Goal: Task Accomplishment & Management: Manage account settings

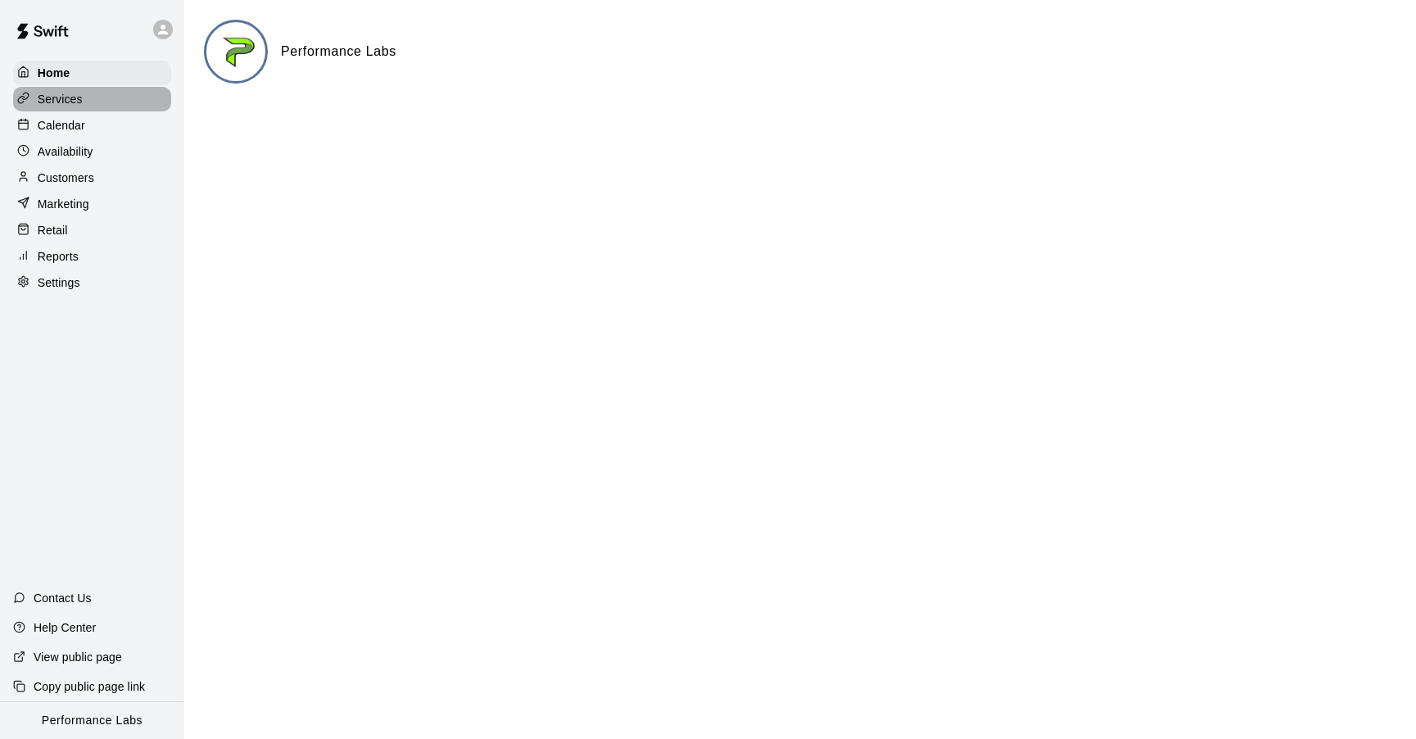
click at [121, 94] on div "Services" at bounding box center [92, 99] width 158 height 25
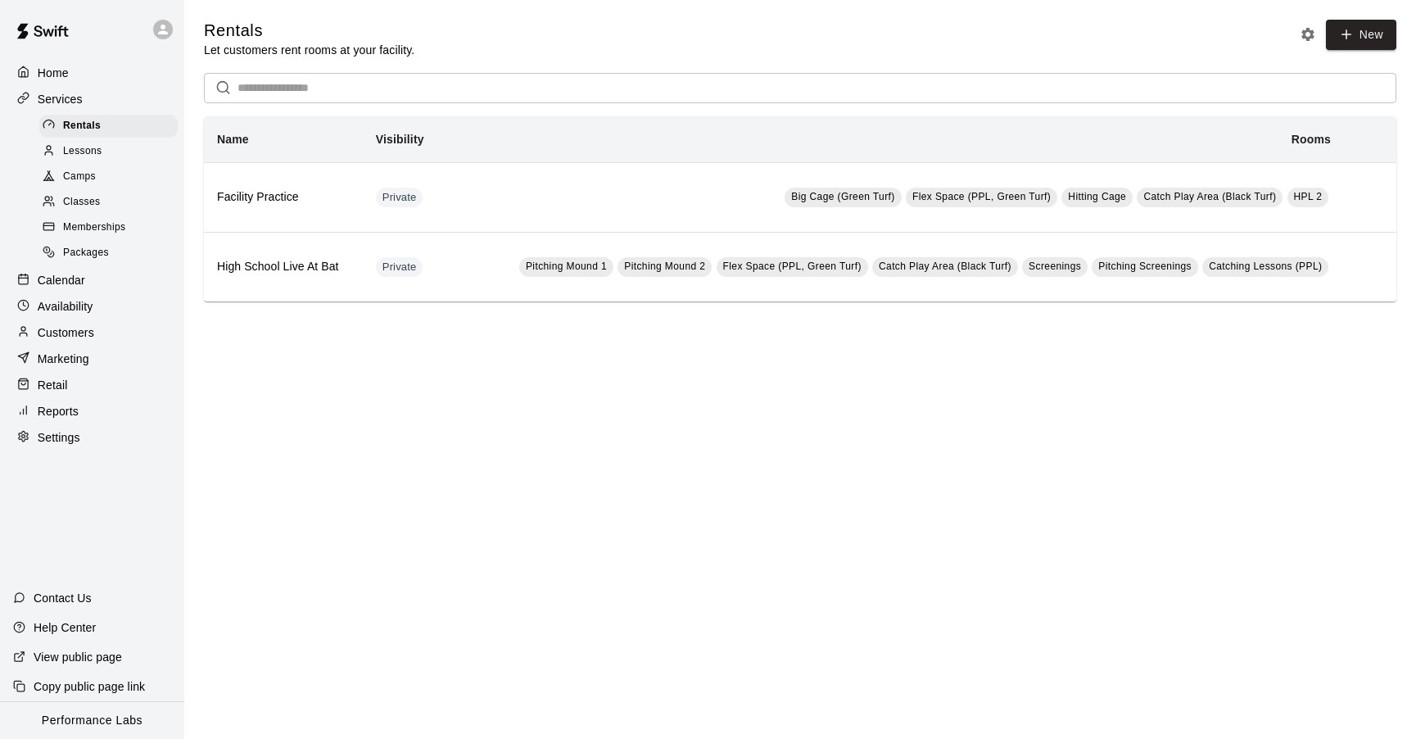
click at [69, 101] on p "Services" at bounding box center [60, 99] width 45 height 16
click at [62, 281] on p "Calendar" at bounding box center [62, 280] width 48 height 16
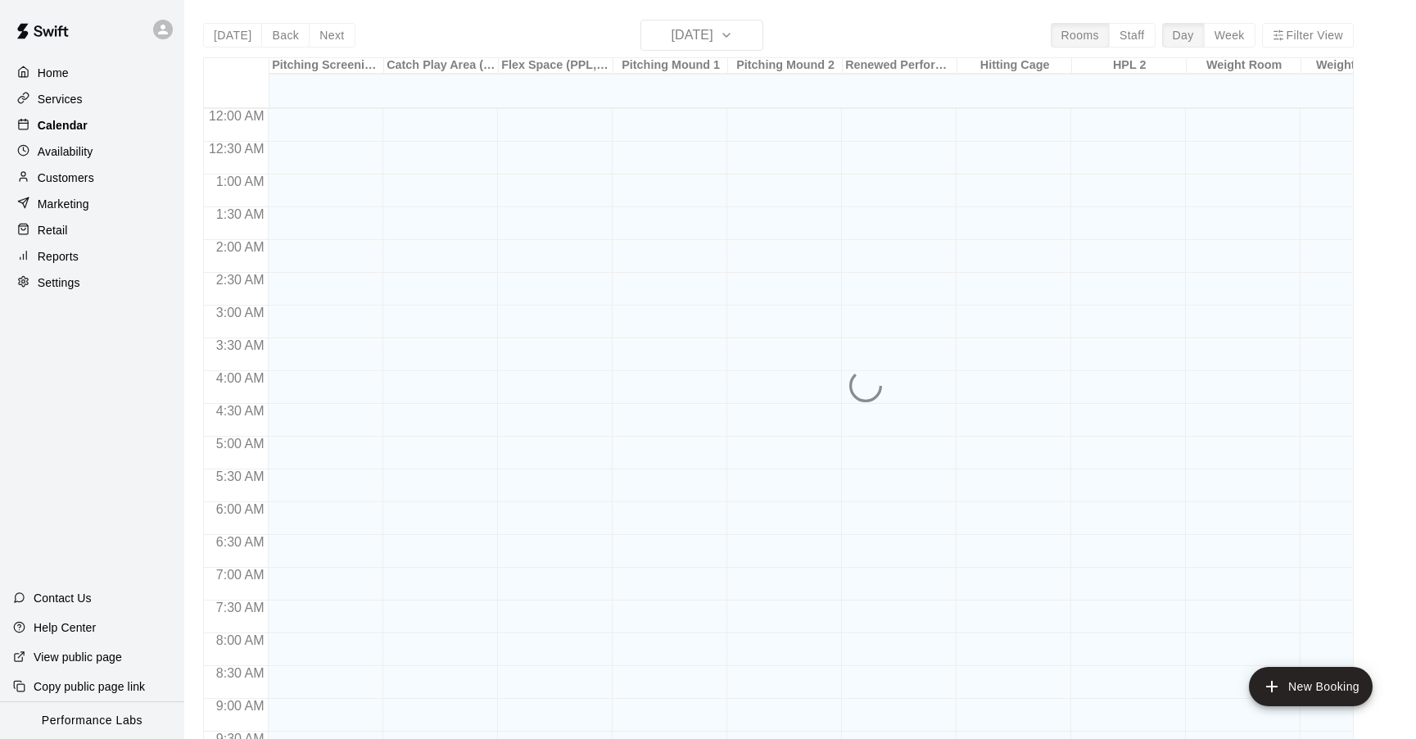
scroll to position [825, 0]
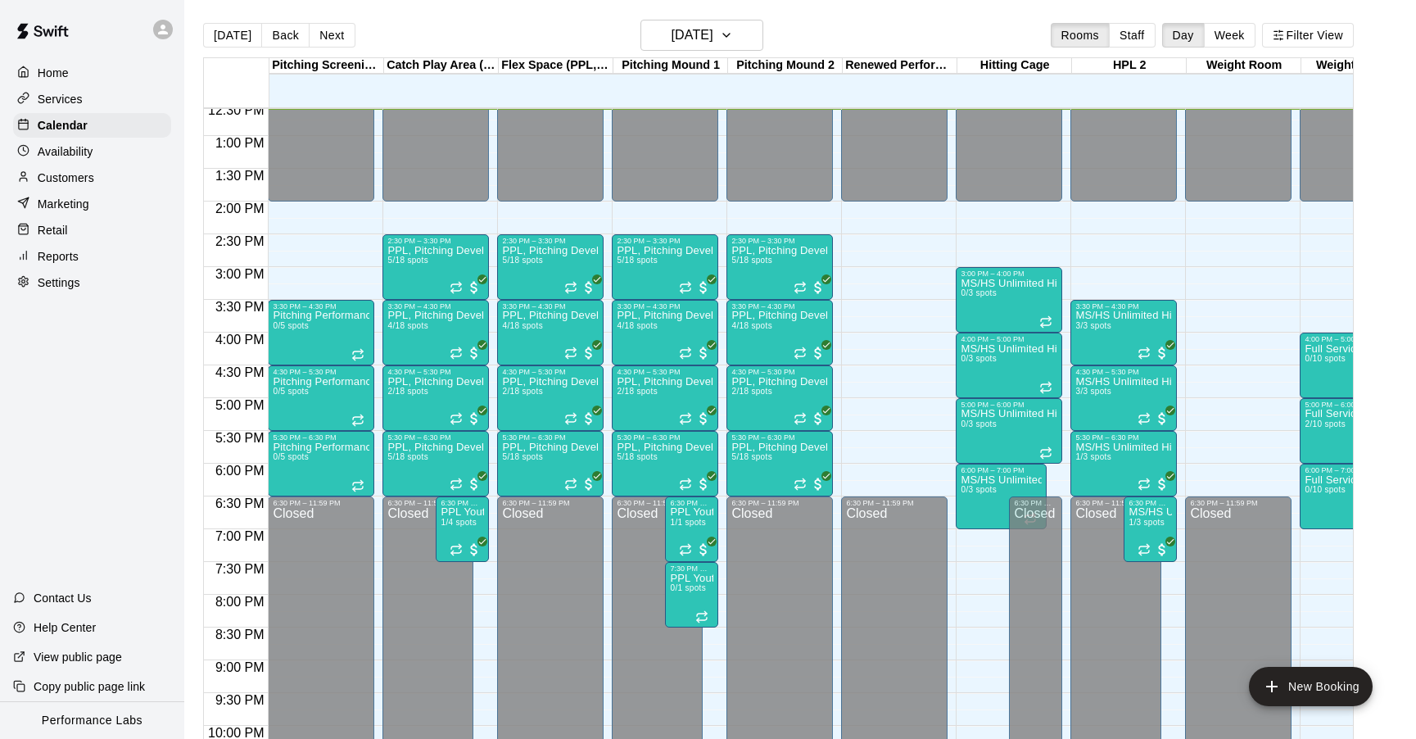
click at [61, 149] on p "Availability" at bounding box center [66, 151] width 56 height 16
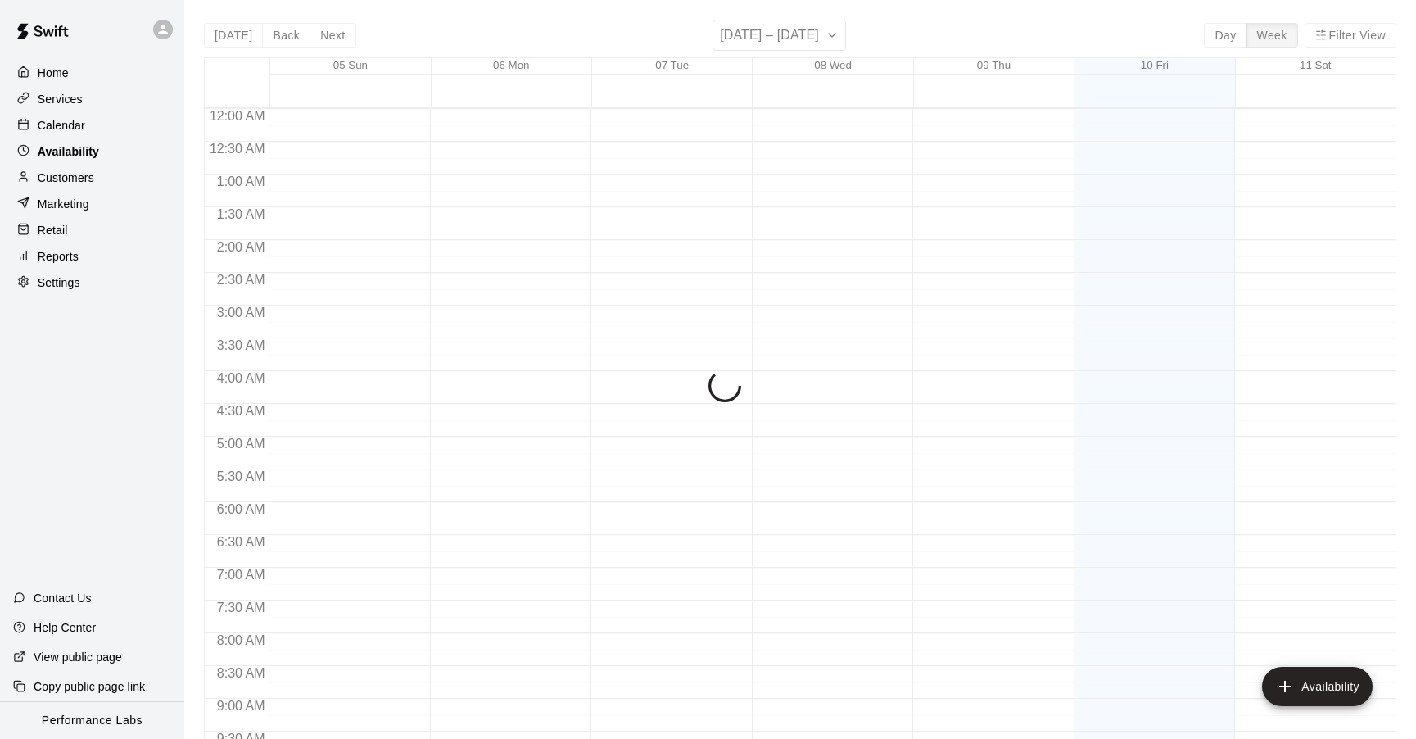
scroll to position [825, 0]
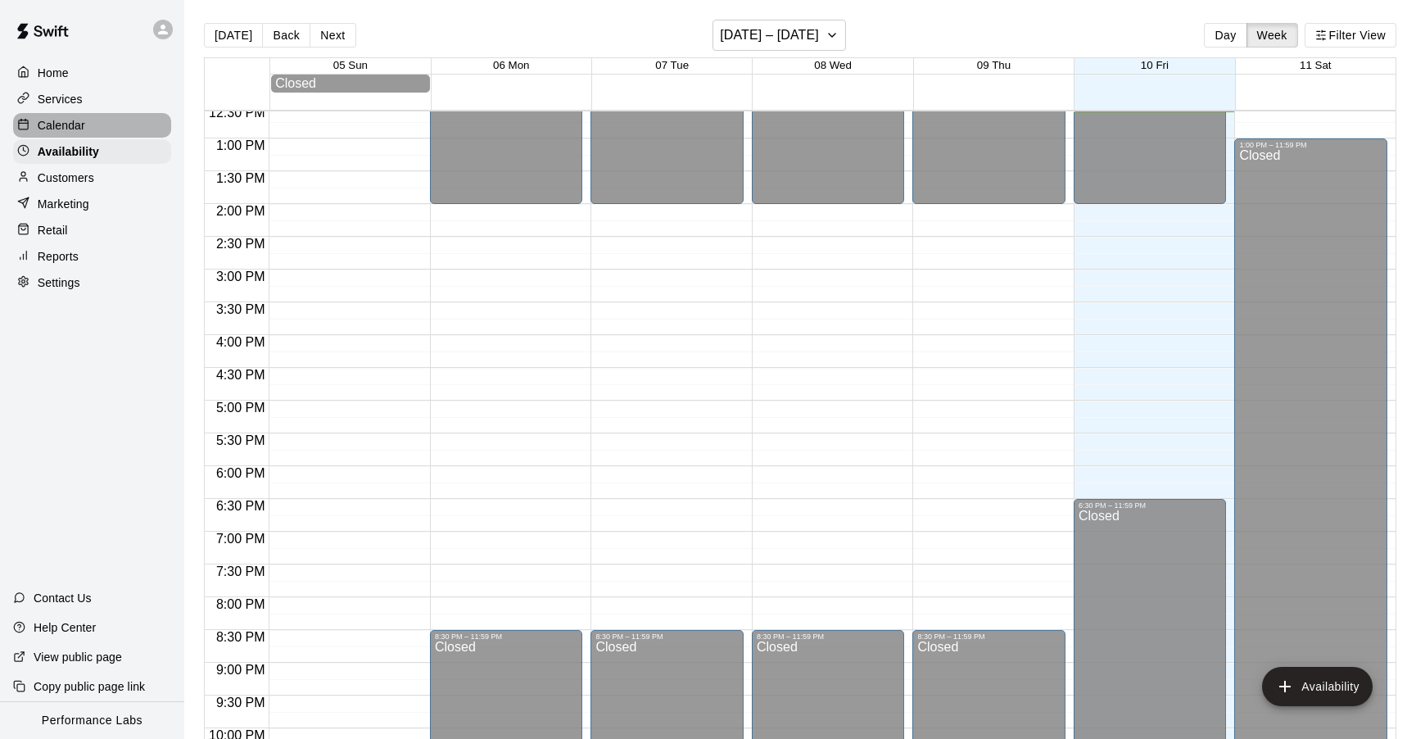
click at [61, 120] on p "Calendar" at bounding box center [62, 125] width 48 height 16
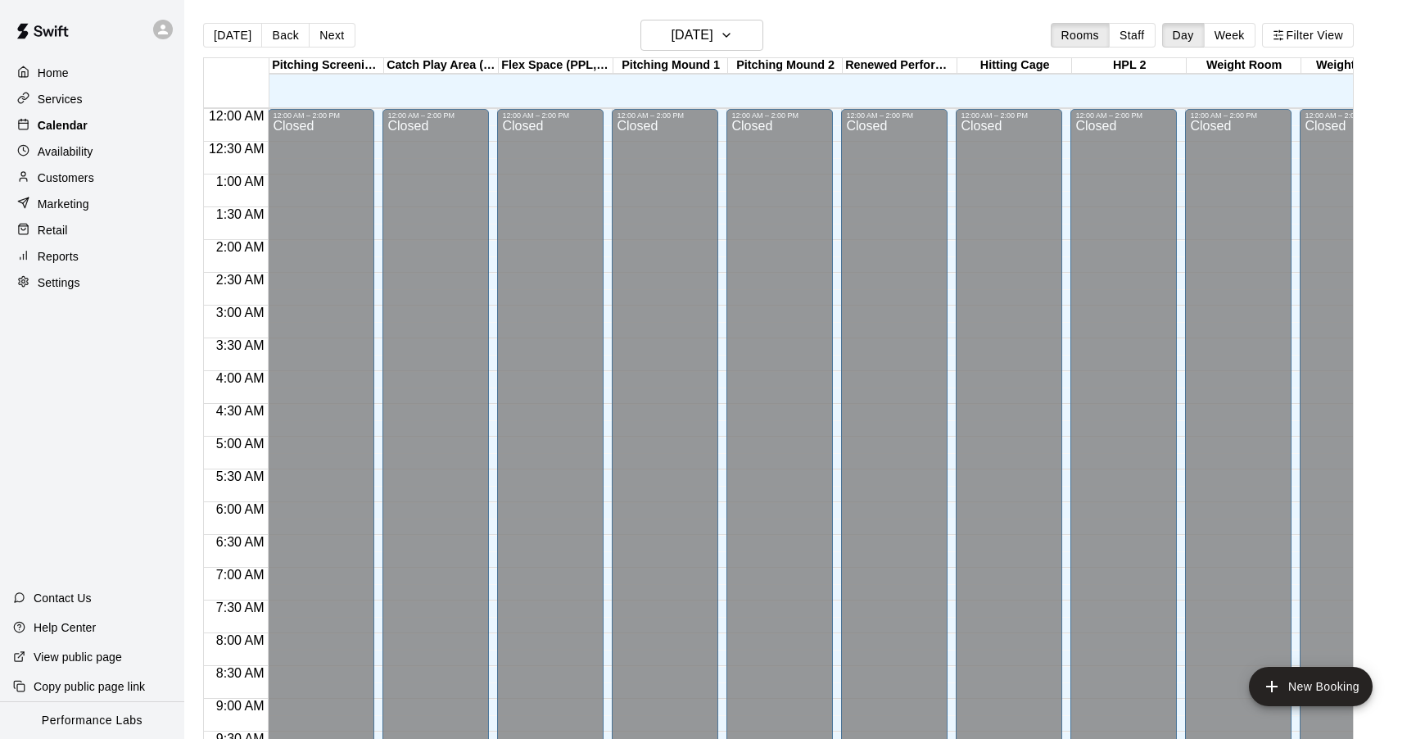
scroll to position [825, 0]
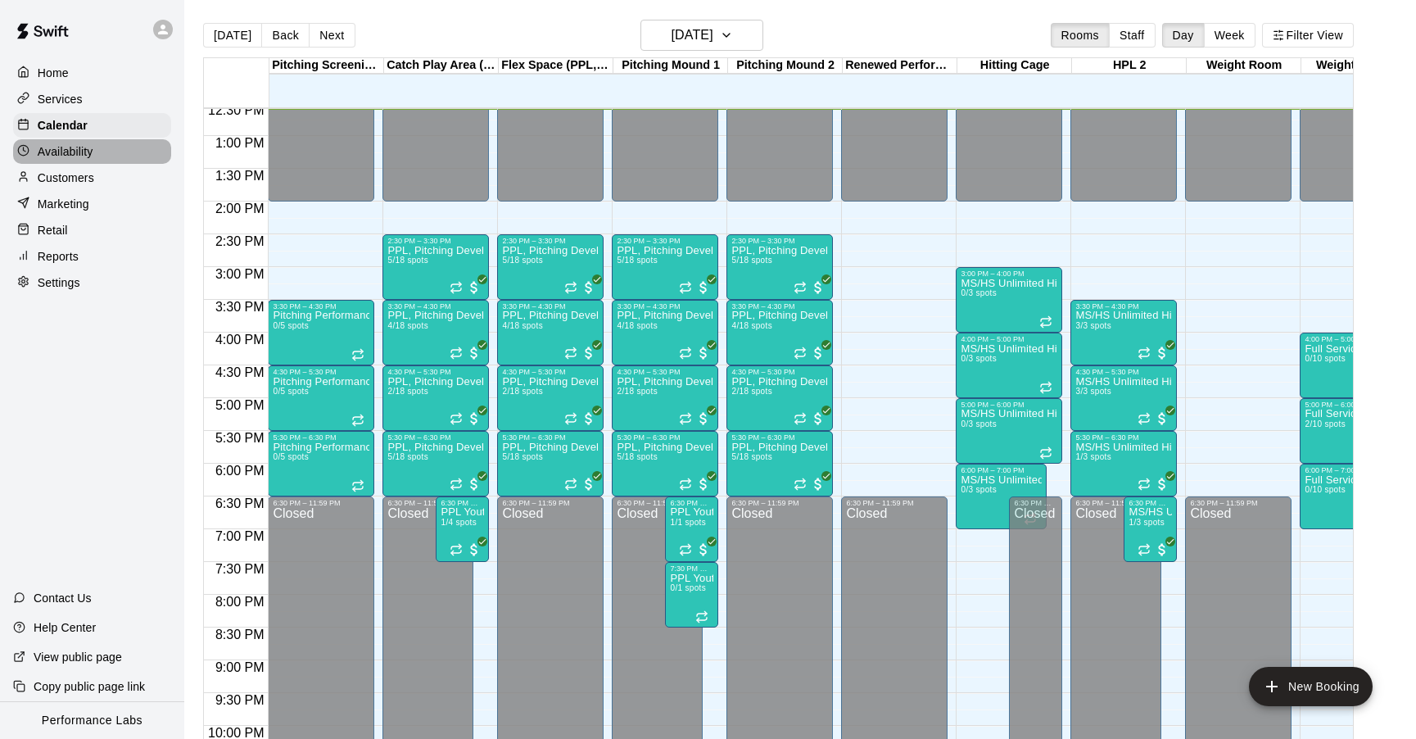
click at [66, 157] on p "Availability" at bounding box center [66, 151] width 56 height 16
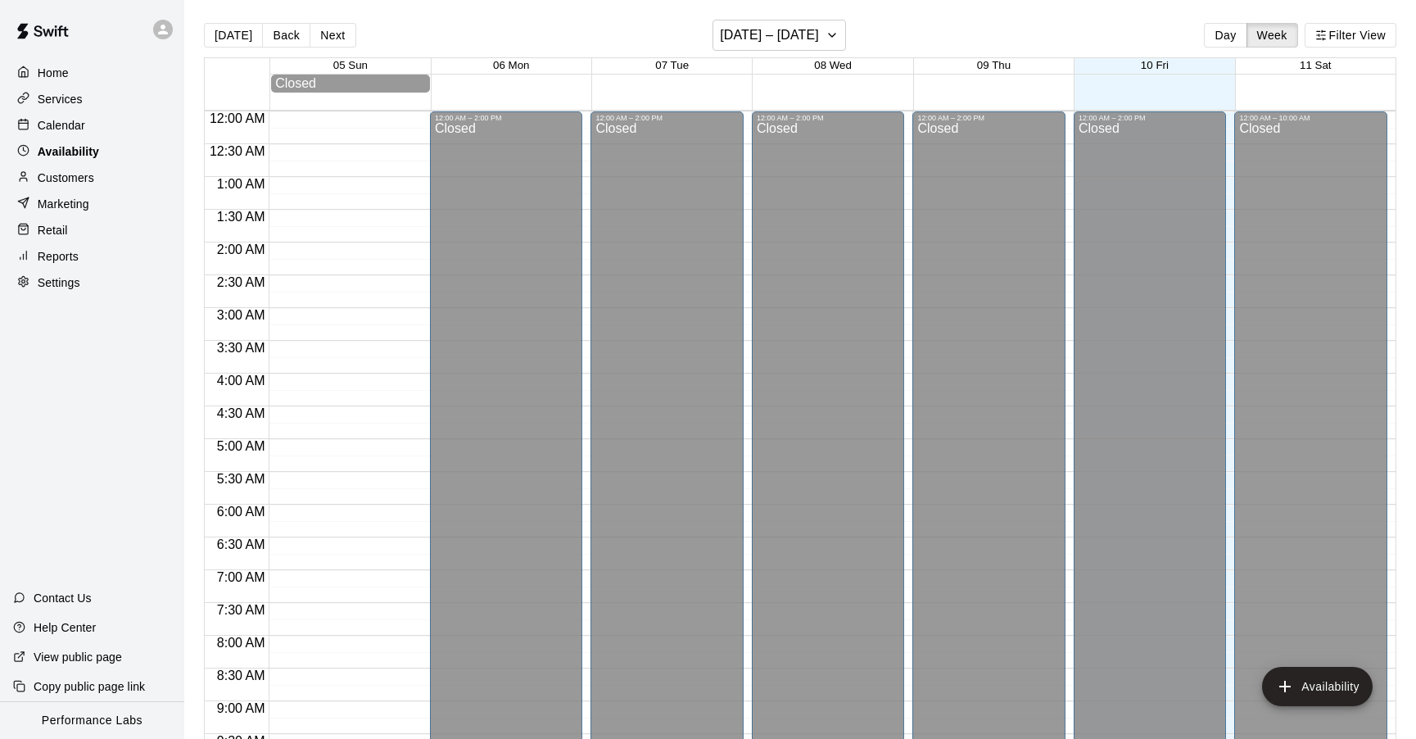
scroll to position [825, 0]
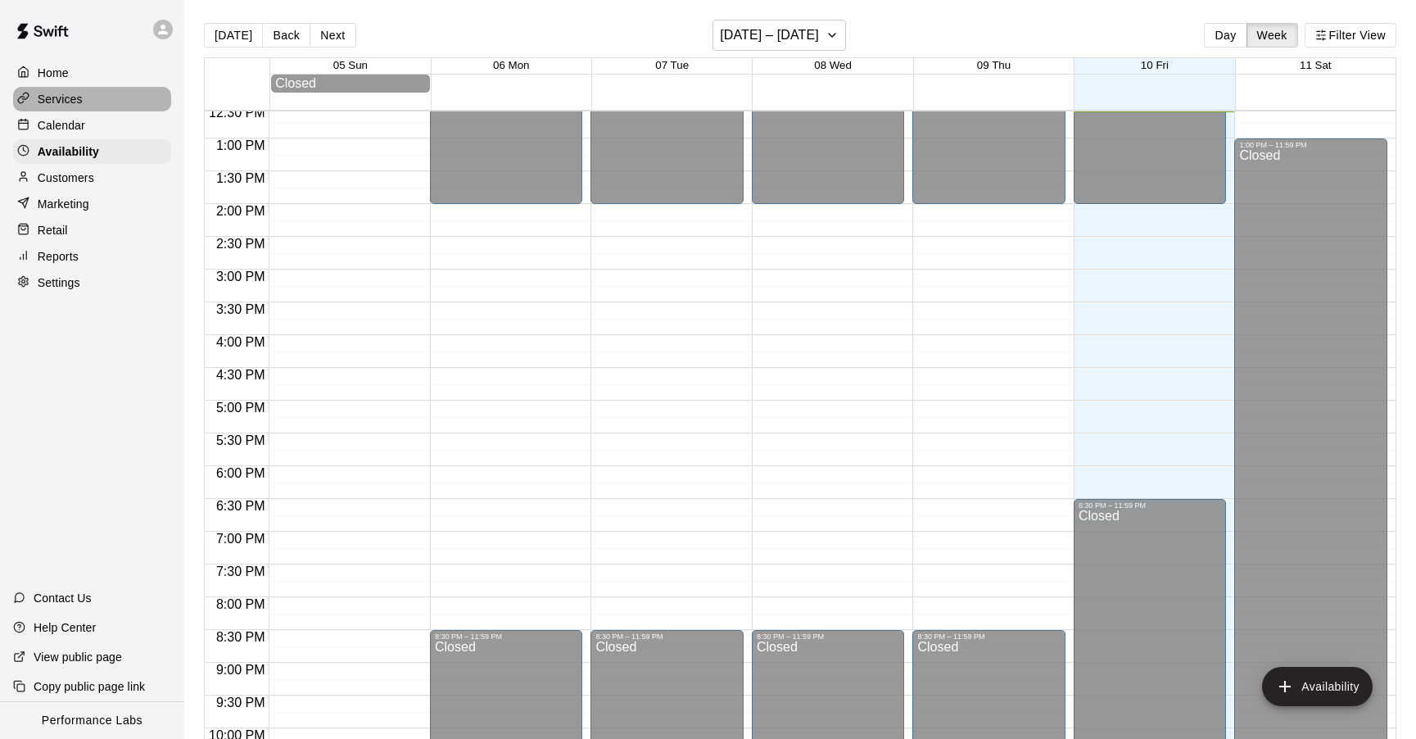
click at [66, 94] on p "Services" at bounding box center [60, 99] width 45 height 16
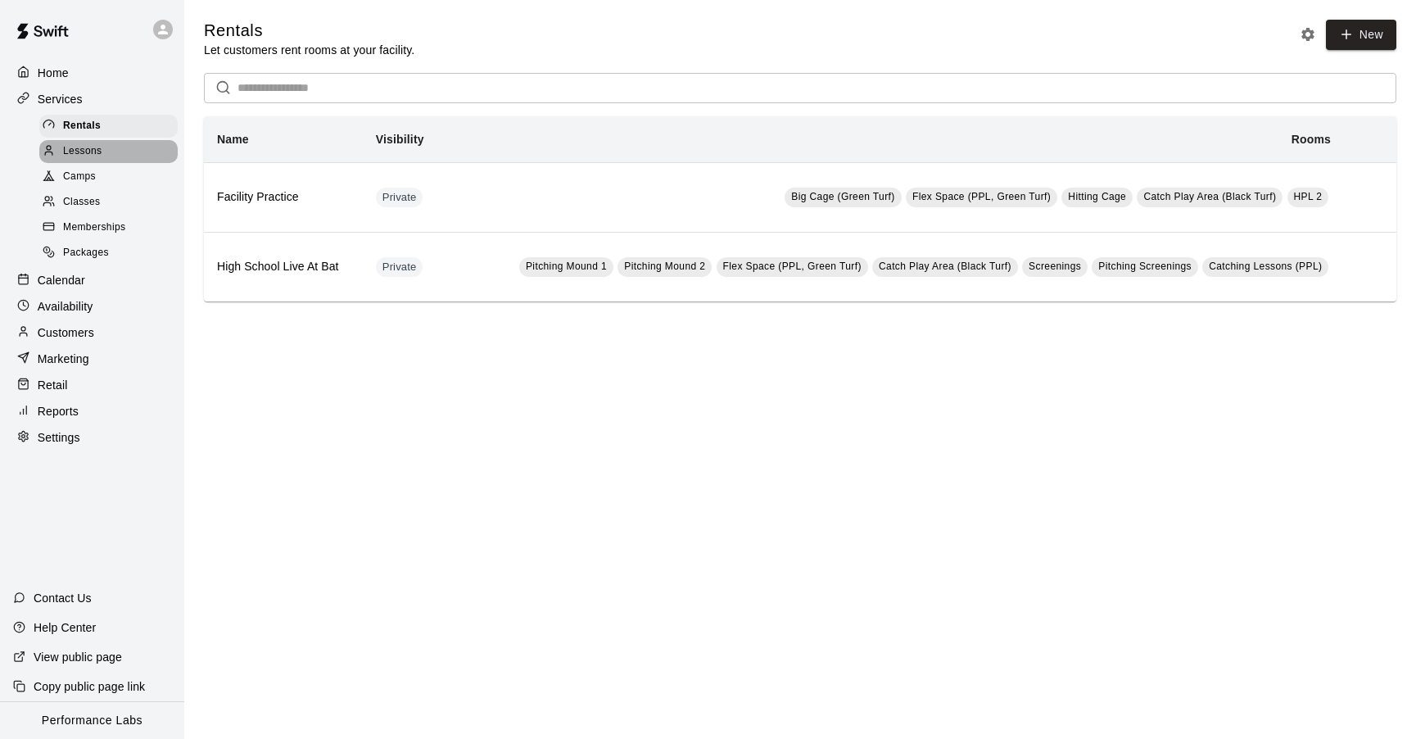
click at [84, 152] on span "Lessons" at bounding box center [82, 151] width 39 height 16
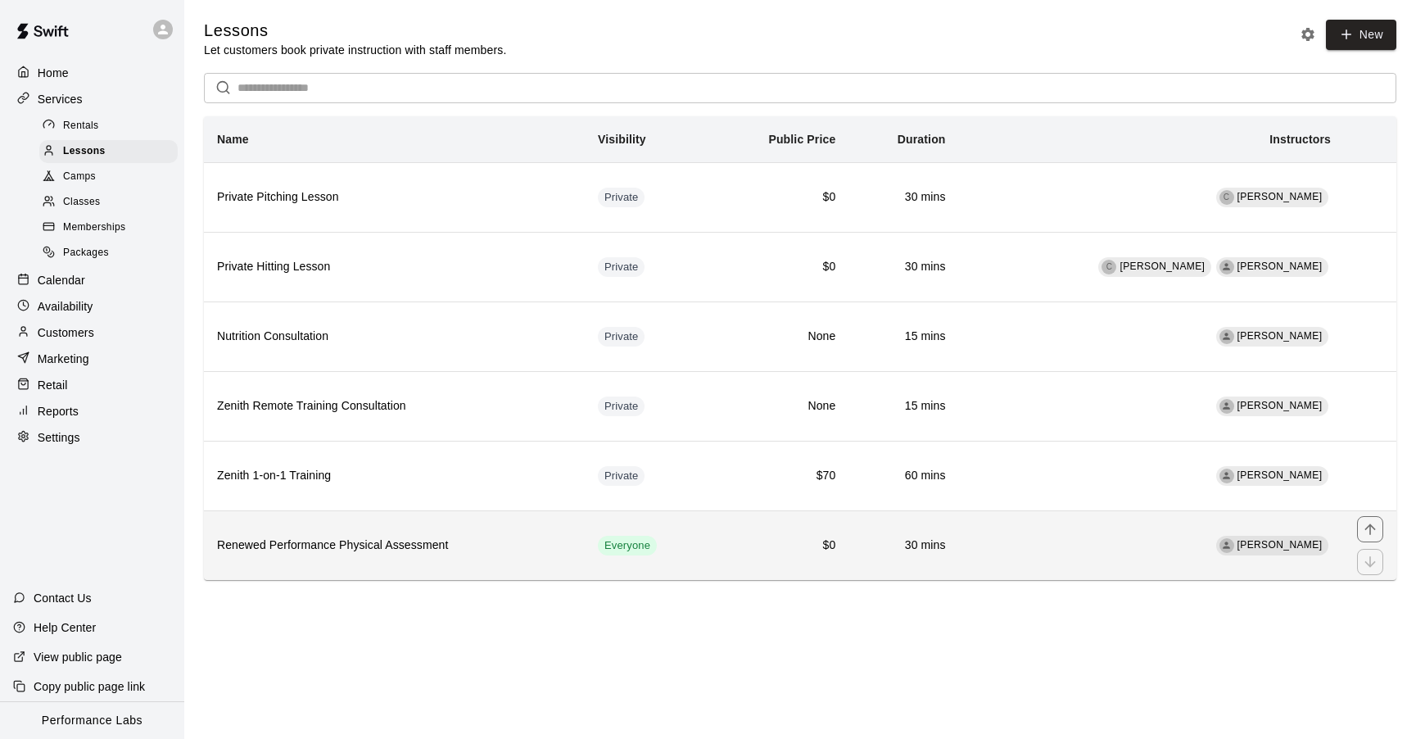
click at [350, 554] on h6 "Renewed Performance Physical Assessment" at bounding box center [394, 545] width 355 height 18
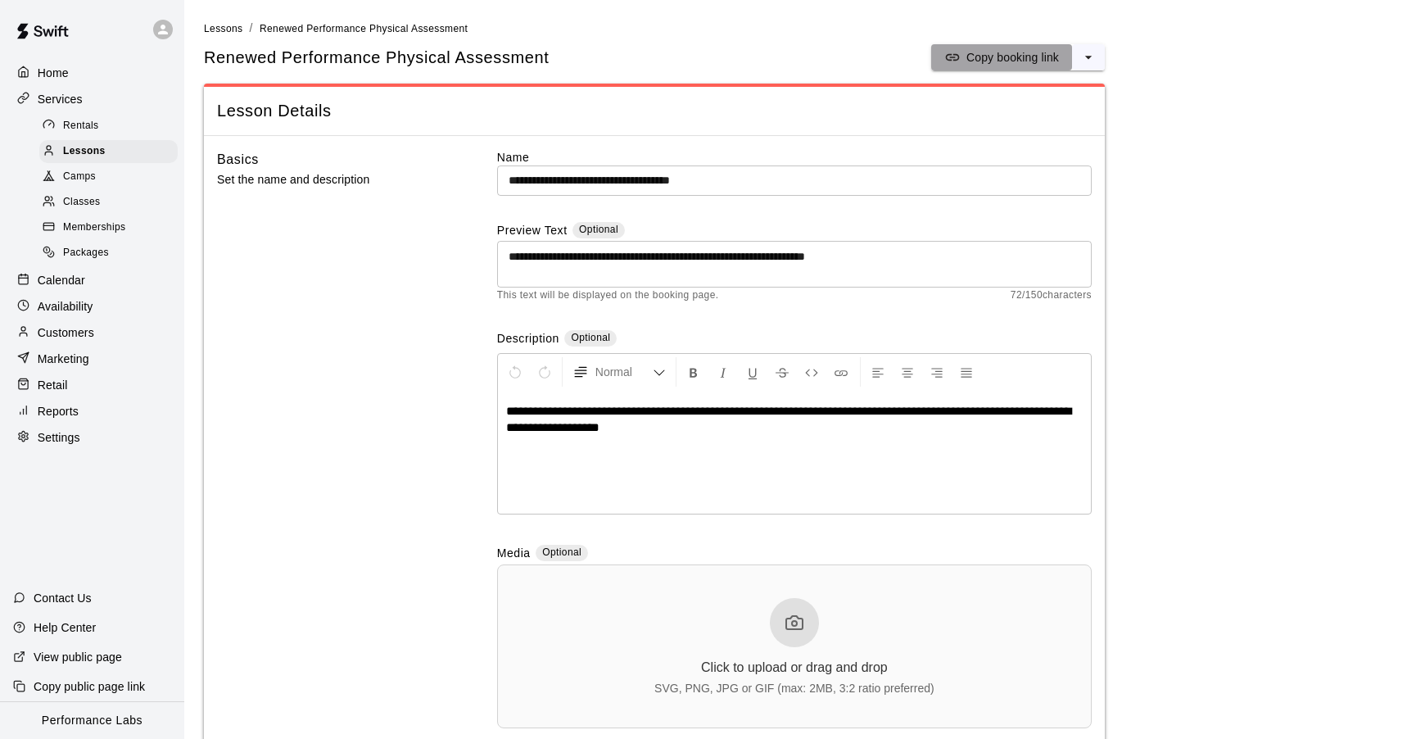
click at [1014, 61] on p "Copy booking link" at bounding box center [1013, 57] width 93 height 16
click at [998, 52] on p "Copy booking link" at bounding box center [1013, 57] width 93 height 16
click at [61, 277] on p "Calendar" at bounding box center [62, 280] width 48 height 16
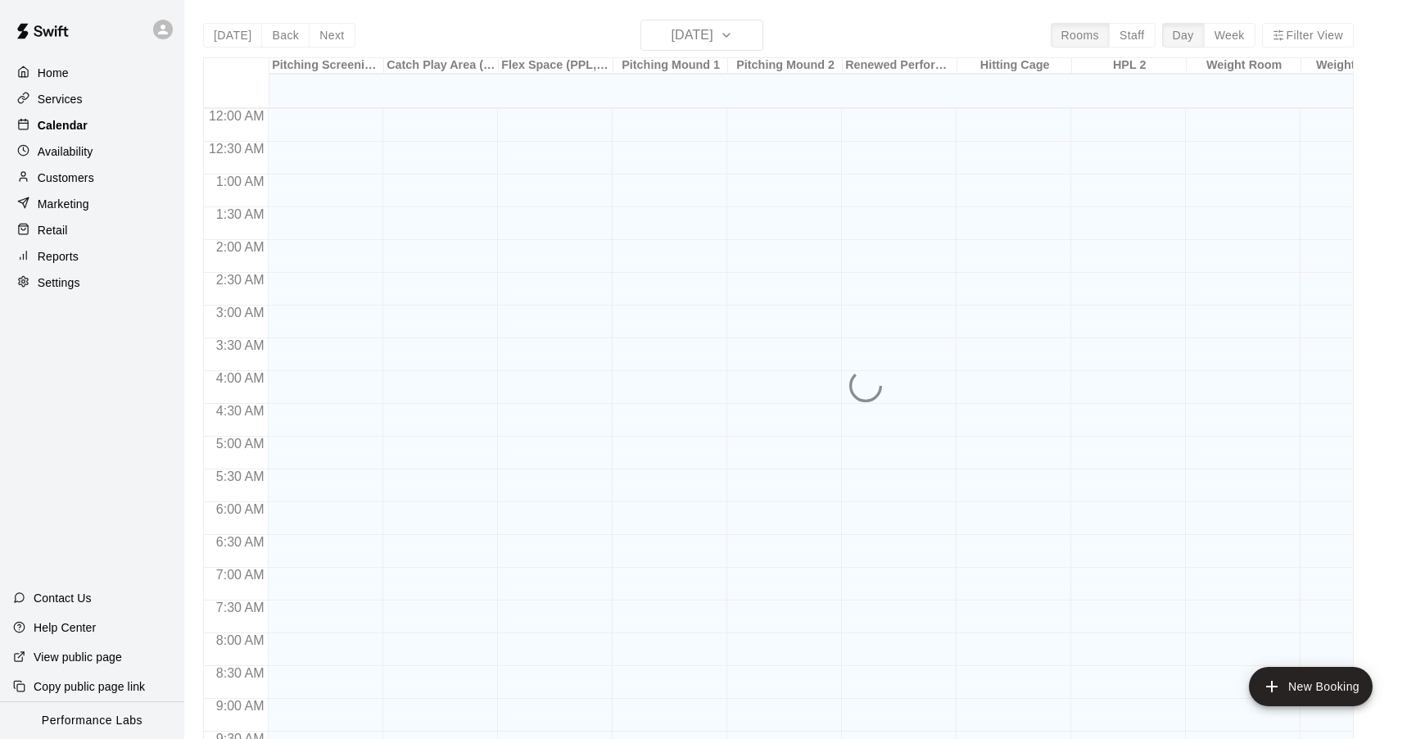
scroll to position [832, 0]
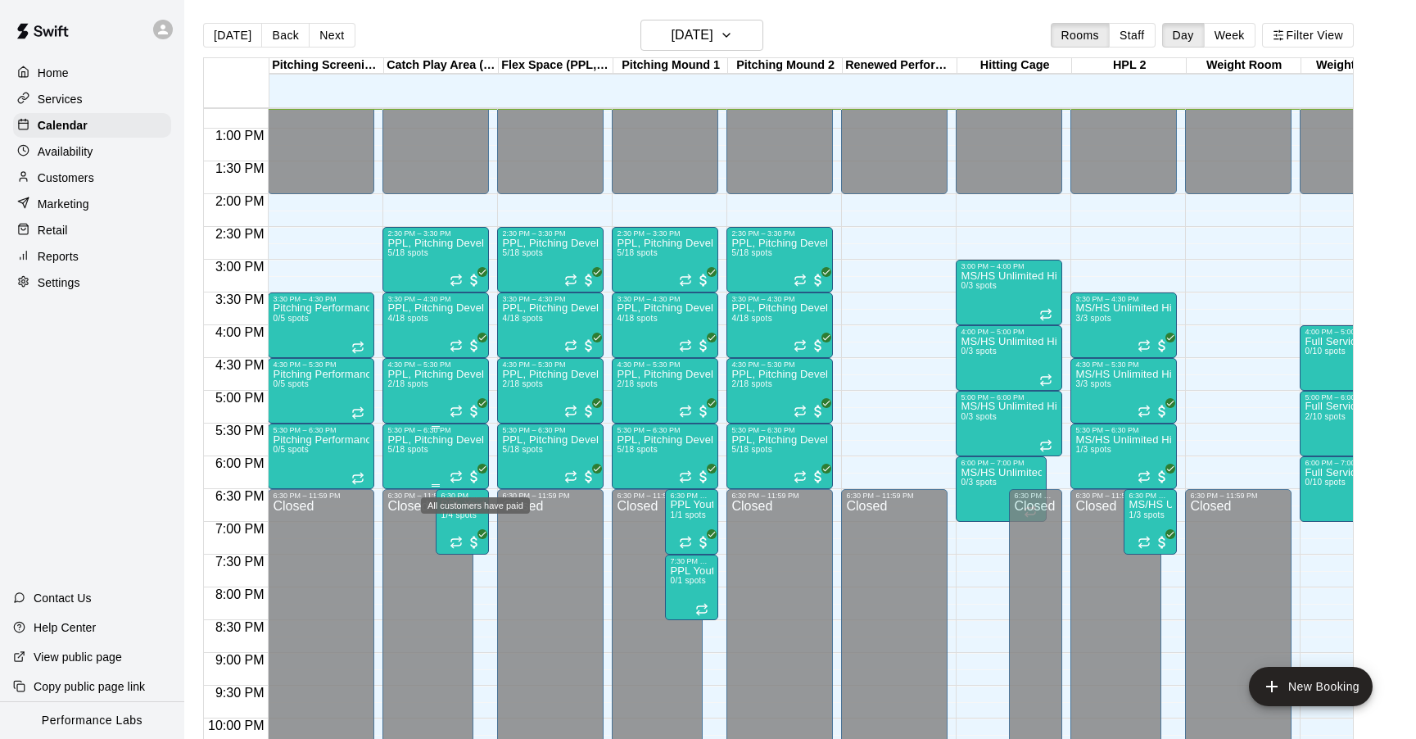
click at [475, 480] on span "All customers have paid" at bounding box center [474, 477] width 16 height 16
click at [478, 523] on img "edit" at bounding box center [483, 524] width 19 height 19
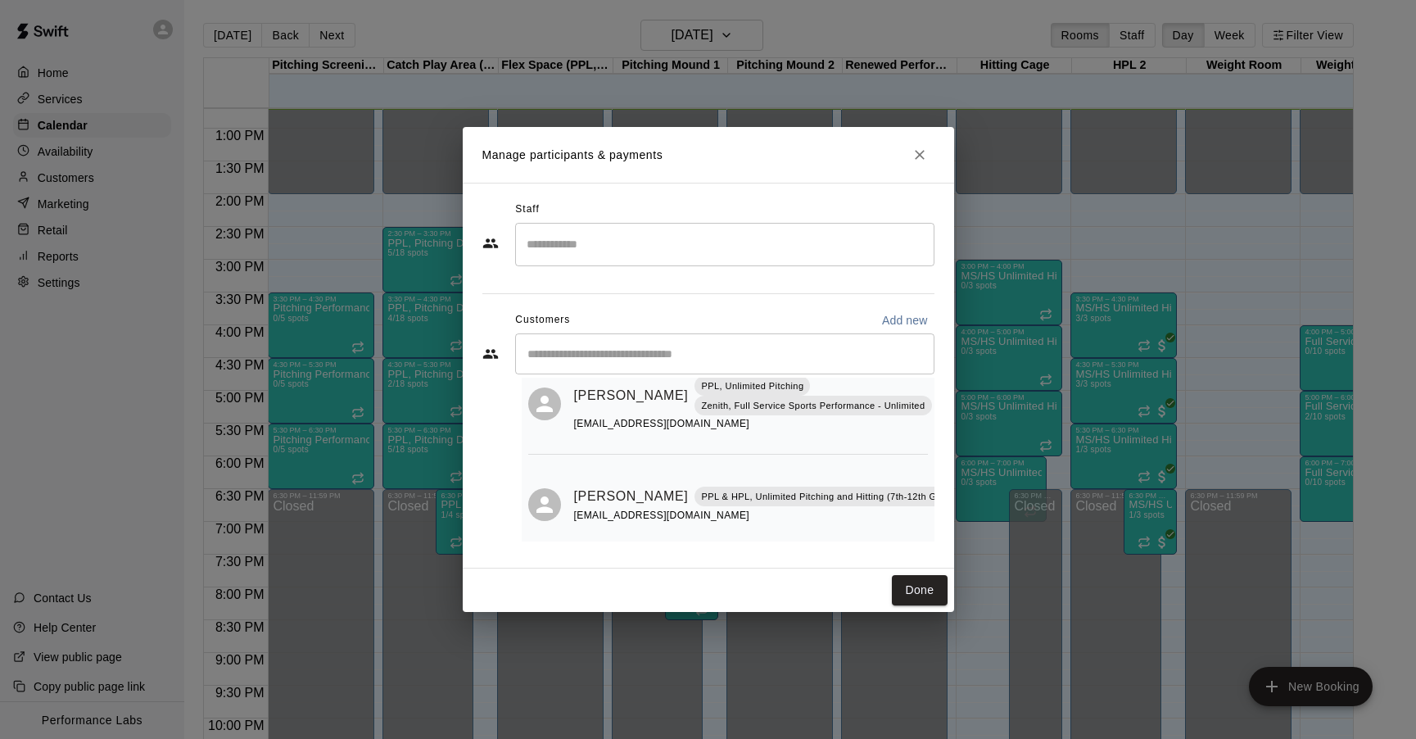
scroll to position [290, 0]
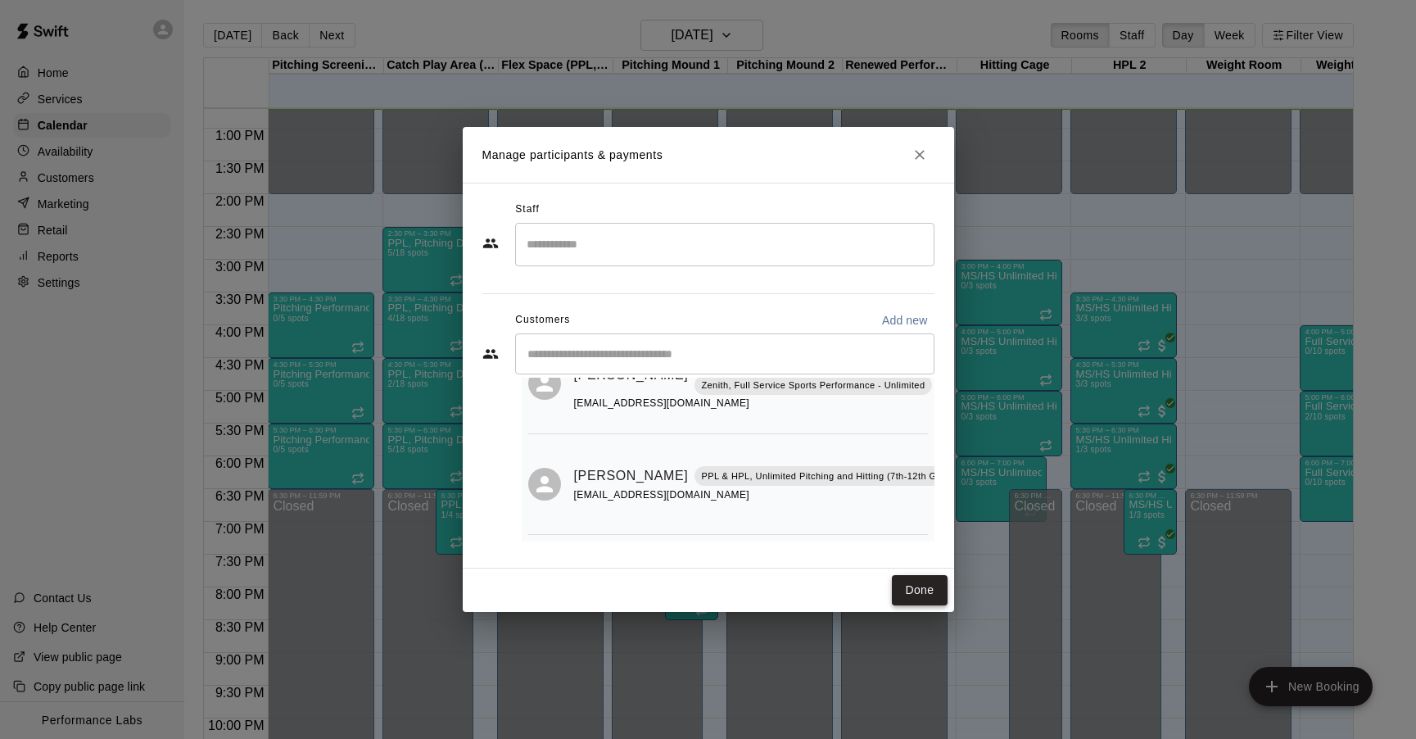
click at [904, 586] on button "Done" at bounding box center [919, 590] width 55 height 30
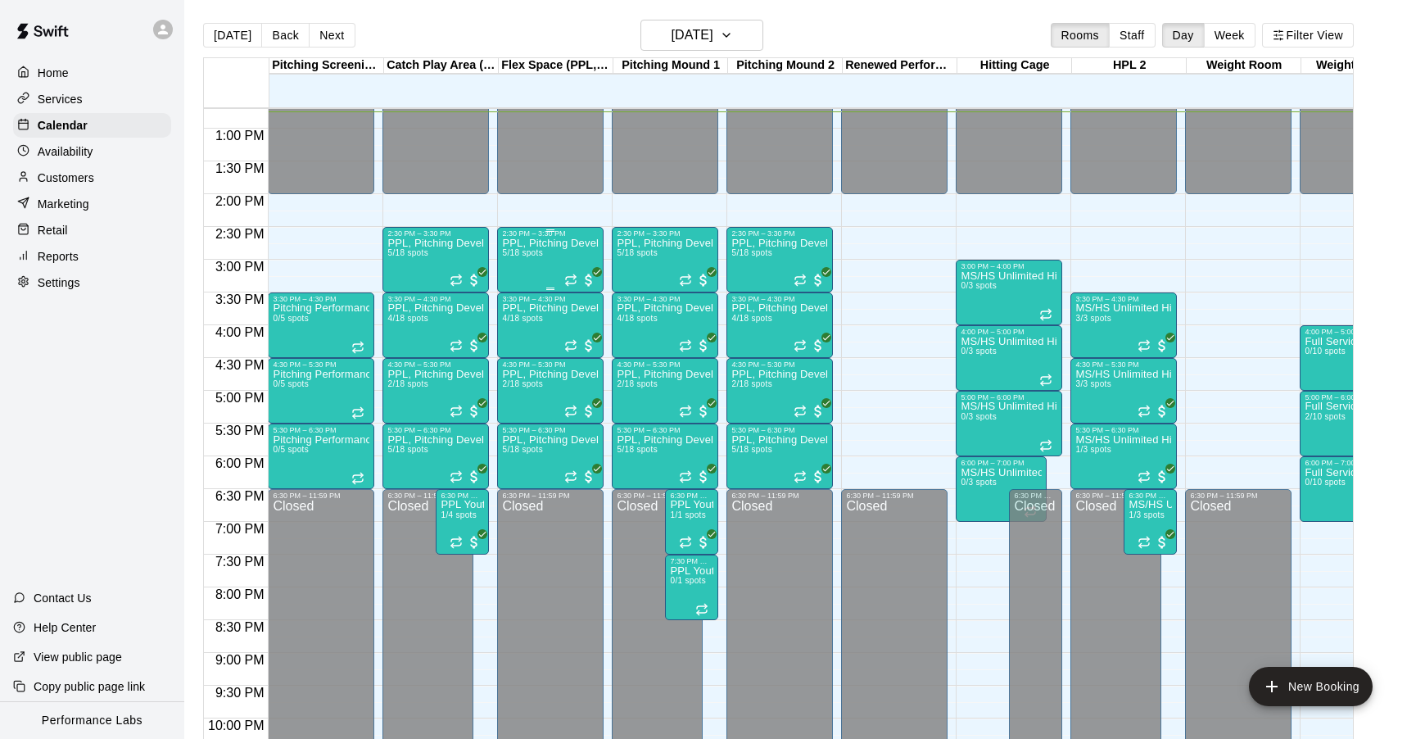
click at [594, 271] on icon "All customers have paid" at bounding box center [597, 272] width 10 height 10
click at [612, 322] on img "edit" at bounding box center [609, 323] width 19 height 19
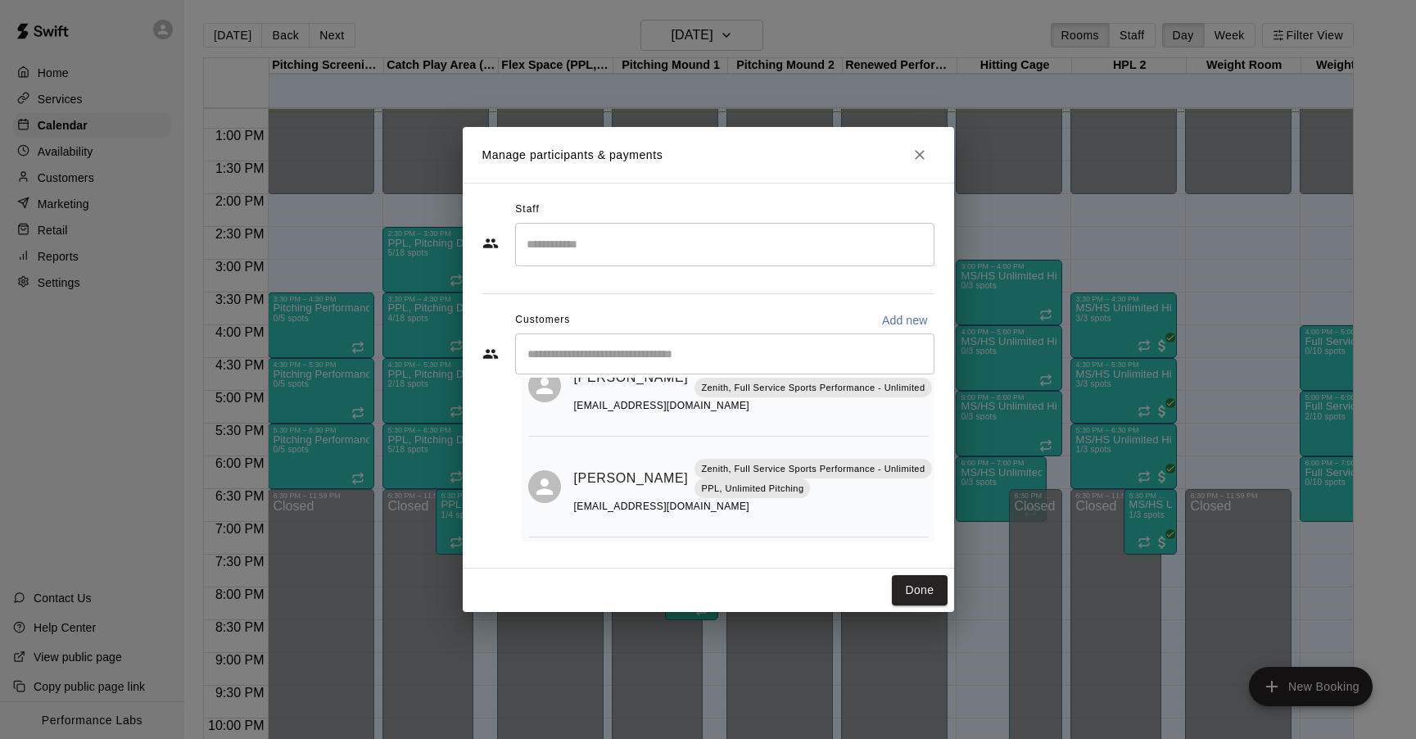
scroll to position [236, 0]
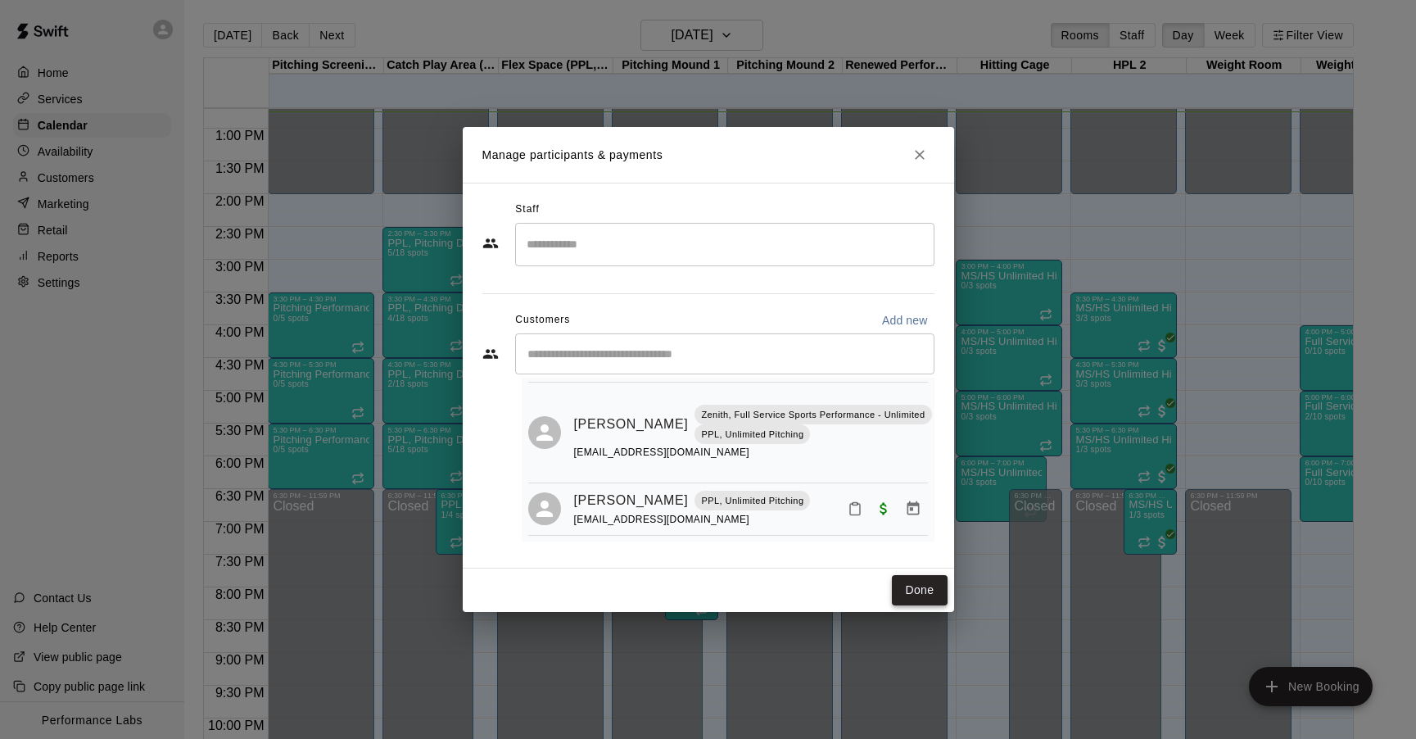
click at [924, 586] on button "Done" at bounding box center [919, 590] width 55 height 30
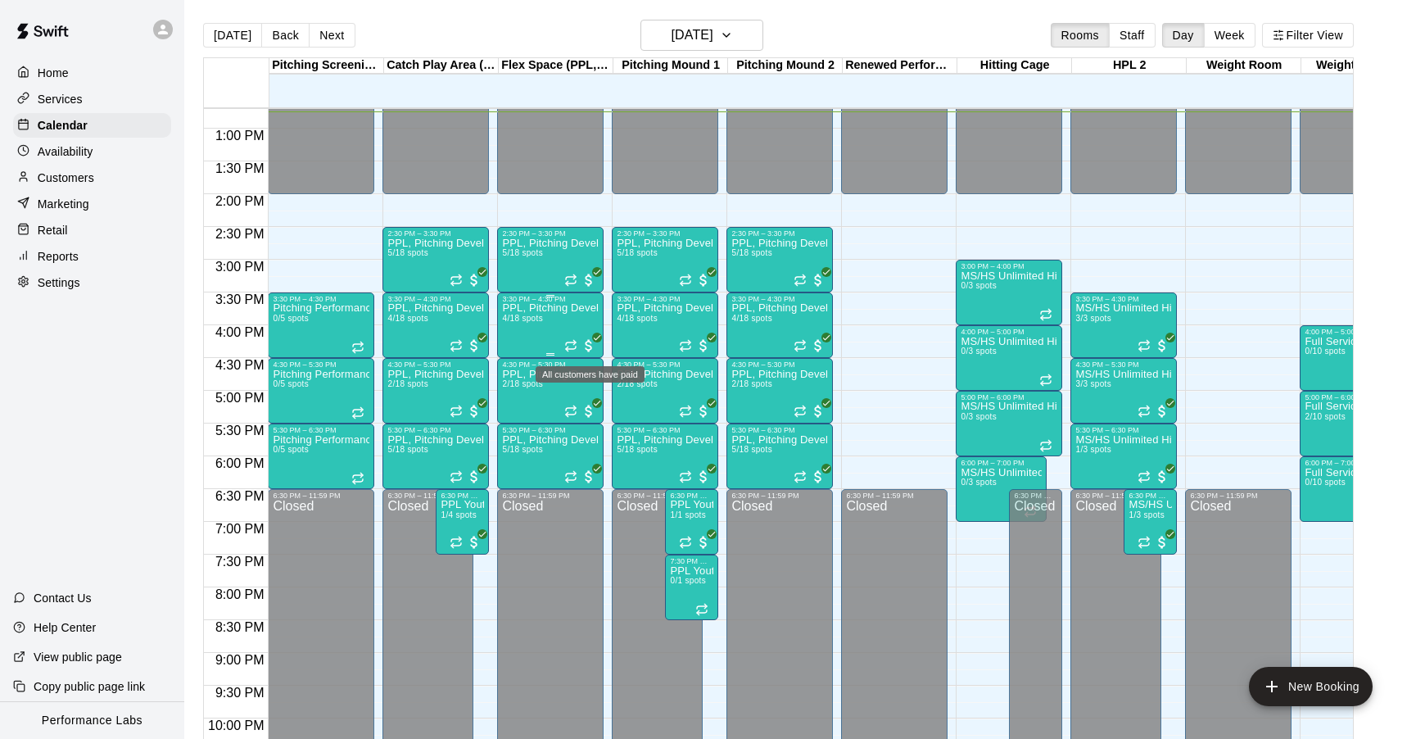
click at [588, 347] on span "All customers have paid" at bounding box center [589, 345] width 16 height 16
click at [600, 392] on img "edit" at bounding box center [598, 393] width 19 height 19
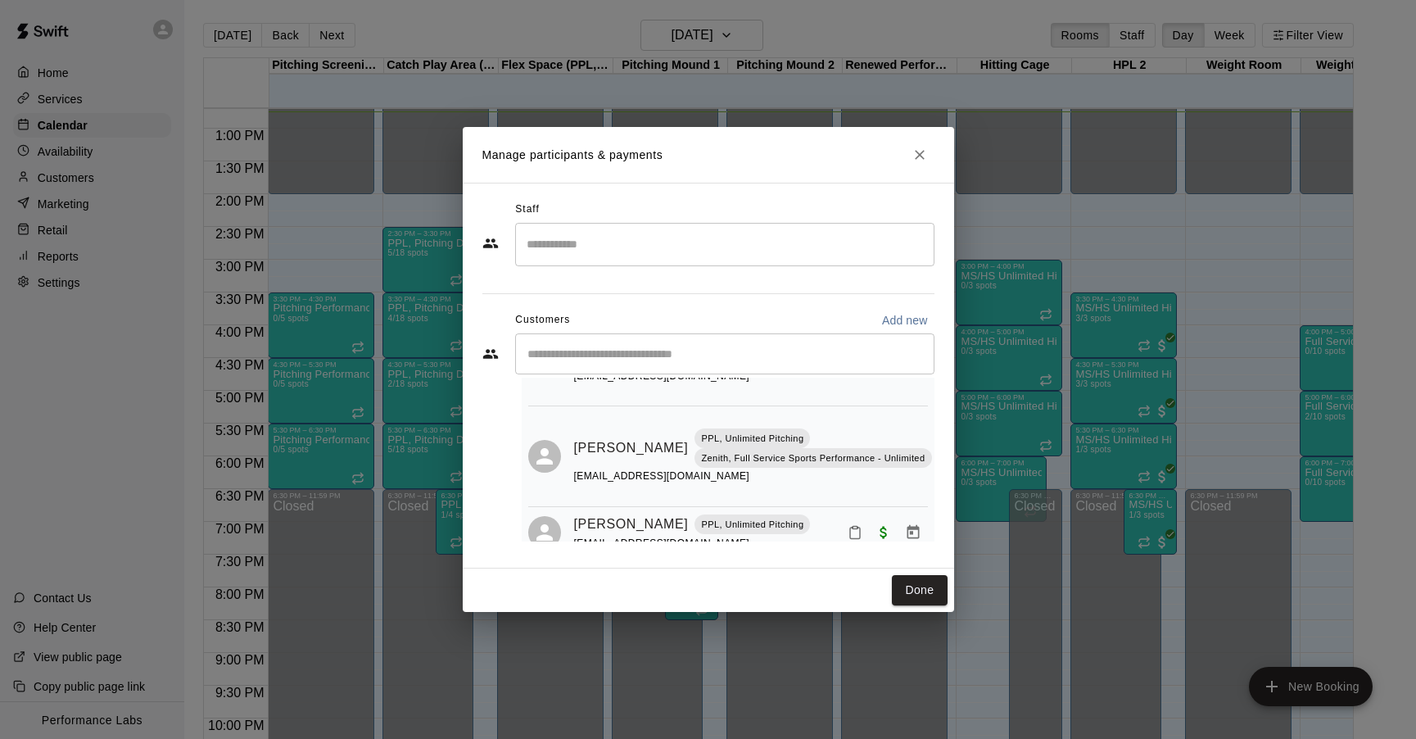
scroll to position [210, 0]
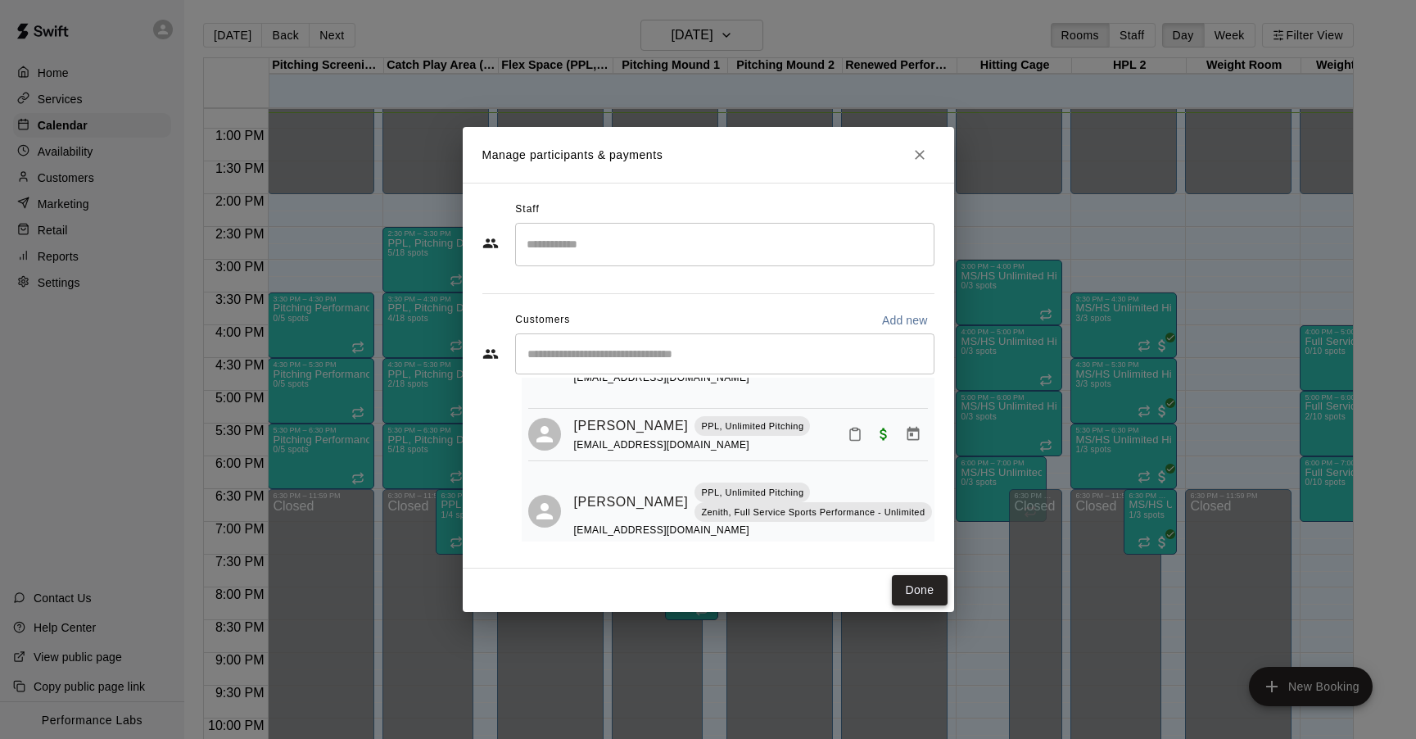
click at [913, 595] on button "Done" at bounding box center [919, 590] width 55 height 30
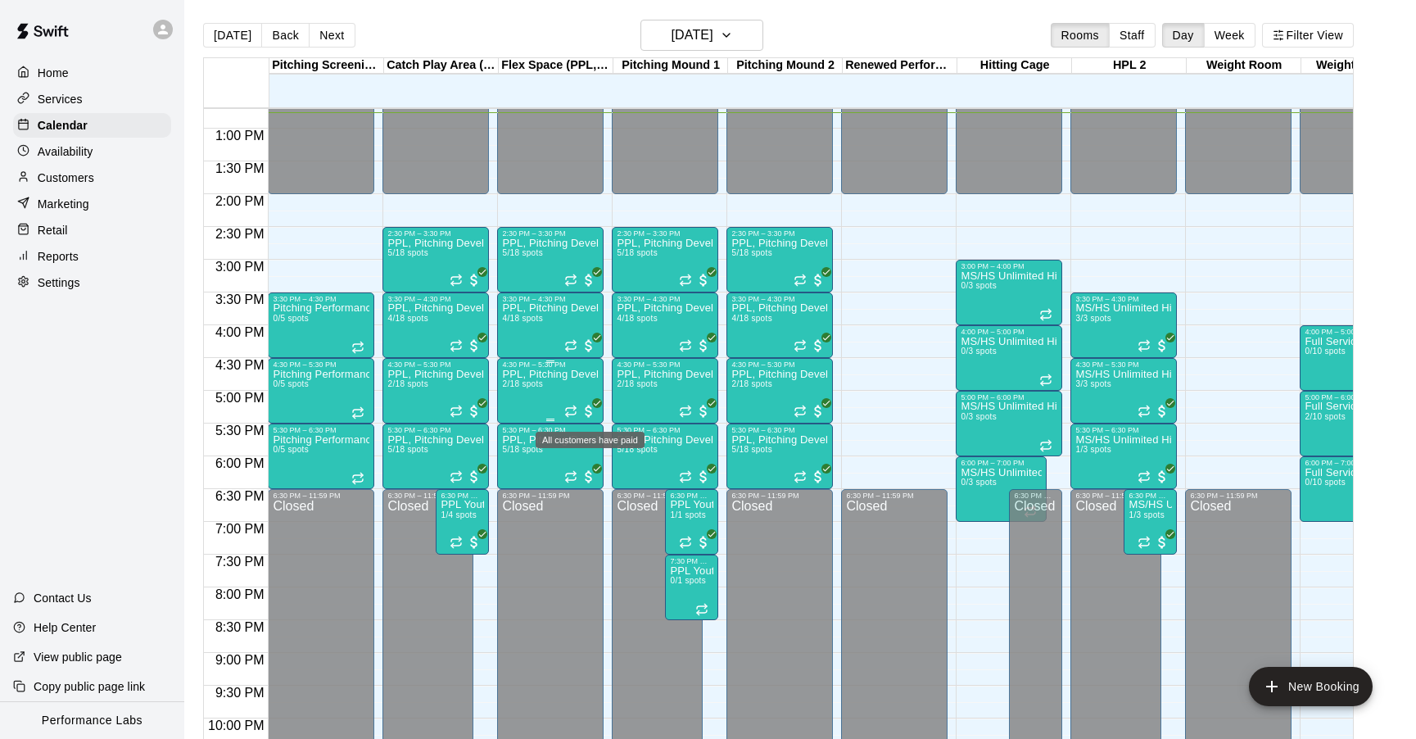
click at [590, 414] on span "All customers have paid" at bounding box center [589, 411] width 16 height 16
click at [597, 460] on img "edit" at bounding box center [598, 459] width 19 height 19
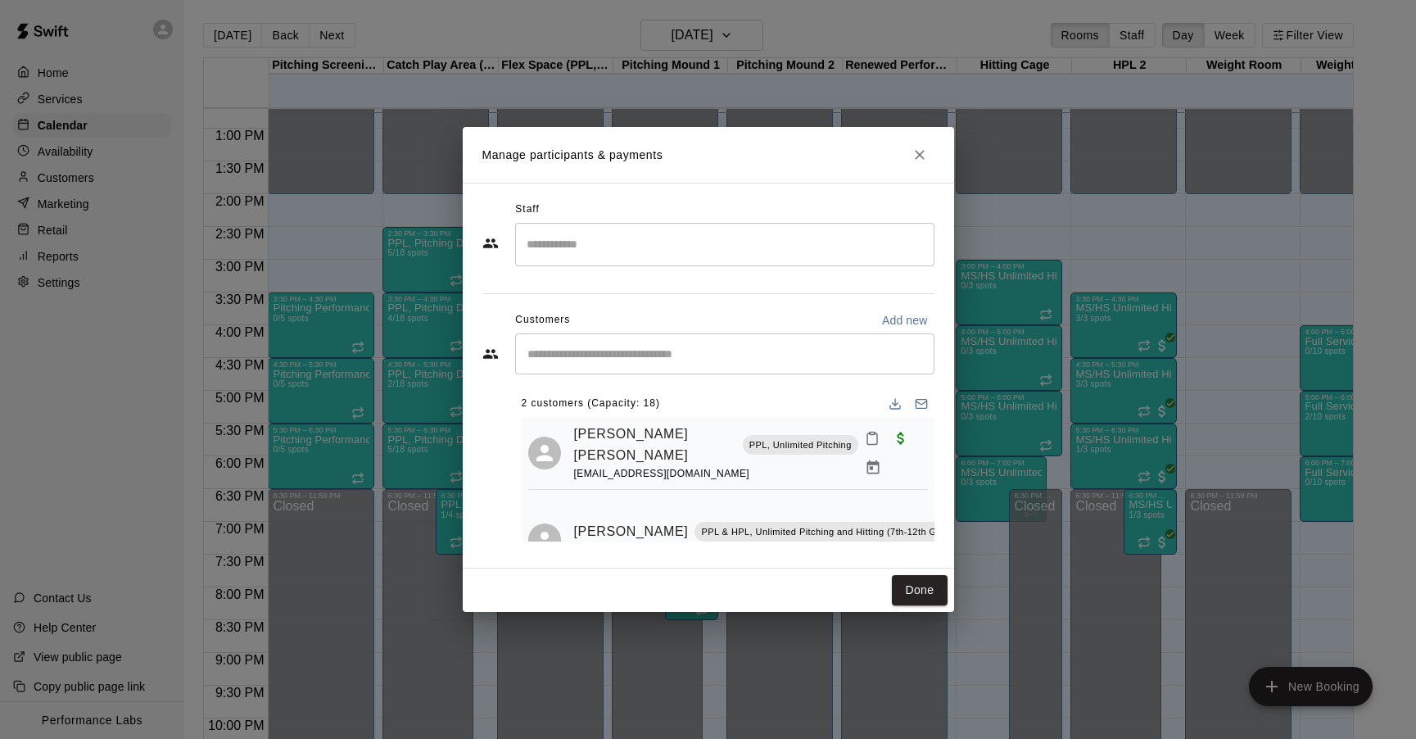
scroll to position [35, 0]
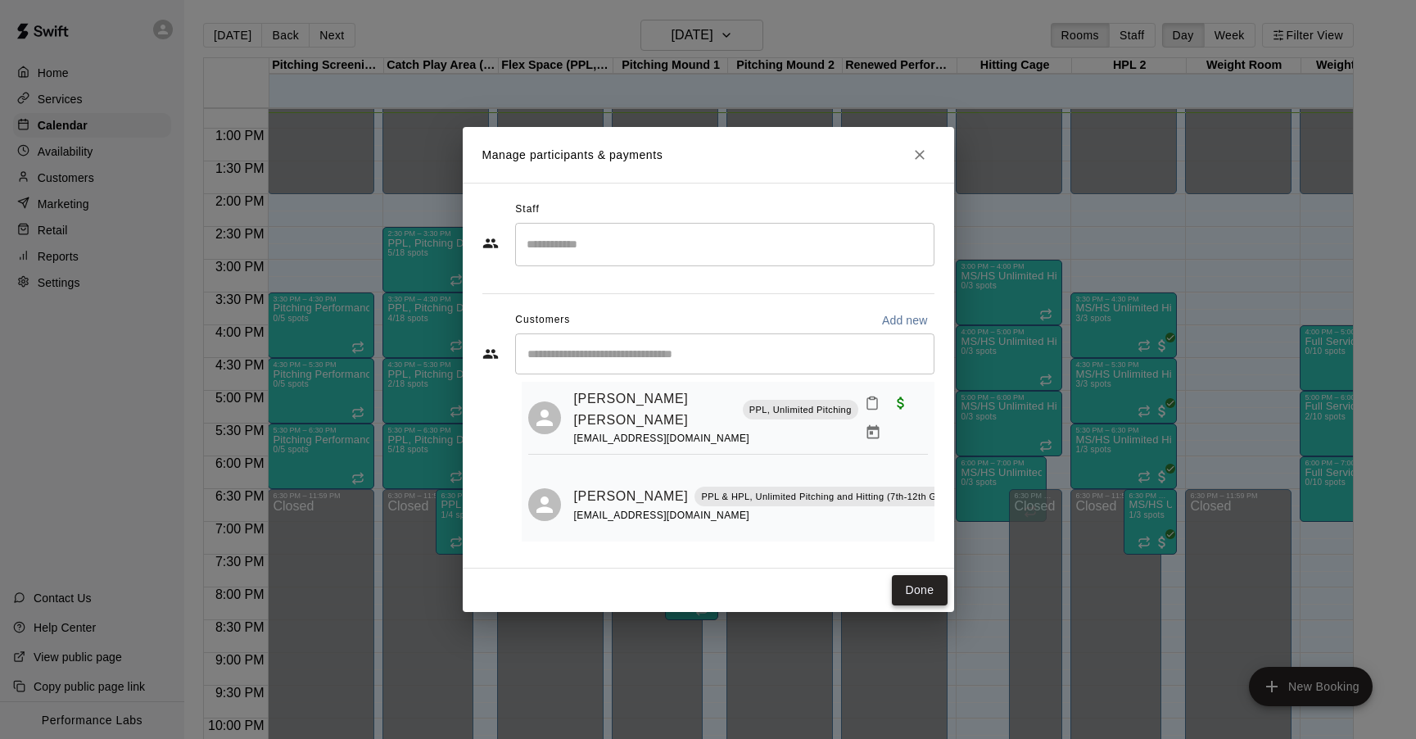
click at [907, 583] on button "Done" at bounding box center [919, 590] width 55 height 30
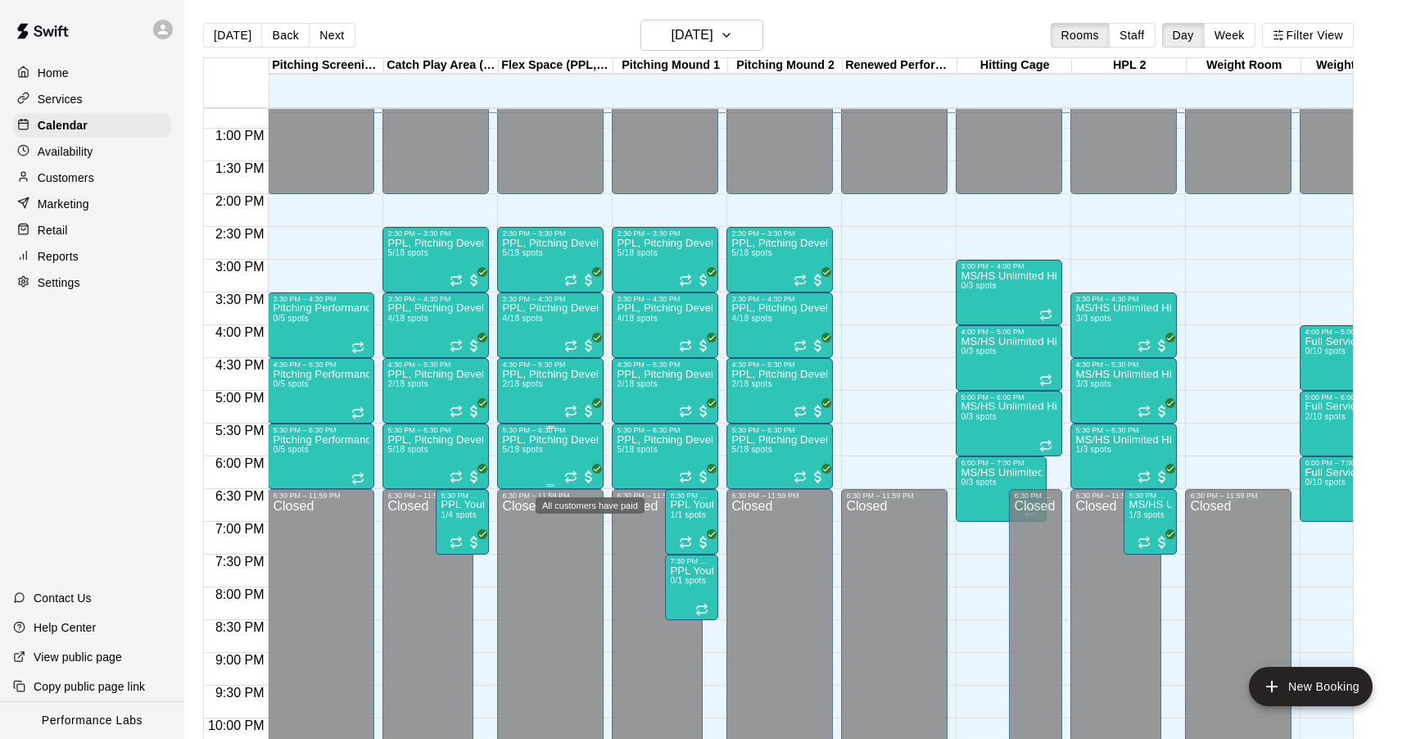
click at [596, 477] on span "All customers have paid" at bounding box center [589, 477] width 16 height 16
click at [603, 526] on img "edit" at bounding box center [598, 524] width 19 height 19
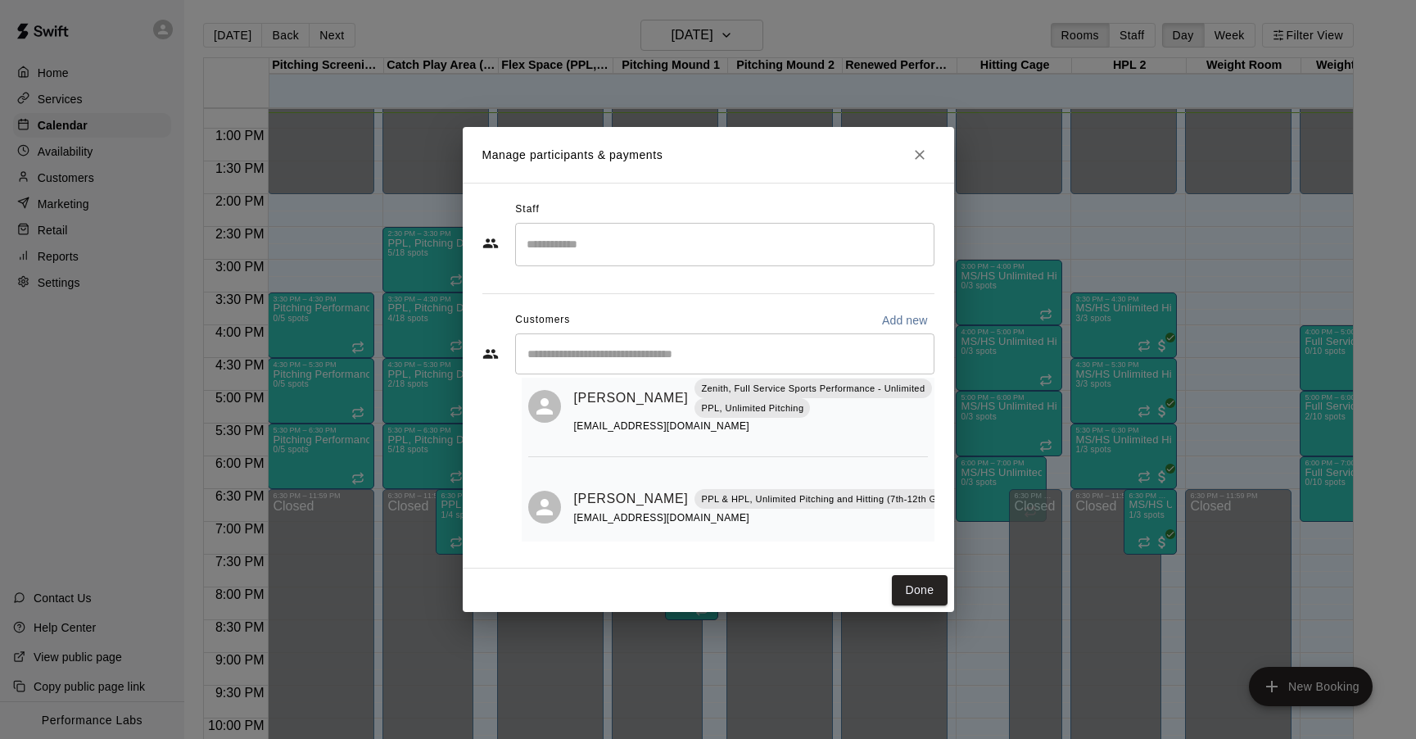
scroll to position [290, 0]
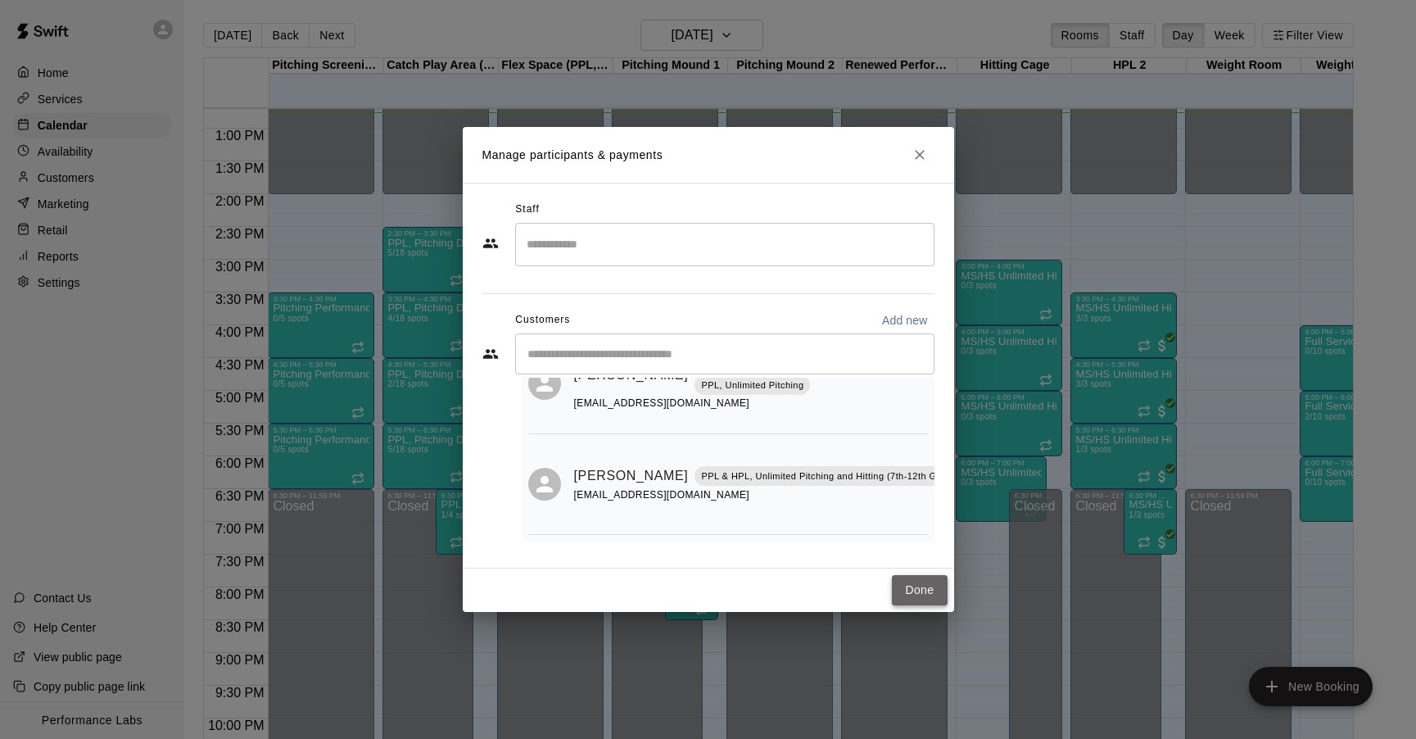
click at [918, 584] on button "Done" at bounding box center [919, 590] width 55 height 30
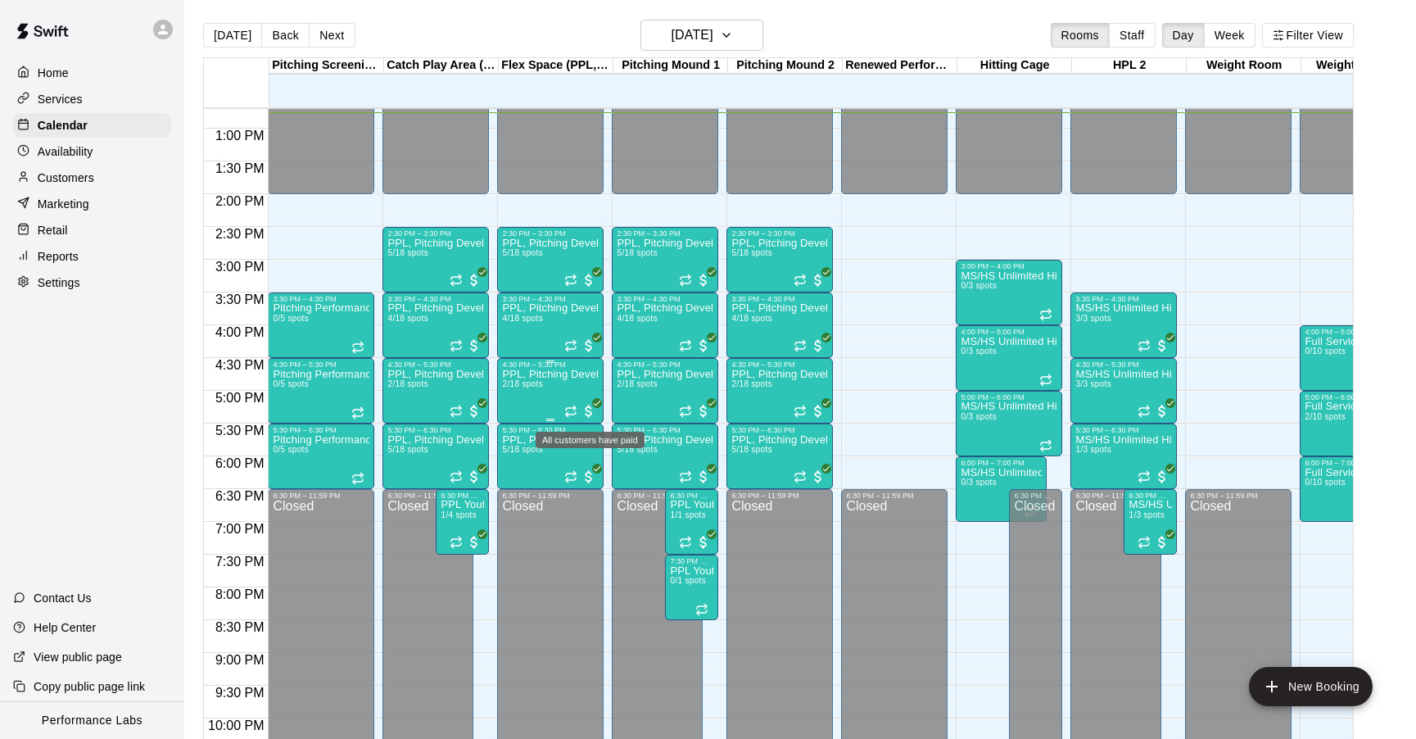
click at [593, 408] on icon "All customers have paid" at bounding box center [597, 403] width 10 height 10
click at [610, 456] on img "edit" at bounding box center [609, 454] width 19 height 19
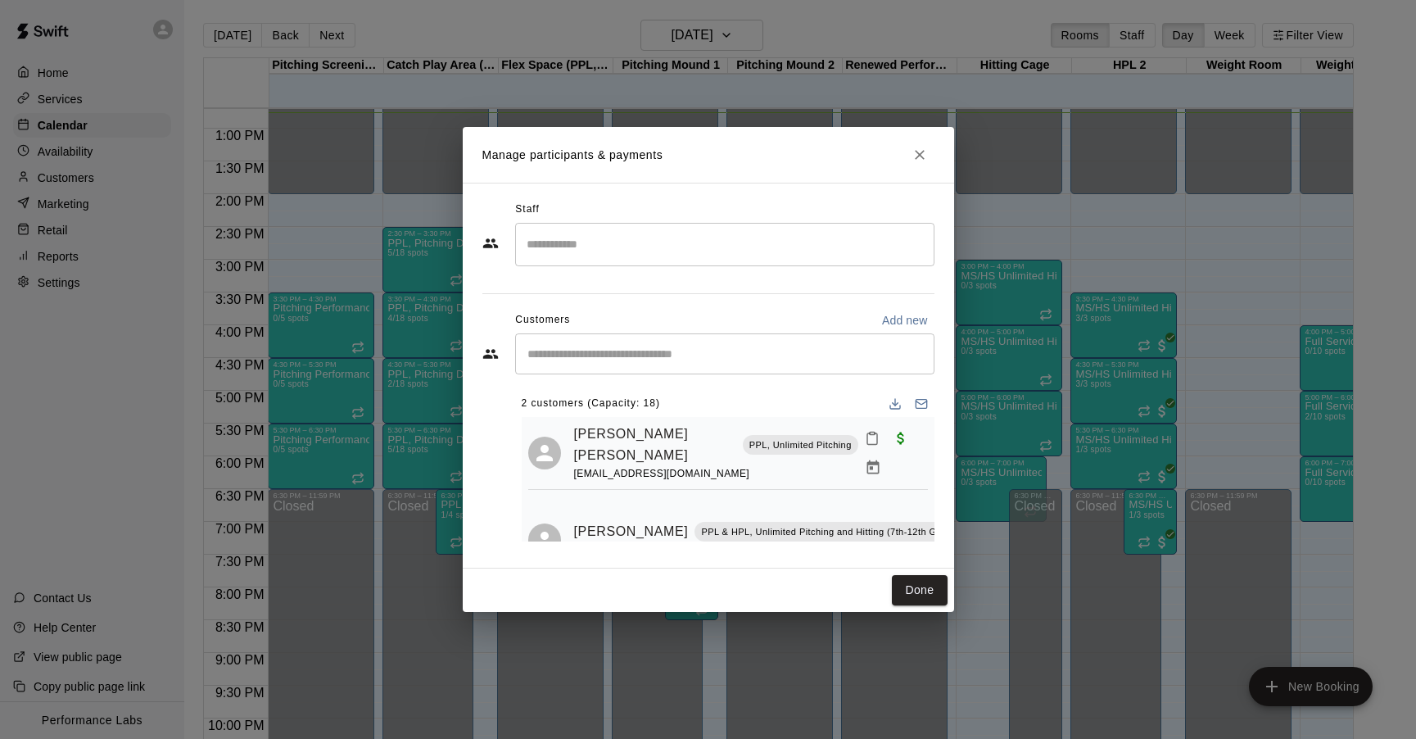
scroll to position [35, 0]
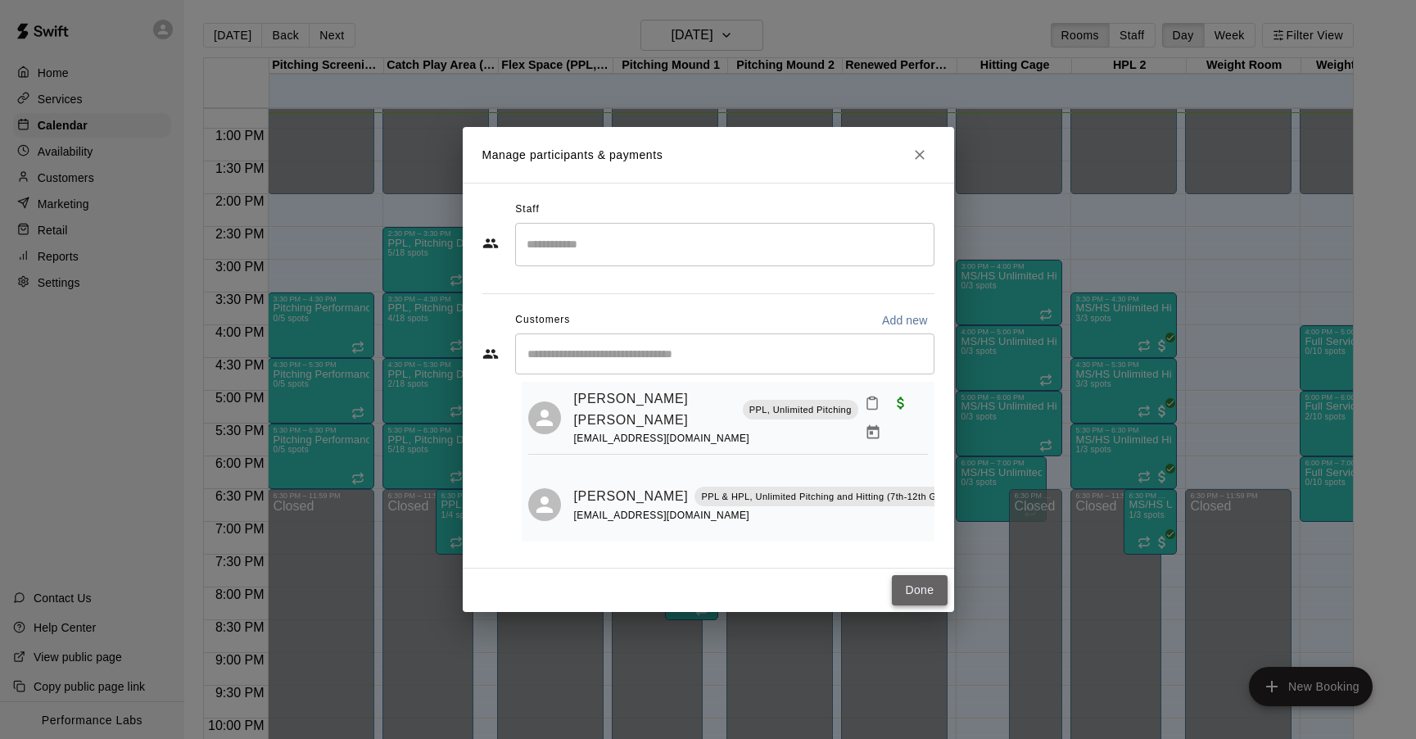
click at [920, 579] on button "Done" at bounding box center [919, 590] width 55 height 30
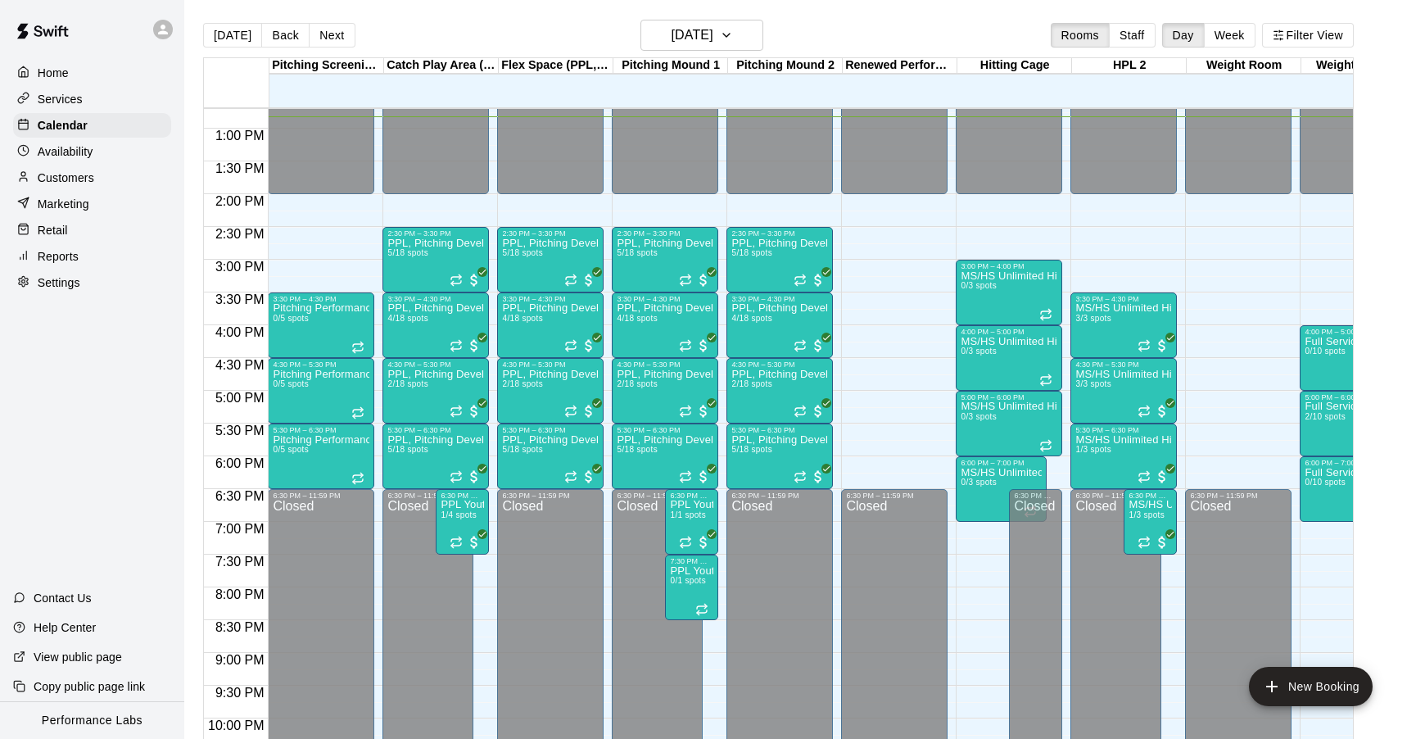
scroll to position [862, 0]
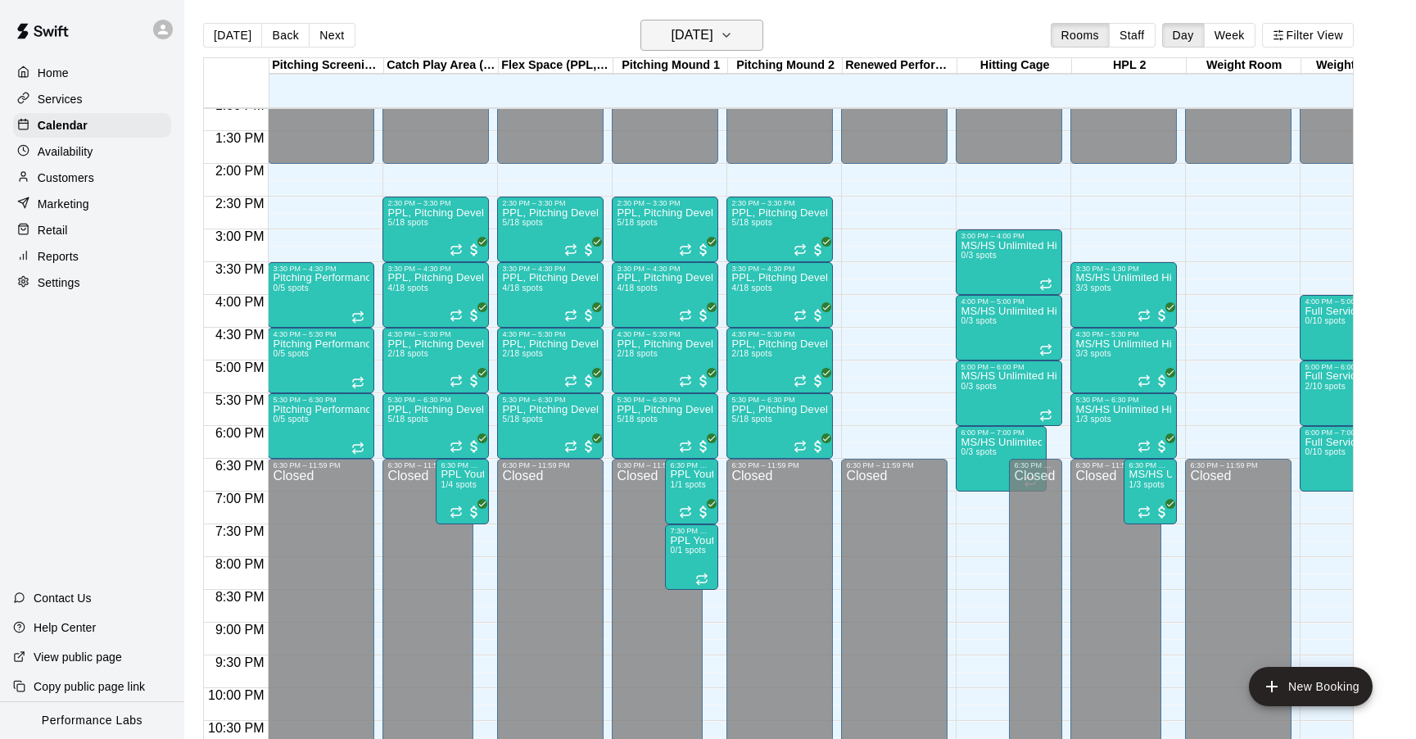
click at [713, 34] on h6 "[DATE]" at bounding box center [692, 35] width 42 height 23
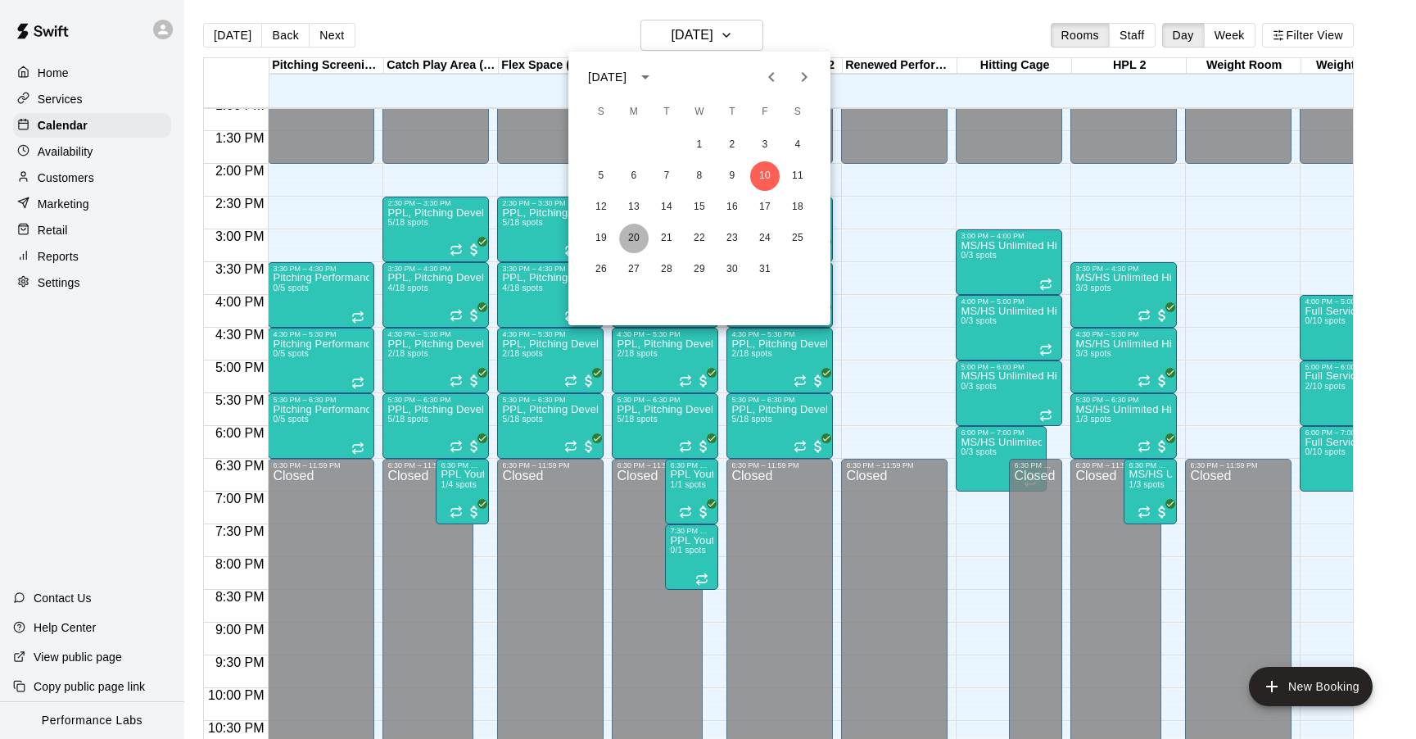
click at [638, 238] on button "20" at bounding box center [633, 238] width 29 height 29
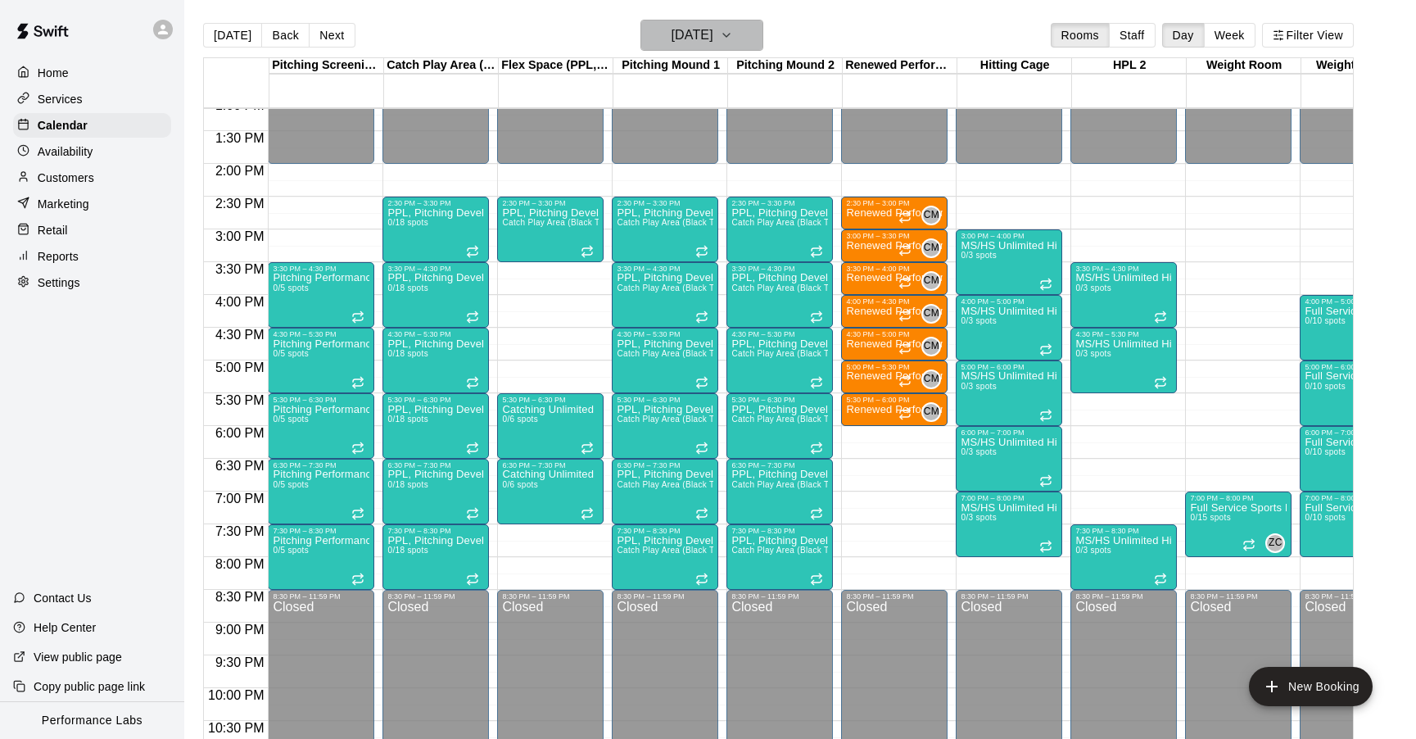
click at [681, 43] on h6 "[DATE]" at bounding box center [692, 35] width 42 height 23
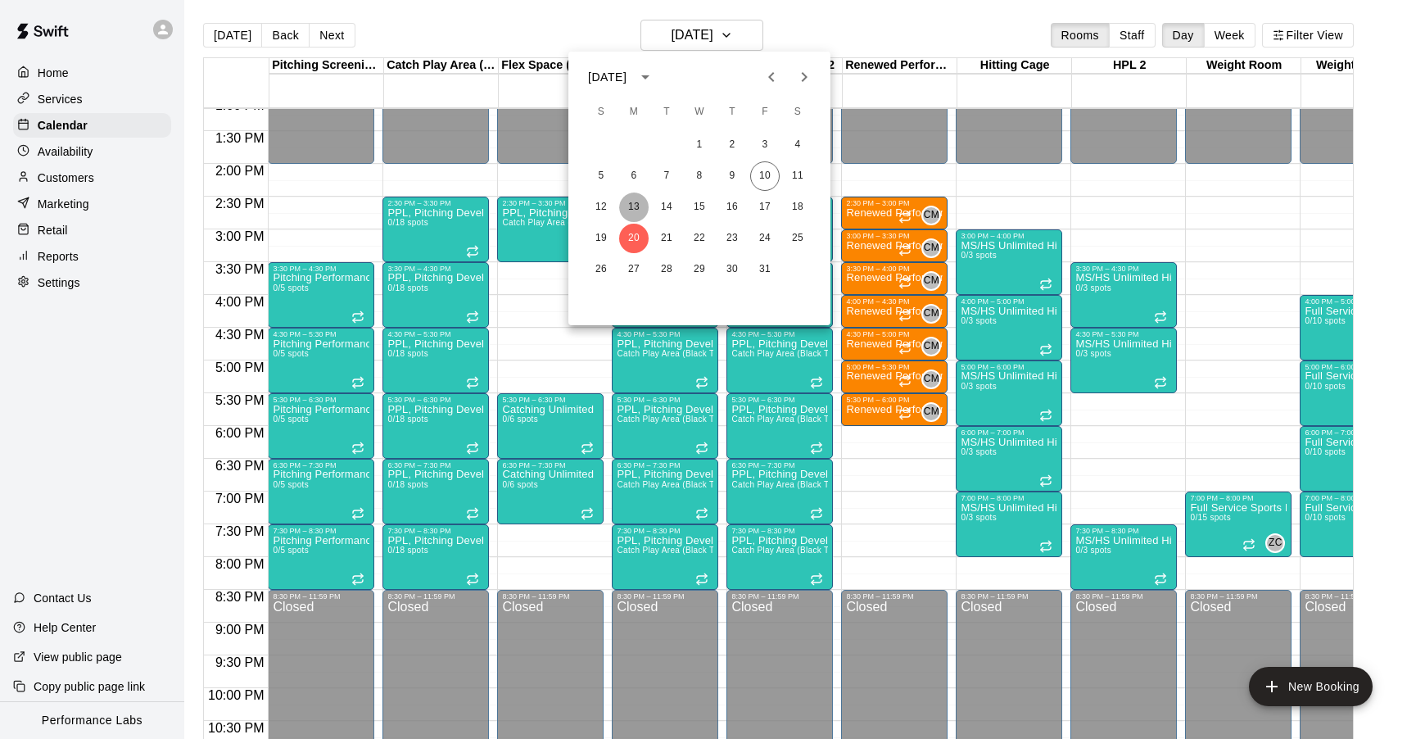
click at [638, 194] on button "13" at bounding box center [633, 206] width 29 height 29
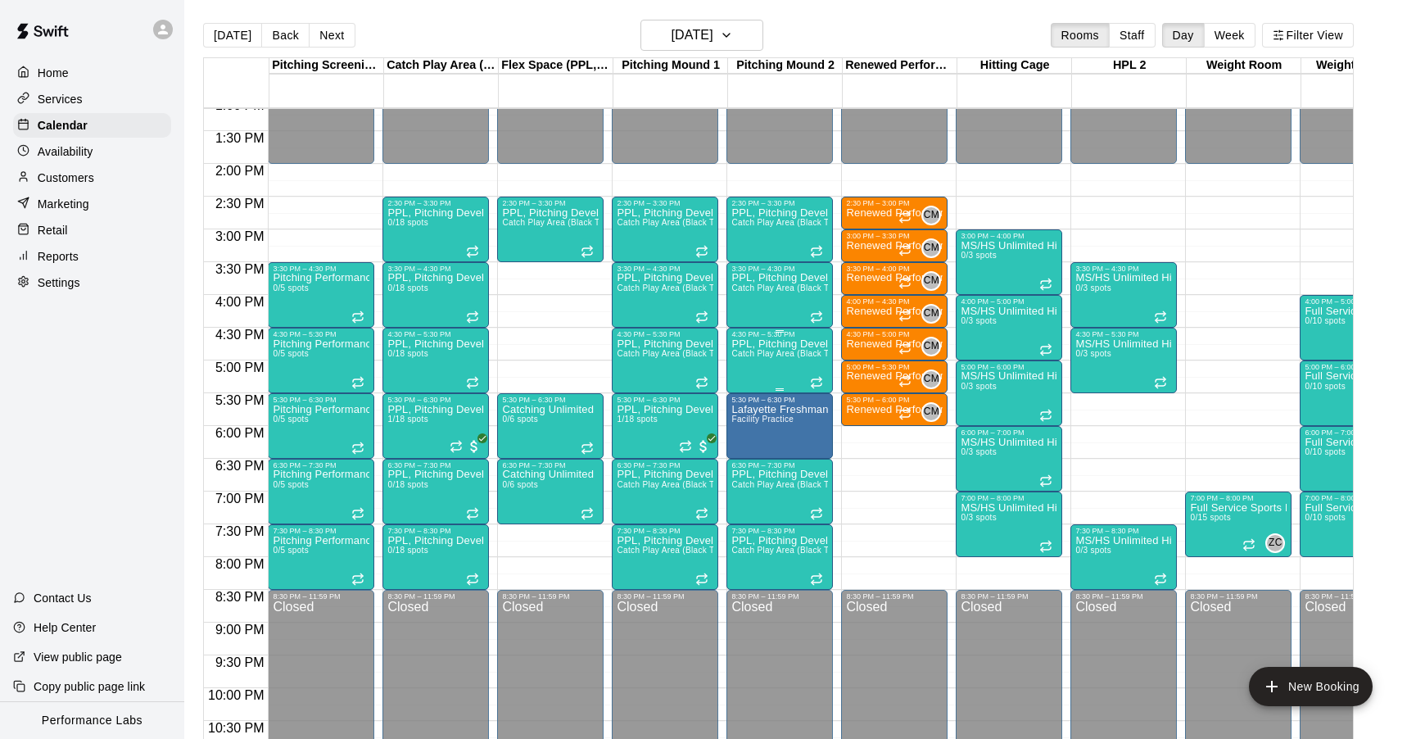
click at [780, 360] on div "PPL, Pitching Development Session Catch Play Area (Black Turf), [GEOGRAPHIC_DAT…" at bounding box center [779, 707] width 97 height 739
click at [748, 359] on icon "edit" at bounding box center [748, 356] width 15 height 15
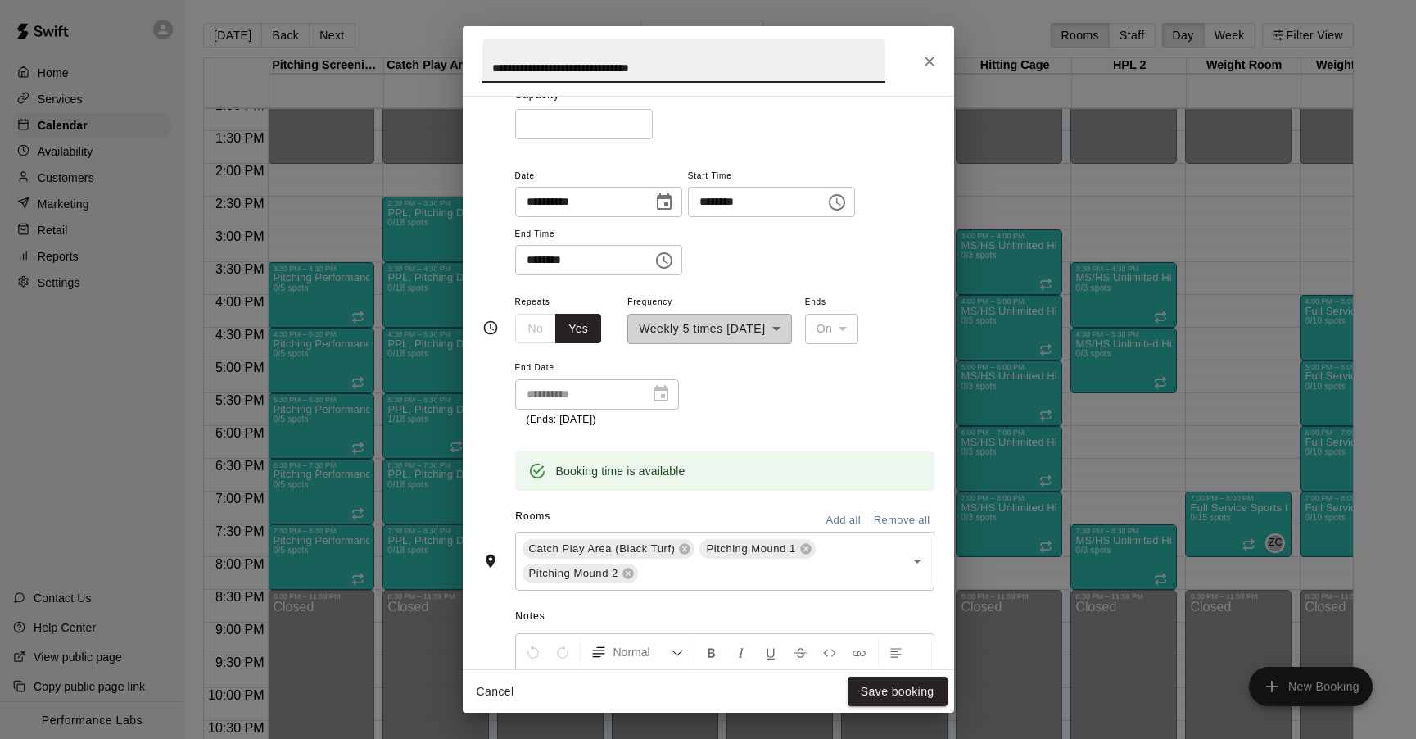
scroll to position [175, 0]
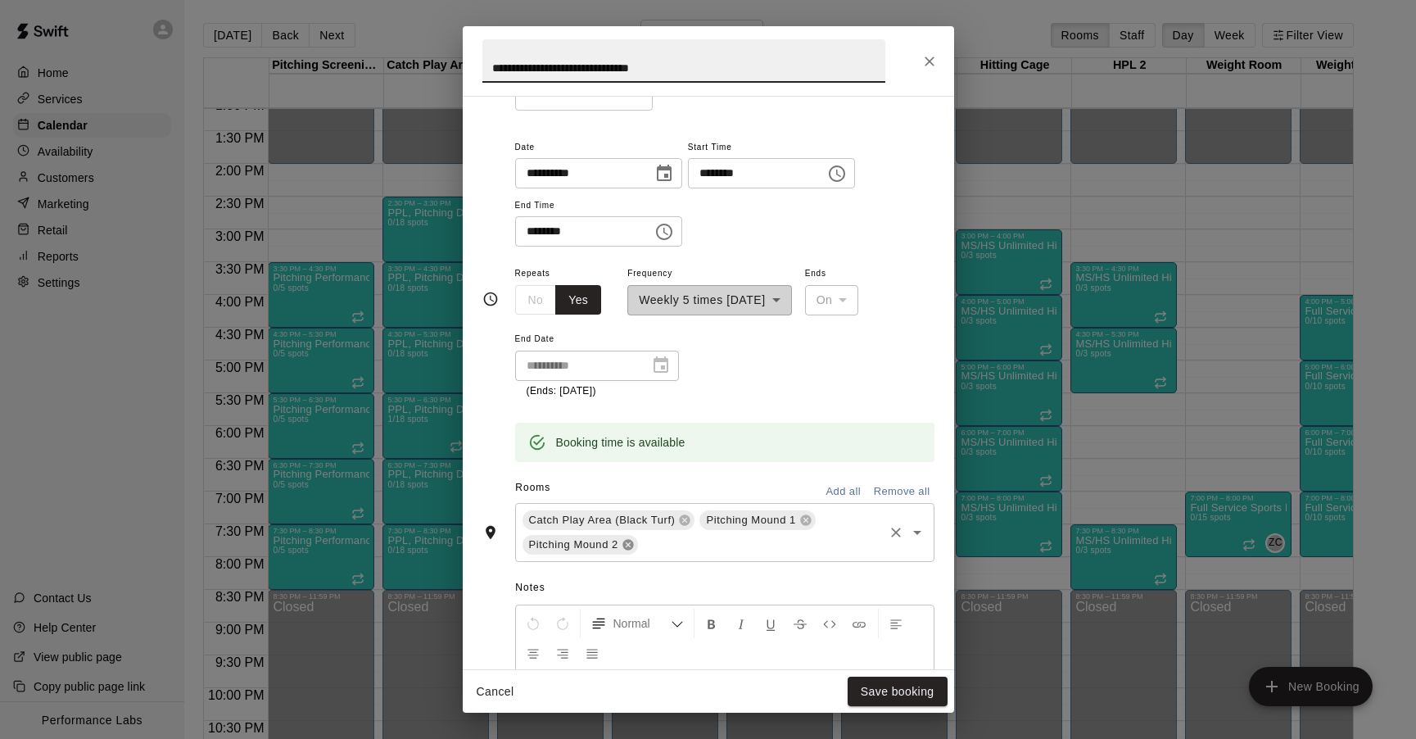
click at [630, 546] on icon at bounding box center [628, 544] width 11 height 11
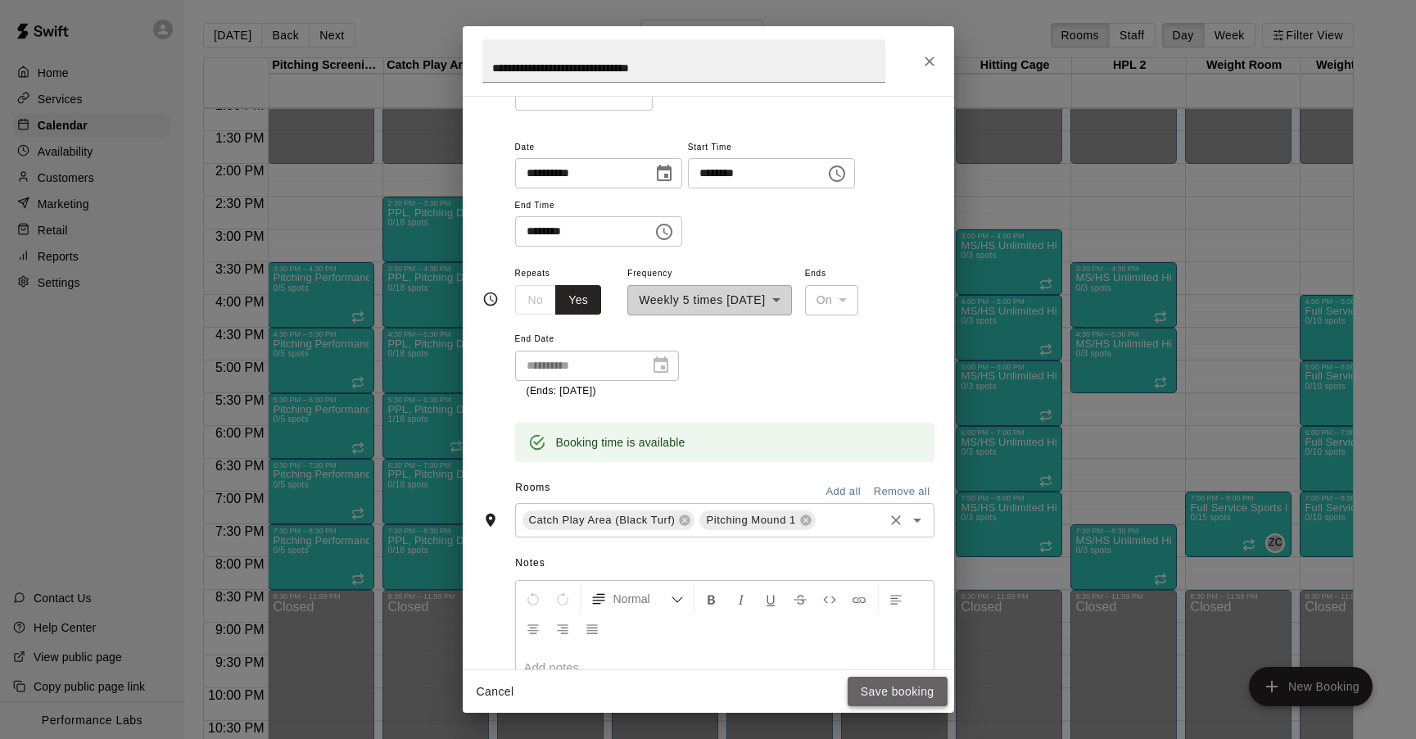
click at [908, 694] on button "Save booking" at bounding box center [898, 692] width 100 height 30
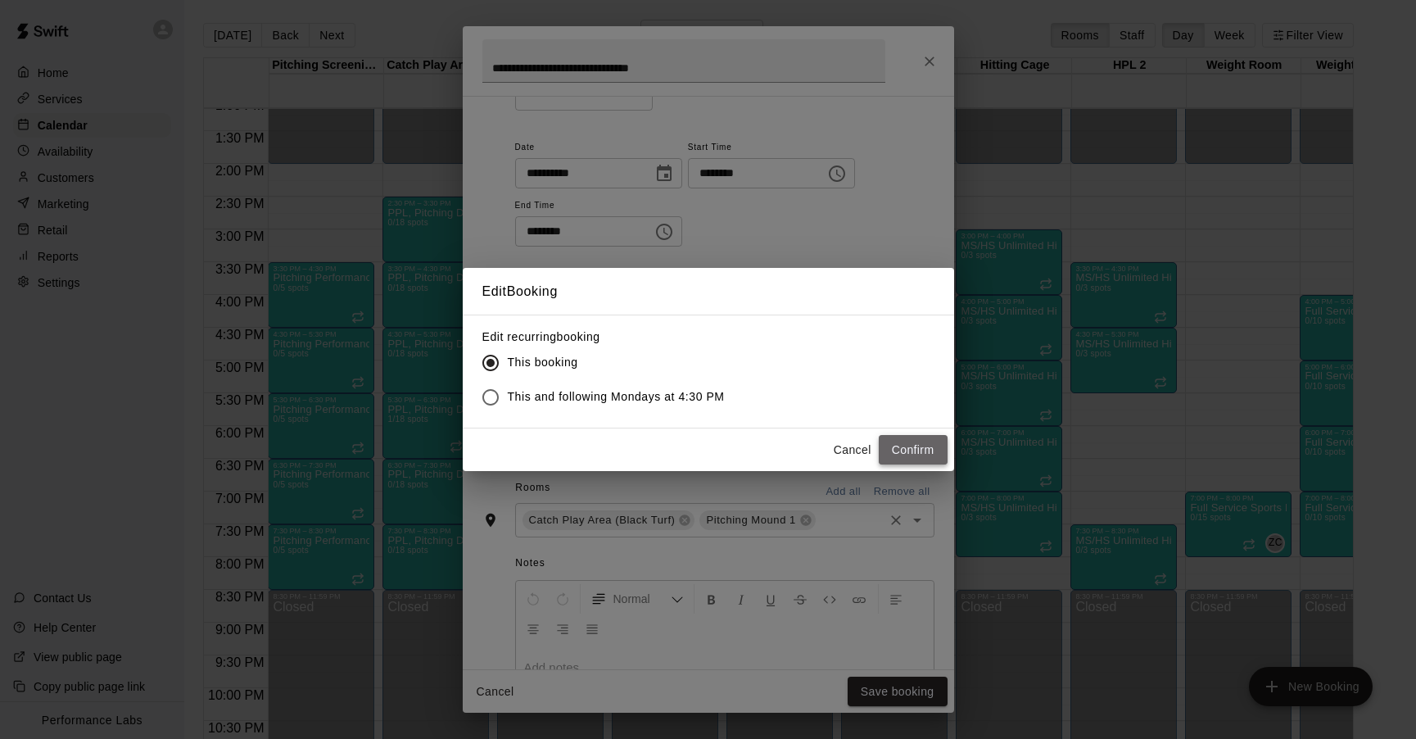
click at [927, 447] on button "Confirm" at bounding box center [913, 450] width 69 height 30
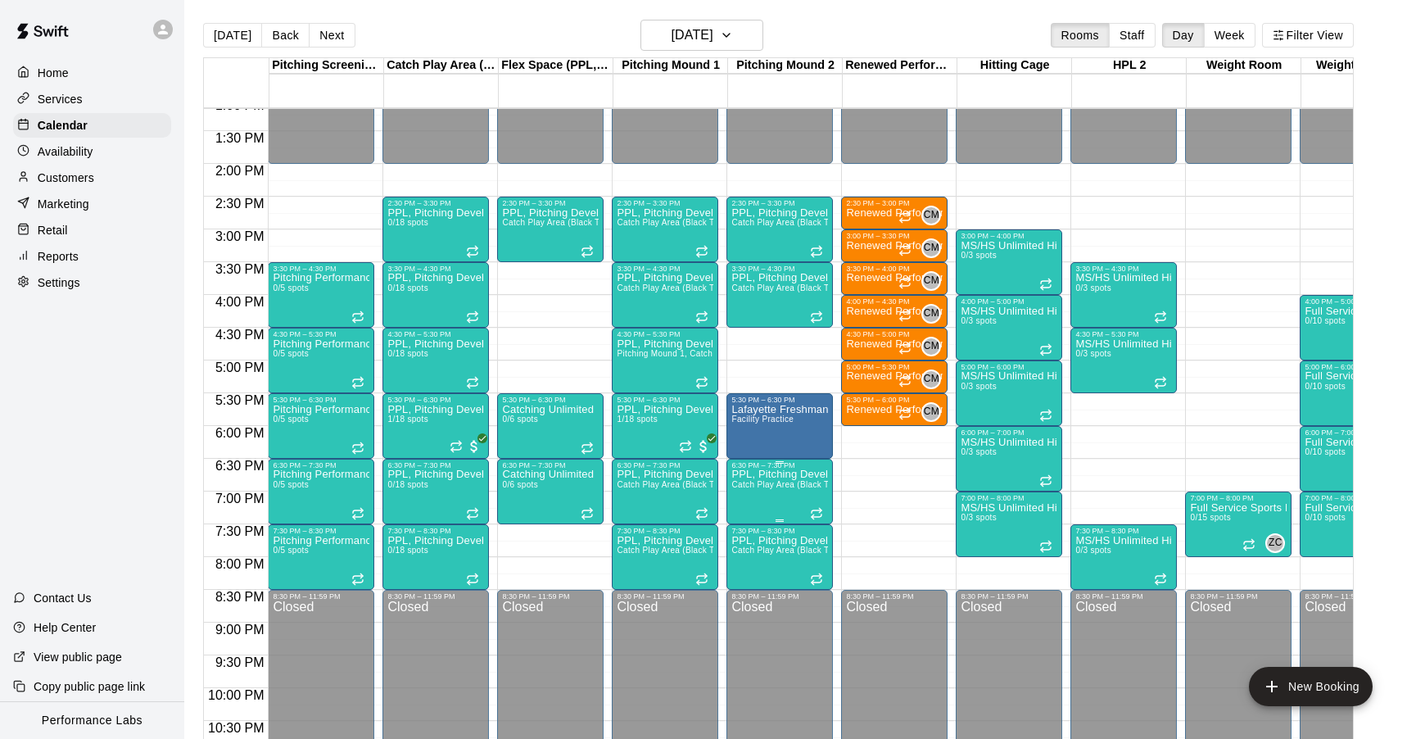
click at [772, 483] on span "Catch Play Area (Black Turf), [GEOGRAPHIC_DATA] 1, [GEOGRAPHIC_DATA] 2" at bounding box center [888, 484] width 315 height 9
click at [747, 500] on icon "edit" at bounding box center [748, 498] width 15 height 15
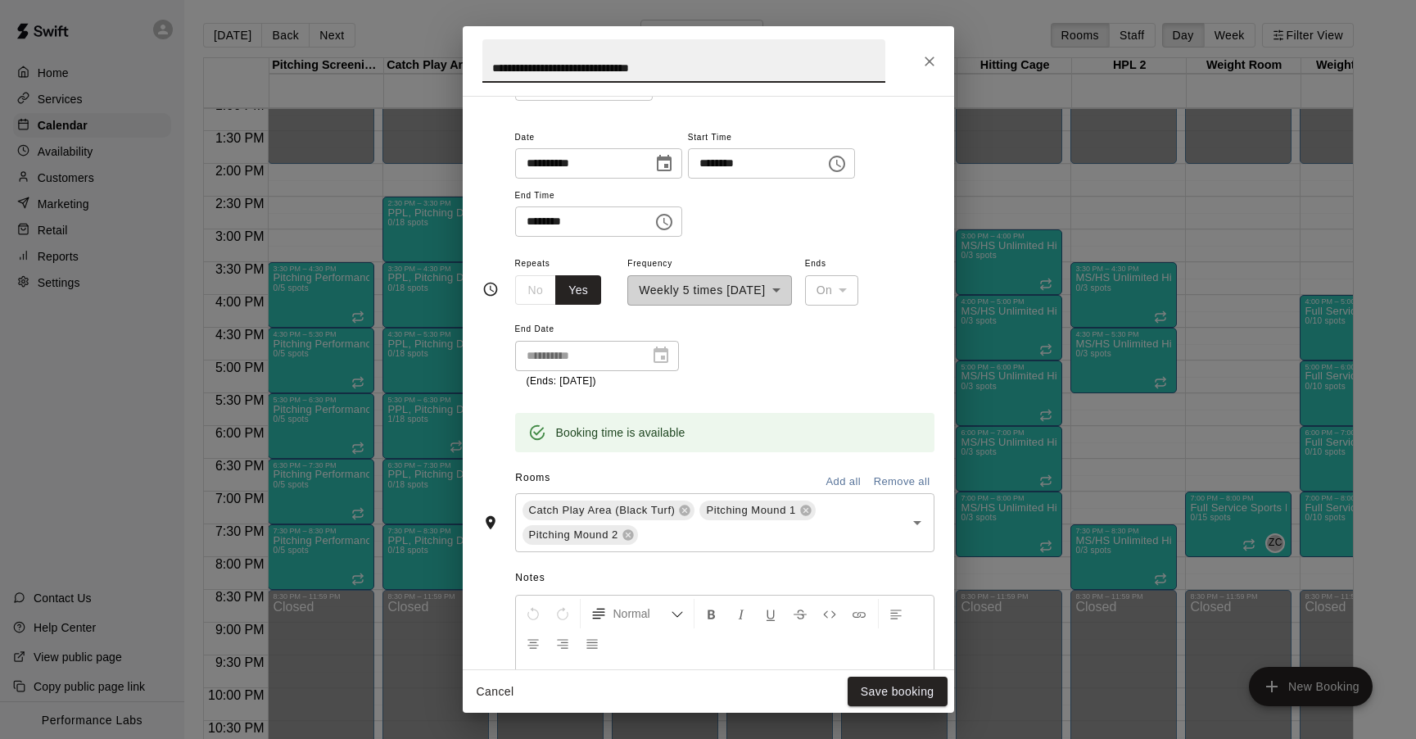
scroll to position [186, 0]
click at [630, 538] on icon at bounding box center [628, 533] width 11 height 11
click at [889, 690] on button "Save booking" at bounding box center [898, 692] width 100 height 30
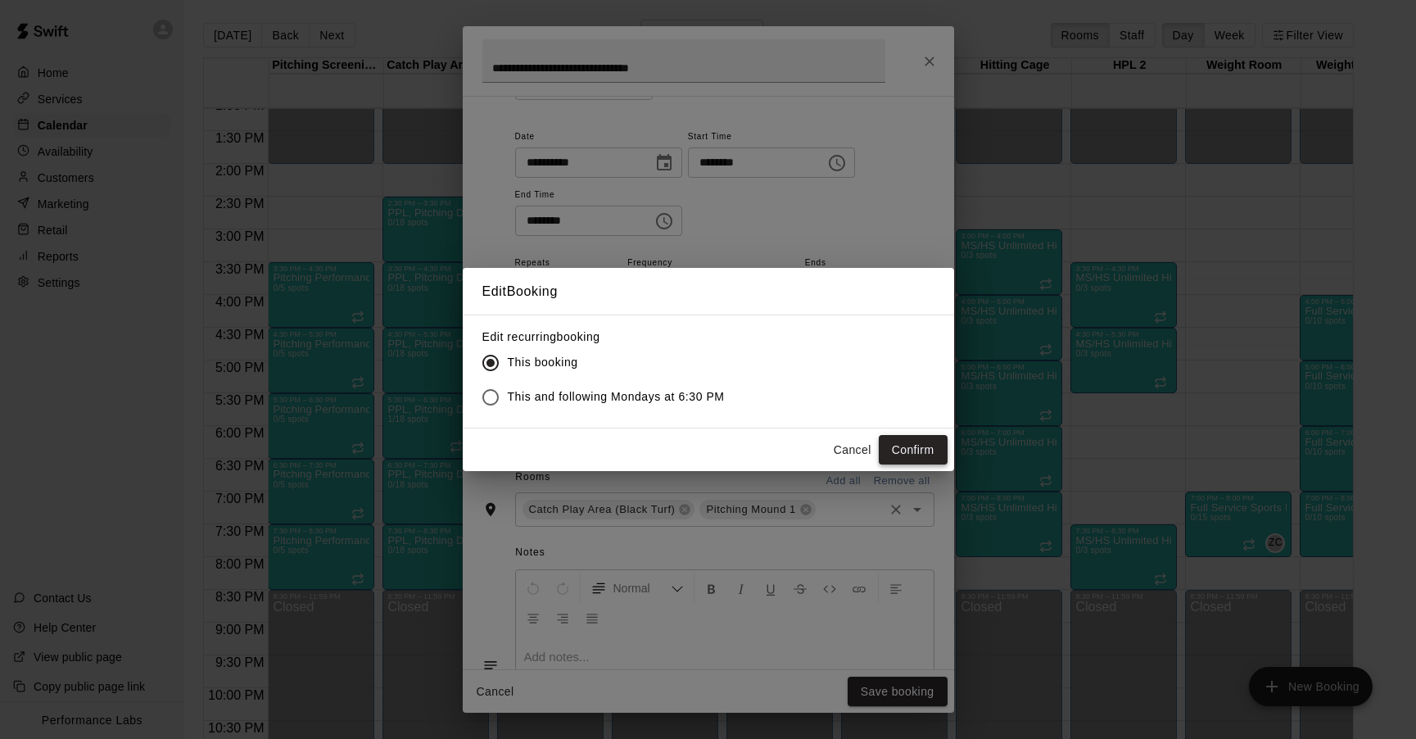
click at [914, 449] on button "Confirm" at bounding box center [913, 450] width 69 height 30
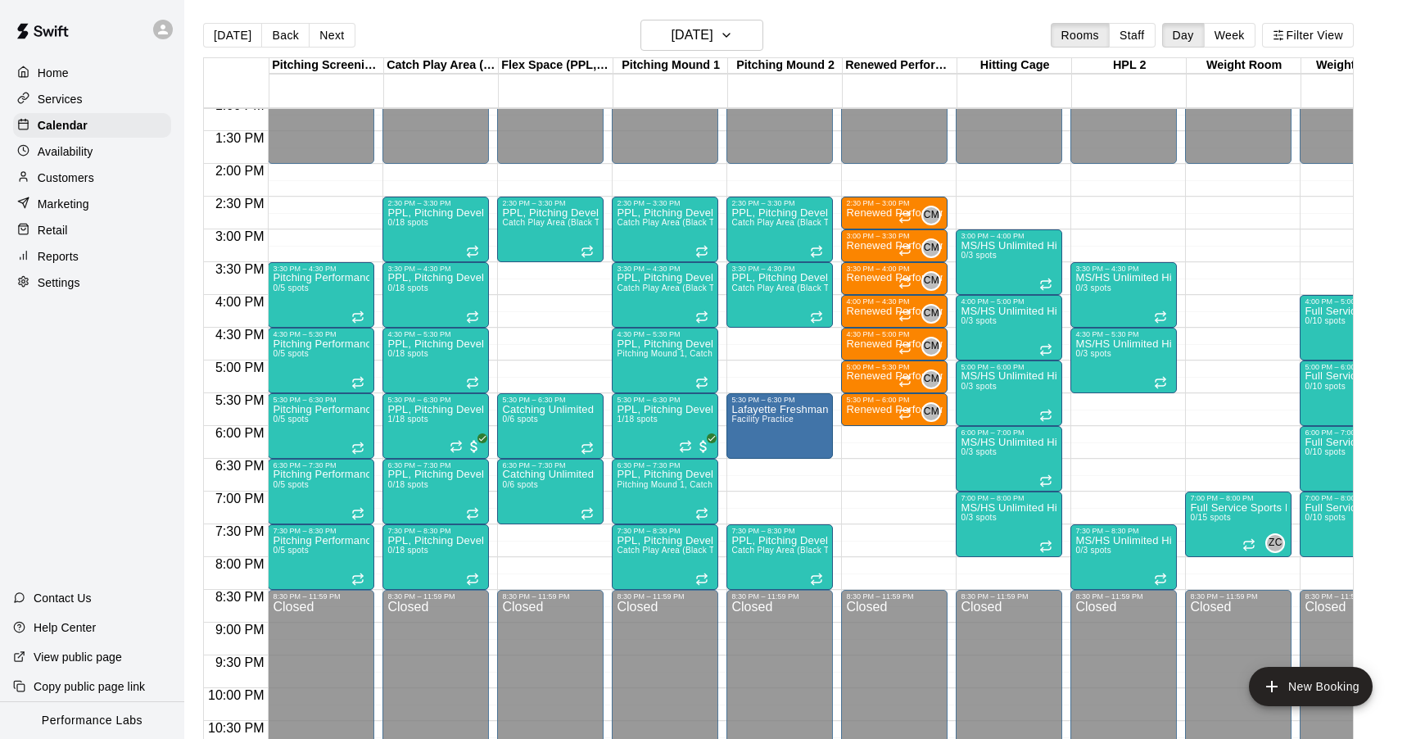
click at [768, 331] on div "12:00 AM – 2:00 PM Closed 2:30 PM – 3:30 PM PPL, Pitching Development Session C…" at bounding box center [780, 32] width 106 height 1573
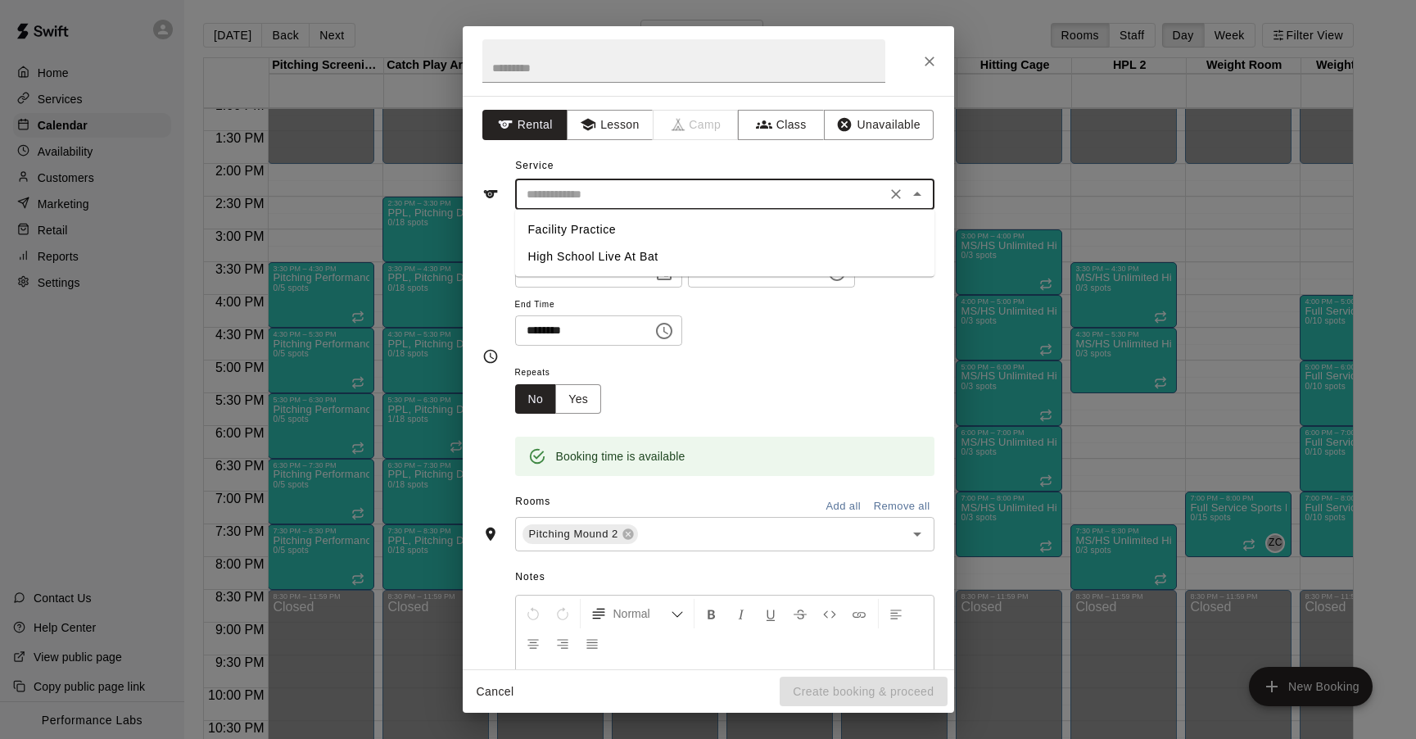
click at [596, 185] on input "text" at bounding box center [700, 194] width 361 height 20
click at [584, 226] on li "Facility Practice" at bounding box center [724, 229] width 419 height 27
type input "**********"
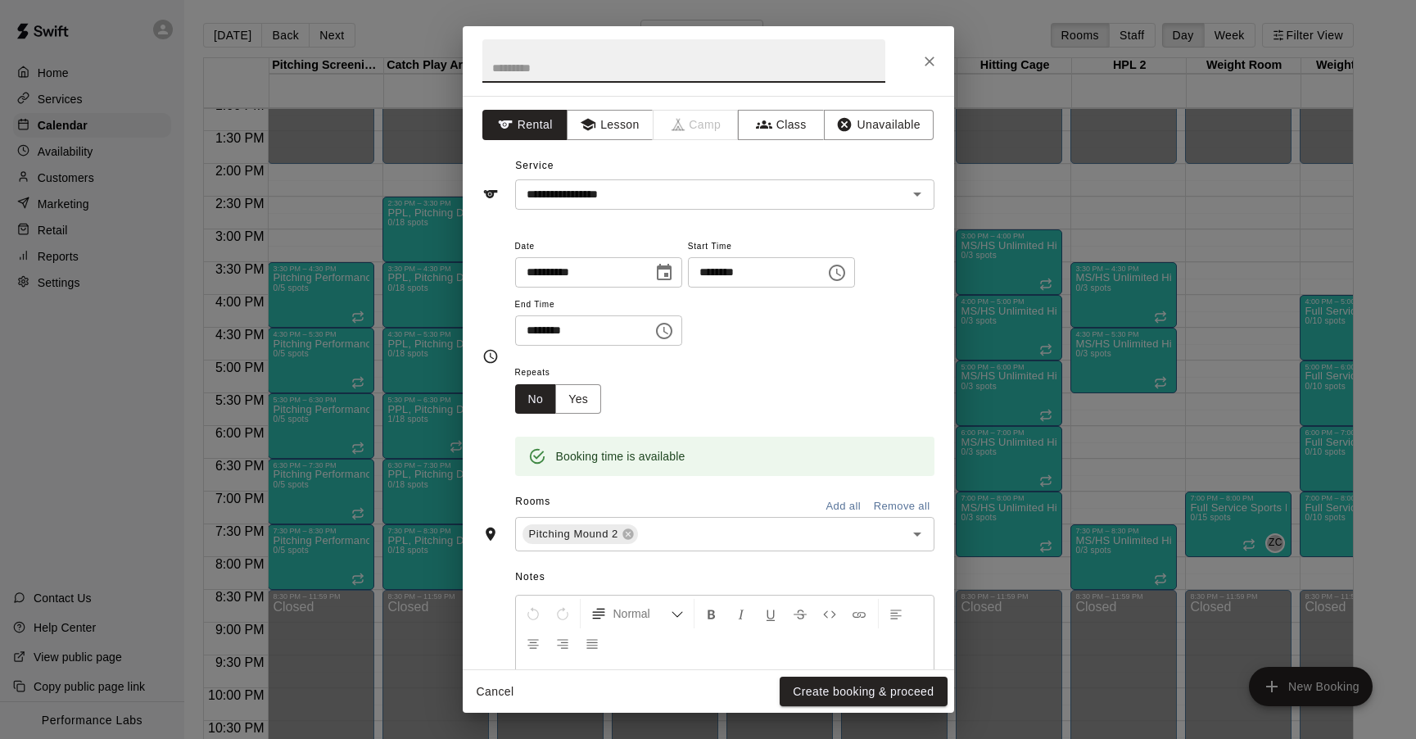
click at [595, 71] on input "text" at bounding box center [683, 60] width 403 height 43
type input "*"
type input "**********"
click at [555, 329] on input "********" at bounding box center [578, 330] width 126 height 30
type input "********"
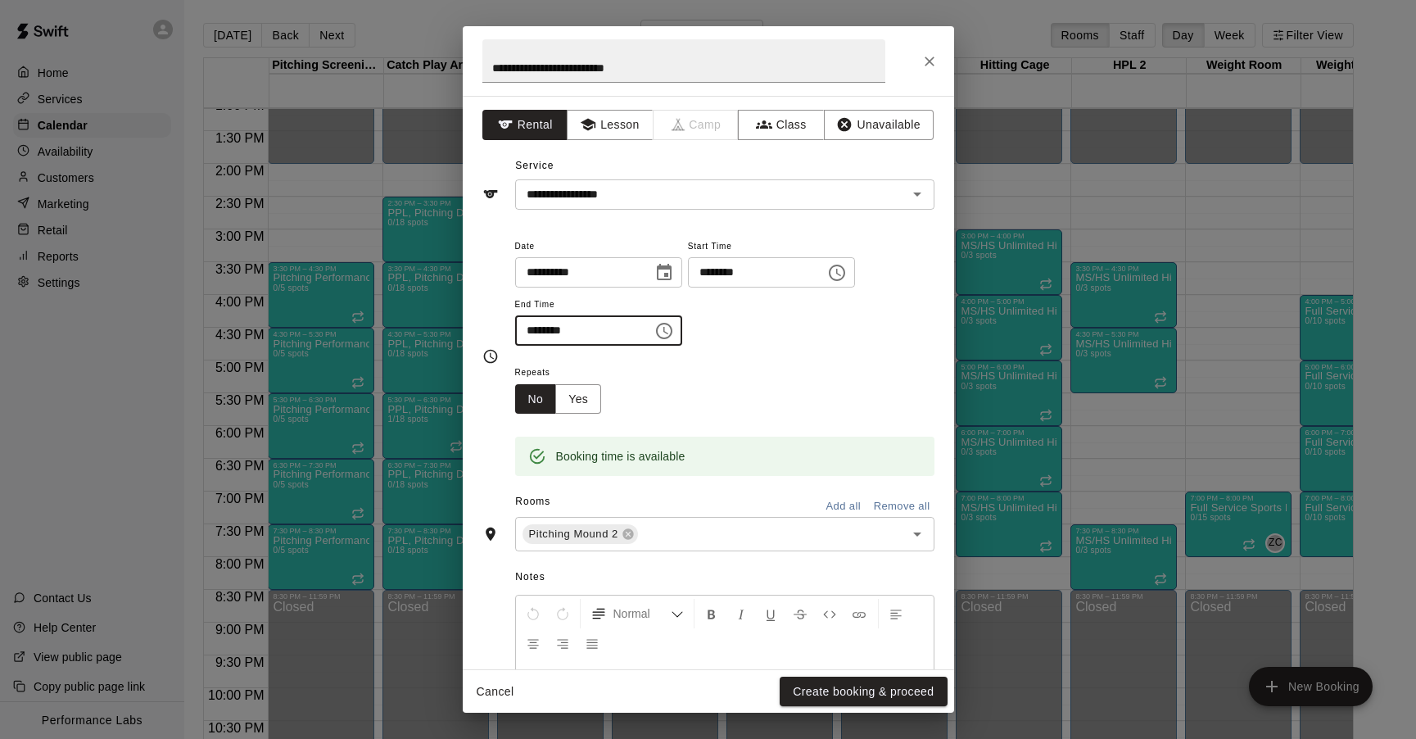
click at [658, 384] on div "Repeats No Yes" at bounding box center [724, 388] width 419 height 52
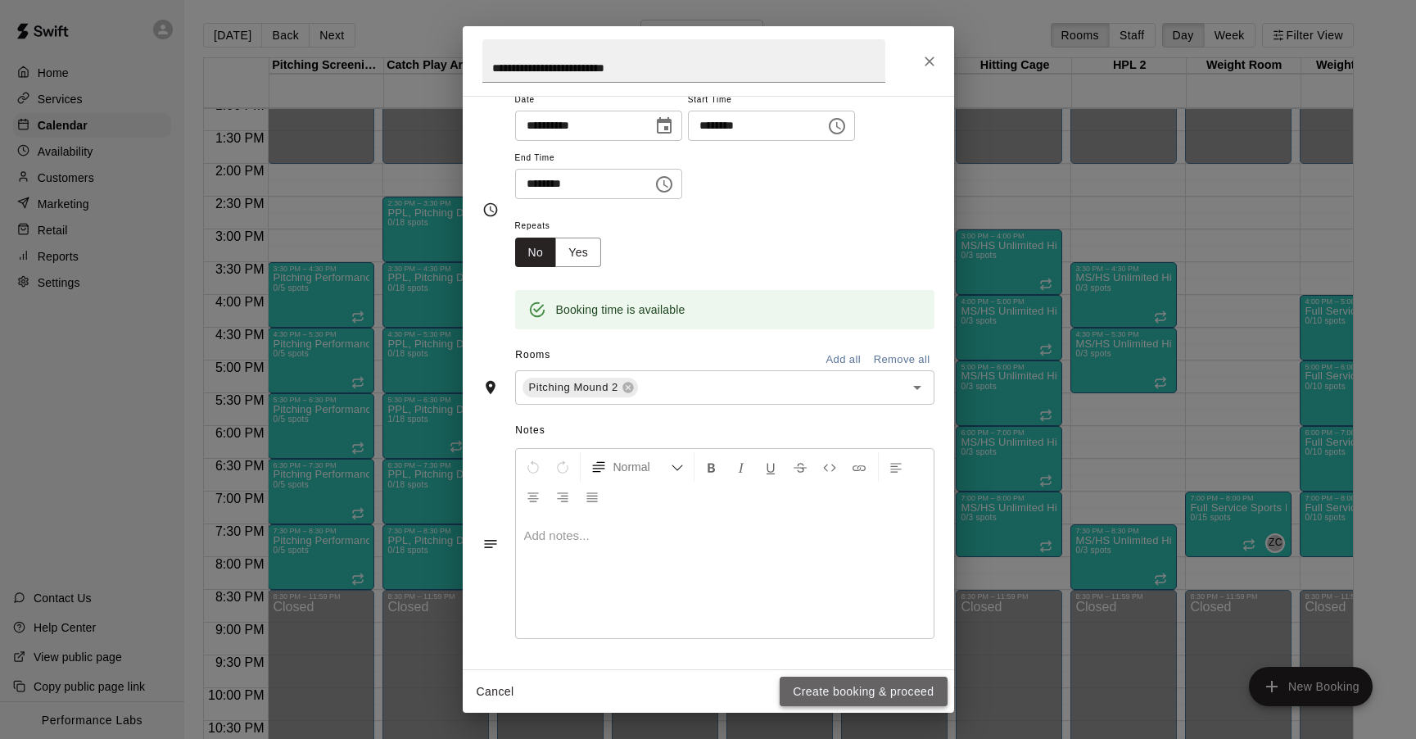
click at [861, 688] on button "Create booking & proceed" at bounding box center [863, 692] width 167 height 30
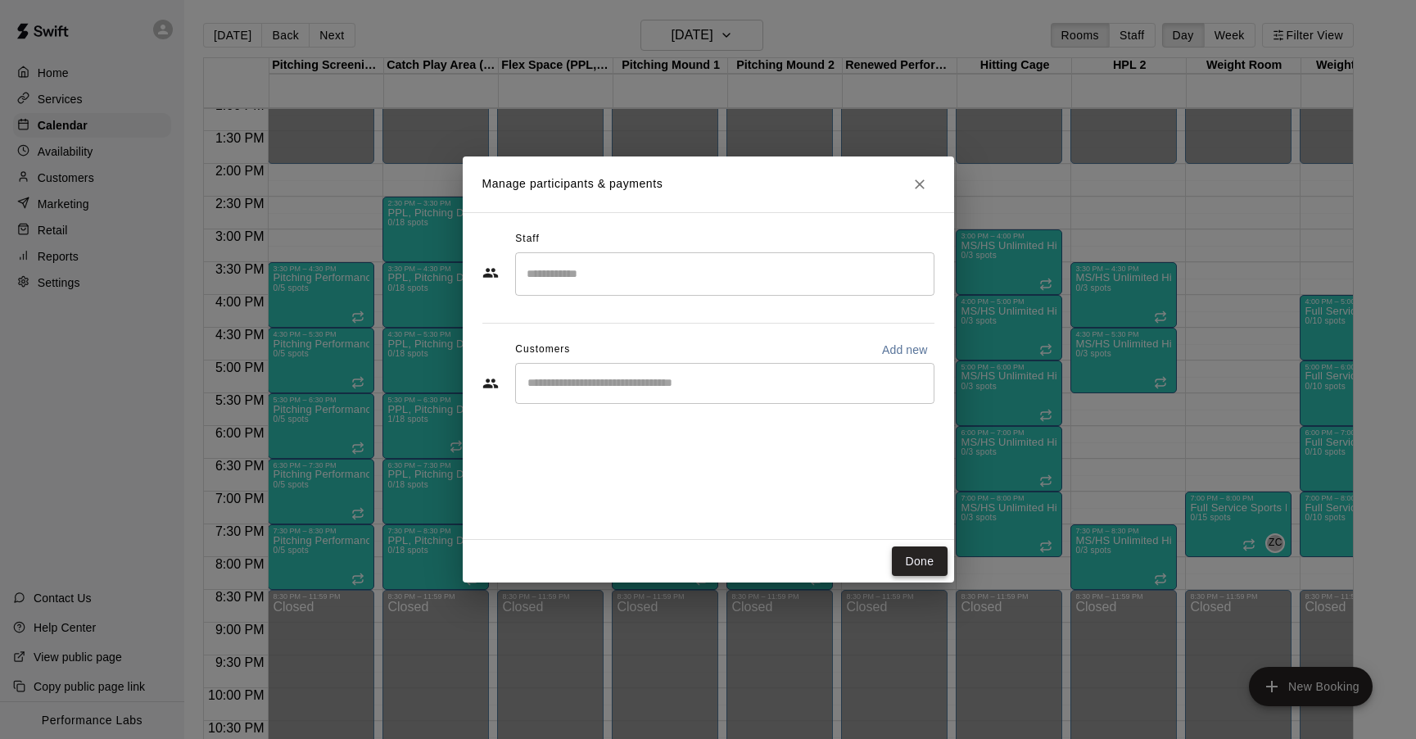
click at [911, 571] on button "Done" at bounding box center [919, 561] width 55 height 30
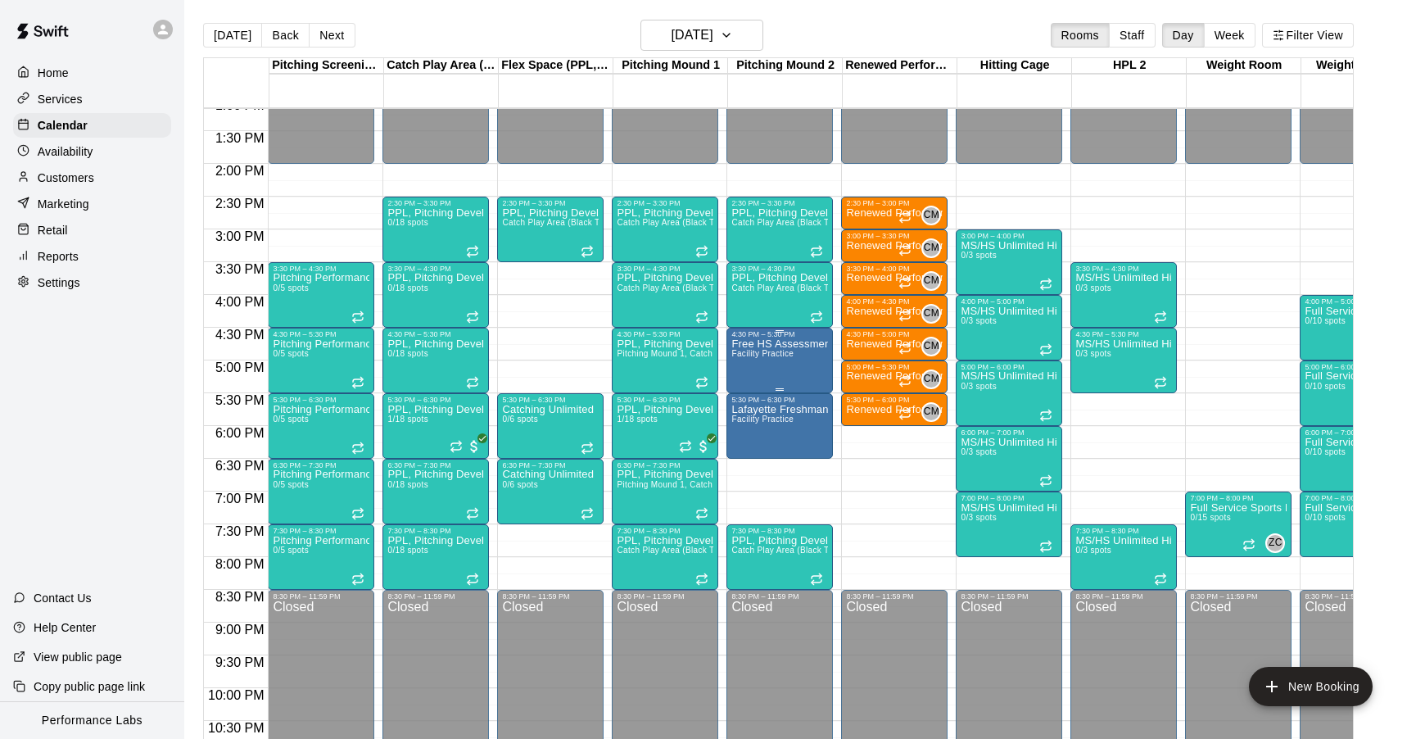
click at [757, 364] on div "Free HS Assessment Bullpens Facility Practice" at bounding box center [779, 707] width 97 height 739
click at [746, 349] on icon "edit" at bounding box center [749, 356] width 20 height 20
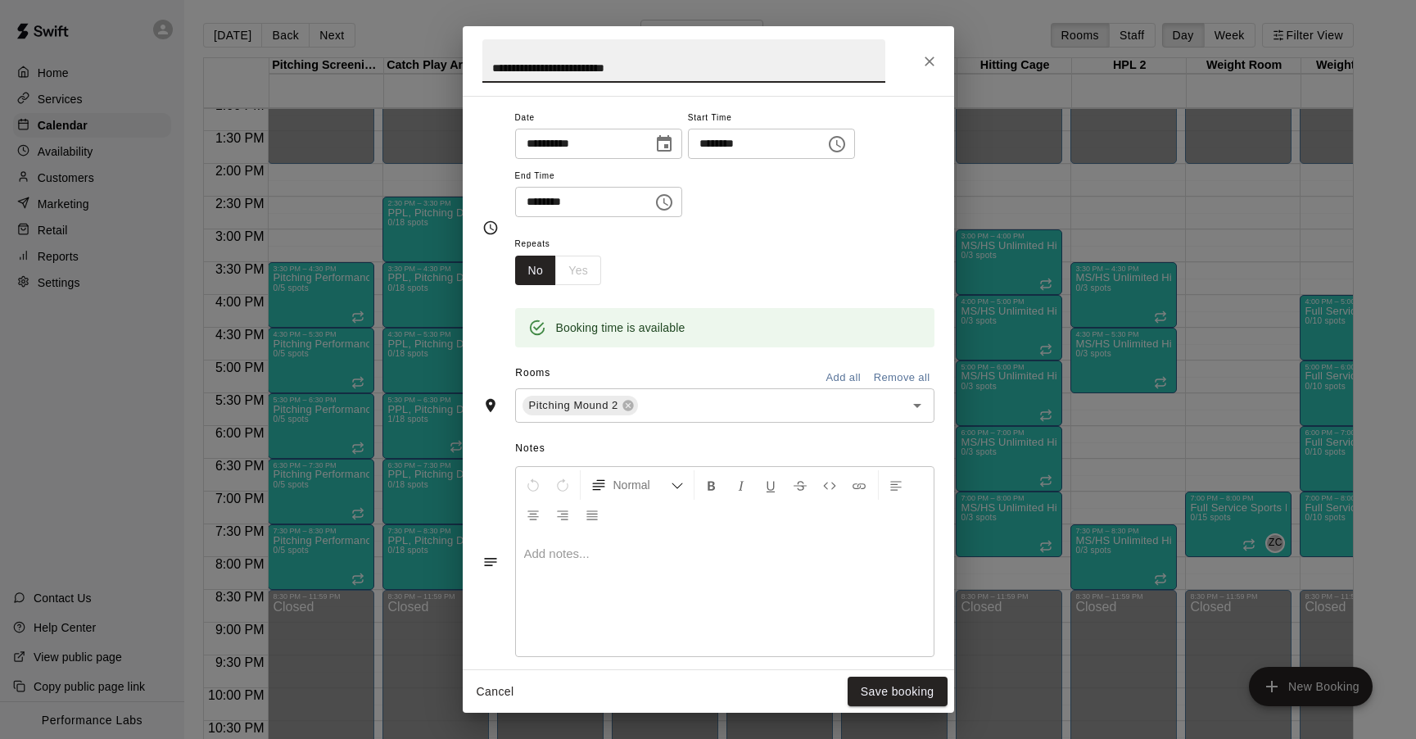
scroll to position [0, 0]
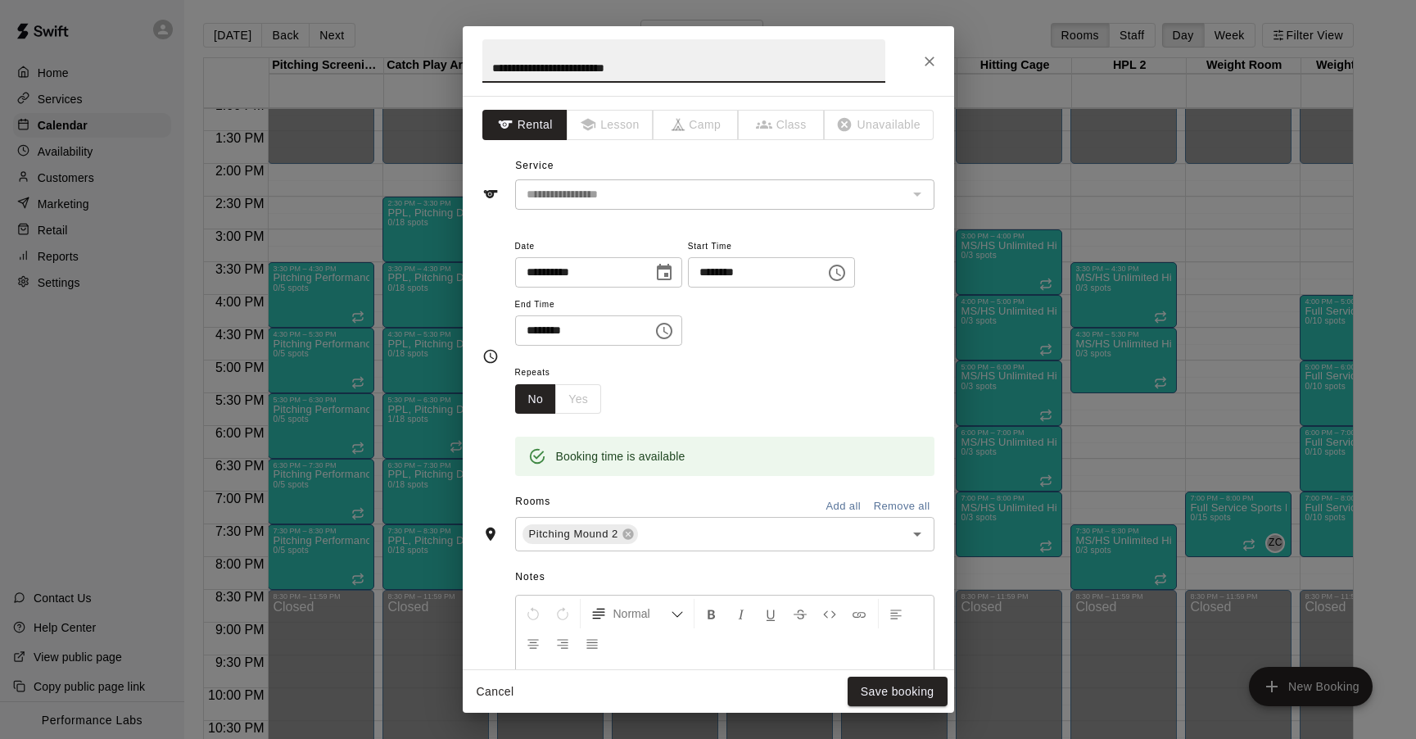
click at [926, 55] on icon "Close" at bounding box center [929, 61] width 16 height 16
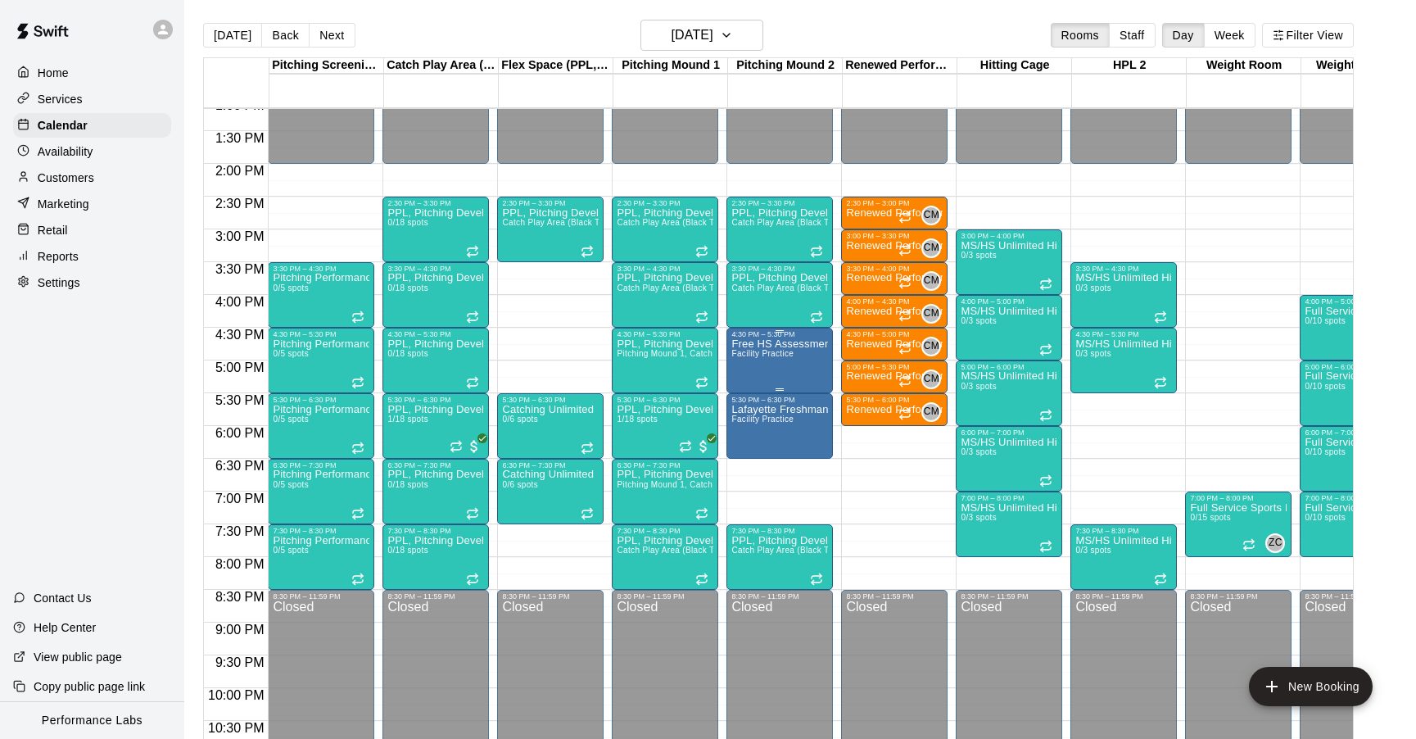
click at [759, 349] on div "Free HS Assessment Bullpens Facility Practice" at bounding box center [779, 707] width 97 height 739
click at [786, 462] on div at bounding box center [708, 369] width 1416 height 739
click at [786, 462] on div "12:00 AM – 2:00 PM Closed 2:30 PM – 3:30 PM PPL, Pitching Development Session C…" at bounding box center [780, 32] width 106 height 1573
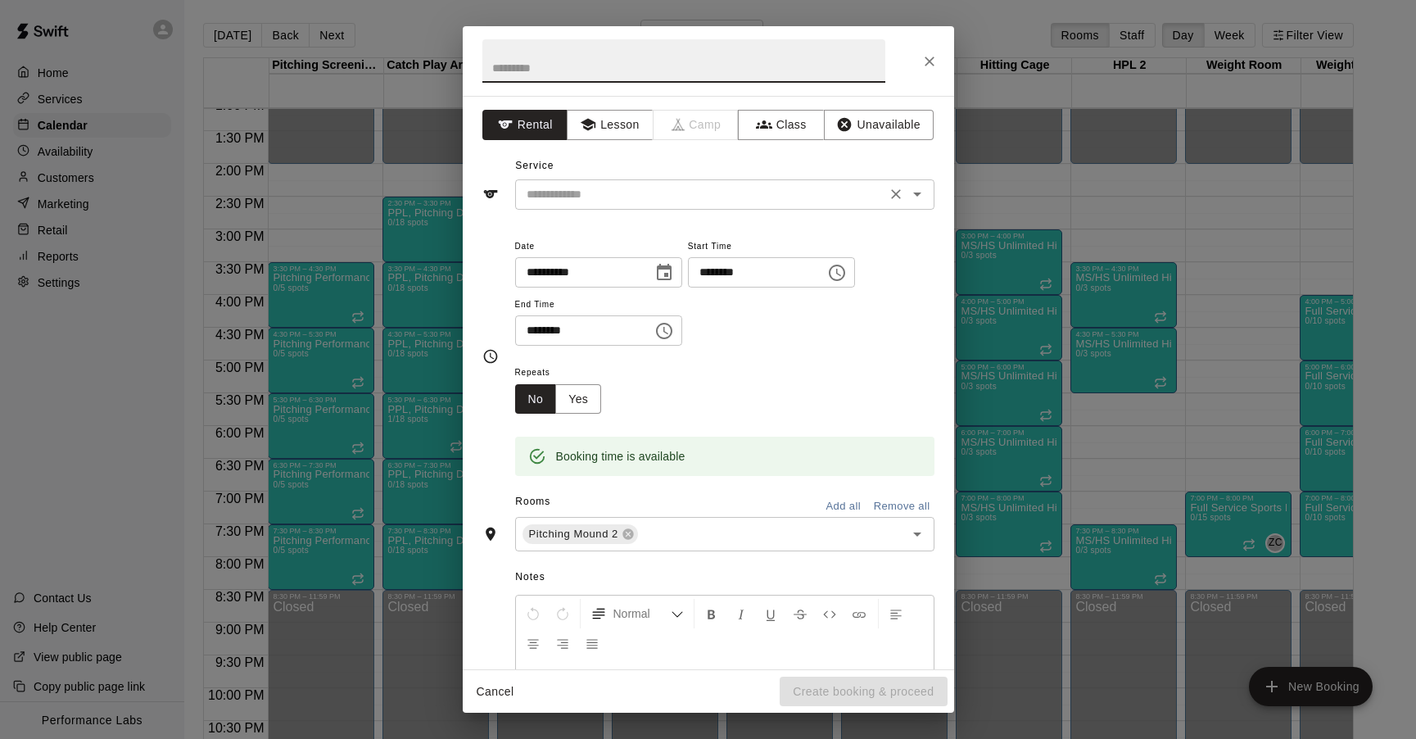
click at [578, 179] on div "​" at bounding box center [724, 194] width 419 height 30
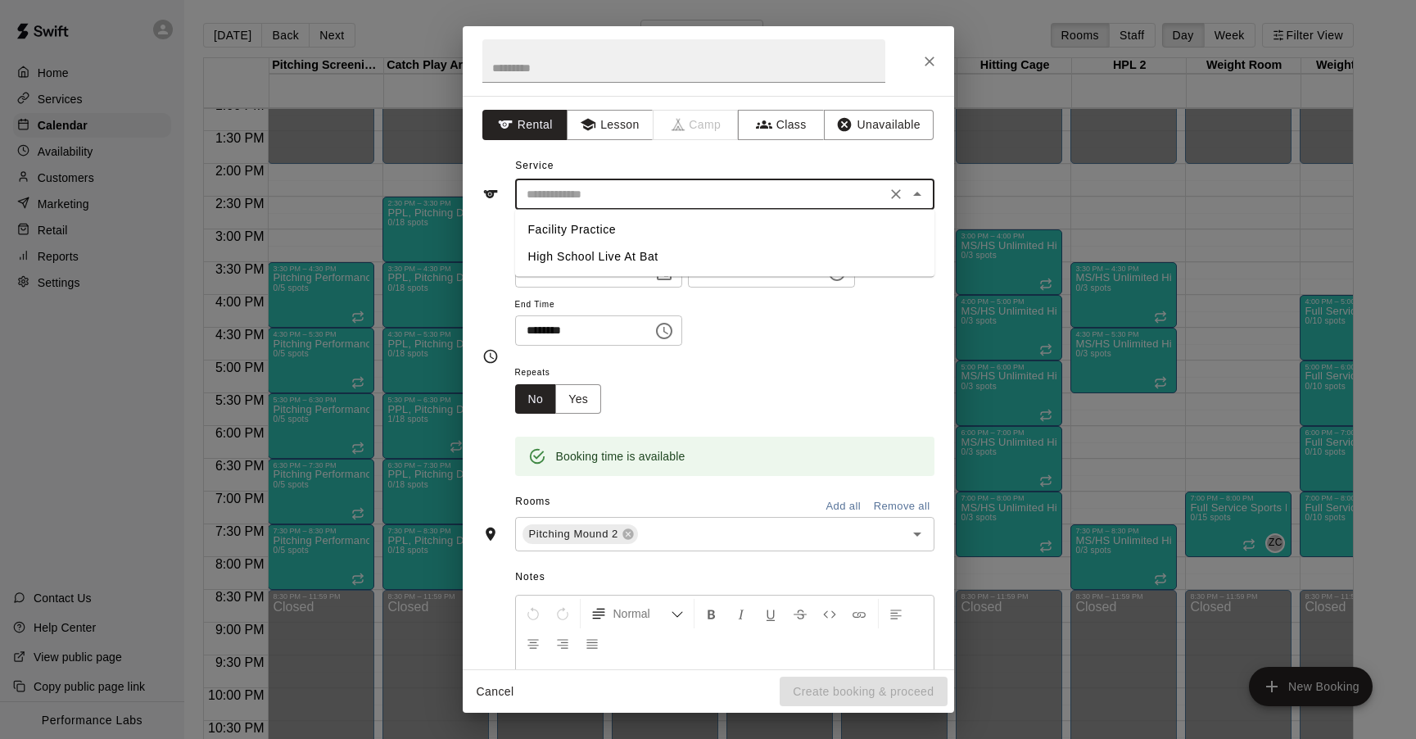
click at [572, 226] on li "Facility Practice" at bounding box center [724, 229] width 419 height 27
type input "**********"
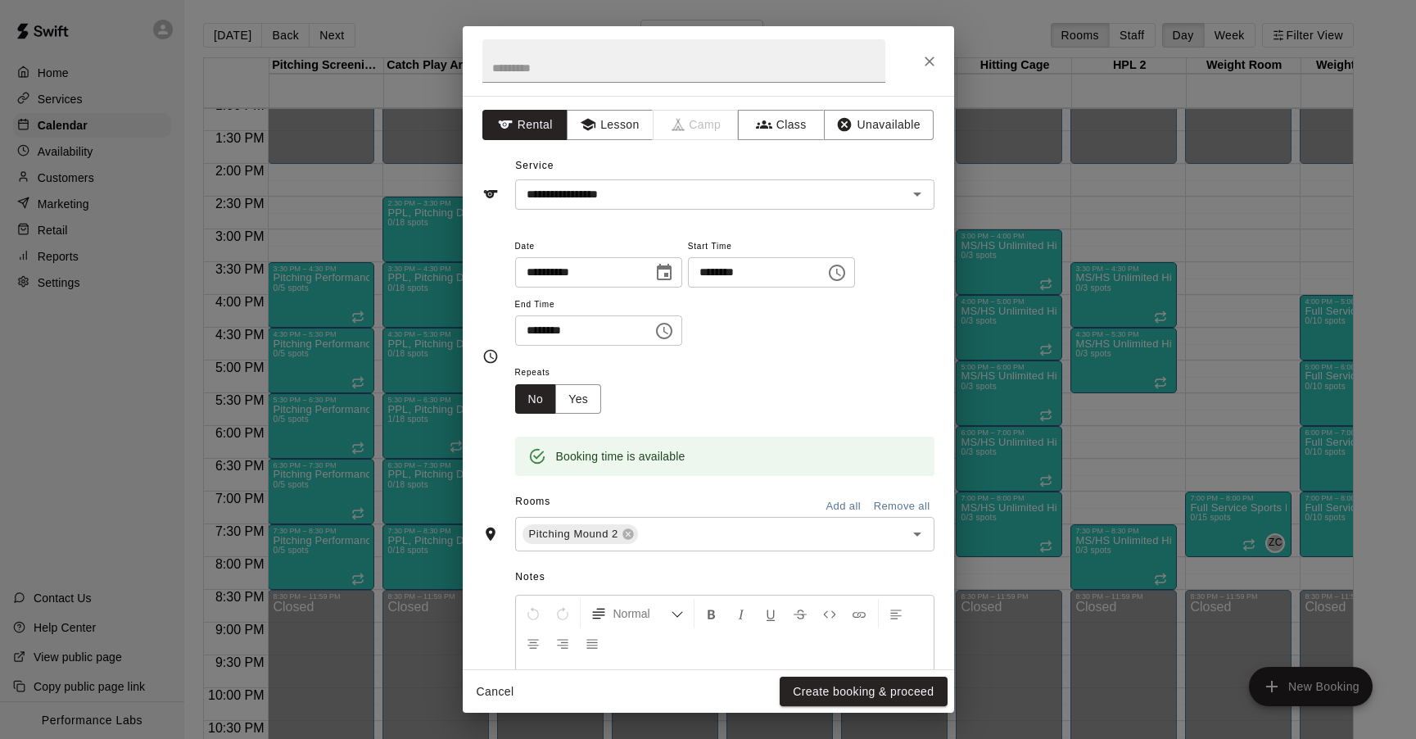
click at [551, 84] on h2 at bounding box center [684, 61] width 442 height 70
click at [552, 63] on input "text" at bounding box center [683, 60] width 403 height 43
type input "**********"
click at [543, 337] on input "********" at bounding box center [578, 330] width 126 height 30
click at [550, 337] on input "********" at bounding box center [578, 330] width 126 height 30
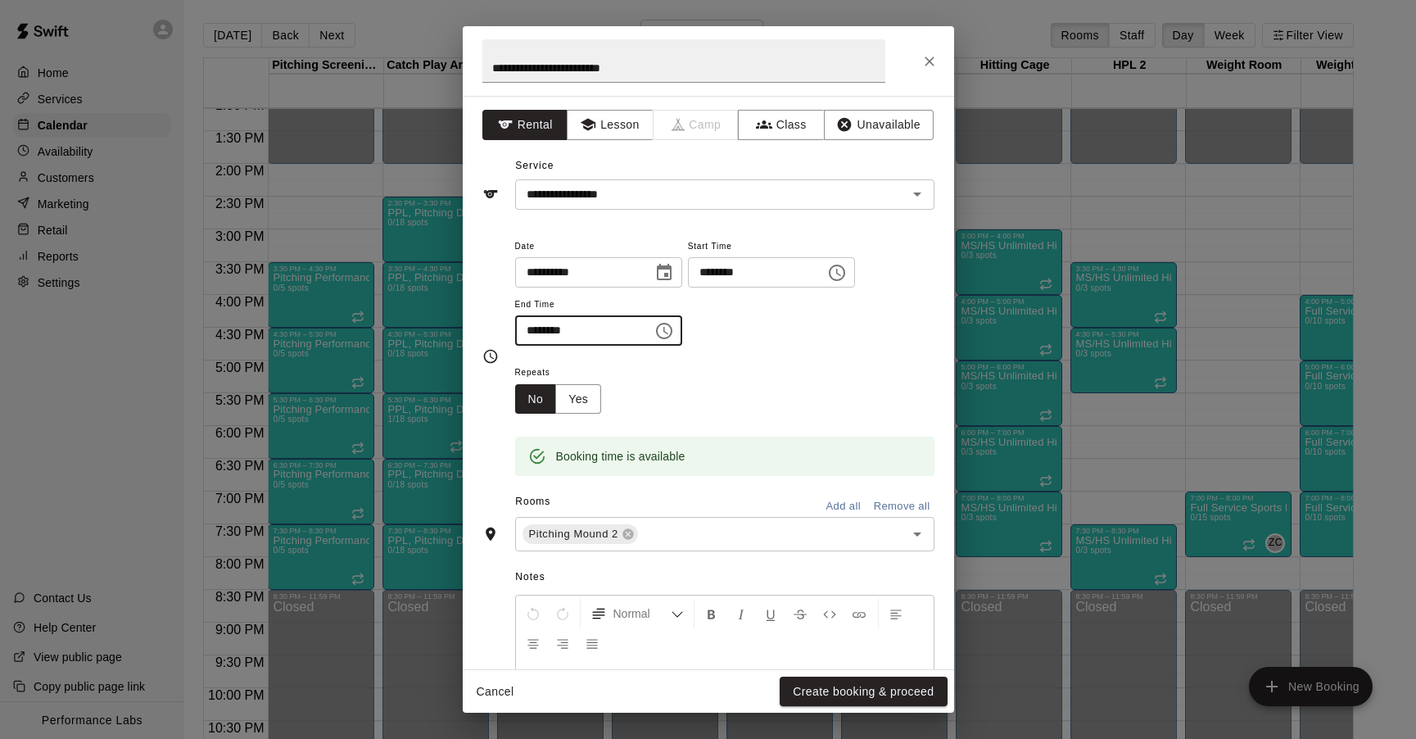
click at [546, 324] on input "********" at bounding box center [578, 330] width 126 height 30
type input "********"
click at [763, 368] on div "Repeats No Yes" at bounding box center [724, 388] width 419 height 52
click at [589, 392] on button "Yes" at bounding box center [578, 399] width 46 height 30
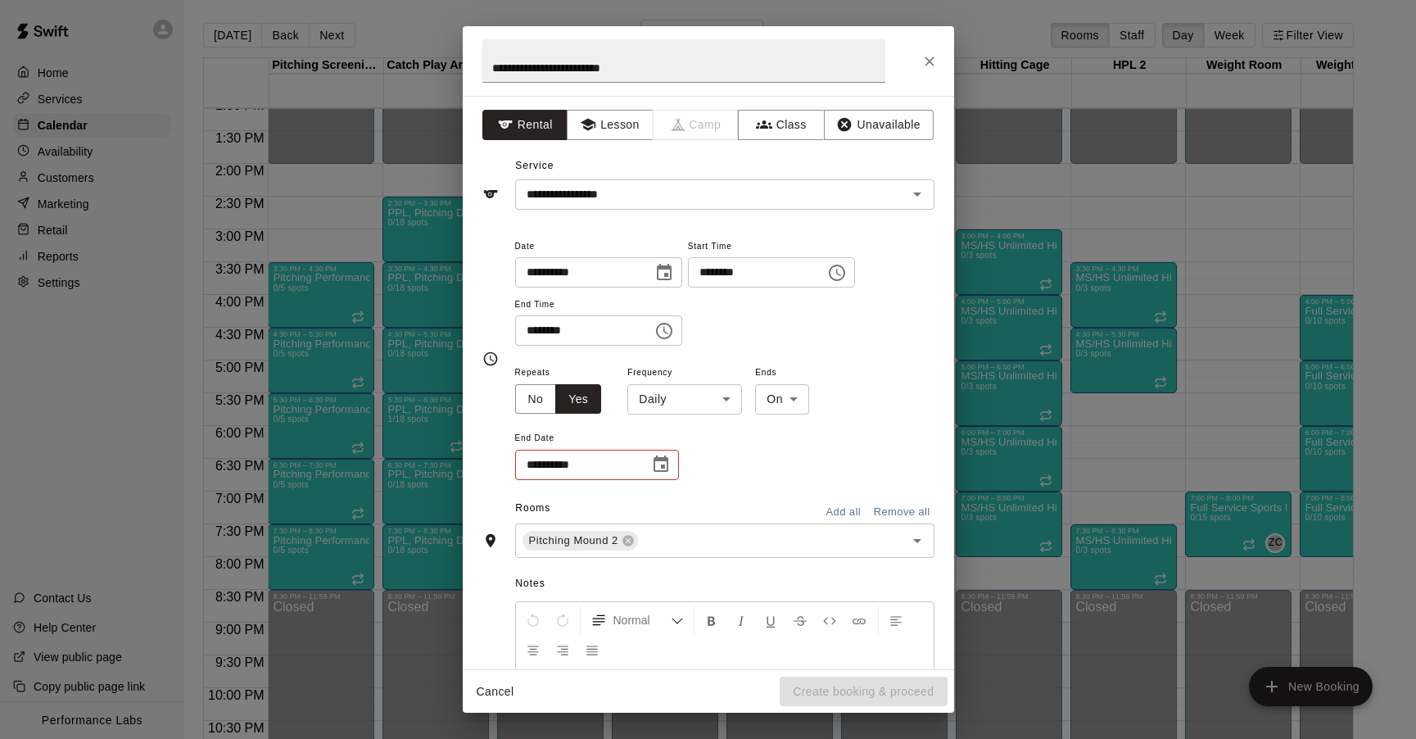
click at [697, 384] on body "Home Services Calendar Availability Customers Marketing Retail Reports Settings…" at bounding box center [708, 382] width 1416 height 765
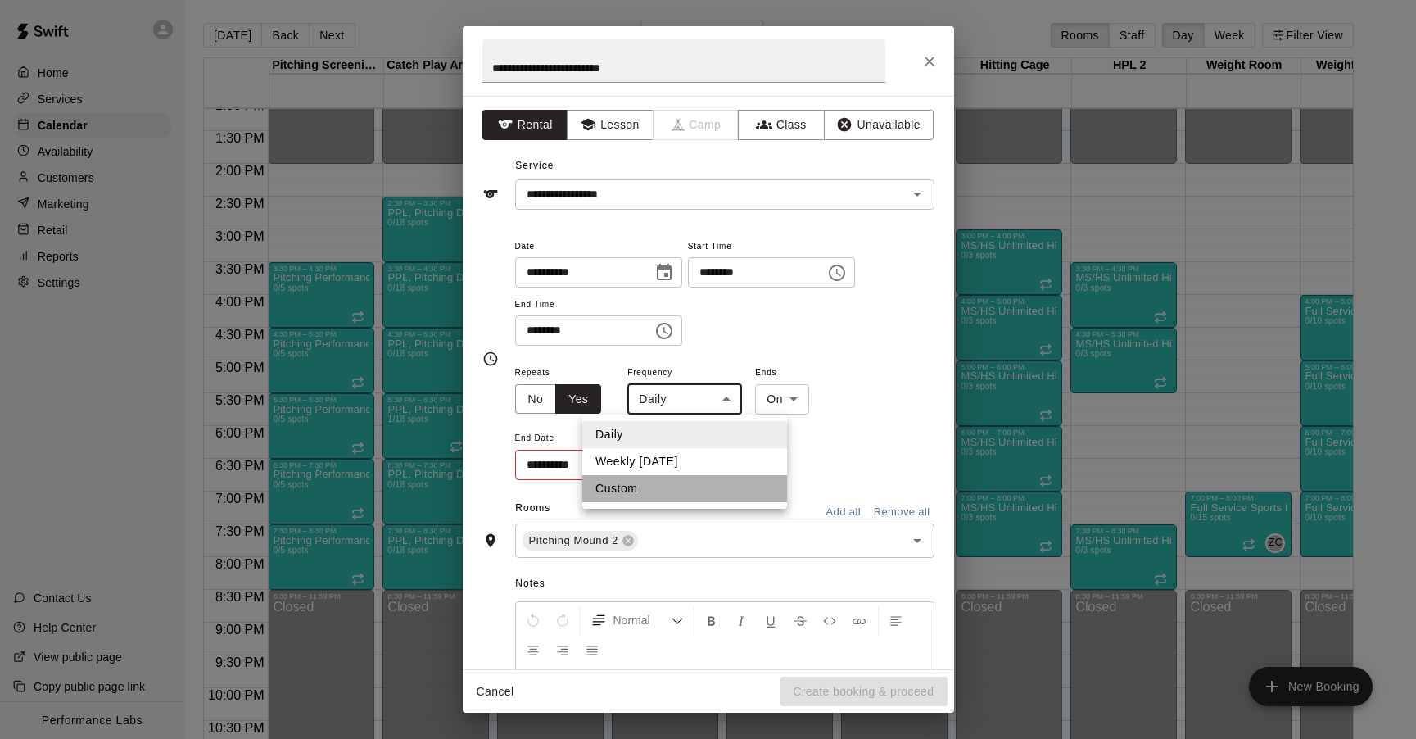
click at [663, 487] on li "Custom" at bounding box center [684, 488] width 205 height 27
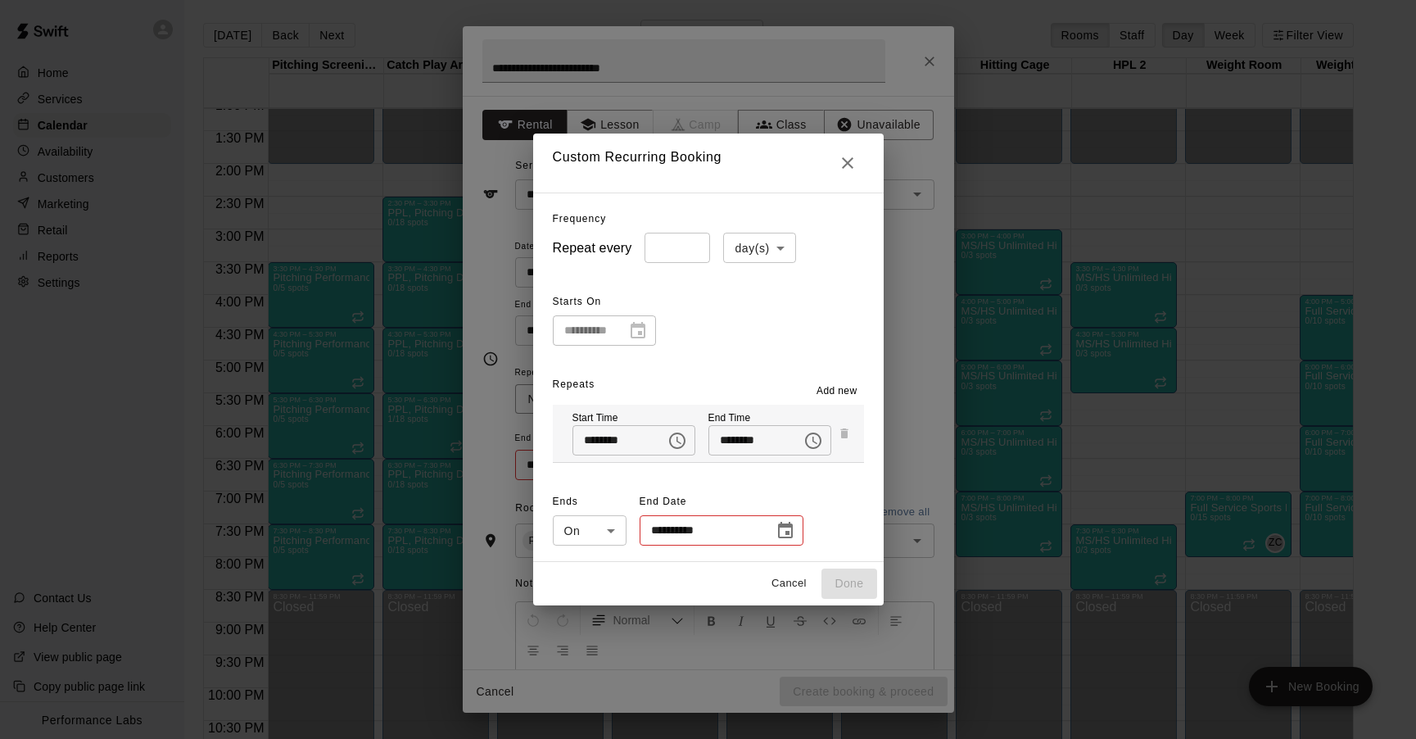
click at [781, 529] on icon "Choose date" at bounding box center [786, 531] width 20 height 20
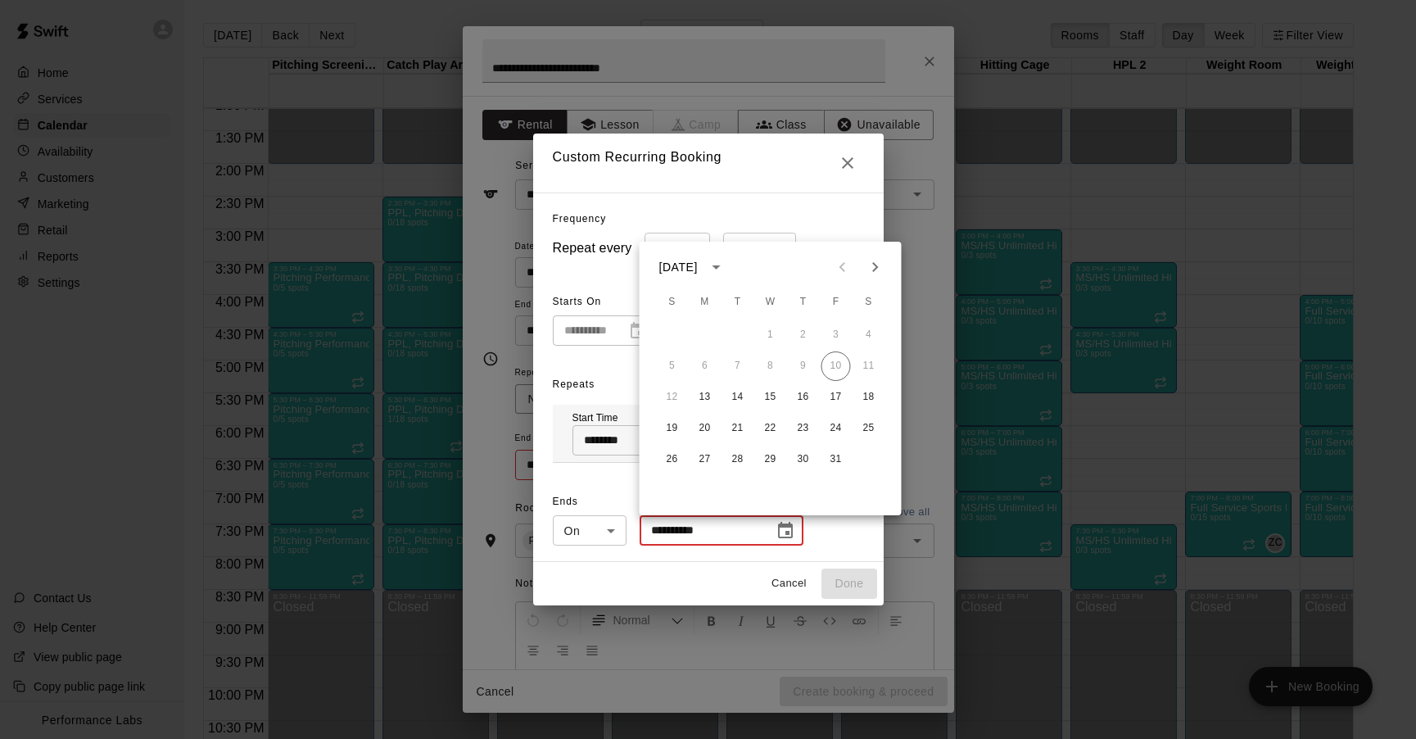
click at [831, 211] on div "**********" at bounding box center [708, 376] width 351 height 369
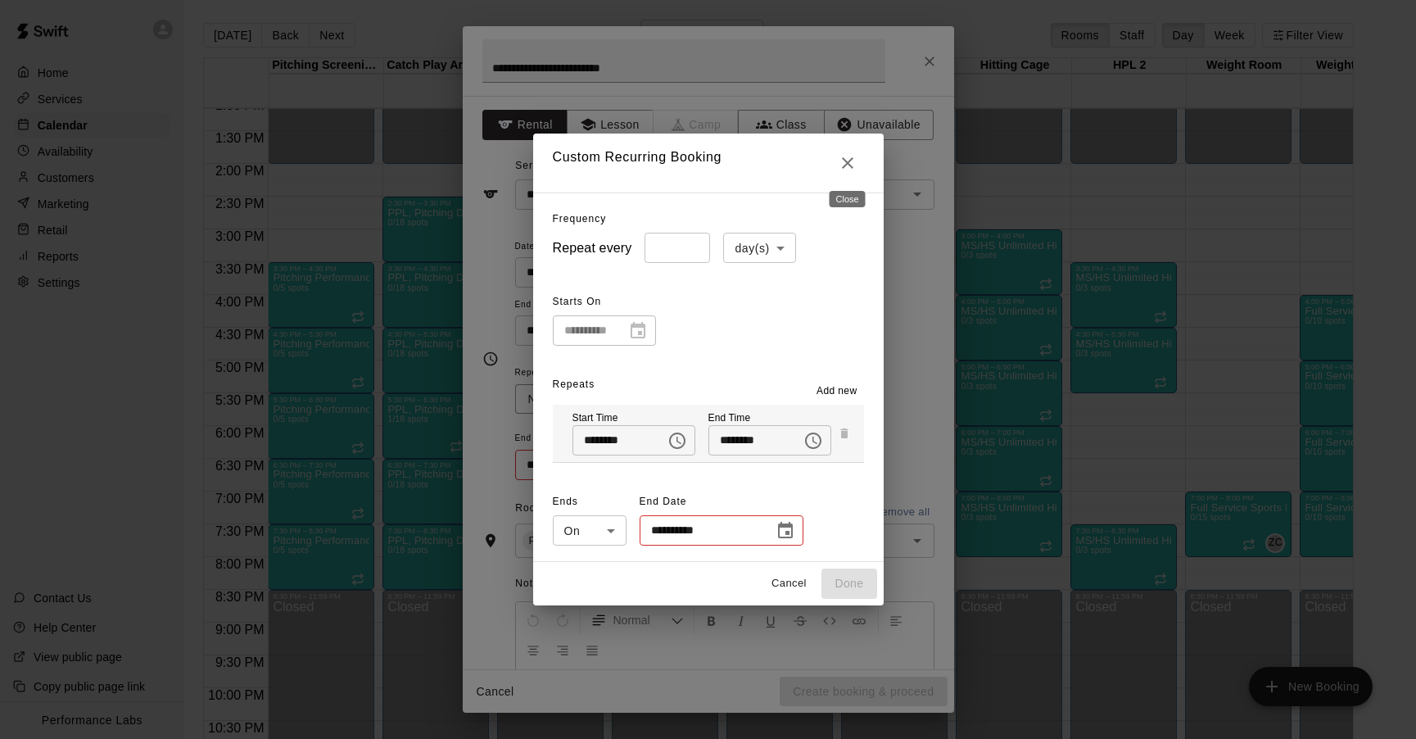
click at [841, 162] on icon "Close" at bounding box center [848, 163] width 20 height 20
type input "*****"
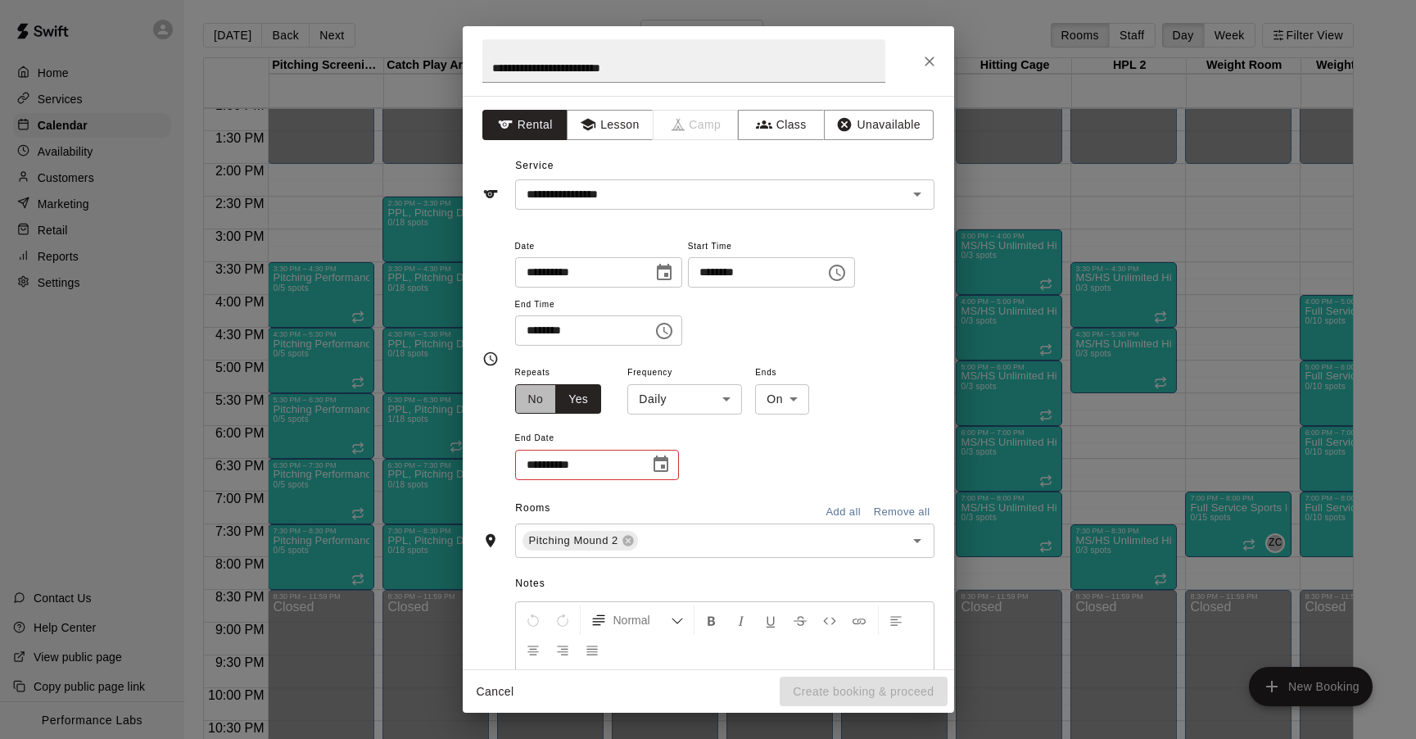
click at [537, 392] on button "No" at bounding box center [536, 399] width 42 height 30
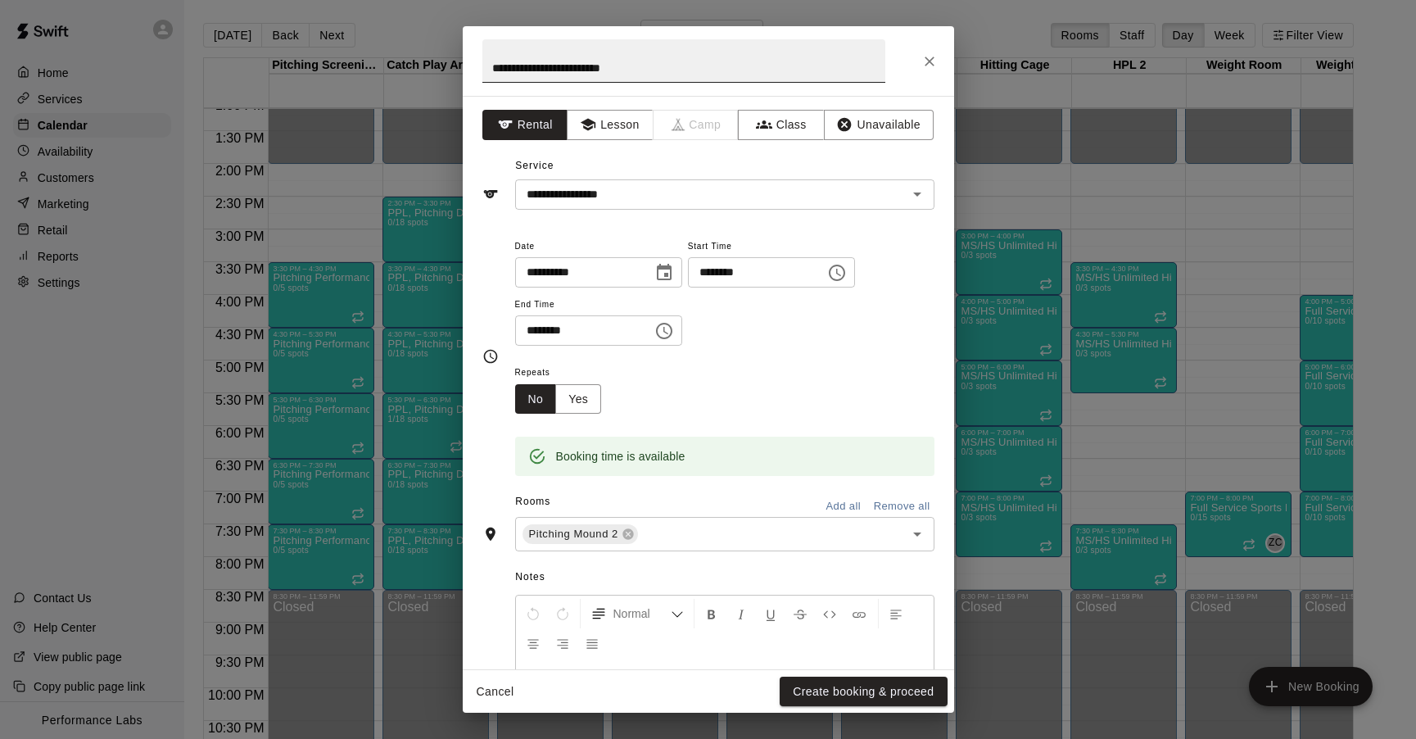
click at [599, 64] on input "**********" at bounding box center [683, 60] width 403 height 43
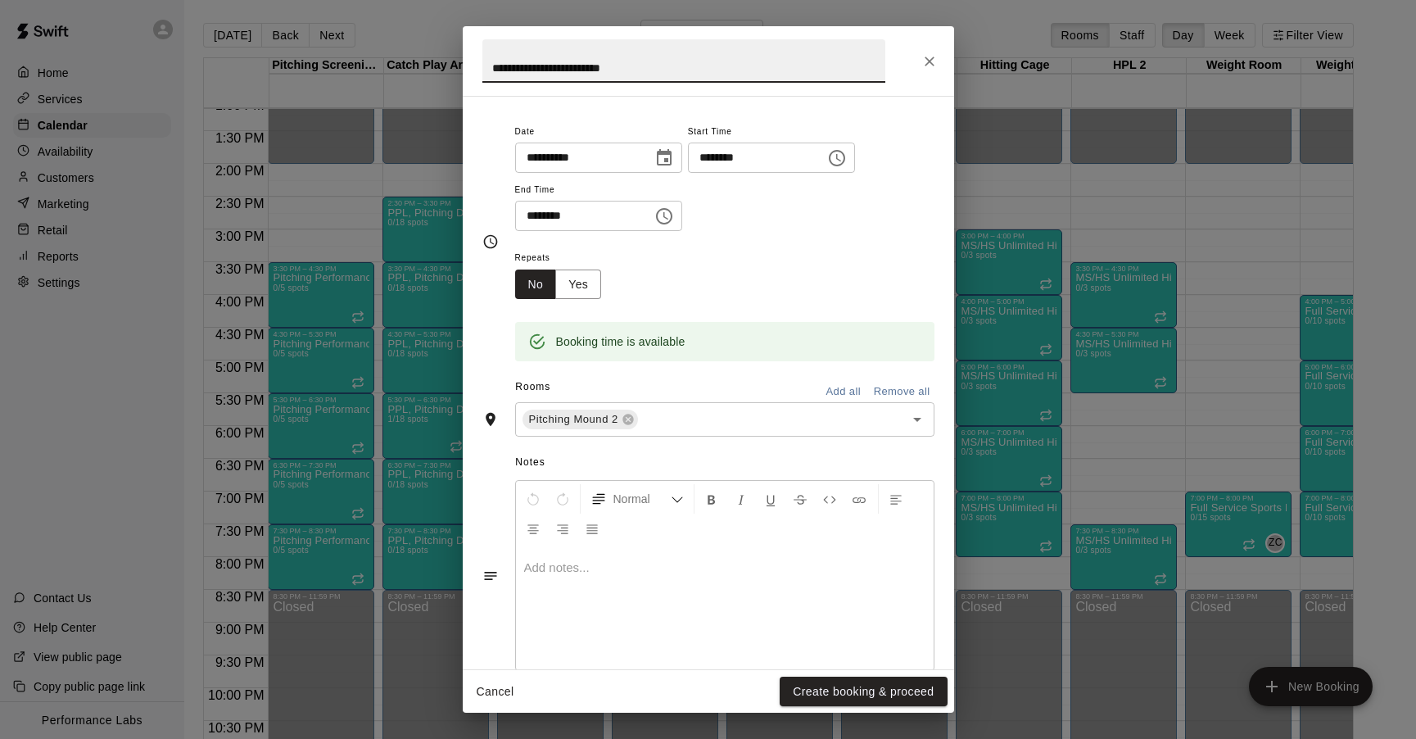
scroll to position [147, 0]
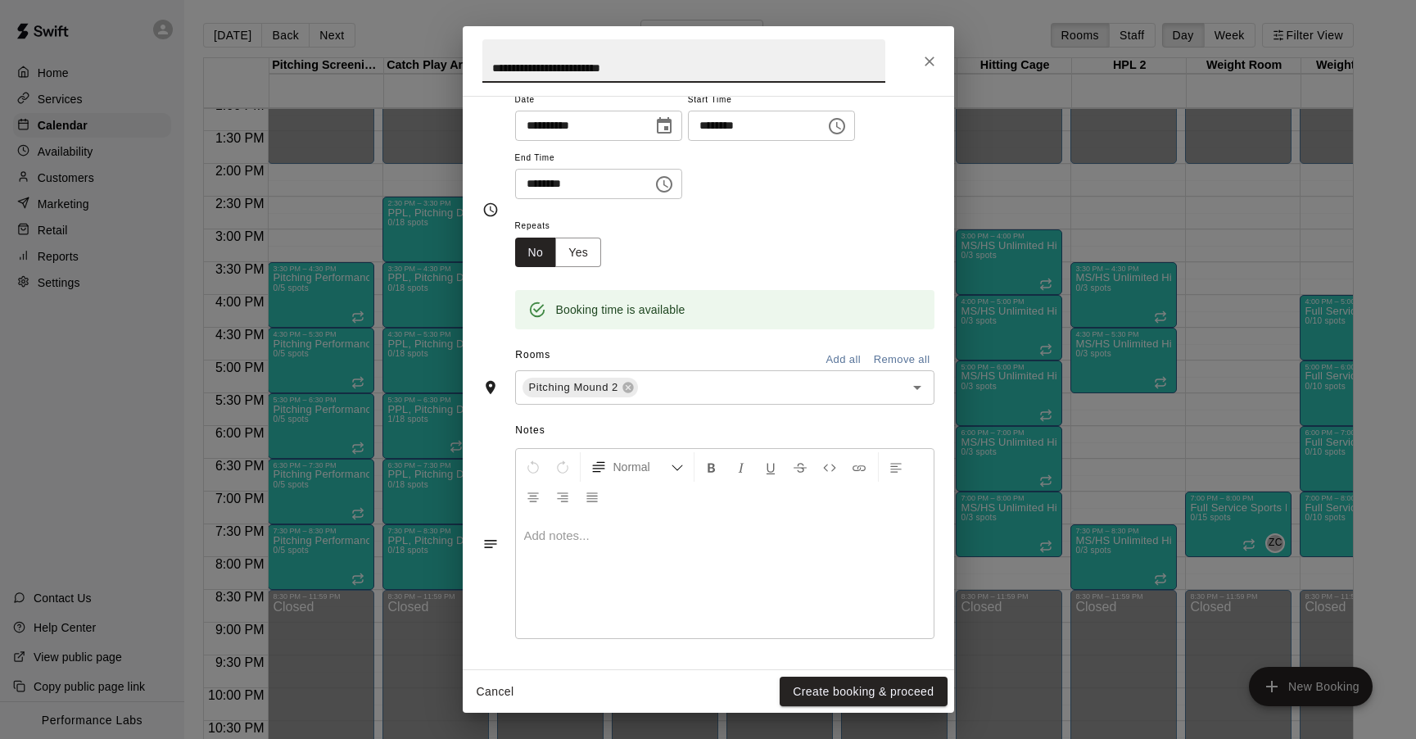
click at [805, 683] on button "Create booking & proceed" at bounding box center [863, 692] width 167 height 30
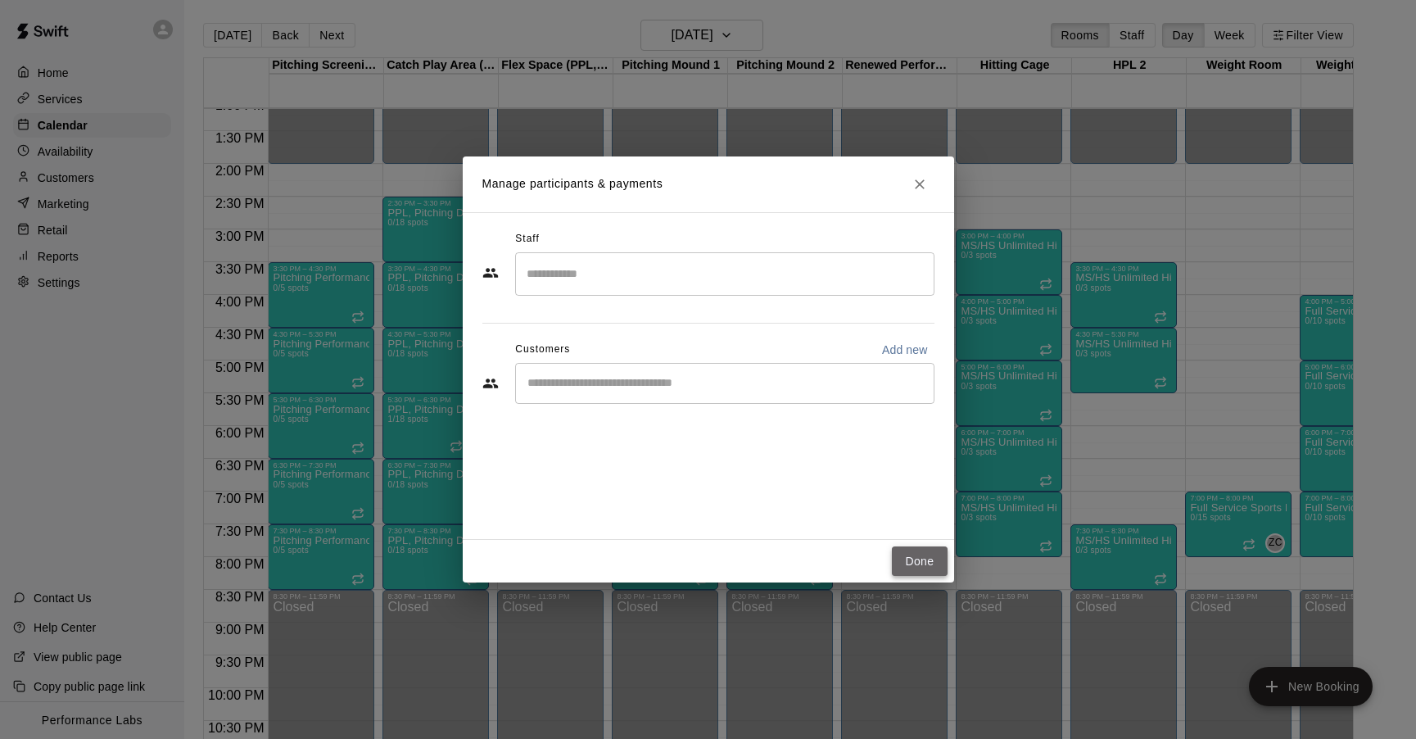
click at [915, 548] on button "Done" at bounding box center [919, 561] width 55 height 30
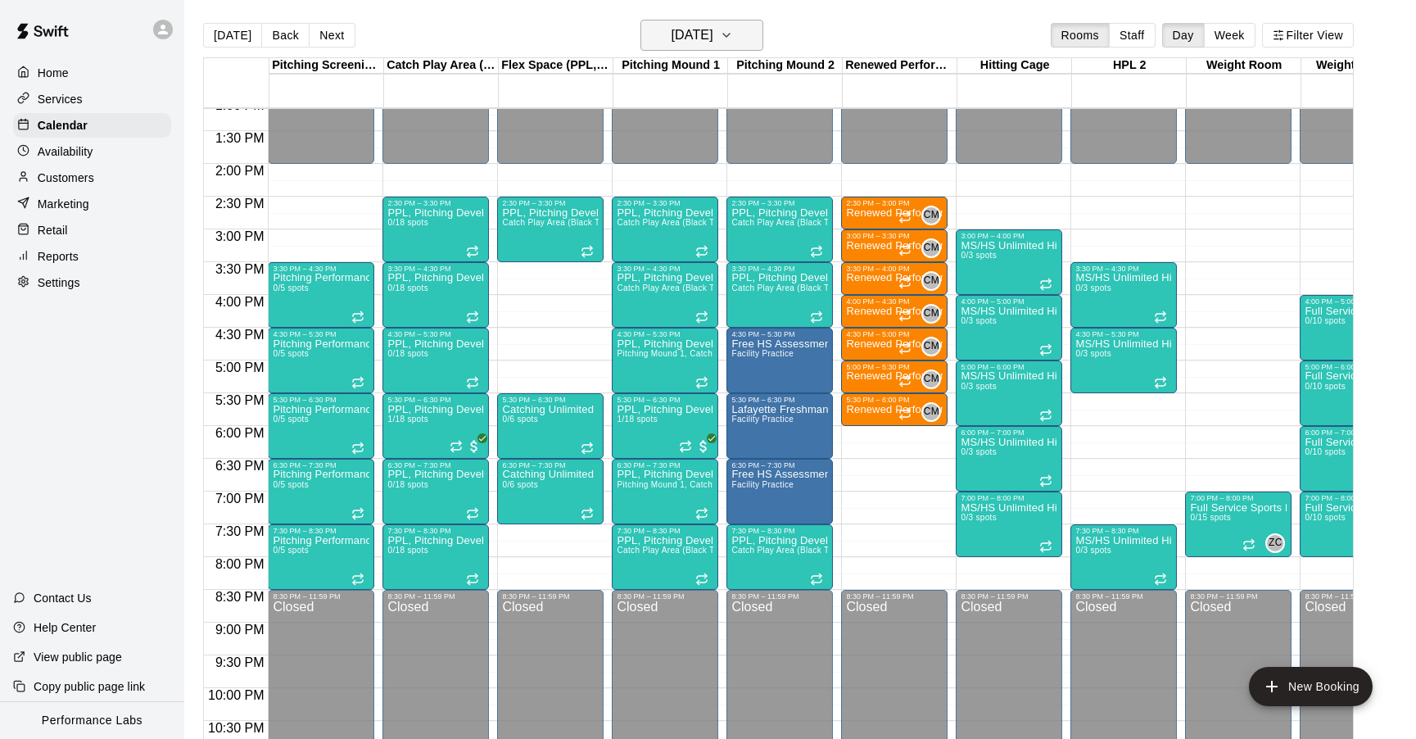
click at [729, 24] on button "[DATE]" at bounding box center [702, 35] width 123 height 31
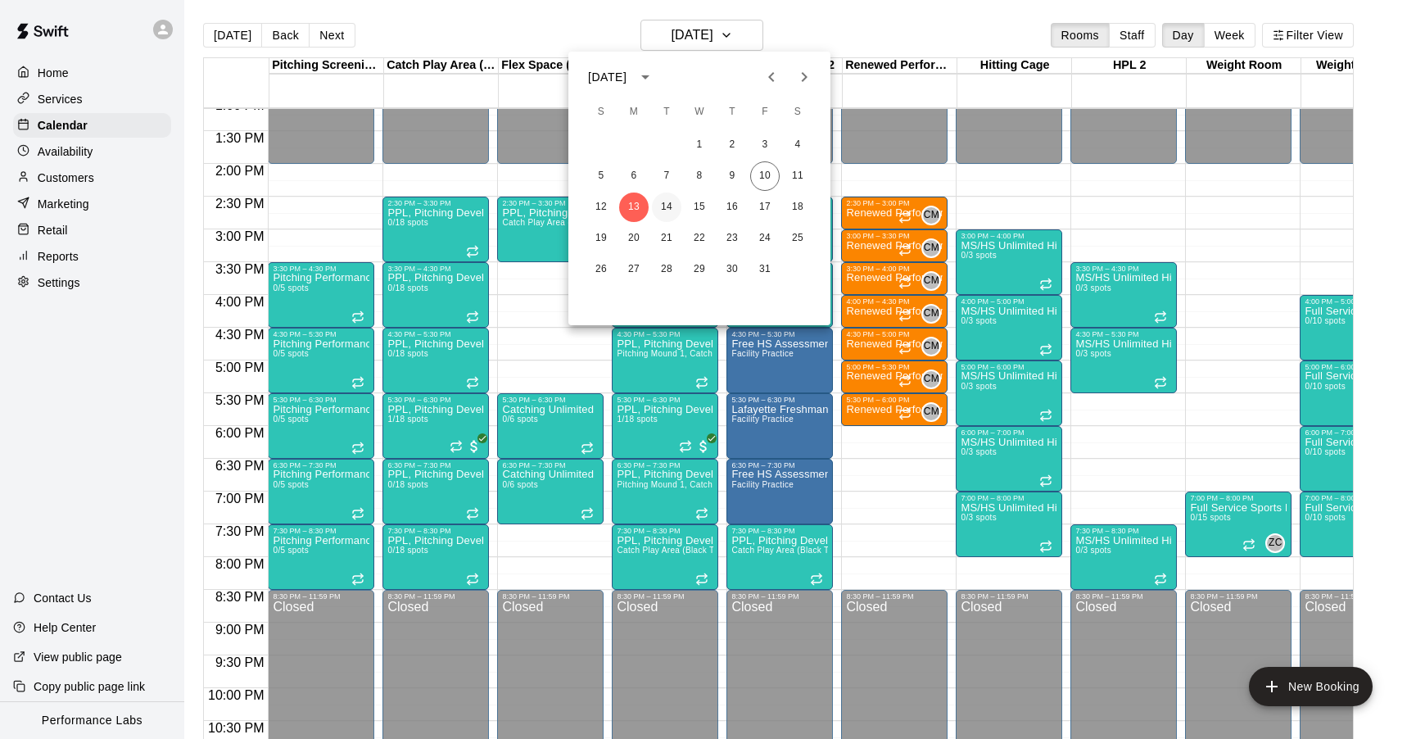
click at [668, 206] on button "14" at bounding box center [666, 206] width 29 height 29
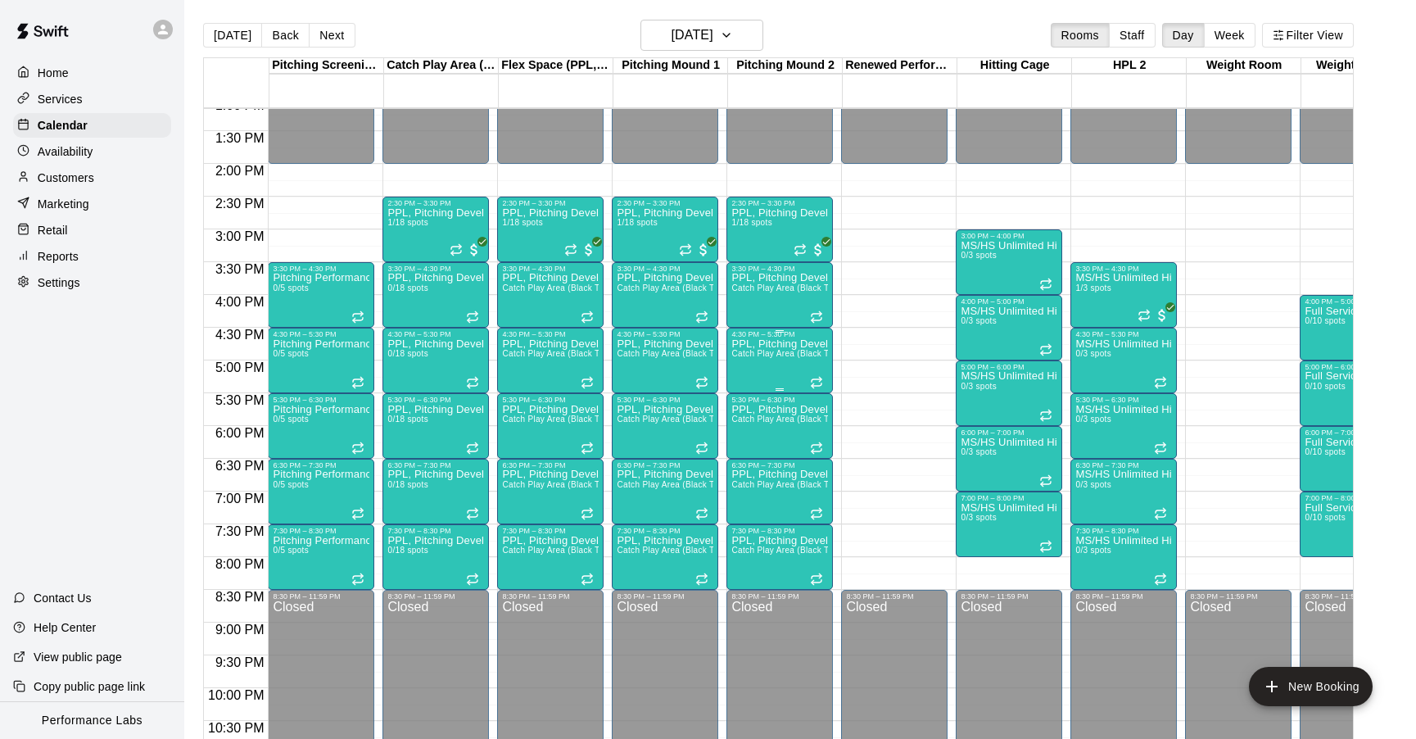
click at [780, 365] on div "PPL, Pitching Development Session Catch Play Area (Black Turf), [GEOGRAPHIC_DAT…" at bounding box center [779, 707] width 97 height 739
click at [750, 359] on icon "edit" at bounding box center [749, 356] width 20 height 20
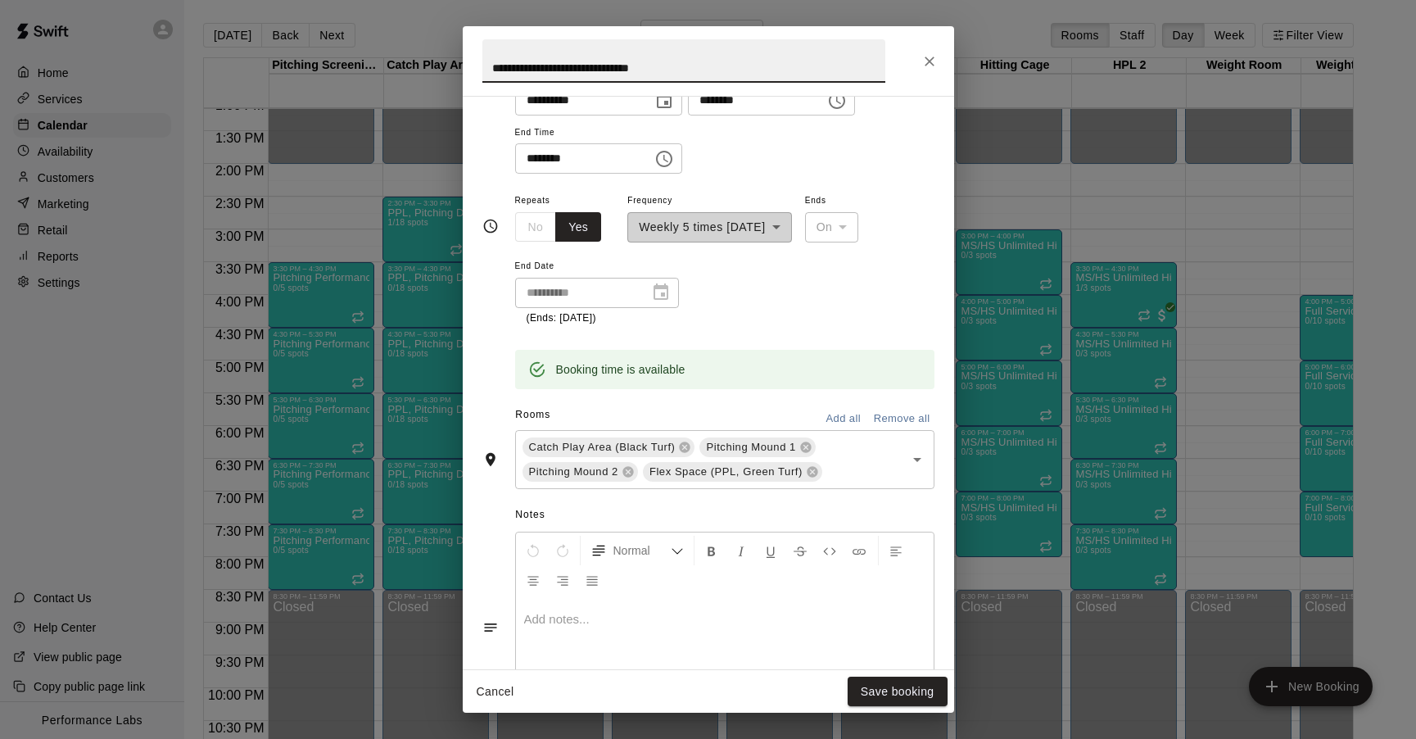
scroll to position [438, 0]
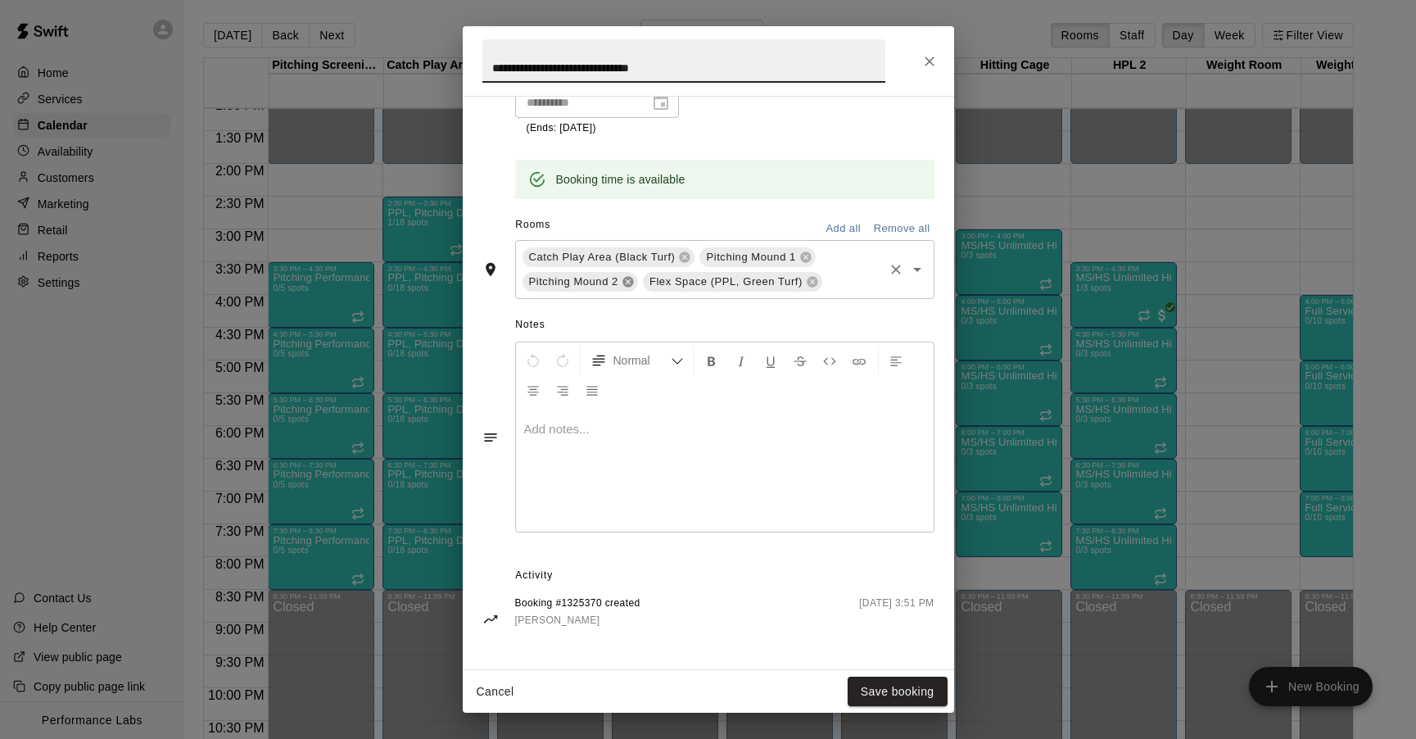
click at [632, 282] on icon at bounding box center [628, 281] width 11 height 11
click at [907, 689] on button "Save booking" at bounding box center [898, 692] width 100 height 30
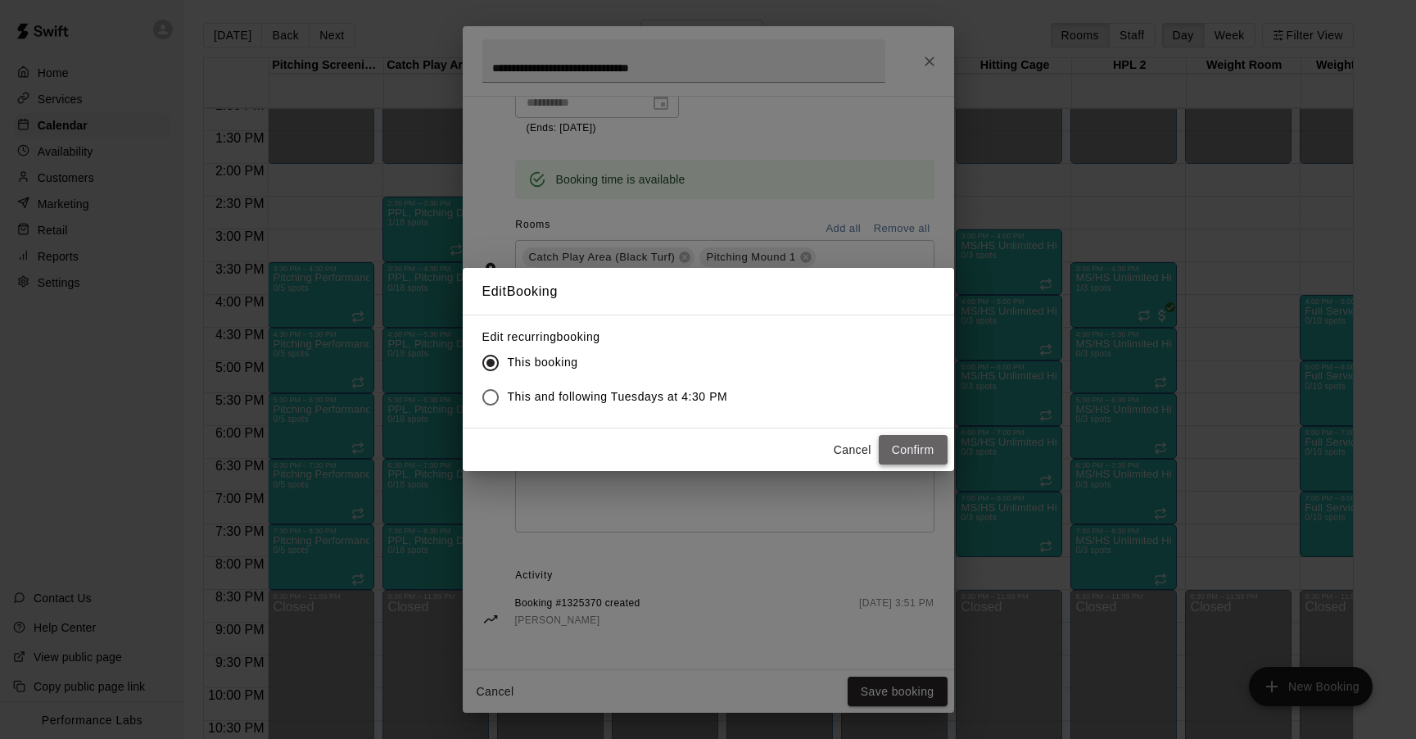
click at [916, 447] on button "Confirm" at bounding box center [913, 450] width 69 height 30
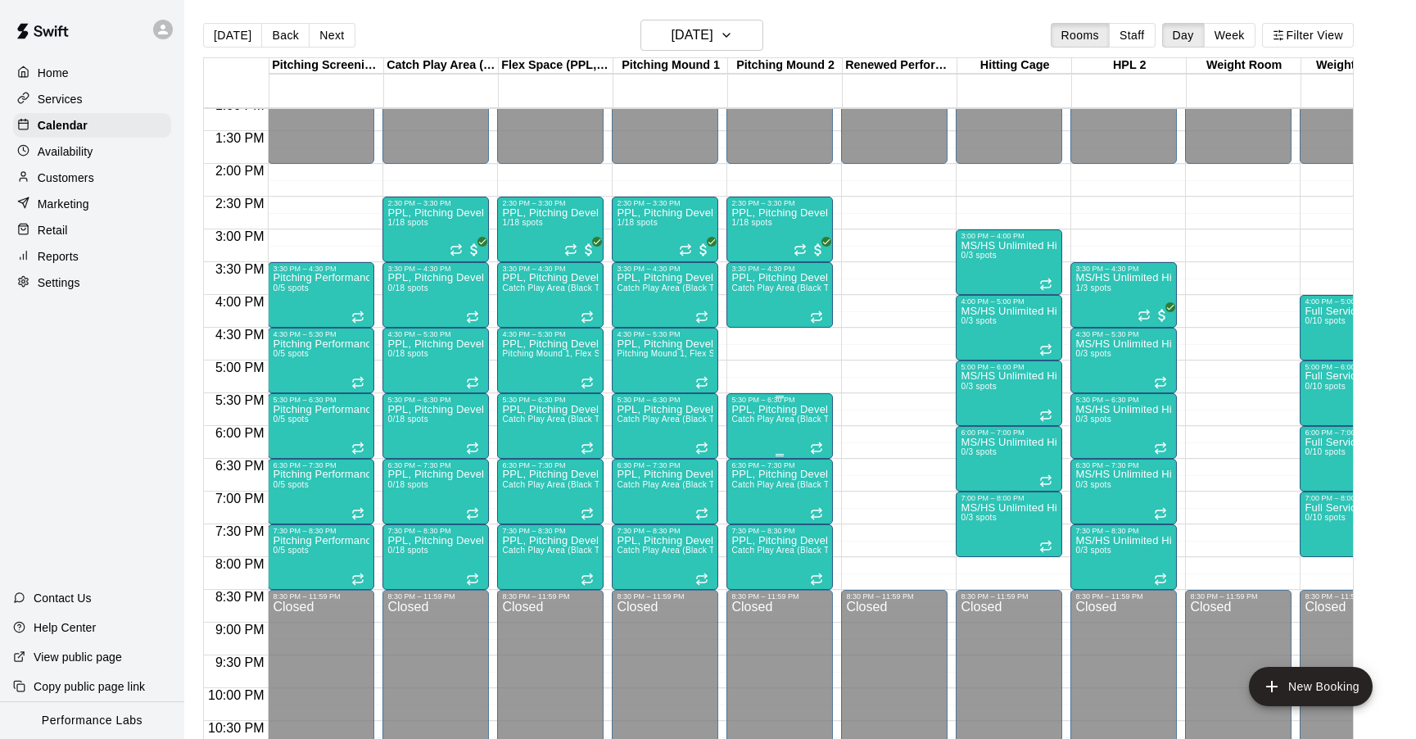
click at [786, 403] on div "5:30 PM – 6:30 PM" at bounding box center [779, 400] width 97 height 8
click at [749, 419] on icon "edit" at bounding box center [749, 413] width 20 height 20
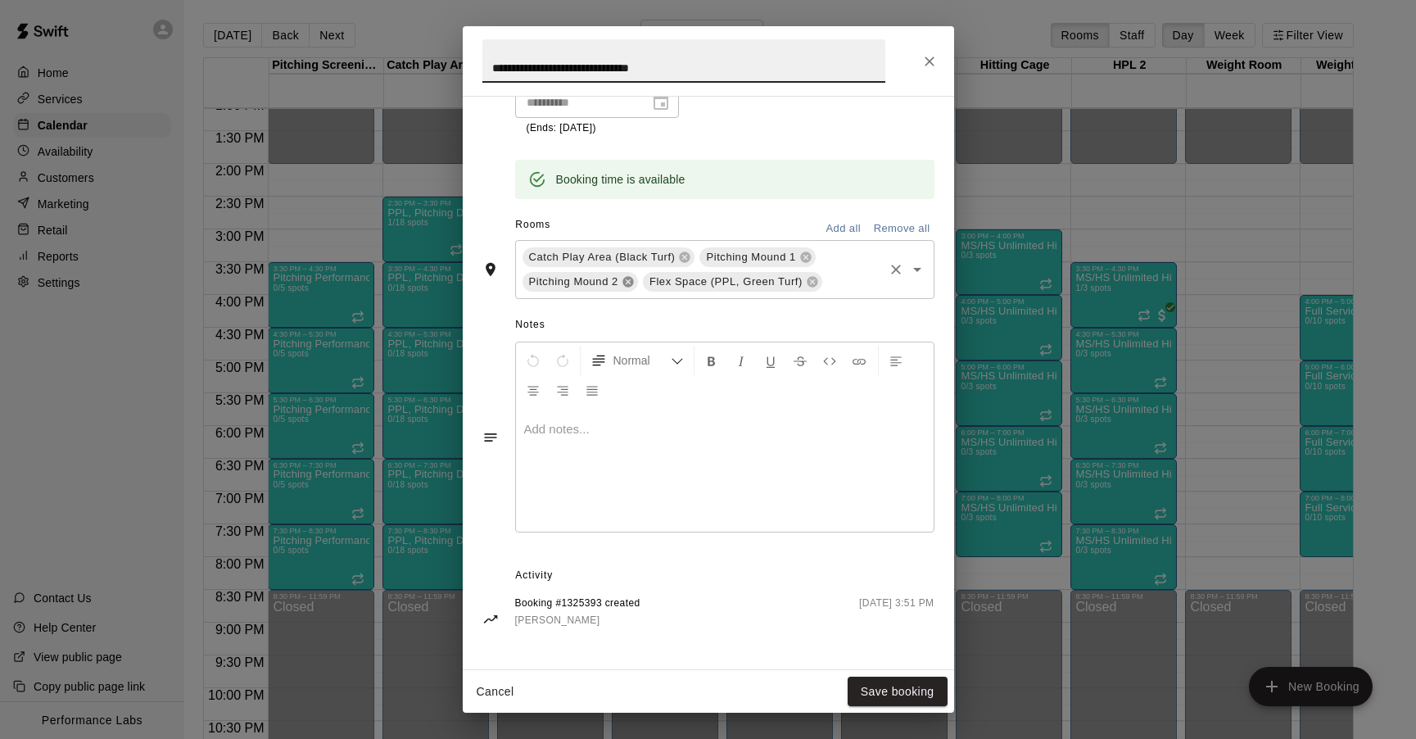
click at [631, 278] on icon at bounding box center [628, 281] width 11 height 11
click at [890, 686] on button "Save booking" at bounding box center [898, 692] width 100 height 30
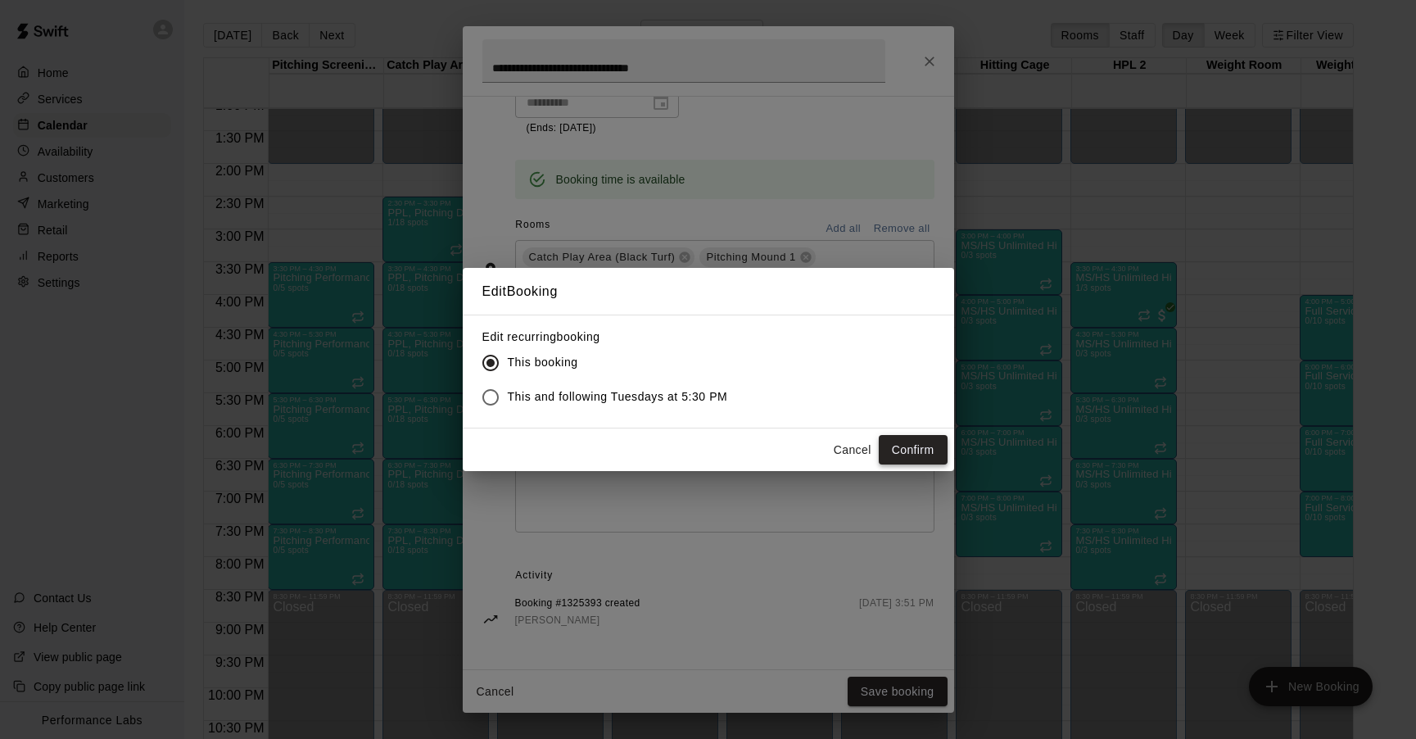
click at [918, 450] on button "Confirm" at bounding box center [913, 450] width 69 height 30
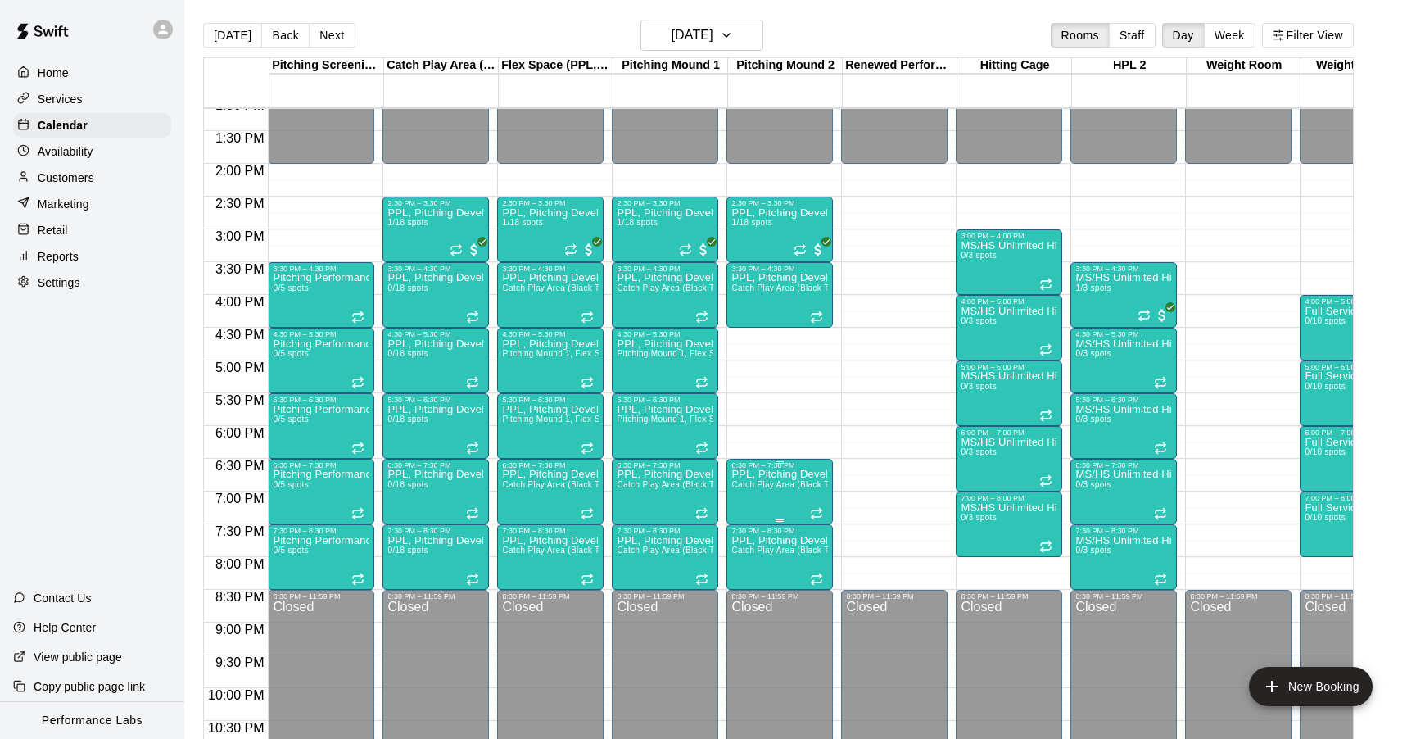
click at [761, 466] on div "6:30 PM – 7:30 PM" at bounding box center [779, 465] width 97 height 8
click at [748, 478] on icon "edit" at bounding box center [748, 478] width 15 height 15
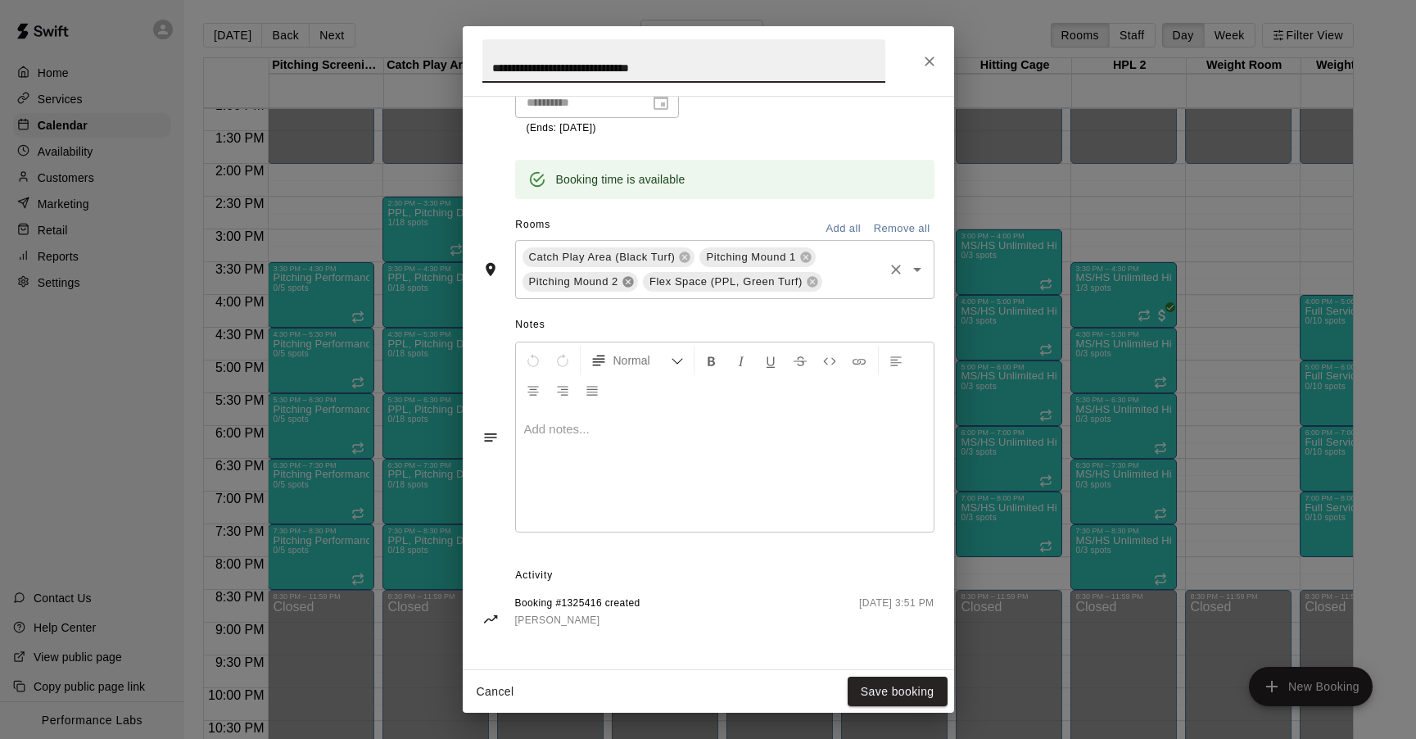
click at [629, 282] on icon at bounding box center [628, 281] width 13 height 13
click at [919, 693] on button "Save booking" at bounding box center [898, 692] width 100 height 30
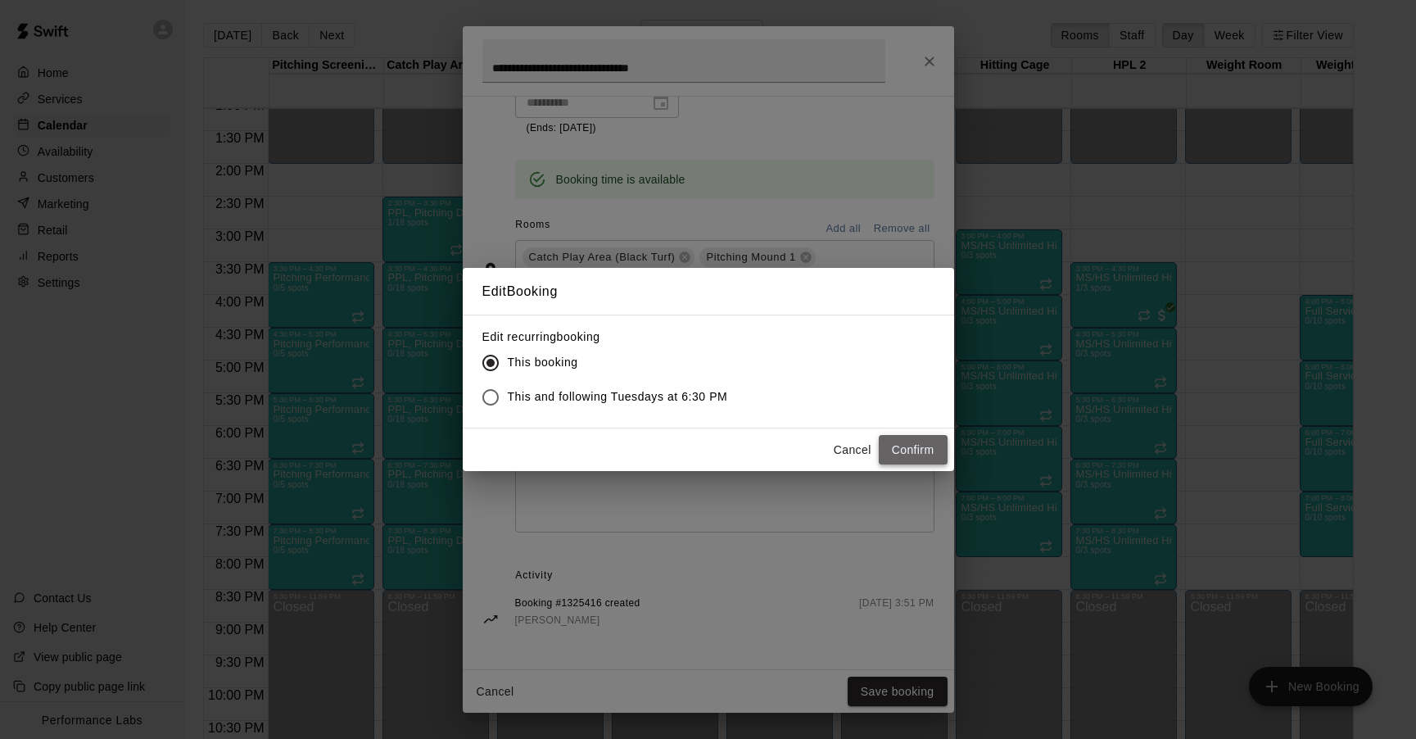
click at [901, 451] on button "Confirm" at bounding box center [913, 450] width 69 height 30
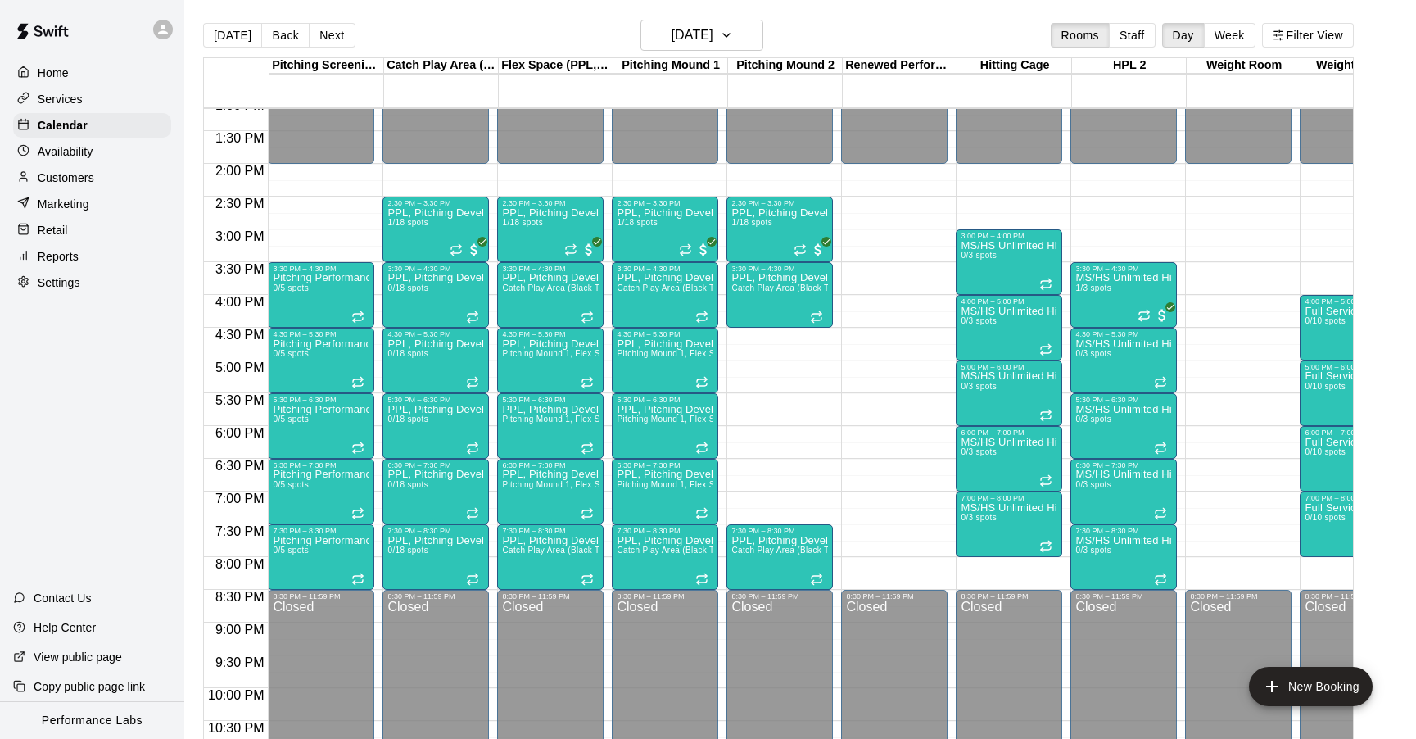
click at [786, 333] on div "12:00 AM – 2:00 PM Closed 2:30 PM – 3:30 PM PPL, Pitching Development Session 1…" at bounding box center [780, 32] width 106 height 1573
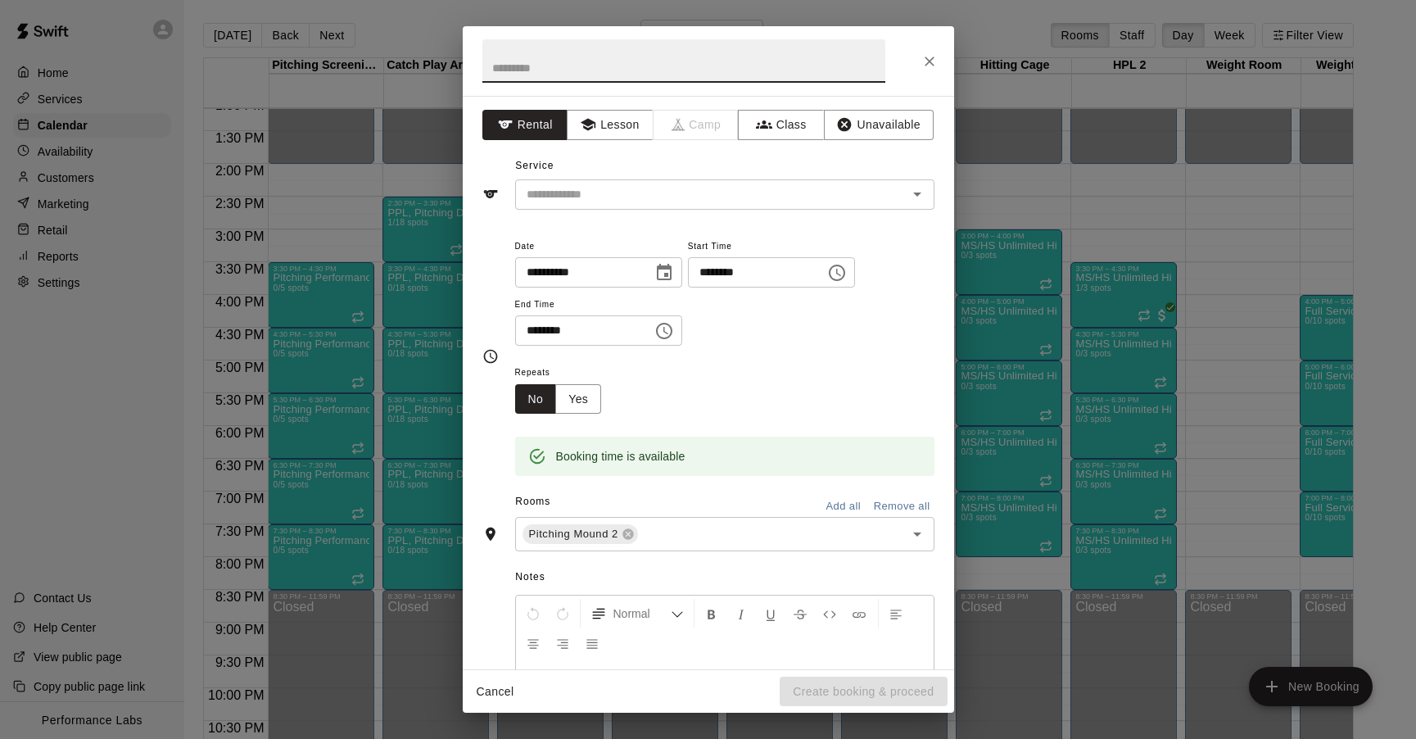
click at [593, 217] on div "**********" at bounding box center [708, 382] width 491 height 573
click at [594, 207] on div "​" at bounding box center [724, 194] width 419 height 30
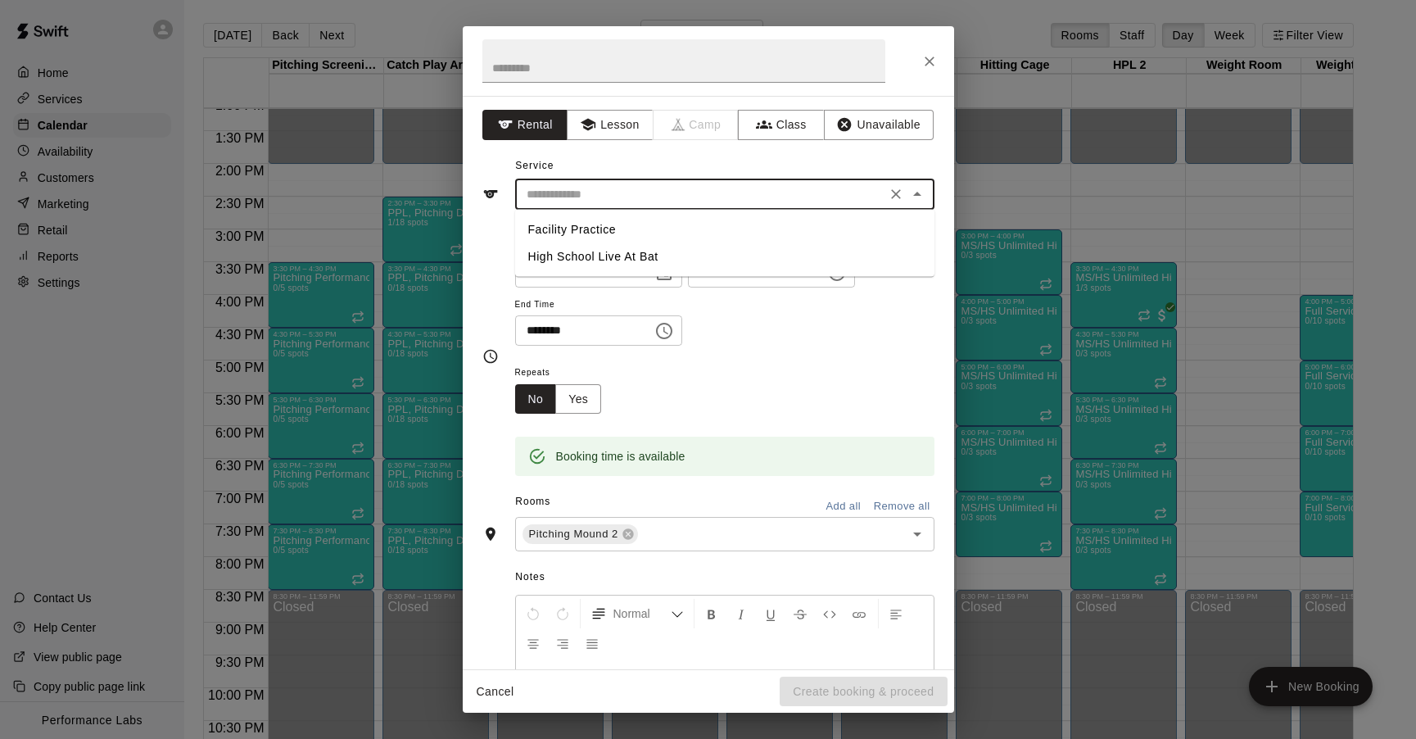
click at [586, 227] on li "Facility Practice" at bounding box center [724, 229] width 419 height 27
type input "**********"
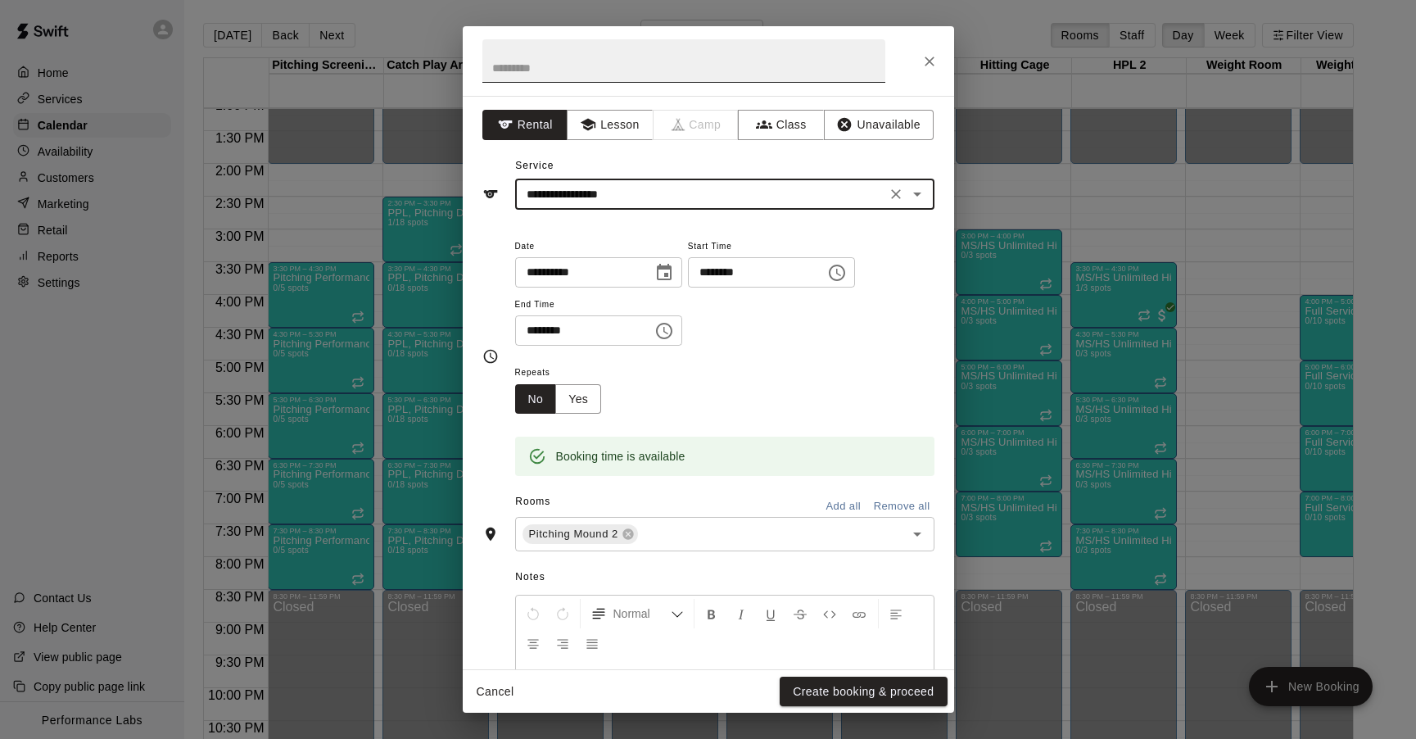
click at [556, 59] on input "text" at bounding box center [683, 60] width 403 height 43
paste input "**********"
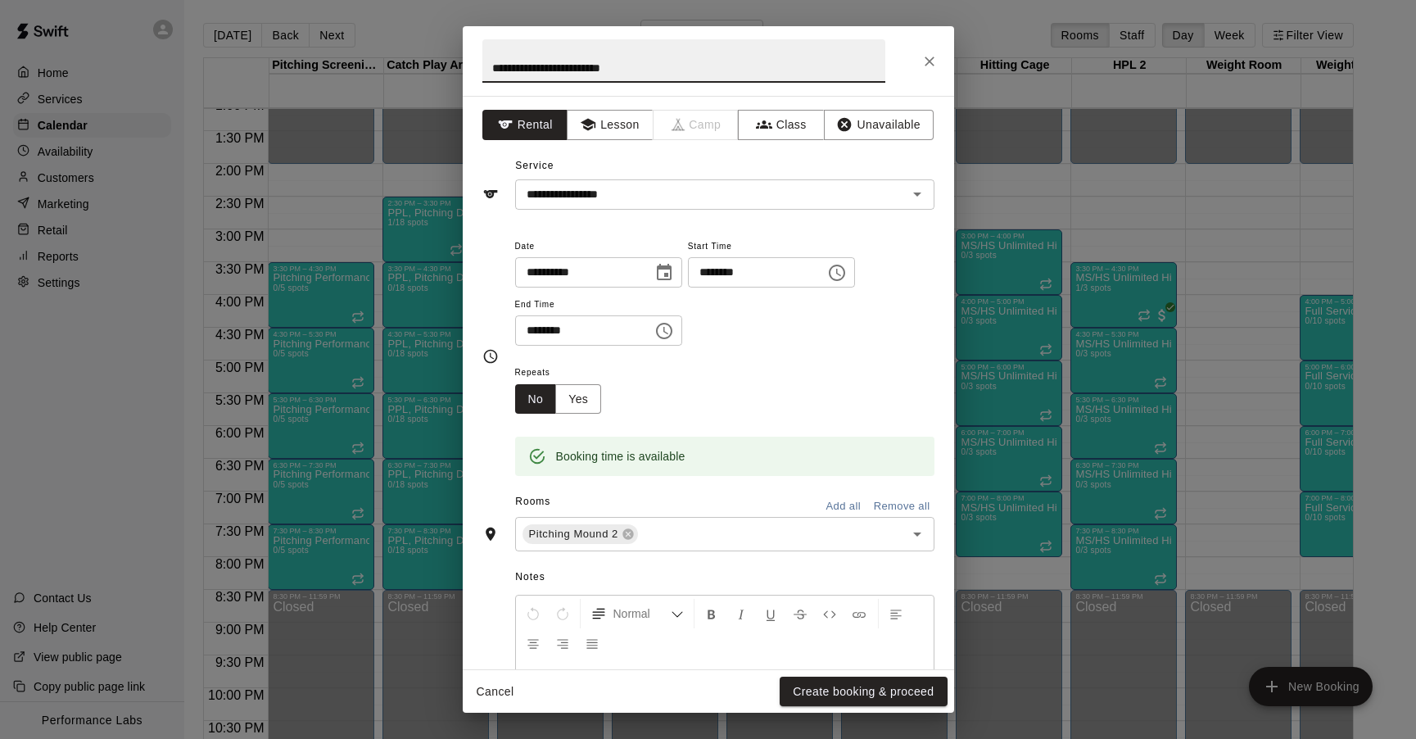
type input "**********"
click at [549, 325] on input "********" at bounding box center [578, 330] width 126 height 30
type input "********"
click at [645, 390] on div "Repeats No Yes" at bounding box center [724, 388] width 419 height 52
click at [573, 399] on button "Yes" at bounding box center [578, 399] width 46 height 30
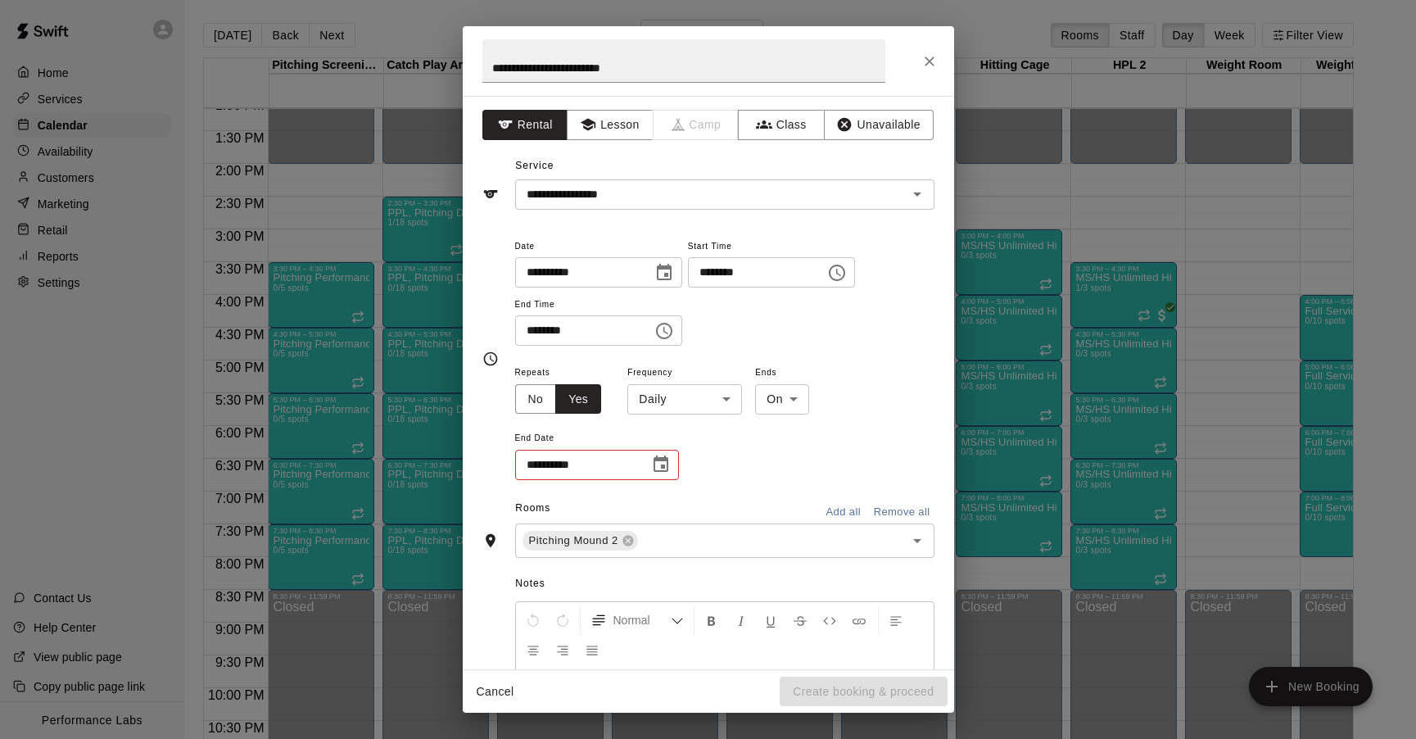
click at [654, 465] on icon "Choose date" at bounding box center [661, 463] width 15 height 16
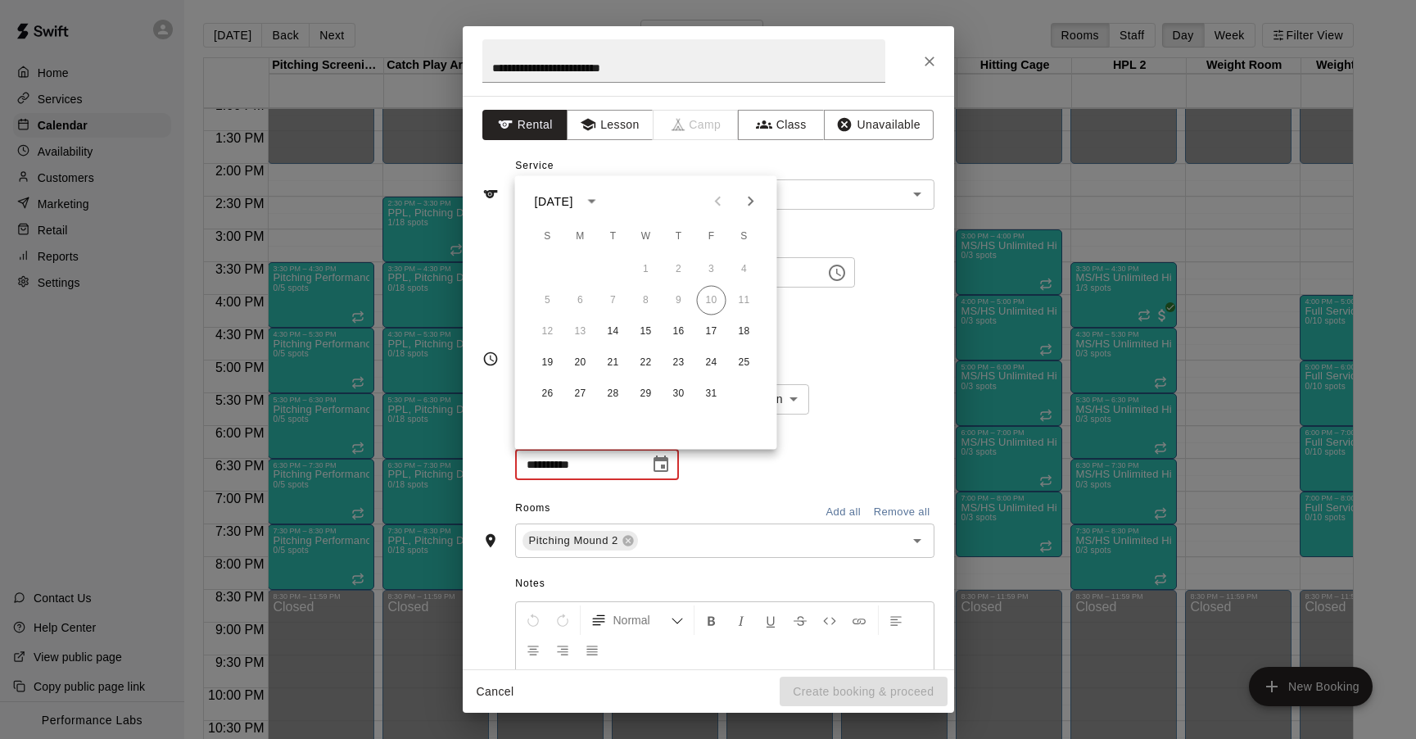
click at [808, 496] on div "Rooms Add all Remove all" at bounding box center [708, 510] width 452 height 28
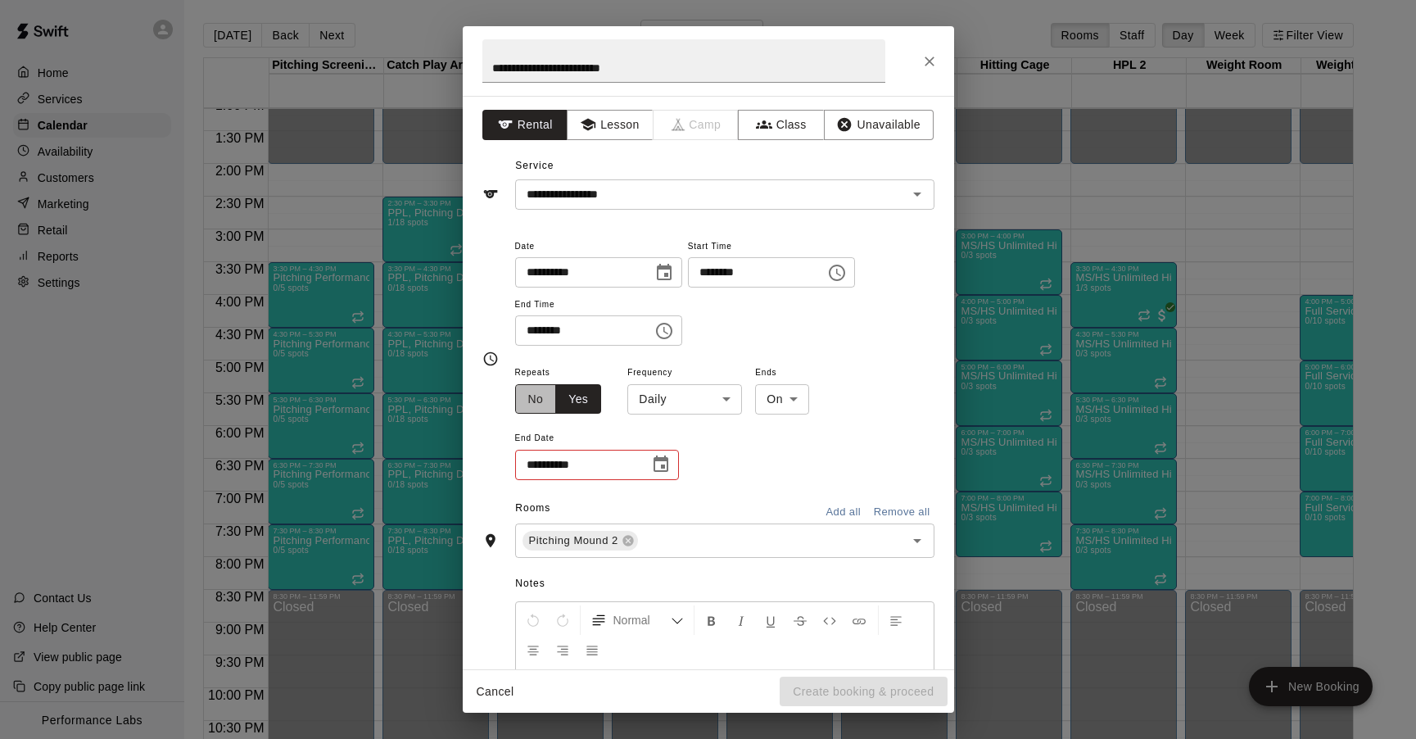
click at [538, 403] on button "No" at bounding box center [536, 399] width 42 height 30
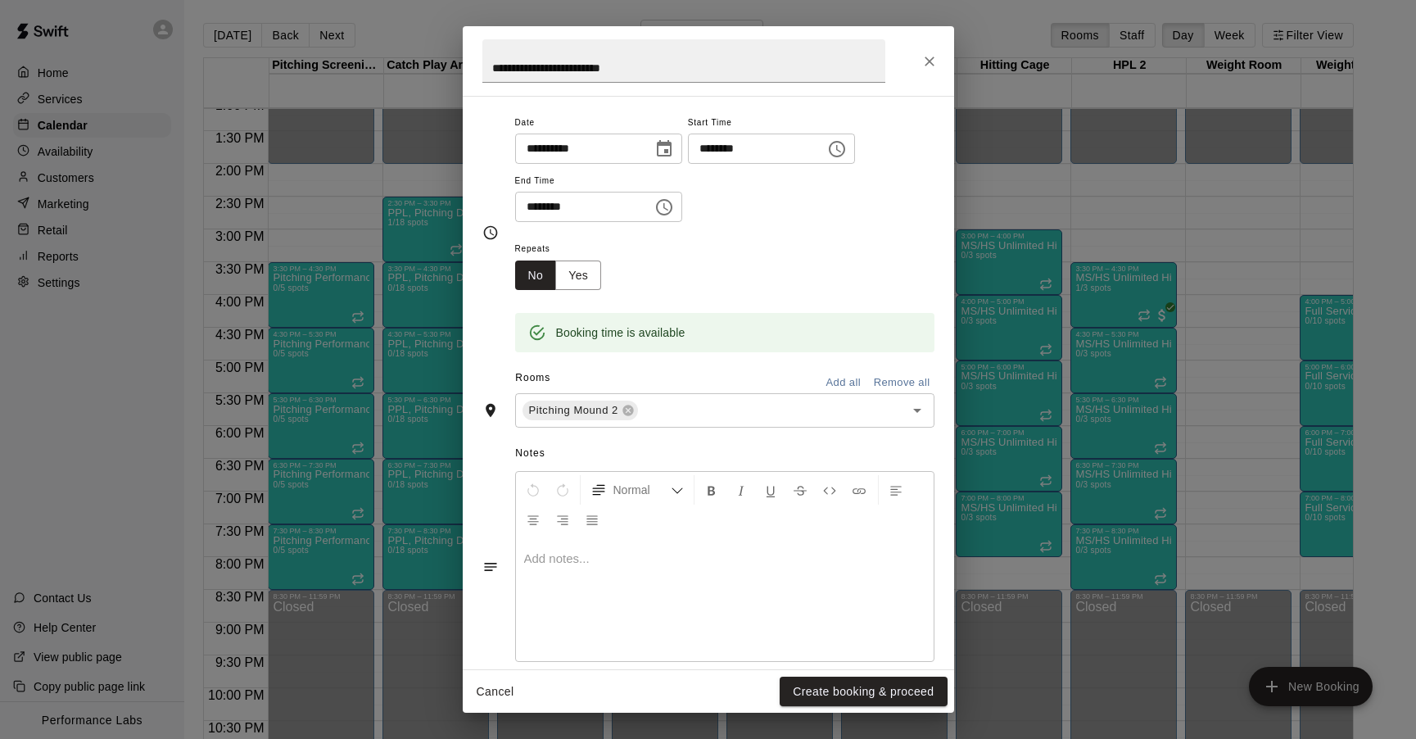
scroll to position [147, 0]
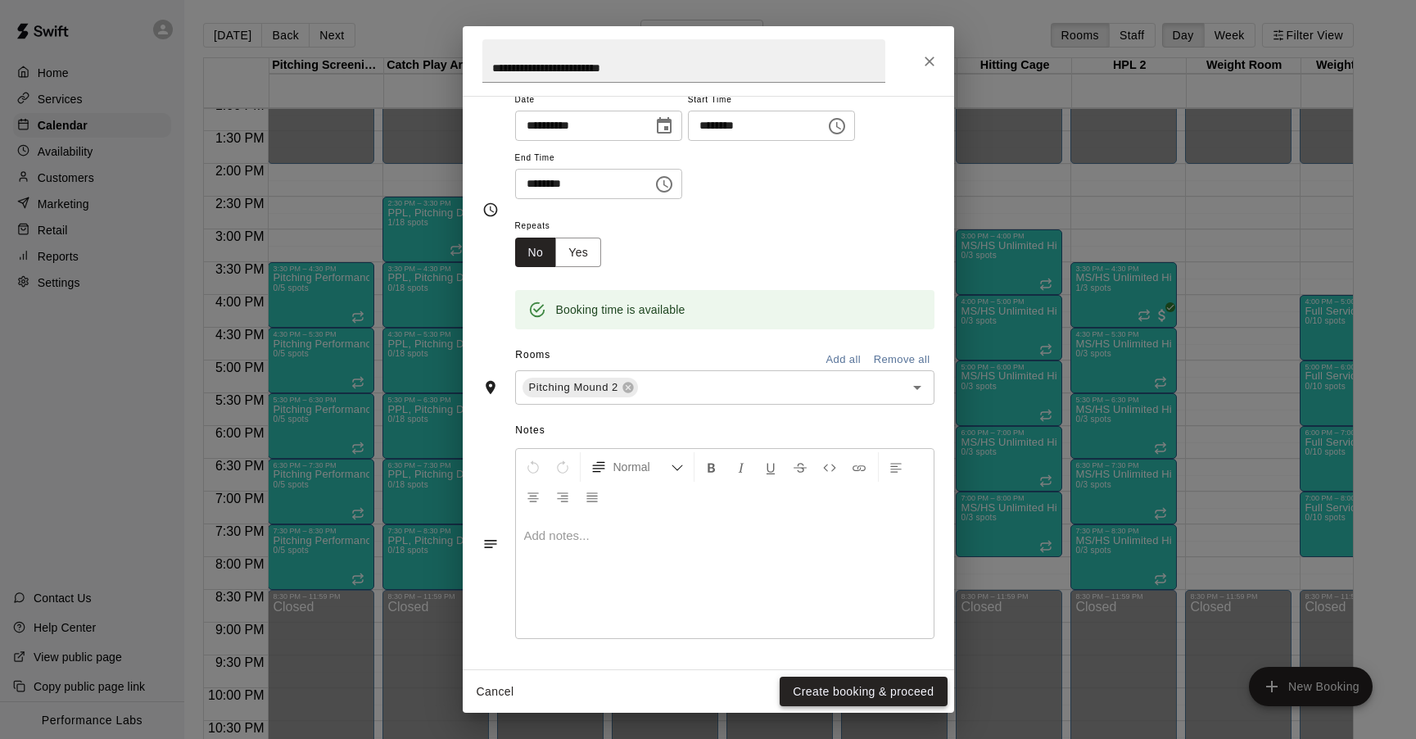
click at [849, 690] on button "Create booking & proceed" at bounding box center [863, 692] width 167 height 30
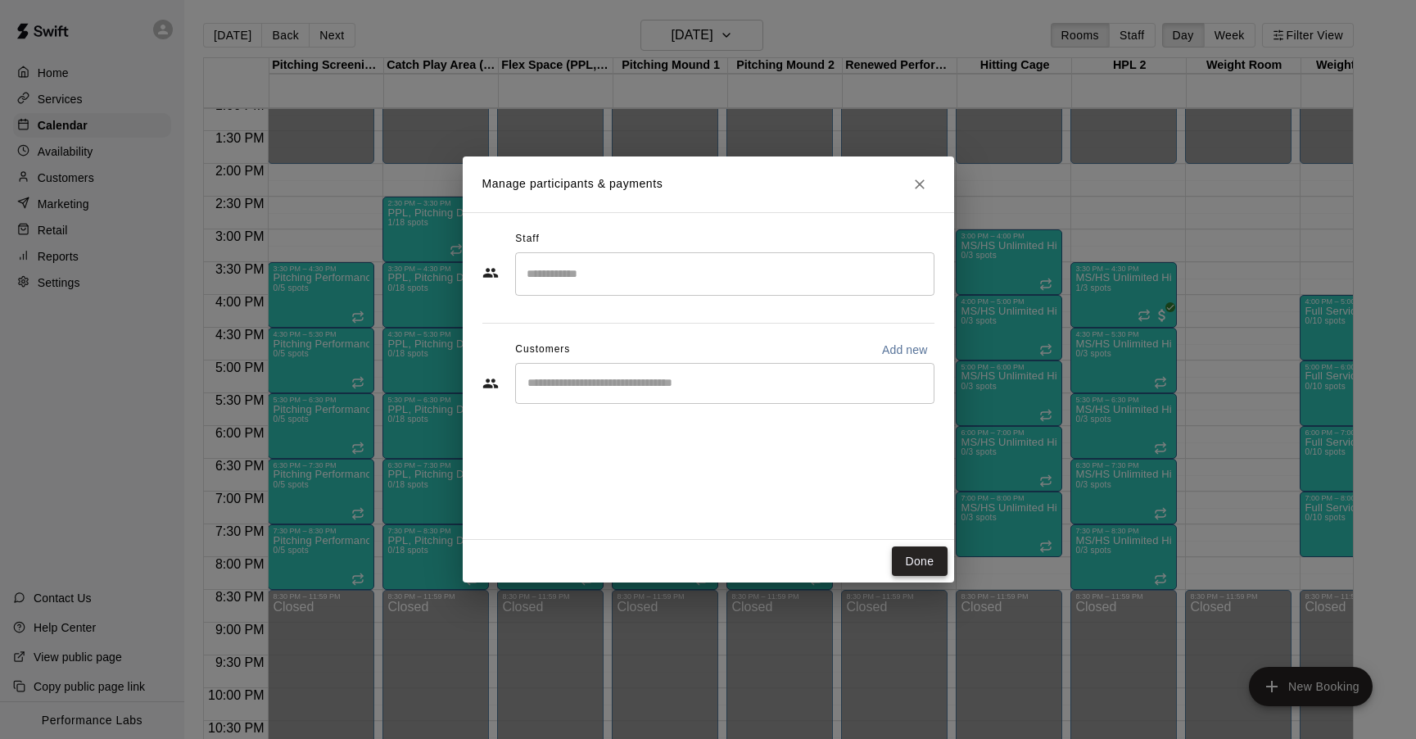
click at [916, 560] on button "Done" at bounding box center [919, 561] width 55 height 30
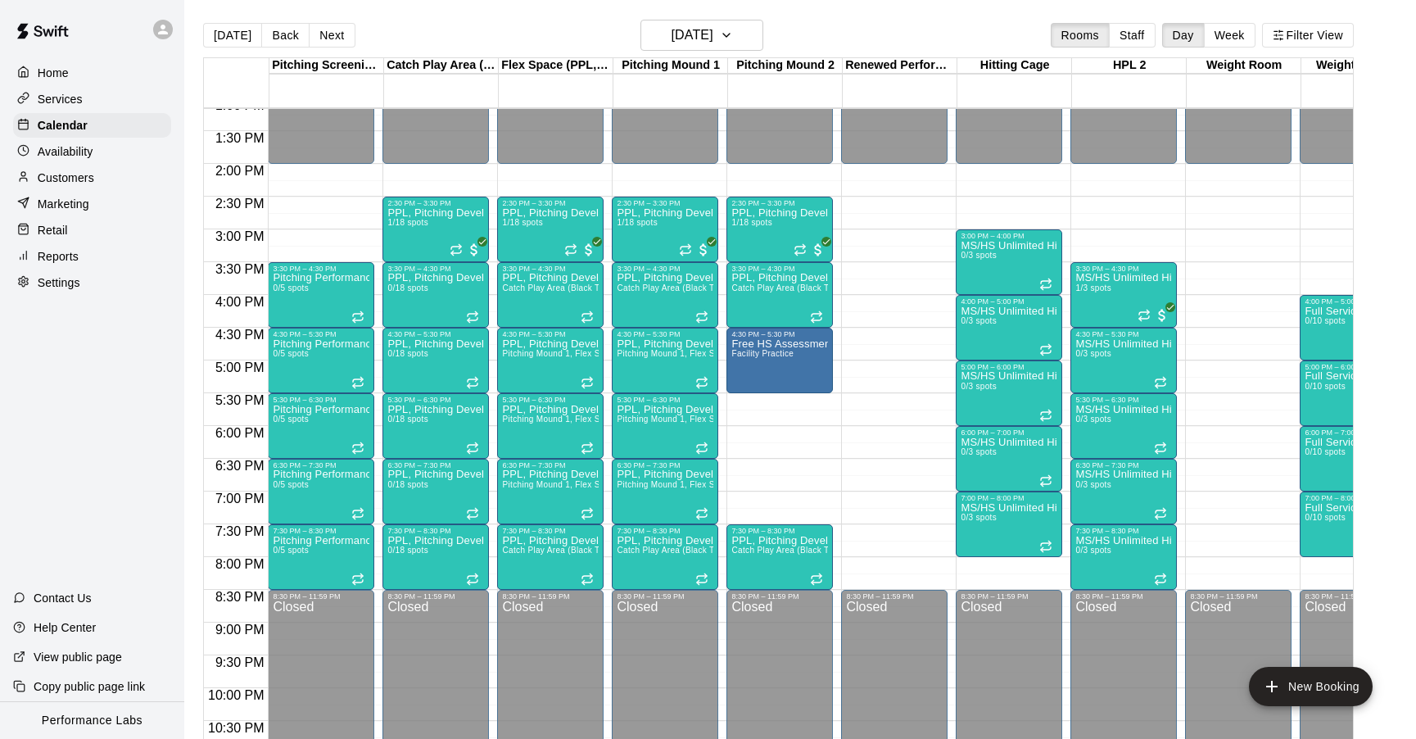
click at [789, 396] on div "12:00 AM – 2:00 PM Closed 2:30 PM – 3:30 PM PPL, Pitching Development Session 1…" at bounding box center [780, 32] width 106 height 1573
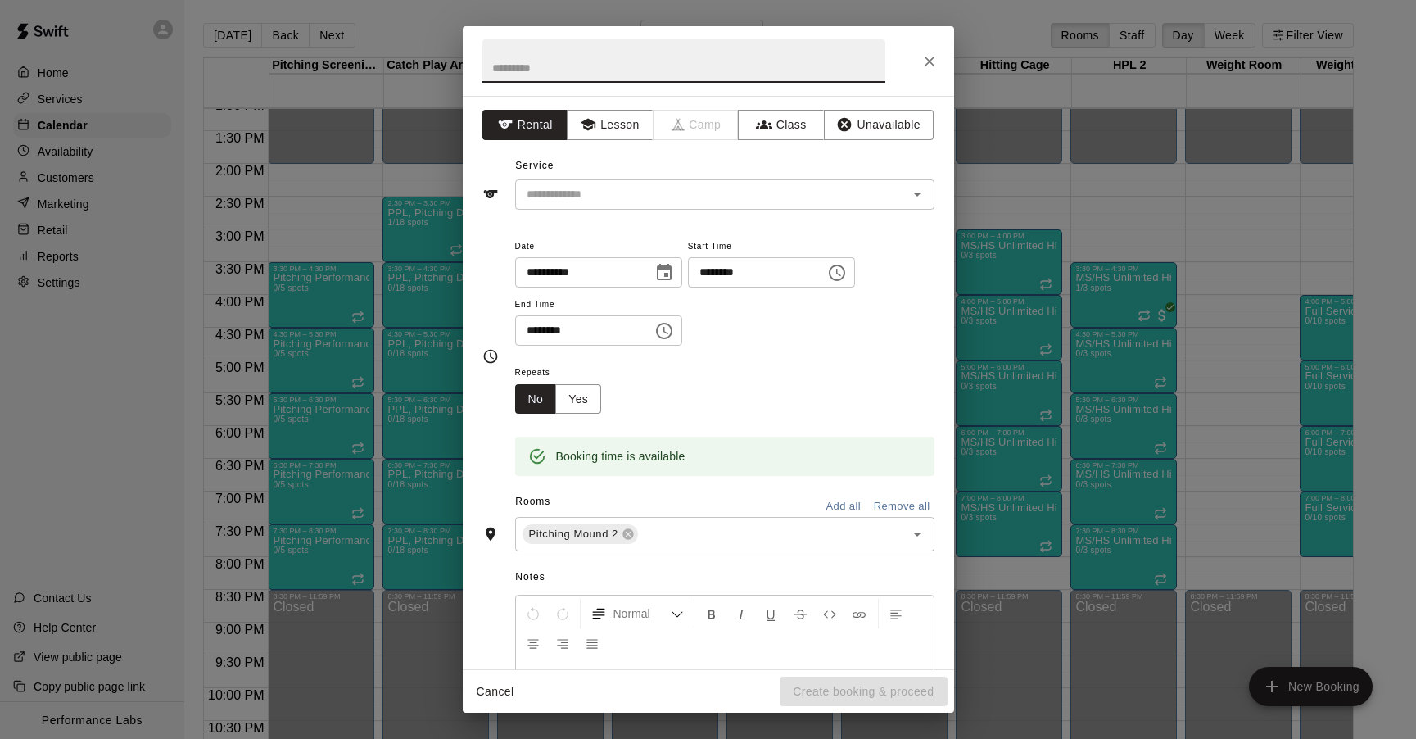
click at [529, 63] on input "text" at bounding box center [683, 60] width 403 height 43
type input "**********"
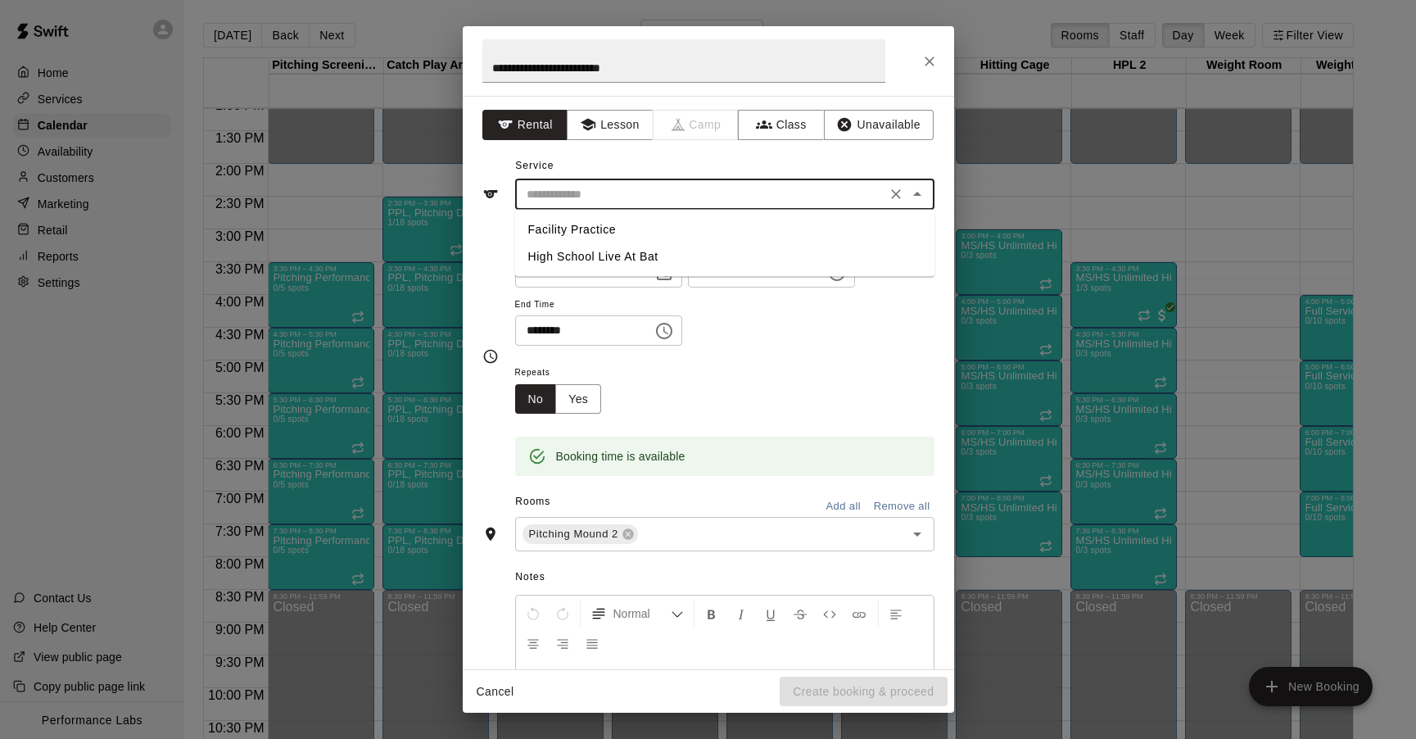
click at [564, 188] on input "text" at bounding box center [700, 194] width 361 height 20
click at [573, 220] on li "Facility Practice" at bounding box center [724, 229] width 419 height 27
type input "**********"
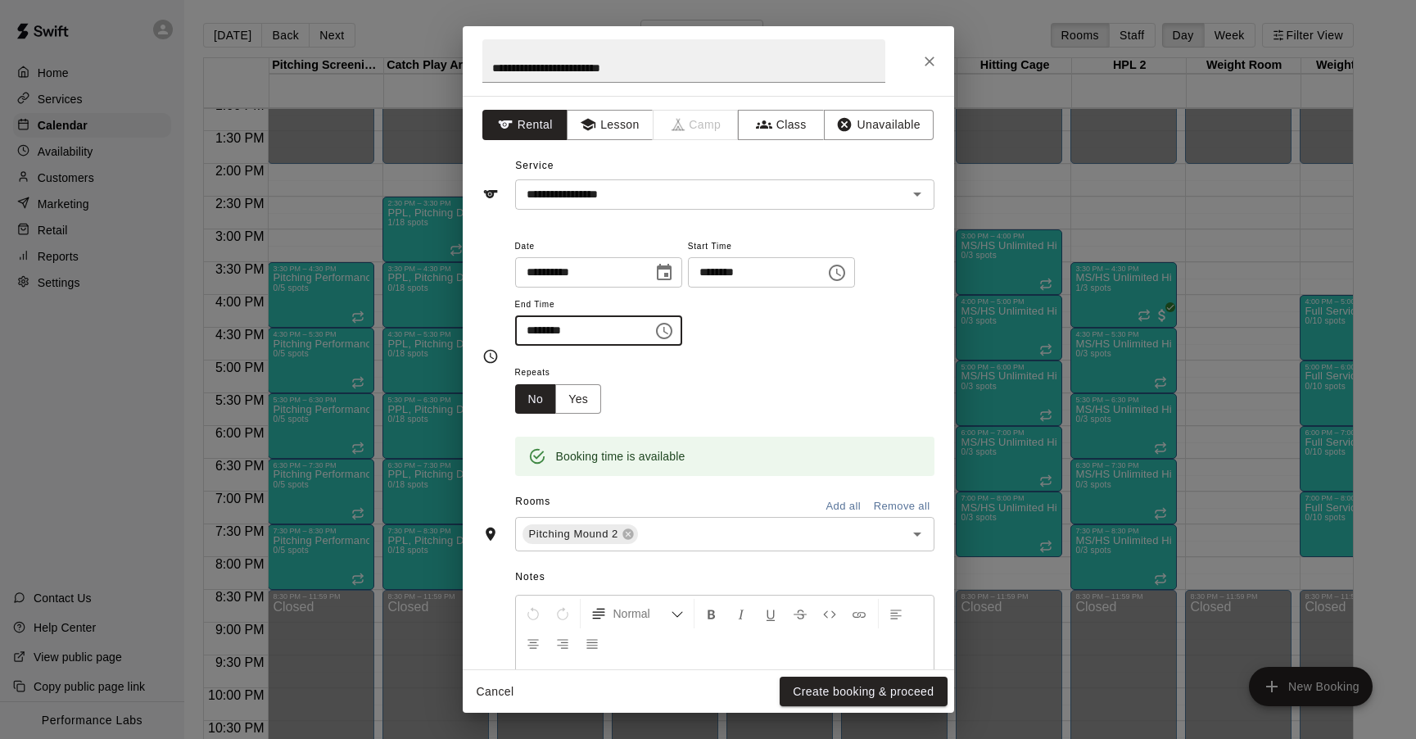
click at [546, 332] on input "********" at bounding box center [578, 330] width 126 height 30
type input "********"
click at [587, 402] on button "Yes" at bounding box center [578, 399] width 46 height 30
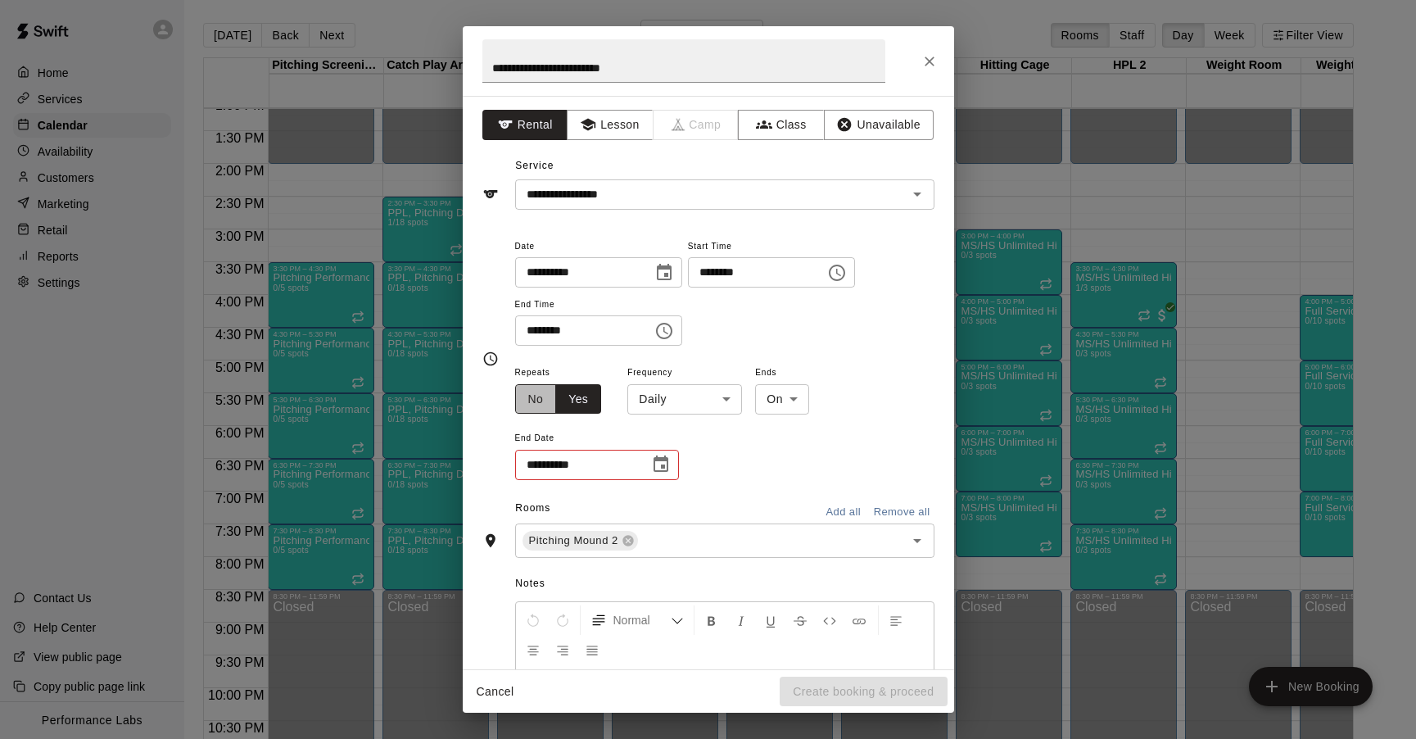
click at [538, 396] on button "No" at bounding box center [536, 399] width 42 height 30
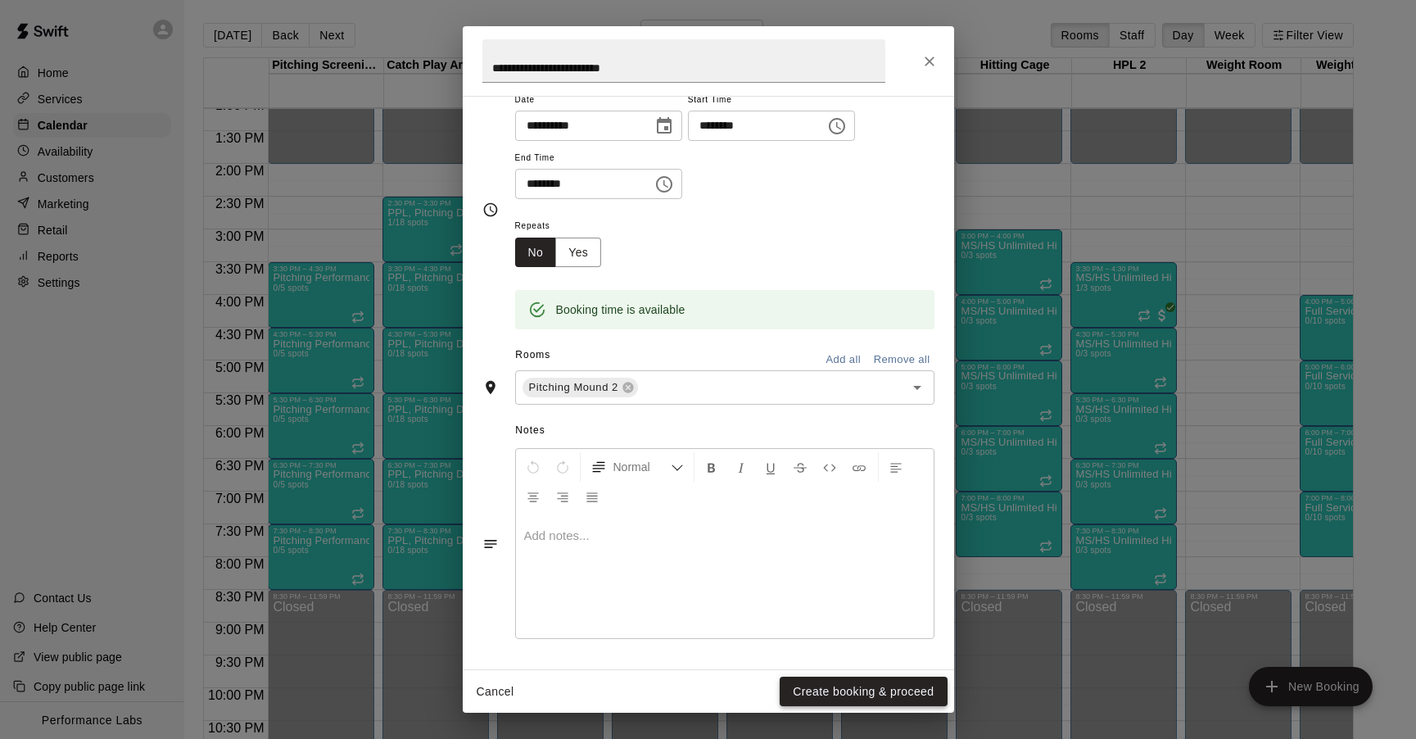
click at [872, 694] on button "Create booking & proceed" at bounding box center [863, 692] width 167 height 30
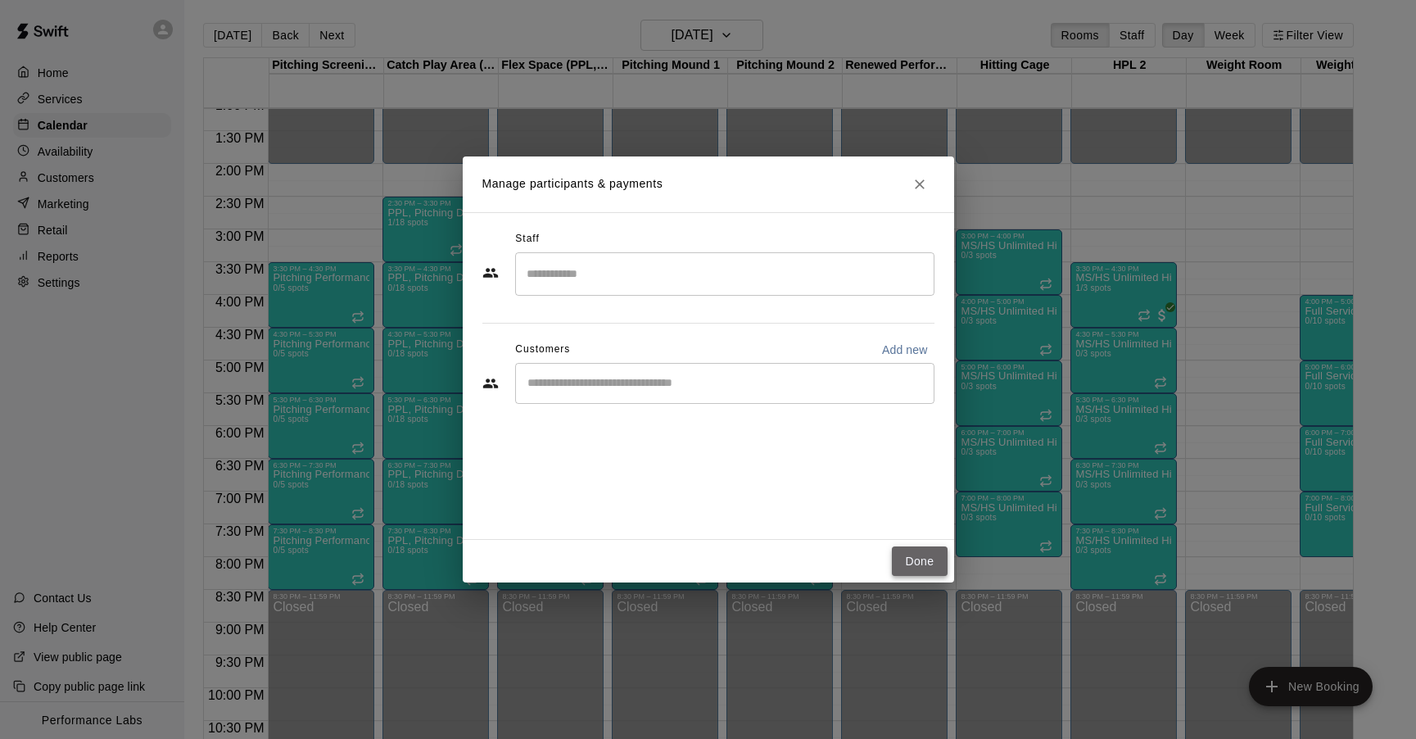
click at [922, 555] on button "Done" at bounding box center [919, 561] width 55 height 30
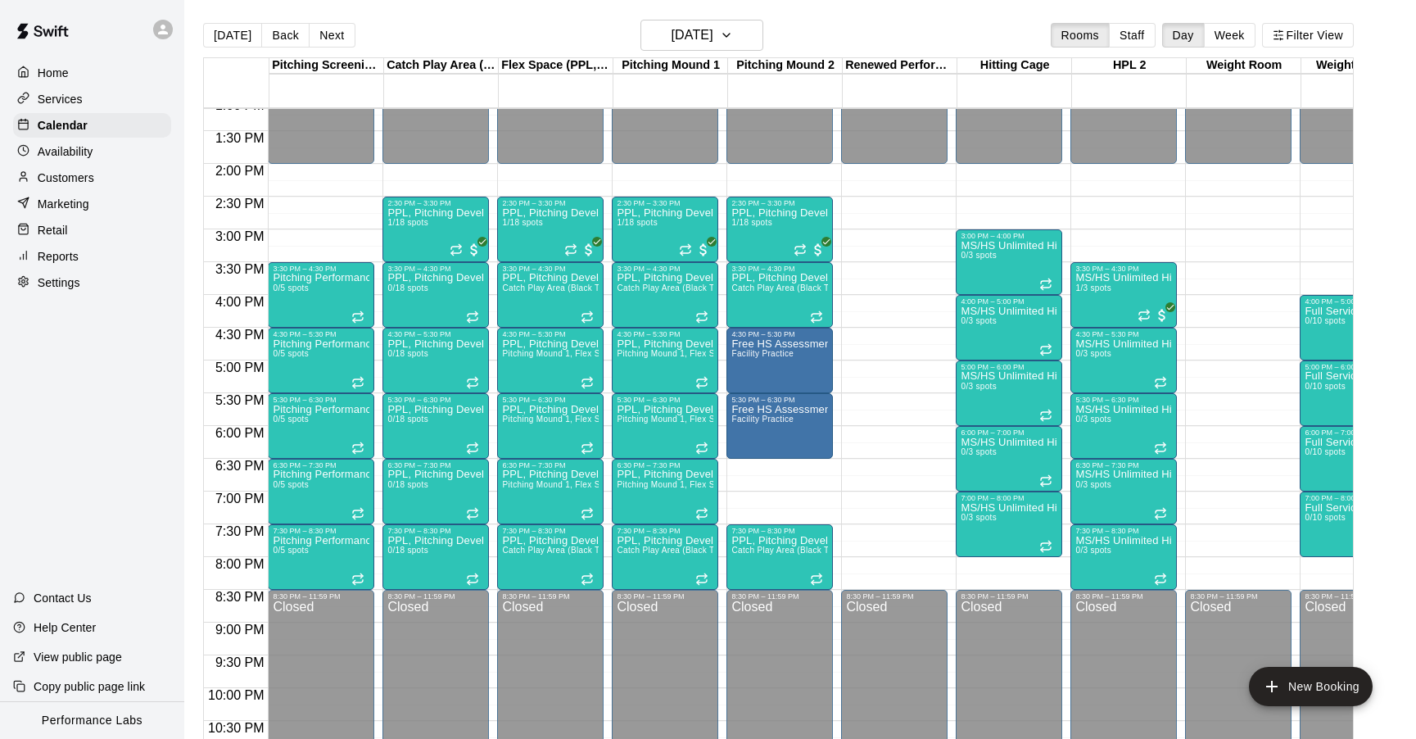
click at [789, 463] on div "12:00 AM – 2:00 PM Closed 2:30 PM – 3:30 PM PPL, Pitching Development Session 1…" at bounding box center [780, 32] width 106 height 1573
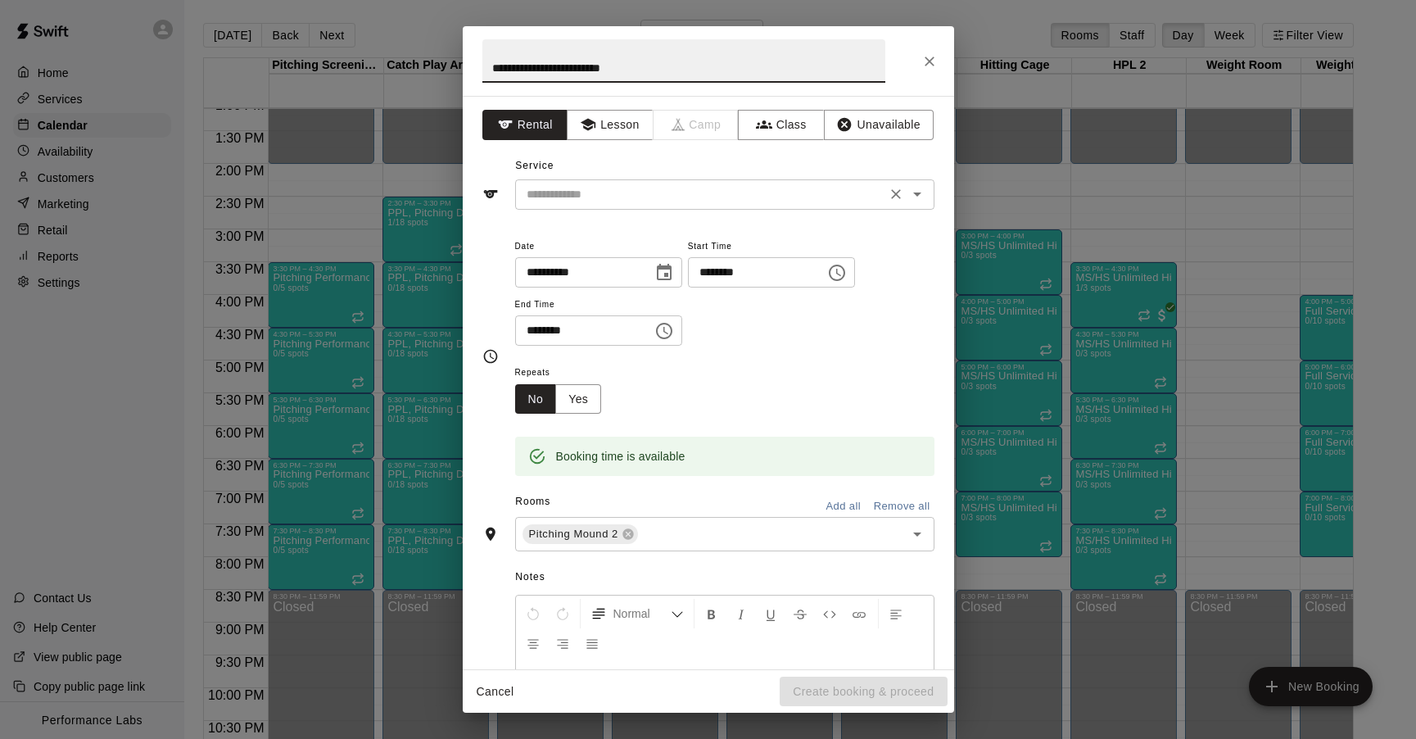
click at [586, 183] on div "​" at bounding box center [724, 194] width 419 height 30
type input "**********"
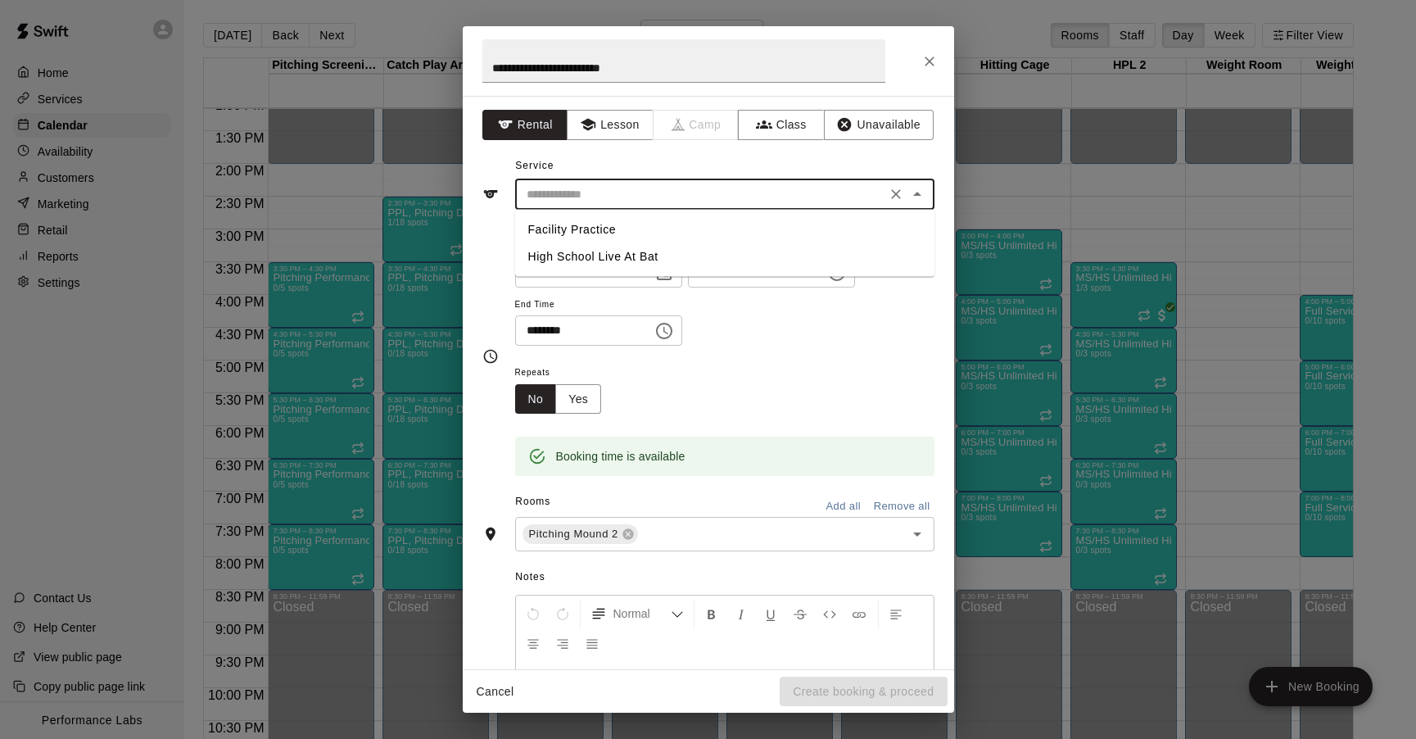
click at [577, 224] on li "Facility Practice" at bounding box center [724, 229] width 419 height 27
type input "**********"
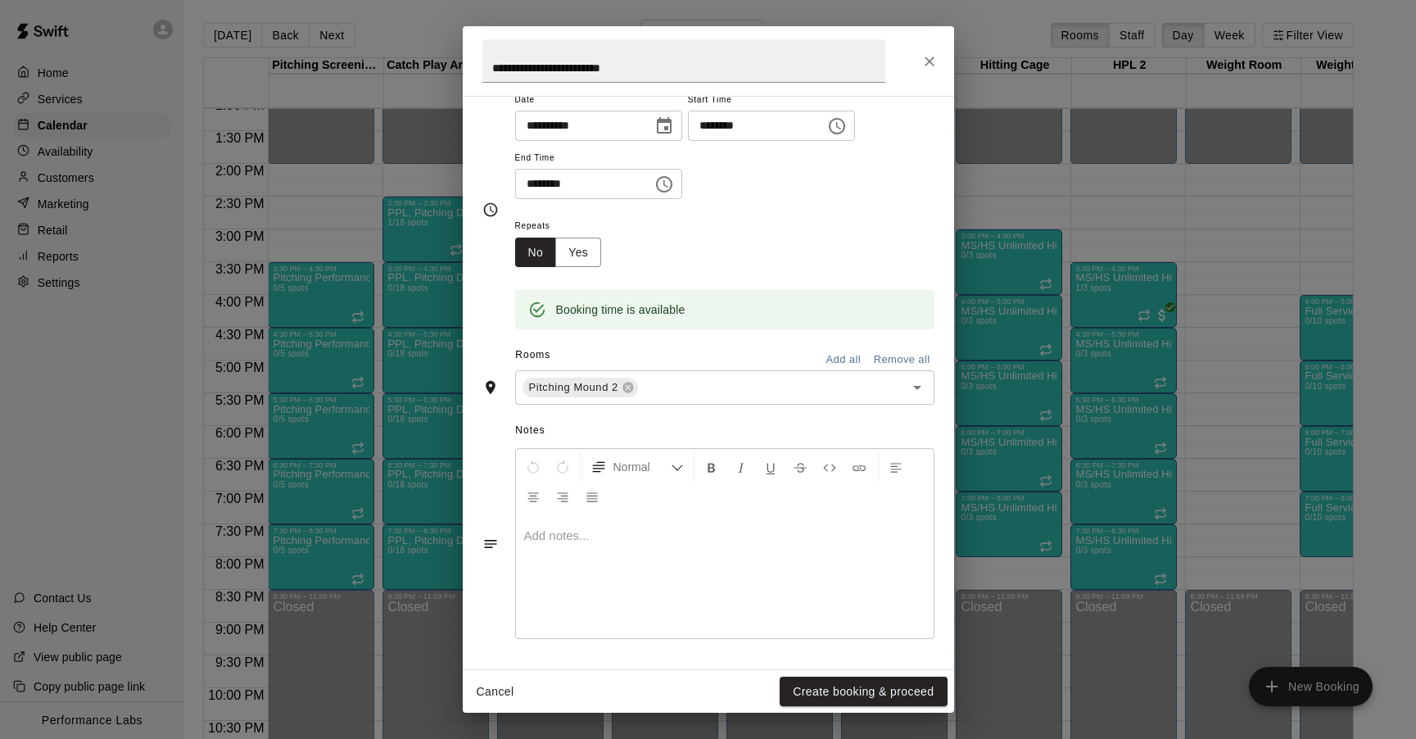
click at [550, 183] on input "********" at bounding box center [578, 184] width 126 height 30
type input "********"
click at [671, 236] on div "Repeats No Yes" at bounding box center [724, 241] width 419 height 52
click at [834, 699] on button "Create booking & proceed" at bounding box center [863, 692] width 167 height 30
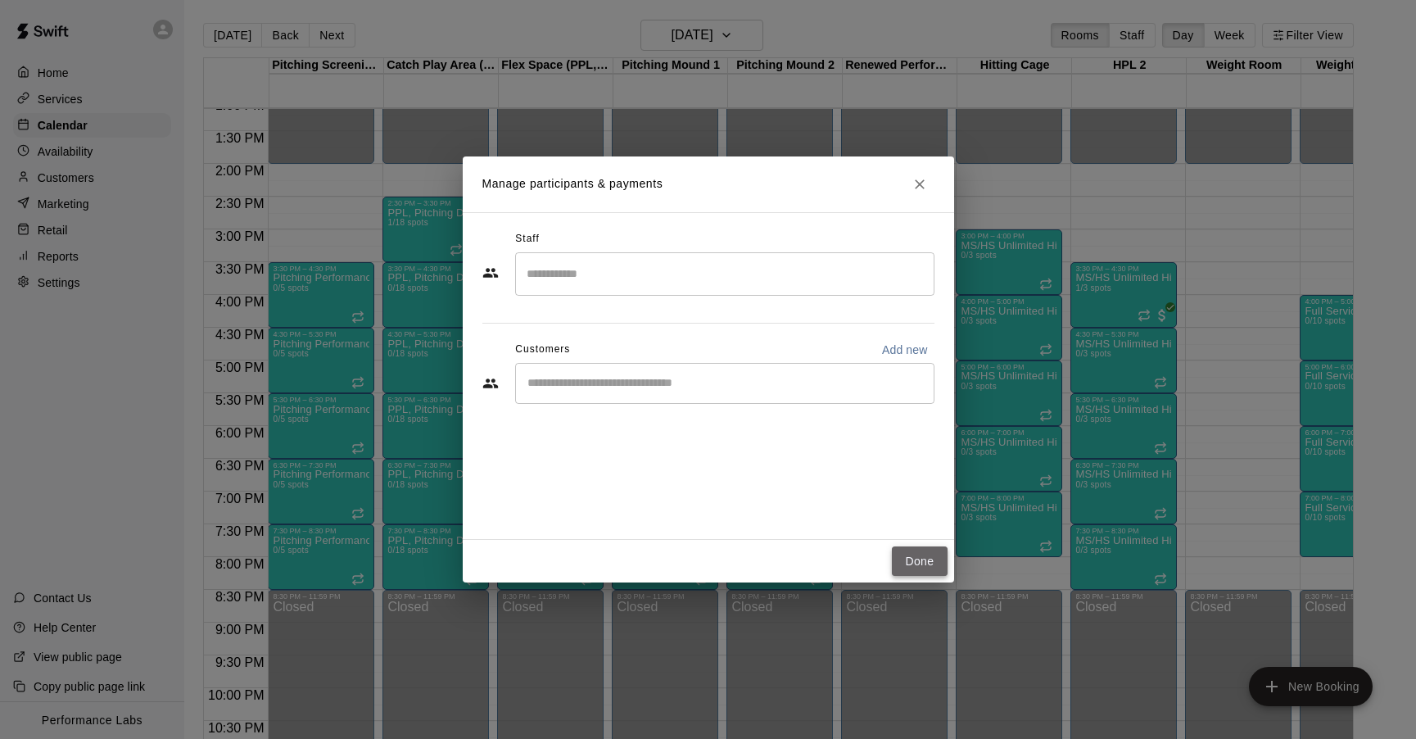
click at [928, 565] on button "Done" at bounding box center [919, 561] width 55 height 30
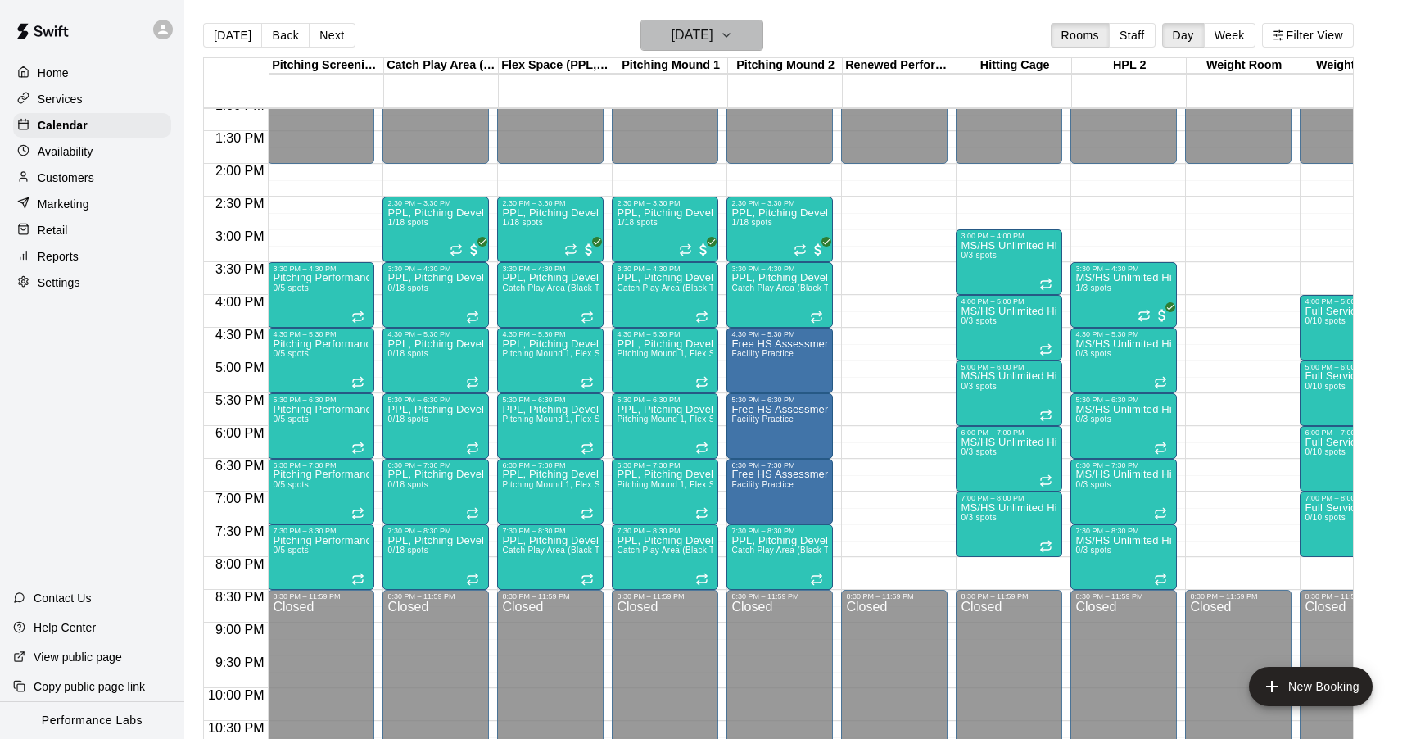
click at [733, 28] on icon "button" at bounding box center [726, 35] width 13 height 20
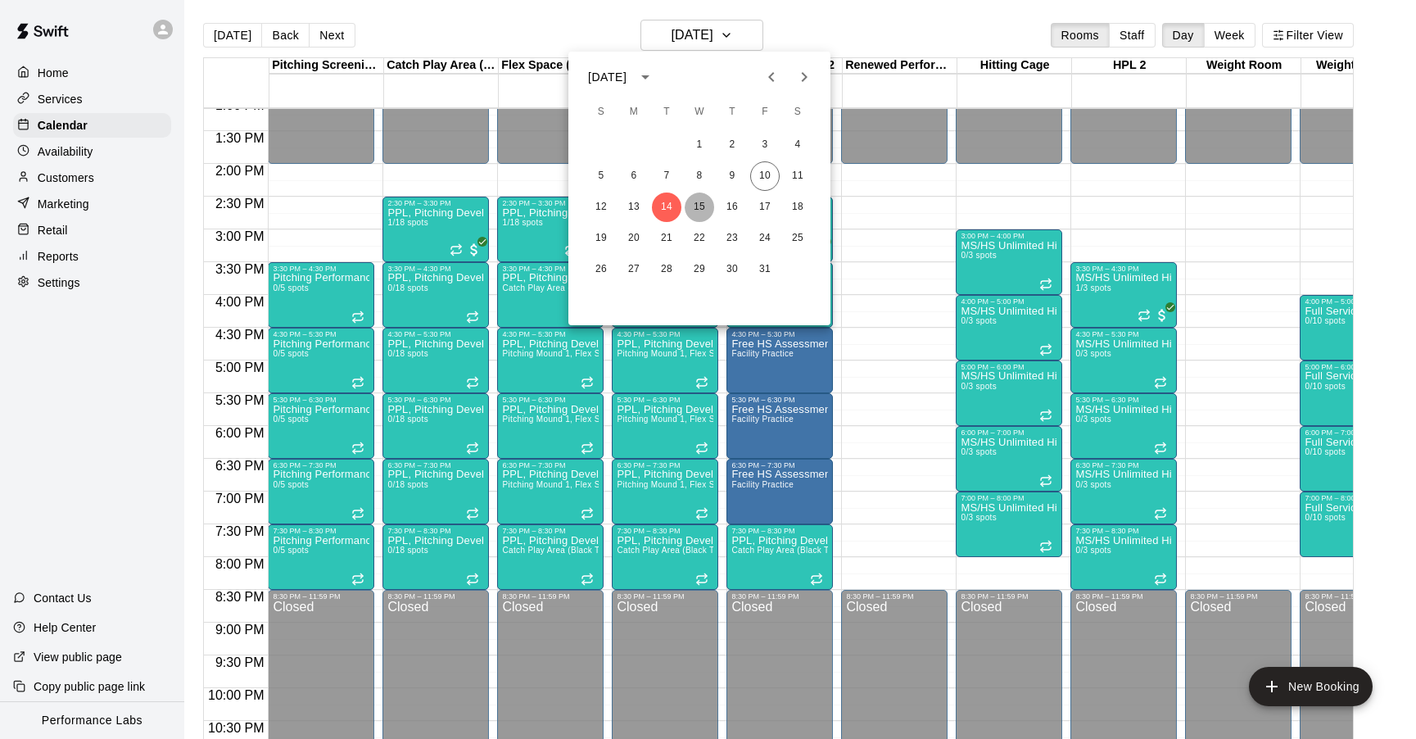
click at [701, 204] on button "15" at bounding box center [699, 206] width 29 height 29
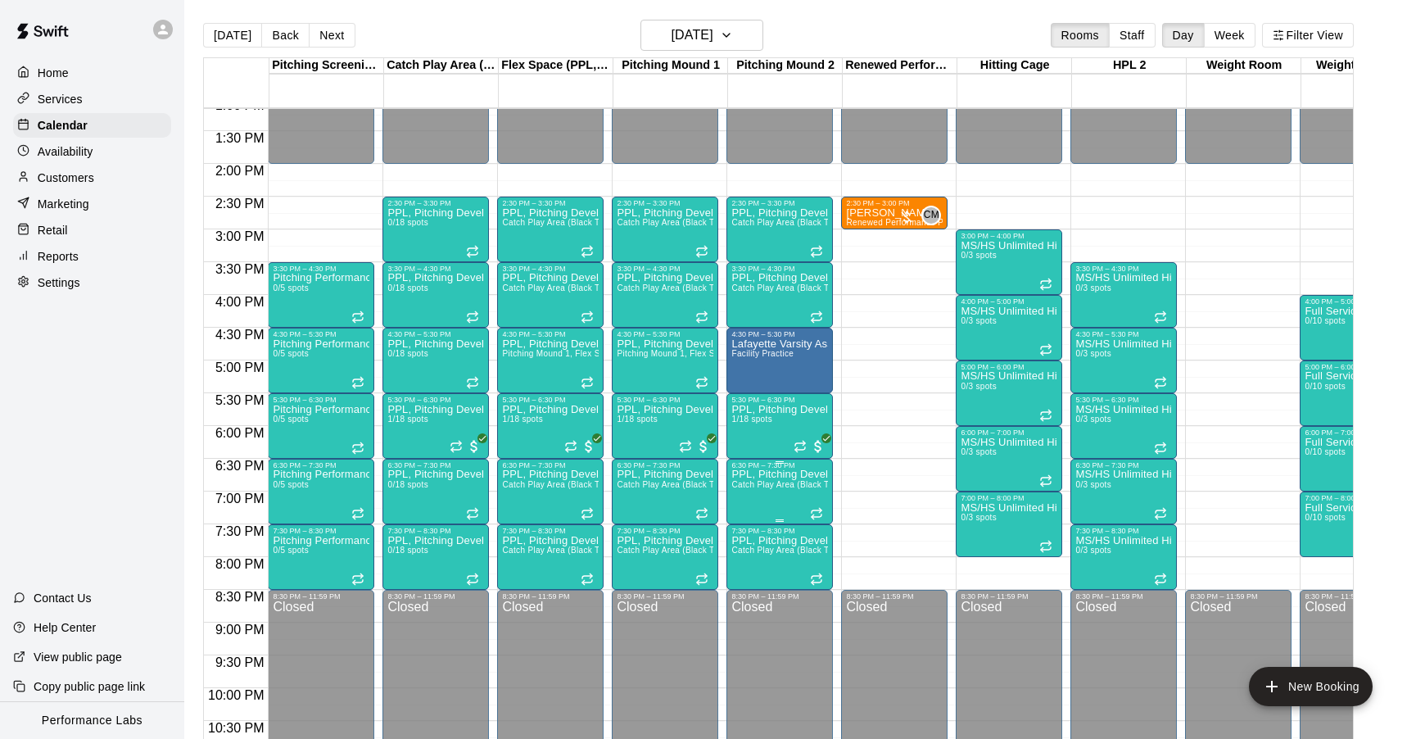
click at [788, 488] on span "Catch Play Area (Black Turf), [GEOGRAPHIC_DATA] 1, [GEOGRAPHIC_DATA], Flex Spac…" at bounding box center [945, 484] width 428 height 9
click at [745, 497] on icon "edit" at bounding box center [749, 498] width 20 height 20
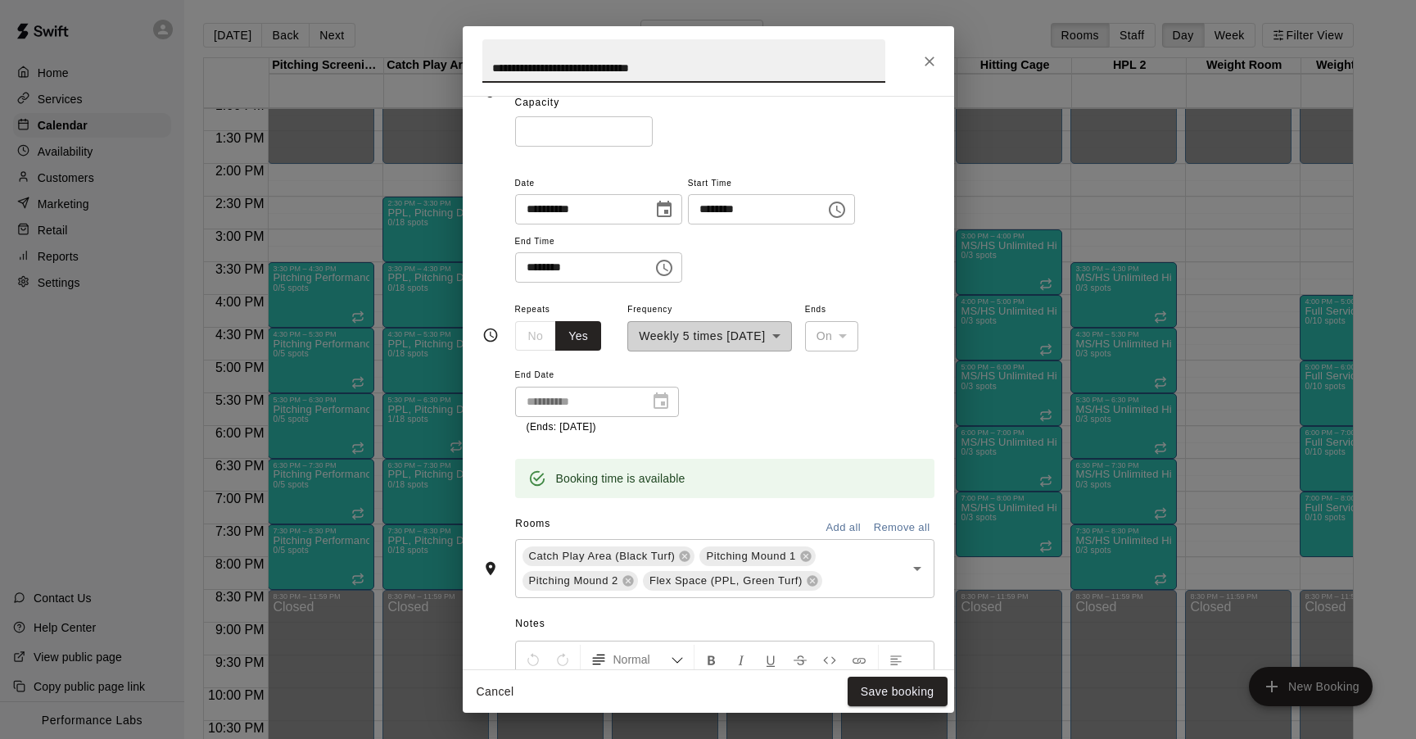
scroll to position [144, 0]
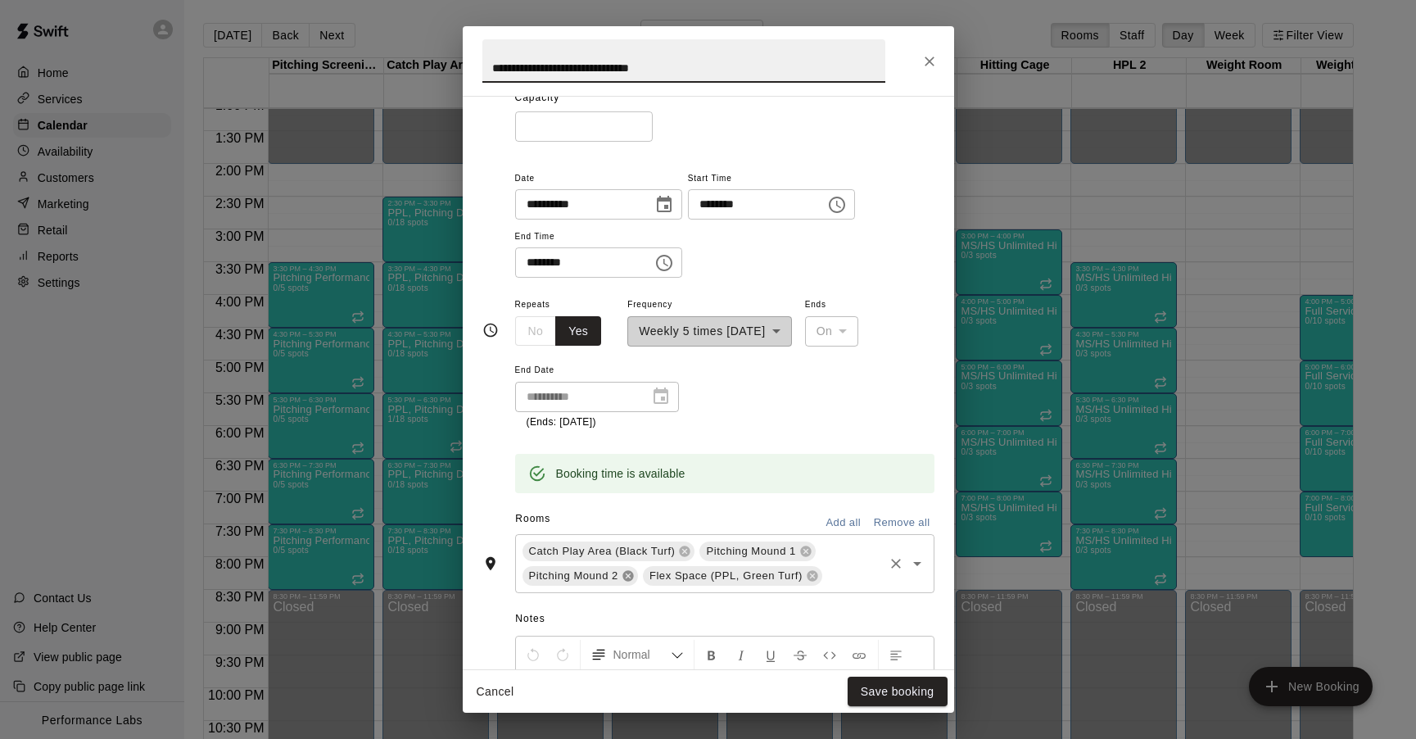
click at [629, 573] on icon at bounding box center [628, 575] width 13 height 13
click at [907, 690] on button "Save booking" at bounding box center [898, 692] width 100 height 30
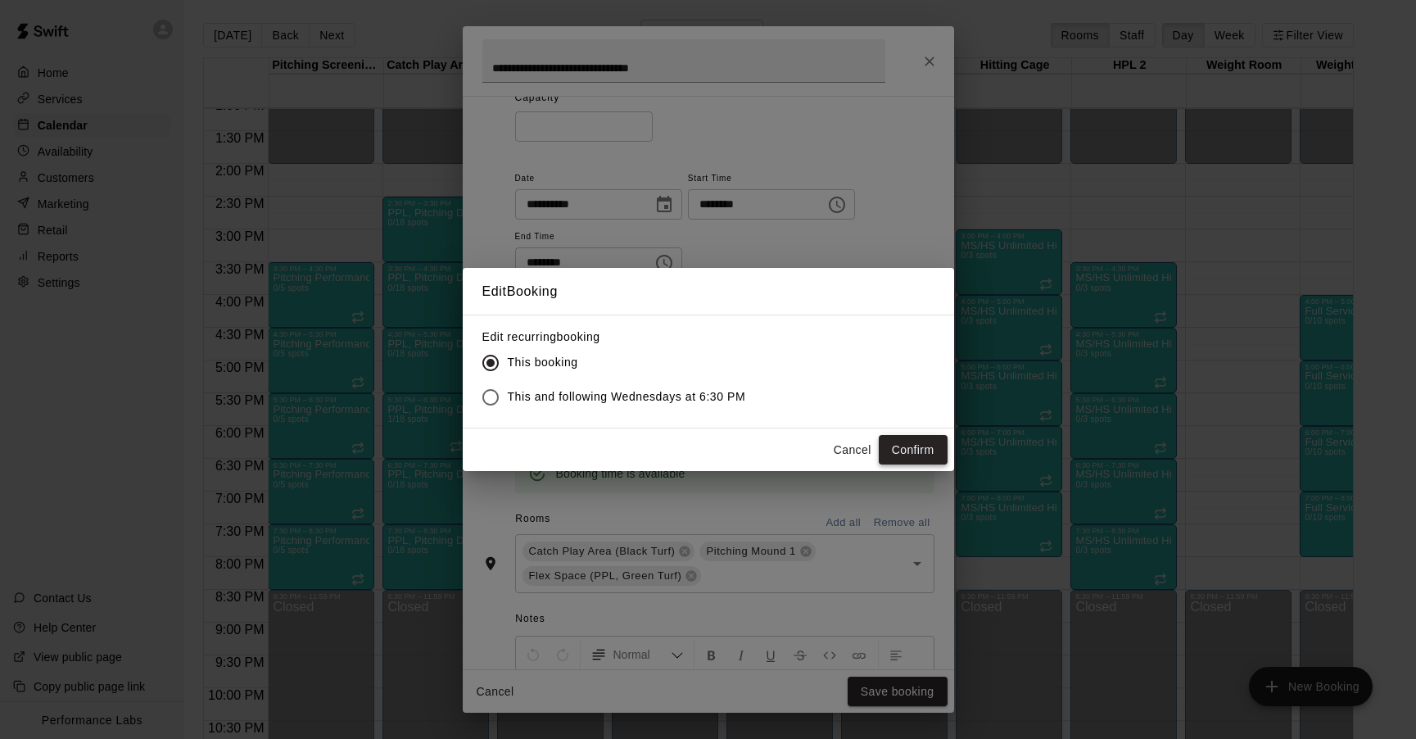
click at [907, 448] on button "Confirm" at bounding box center [913, 450] width 69 height 30
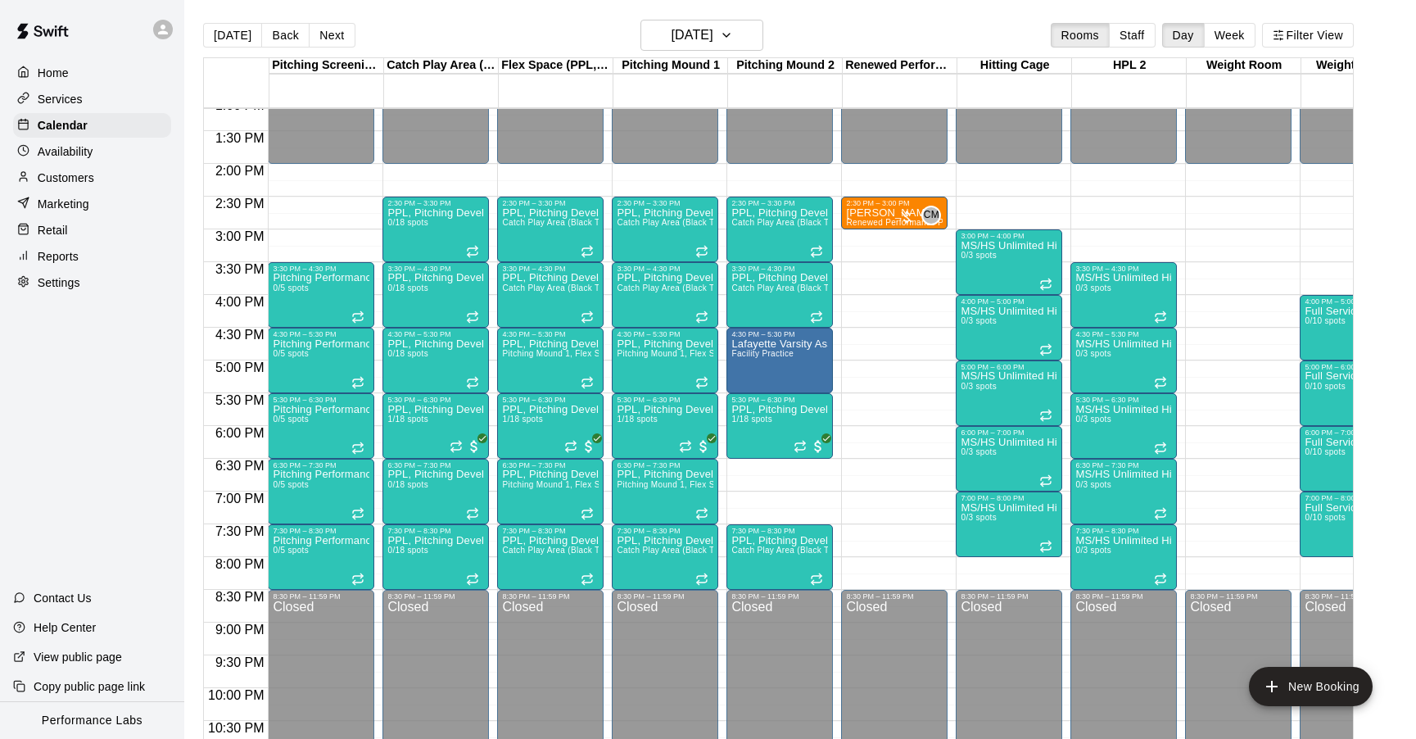
click at [790, 464] on div "12:00 AM – 2:00 PM Closed 2:30 PM – 3:30 PM PPL, Pitching Development Session C…" at bounding box center [780, 32] width 106 height 1573
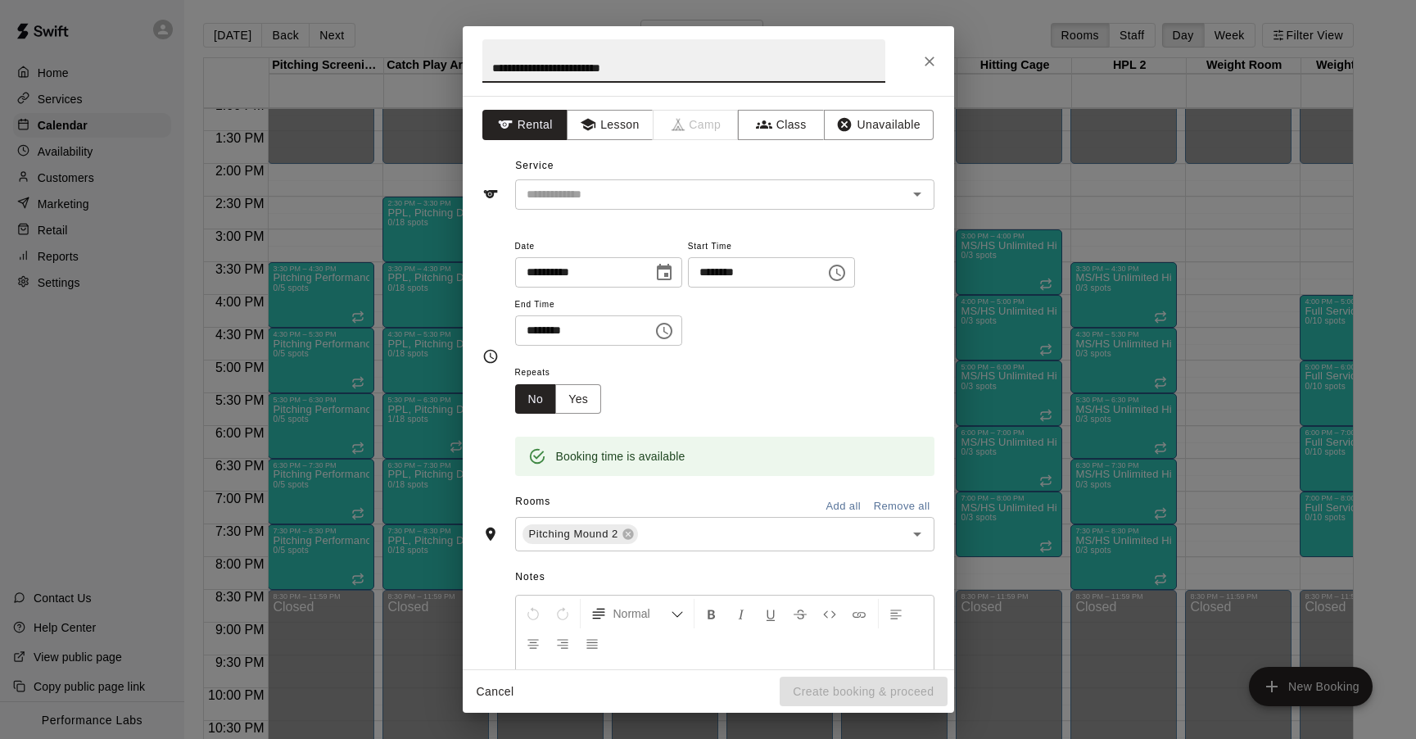
type input "**********"
click at [549, 335] on input "********" at bounding box center [578, 330] width 126 height 30
type input "********"
click at [623, 185] on input "text" at bounding box center [700, 194] width 361 height 20
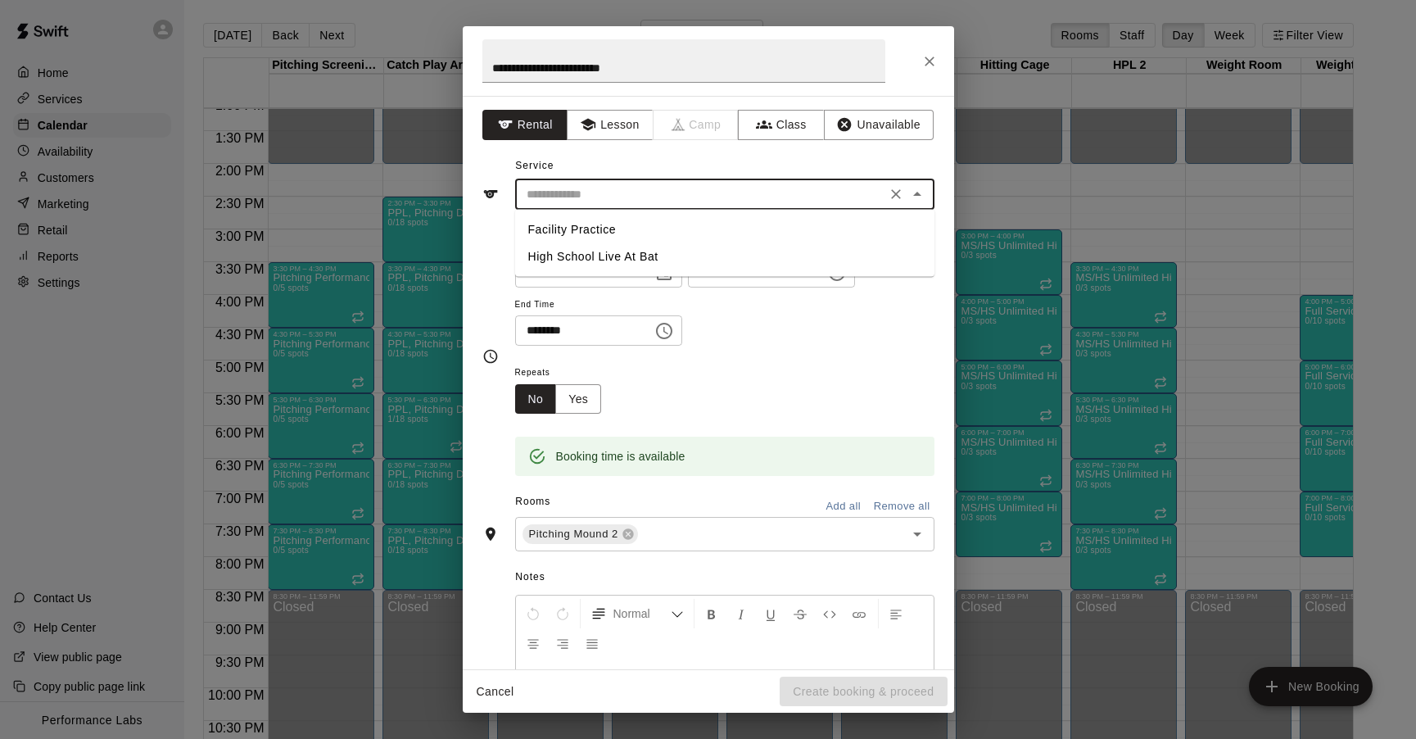
click at [604, 216] on li "Facility Practice" at bounding box center [724, 229] width 419 height 27
type input "**********"
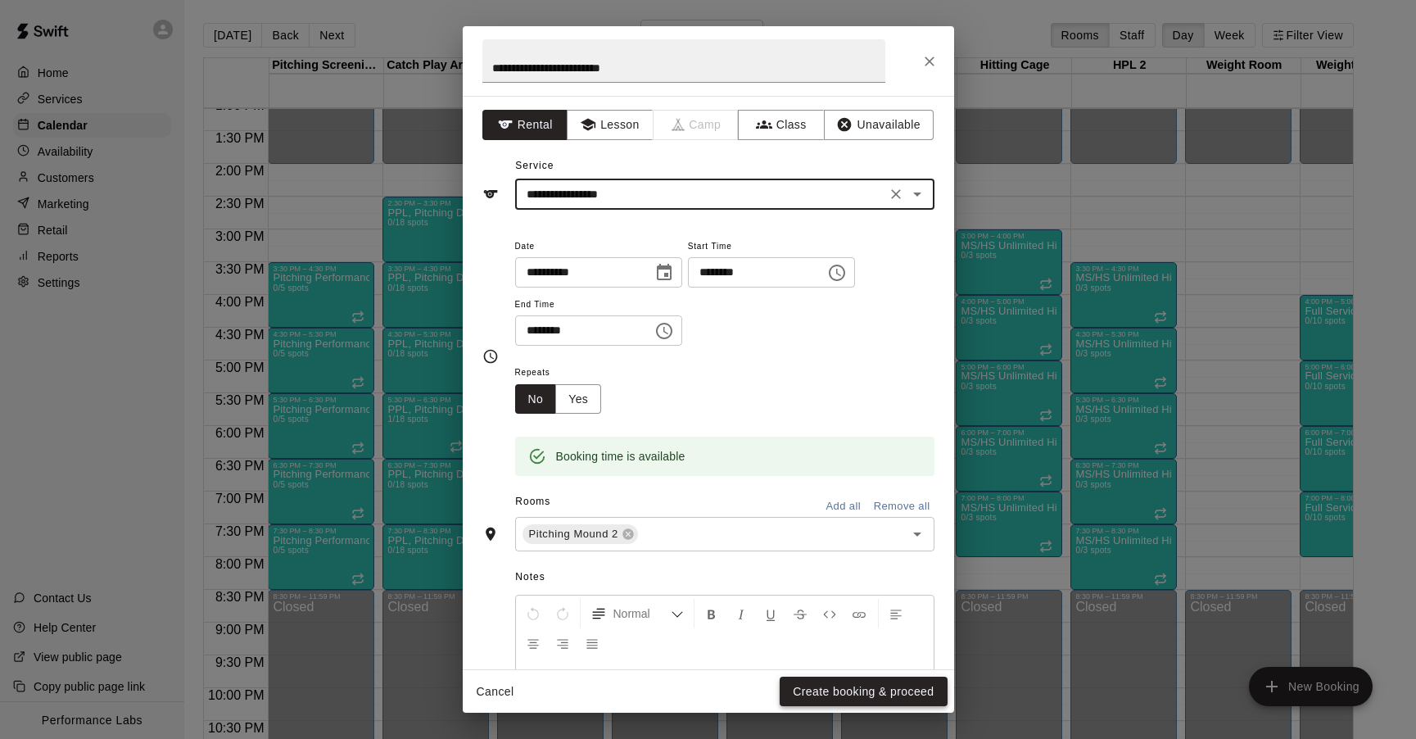
click at [857, 690] on button "Create booking & proceed" at bounding box center [863, 692] width 167 height 30
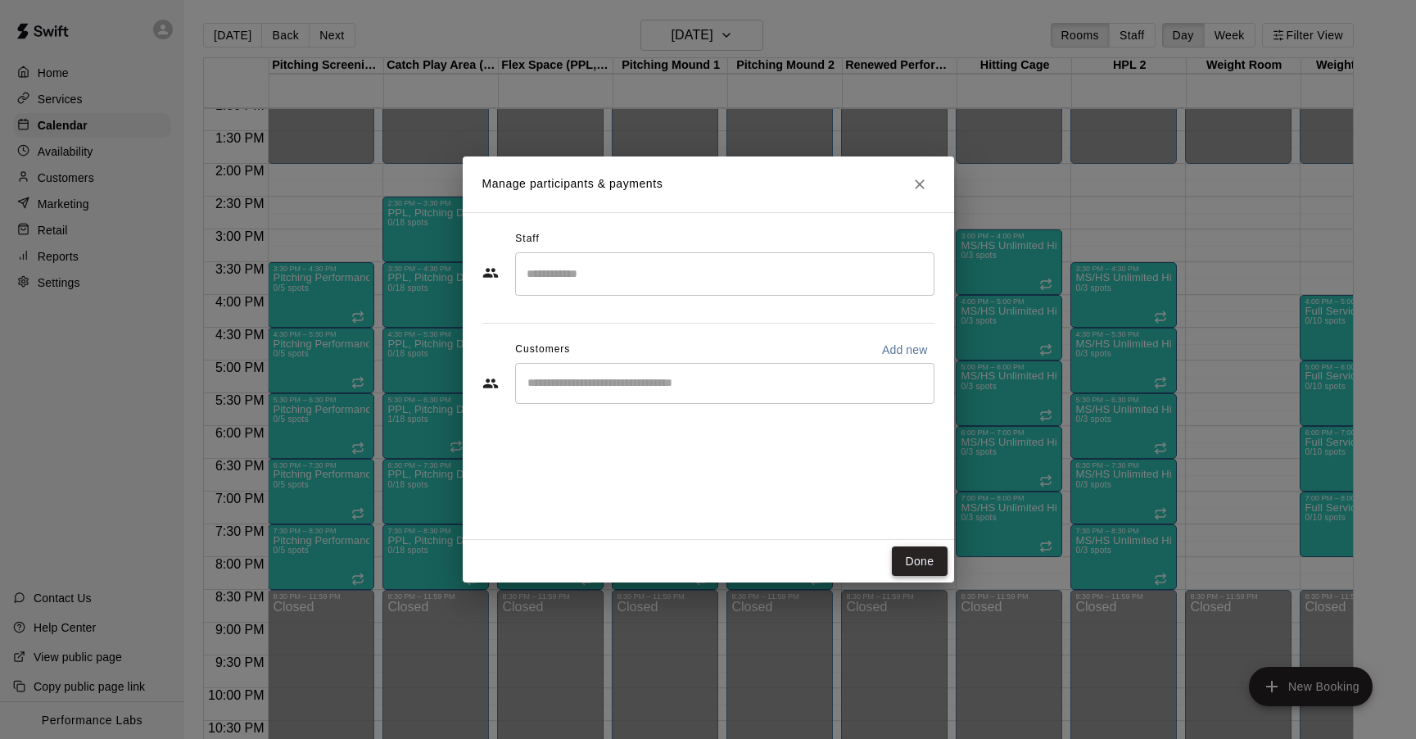
click at [920, 562] on button "Done" at bounding box center [919, 561] width 55 height 30
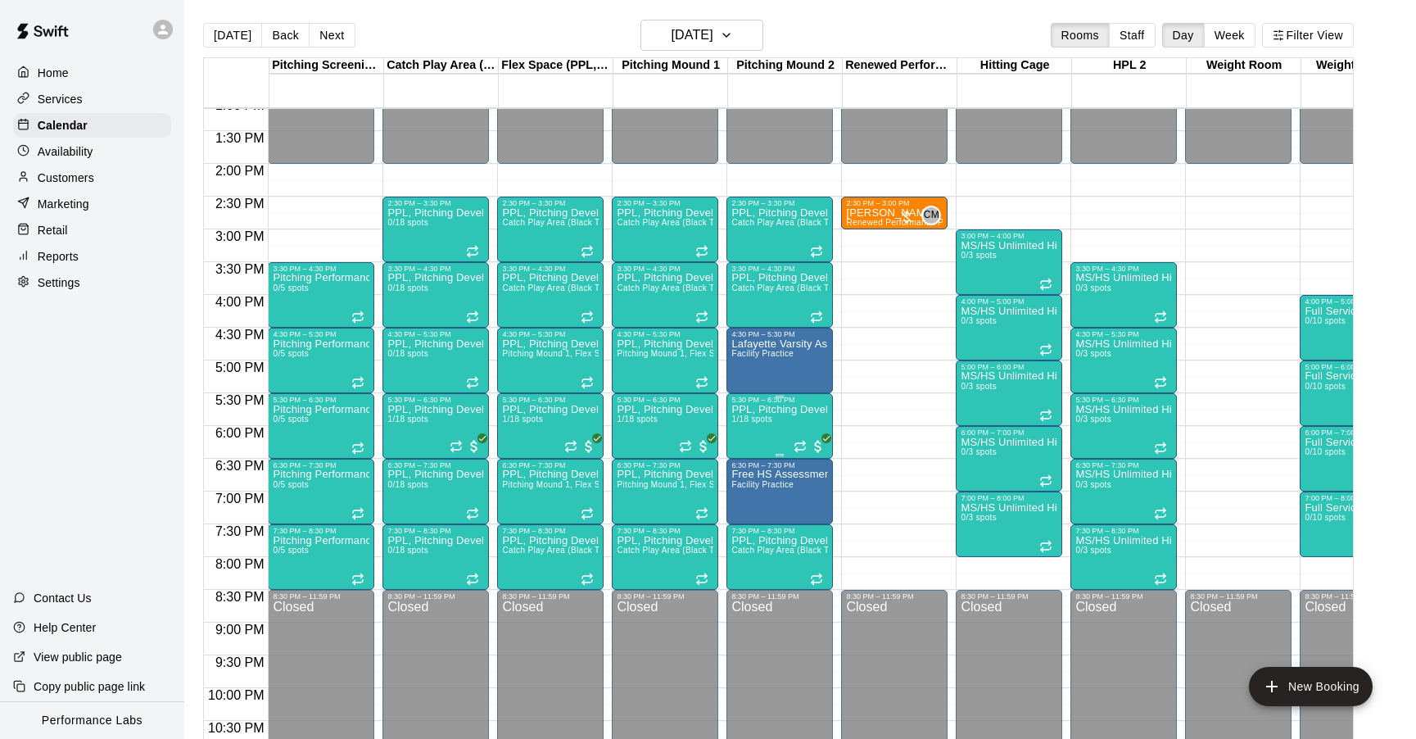
click at [751, 422] on icon "edit" at bounding box center [749, 422] width 20 height 20
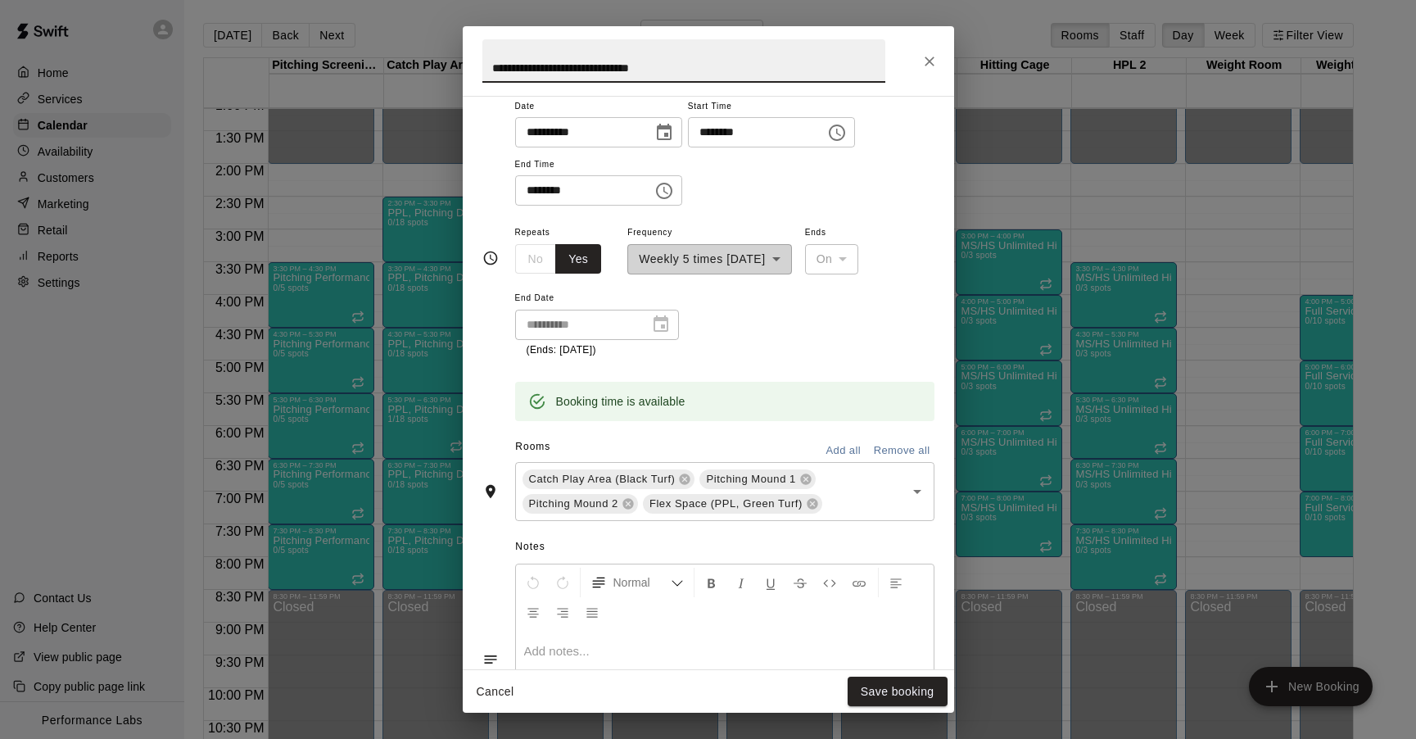
scroll to position [242, 0]
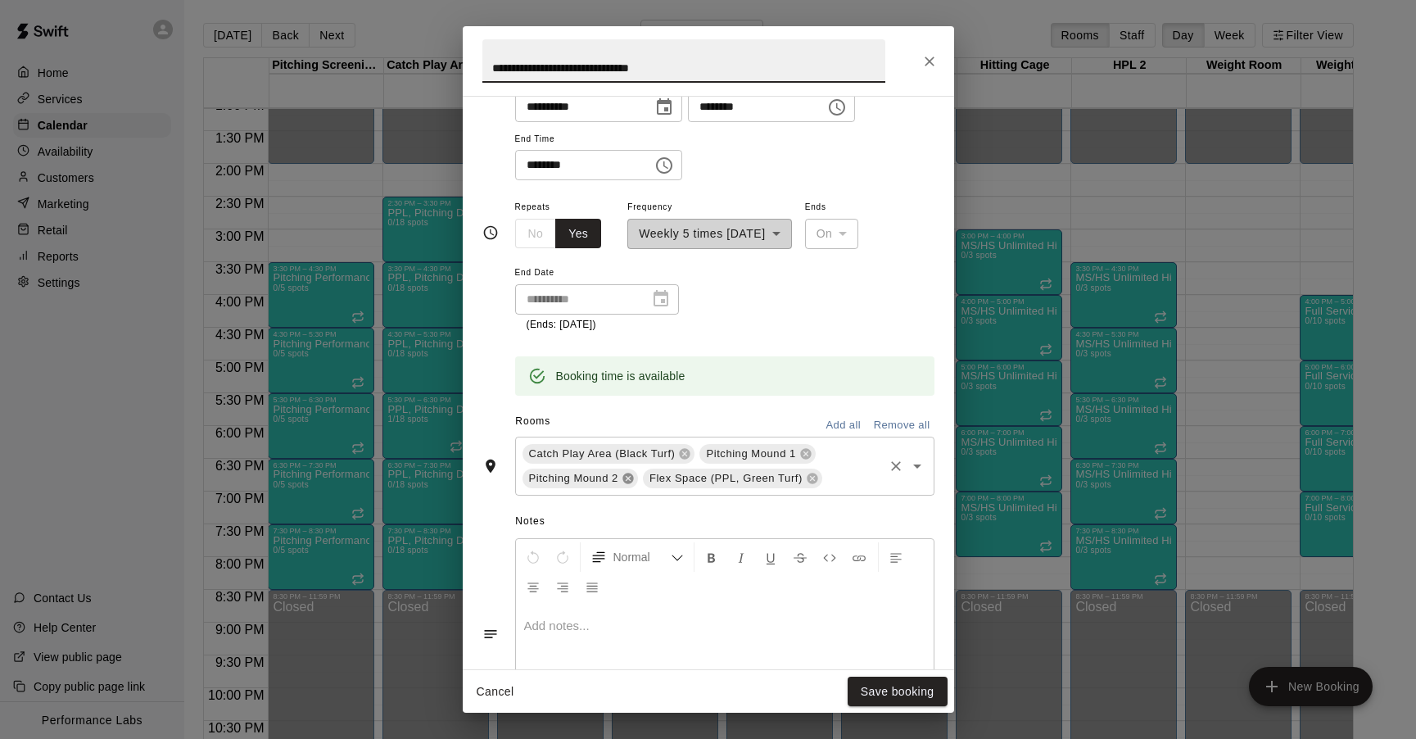
click at [627, 481] on icon at bounding box center [628, 478] width 11 height 11
click at [898, 690] on button "Save booking" at bounding box center [898, 692] width 100 height 30
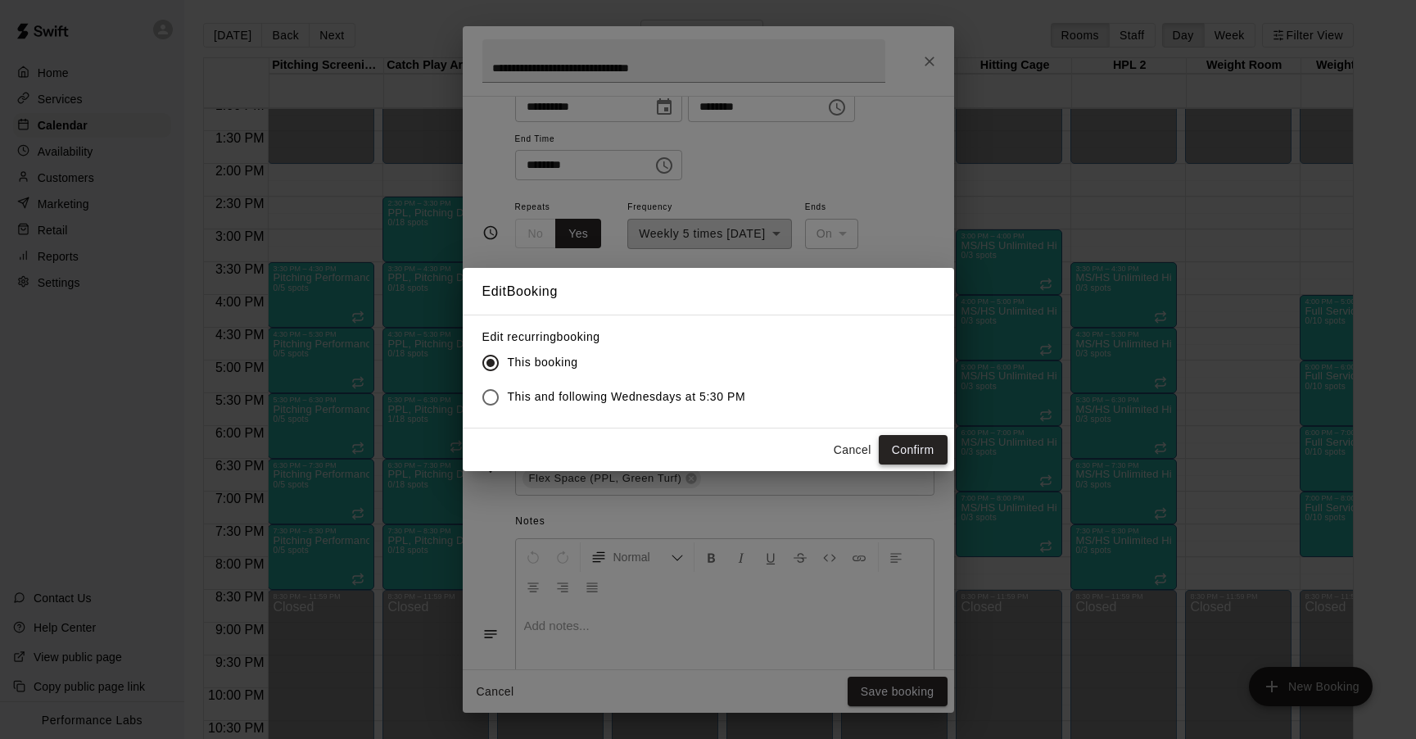
click at [922, 446] on button "Confirm" at bounding box center [913, 450] width 69 height 30
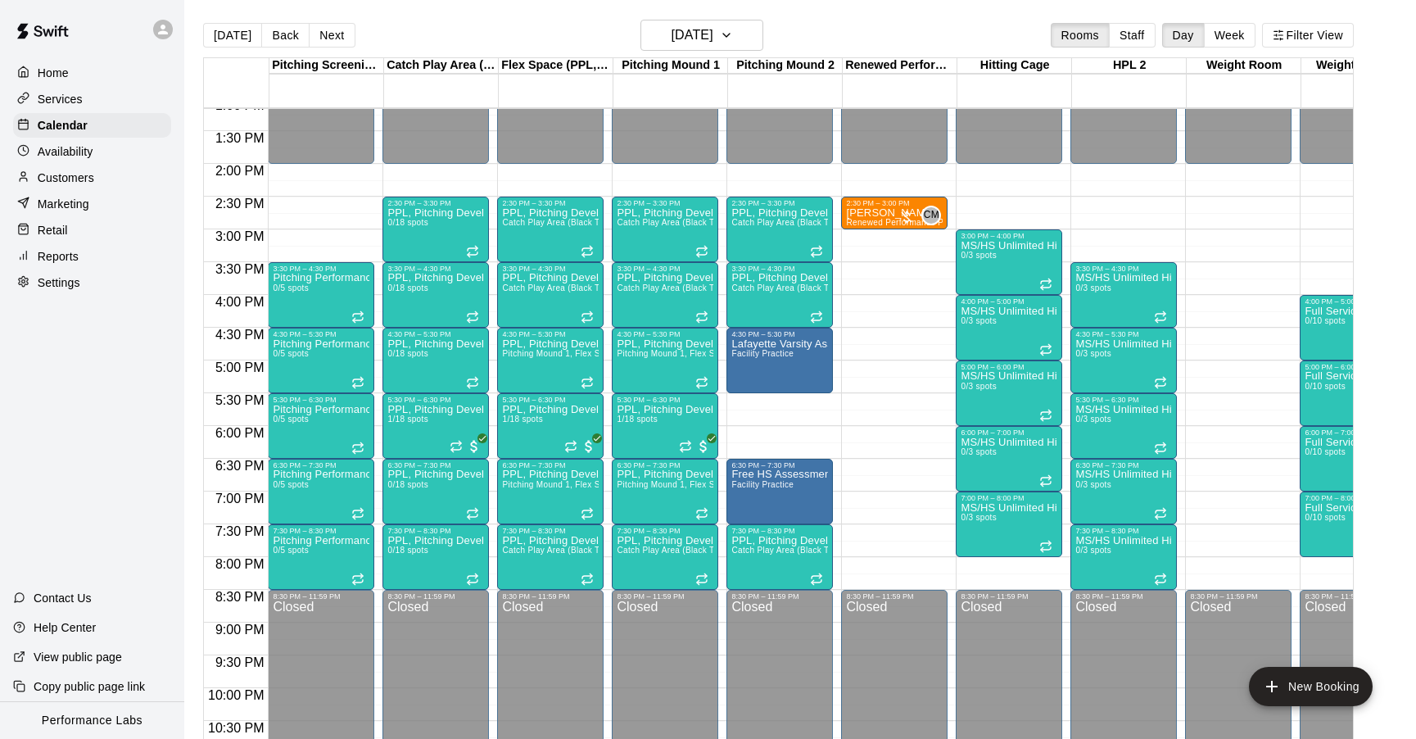
click at [798, 400] on div "12:00 AM – 2:00 PM Closed 2:30 PM – 3:30 PM PPL, Pitching Development Session C…" at bounding box center [780, 32] width 106 height 1573
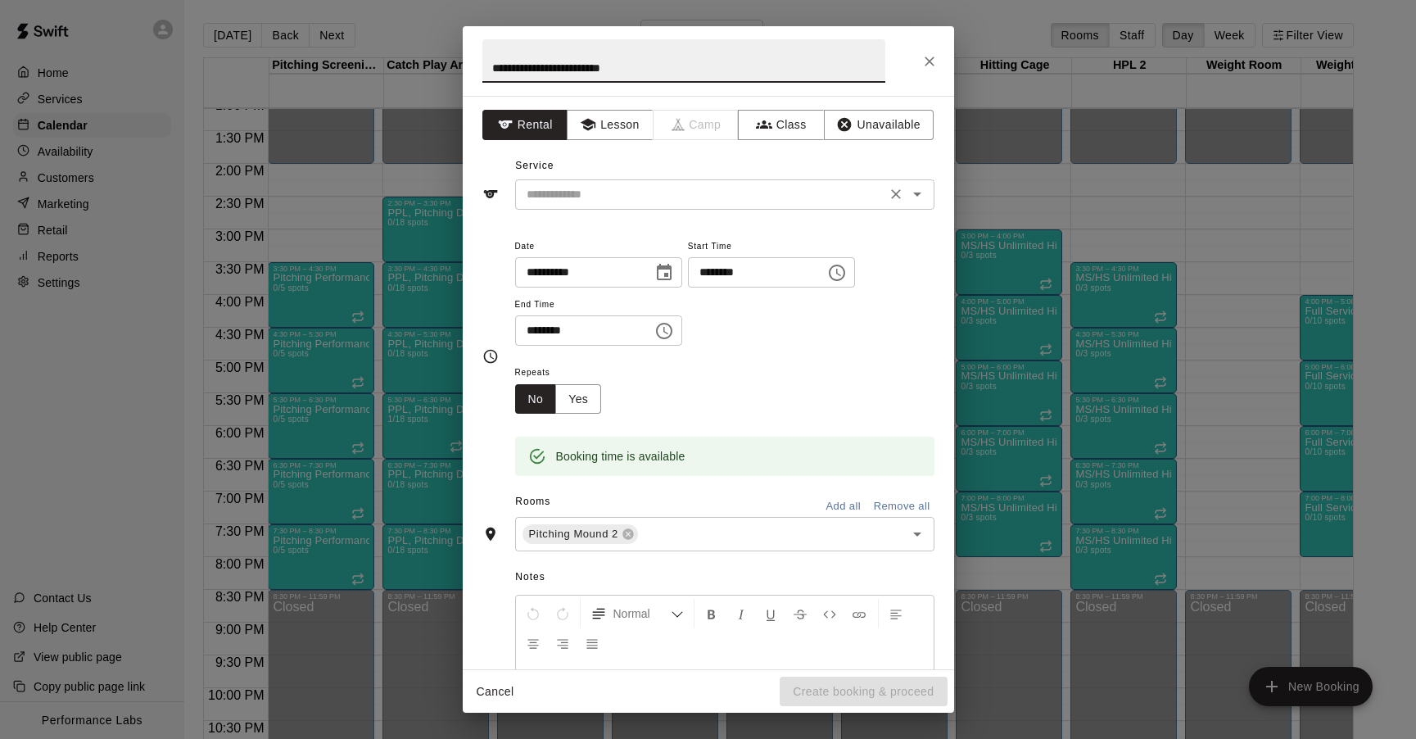
click at [608, 207] on div "​" at bounding box center [724, 194] width 419 height 30
type input "**********"
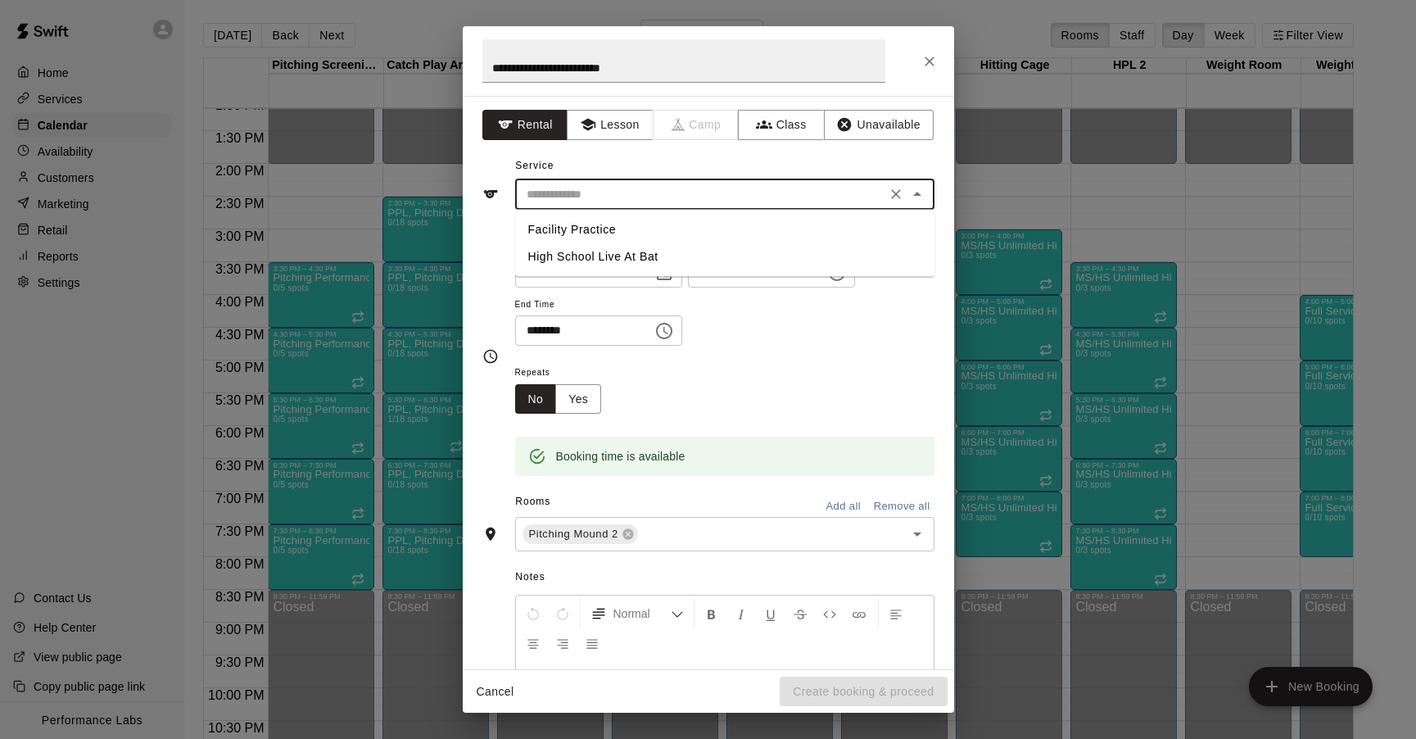
click at [586, 222] on li "Facility Practice" at bounding box center [724, 229] width 419 height 27
type input "**********"
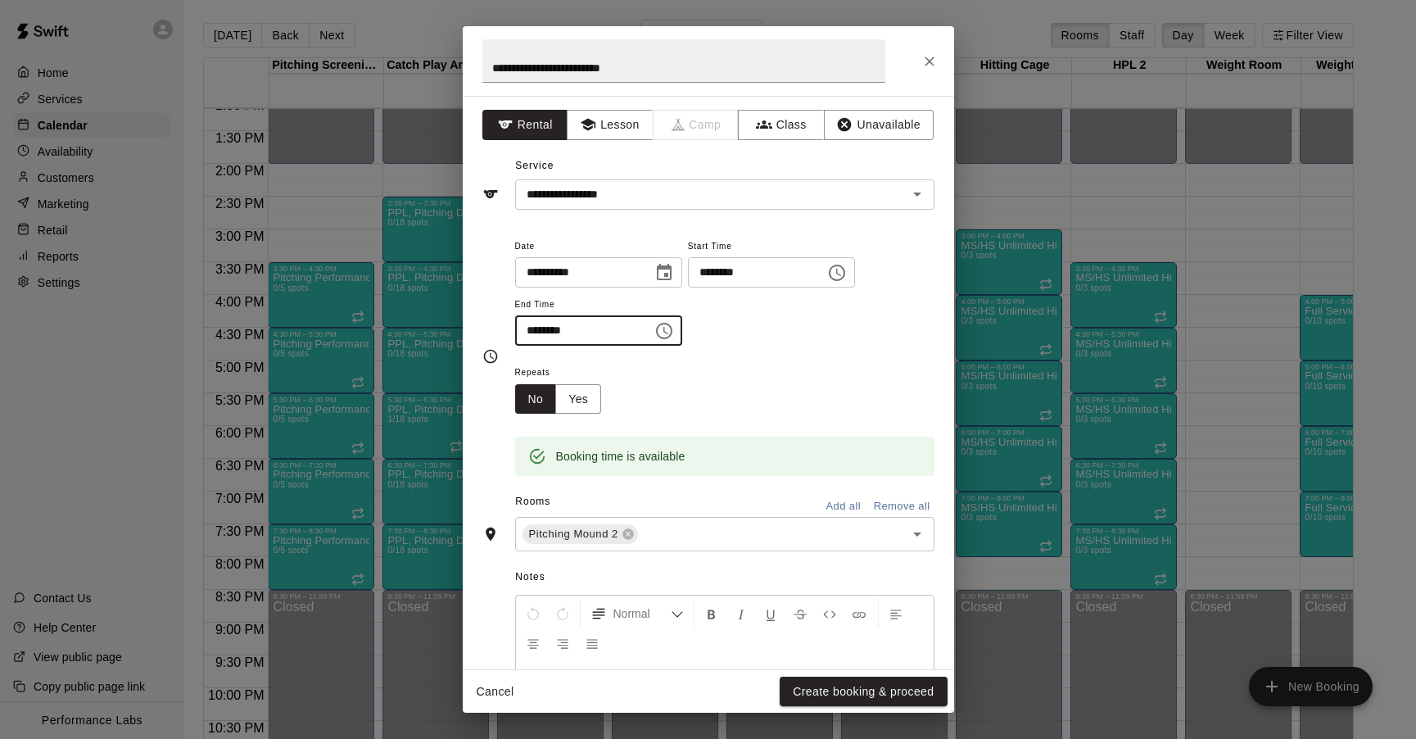
click at [552, 328] on input "********" at bounding box center [578, 330] width 126 height 30
type input "********"
click at [858, 695] on button "Create booking & proceed" at bounding box center [863, 692] width 167 height 30
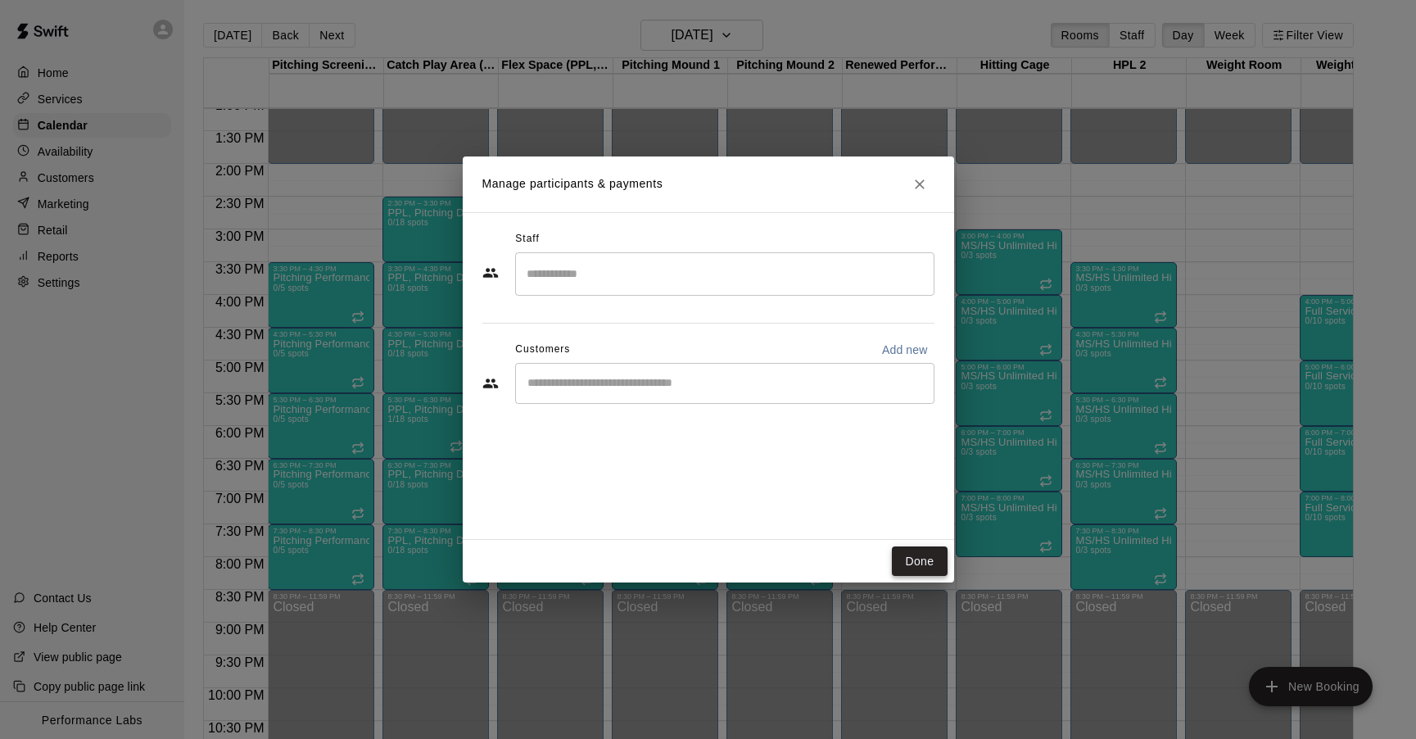
click at [930, 553] on button "Done" at bounding box center [919, 561] width 55 height 30
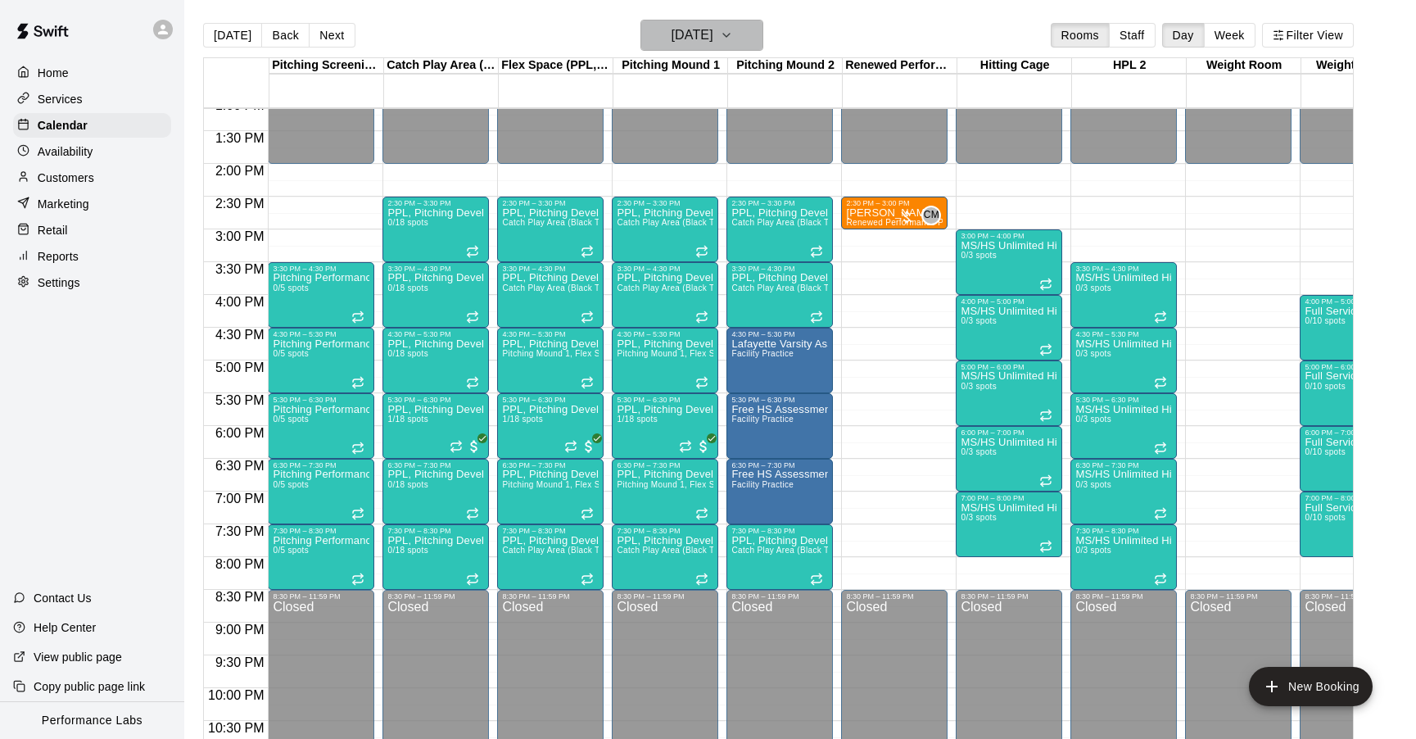
click at [713, 47] on h6 "[DATE]" at bounding box center [692, 35] width 42 height 23
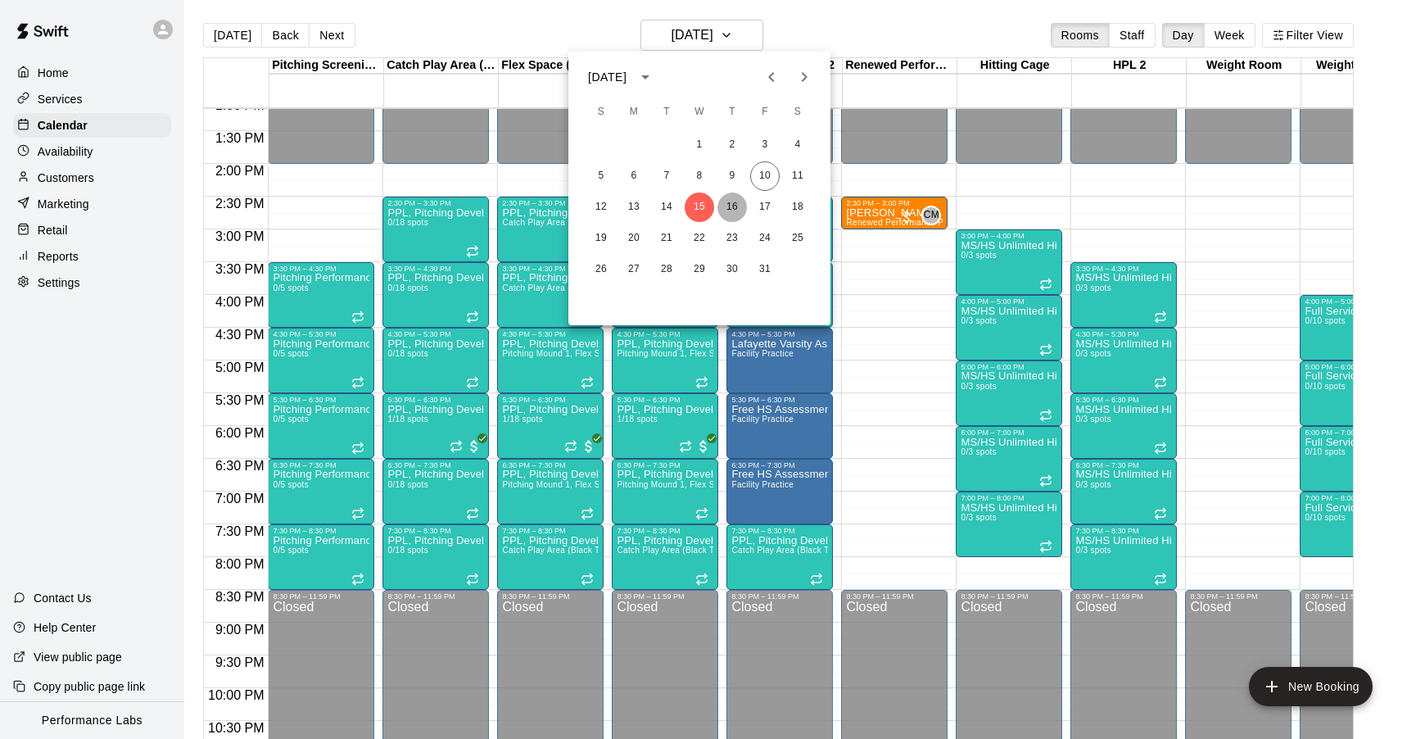
click at [732, 206] on button "16" at bounding box center [732, 206] width 29 height 29
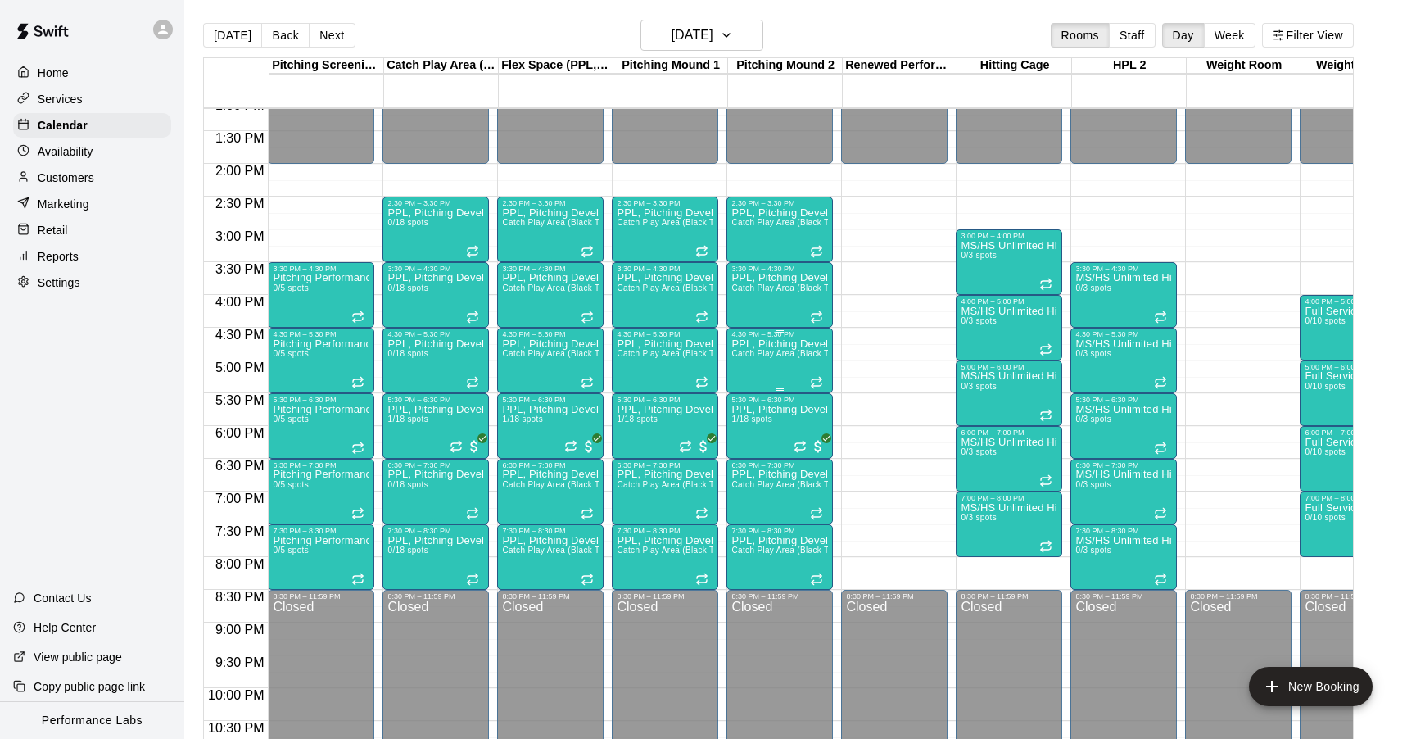
click at [769, 353] on span "Catch Play Area (Black Turf), [GEOGRAPHIC_DATA] 1, [GEOGRAPHIC_DATA], Flex Spac…" at bounding box center [945, 353] width 428 height 9
click at [745, 370] on icon "edit" at bounding box center [748, 367] width 15 height 15
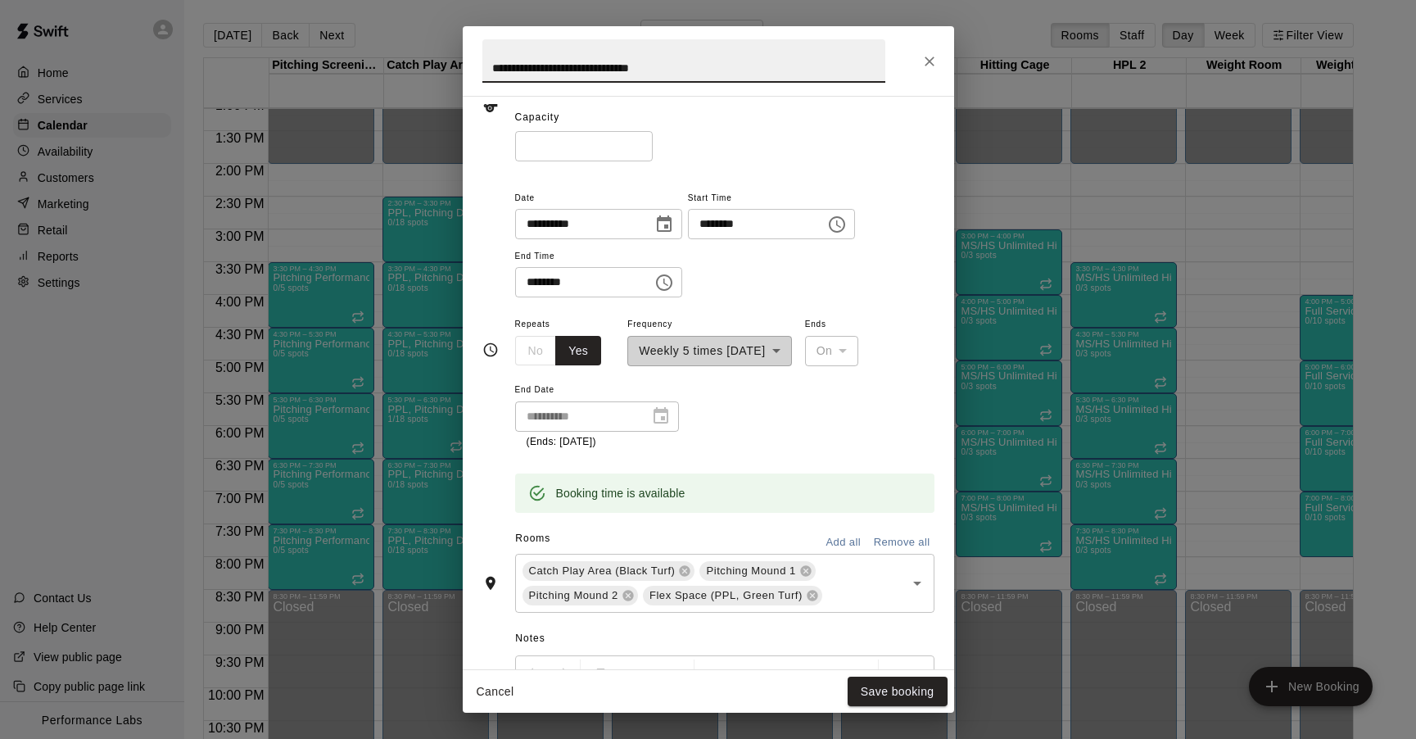
scroll to position [438, 0]
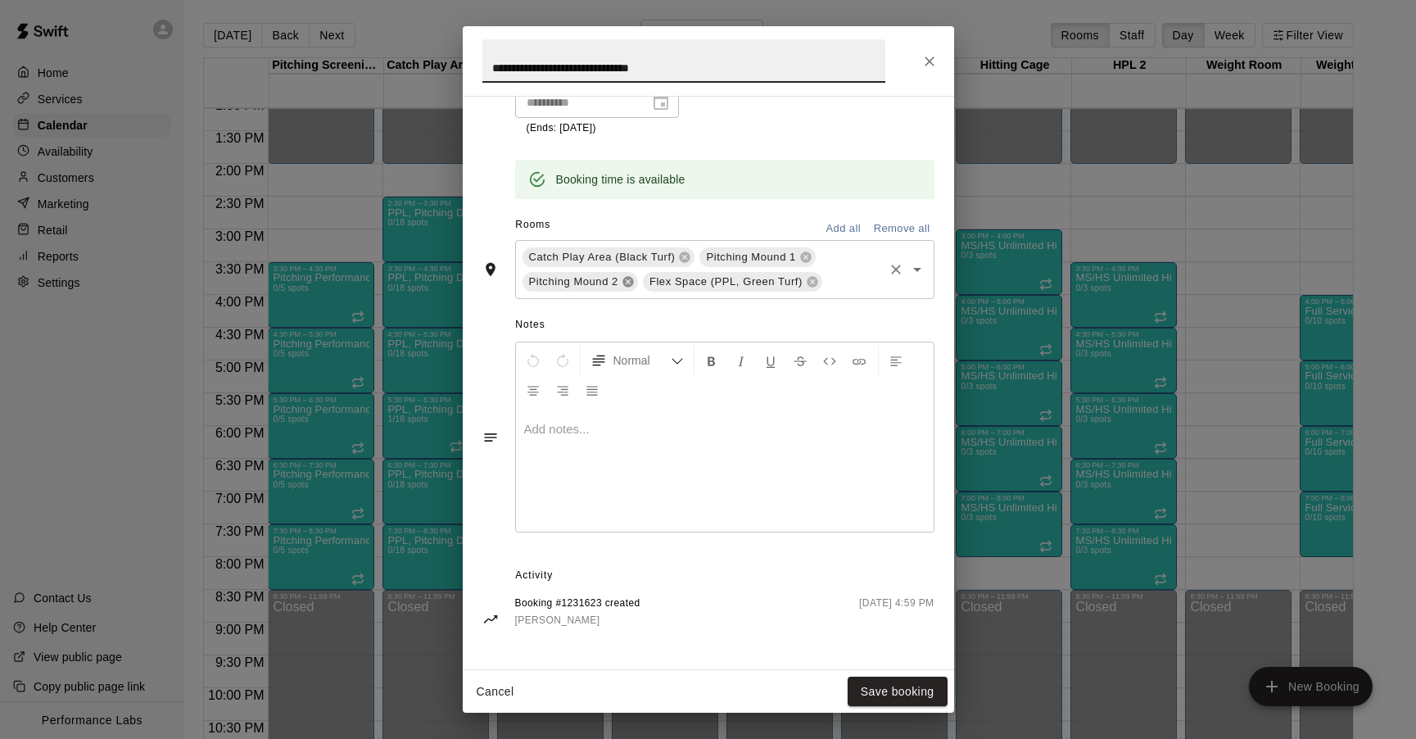
click at [627, 282] on icon at bounding box center [628, 281] width 11 height 11
click at [906, 689] on button "Save booking" at bounding box center [898, 692] width 100 height 30
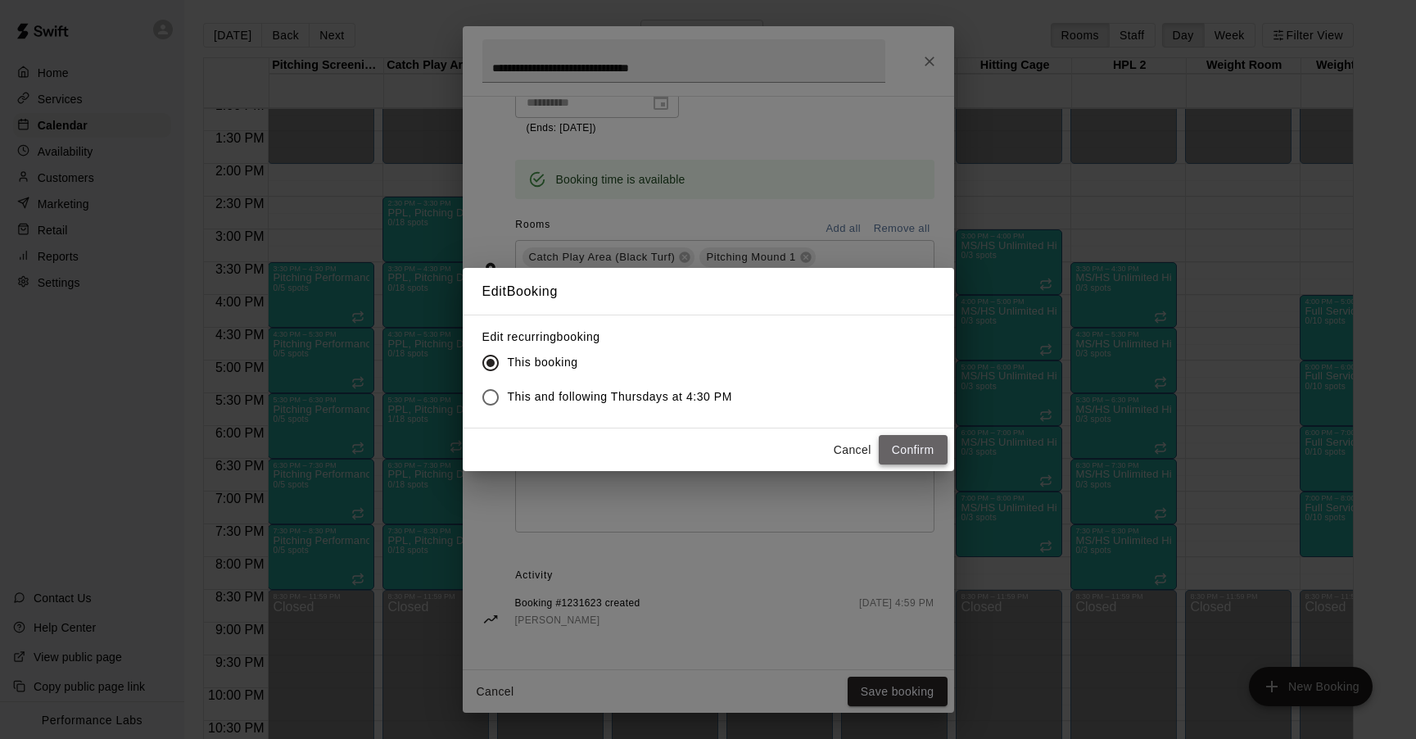
click at [916, 440] on button "Confirm" at bounding box center [913, 450] width 69 height 30
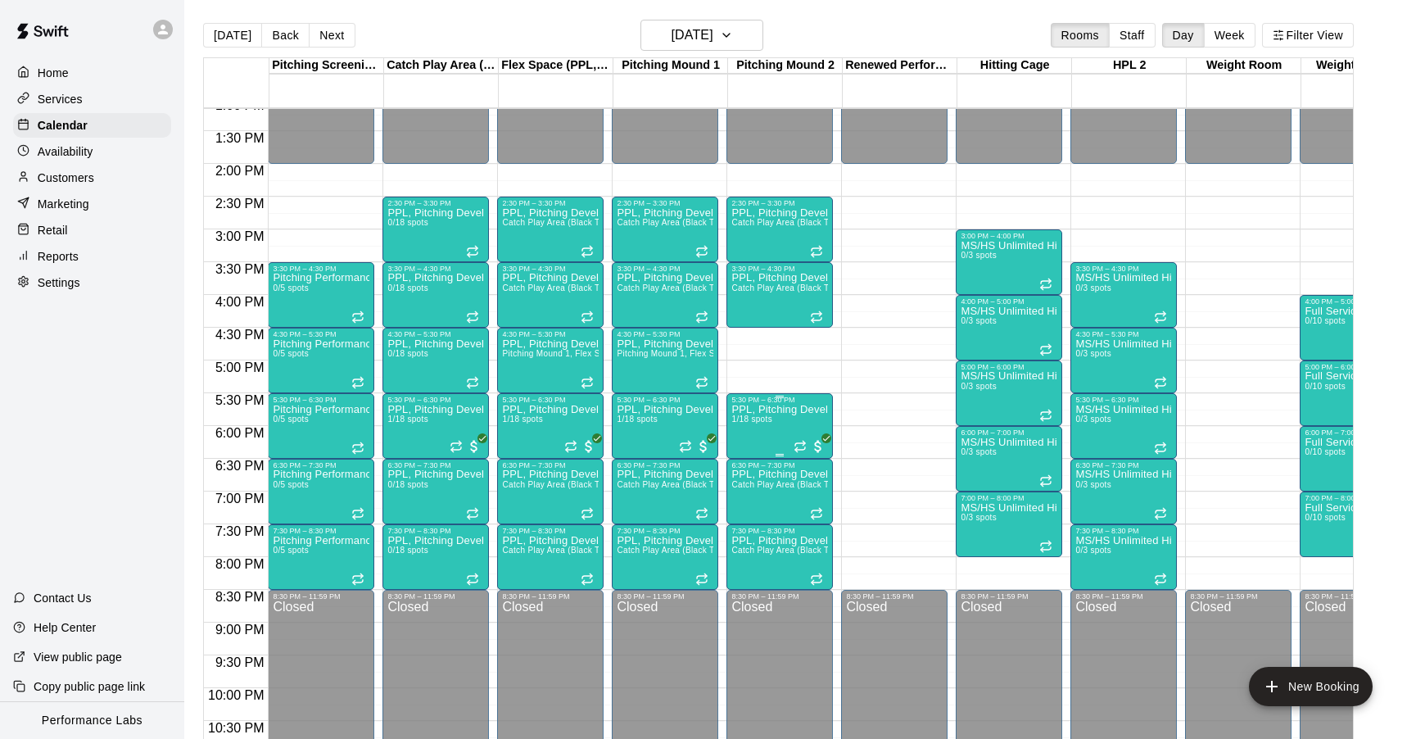
click at [749, 414] on icon "edit" at bounding box center [749, 422] width 20 height 20
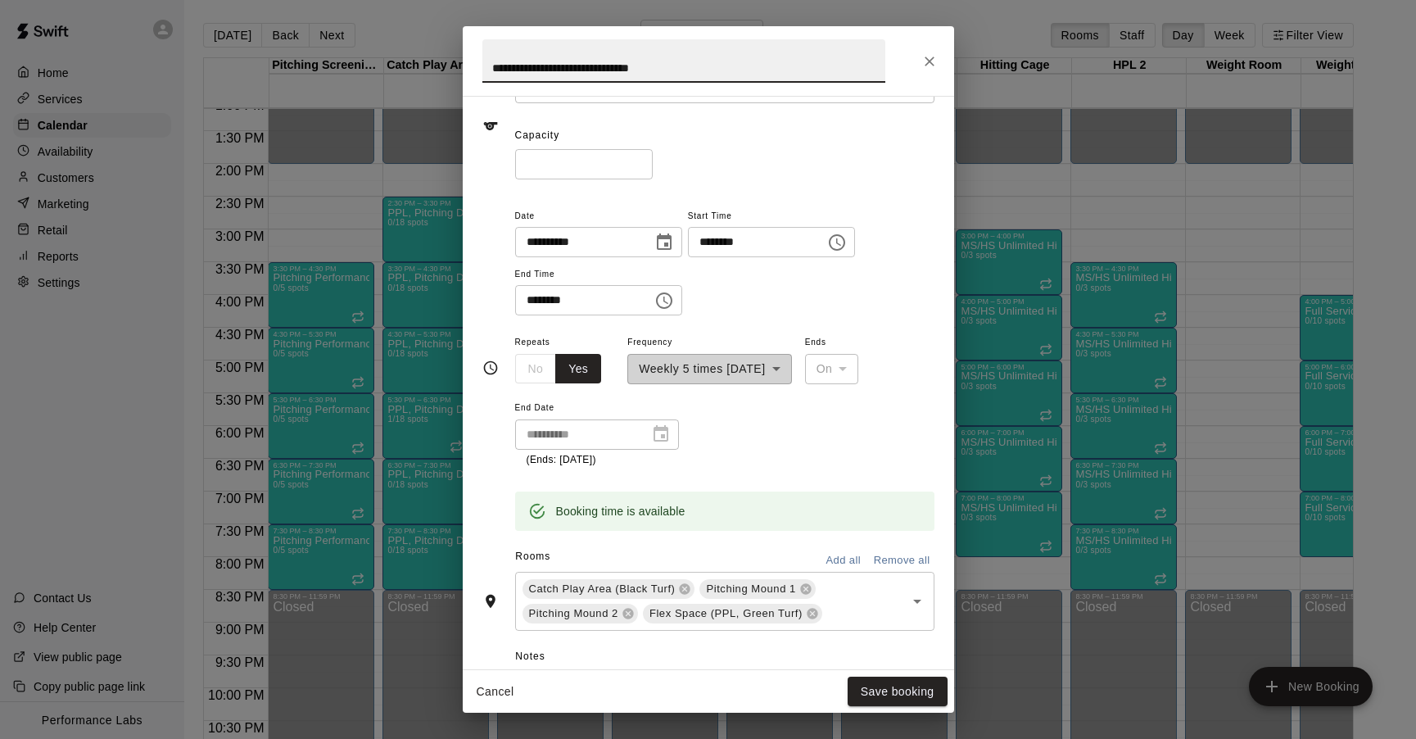
scroll to position [486, 0]
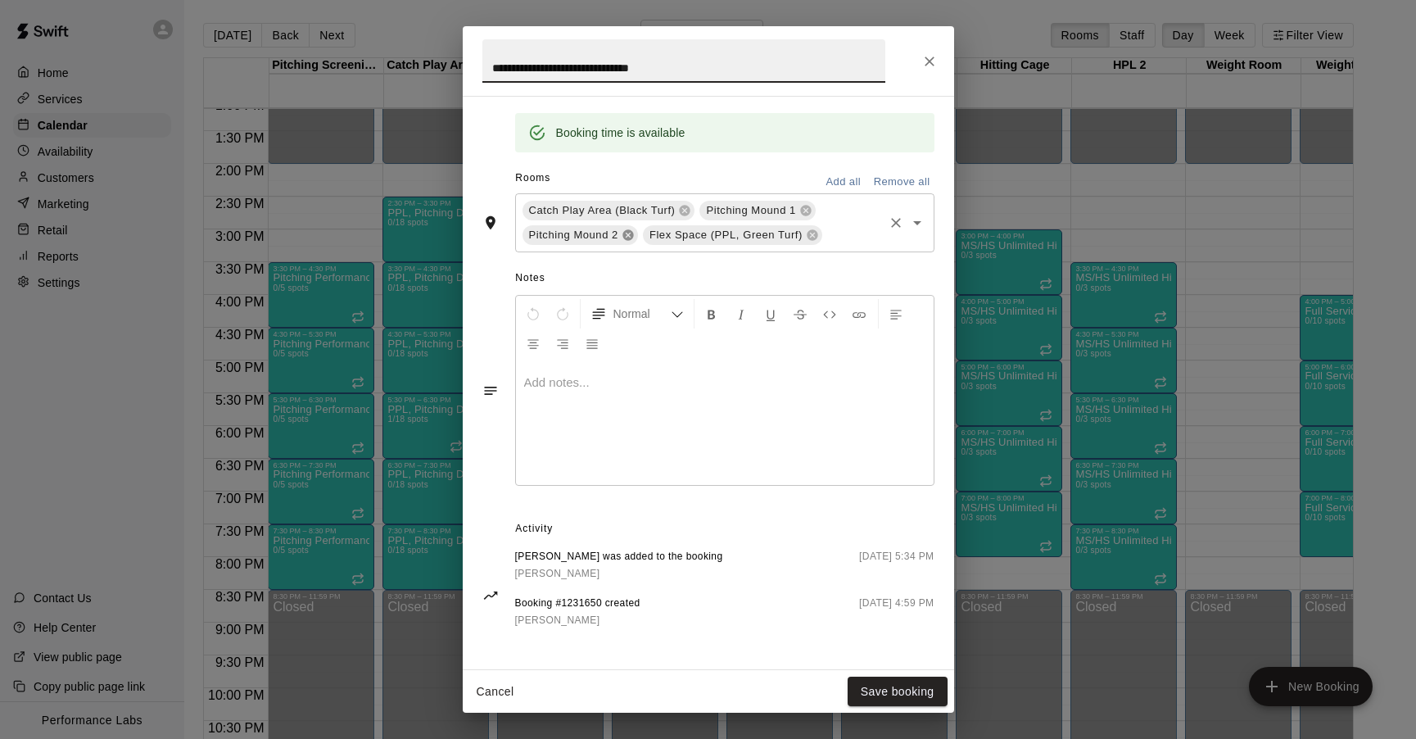
click at [629, 231] on icon at bounding box center [628, 234] width 11 height 11
click at [905, 691] on button "Save booking" at bounding box center [898, 692] width 100 height 30
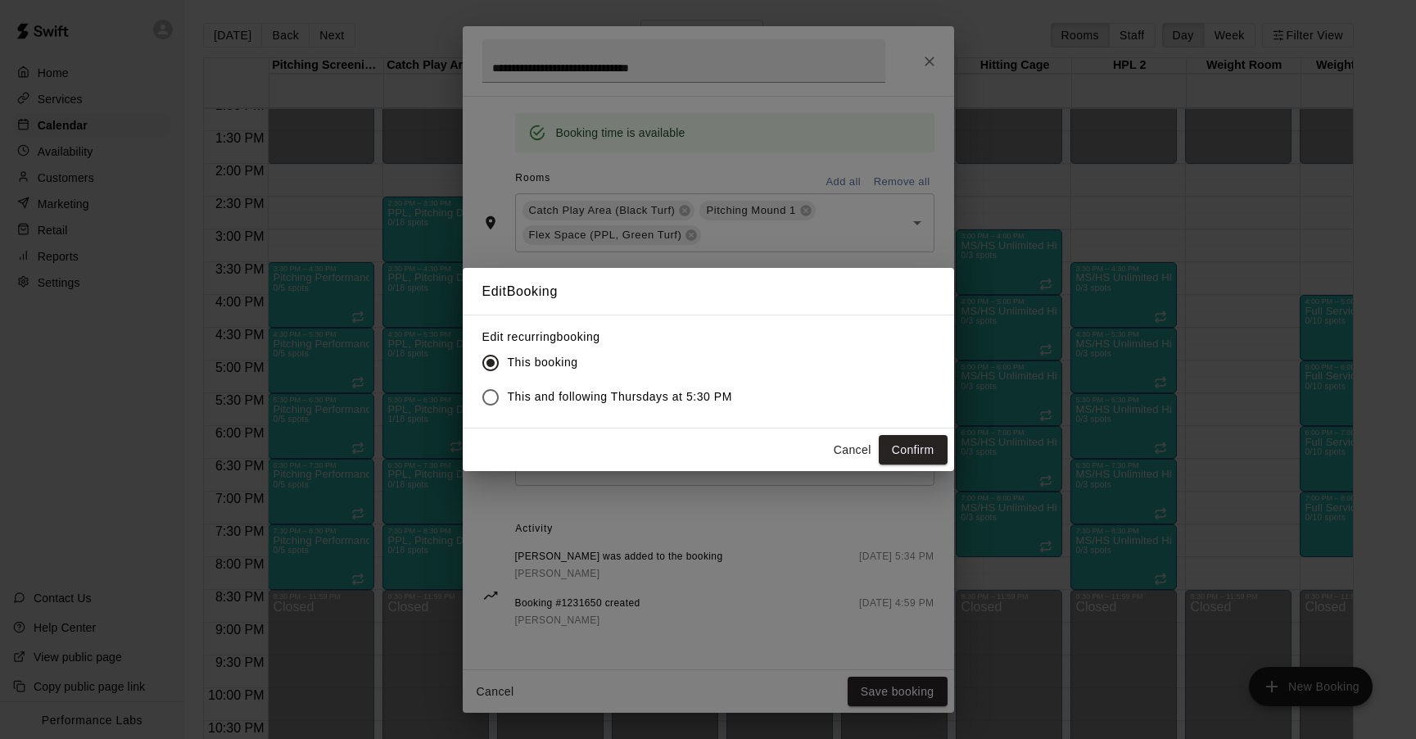
click at [903, 455] on button "Confirm" at bounding box center [913, 450] width 69 height 30
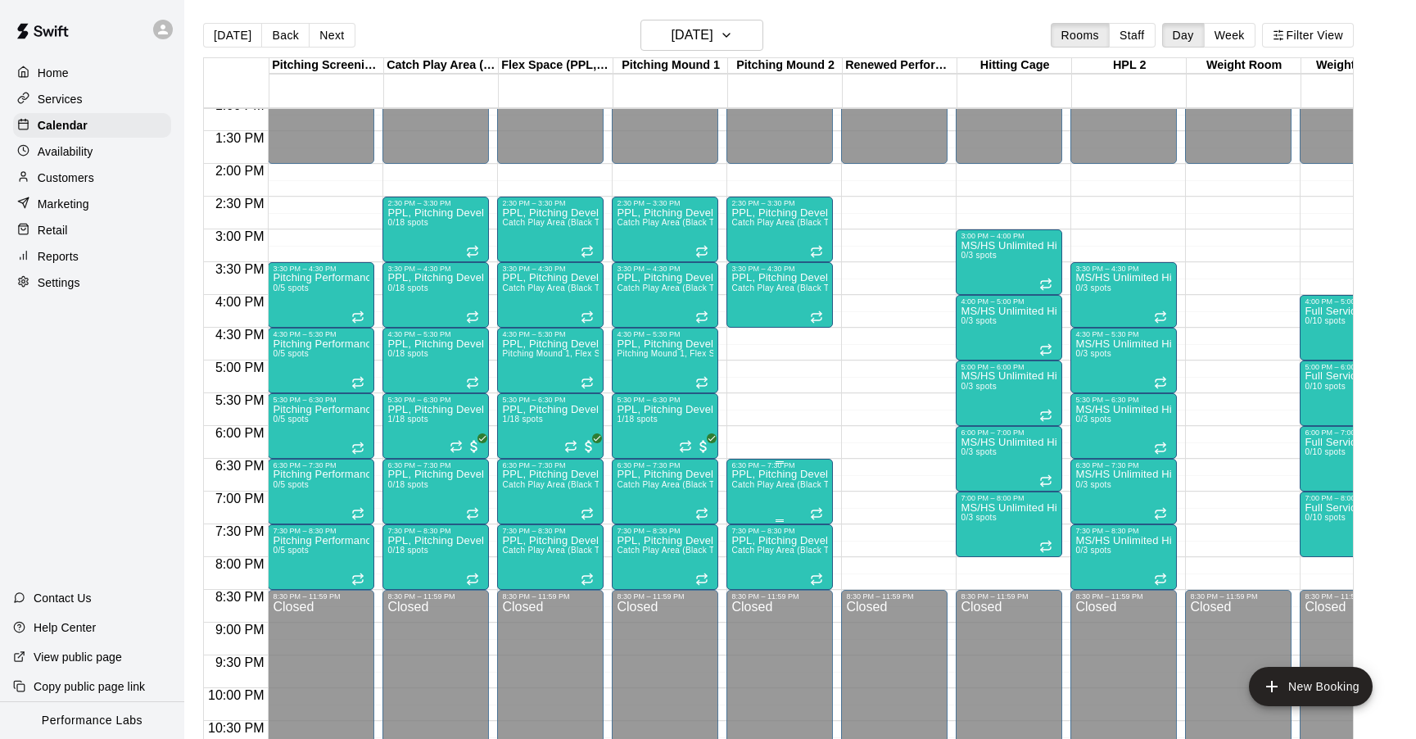
click at [787, 483] on span "Catch Play Area (Black Turf), [GEOGRAPHIC_DATA] 1, [GEOGRAPHIC_DATA], Flex Spac…" at bounding box center [945, 484] width 428 height 9
click at [745, 494] on icon "edit" at bounding box center [749, 498] width 20 height 20
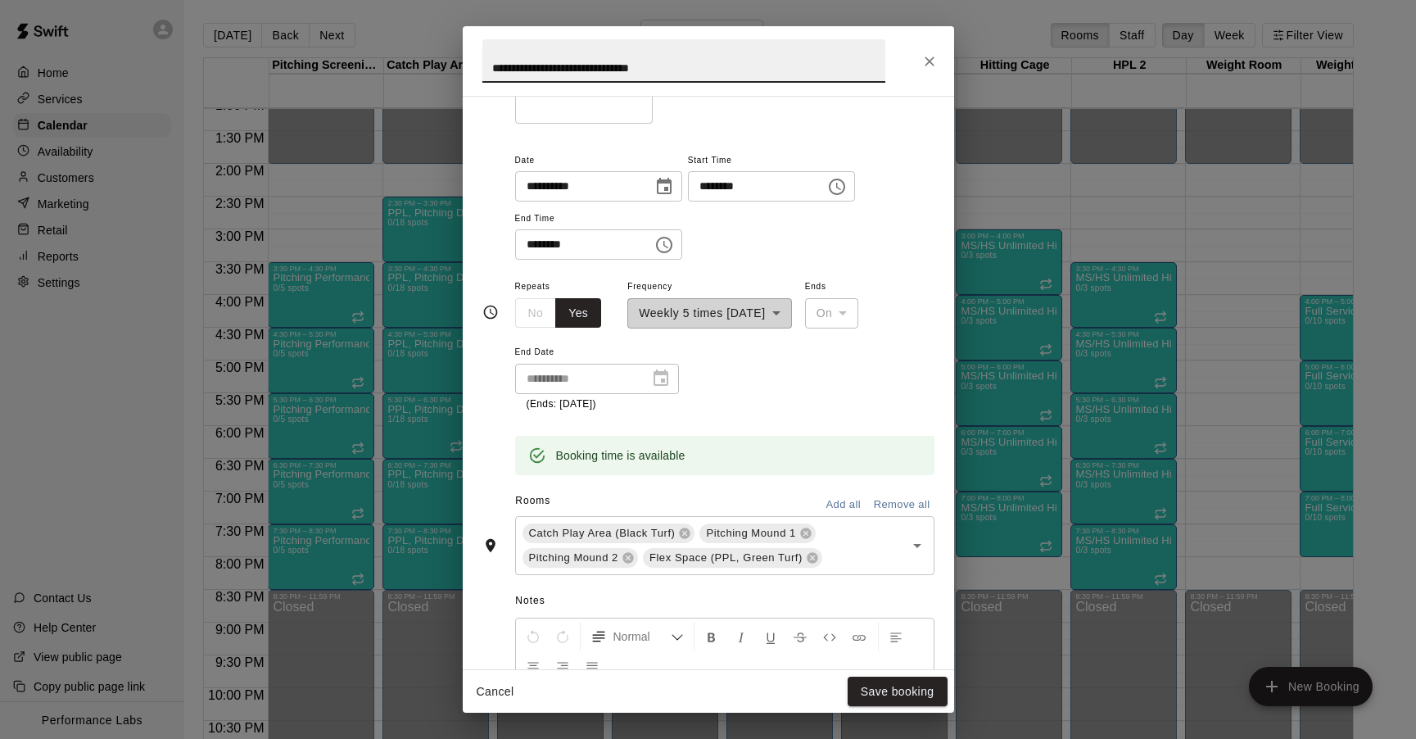
scroll to position [438, 0]
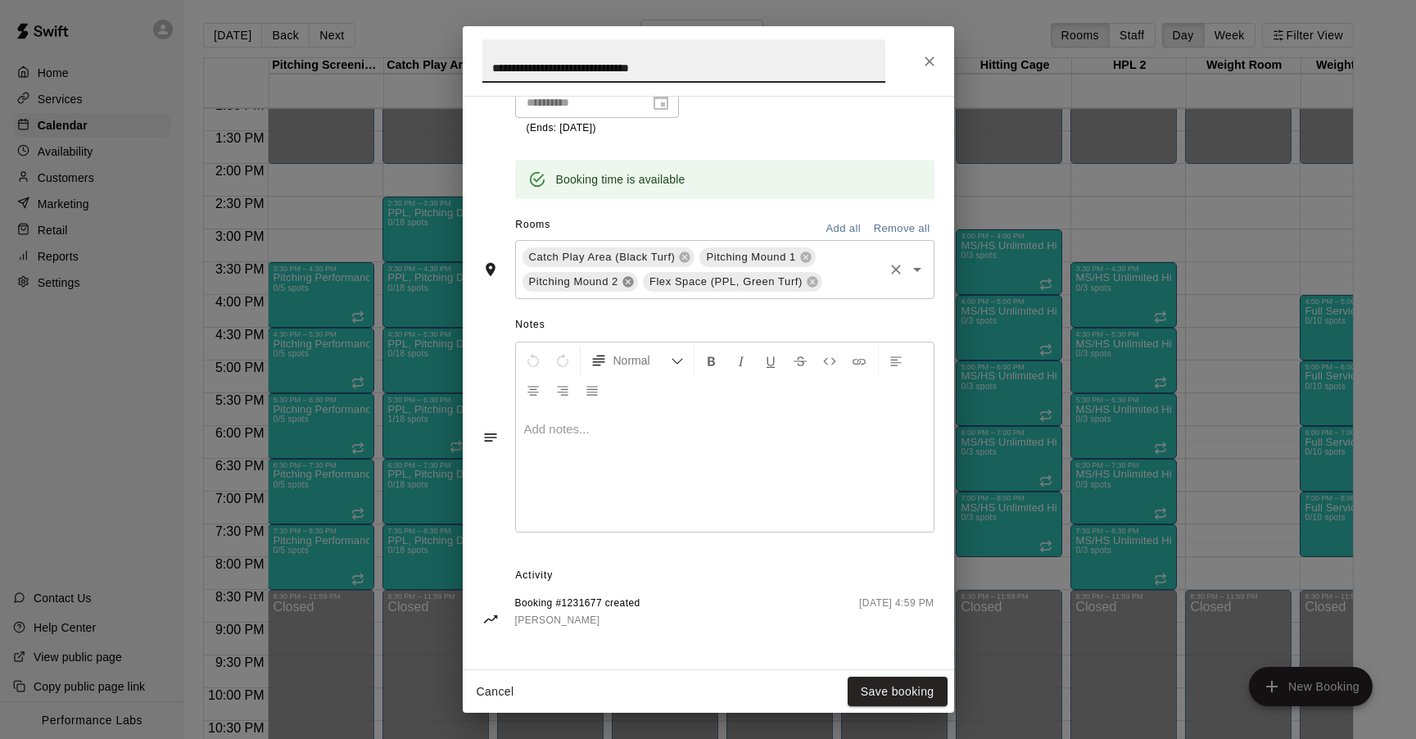
click at [626, 283] on icon at bounding box center [628, 281] width 13 height 13
click at [927, 690] on button "Save booking" at bounding box center [898, 692] width 100 height 30
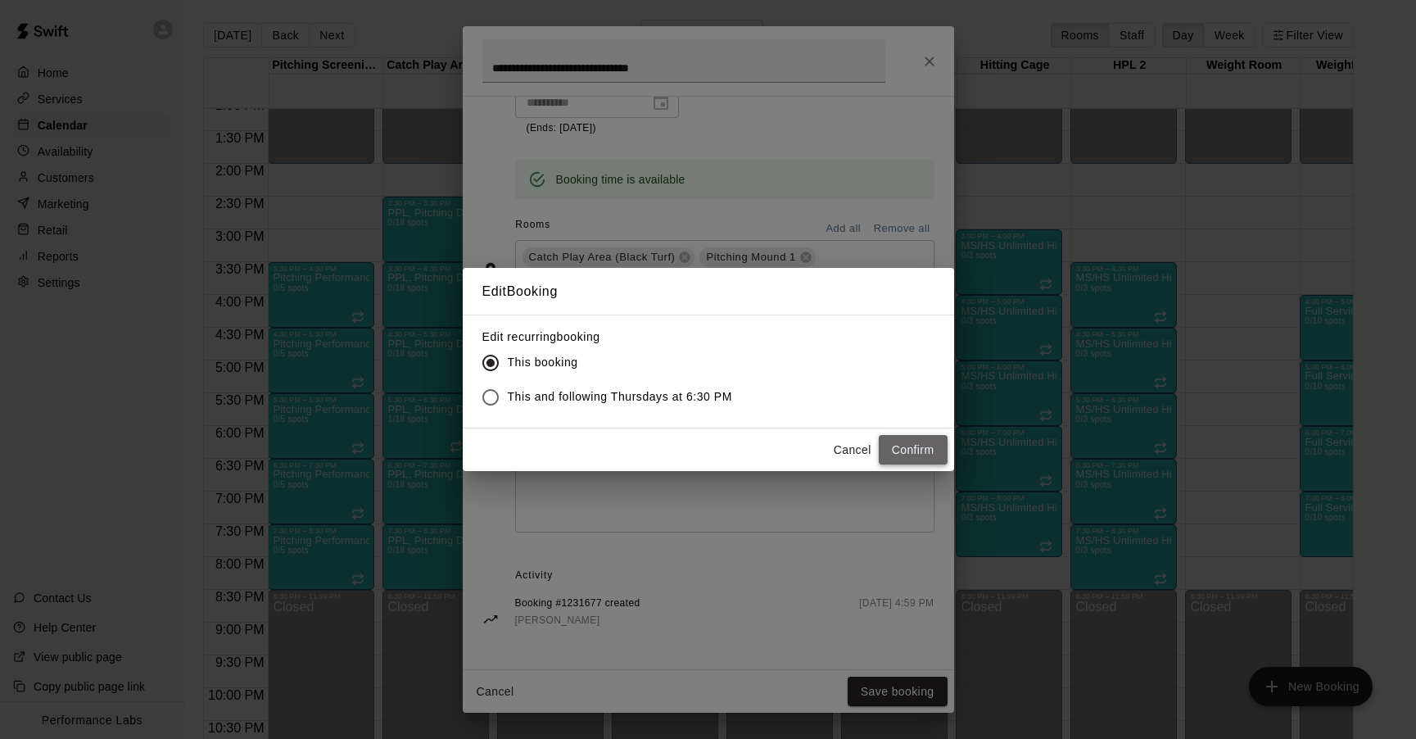
click at [913, 439] on button "Confirm" at bounding box center [913, 450] width 69 height 30
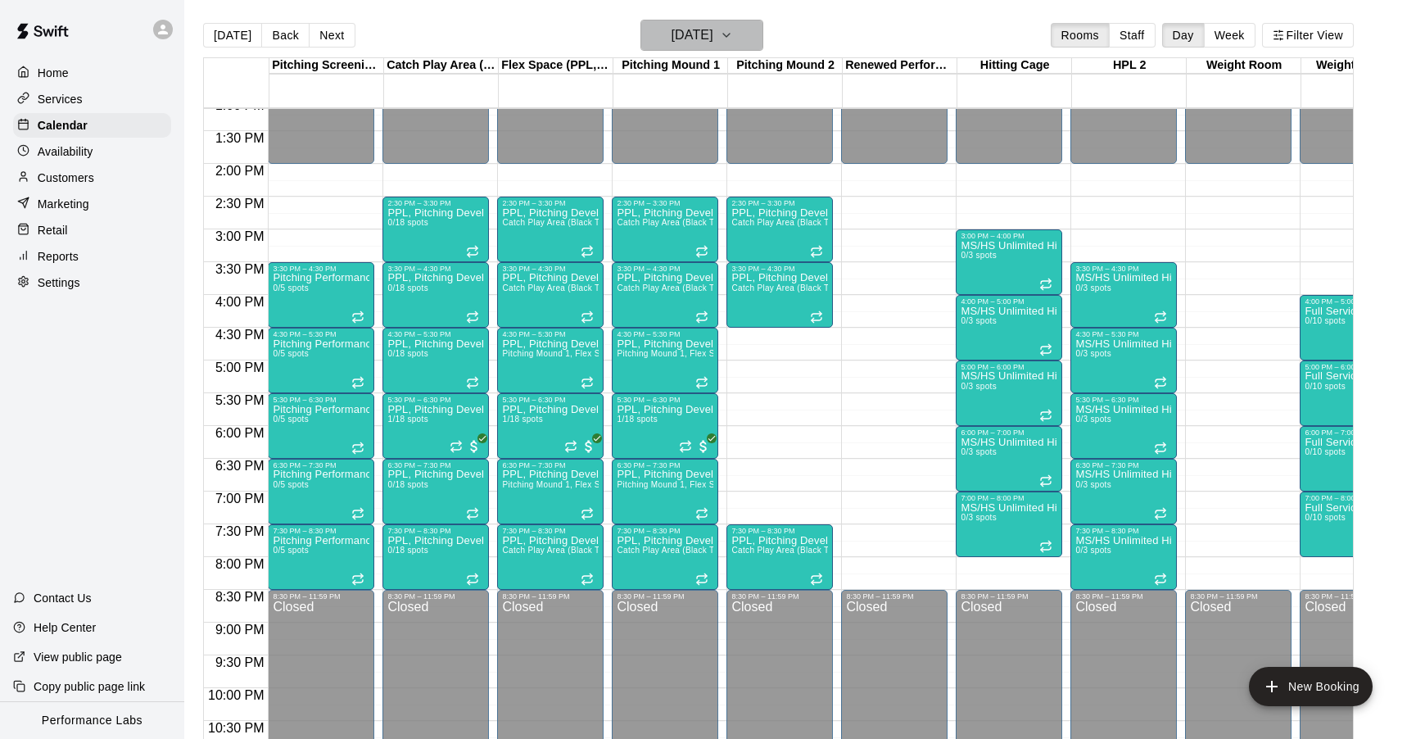
click at [711, 38] on h6 "[DATE]" at bounding box center [692, 35] width 42 height 23
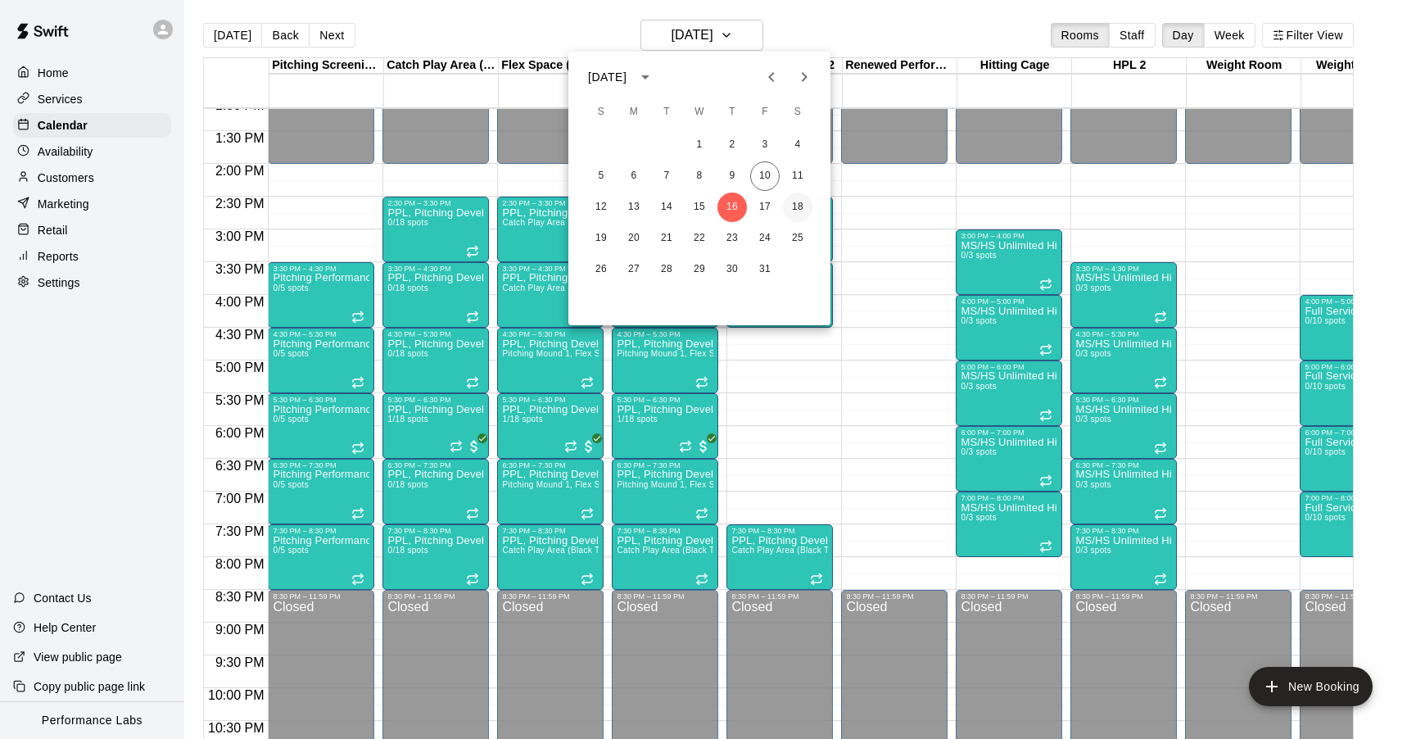
click at [806, 211] on button "18" at bounding box center [797, 206] width 29 height 29
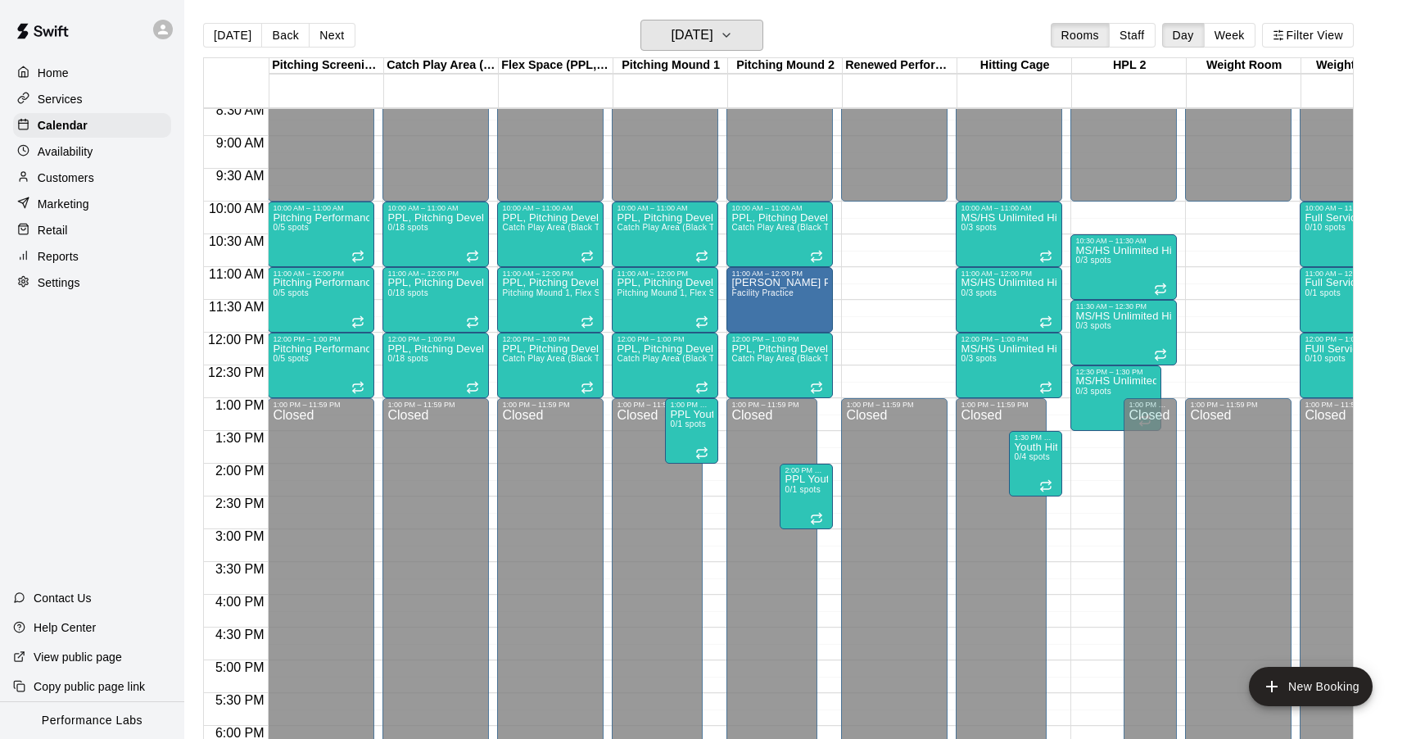
scroll to position [547, 0]
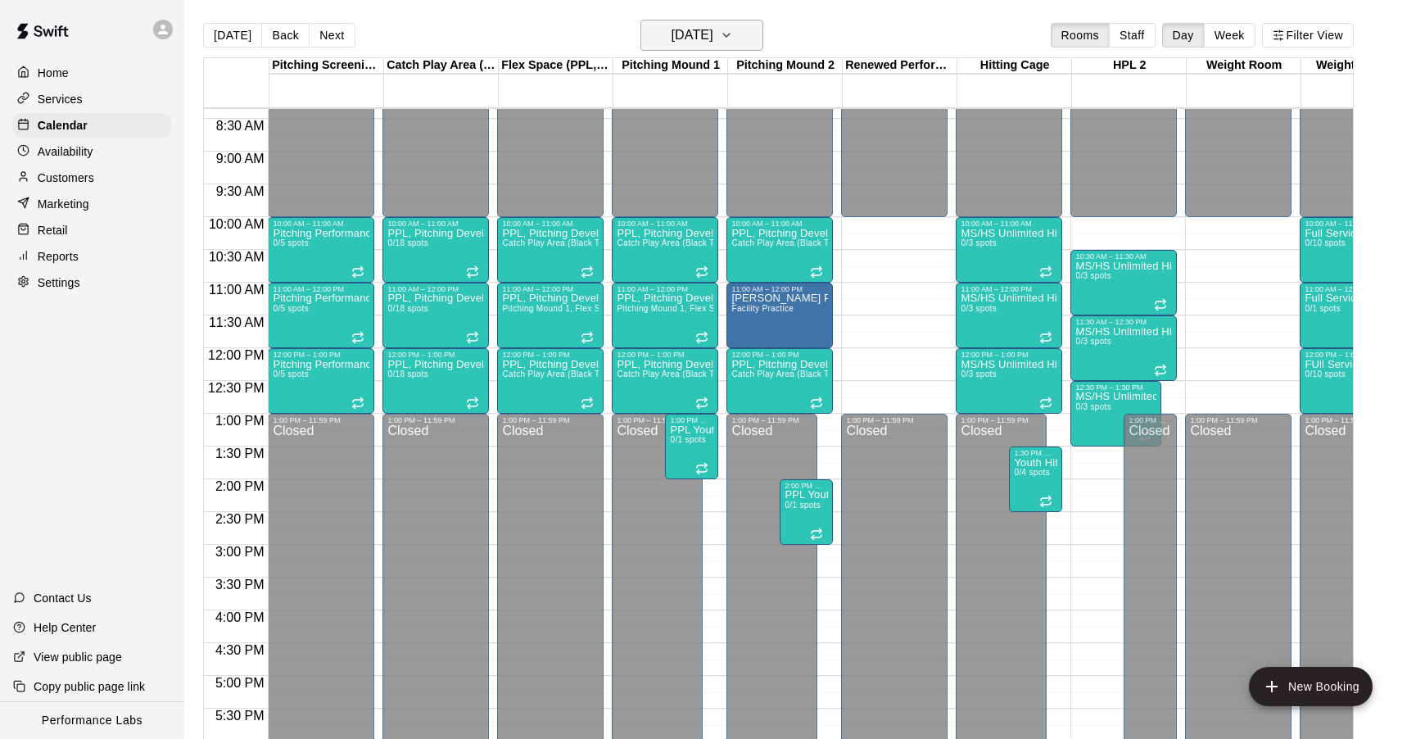
click at [713, 38] on h6 "[DATE]" at bounding box center [692, 35] width 42 height 23
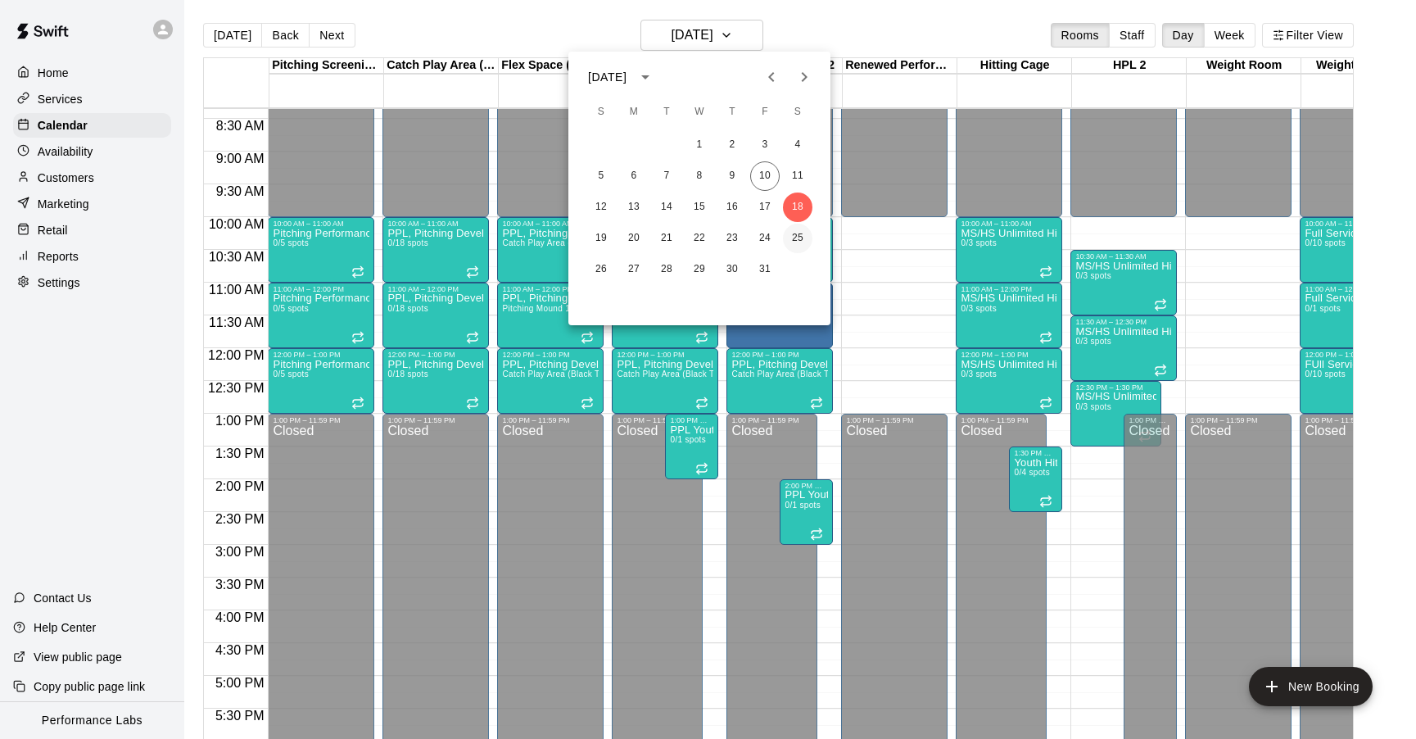
click at [799, 242] on button "25" at bounding box center [797, 238] width 29 height 29
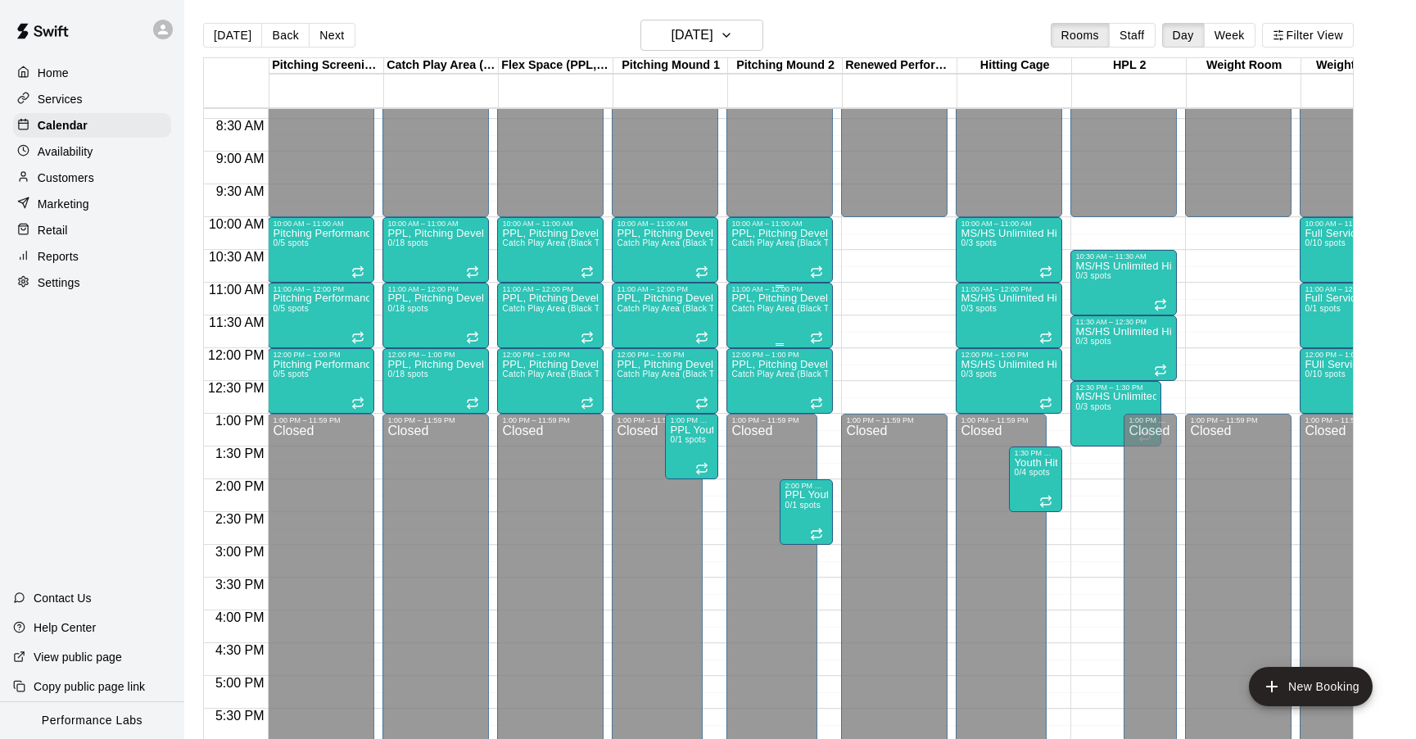
click at [793, 303] on div "PPL, Pitching Development Session Catch Play Area (Black Turf), [GEOGRAPHIC_DAT…" at bounding box center [779, 662] width 97 height 739
click at [750, 305] on icon "edit" at bounding box center [749, 311] width 20 height 20
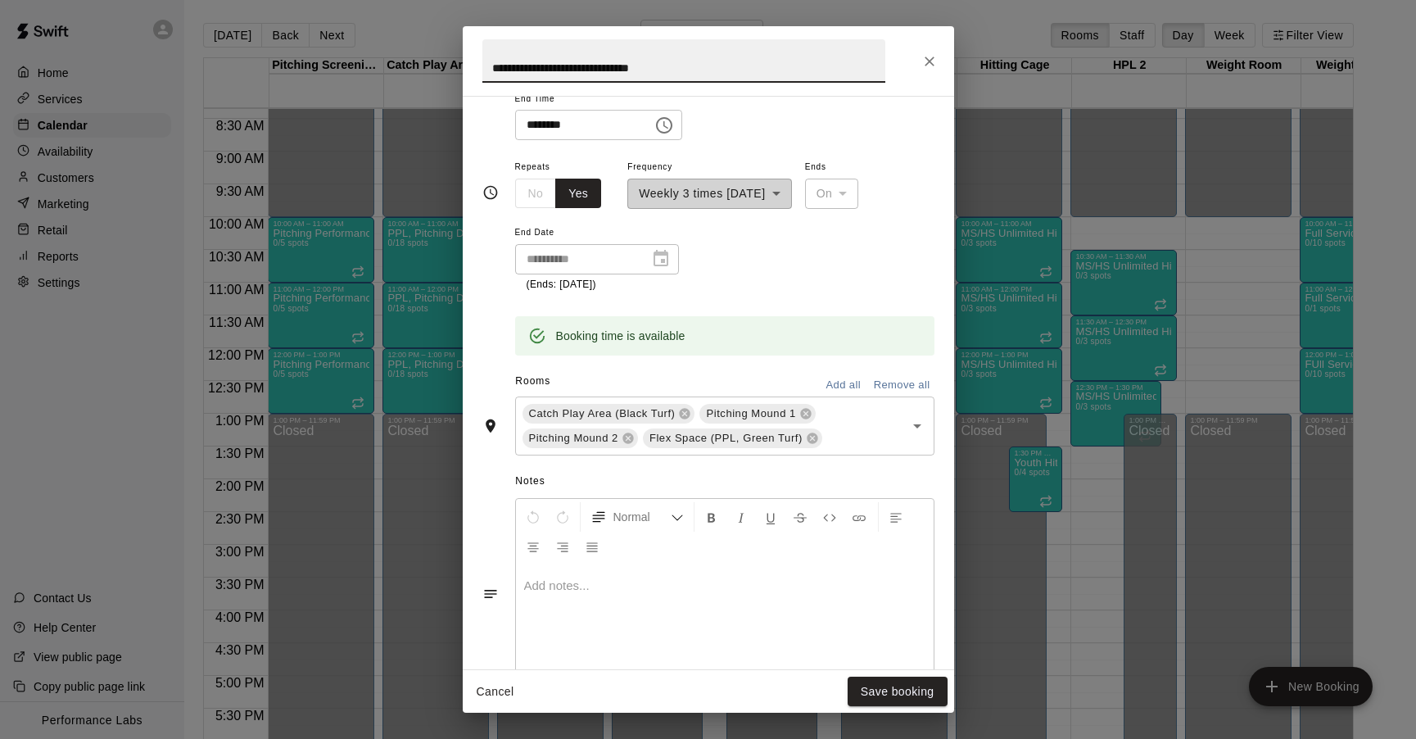
scroll to position [438, 0]
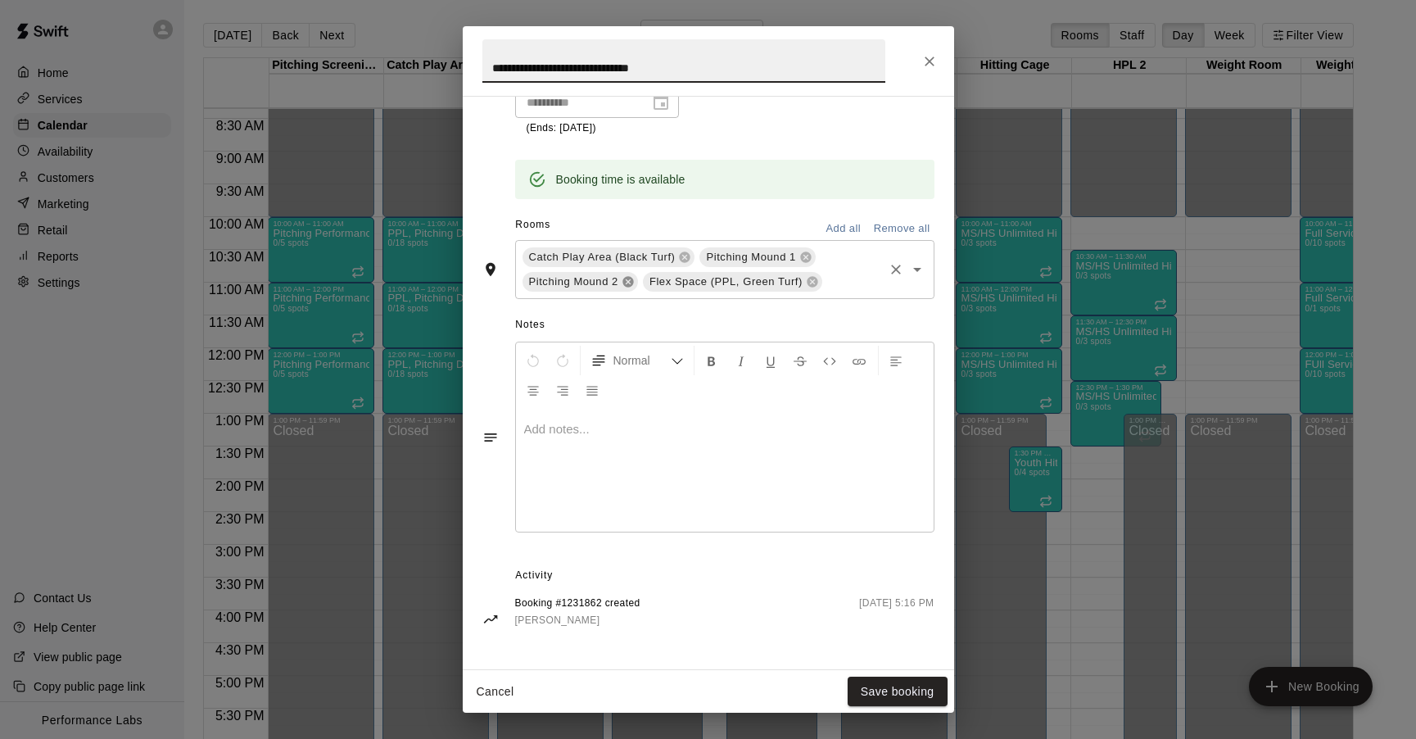
click at [628, 286] on icon at bounding box center [628, 281] width 11 height 11
click at [907, 684] on button "Save booking" at bounding box center [898, 692] width 100 height 30
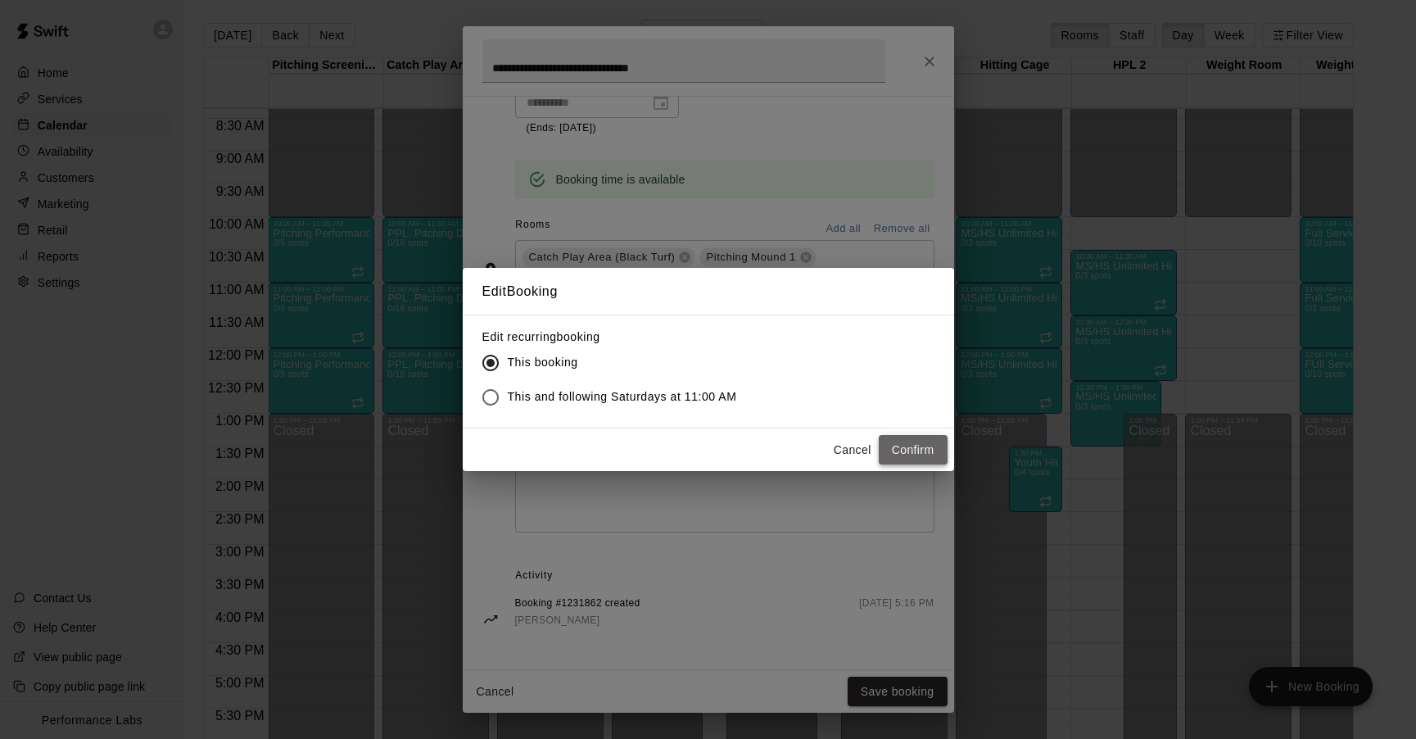
click at [909, 448] on button "Confirm" at bounding box center [913, 450] width 69 height 30
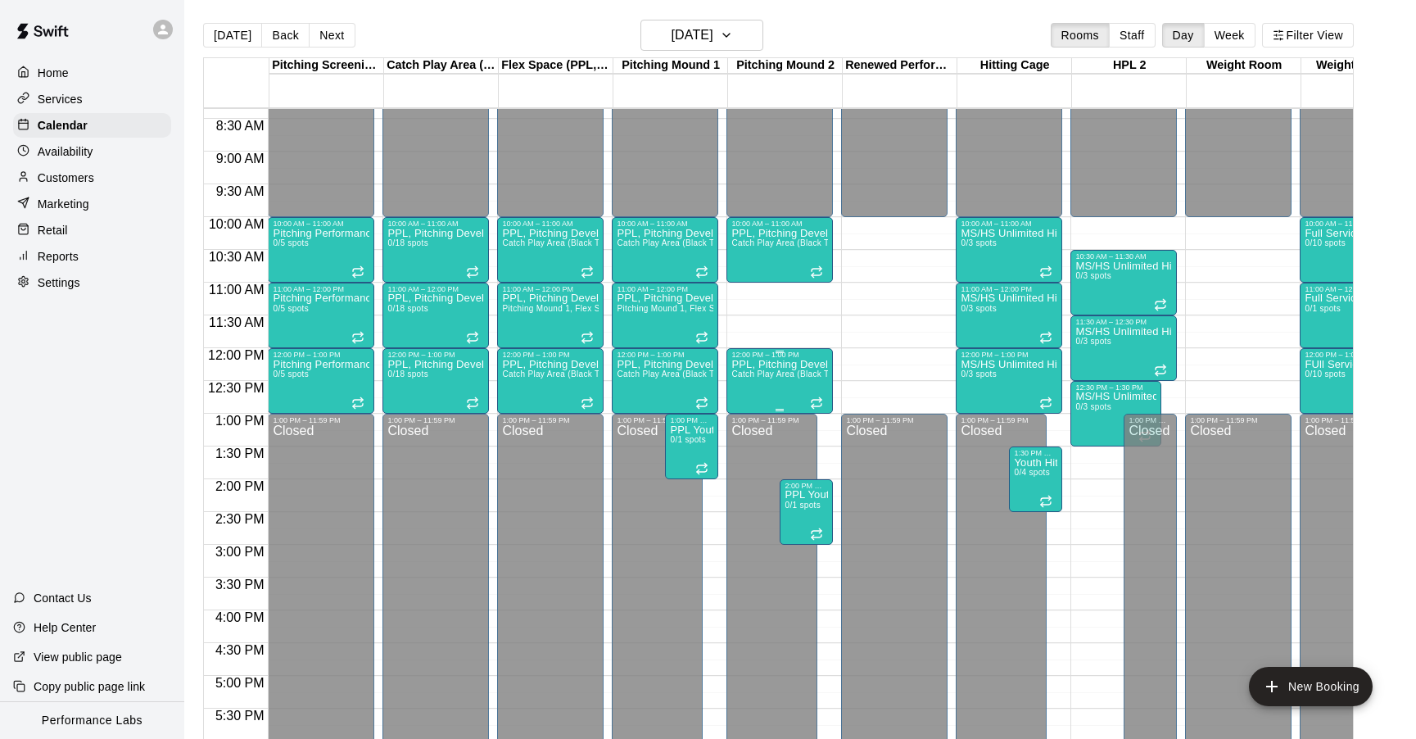
click at [780, 374] on span "Catch Play Area (Black Turf), [GEOGRAPHIC_DATA] 1, [GEOGRAPHIC_DATA], Flex Spac…" at bounding box center [945, 373] width 428 height 9
click at [745, 392] on icon "edit" at bounding box center [748, 387] width 15 height 15
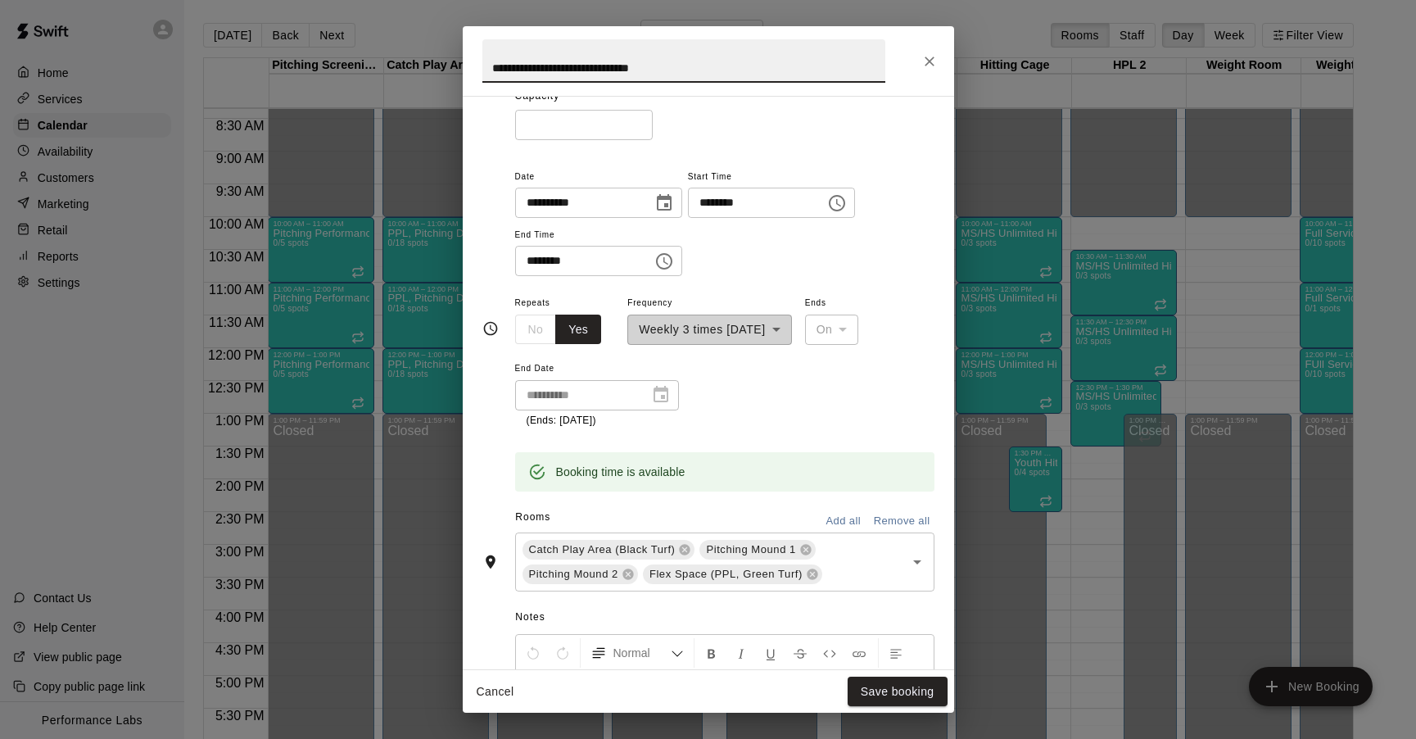
scroll to position [159, 0]
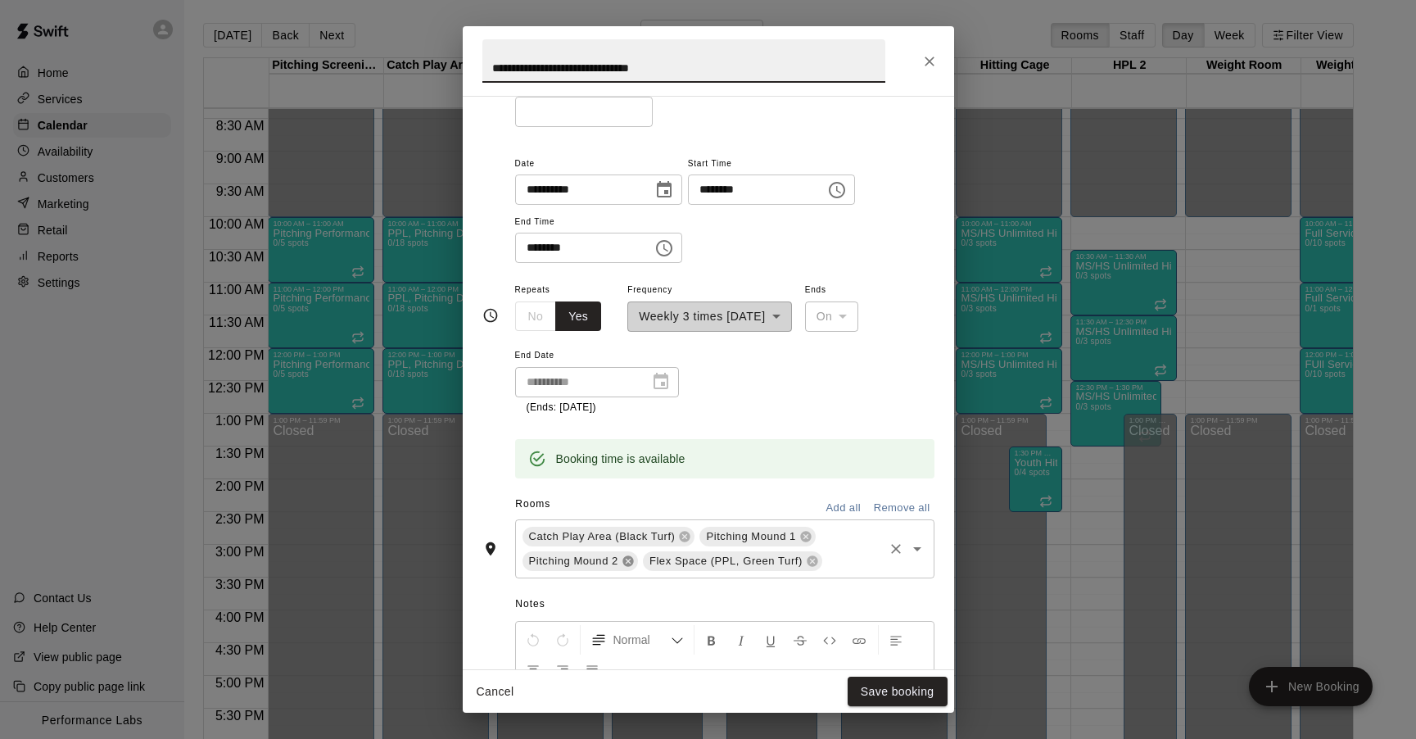
click at [632, 562] on icon at bounding box center [628, 560] width 11 height 11
click at [896, 685] on button "Save booking" at bounding box center [898, 692] width 100 height 30
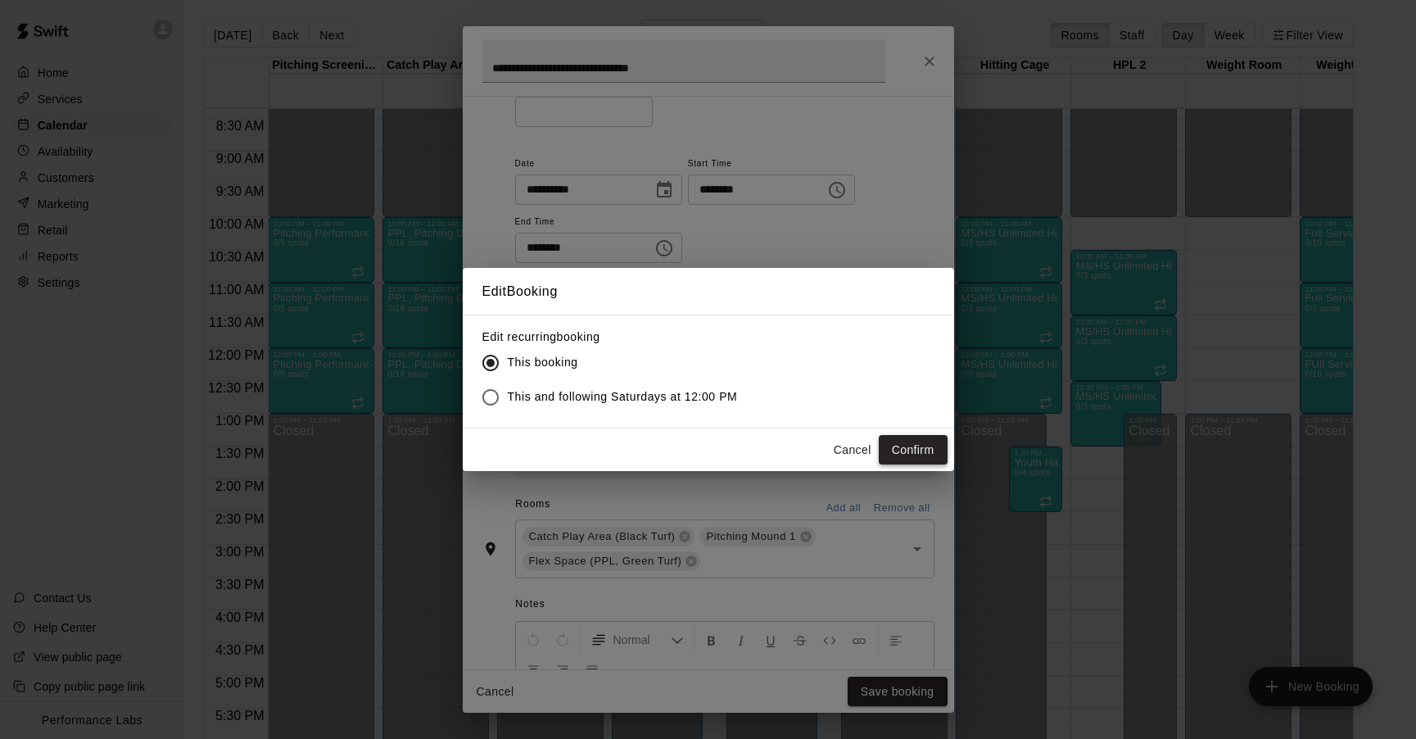
click at [926, 455] on button "Confirm" at bounding box center [913, 450] width 69 height 30
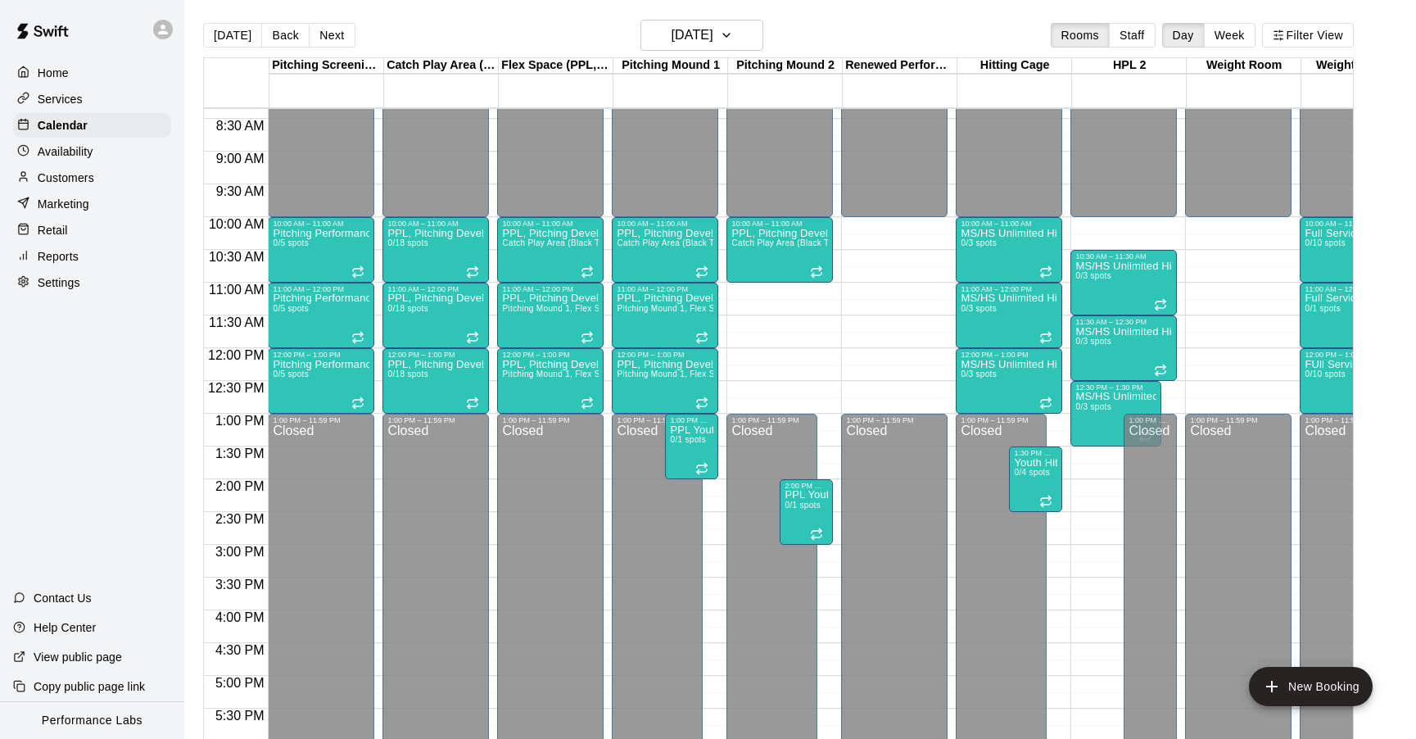
click at [797, 287] on div "12:00 AM – 10:00 AM Closed 10:00 AM – 11:00 AM PPL, Pitching Development Sessio…" at bounding box center [780, 348] width 106 height 1573
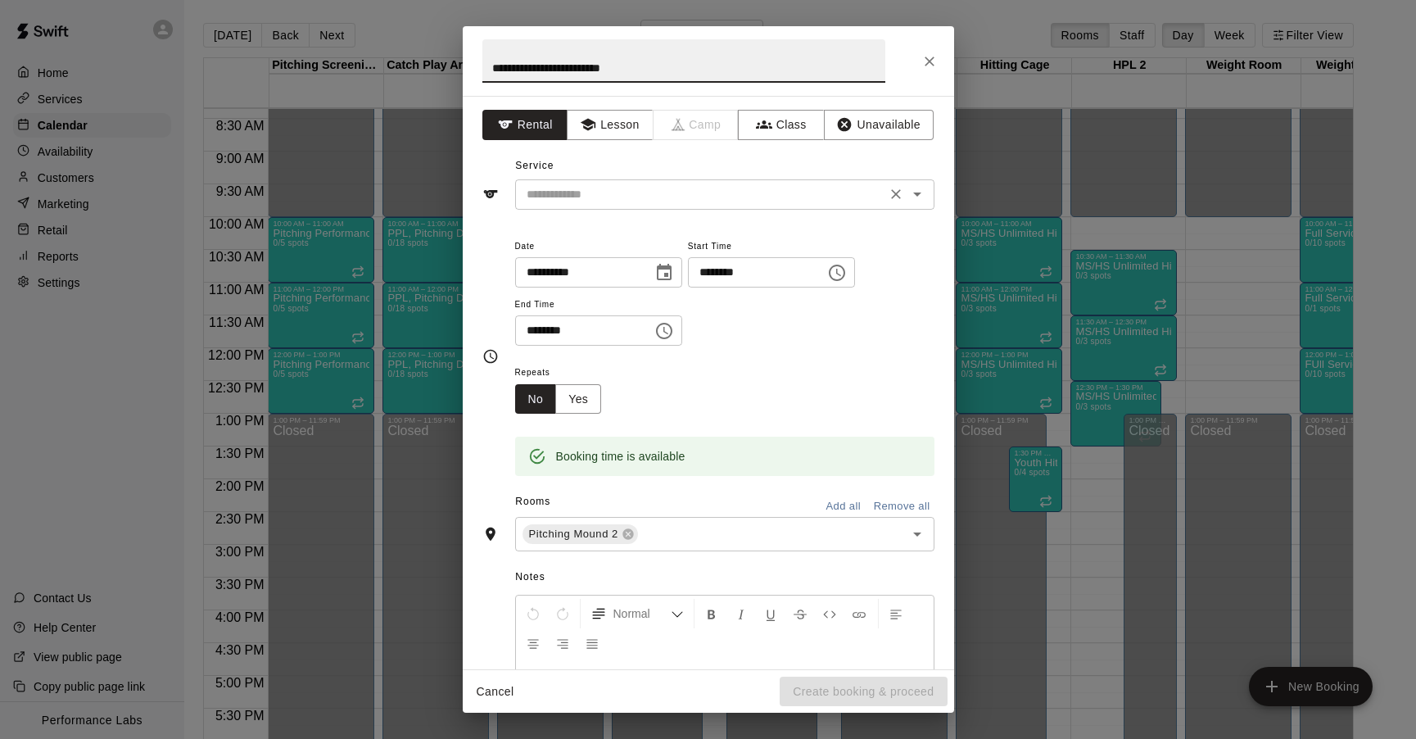
click at [621, 208] on div "​" at bounding box center [724, 194] width 419 height 30
type input "**********"
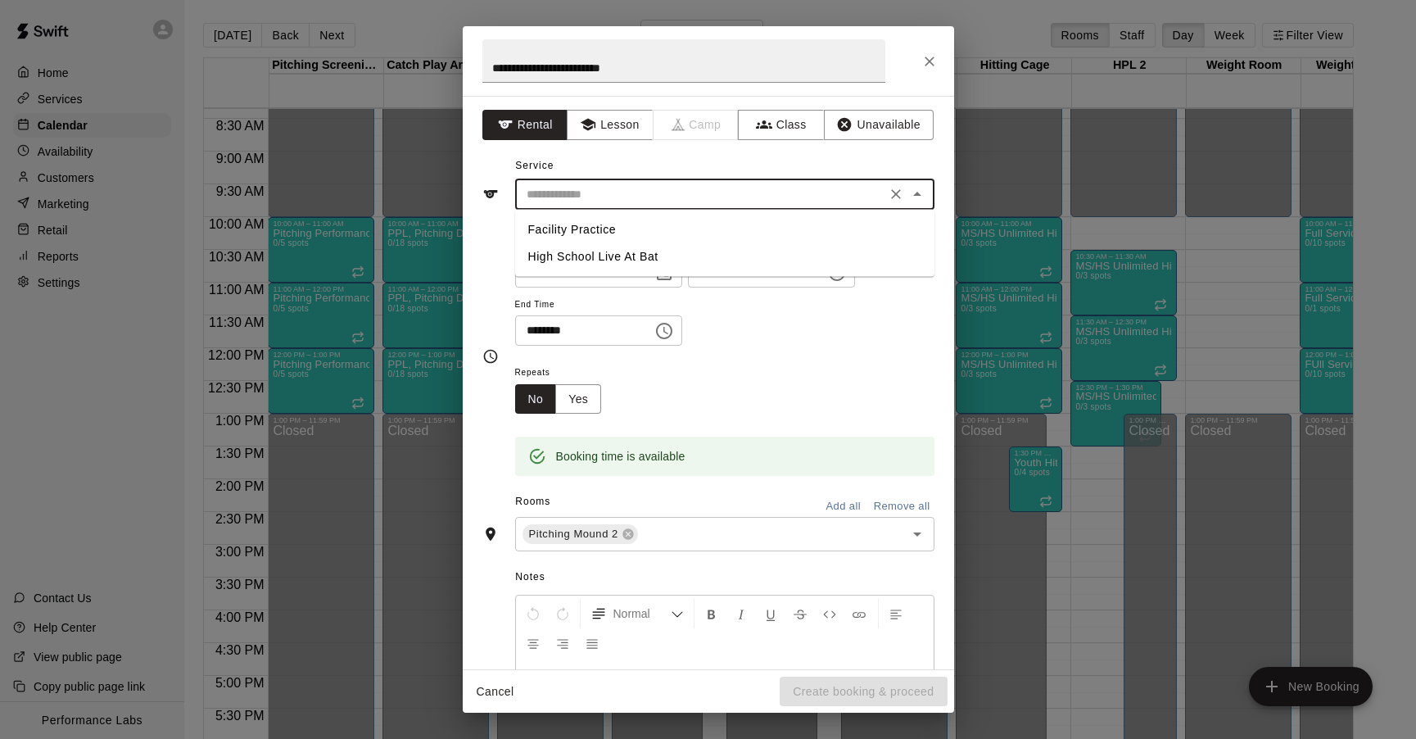
click at [613, 235] on li "Facility Practice" at bounding box center [724, 229] width 419 height 27
type input "**********"
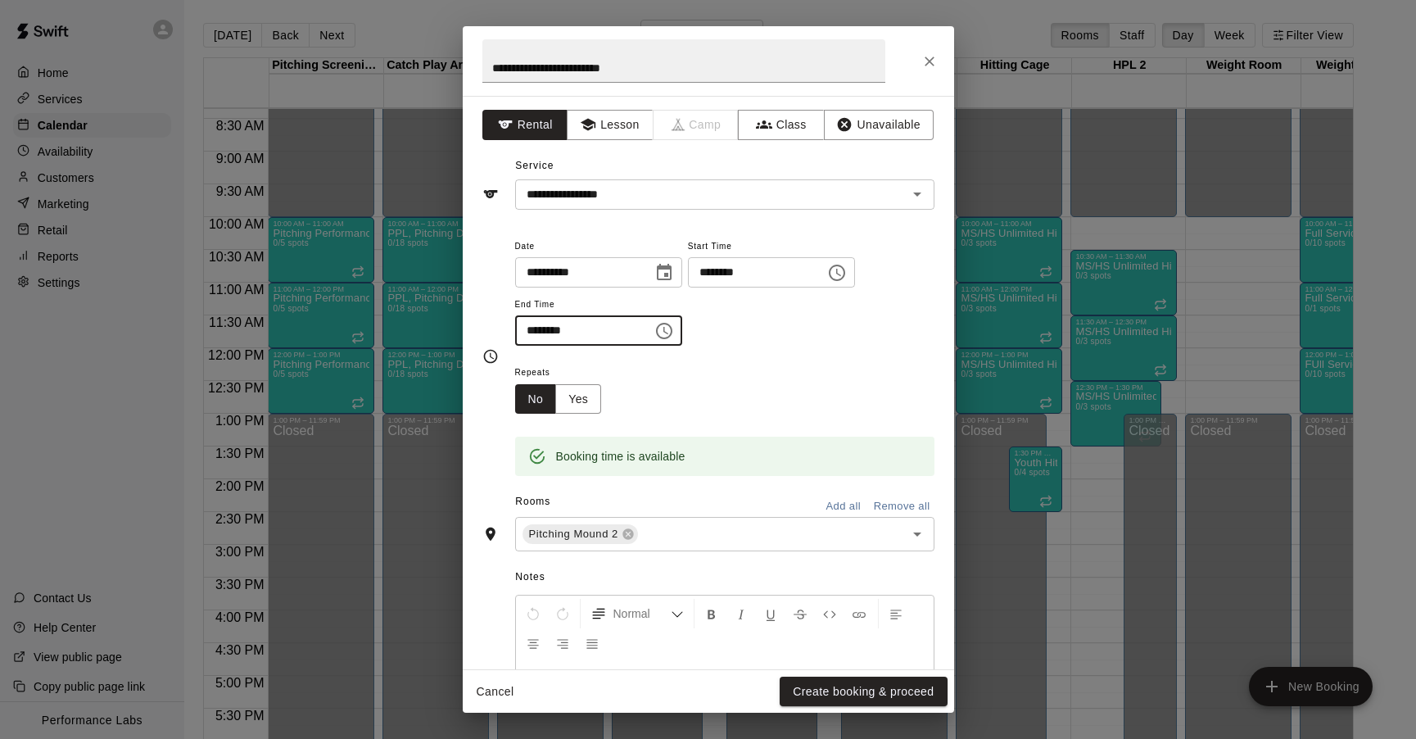
click at [532, 334] on input "********" at bounding box center [578, 330] width 126 height 30
type input "********"
click at [845, 696] on button "Create booking & proceed" at bounding box center [863, 692] width 167 height 30
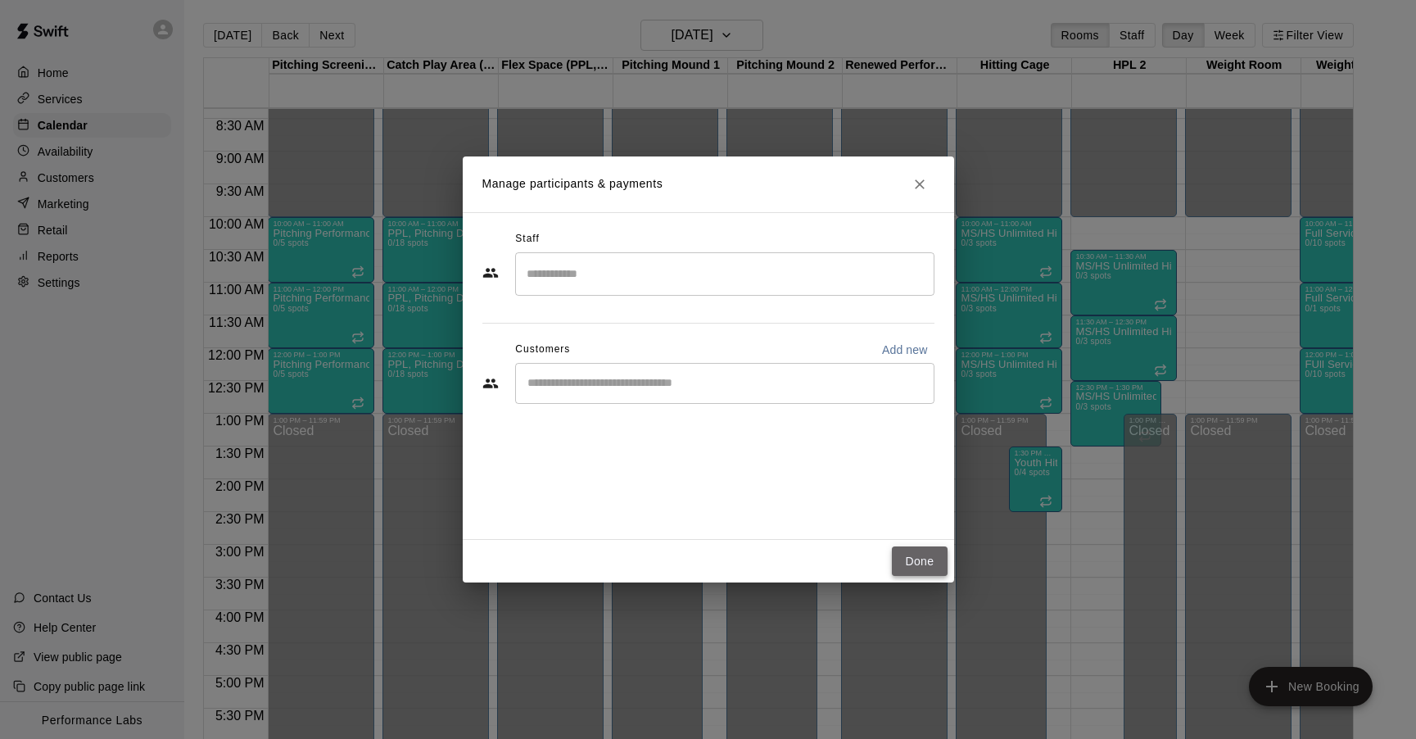
click at [918, 559] on button "Done" at bounding box center [919, 561] width 55 height 30
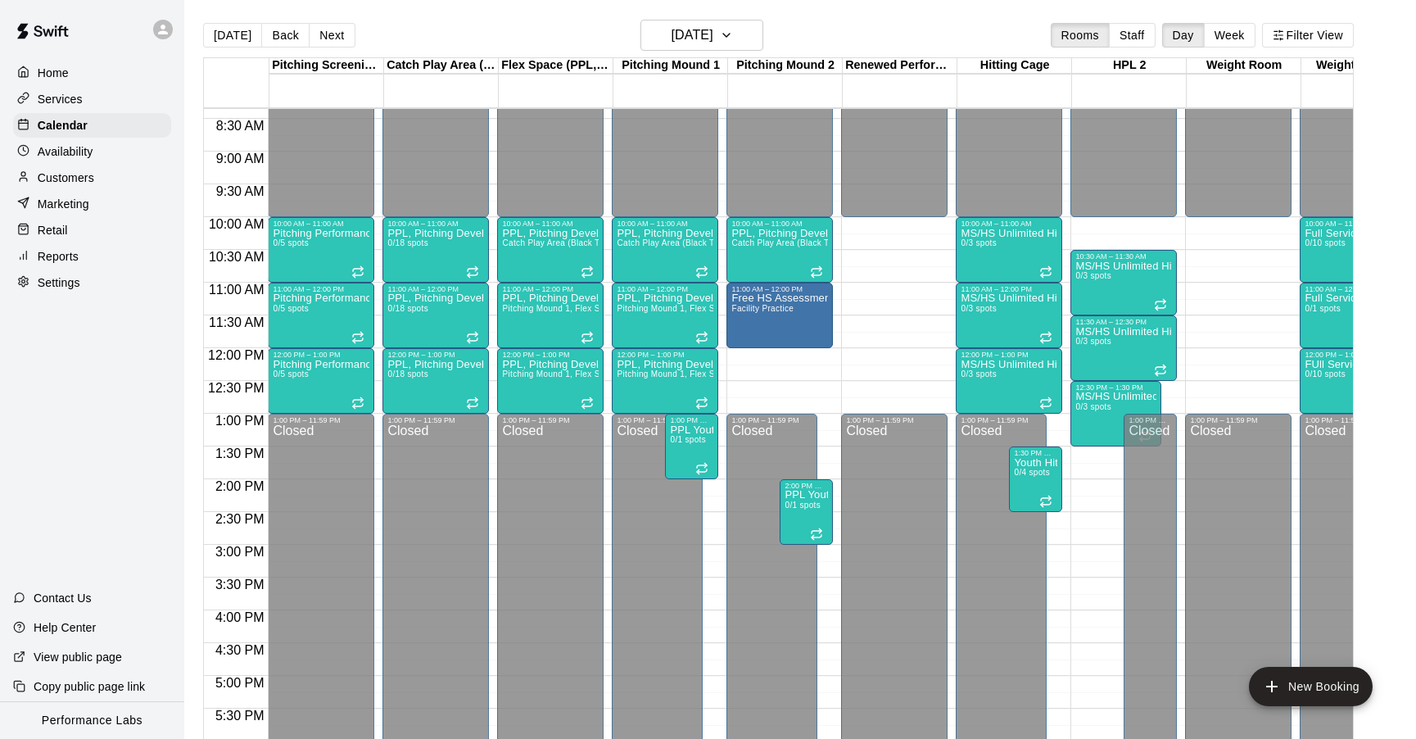
click at [777, 351] on div "12:00 AM – 10:00 AM Closed 10:00 AM – 11:00 AM PPL, Pitching Development Sessio…" at bounding box center [780, 348] width 106 height 1573
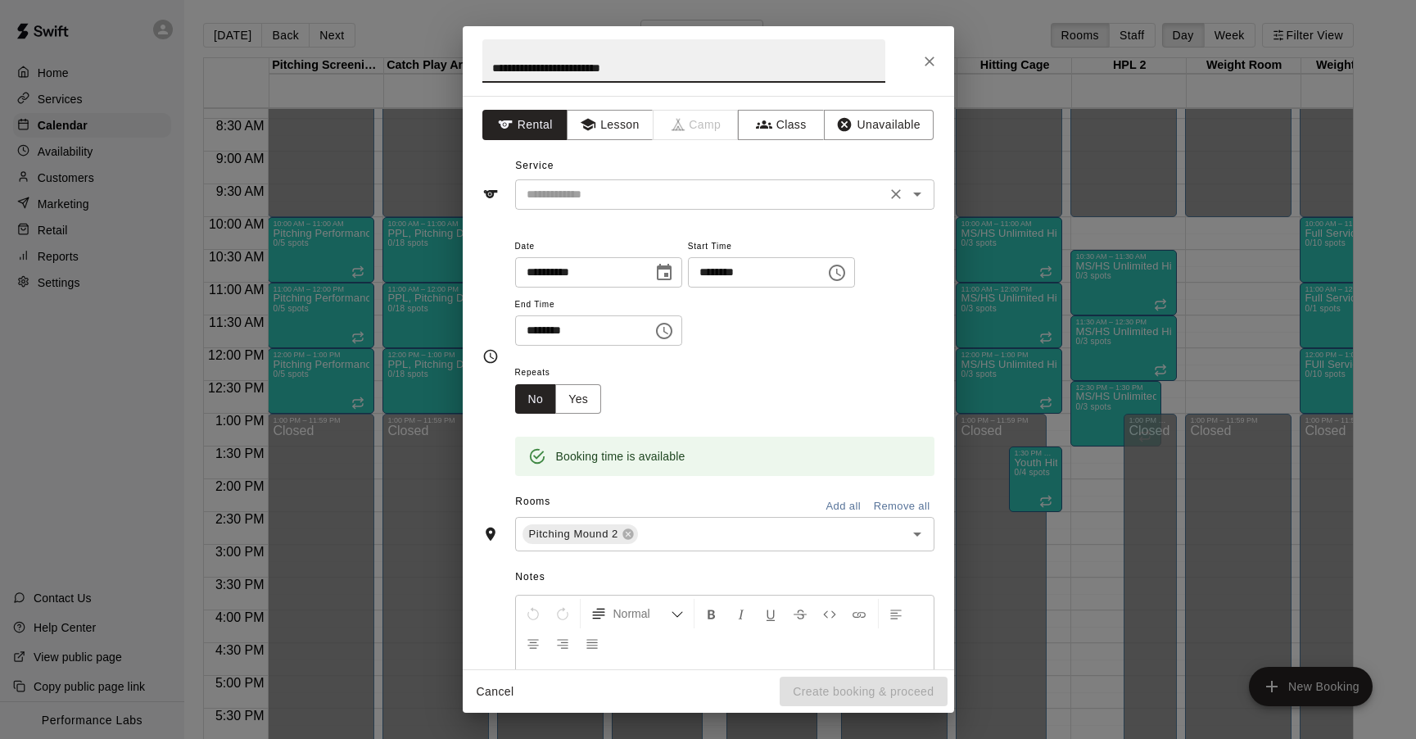
type input "**********"
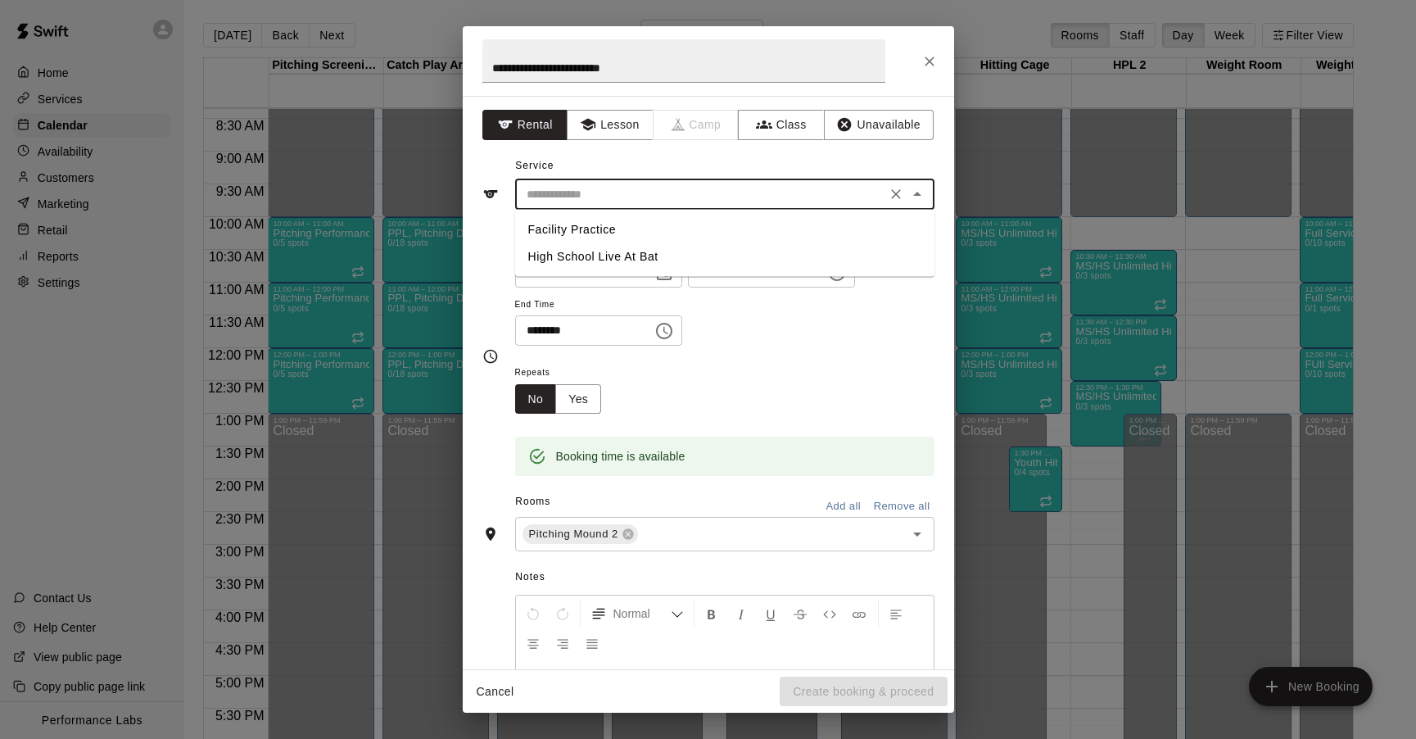
click at [555, 193] on input "text" at bounding box center [700, 194] width 361 height 20
click at [565, 225] on li "Facility Practice" at bounding box center [724, 229] width 419 height 27
type input "**********"
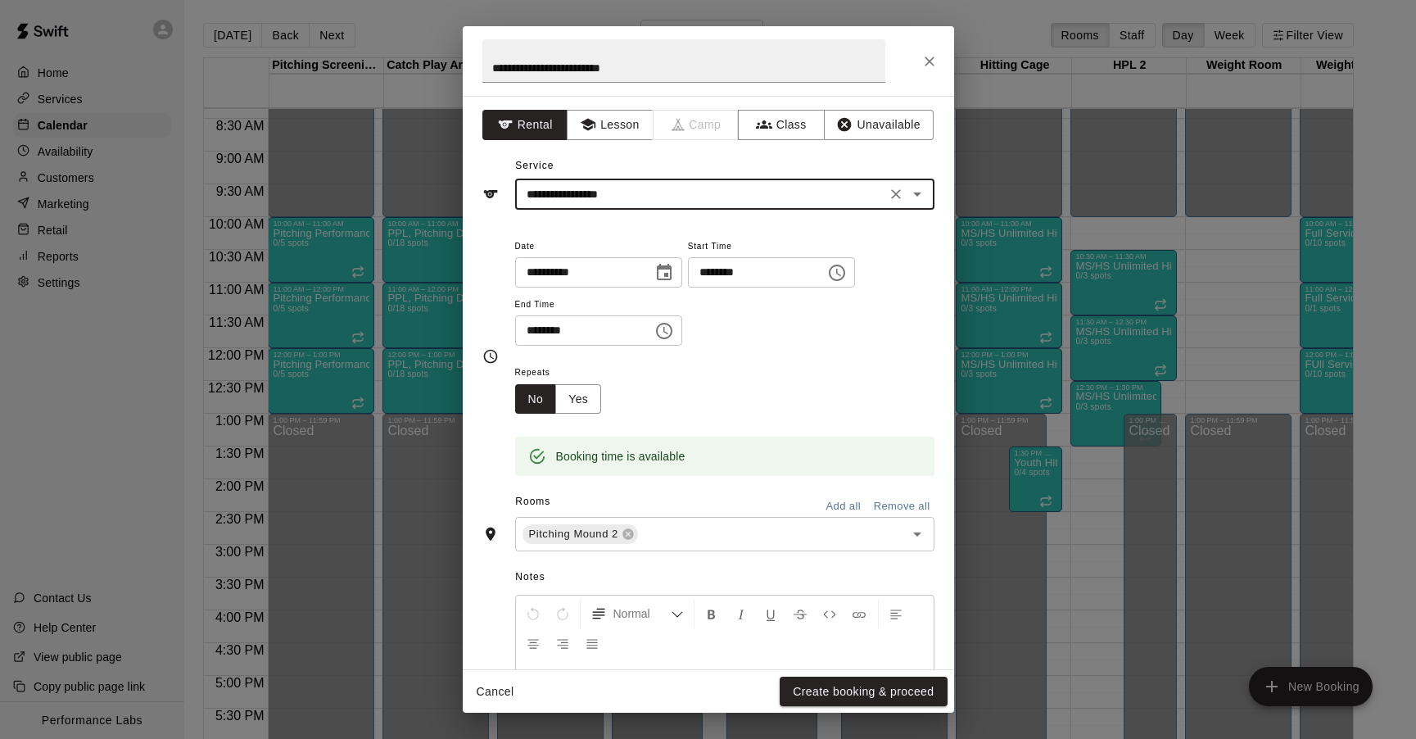
click at [530, 329] on input "********" at bounding box center [578, 330] width 126 height 30
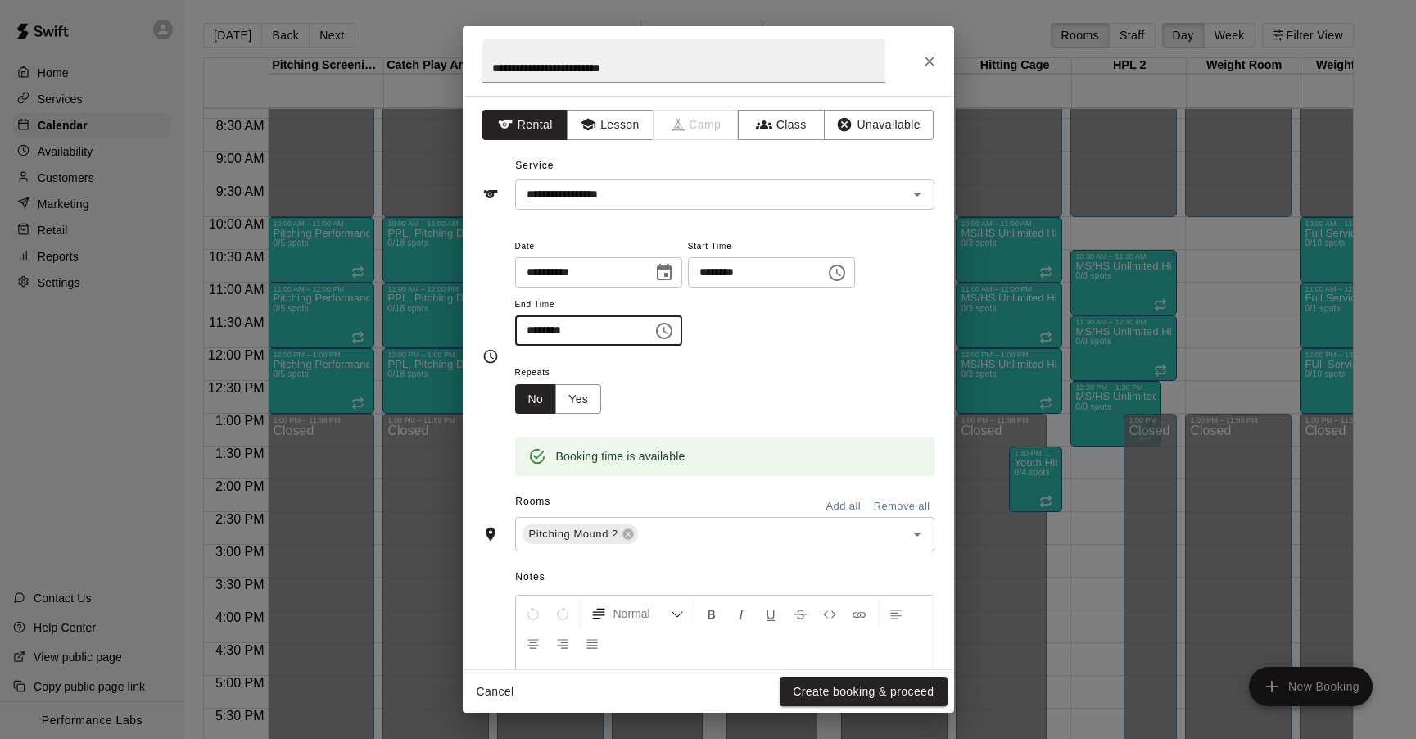
click at [551, 330] on input "********" at bounding box center [578, 330] width 126 height 30
type input "********"
click at [573, 395] on button "Yes" at bounding box center [578, 399] width 46 height 30
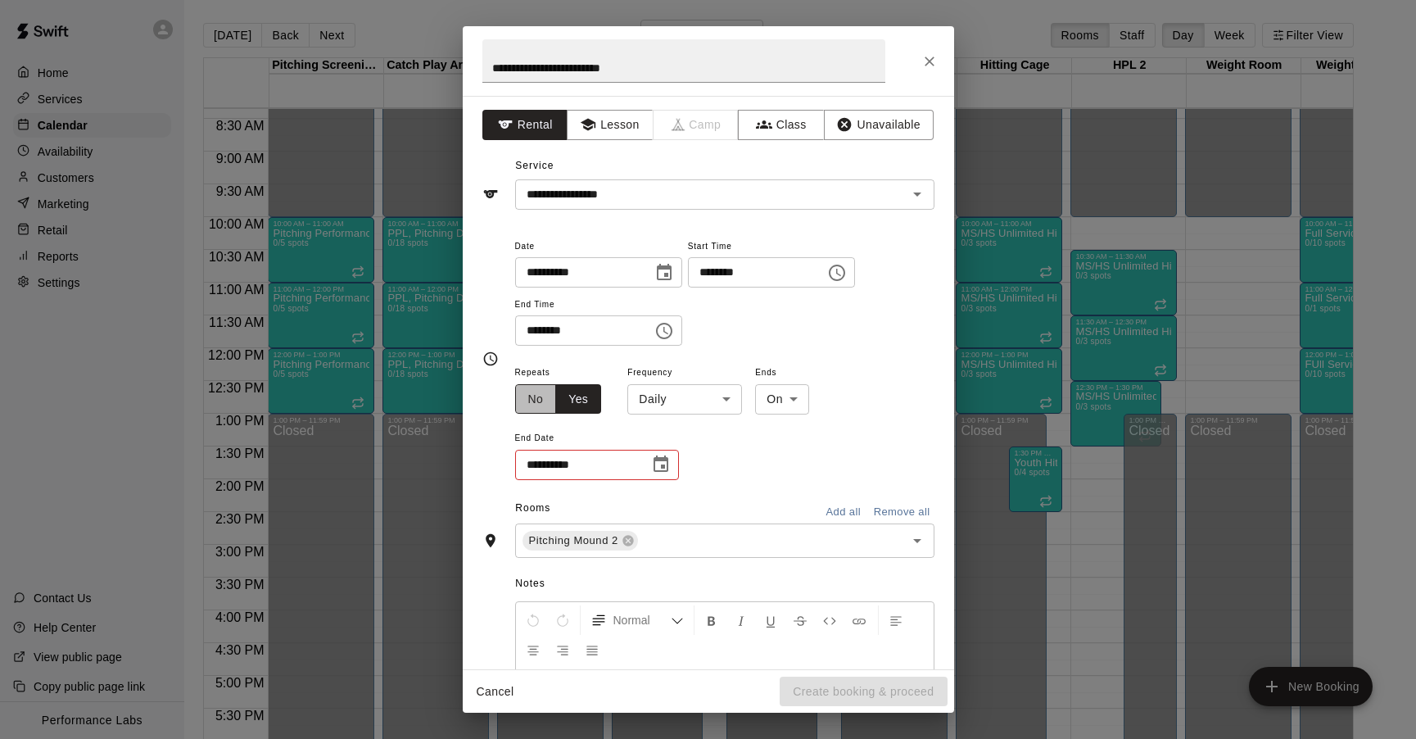
click at [532, 397] on button "No" at bounding box center [536, 399] width 42 height 30
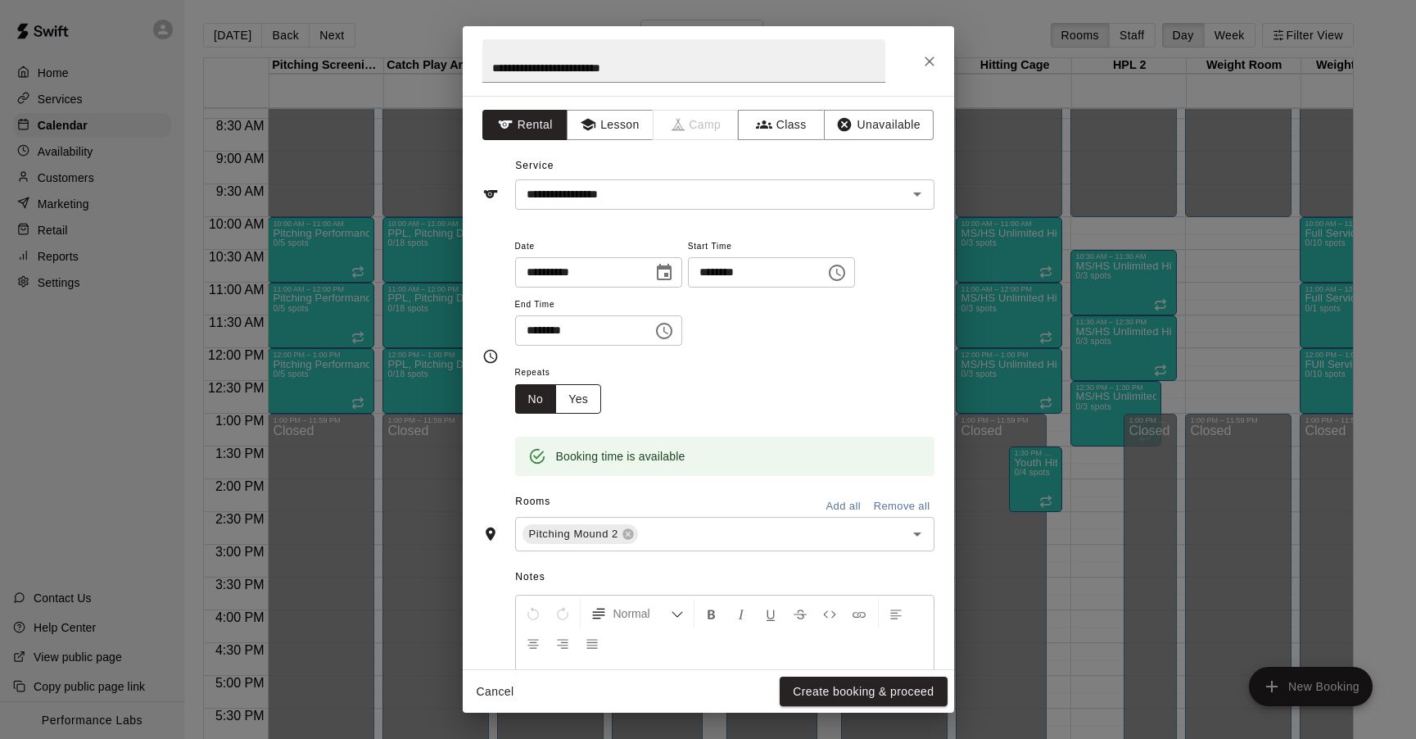
scroll to position [147, 0]
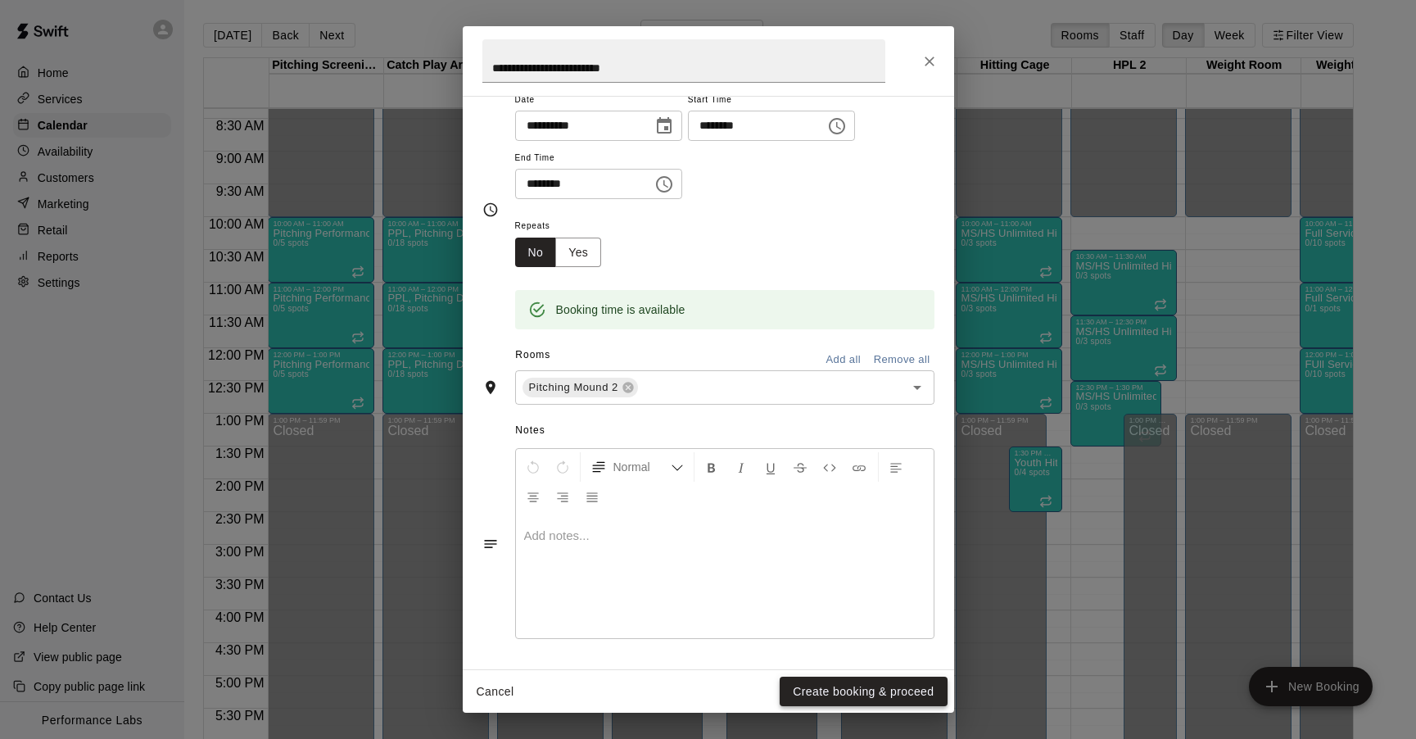
click at [827, 692] on button "Create booking & proceed" at bounding box center [863, 692] width 167 height 30
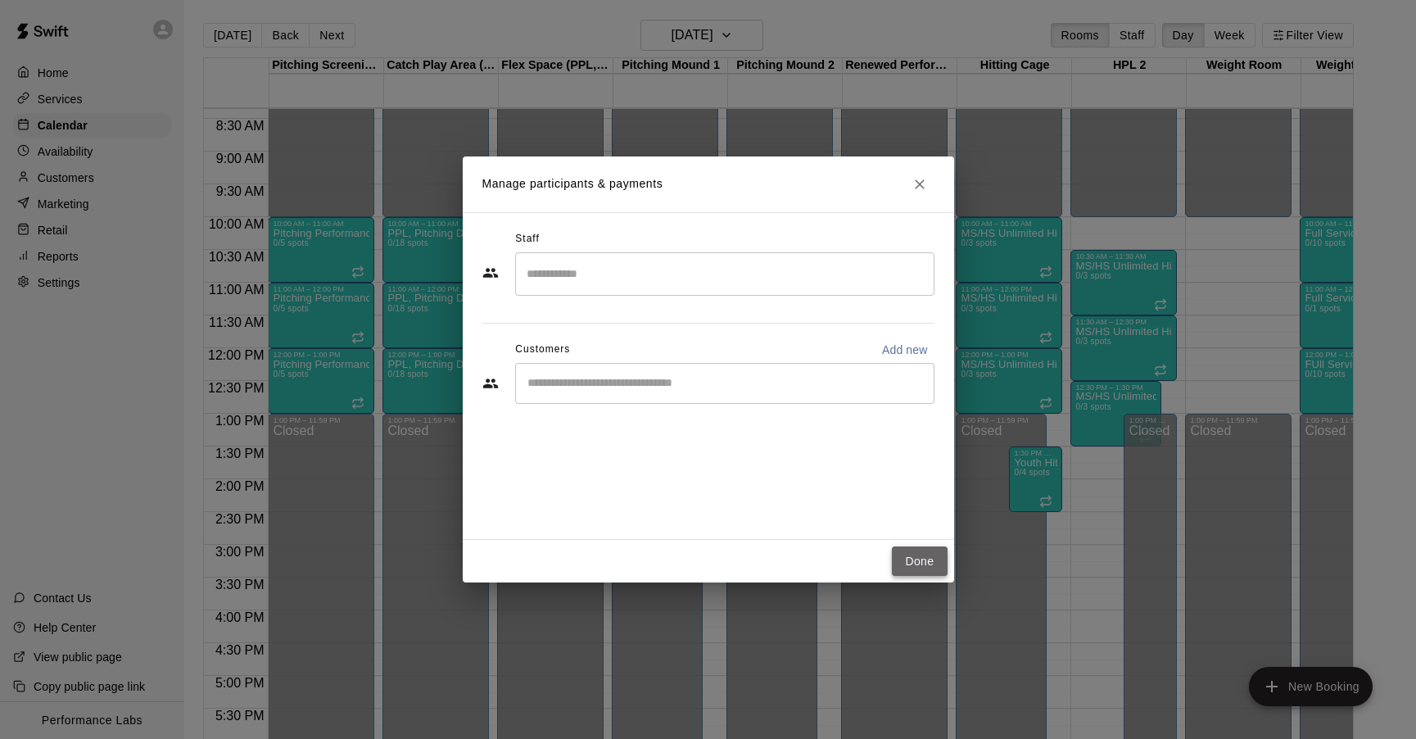
click at [921, 566] on button "Done" at bounding box center [919, 561] width 55 height 30
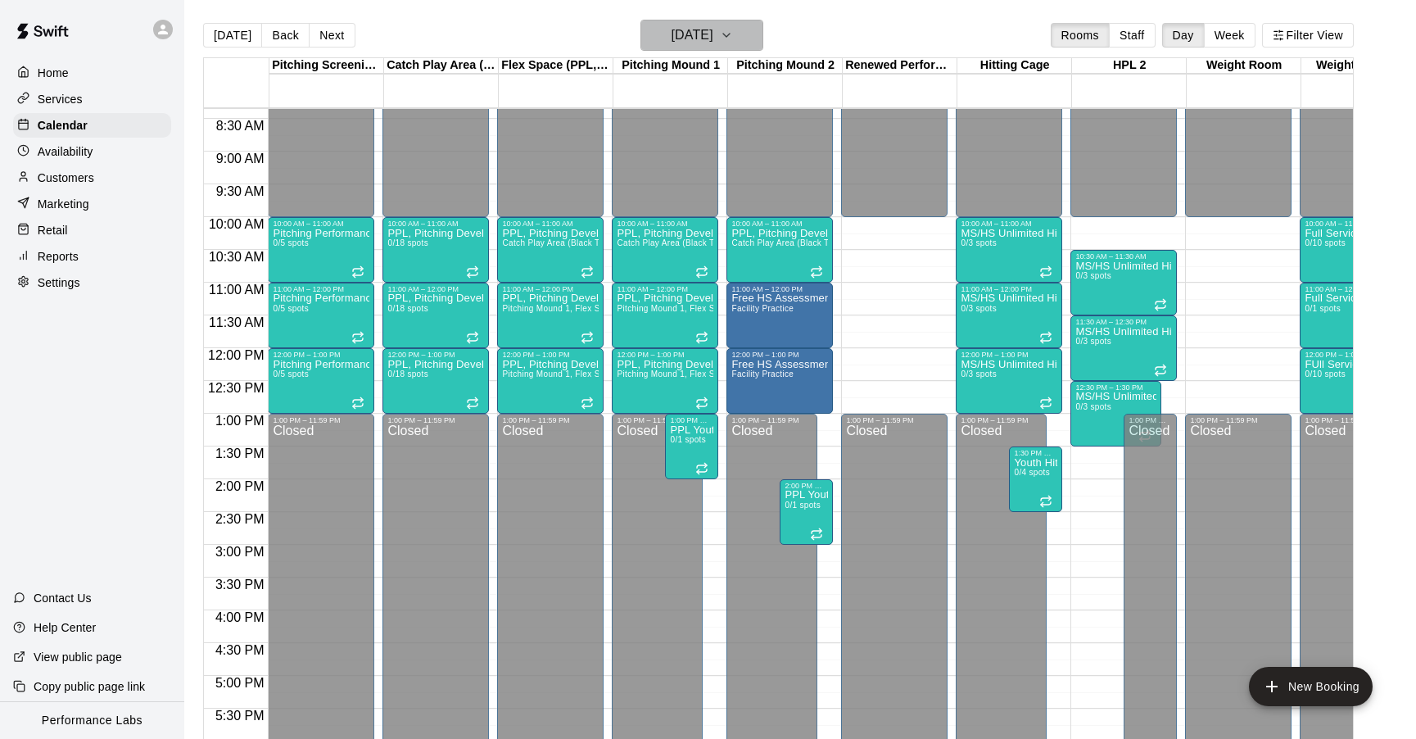
click at [697, 29] on h6 "[DATE]" at bounding box center [692, 35] width 42 height 23
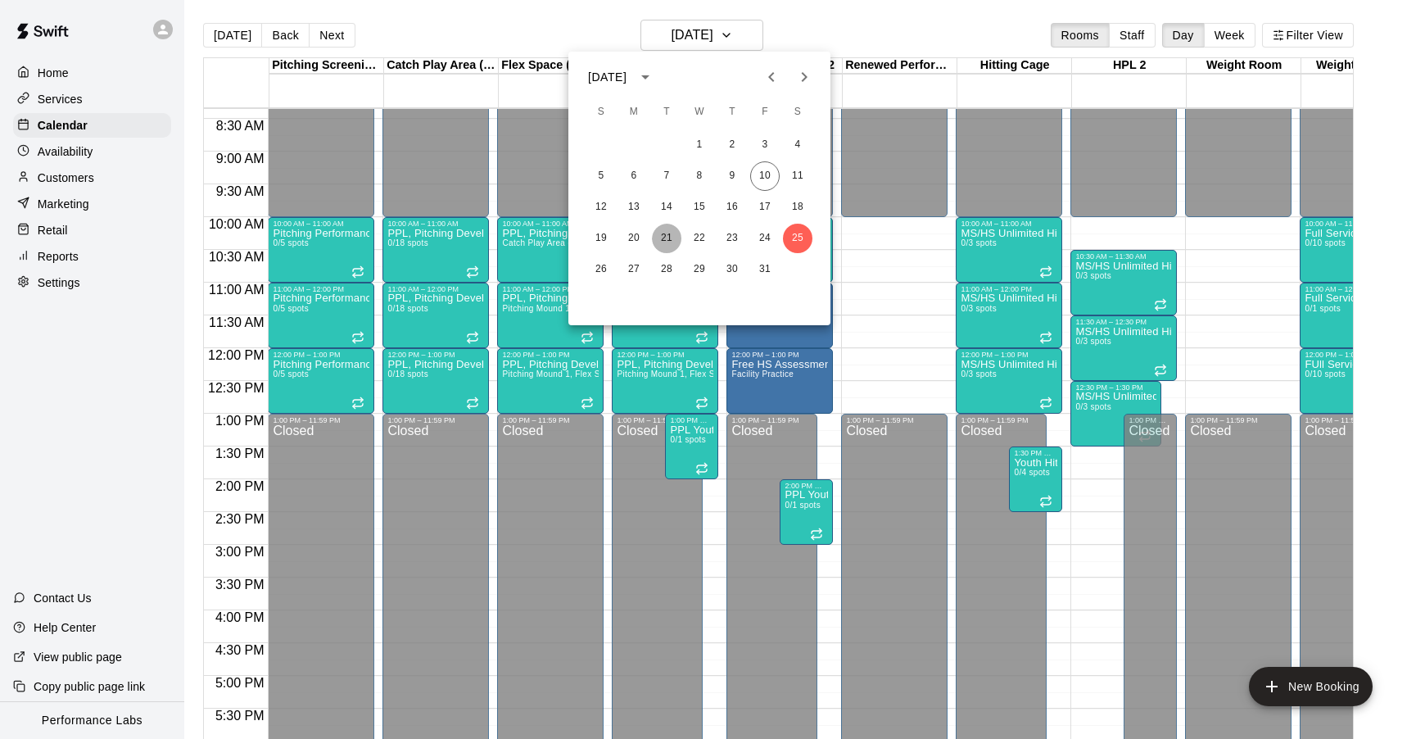
click at [668, 243] on button "21" at bounding box center [666, 238] width 29 height 29
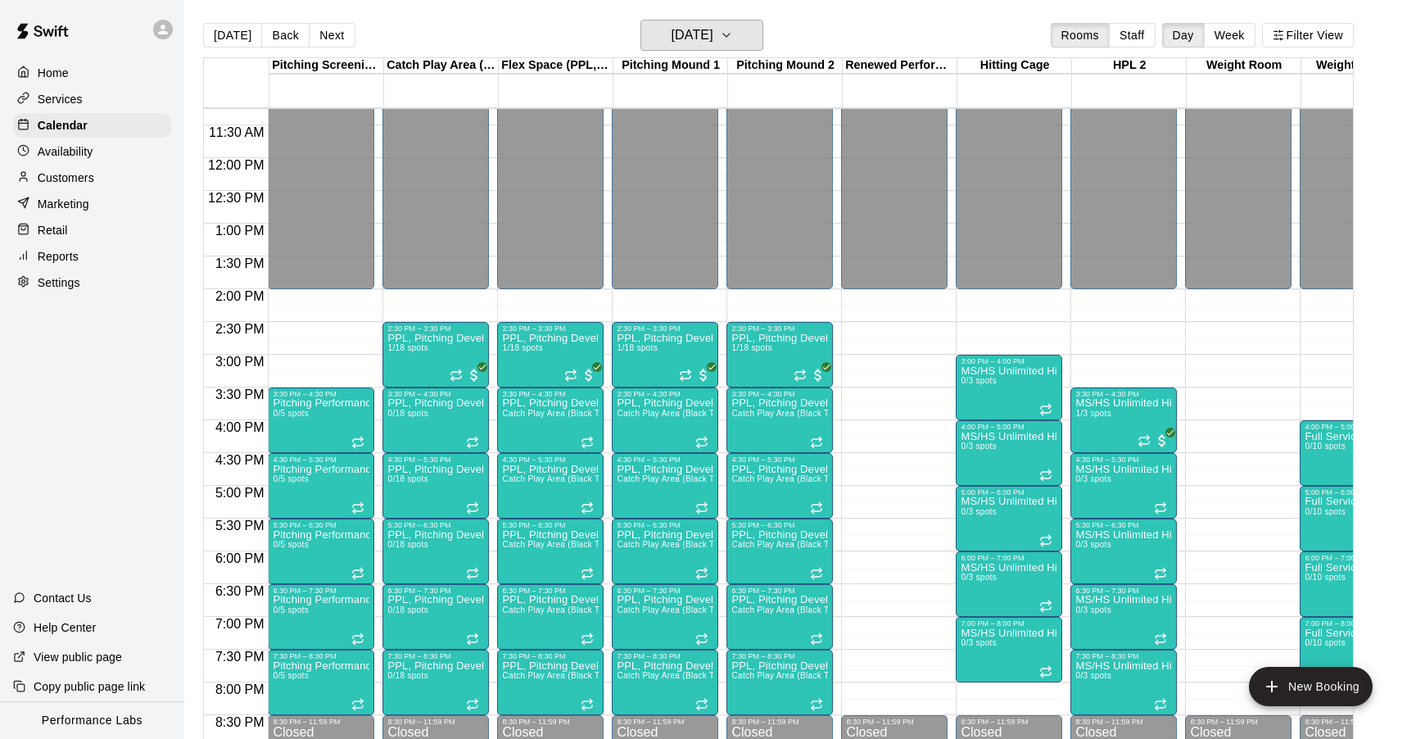
scroll to position [904, 0]
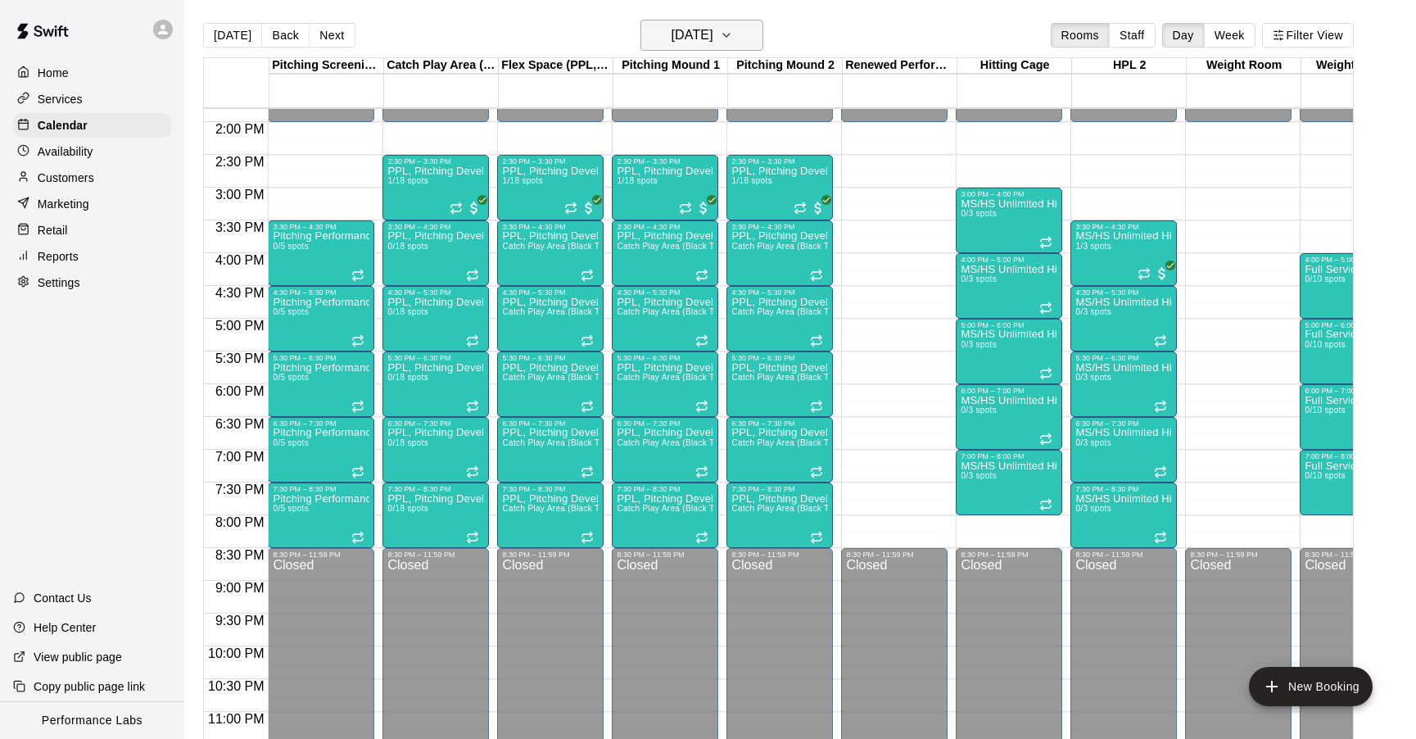
click at [713, 25] on h6 "[DATE]" at bounding box center [692, 35] width 42 height 23
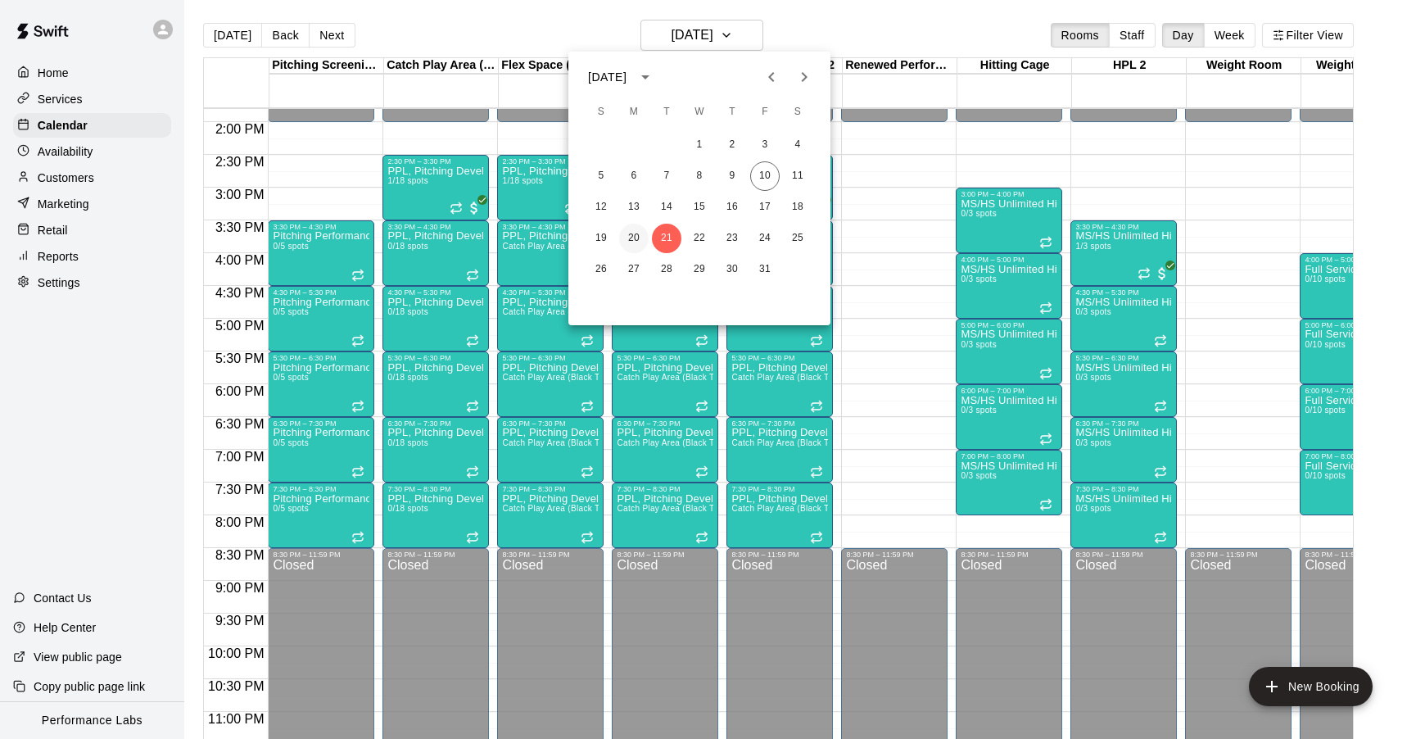
click at [637, 240] on button "20" at bounding box center [633, 238] width 29 height 29
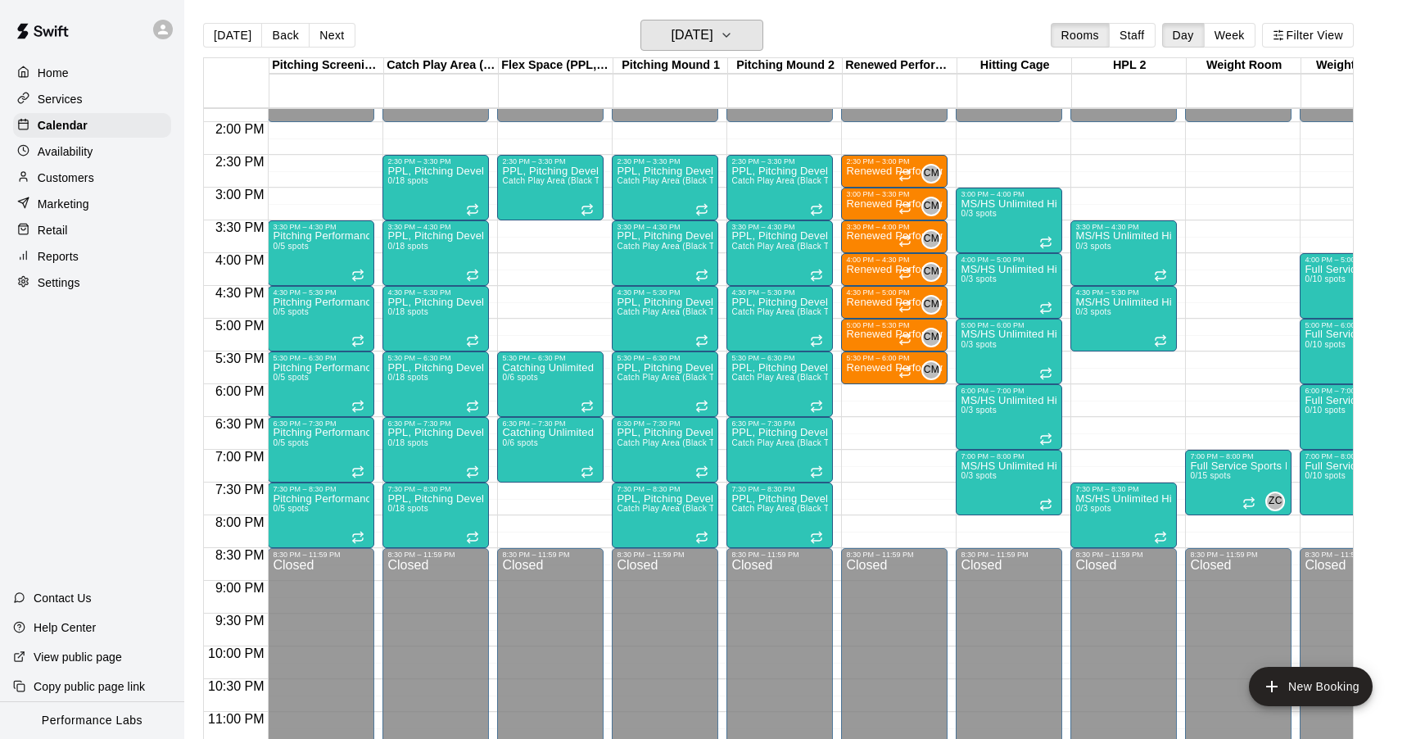
scroll to position [925, 0]
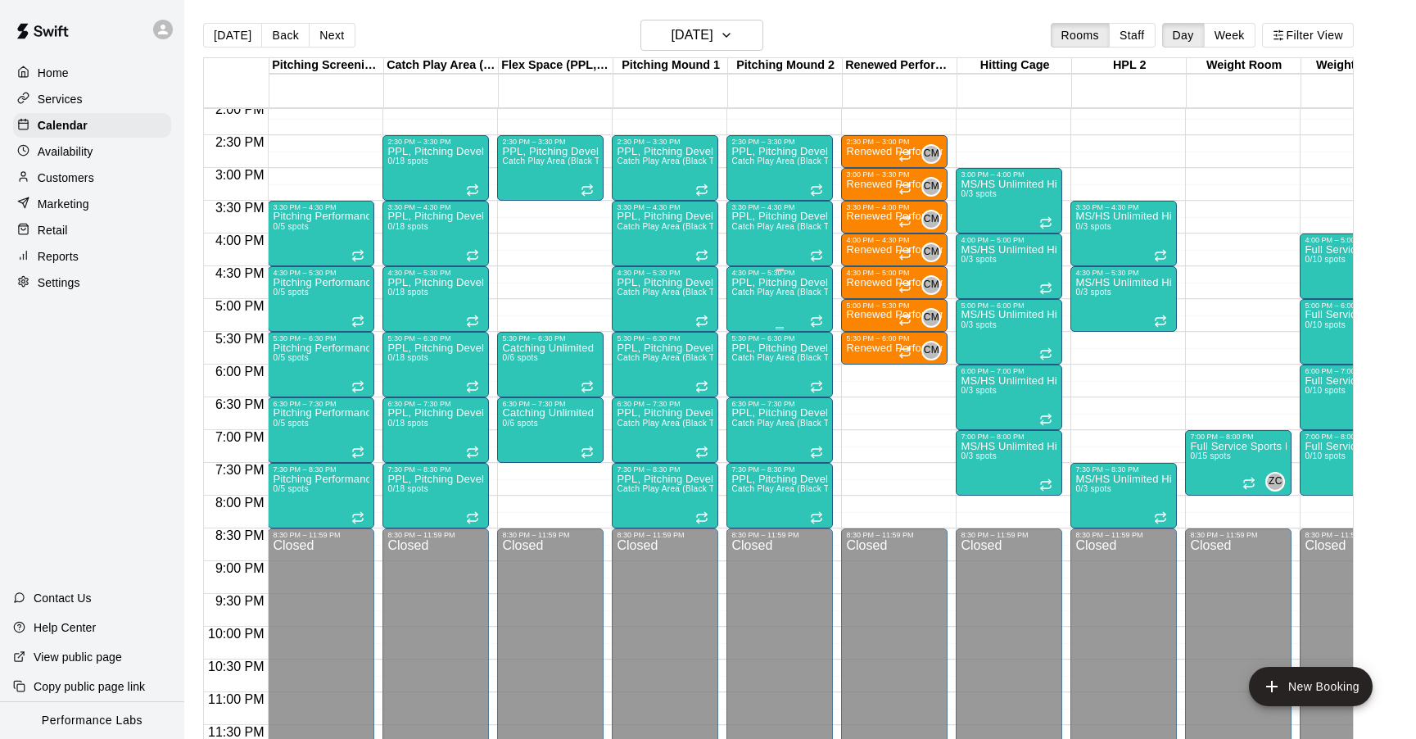
click at [795, 300] on div "PPL, Pitching Development Session Catch Play Area (Black Turf), [GEOGRAPHIC_DAT…" at bounding box center [779, 646] width 97 height 739
click at [749, 291] on icon "edit" at bounding box center [748, 294] width 15 height 15
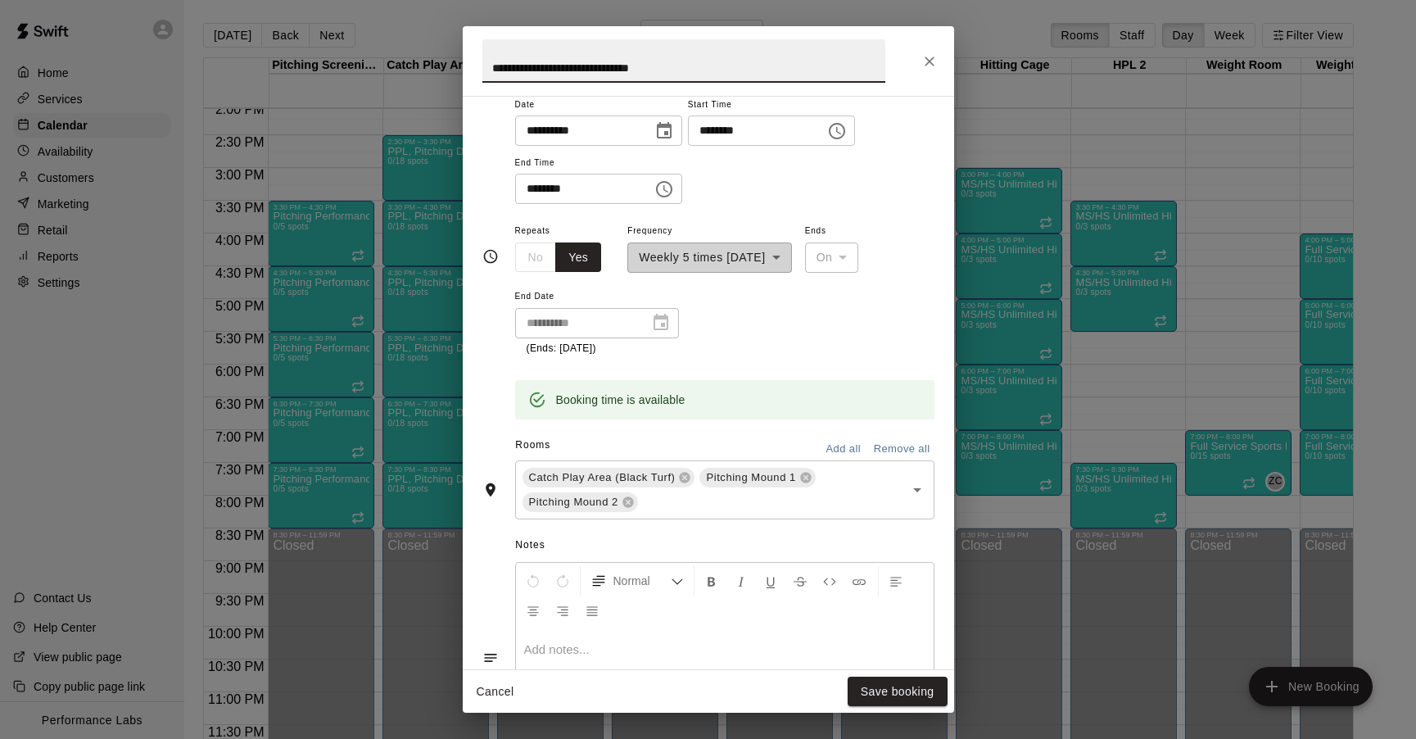
scroll to position [233, 0]
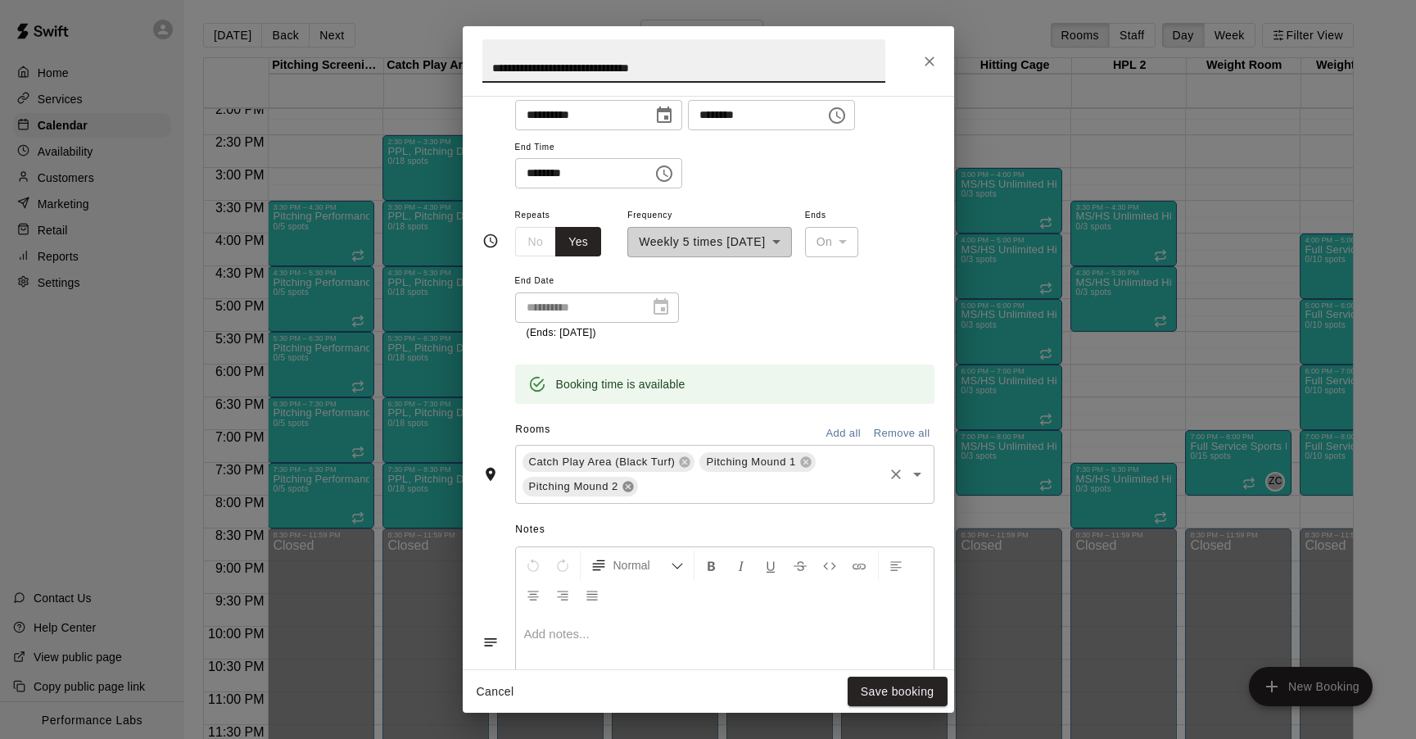
click at [628, 489] on icon at bounding box center [628, 486] width 11 height 11
click at [888, 696] on button "Save booking" at bounding box center [898, 692] width 100 height 30
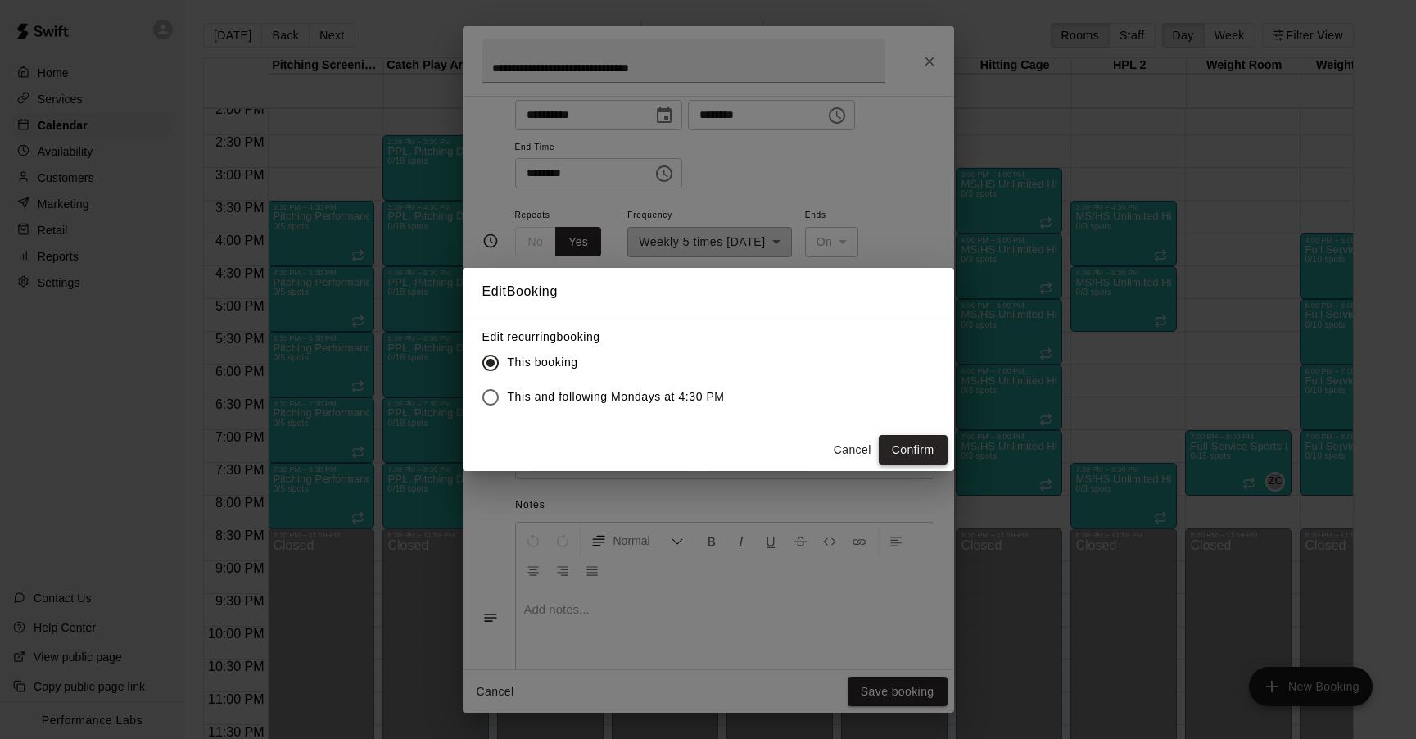
click at [906, 454] on button "Confirm" at bounding box center [913, 450] width 69 height 30
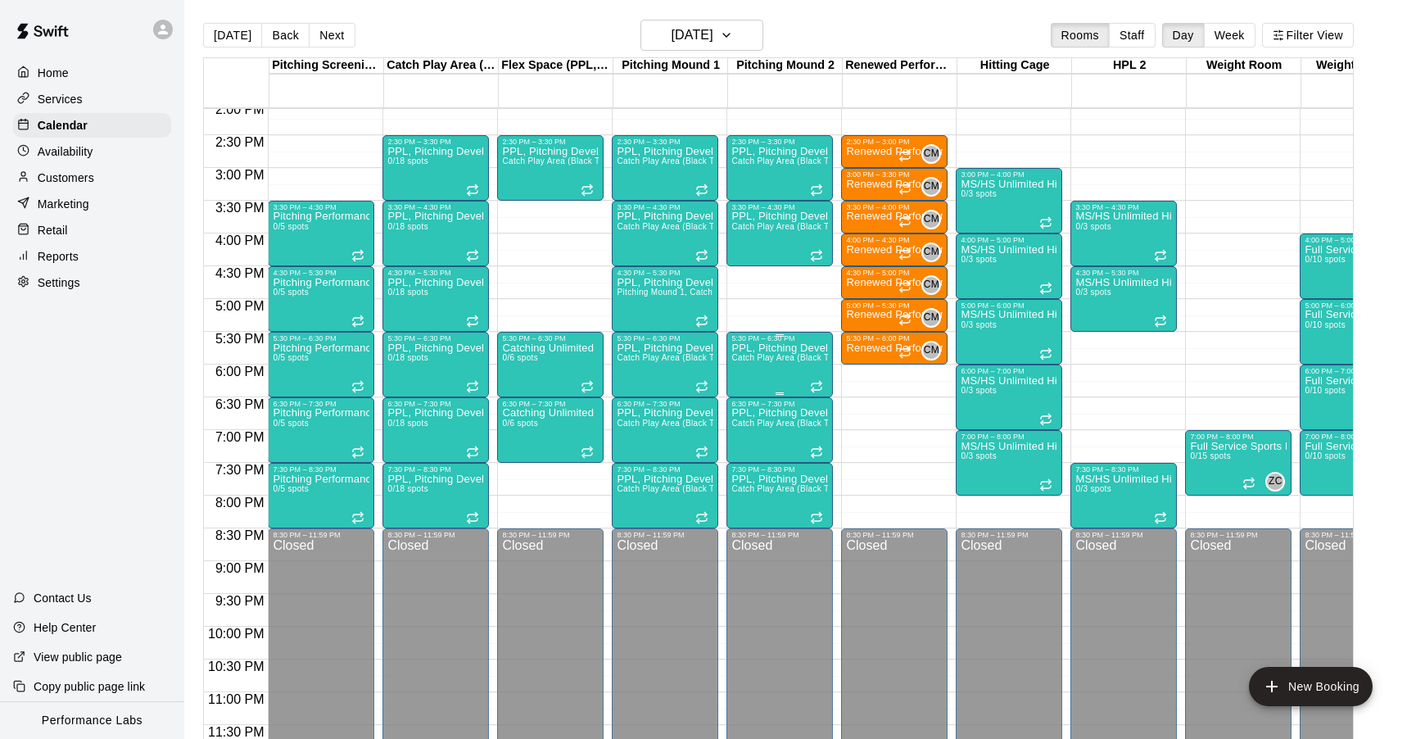
click at [788, 356] on span "Catch Play Area (Black Turf), [GEOGRAPHIC_DATA] 1, [GEOGRAPHIC_DATA] 2" at bounding box center [888, 357] width 315 height 9
click at [746, 359] on button "edit" at bounding box center [748, 370] width 33 height 33
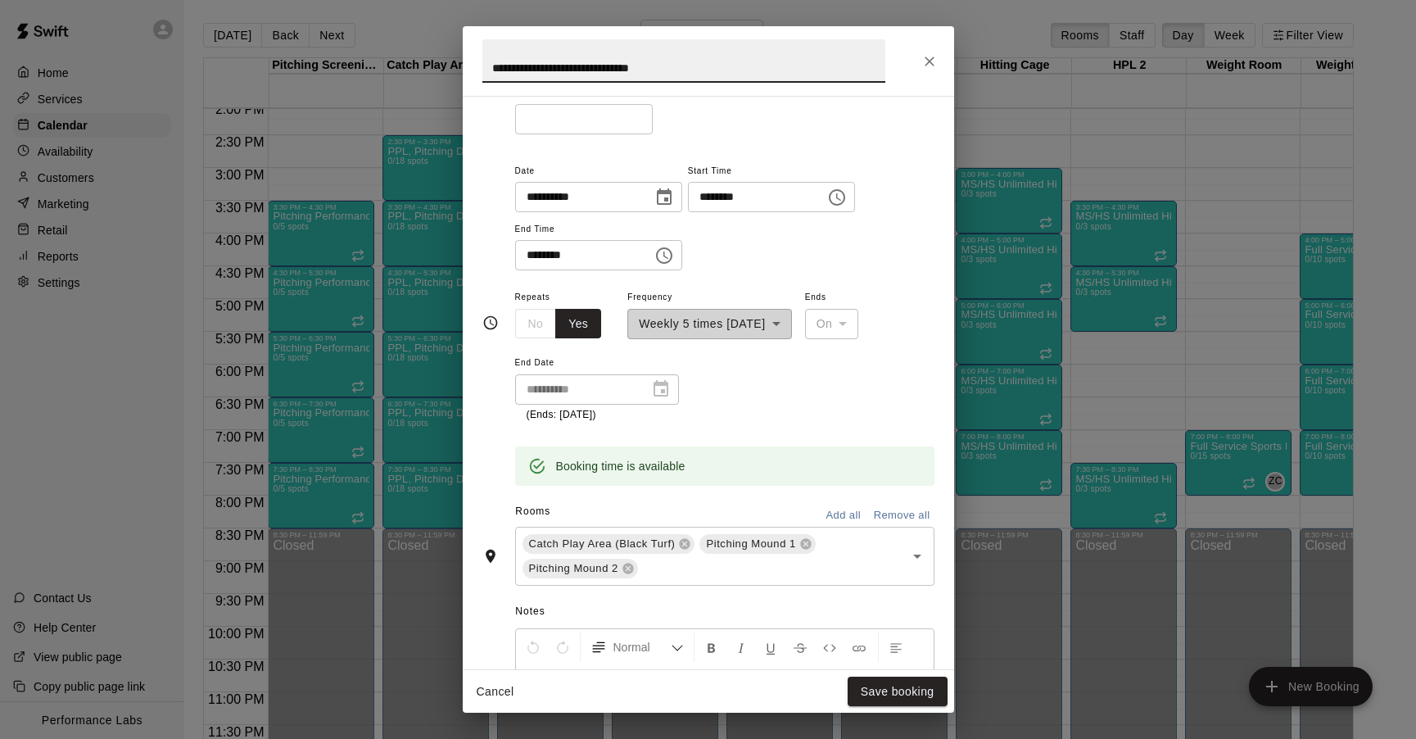
scroll to position [438, 0]
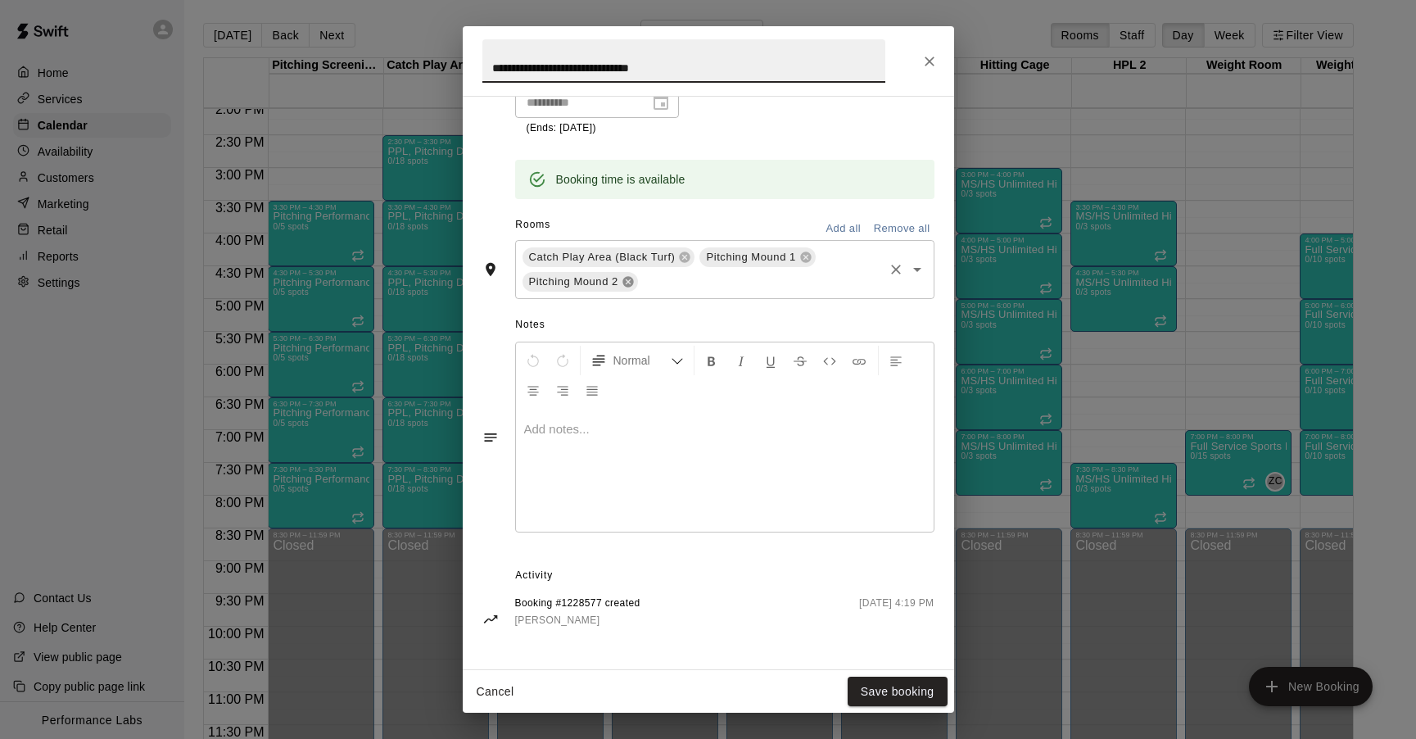
click at [631, 283] on icon at bounding box center [628, 281] width 11 height 11
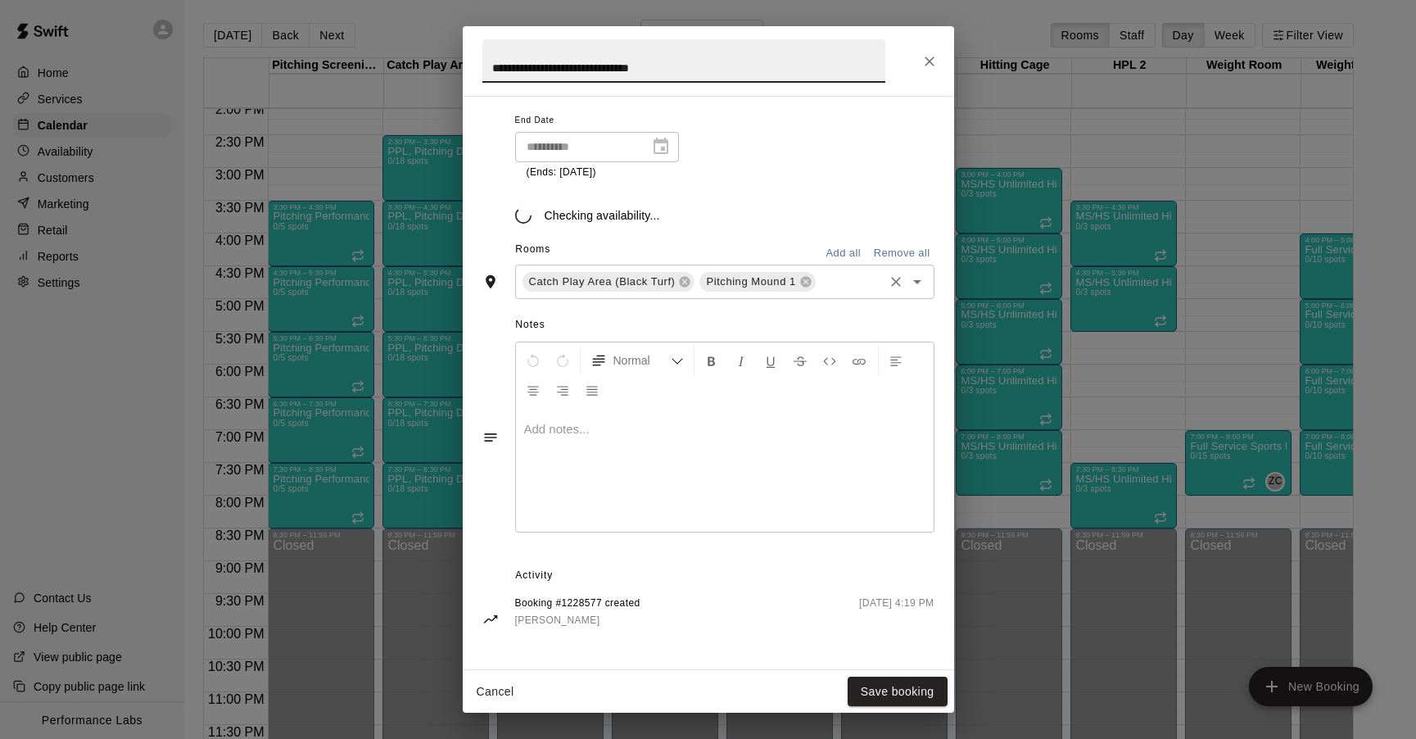
scroll to position [414, 0]
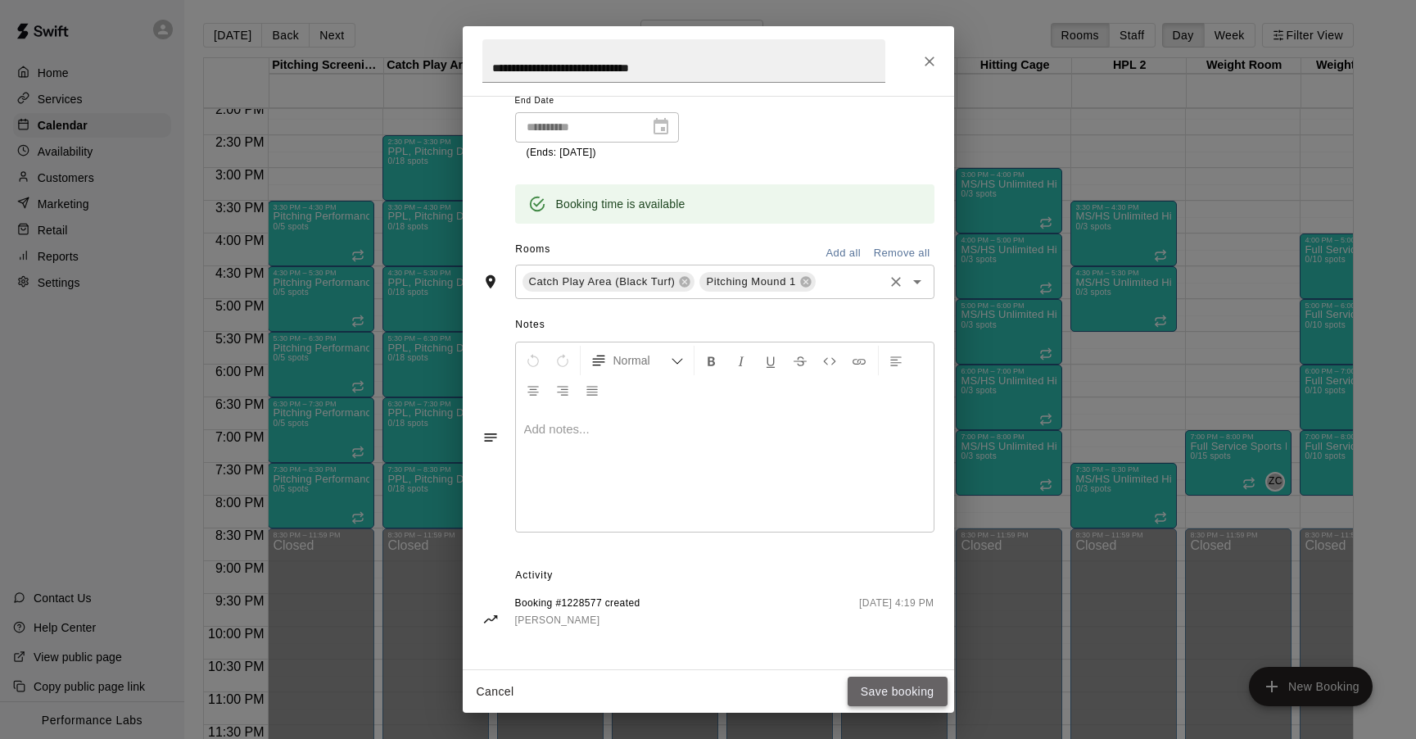
click at [914, 694] on button "Save booking" at bounding box center [898, 692] width 100 height 30
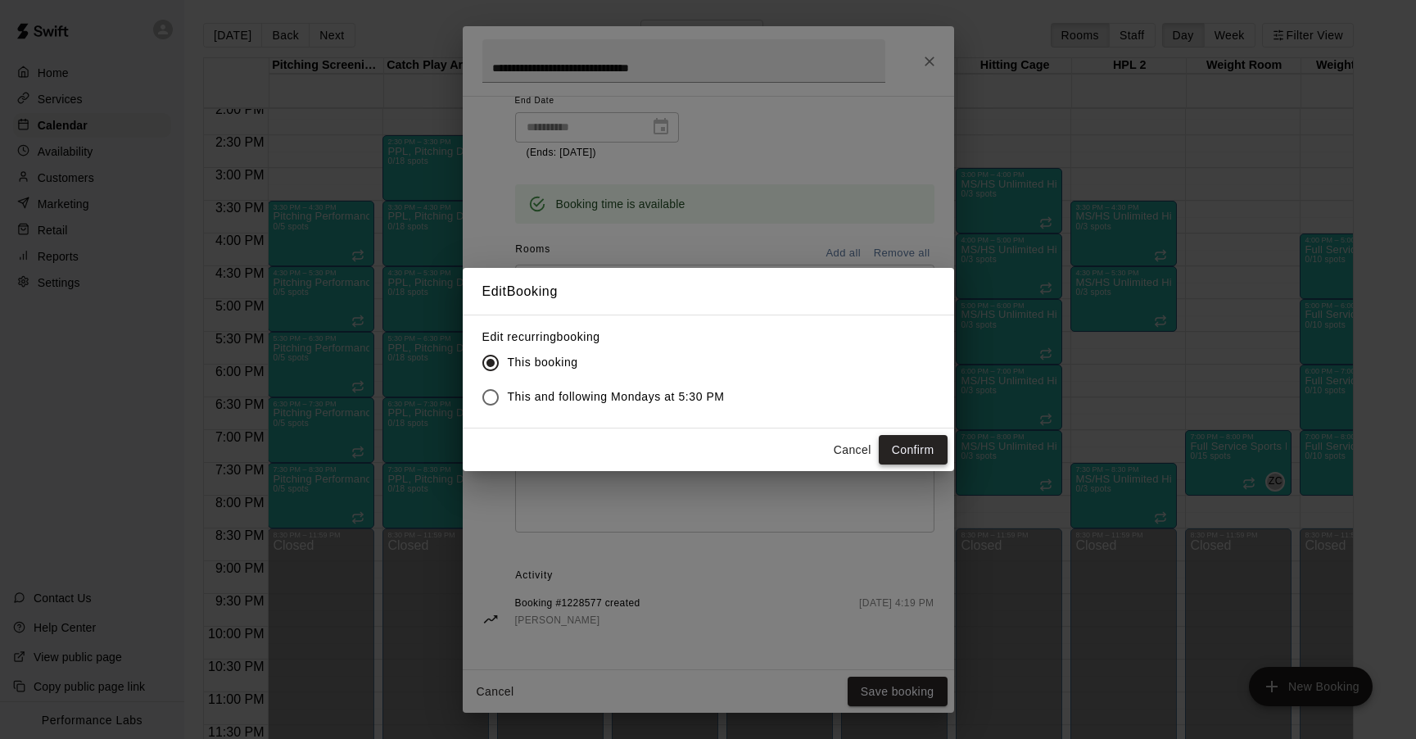
click at [911, 461] on button "Confirm" at bounding box center [913, 450] width 69 height 30
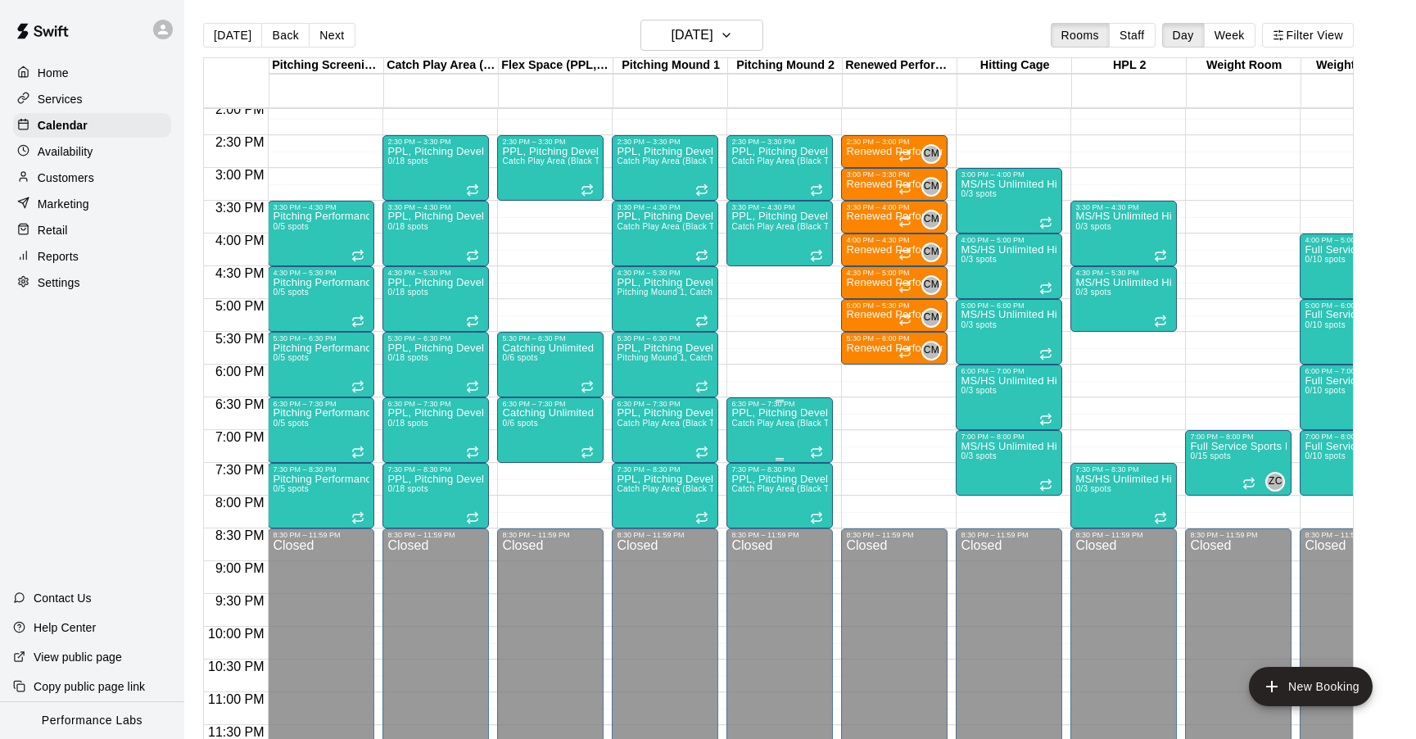
click at [808, 413] on p "PPL, Pitching Development Session" at bounding box center [779, 413] width 97 height 0
click at [748, 428] on icon "edit" at bounding box center [748, 430] width 15 height 15
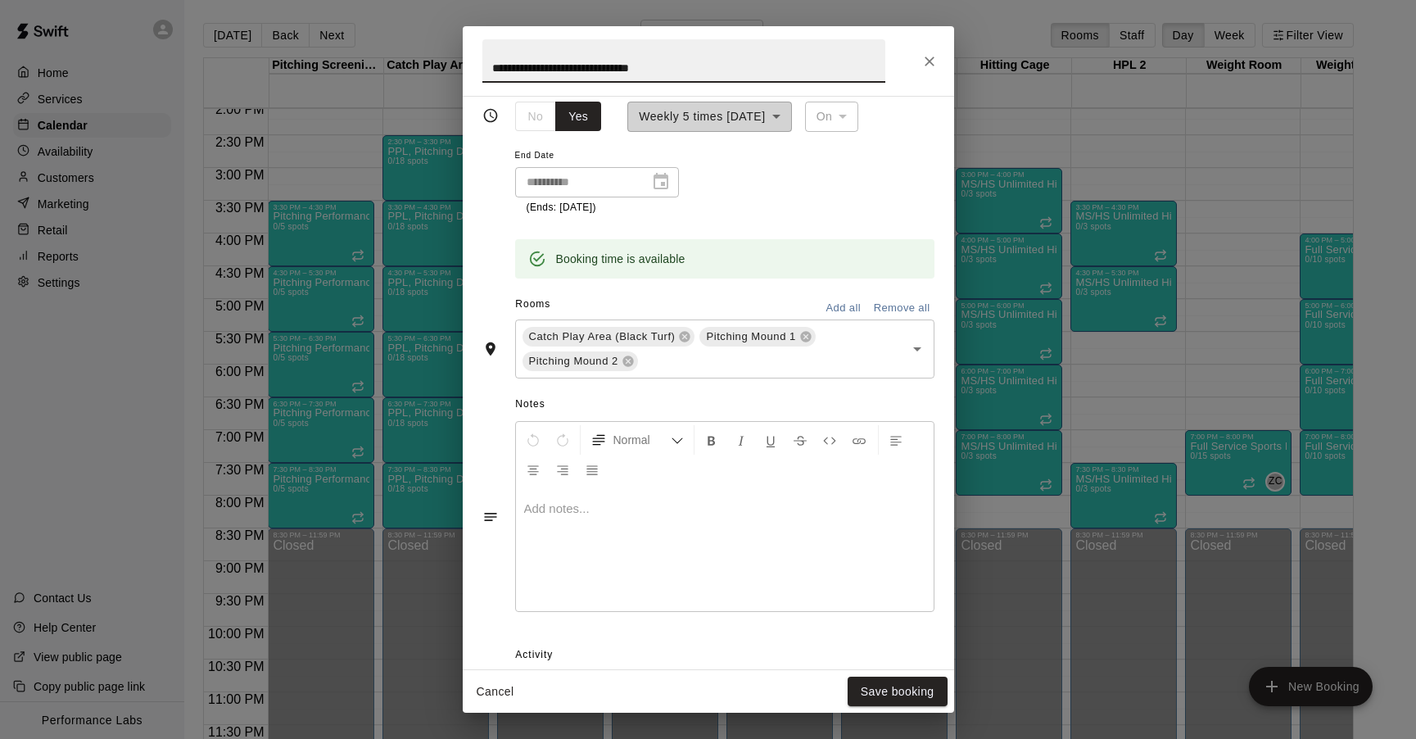
scroll to position [438, 0]
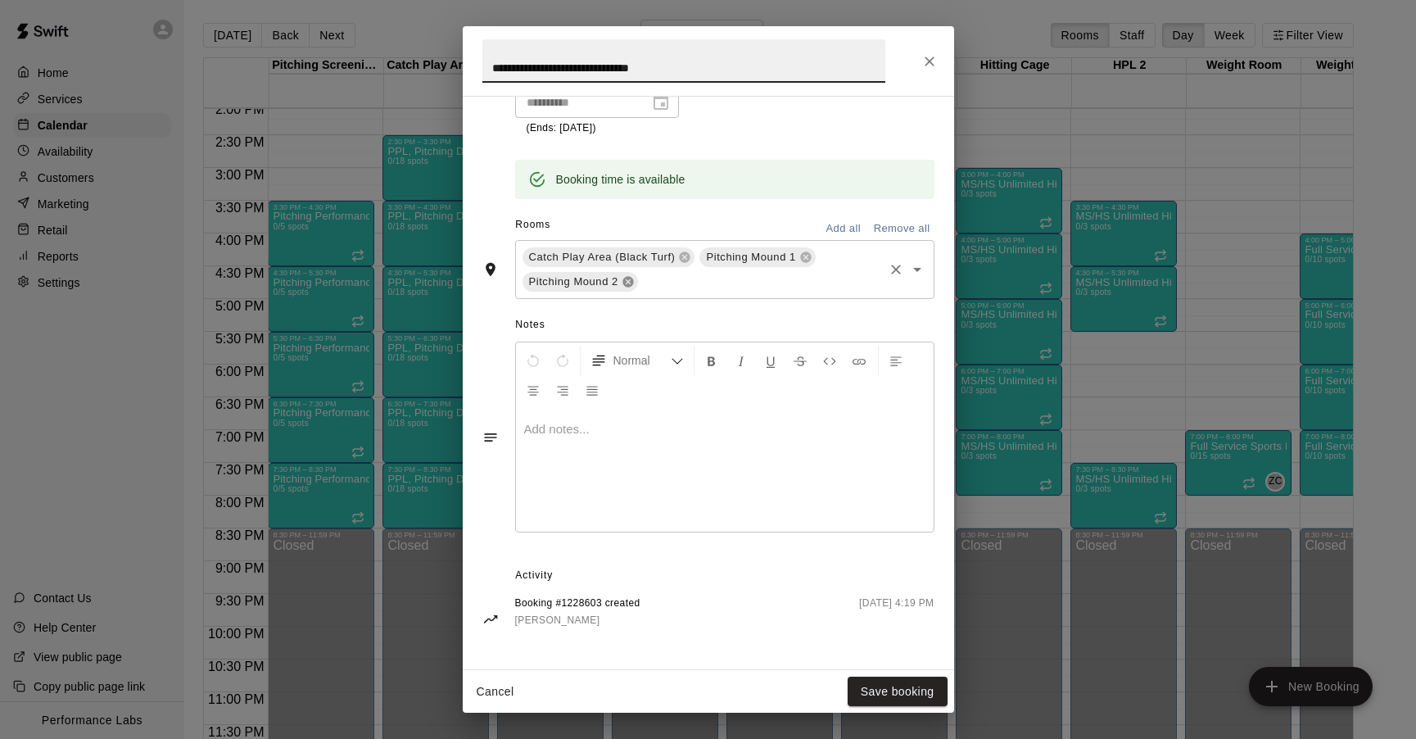
click at [630, 279] on icon at bounding box center [628, 281] width 11 height 11
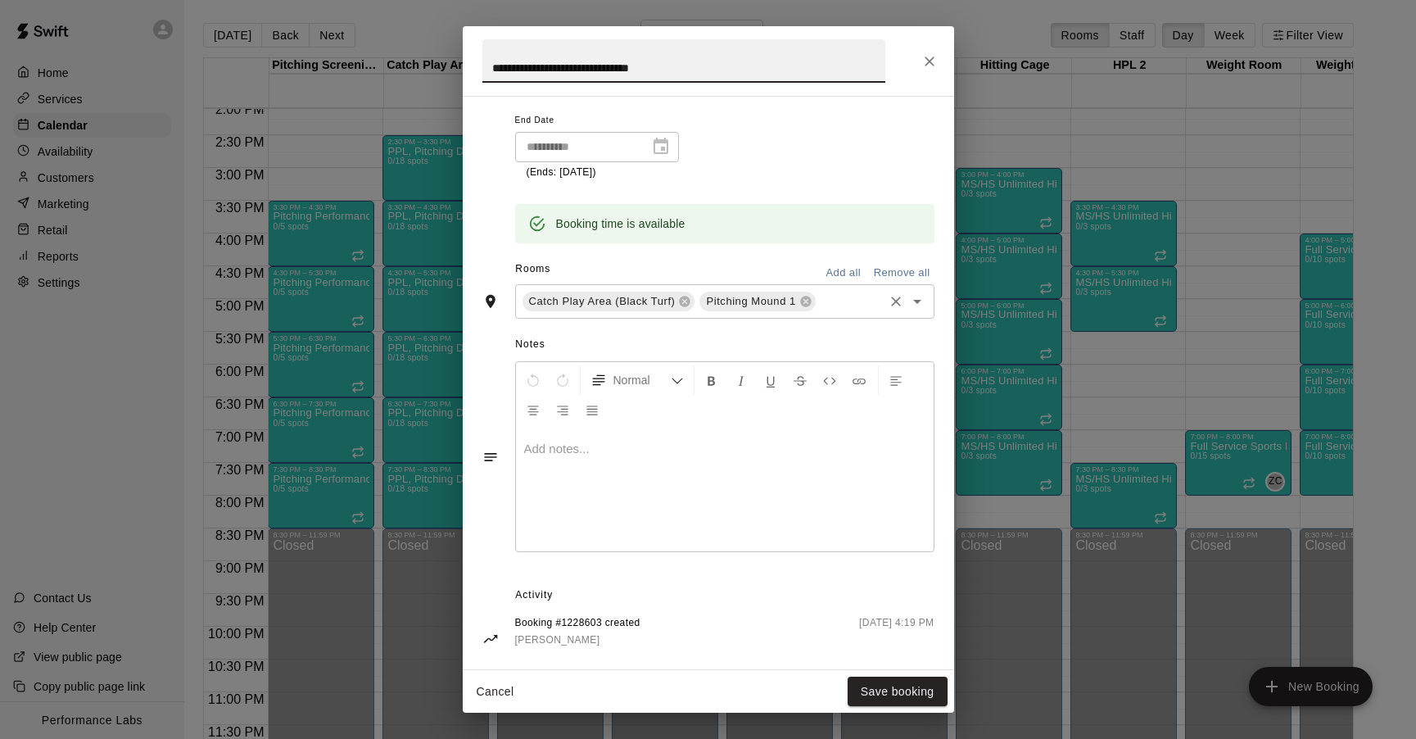
scroll to position [414, 0]
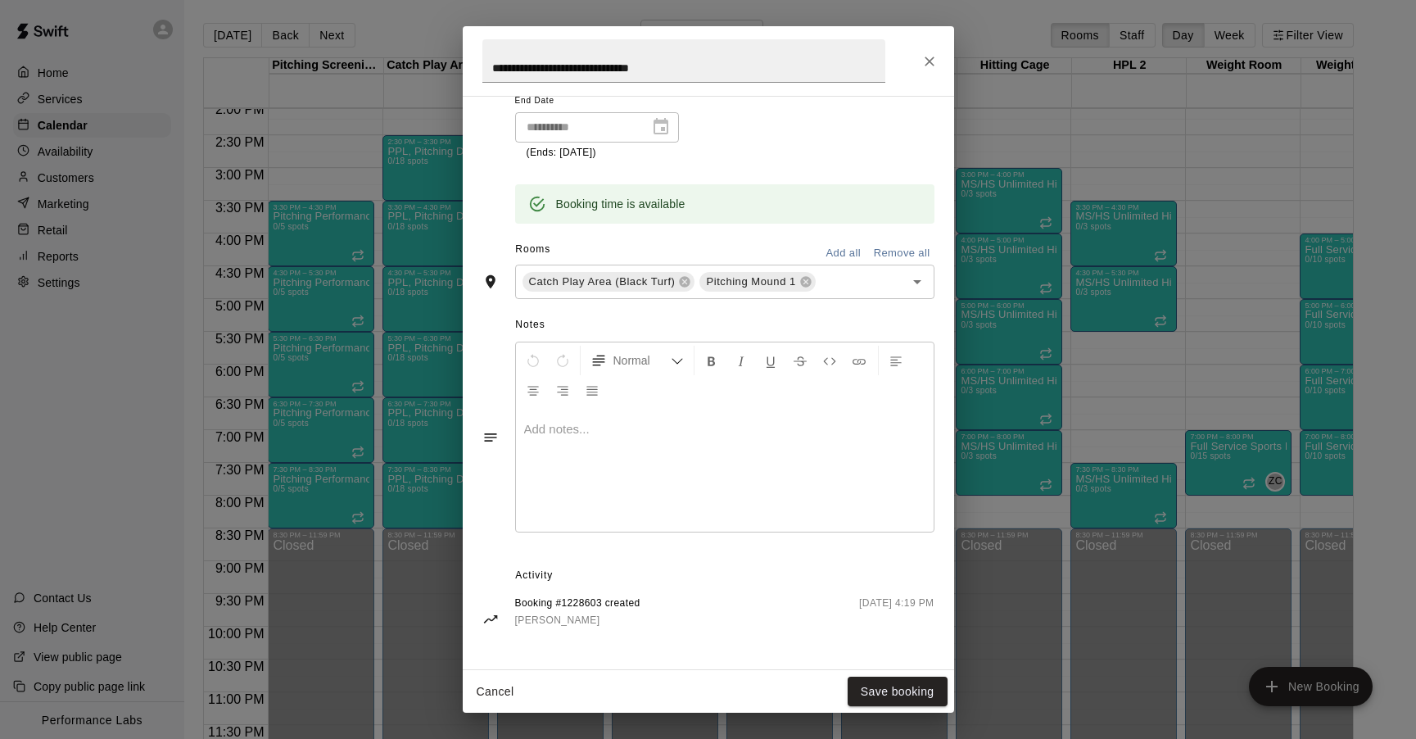
click at [935, 673] on div "Cancel Save booking" at bounding box center [708, 691] width 491 height 43
click at [927, 679] on button "Save booking" at bounding box center [898, 692] width 100 height 30
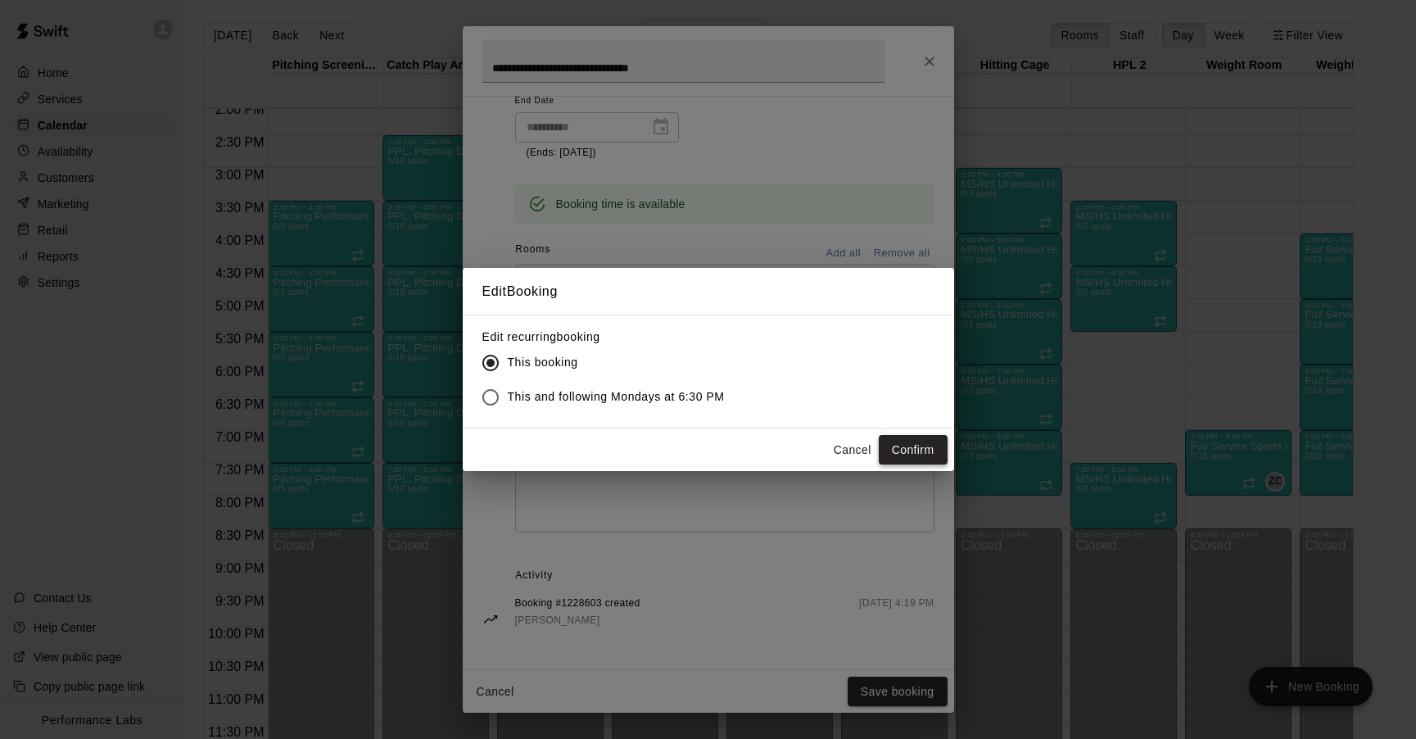
click at [910, 450] on button "Confirm" at bounding box center [913, 450] width 69 height 30
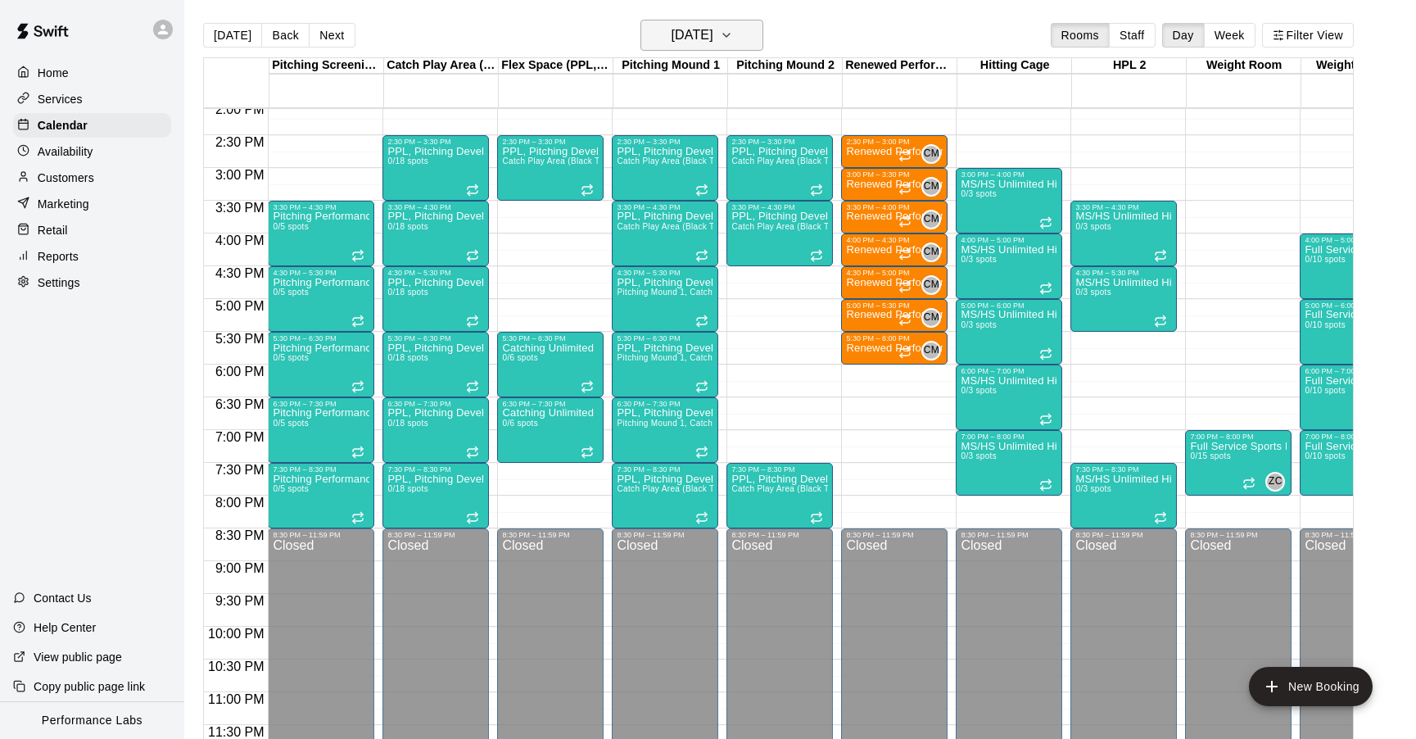
click at [710, 39] on h6 "[DATE]" at bounding box center [692, 35] width 42 height 23
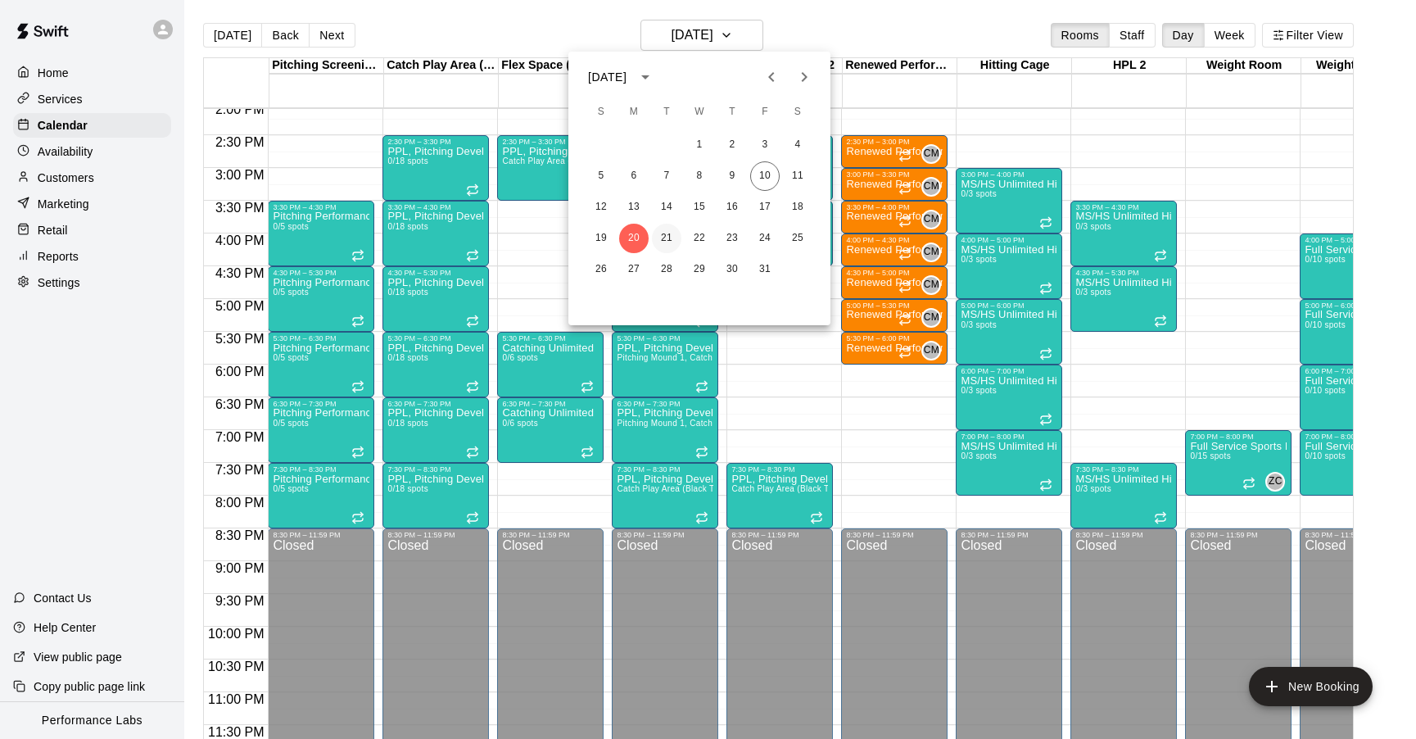
click at [668, 231] on button "21" at bounding box center [666, 238] width 29 height 29
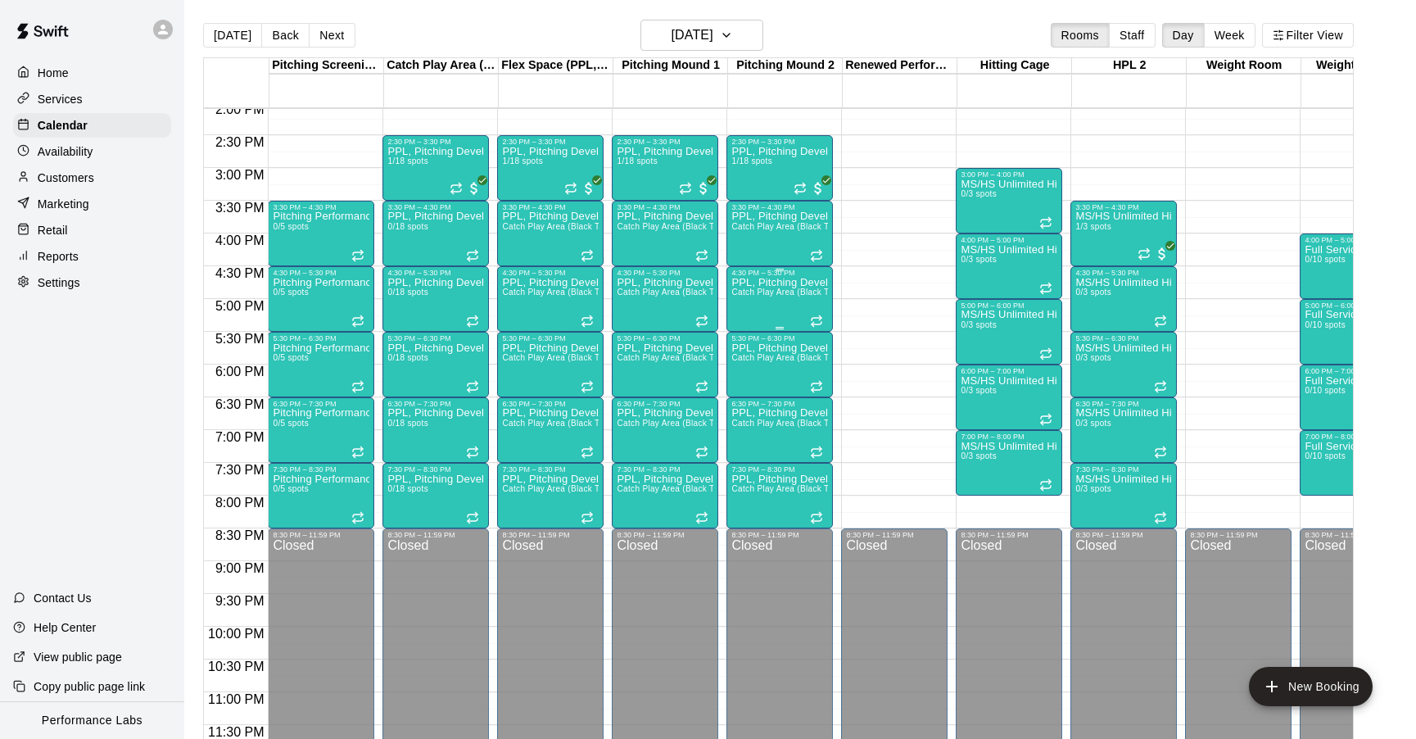
click at [778, 306] on div "PPL, Pitching Development Session Catch Play Area (Black Turf), [GEOGRAPHIC_DAT…" at bounding box center [779, 646] width 97 height 739
click at [748, 292] on icon "edit" at bounding box center [748, 294] width 15 height 15
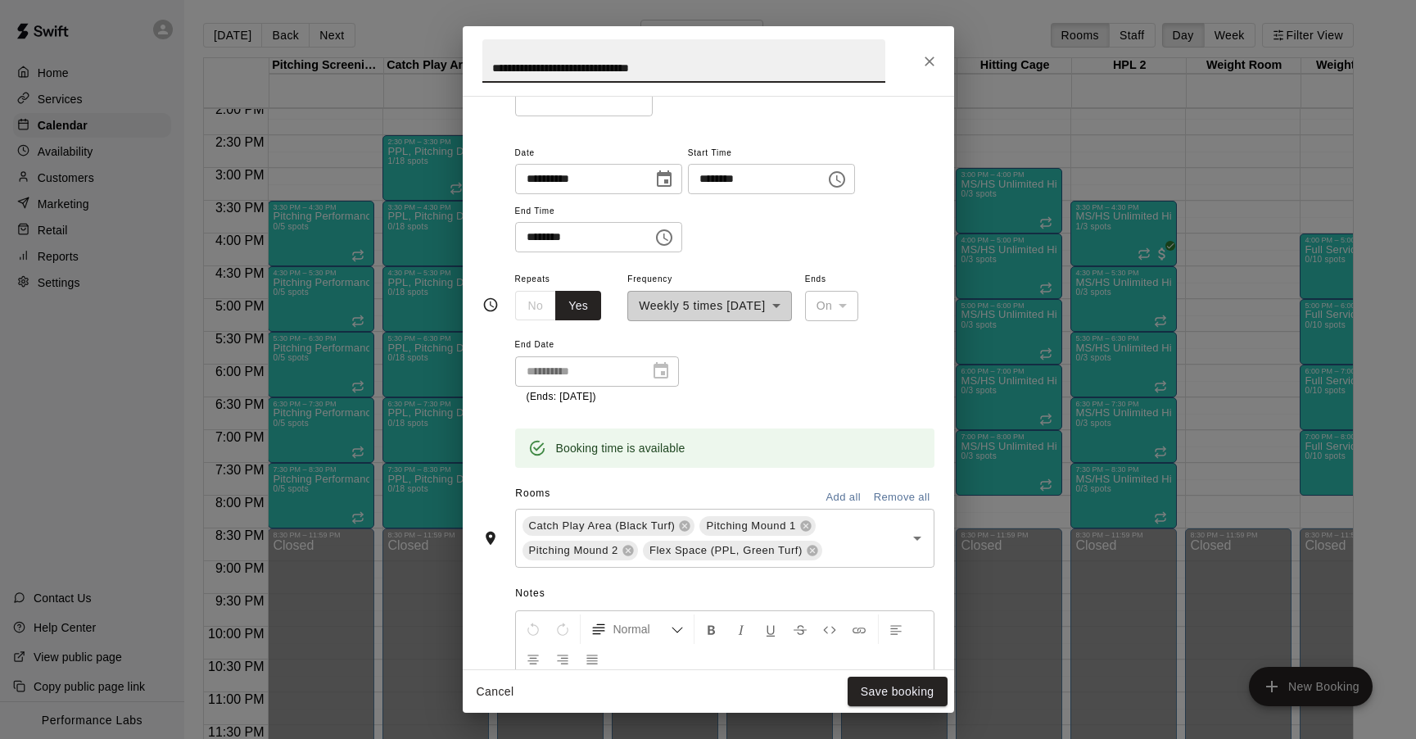
scroll to position [438, 0]
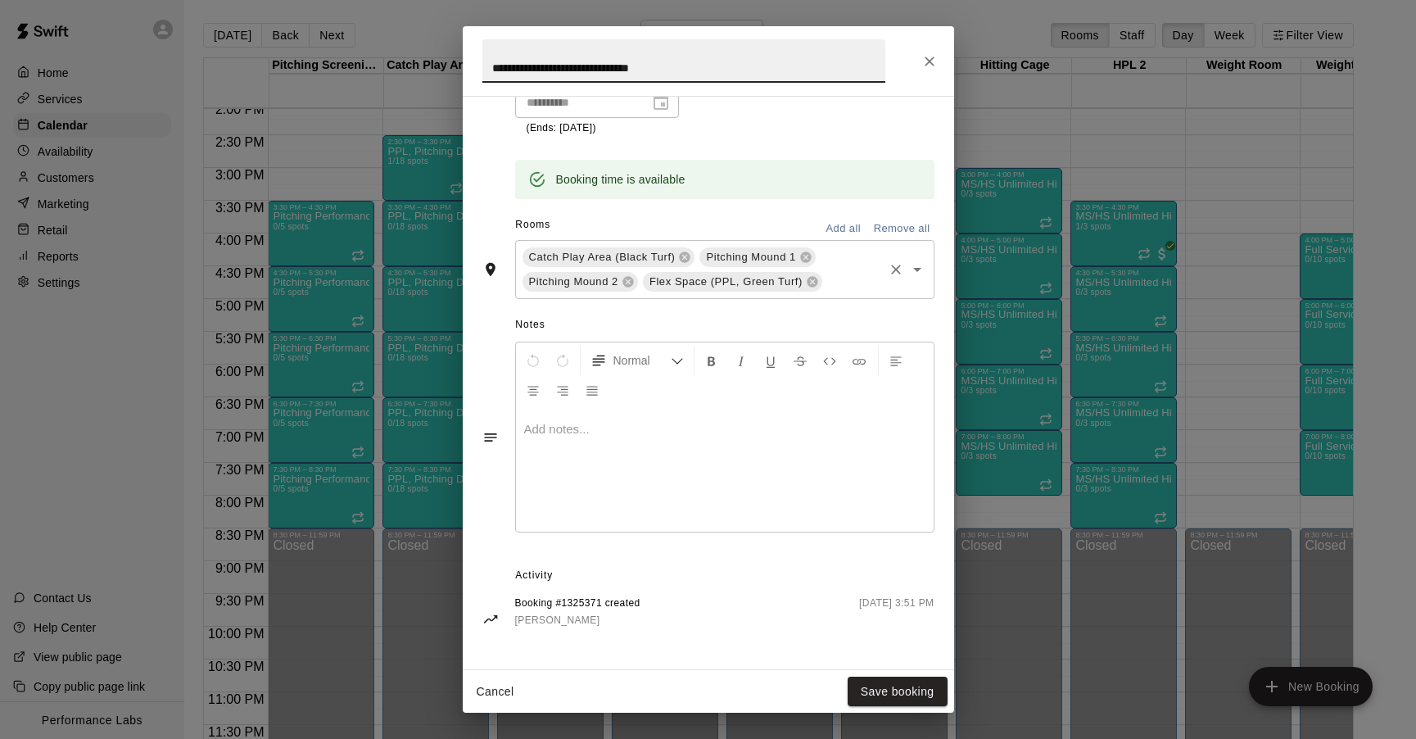
click at [629, 282] on icon at bounding box center [628, 281] width 13 height 13
click at [876, 692] on button "Save booking" at bounding box center [898, 692] width 100 height 30
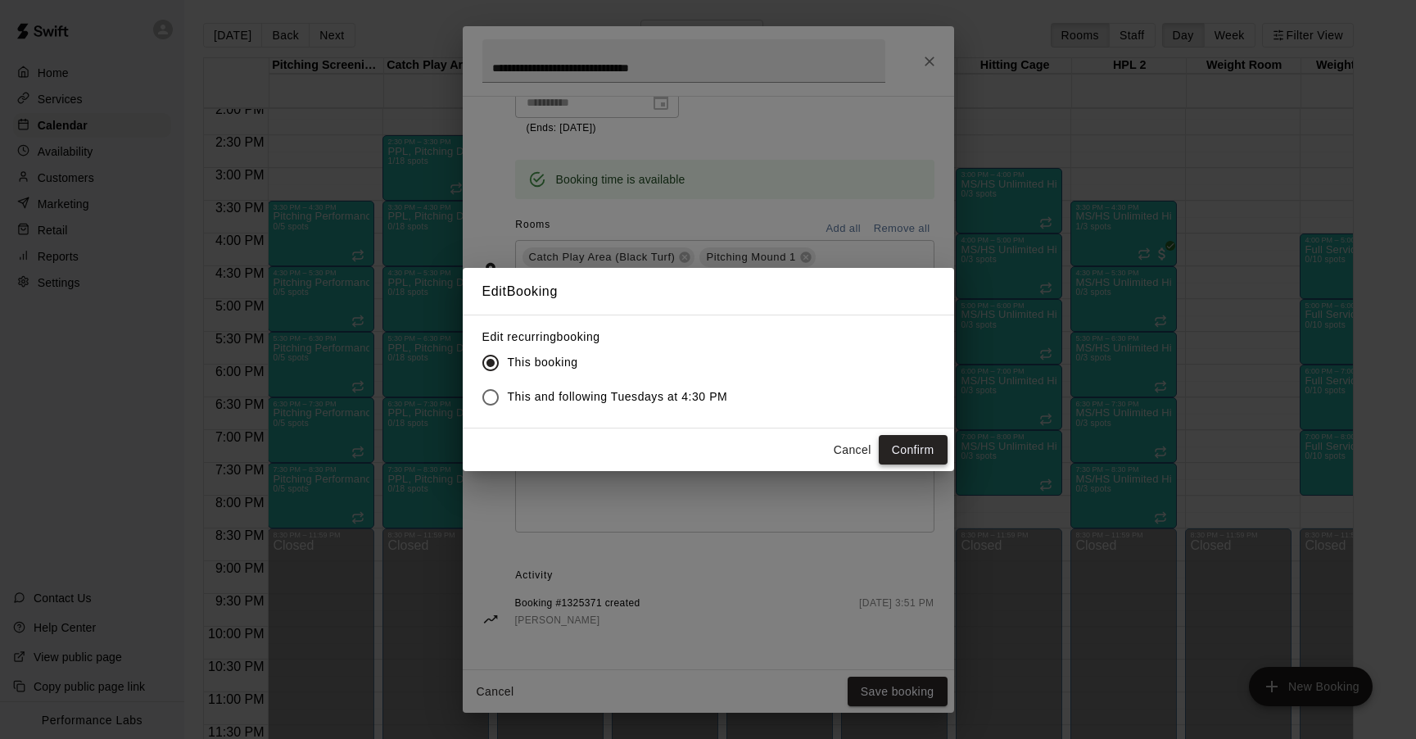
click at [927, 445] on button "Confirm" at bounding box center [913, 450] width 69 height 30
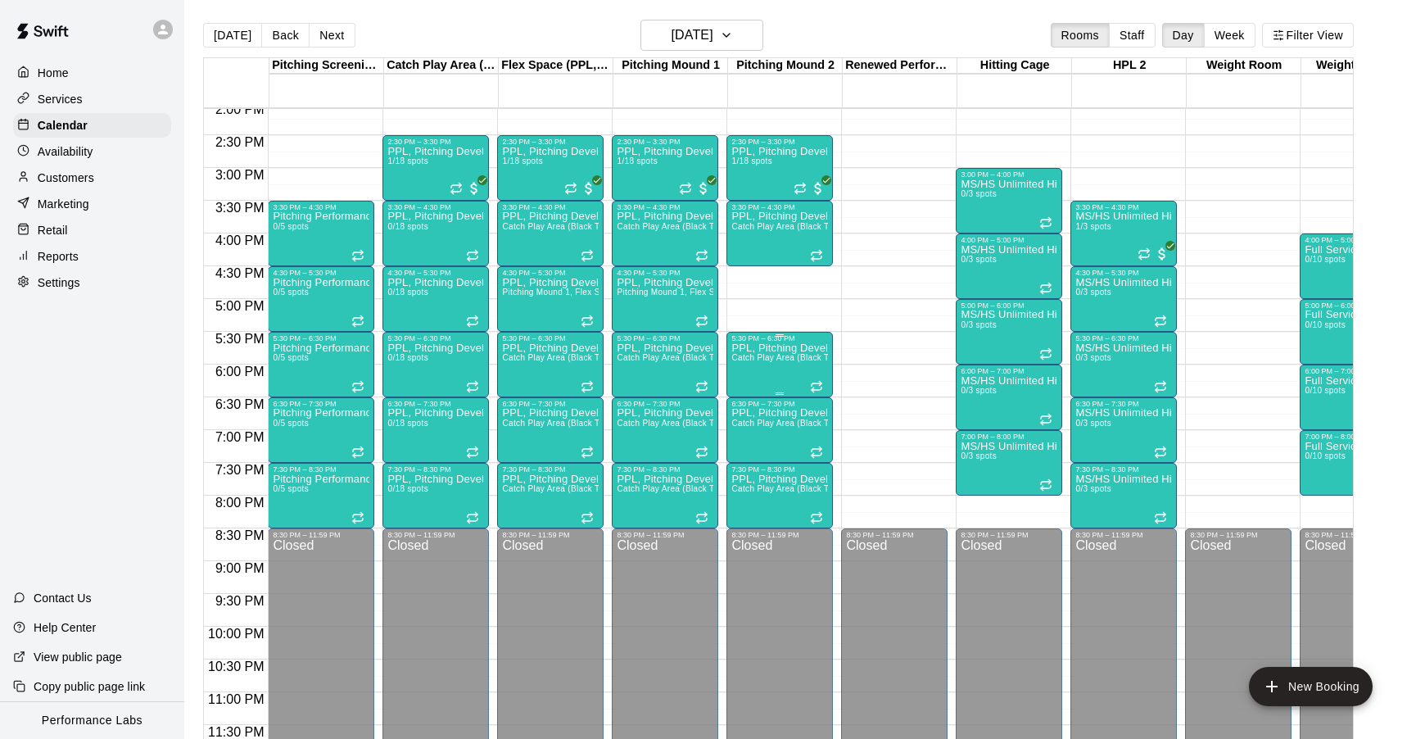
click at [777, 357] on span "Catch Play Area (Black Turf), [GEOGRAPHIC_DATA] 1, [GEOGRAPHIC_DATA], Flex Spac…" at bounding box center [945, 357] width 428 height 9
click at [751, 369] on icon "edit" at bounding box center [748, 370] width 15 height 15
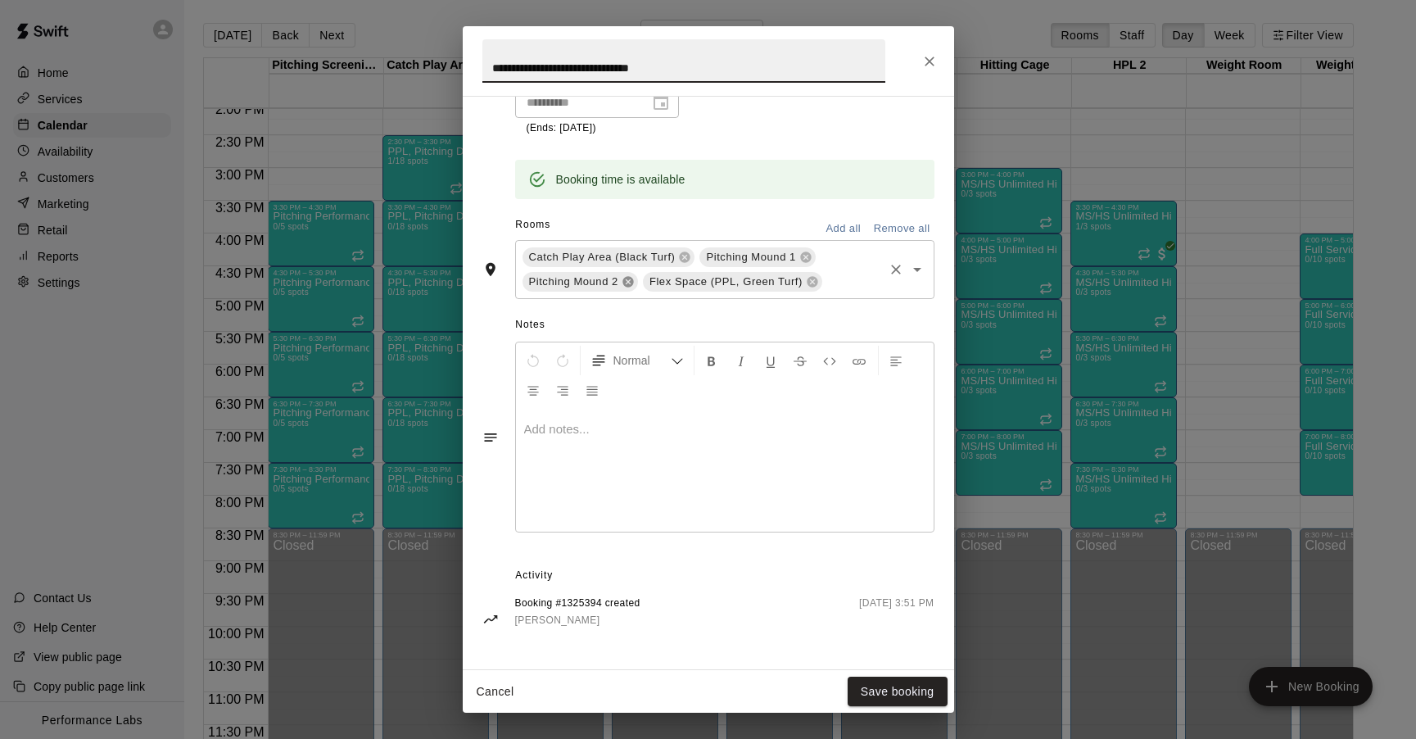
click at [630, 278] on icon at bounding box center [628, 281] width 11 height 11
click at [908, 684] on button "Save booking" at bounding box center [898, 692] width 100 height 30
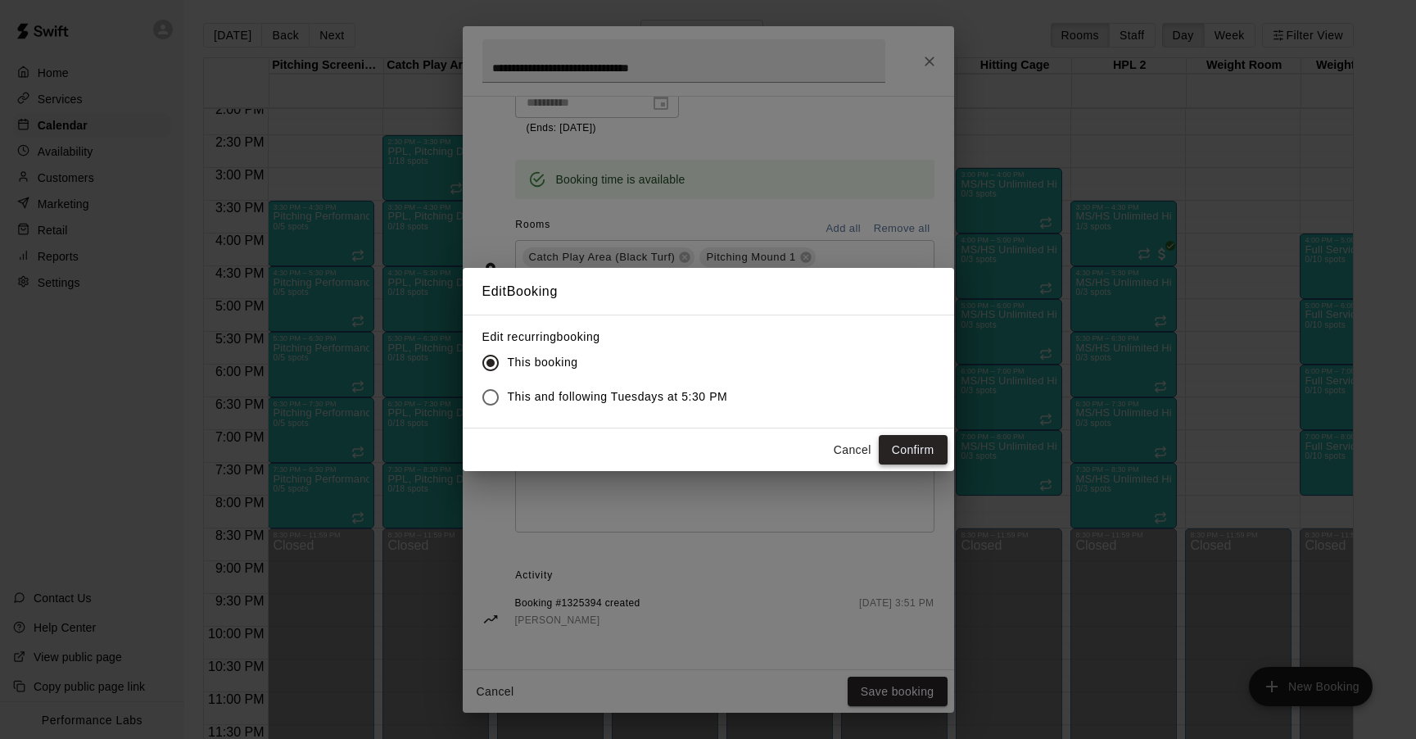
click at [921, 446] on button "Confirm" at bounding box center [913, 450] width 69 height 30
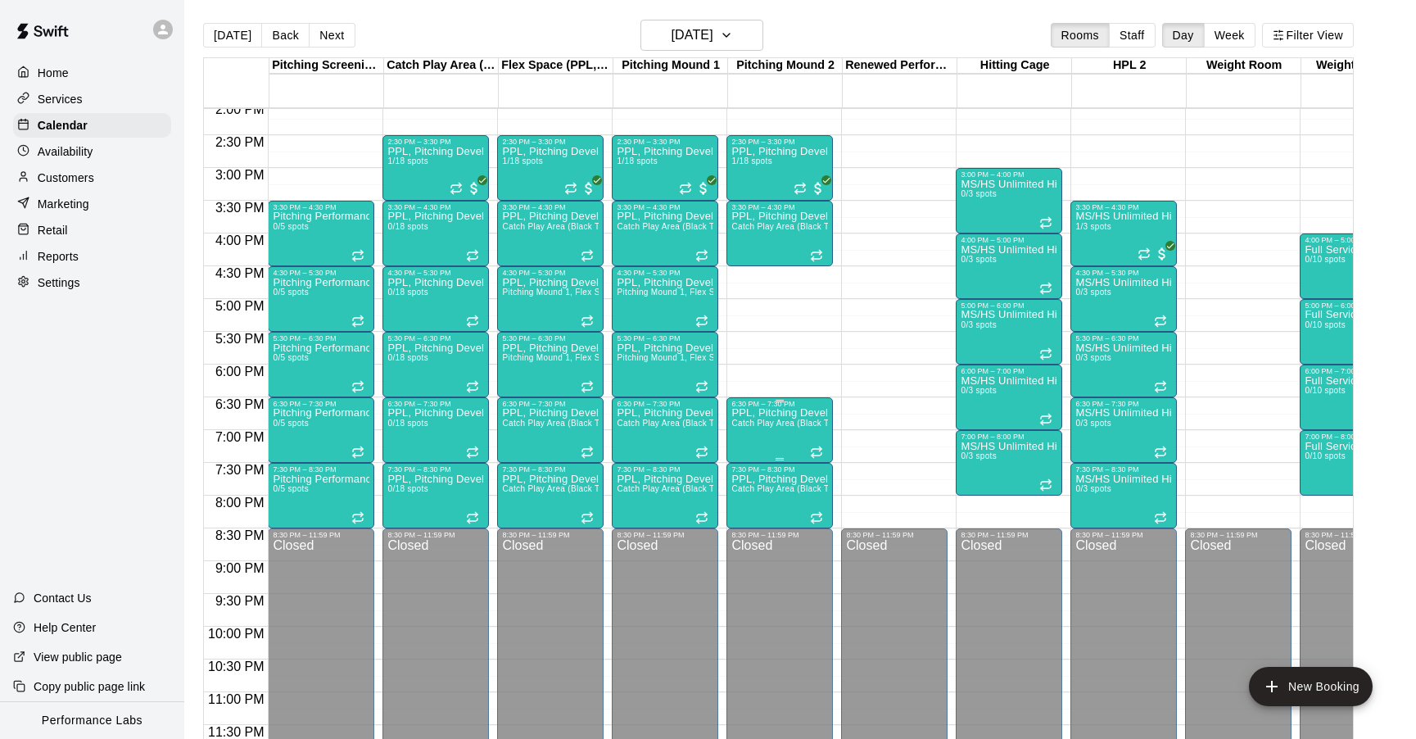
click at [771, 423] on span "Catch Play Area (Black Turf), [GEOGRAPHIC_DATA] 1, [GEOGRAPHIC_DATA], Flex Spac…" at bounding box center [945, 423] width 428 height 9
click at [750, 435] on icon "edit" at bounding box center [748, 435] width 15 height 15
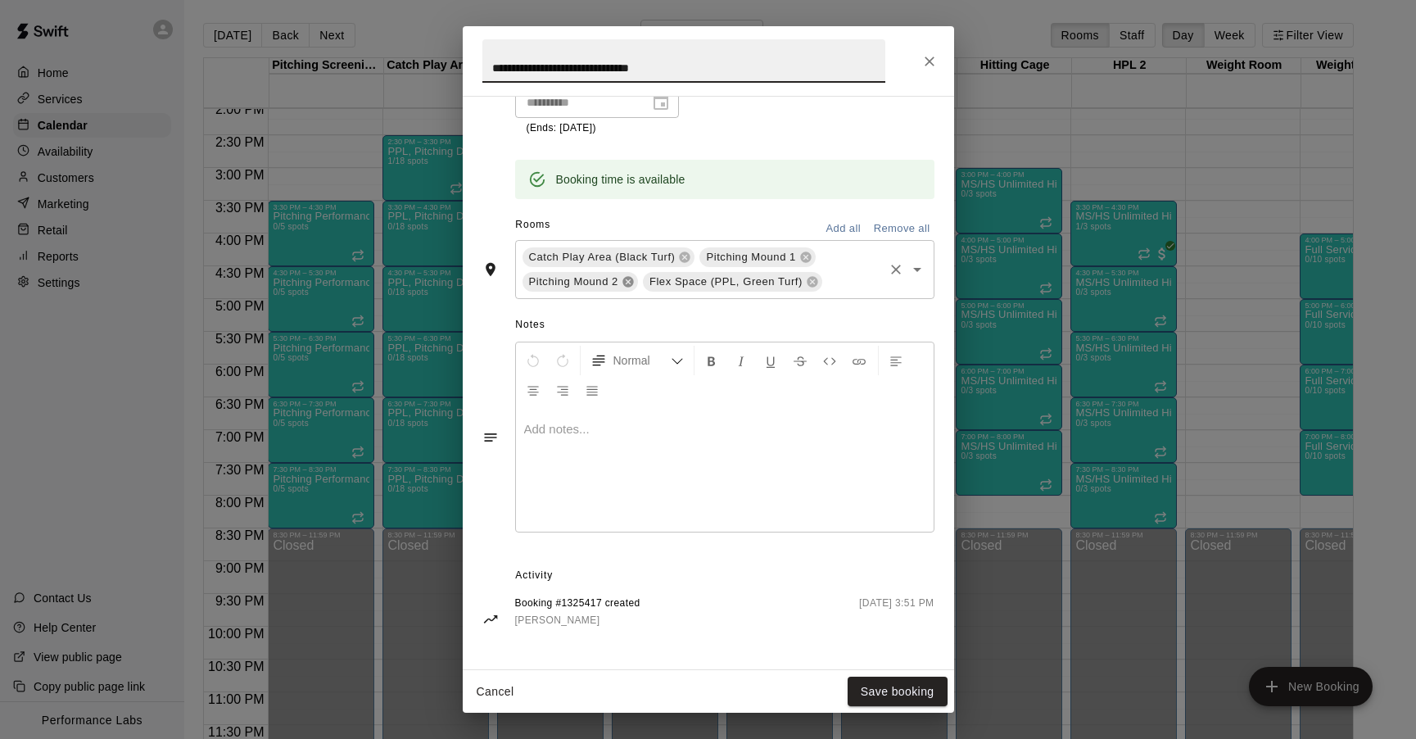
click at [628, 281] on icon at bounding box center [628, 281] width 13 height 13
click at [883, 688] on button "Save booking" at bounding box center [898, 692] width 100 height 30
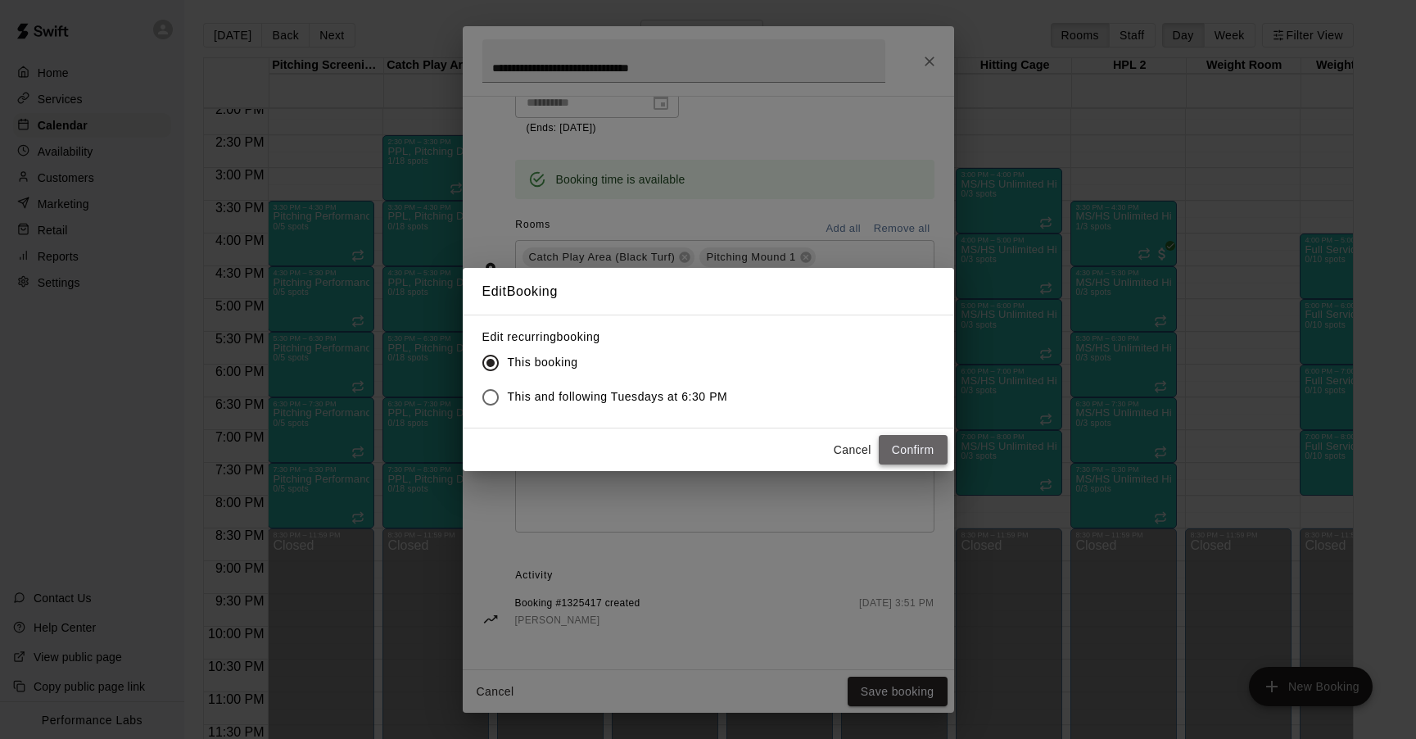
click at [908, 447] on button "Confirm" at bounding box center [913, 450] width 69 height 30
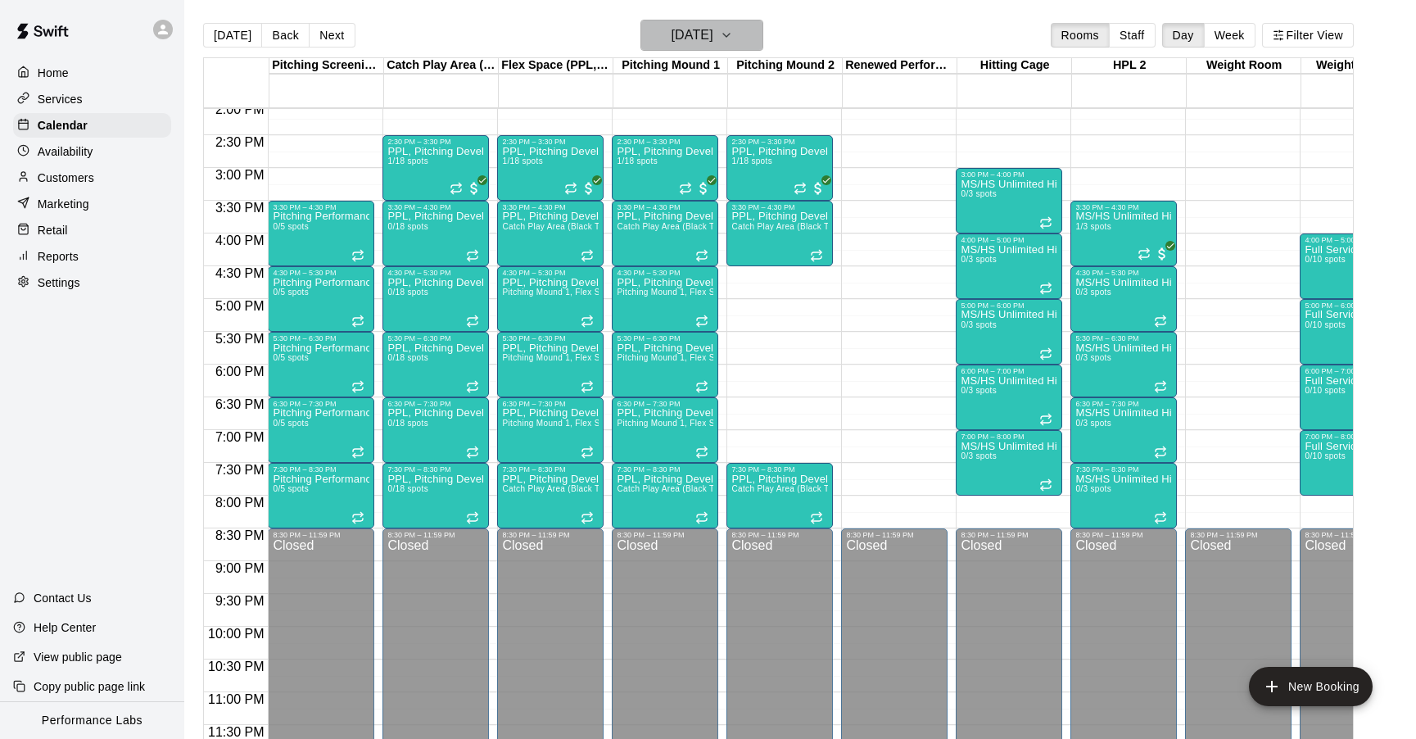
click at [702, 41] on h6 "[DATE]" at bounding box center [692, 35] width 42 height 23
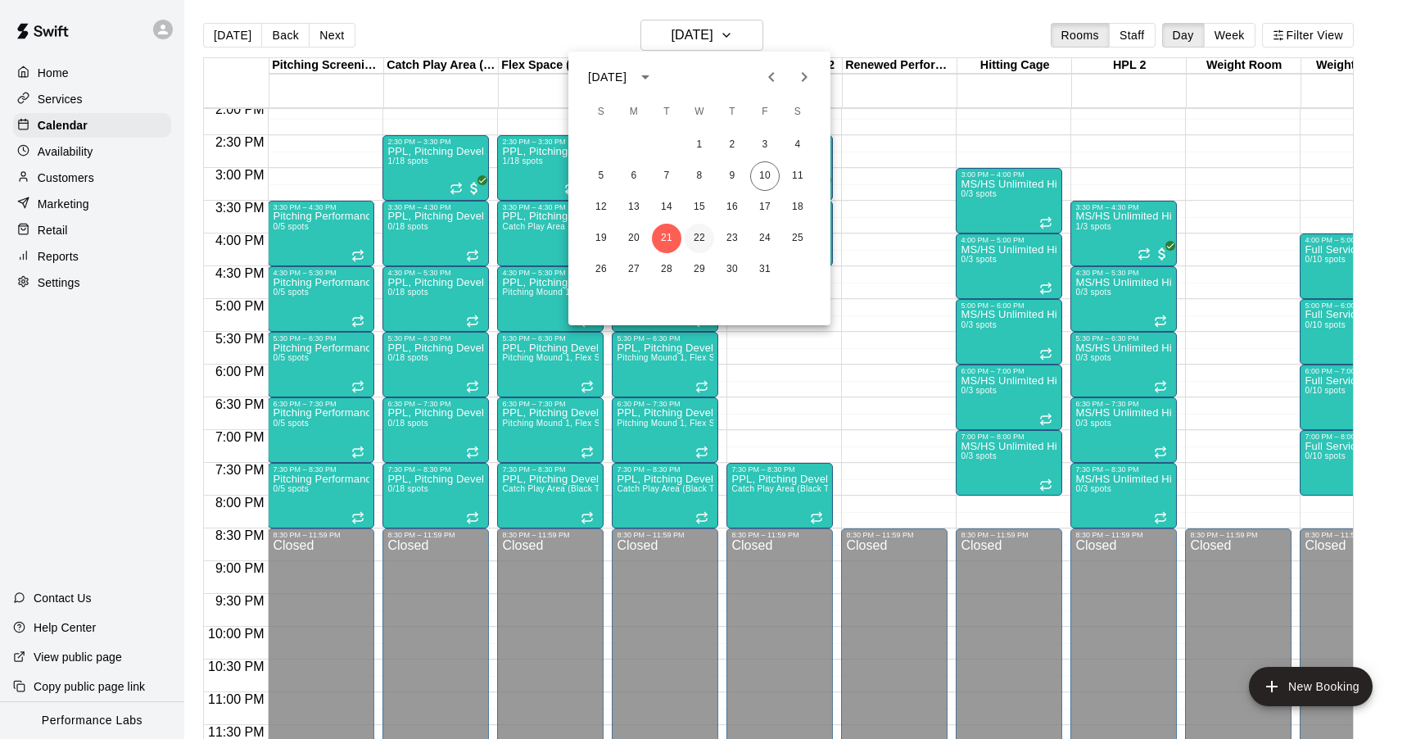
click at [699, 238] on button "22" at bounding box center [699, 238] width 29 height 29
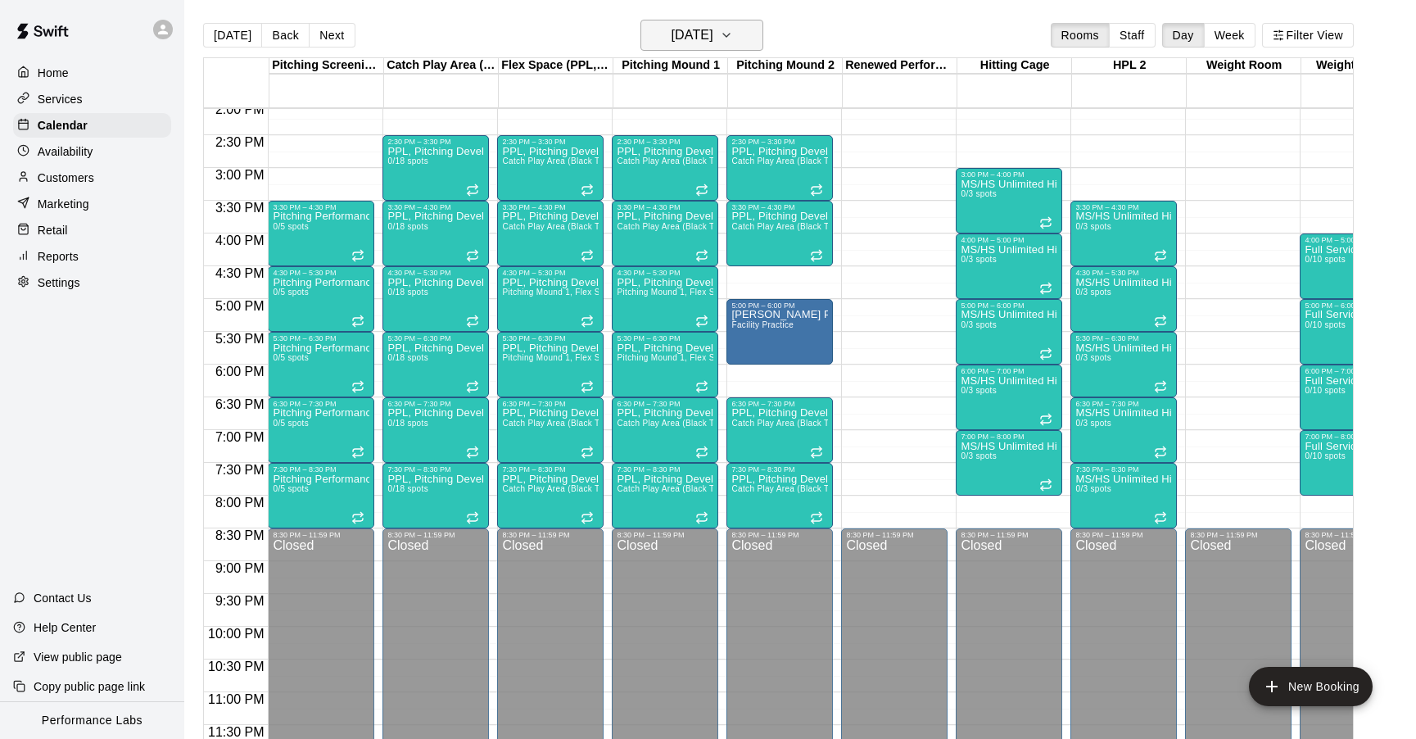
click at [737, 51] on button "[DATE]" at bounding box center [702, 35] width 123 height 31
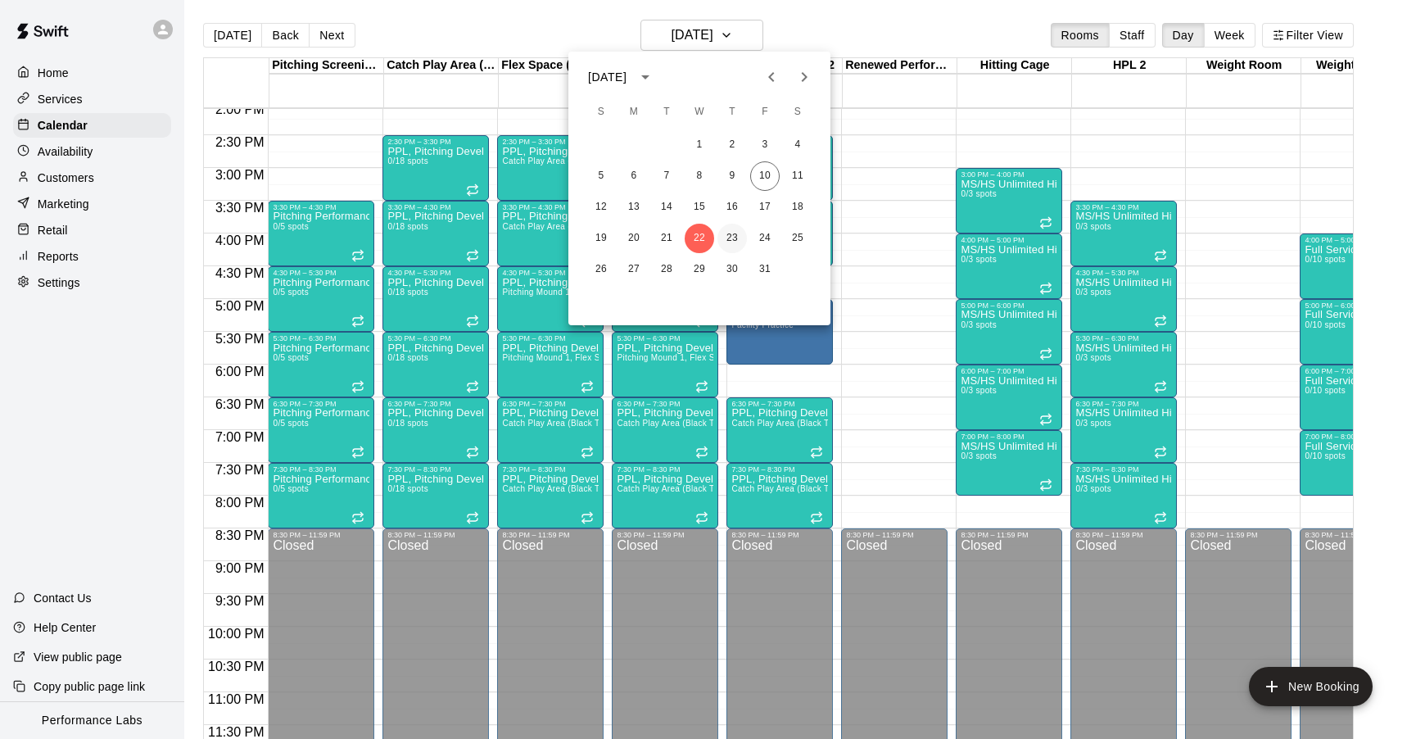
click at [737, 238] on button "23" at bounding box center [732, 238] width 29 height 29
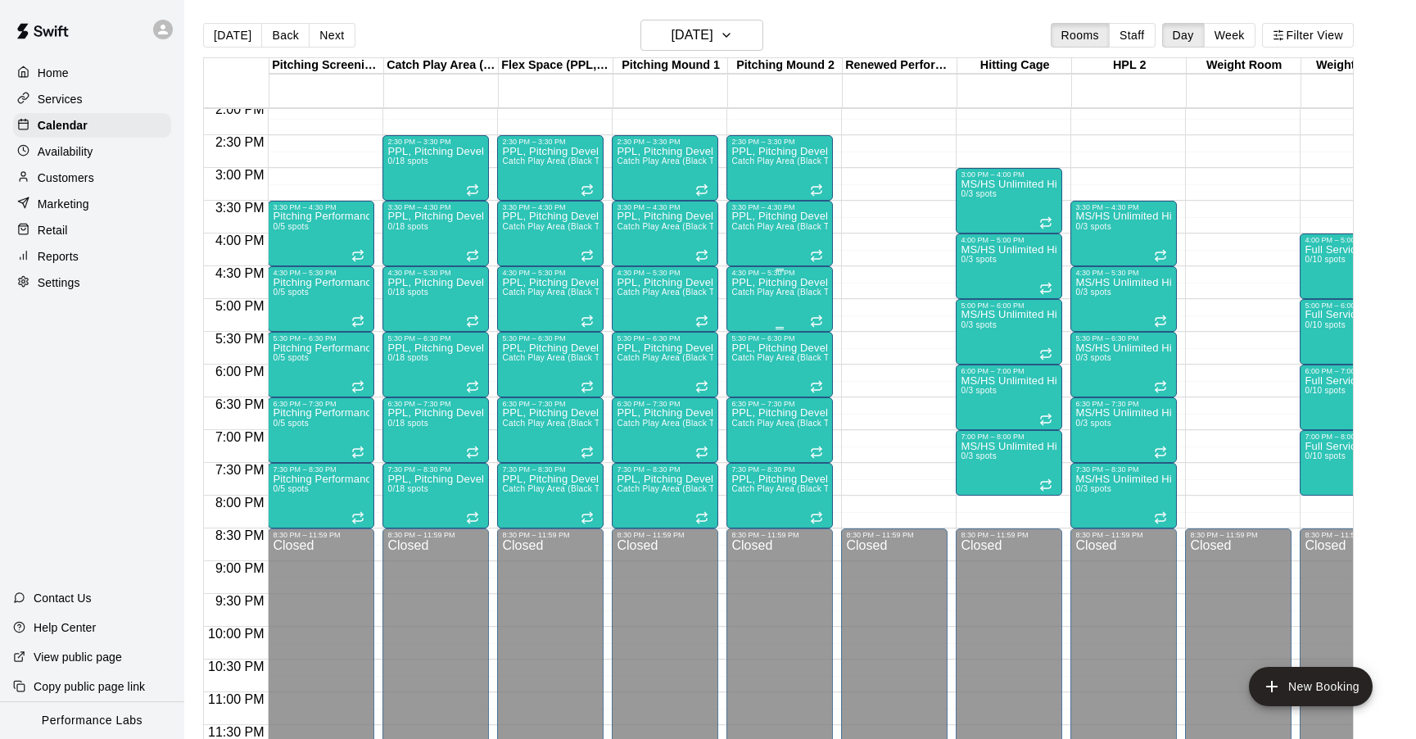
click at [788, 286] on div "PPL, Pitching Development Session Catch Play Area (Black Turf), [GEOGRAPHIC_DAT…" at bounding box center [779, 646] width 97 height 739
click at [749, 293] on icon "edit" at bounding box center [748, 294] width 15 height 15
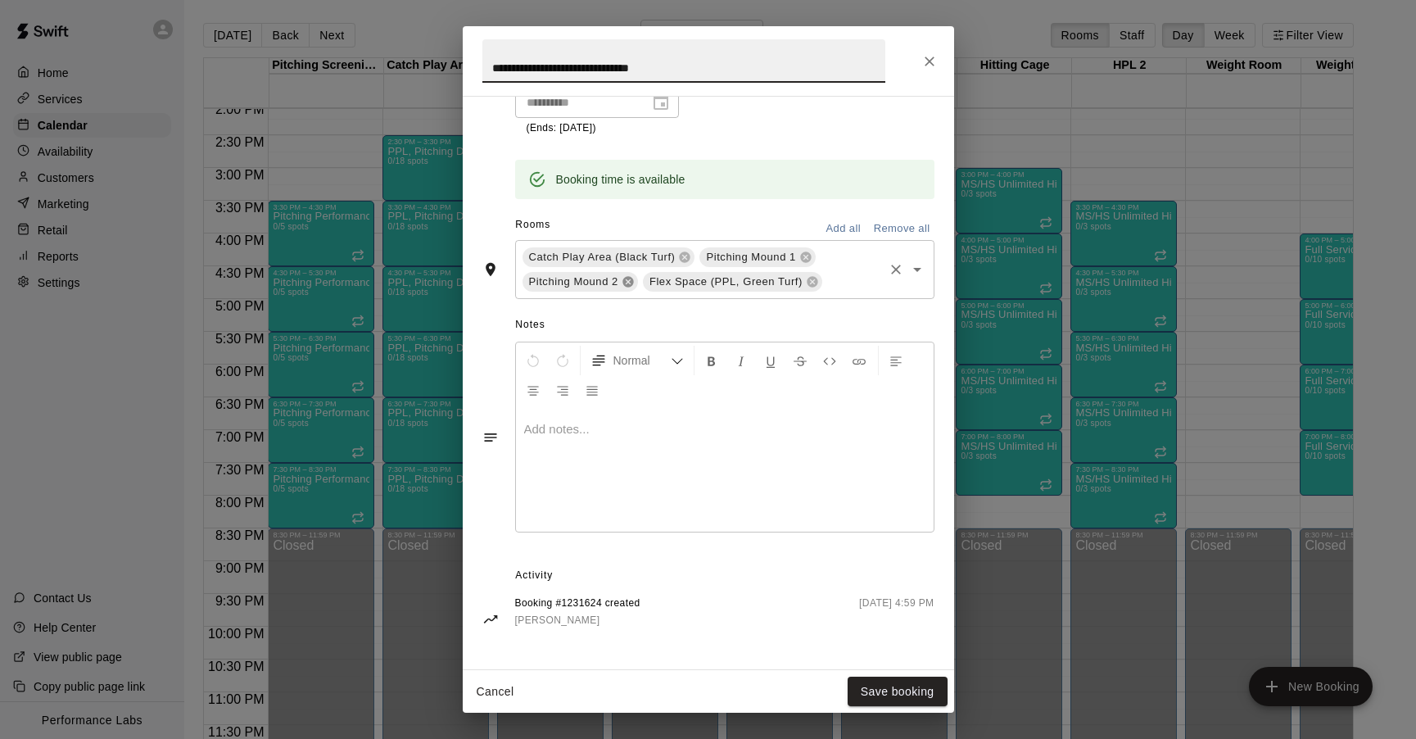
click at [628, 281] on icon at bounding box center [628, 281] width 13 height 13
click at [875, 696] on button "Save booking" at bounding box center [898, 692] width 100 height 30
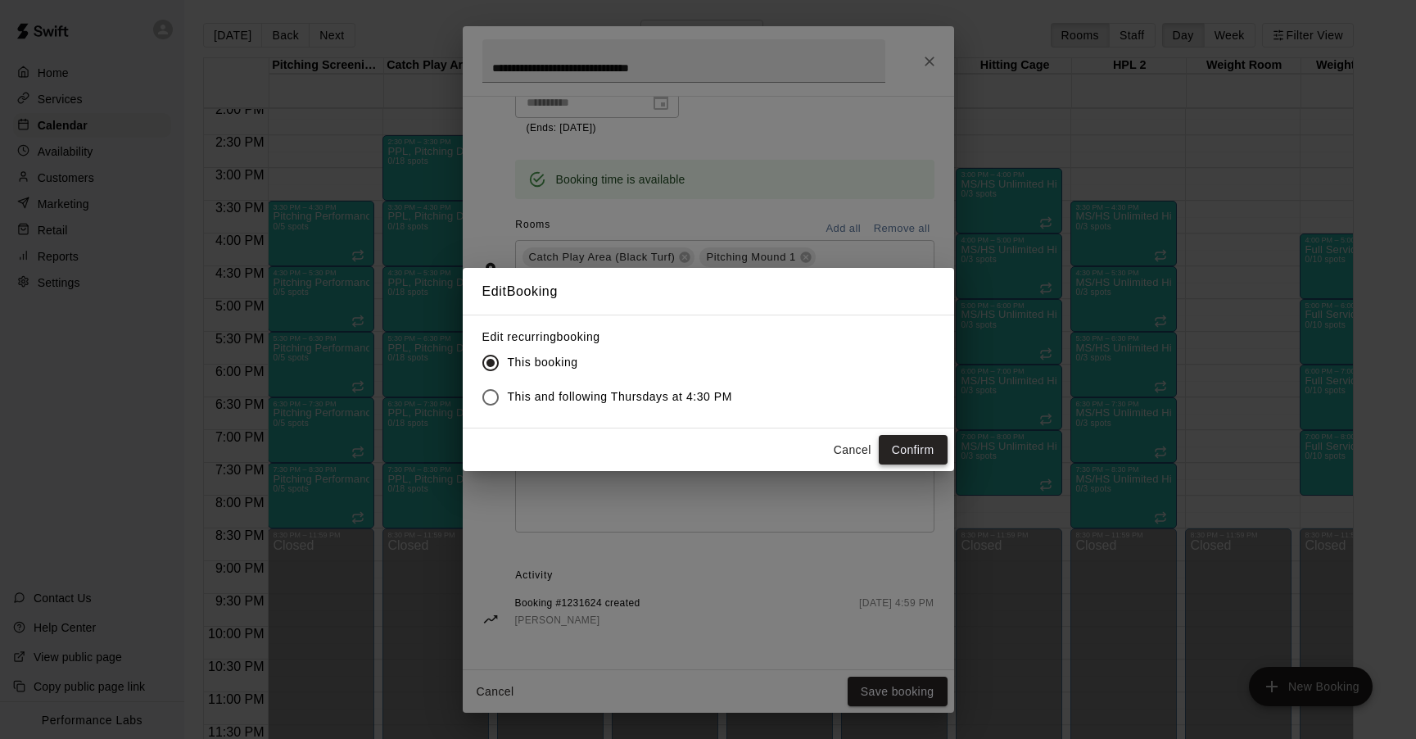
click at [927, 446] on button "Confirm" at bounding box center [913, 450] width 69 height 30
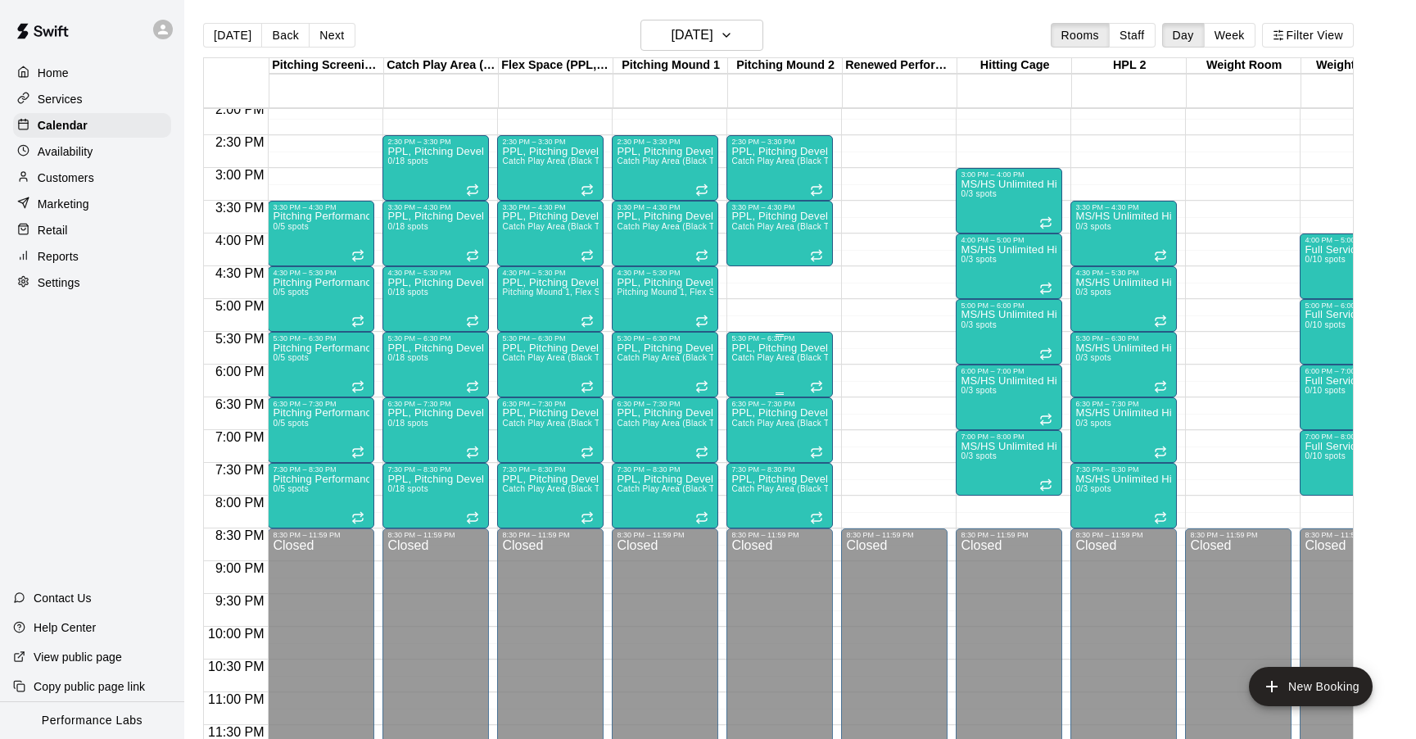
click at [794, 339] on div "5:30 PM – 6:30 PM" at bounding box center [779, 338] width 97 height 8
click at [754, 342] on icon "edit" at bounding box center [749, 351] width 20 height 20
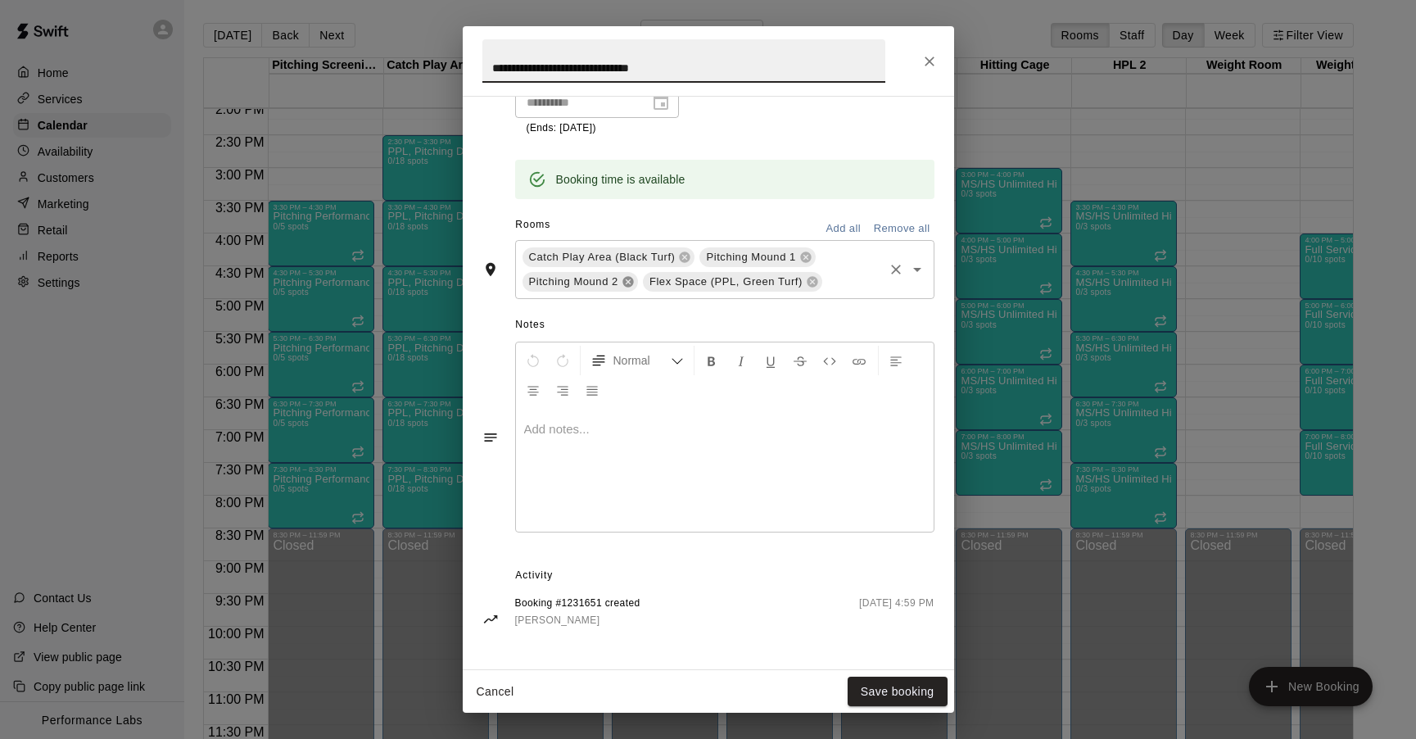
click at [625, 282] on icon at bounding box center [628, 281] width 11 height 11
click at [881, 691] on button "Save booking" at bounding box center [898, 692] width 100 height 30
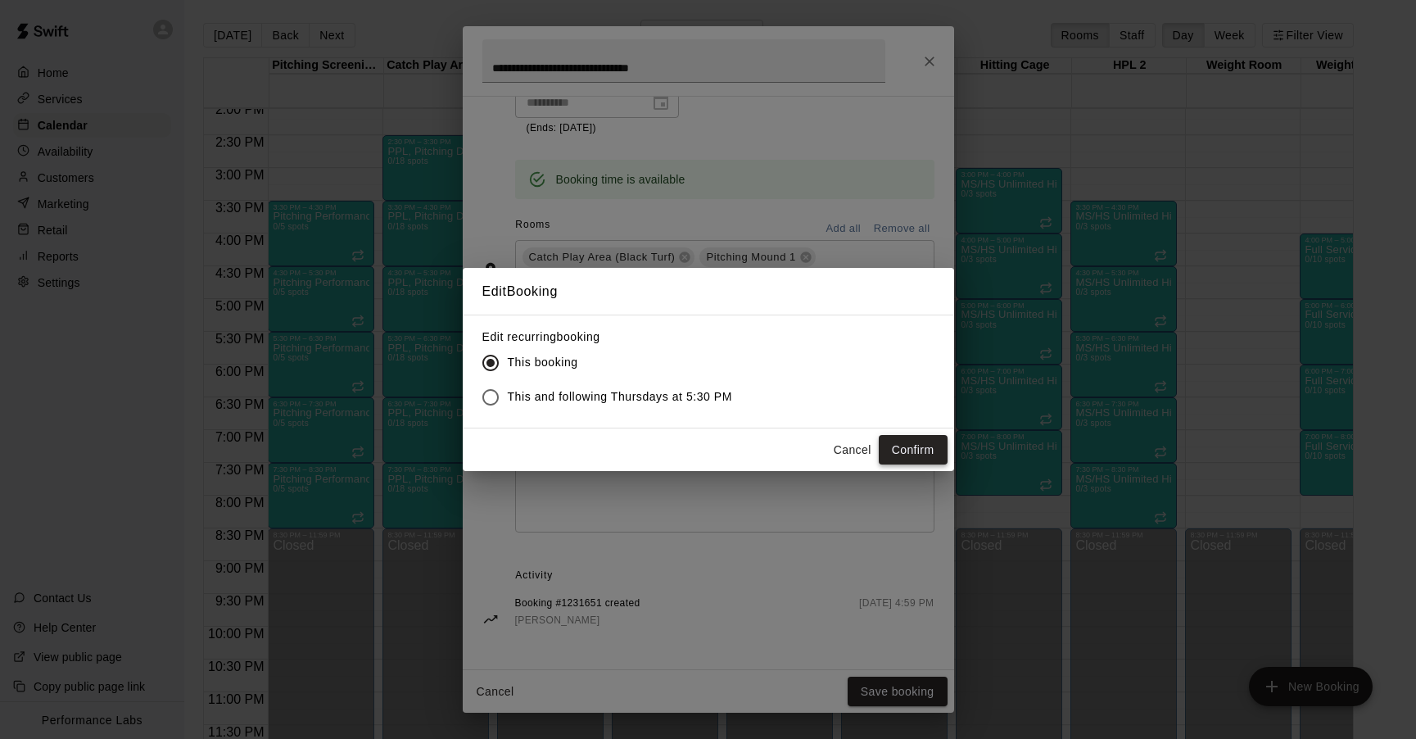
click at [908, 450] on button "Confirm" at bounding box center [913, 450] width 69 height 30
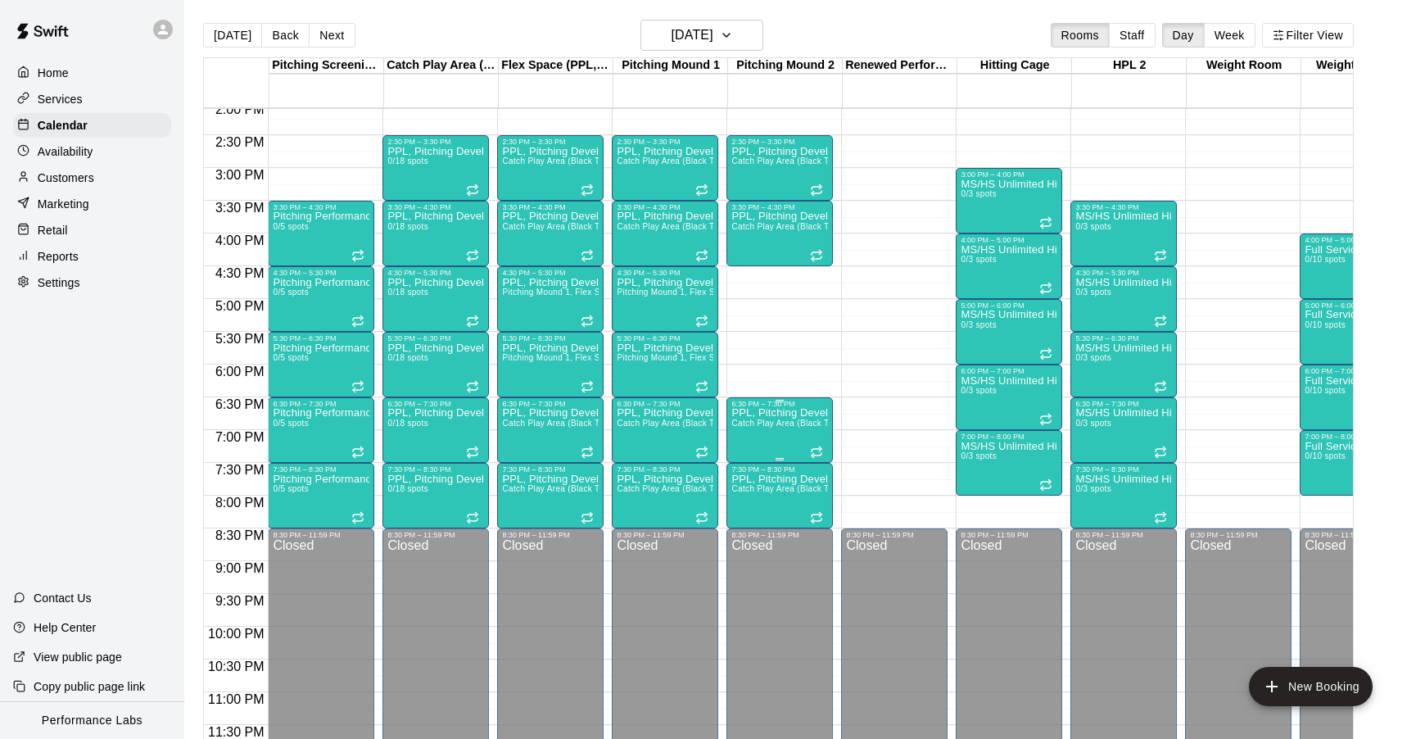
click at [754, 422] on icon "edit" at bounding box center [749, 425] width 20 height 20
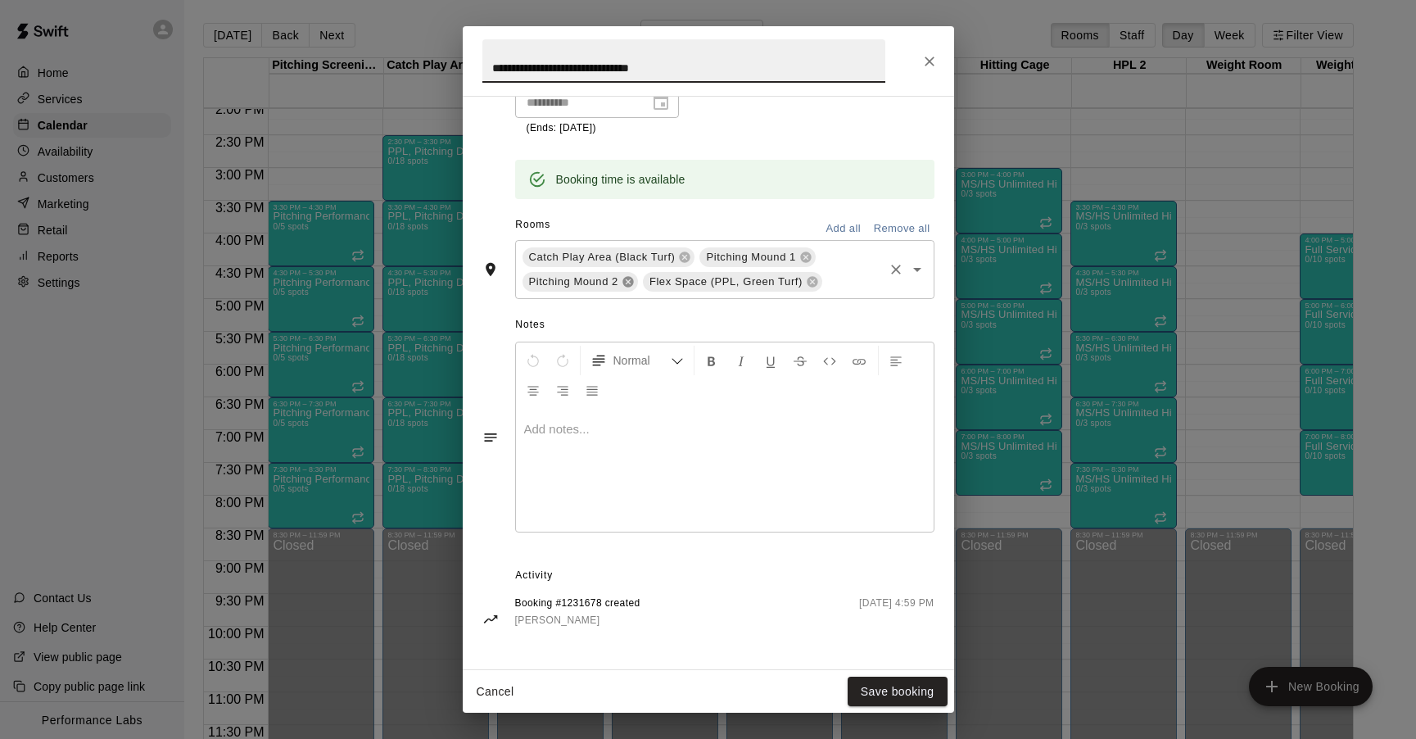
click at [631, 283] on icon at bounding box center [628, 281] width 13 height 13
click at [904, 690] on button "Save booking" at bounding box center [898, 692] width 100 height 30
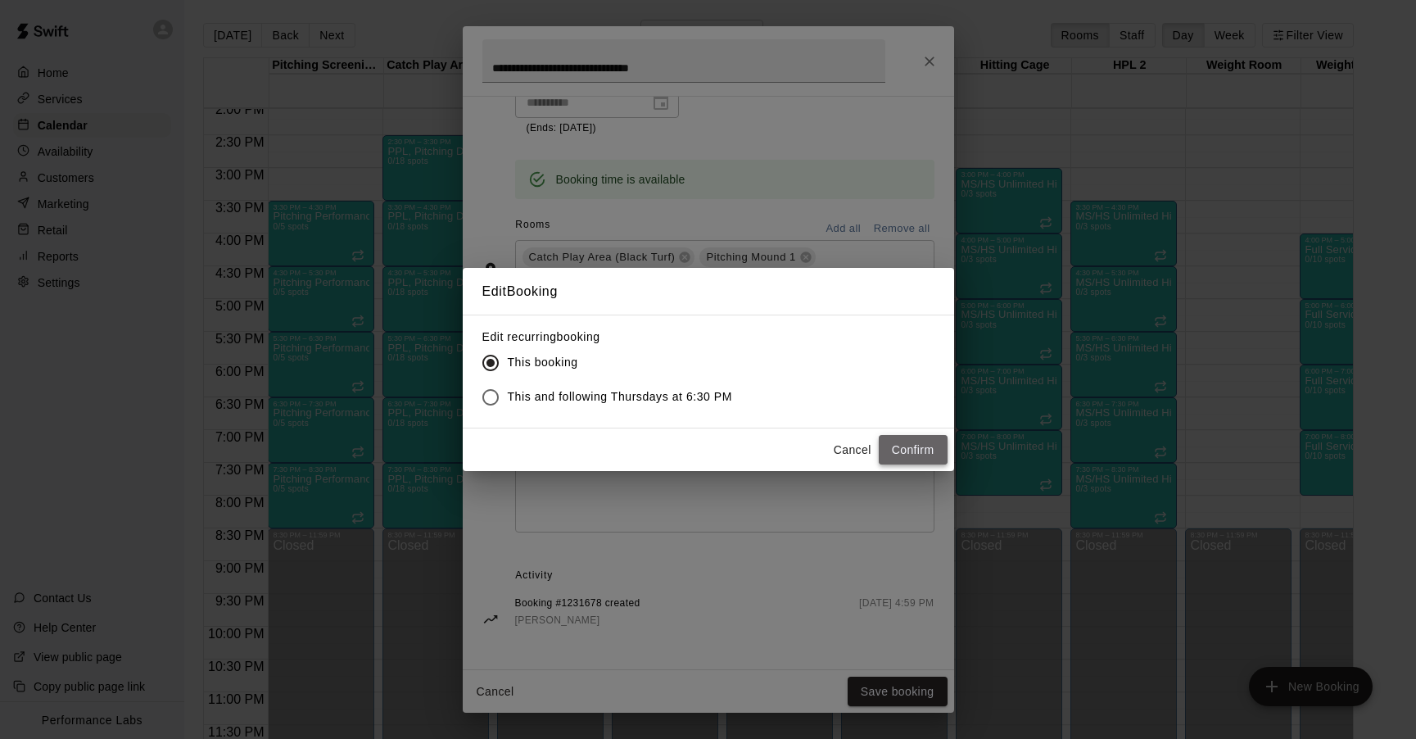
click at [908, 456] on button "Confirm" at bounding box center [913, 450] width 69 height 30
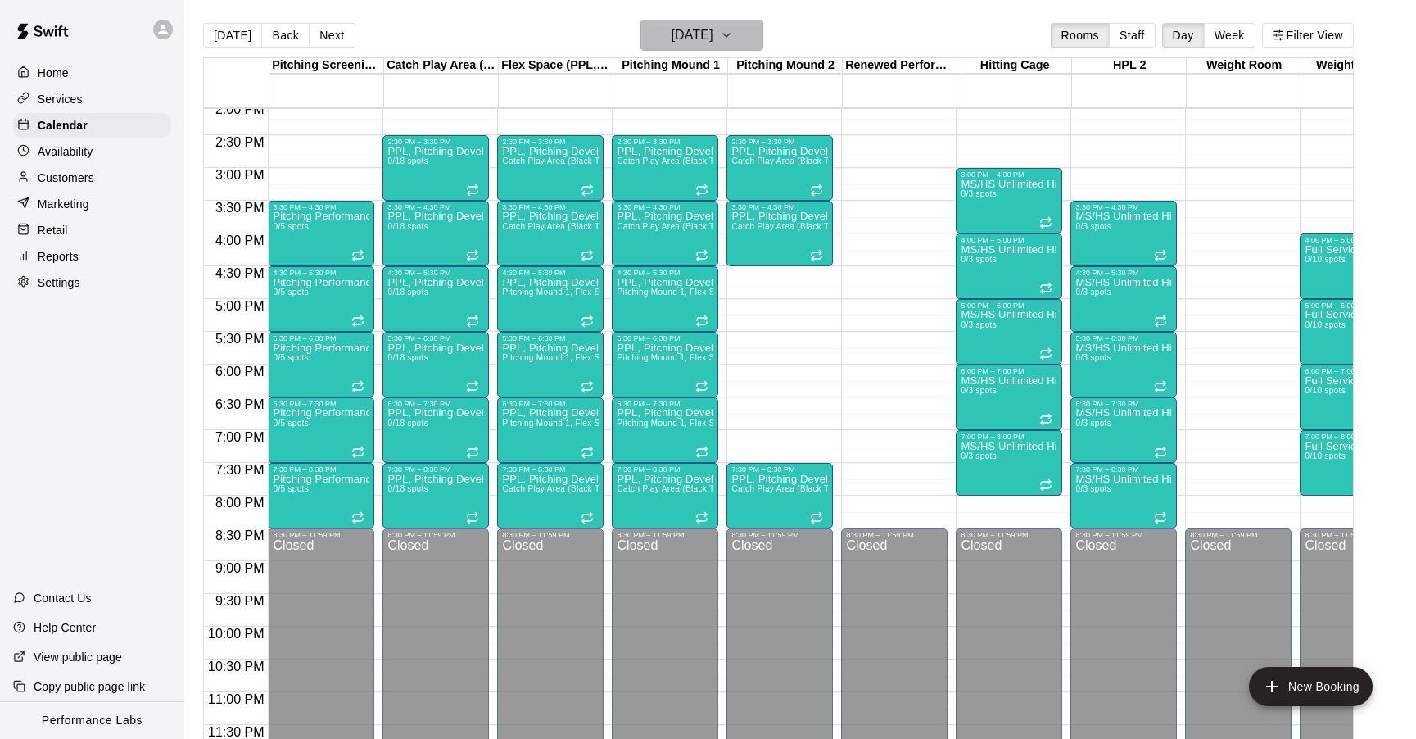
click at [713, 38] on h6 "[DATE]" at bounding box center [692, 35] width 42 height 23
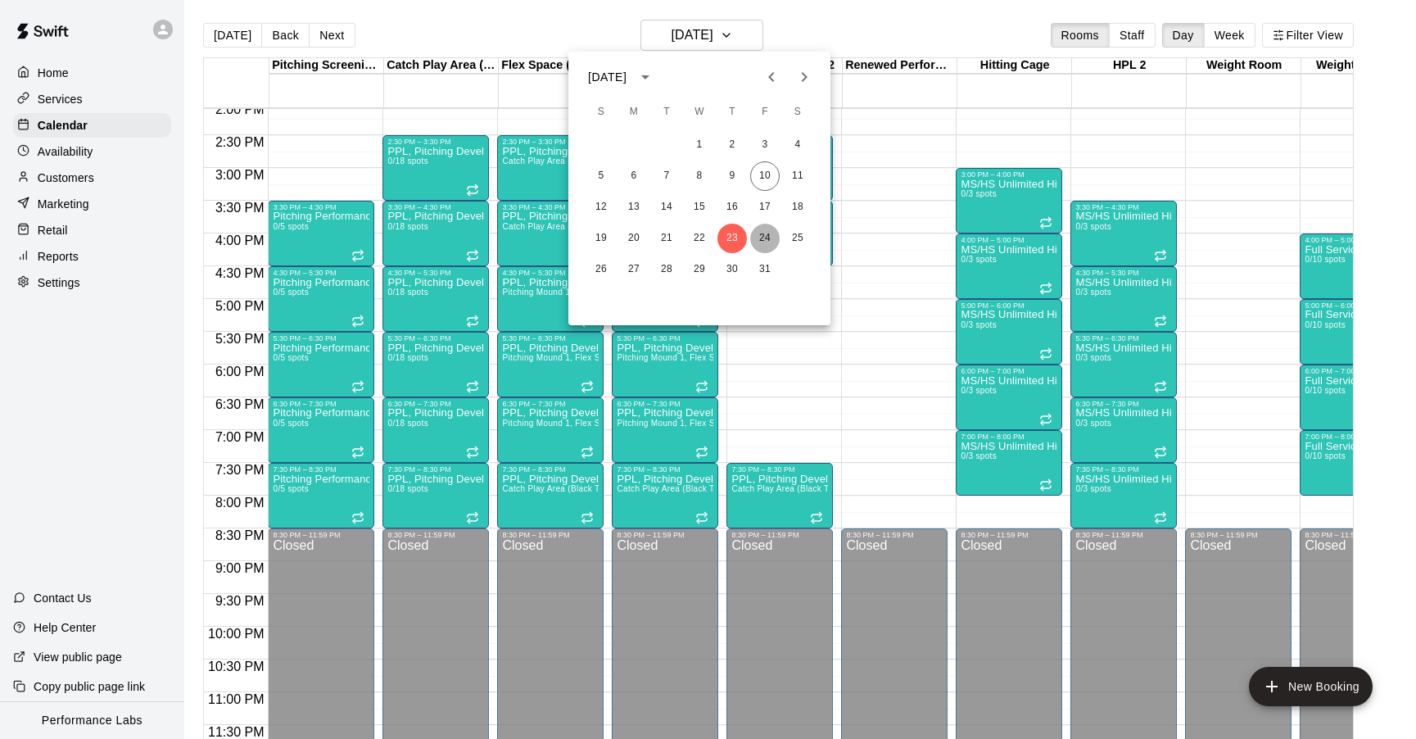
click at [763, 235] on button "24" at bounding box center [764, 238] width 29 height 29
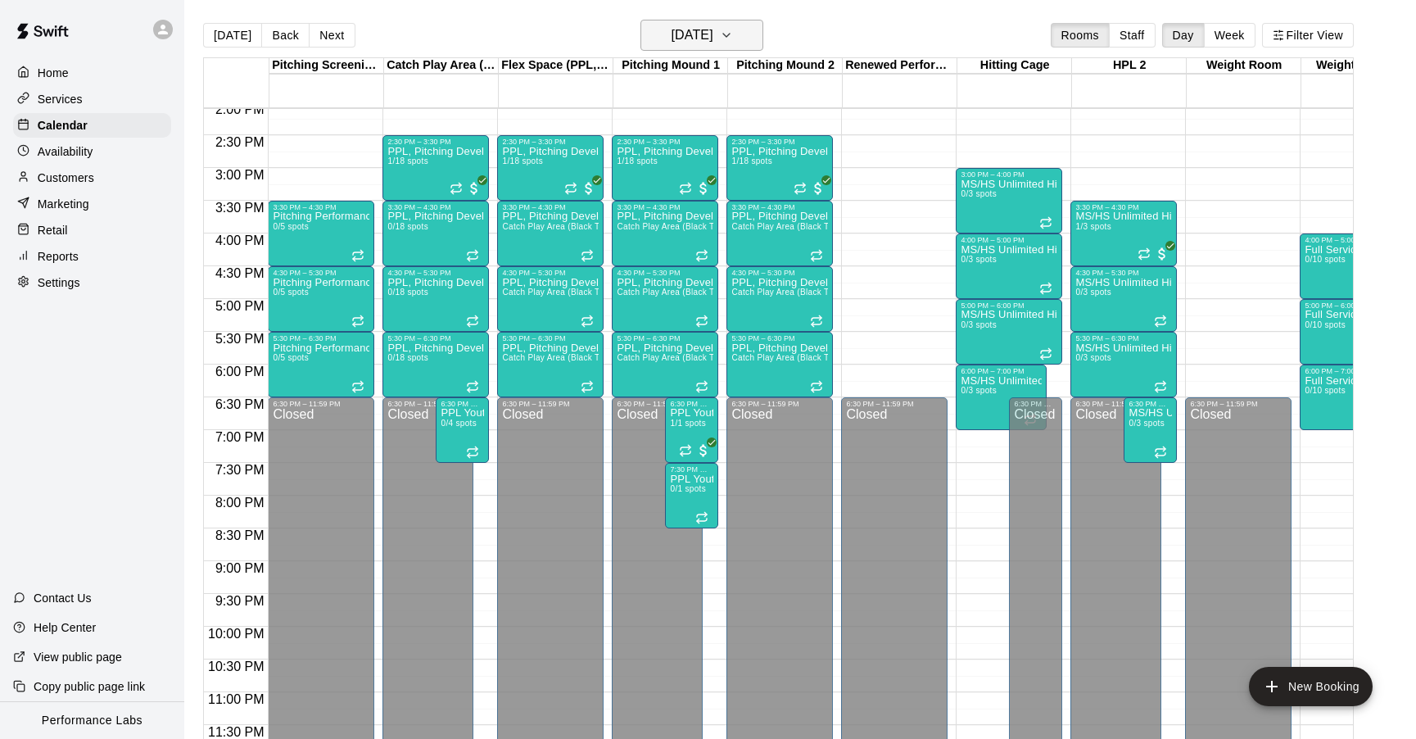
click at [707, 37] on h6 "[DATE]" at bounding box center [692, 35] width 42 height 23
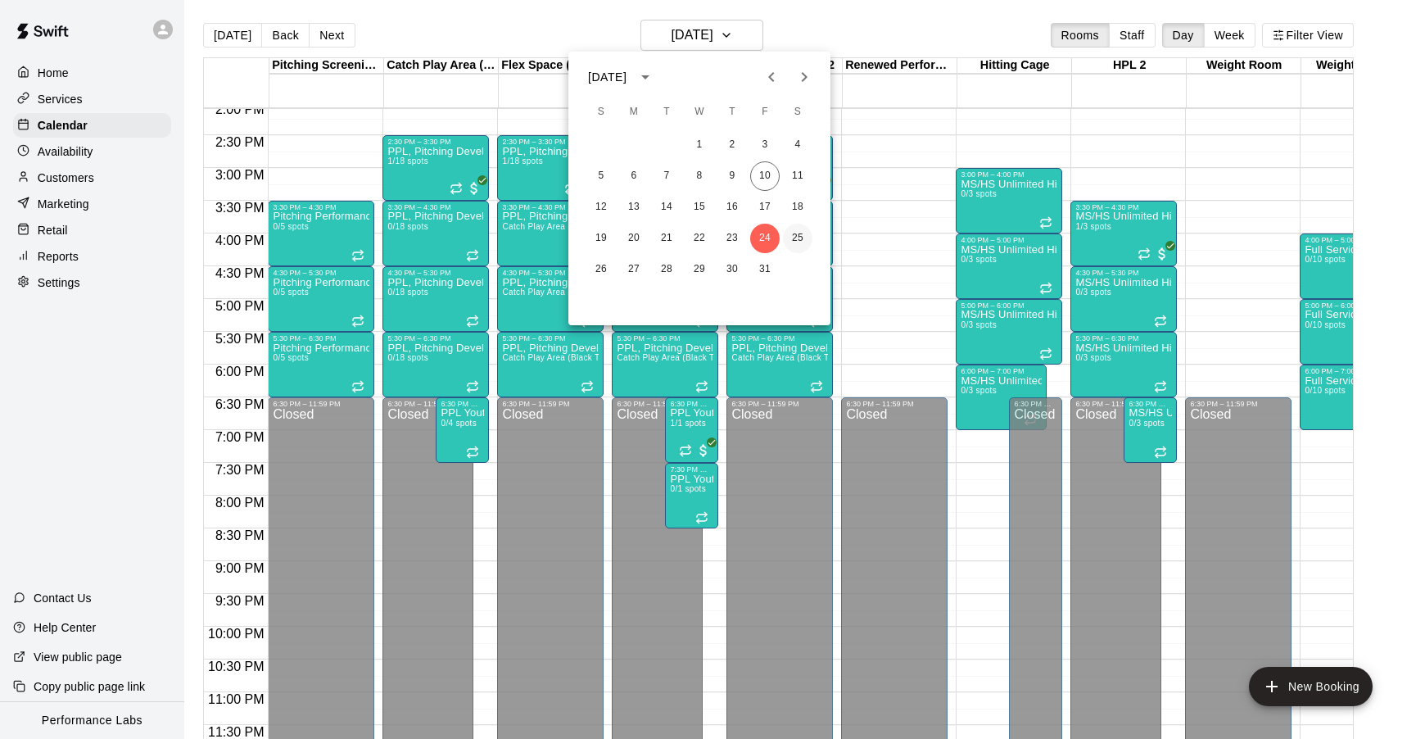
click at [798, 236] on button "25" at bounding box center [797, 238] width 29 height 29
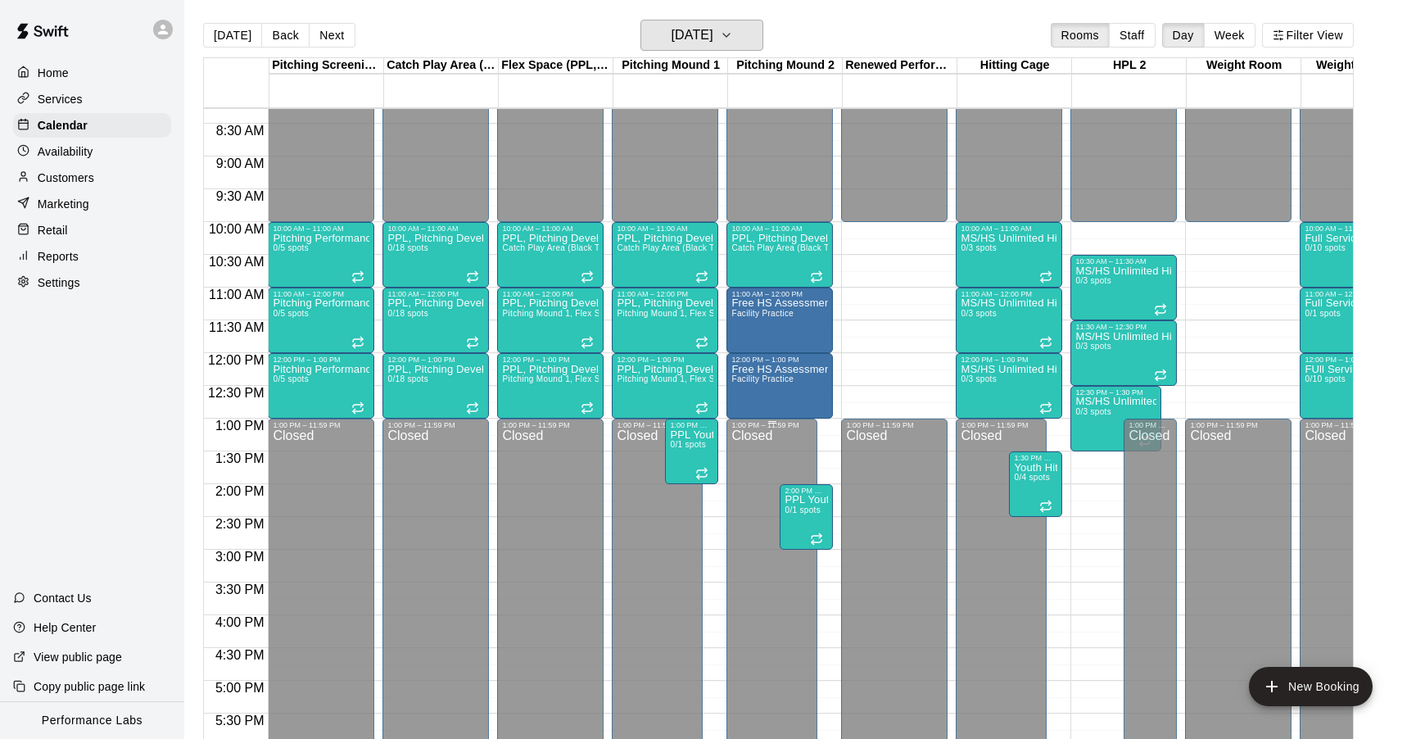
scroll to position [432, 0]
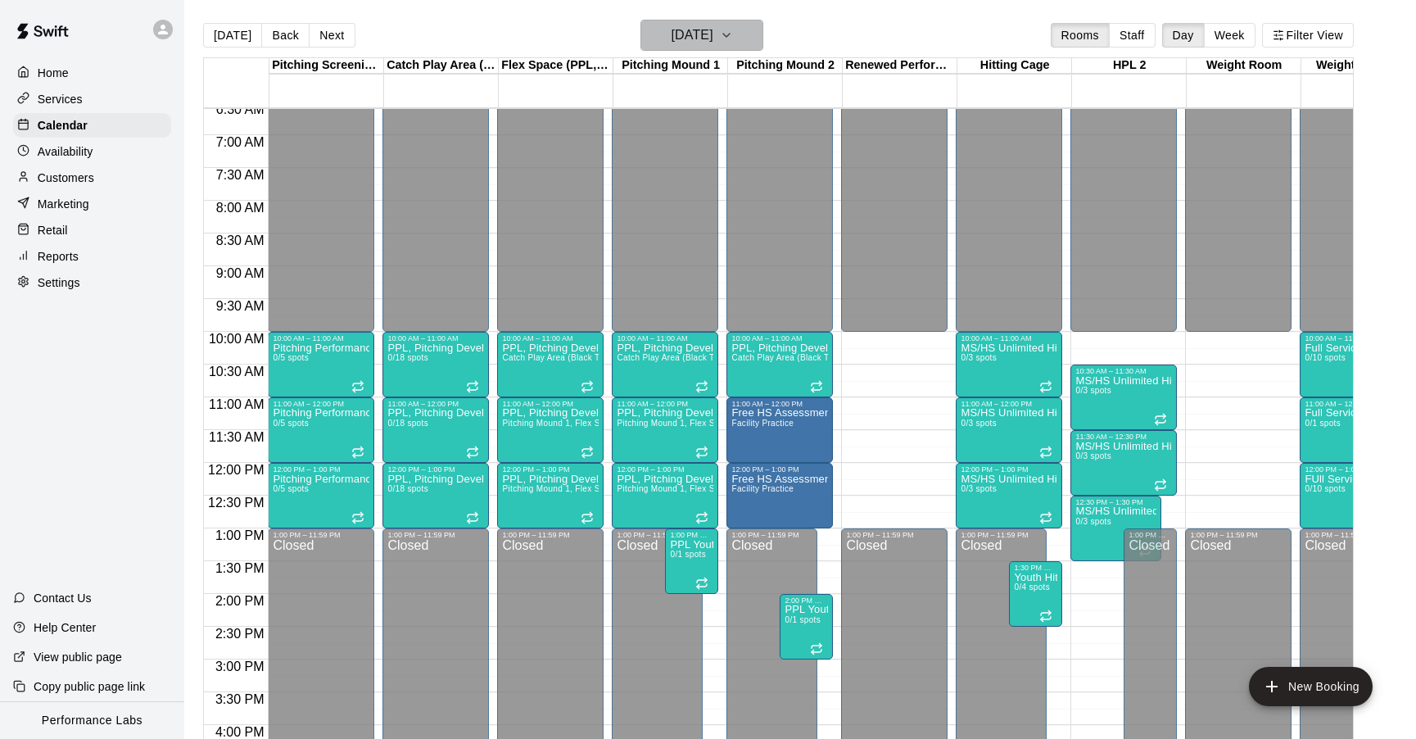
click at [705, 38] on h6 "[DATE]" at bounding box center [692, 35] width 42 height 23
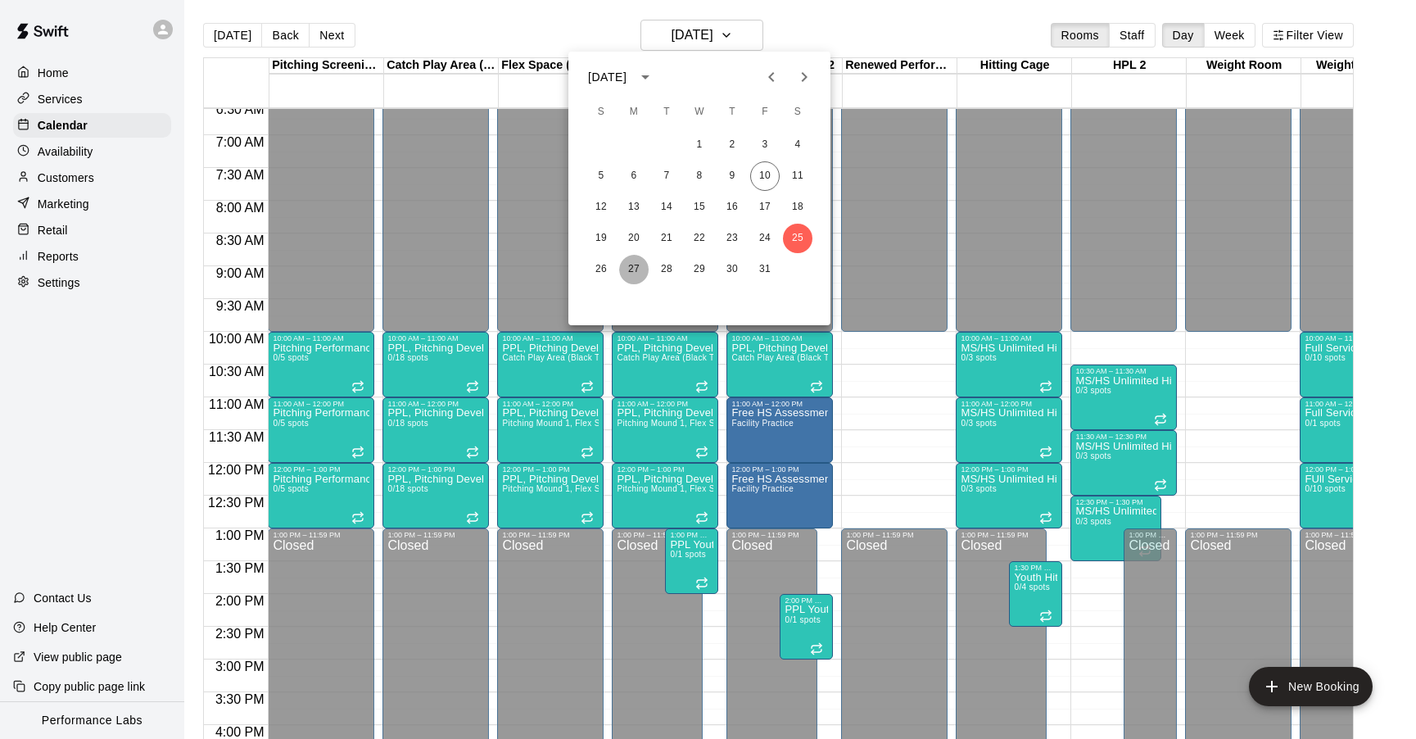
click at [639, 265] on button "27" at bounding box center [633, 269] width 29 height 29
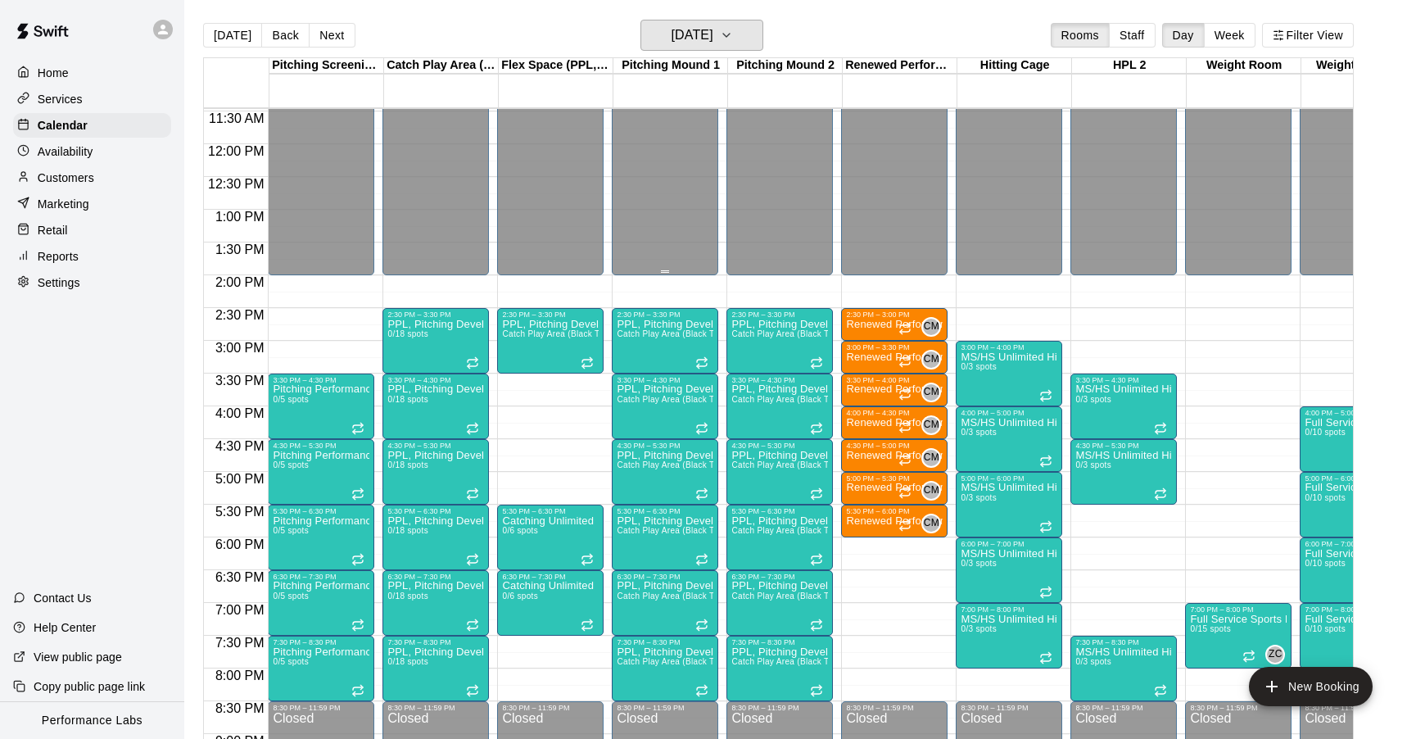
scroll to position [923, 0]
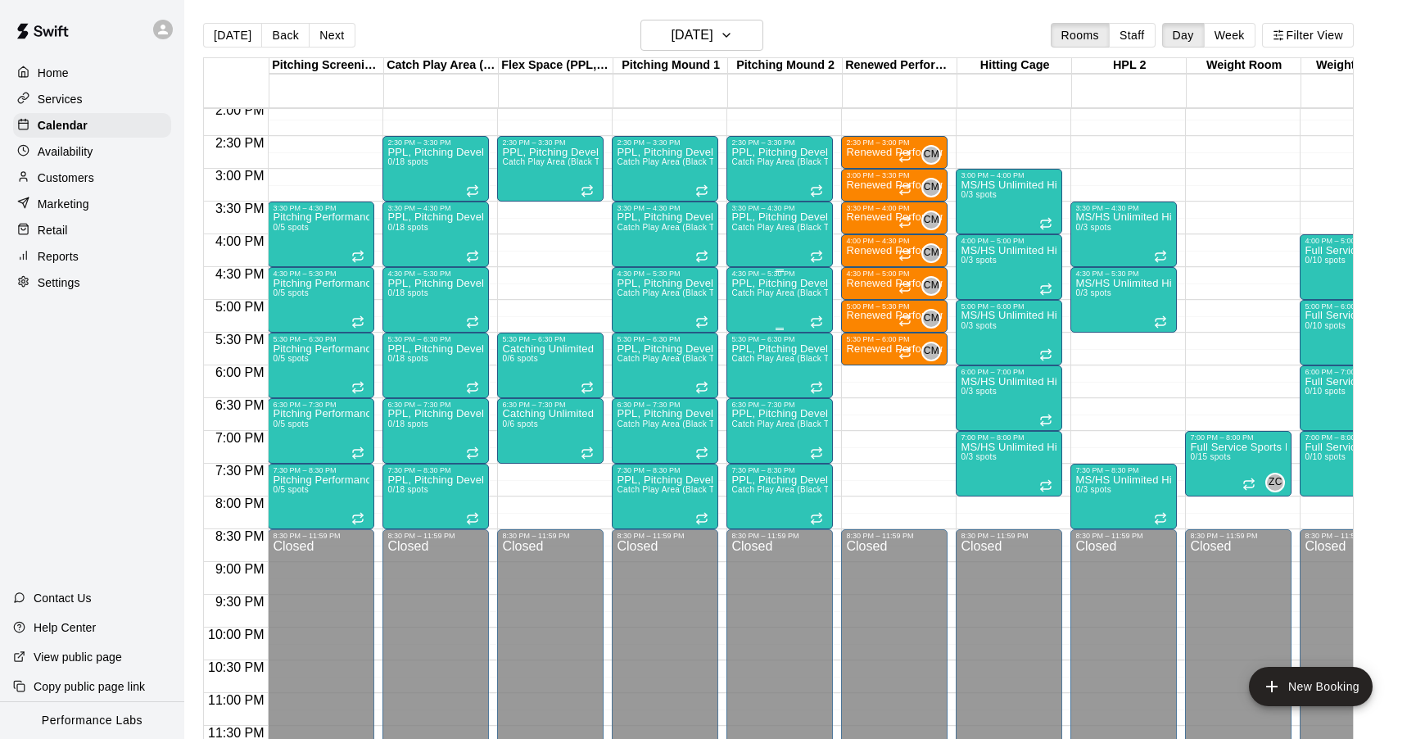
click at [763, 296] on span "Catch Play Area (Black Turf), [GEOGRAPHIC_DATA] 1, [GEOGRAPHIC_DATA] 2" at bounding box center [888, 292] width 315 height 9
click at [743, 308] on icon "edit" at bounding box center [749, 307] width 20 height 20
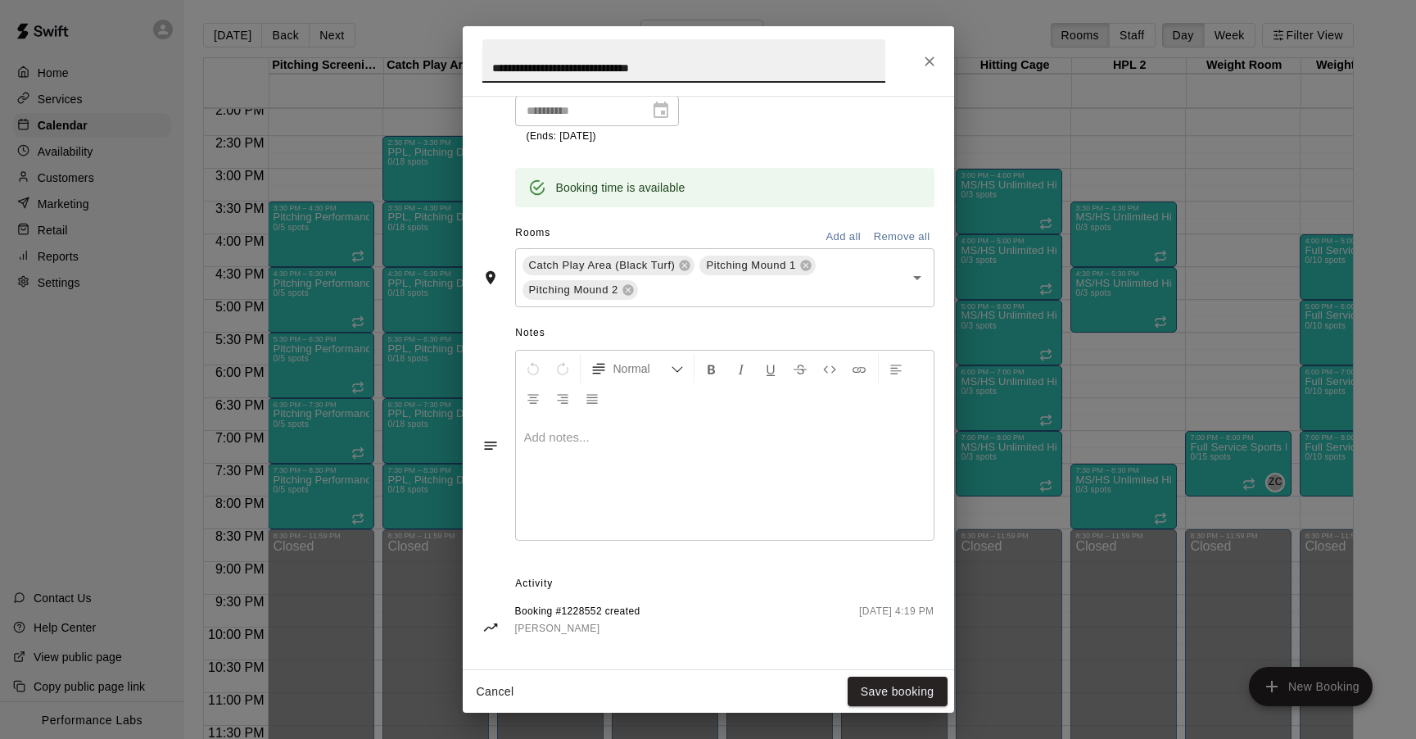
scroll to position [438, 0]
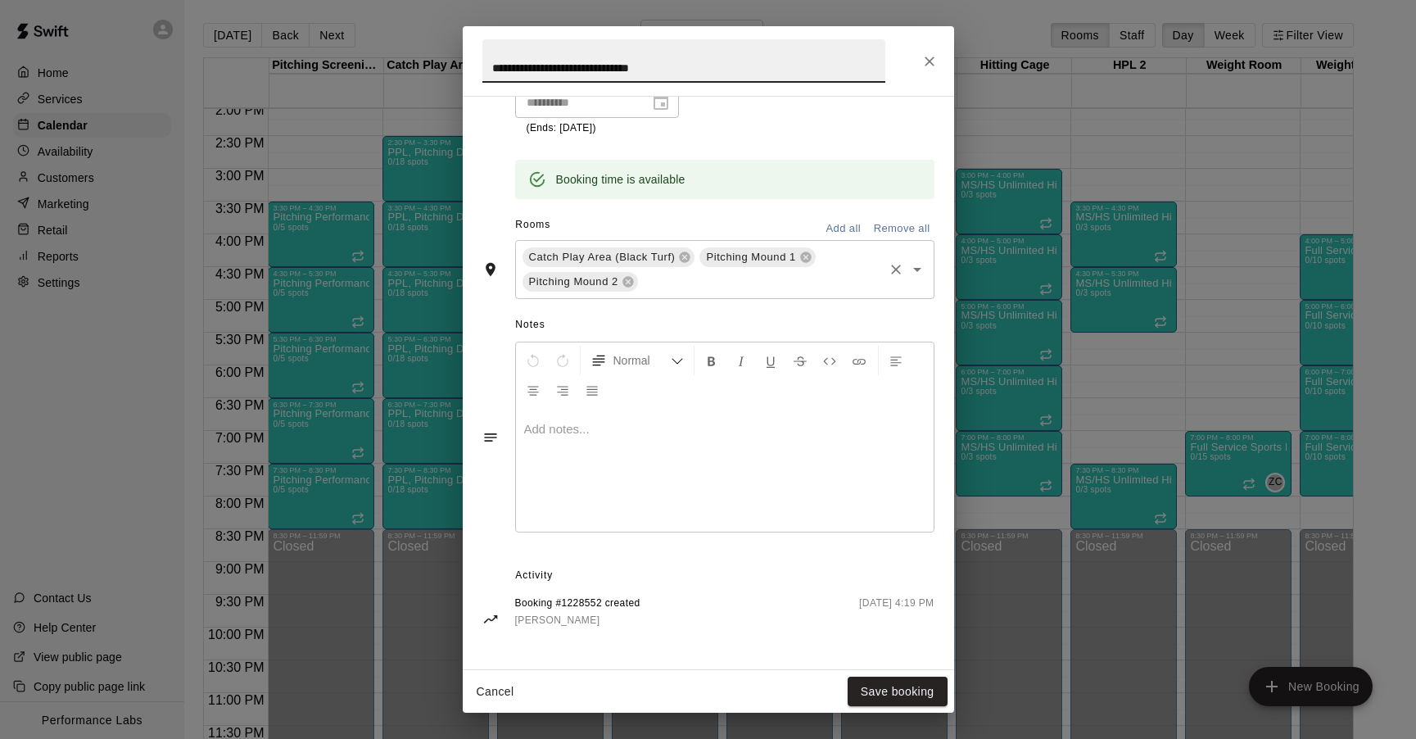
click at [635, 283] on div "Pitching Mound 2" at bounding box center [580, 282] width 115 height 20
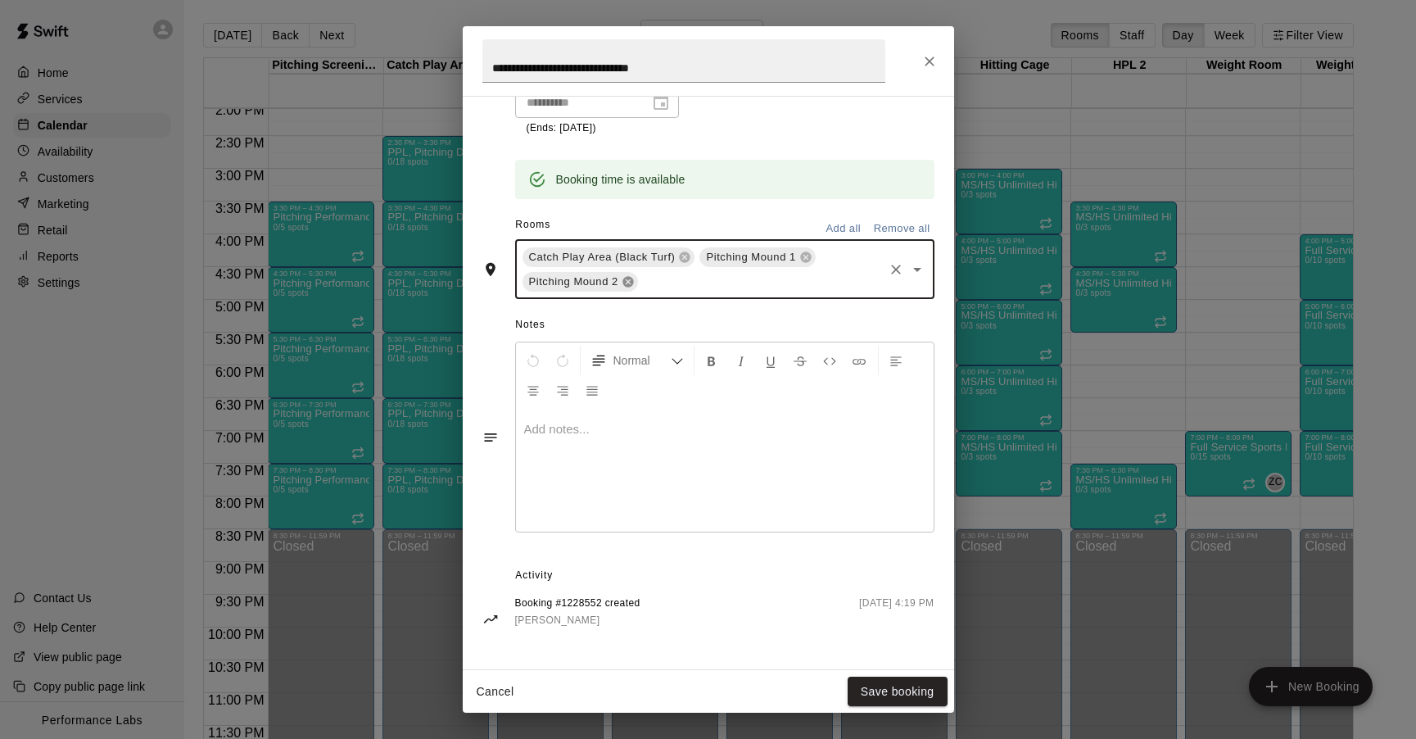
click at [628, 281] on icon at bounding box center [628, 281] width 13 height 13
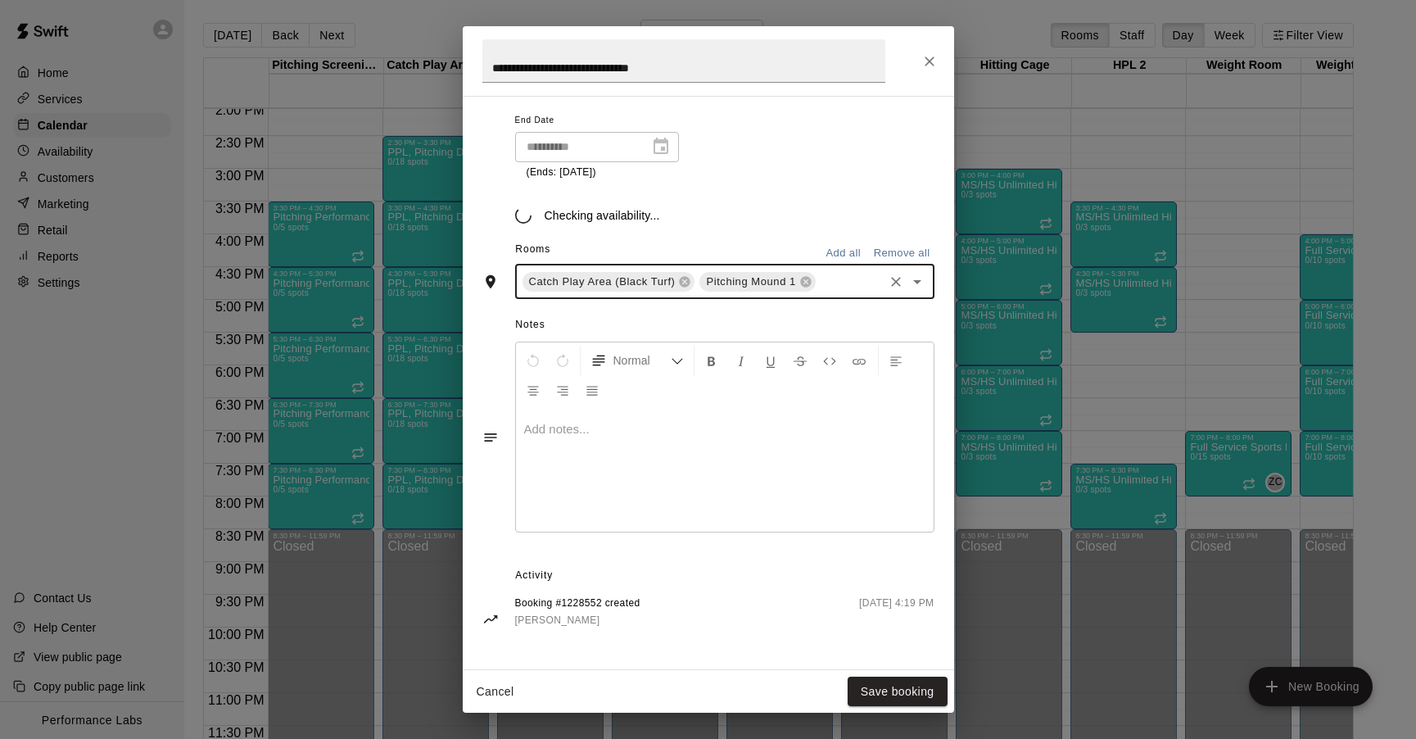
scroll to position [414, 0]
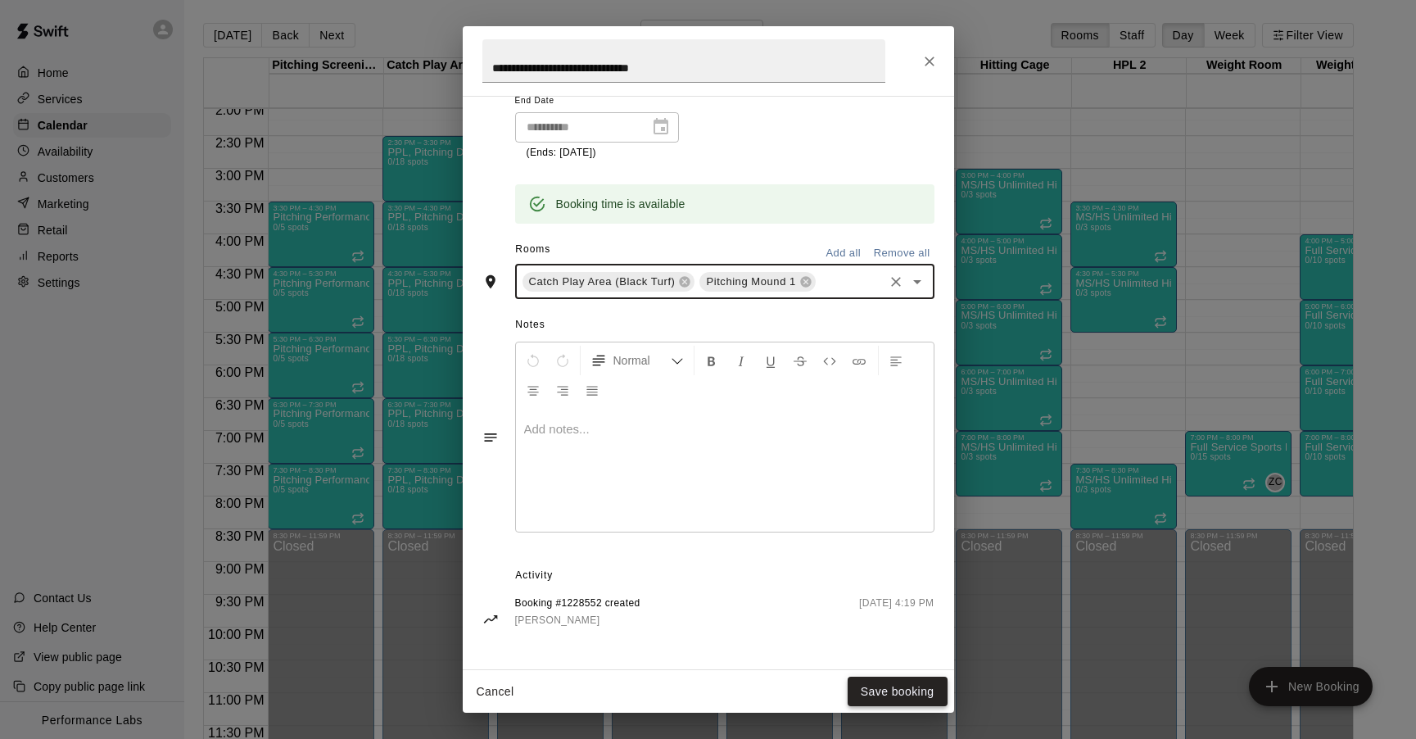
click at [906, 681] on button "Save booking" at bounding box center [898, 692] width 100 height 30
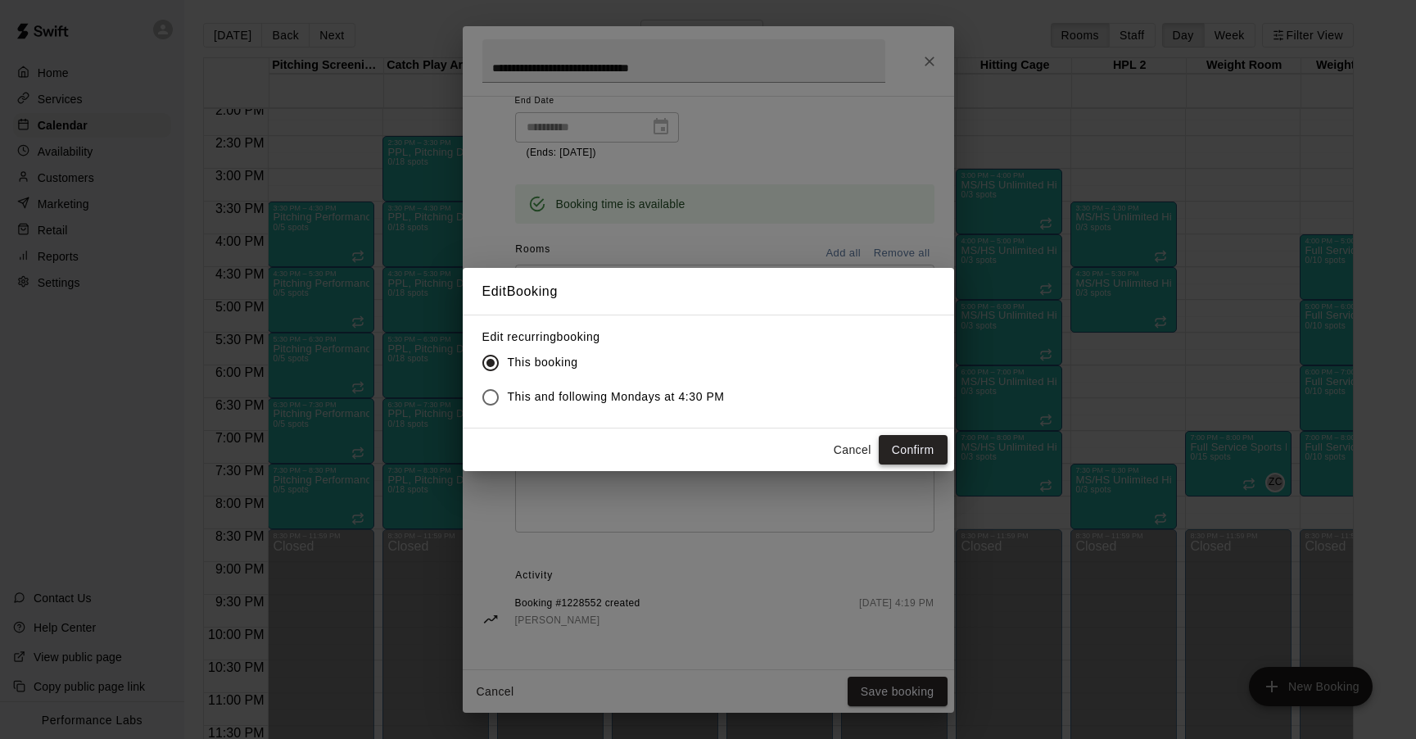
click at [904, 455] on button "Confirm" at bounding box center [913, 450] width 69 height 30
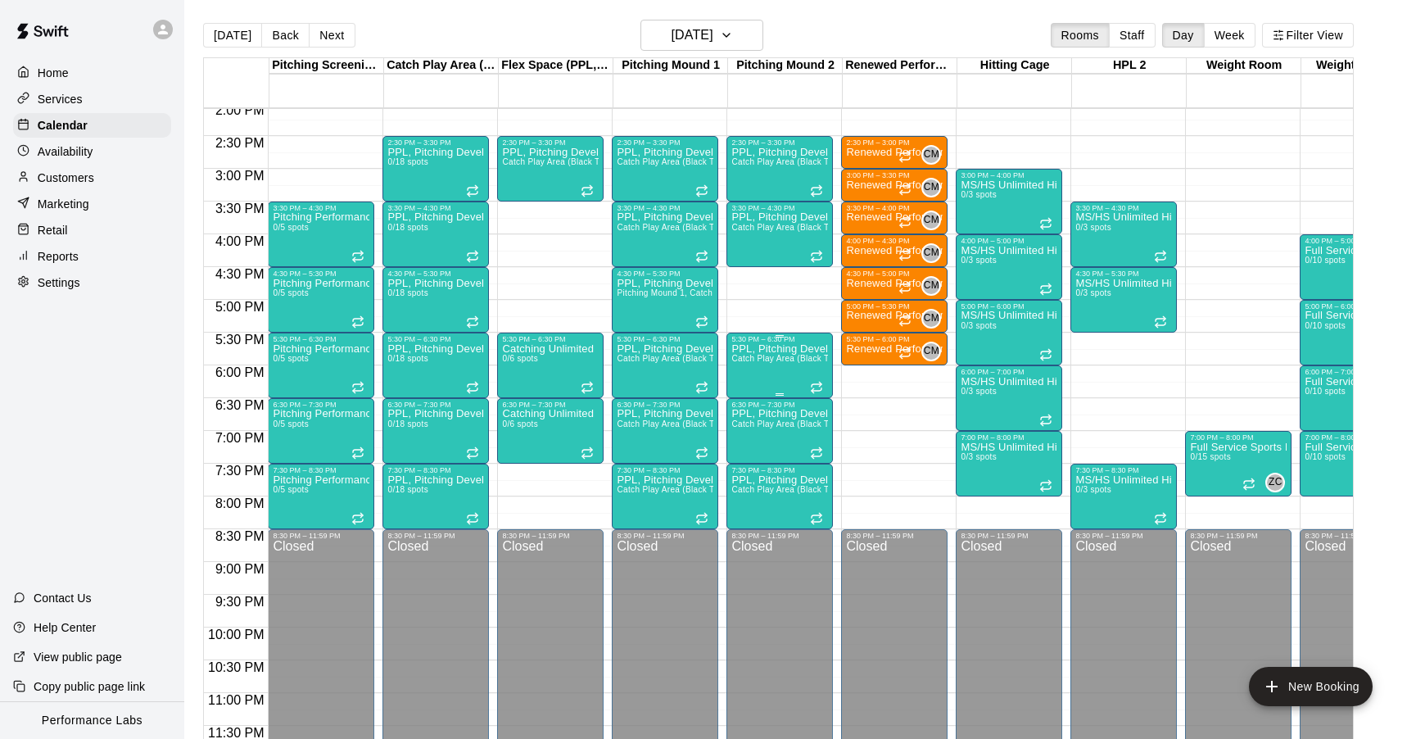
click at [791, 358] on span "Catch Play Area (Black Turf), [GEOGRAPHIC_DATA] 1, [GEOGRAPHIC_DATA] 2" at bounding box center [888, 358] width 315 height 9
click at [750, 368] on icon "edit" at bounding box center [748, 371] width 15 height 15
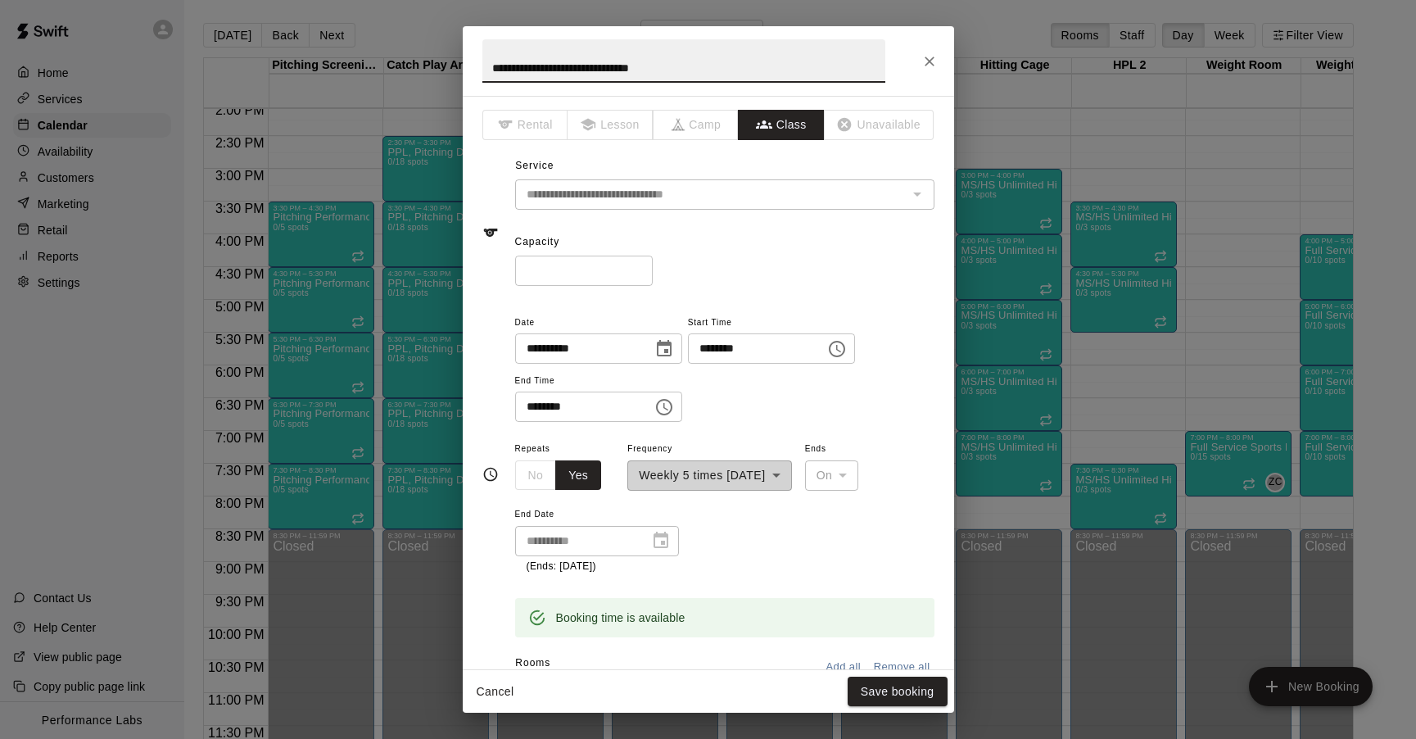
scroll to position [438, 0]
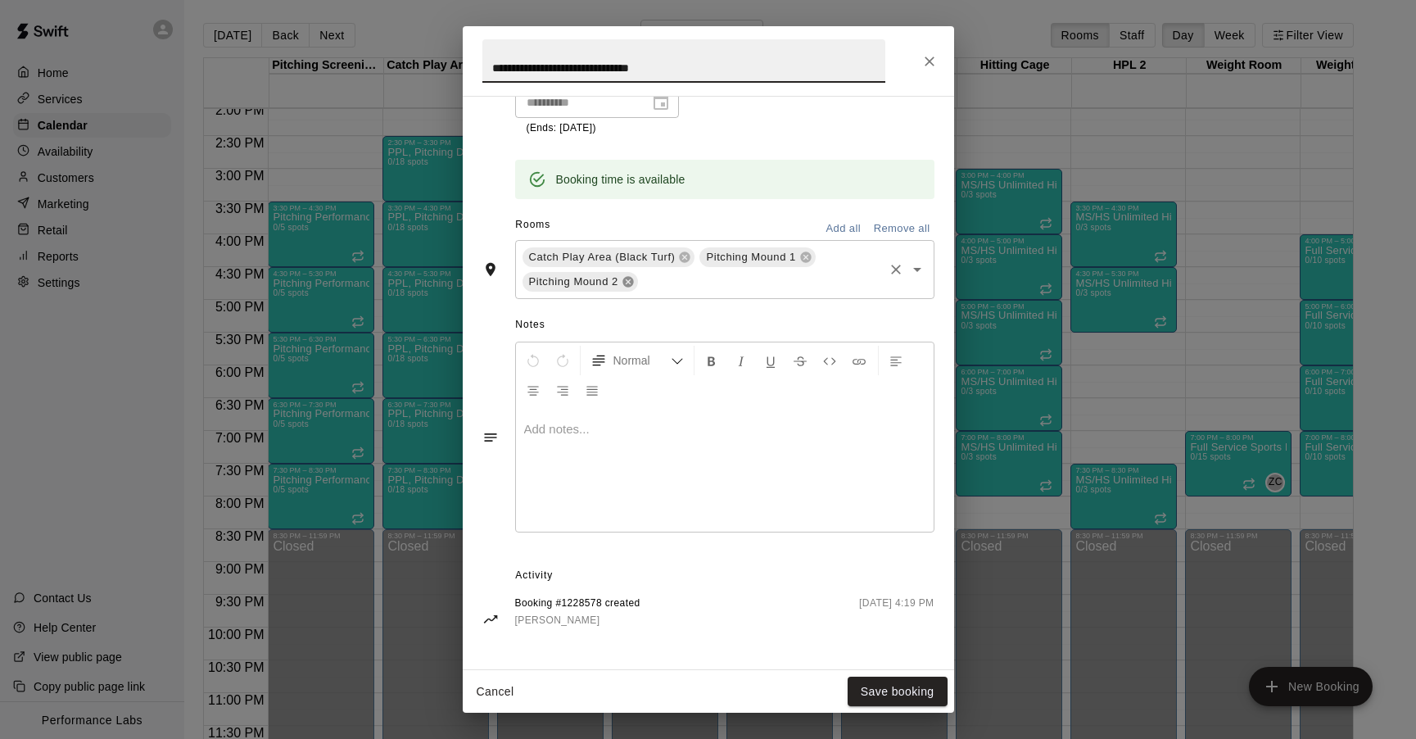
click at [629, 279] on icon at bounding box center [628, 281] width 13 height 13
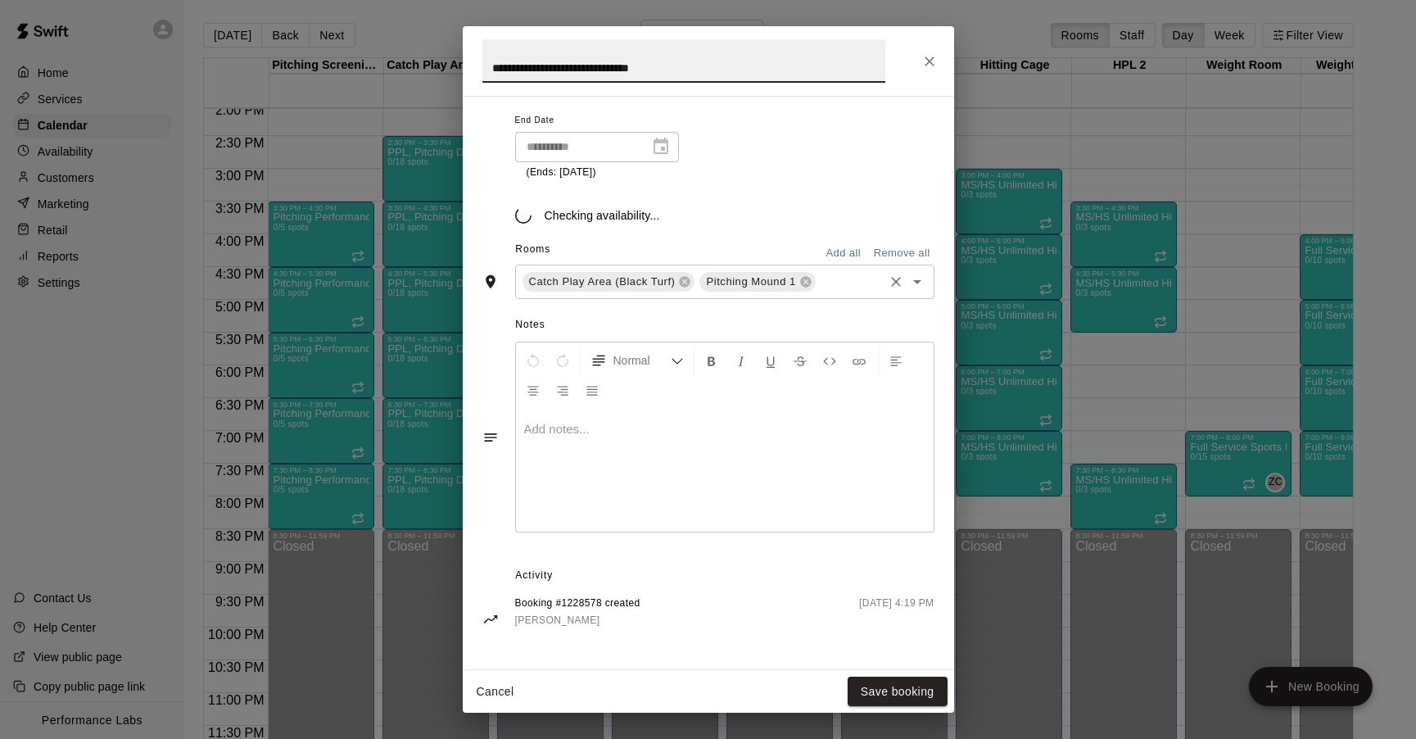
scroll to position [414, 0]
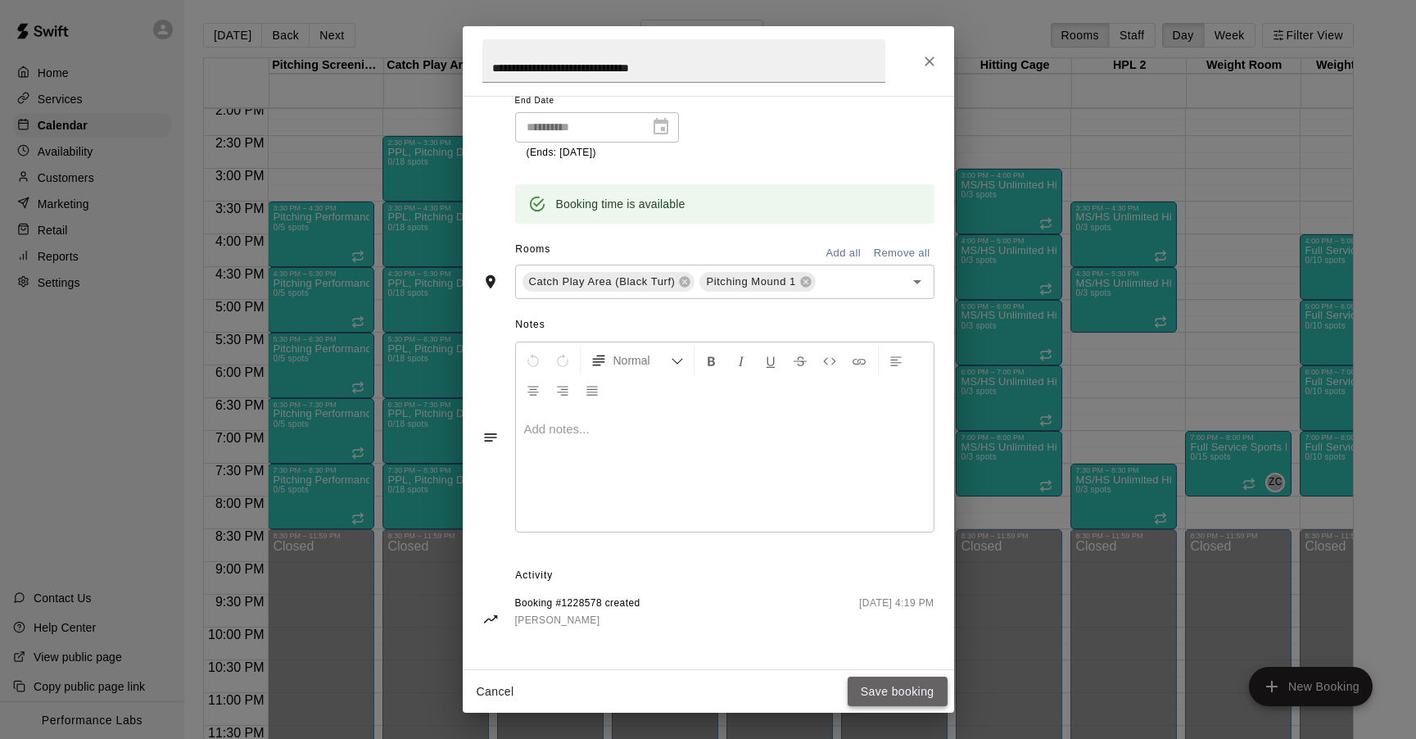
click at [906, 691] on button "Save booking" at bounding box center [898, 692] width 100 height 30
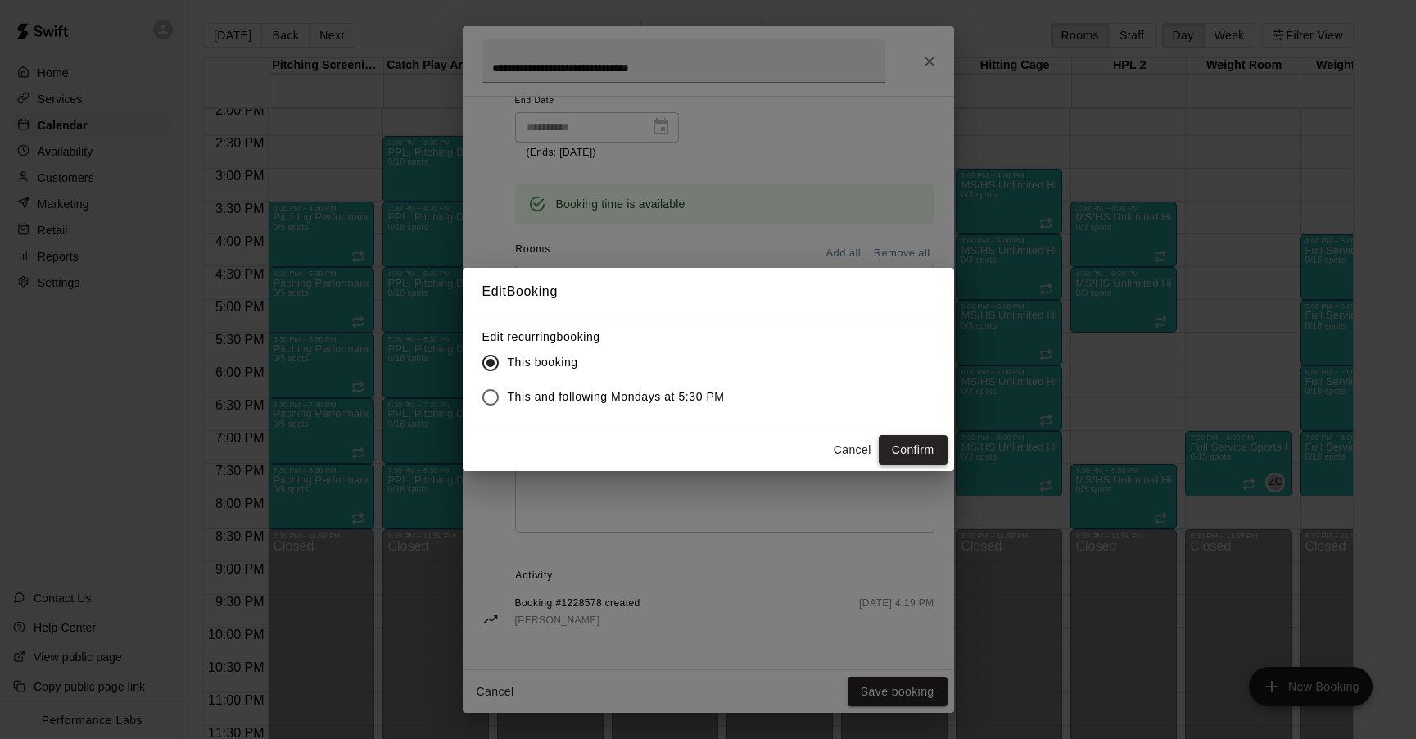
click at [915, 450] on button "Confirm" at bounding box center [913, 450] width 69 height 30
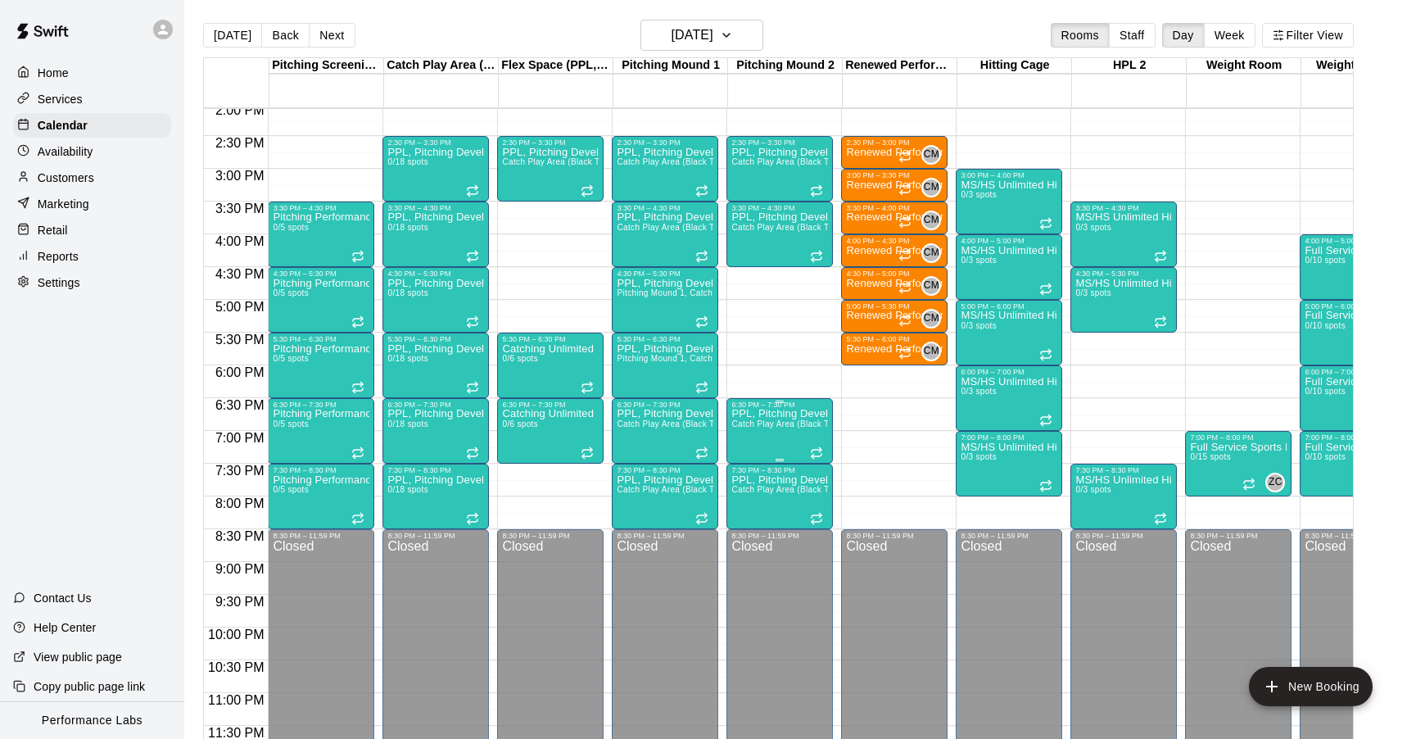
click at [795, 425] on span "Catch Play Area (Black Turf), [GEOGRAPHIC_DATA] 1, [GEOGRAPHIC_DATA] 2" at bounding box center [888, 423] width 315 height 9
click at [747, 433] on icon "edit" at bounding box center [749, 438] width 20 height 20
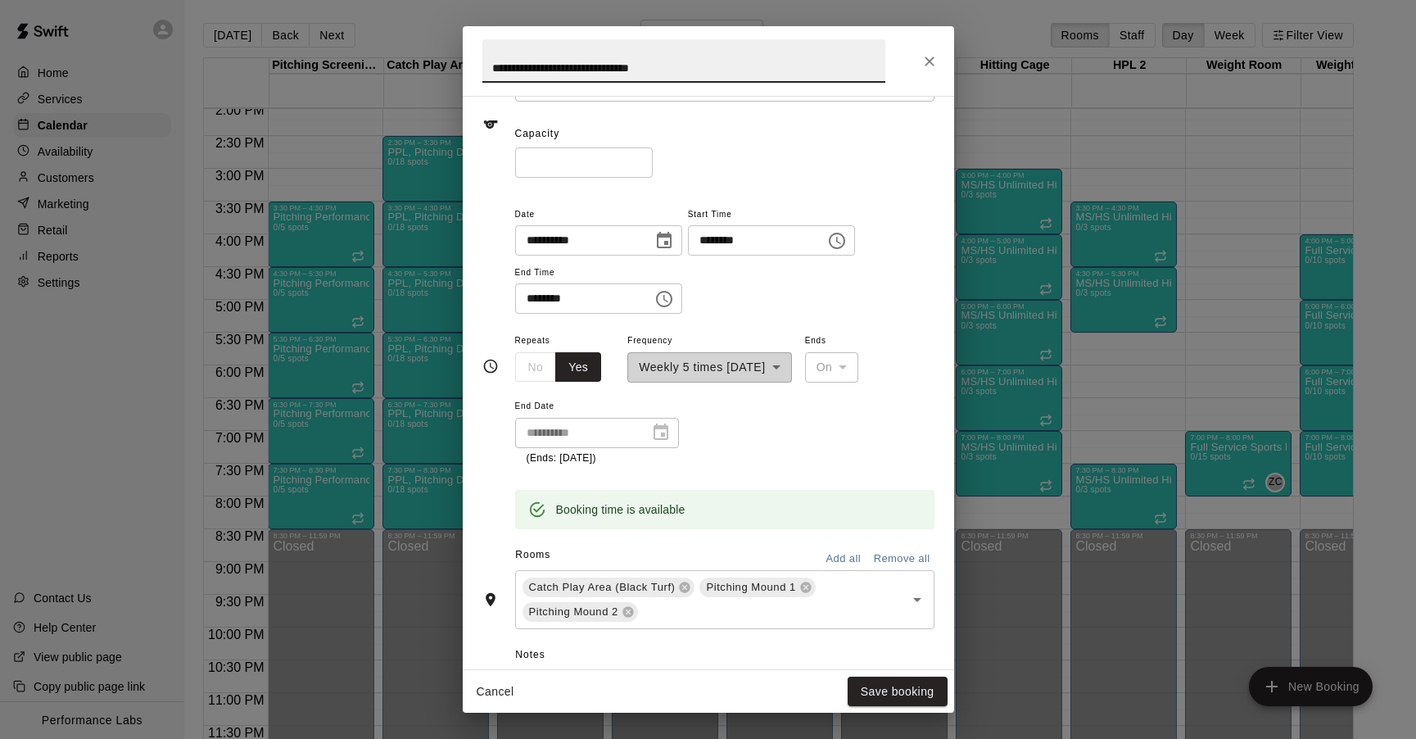
scroll to position [438, 0]
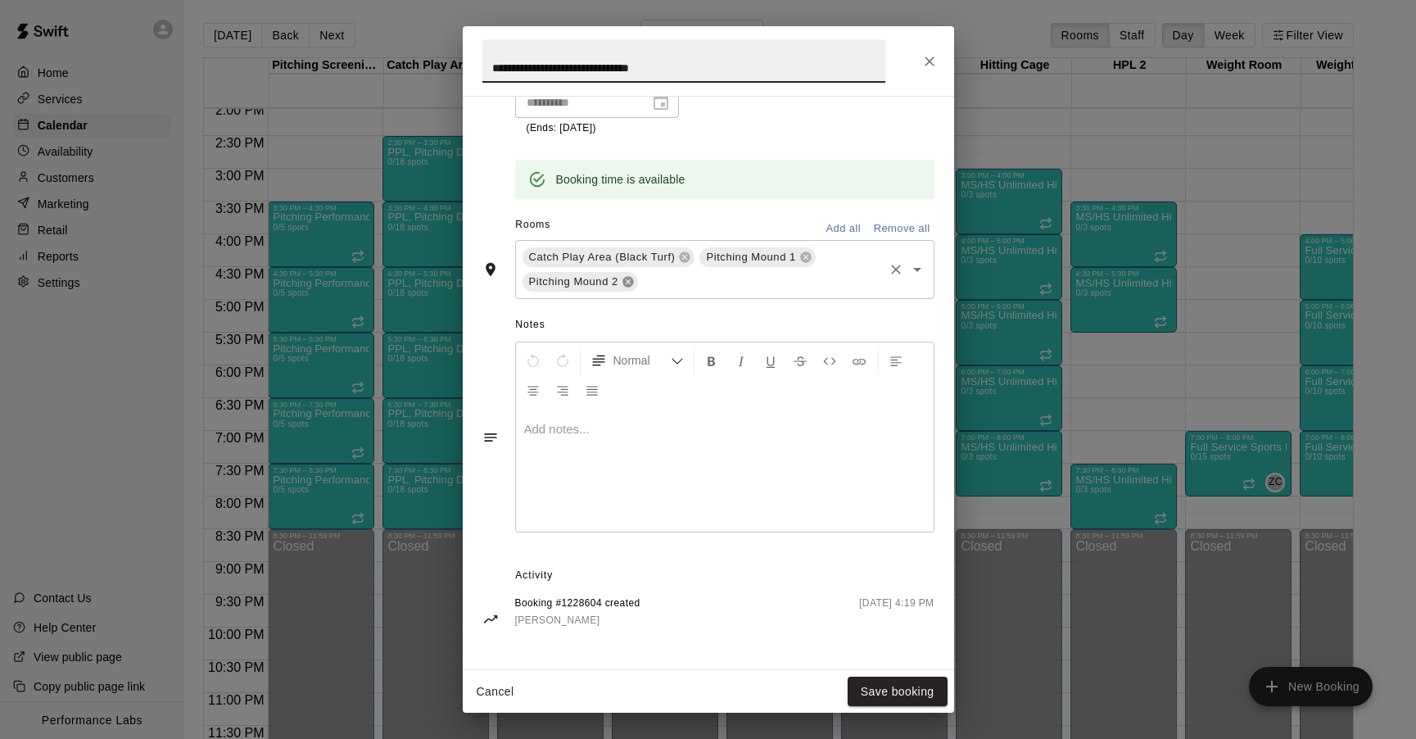
click at [627, 282] on icon at bounding box center [628, 281] width 13 height 13
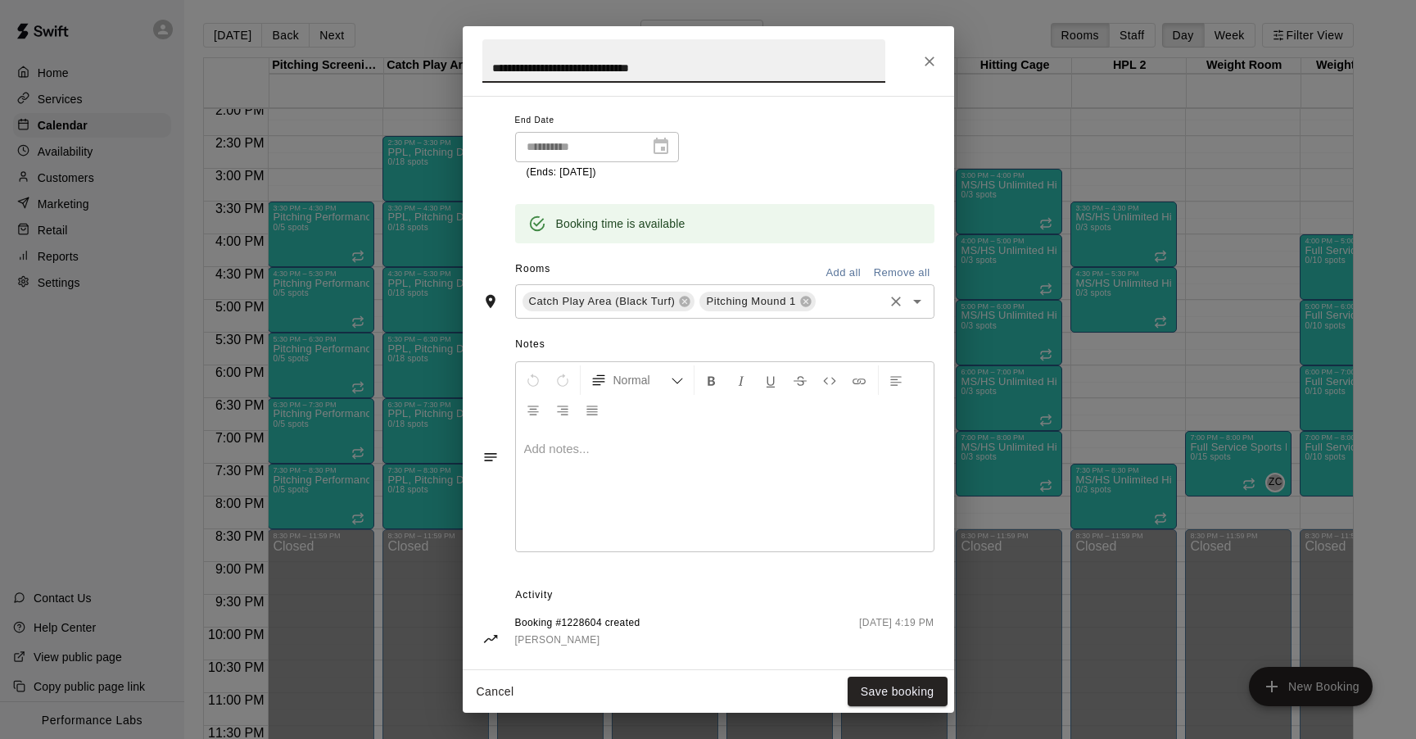
scroll to position [414, 0]
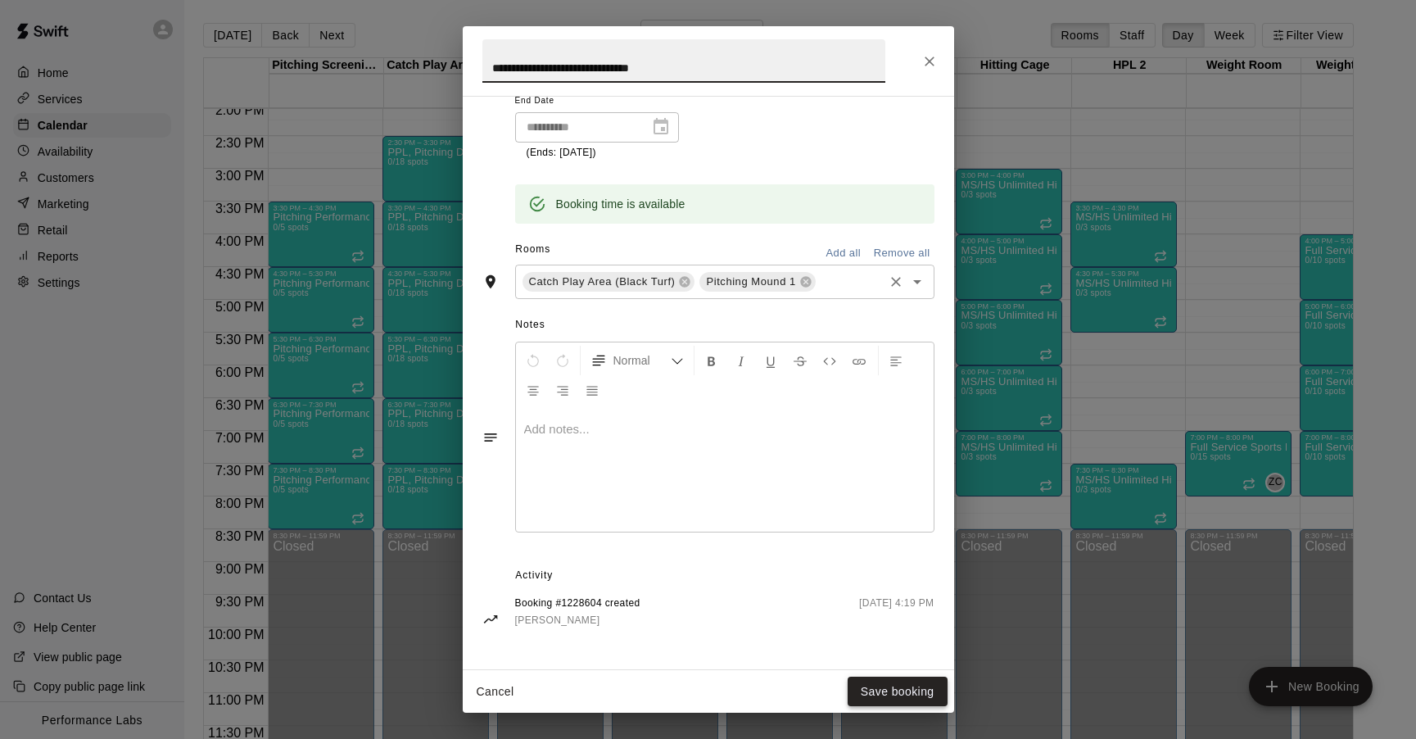
click at [912, 693] on button "Save booking" at bounding box center [898, 692] width 100 height 30
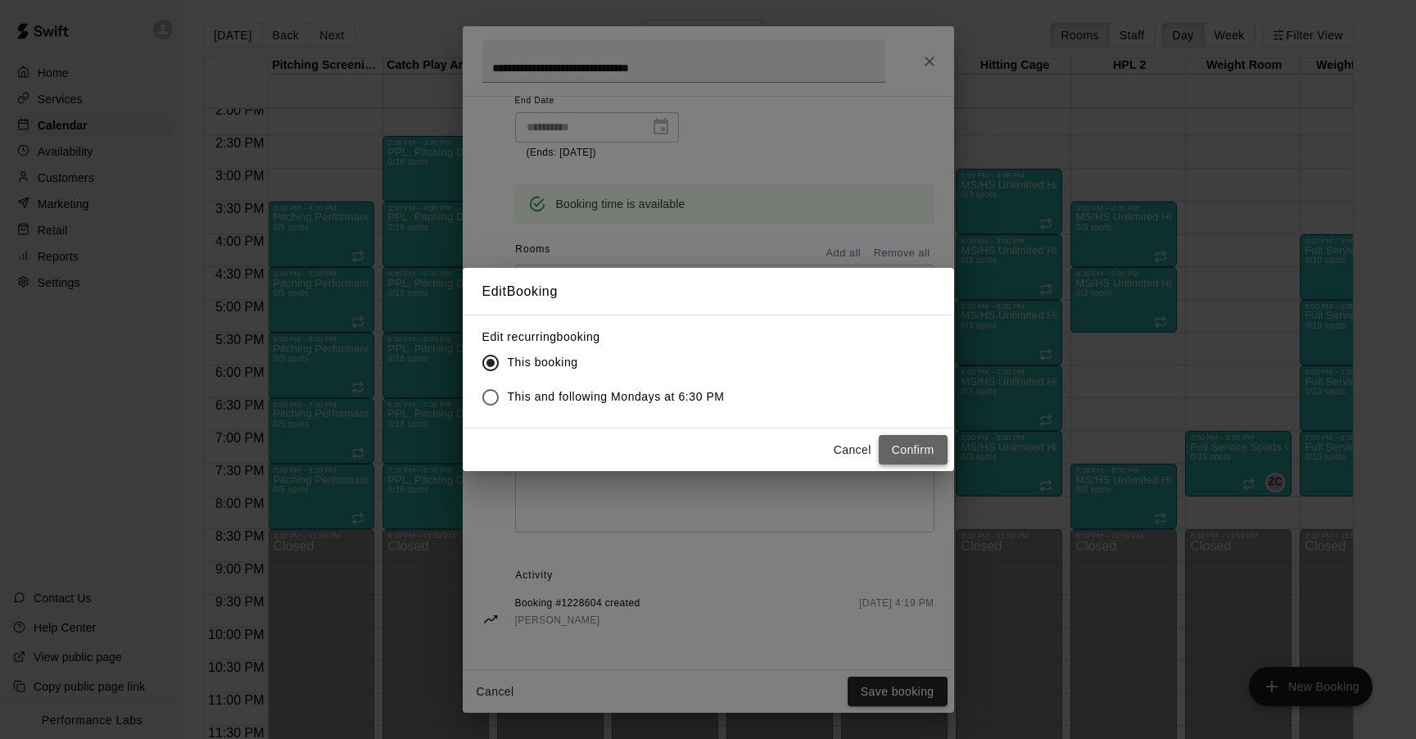
click at [913, 438] on button "Confirm" at bounding box center [913, 450] width 69 height 30
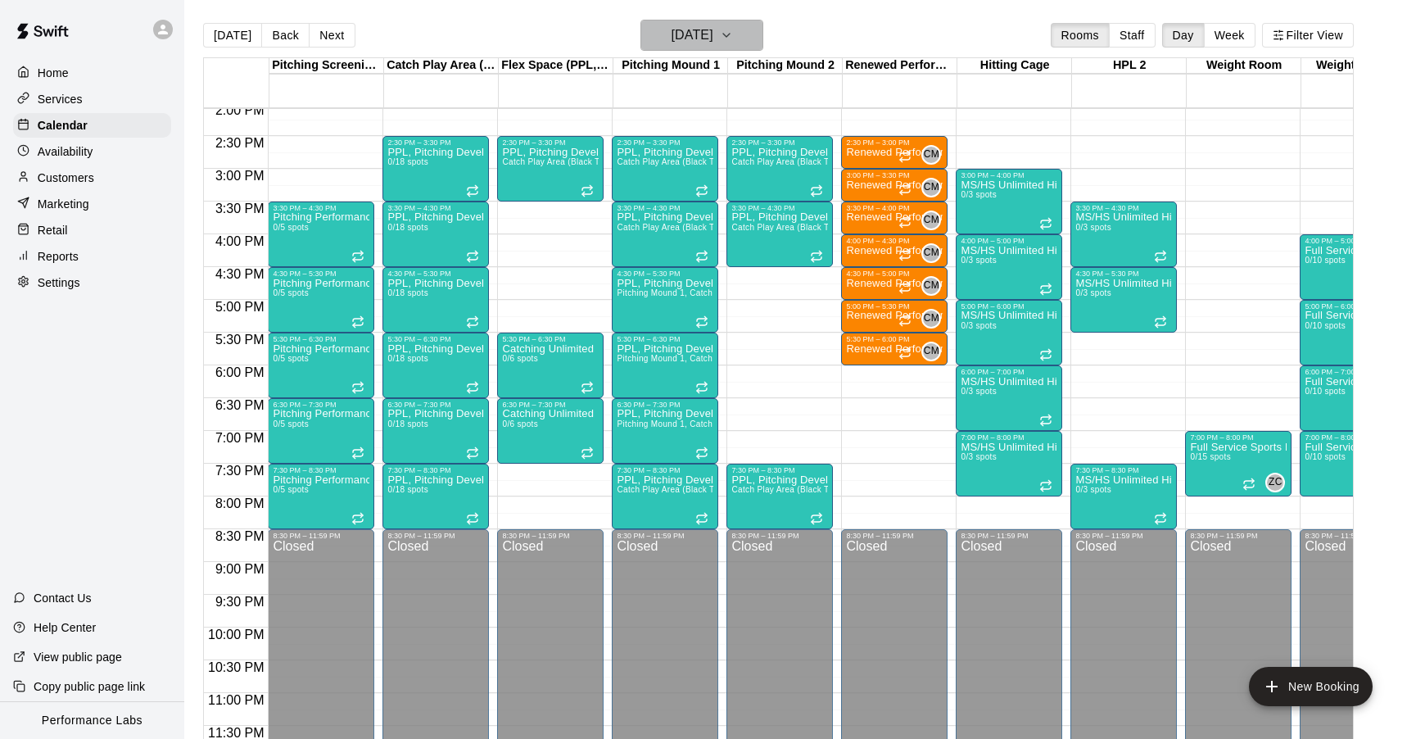
click at [712, 22] on button "[DATE]" at bounding box center [702, 35] width 123 height 31
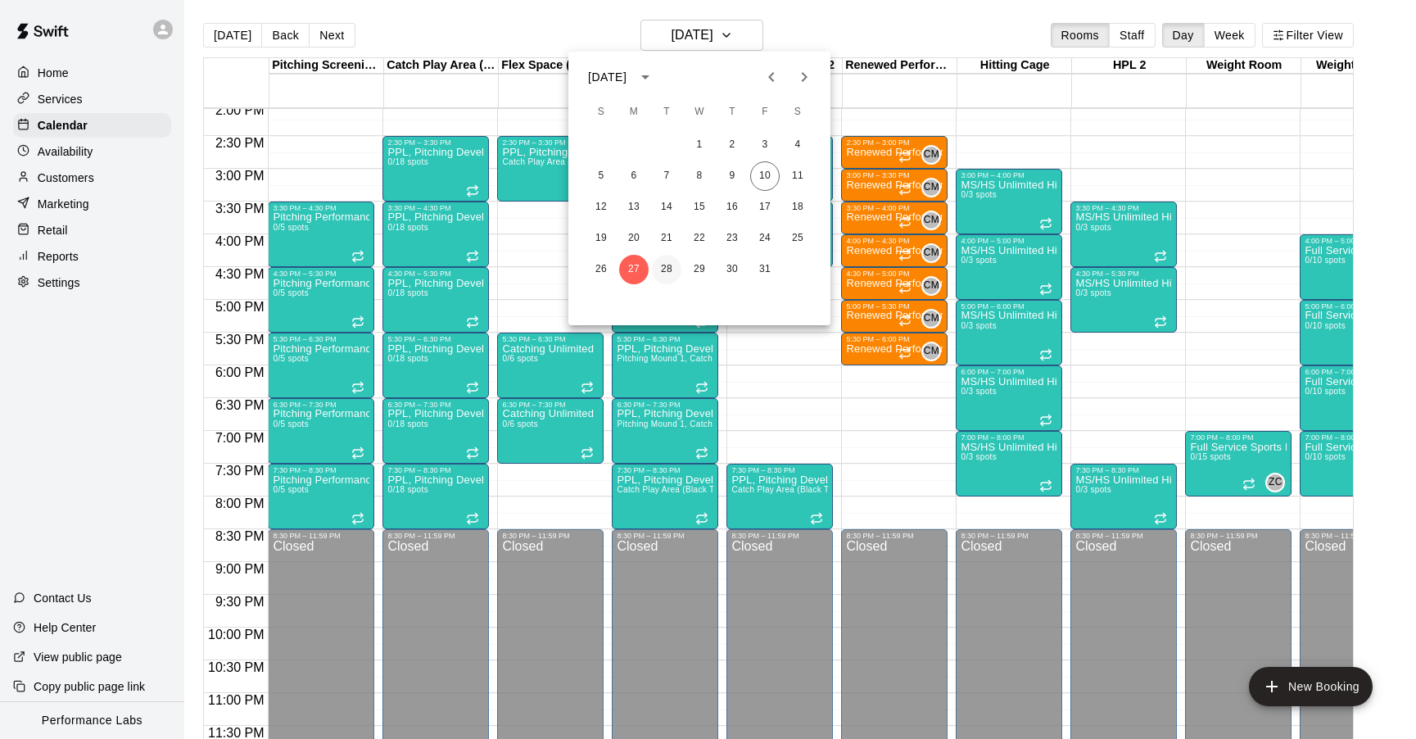
click at [666, 265] on button "28" at bounding box center [666, 269] width 29 height 29
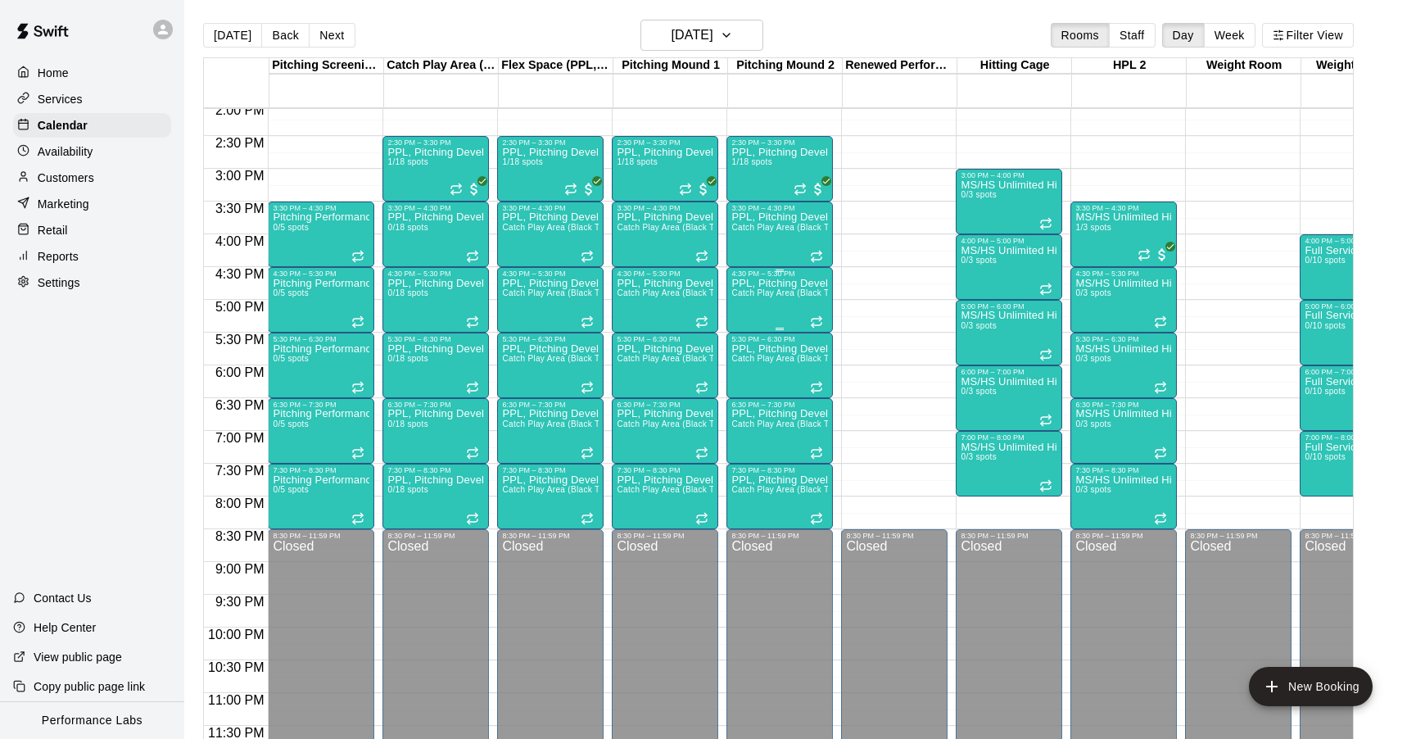
click at [794, 291] on span "Catch Play Area (Black Turf), [GEOGRAPHIC_DATA] 1, [GEOGRAPHIC_DATA], Flex Spac…" at bounding box center [945, 292] width 428 height 9
click at [746, 309] on icon "edit" at bounding box center [748, 306] width 15 height 15
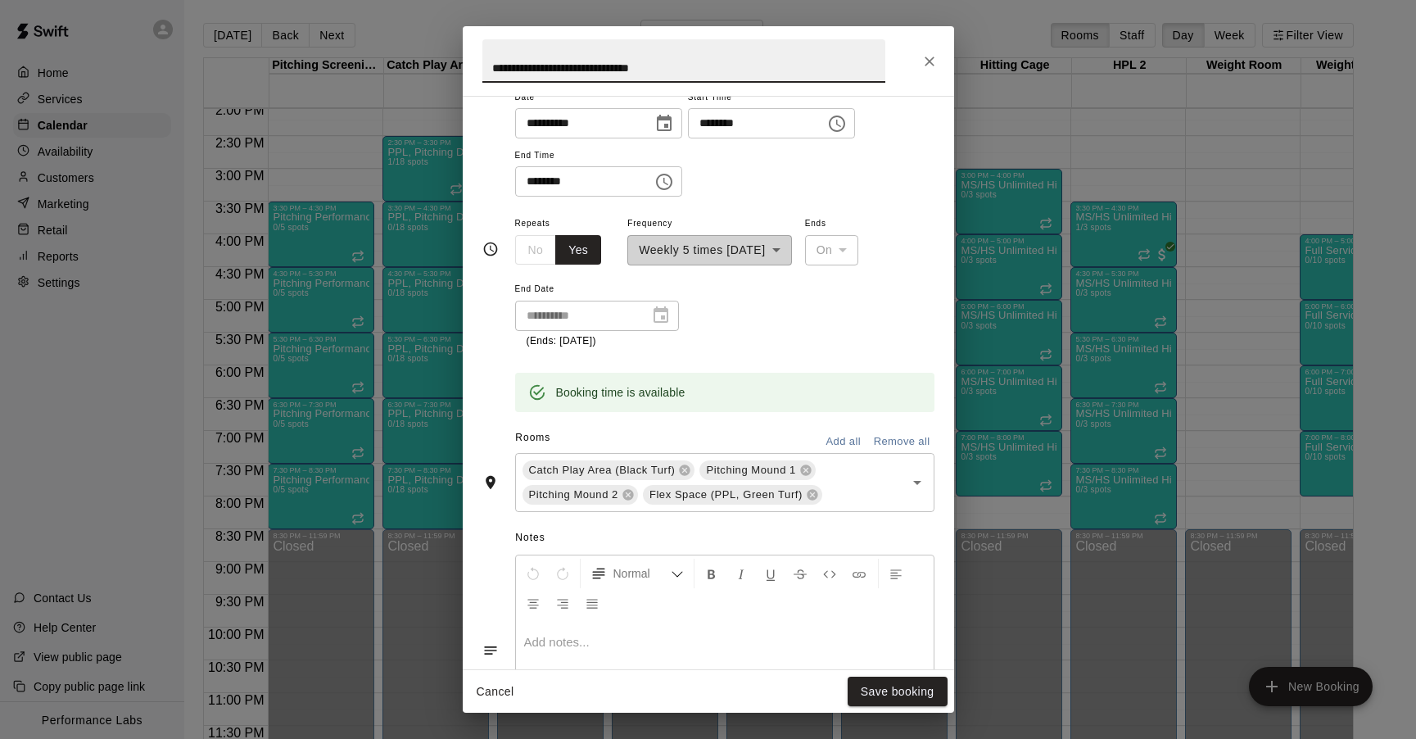
scroll to position [438, 0]
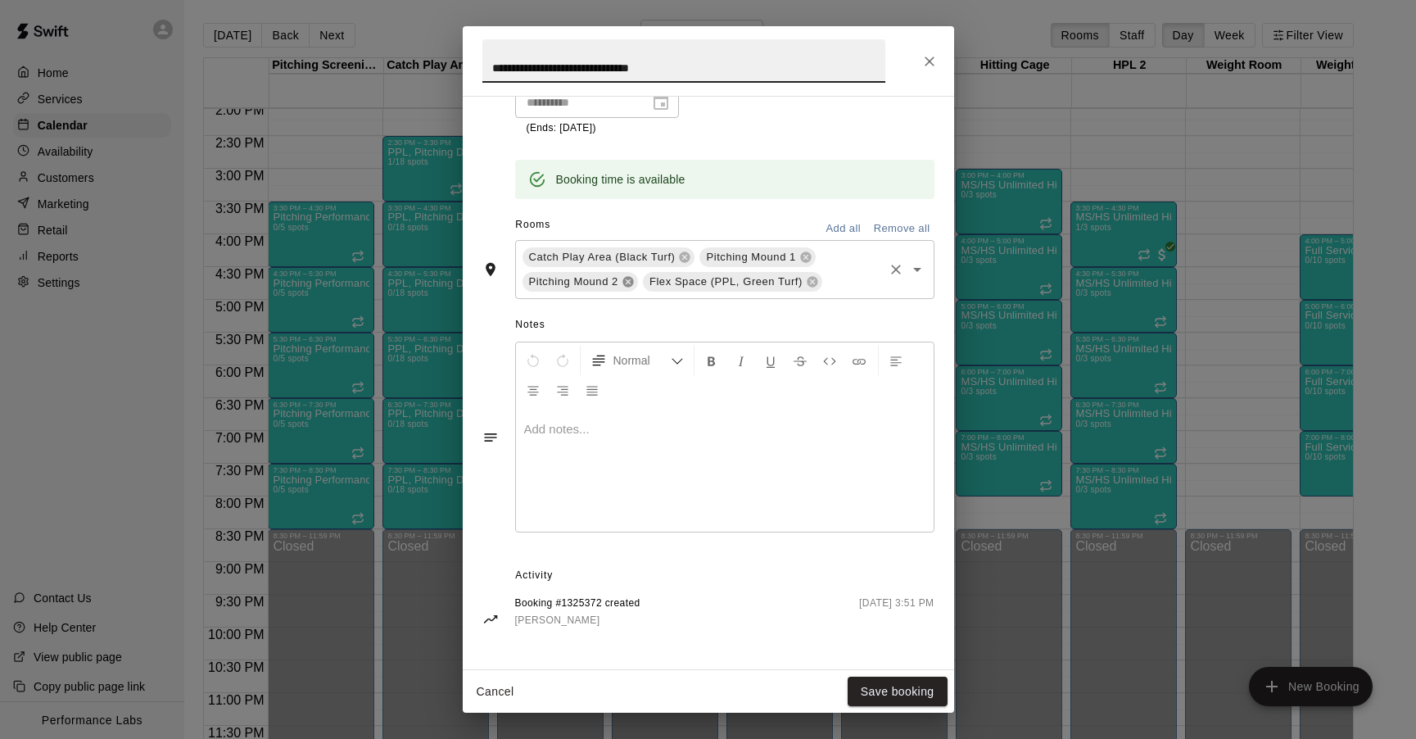
click at [631, 283] on icon at bounding box center [628, 281] width 11 height 11
click at [900, 704] on button "Save booking" at bounding box center [898, 692] width 100 height 30
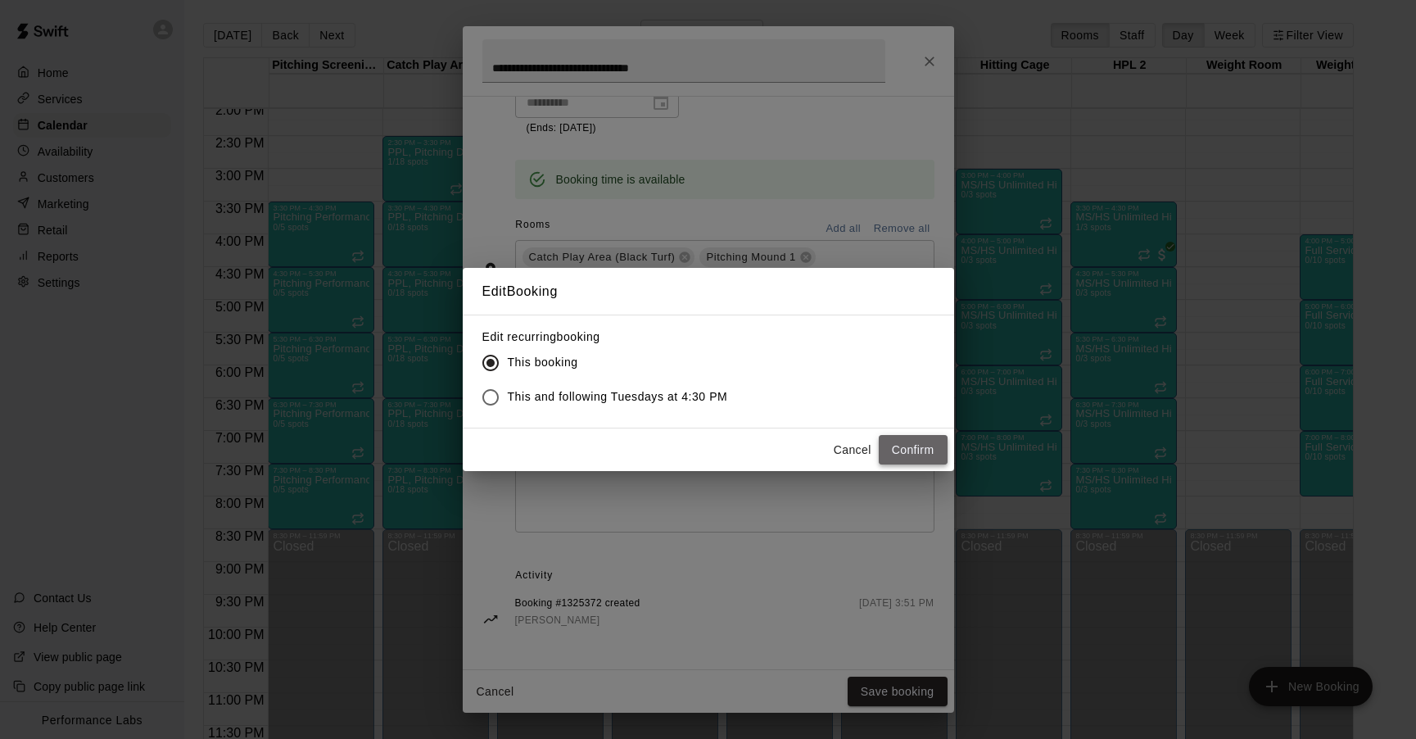
click at [918, 445] on button "Confirm" at bounding box center [913, 450] width 69 height 30
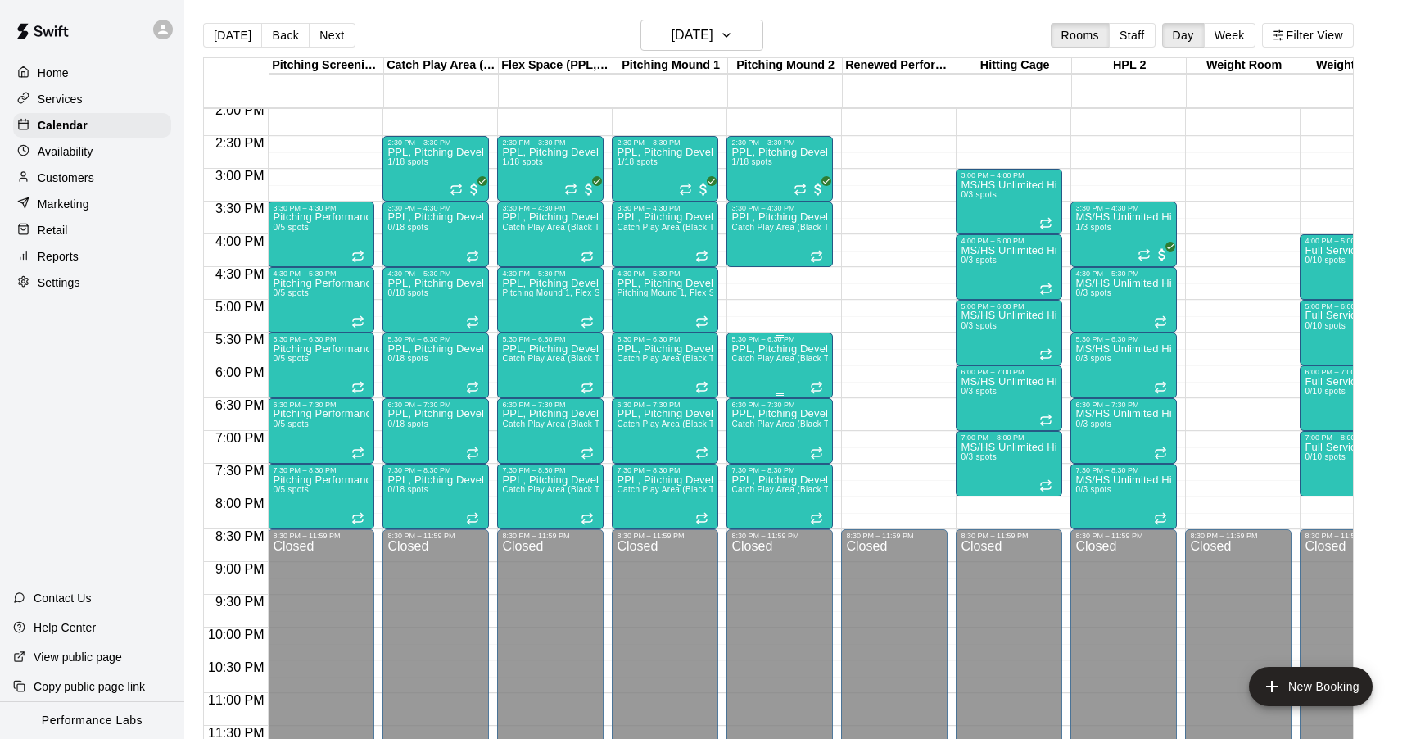
click at [793, 360] on span "Catch Play Area (Black Turf), [GEOGRAPHIC_DATA] 1, [GEOGRAPHIC_DATA], Flex Spac…" at bounding box center [945, 358] width 428 height 9
click at [749, 372] on icon "edit" at bounding box center [748, 371] width 15 height 15
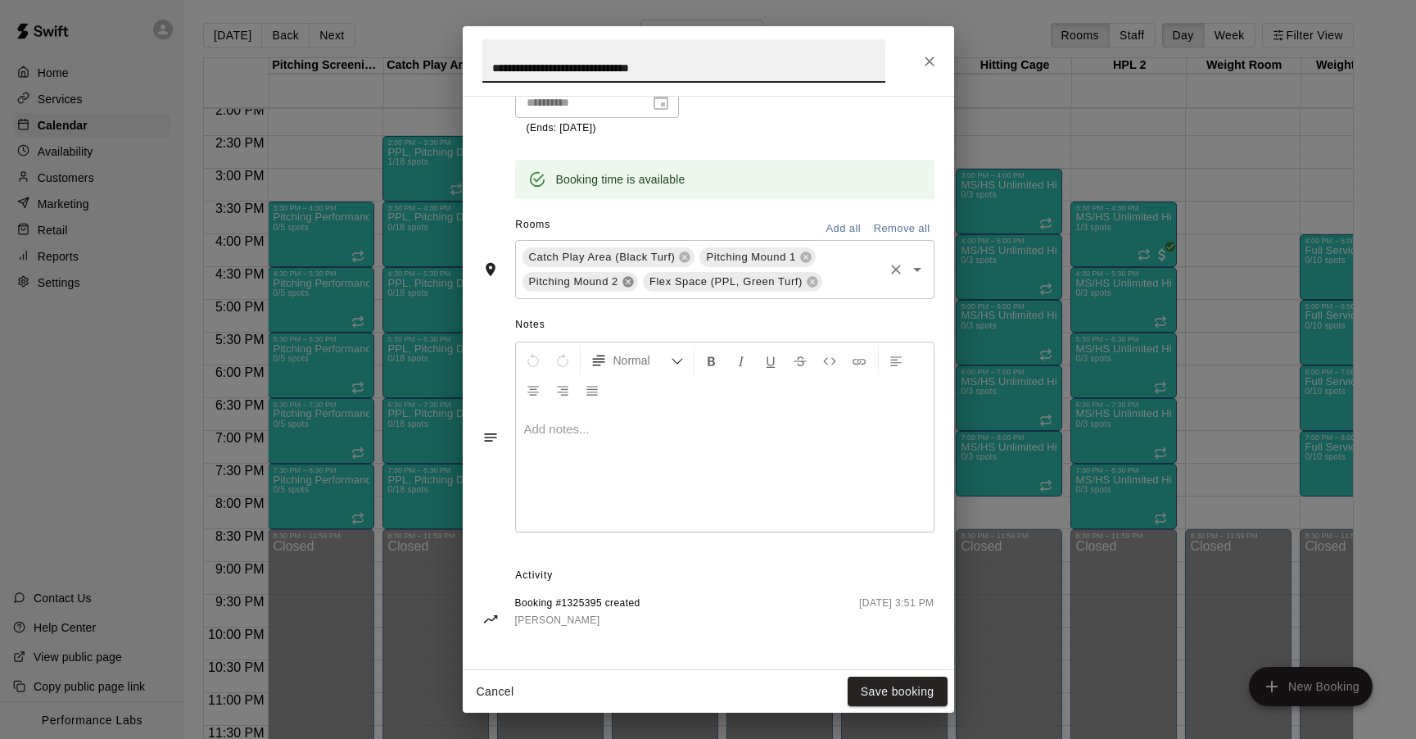
click at [631, 278] on icon at bounding box center [628, 281] width 11 height 11
click at [914, 687] on button "Save booking" at bounding box center [898, 692] width 100 height 30
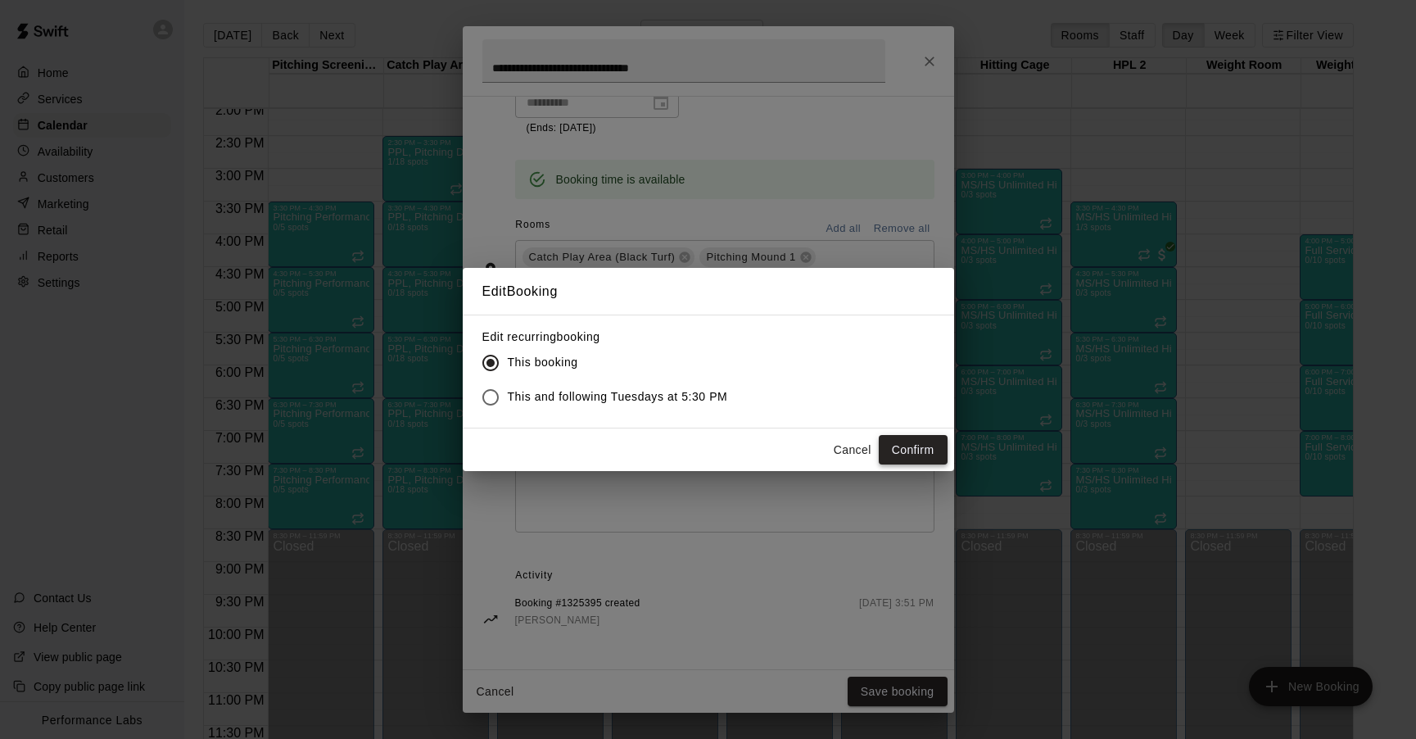
click at [930, 449] on button "Confirm" at bounding box center [913, 450] width 69 height 30
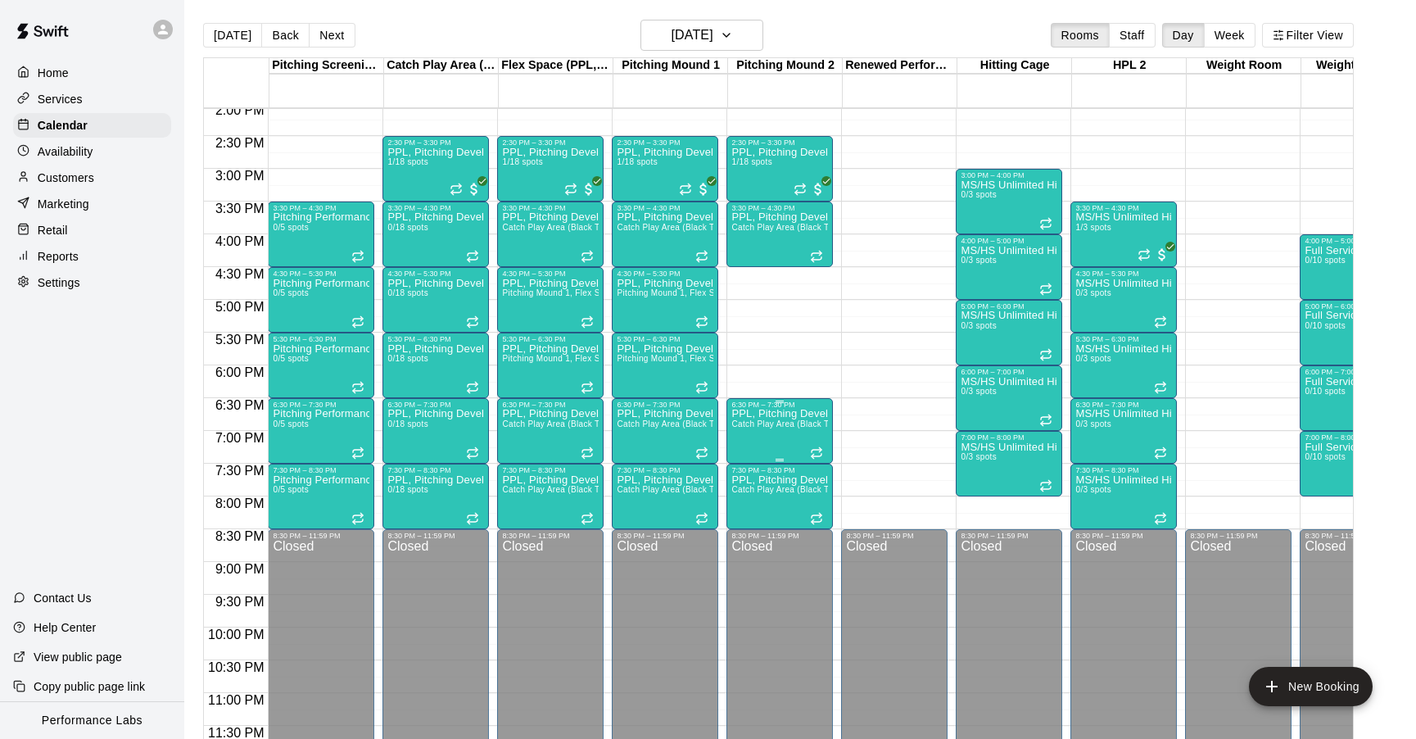
click at [802, 407] on div "6:30 PM – 7:30 PM" at bounding box center [779, 405] width 97 height 8
click at [746, 413] on icon "edit" at bounding box center [749, 418] width 20 height 20
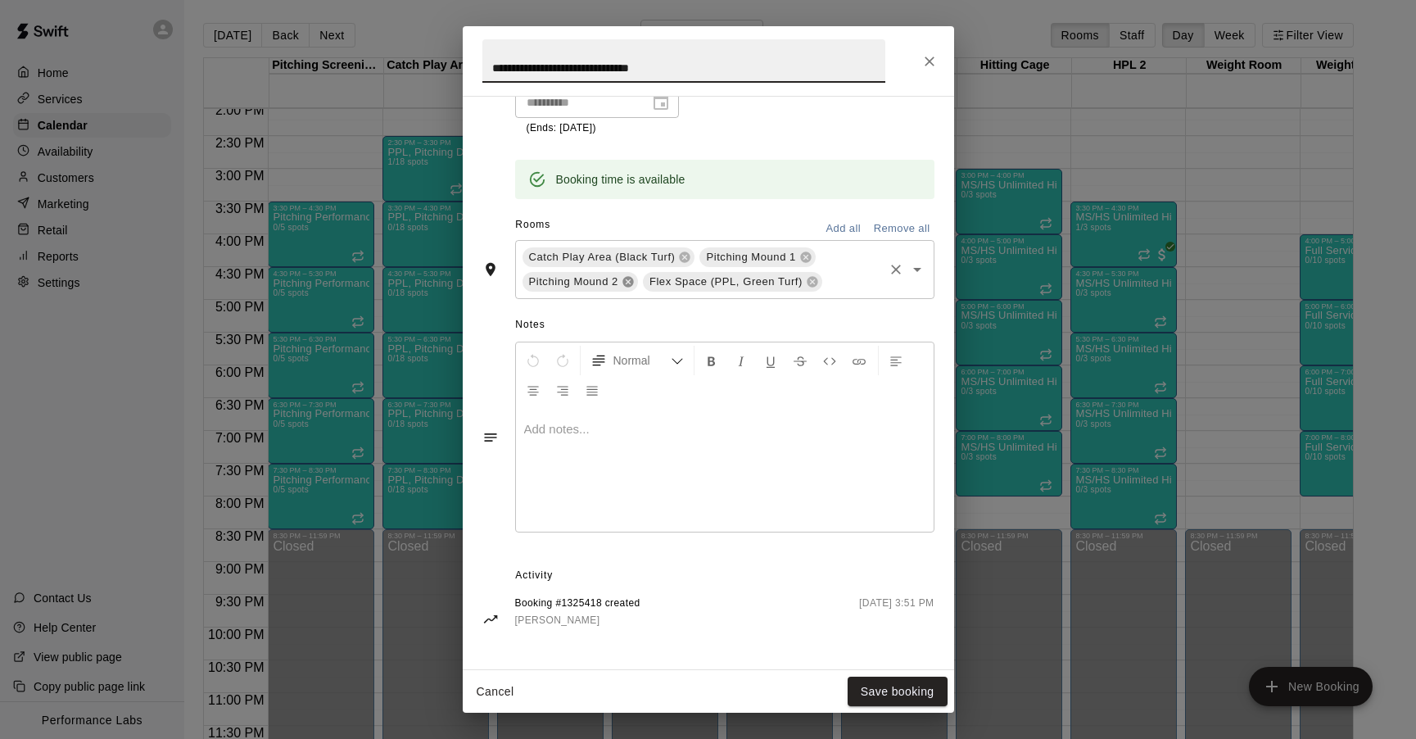
click at [628, 282] on icon at bounding box center [628, 281] width 13 height 13
click at [882, 686] on button "Save booking" at bounding box center [898, 692] width 100 height 30
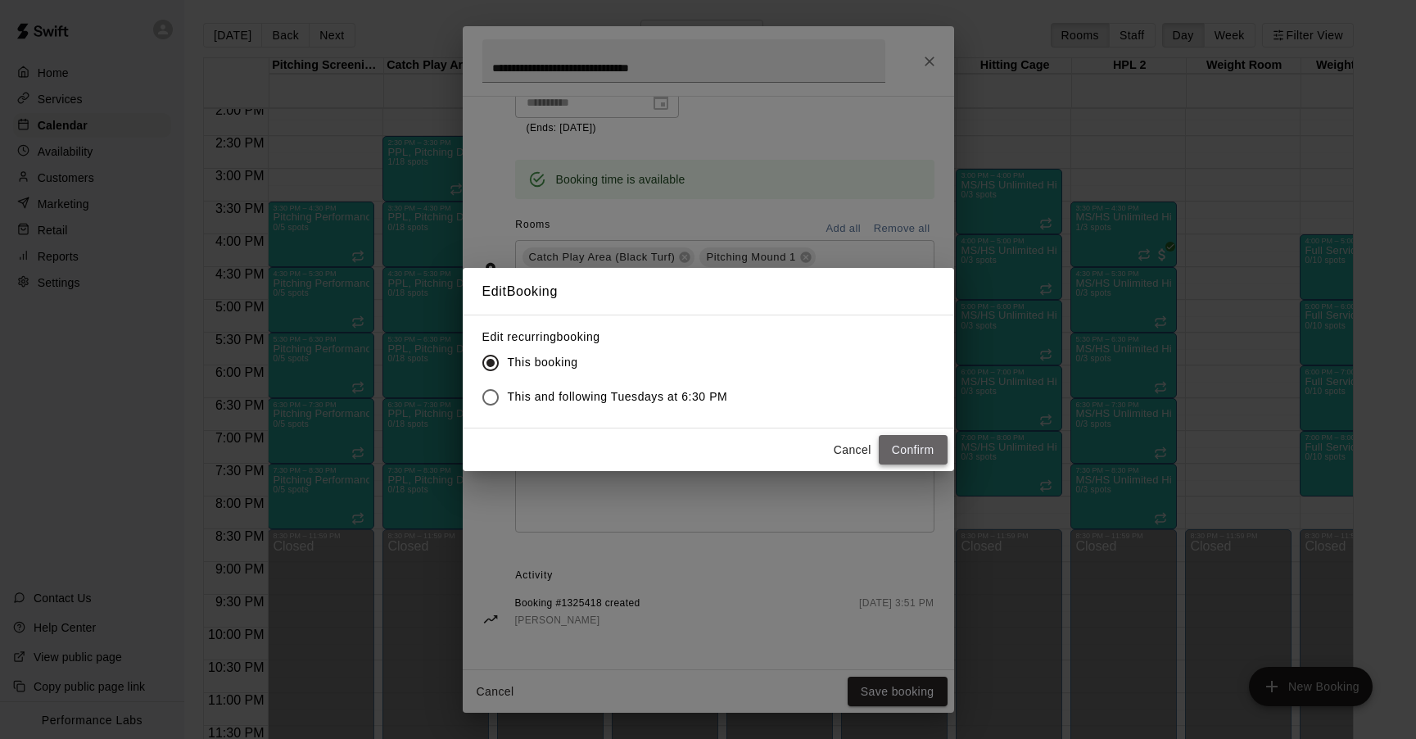
click at [909, 457] on button "Confirm" at bounding box center [913, 450] width 69 height 30
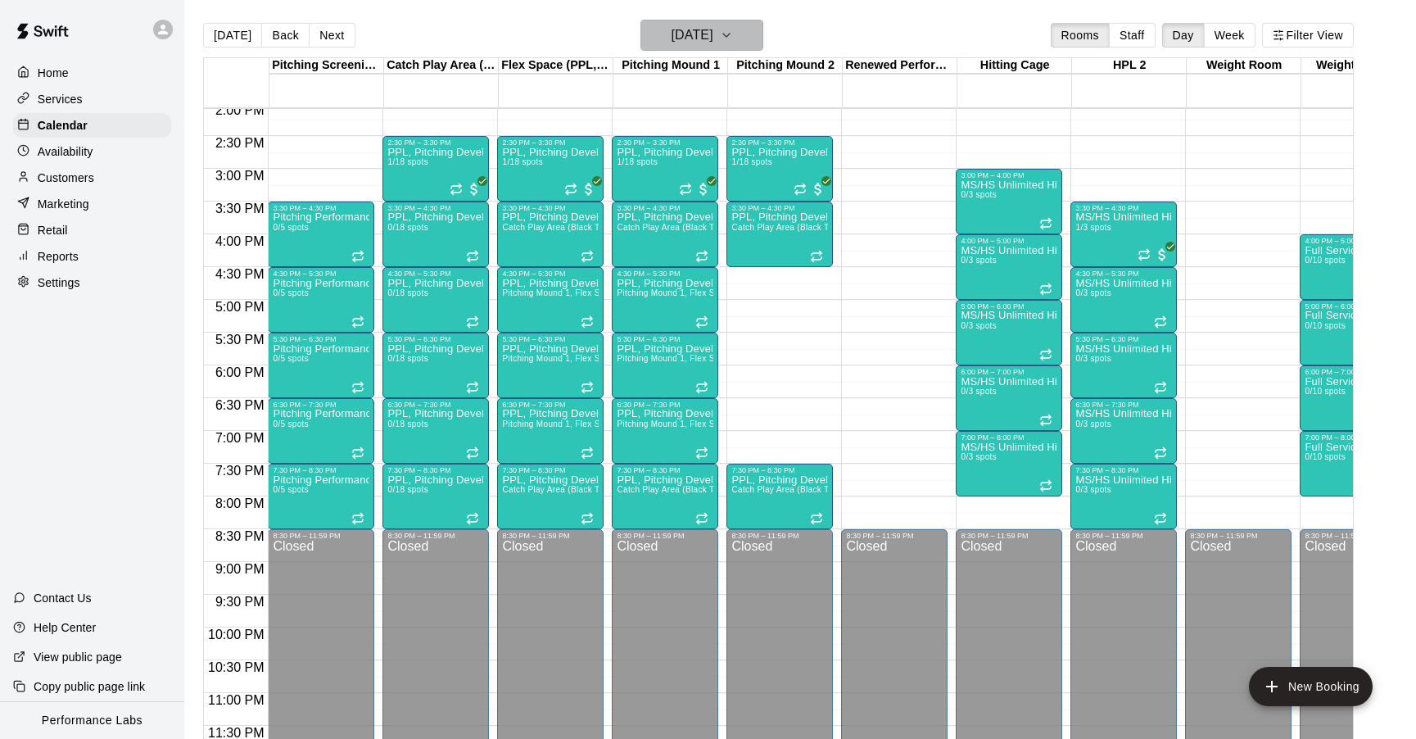
click at [739, 28] on button "[DATE]" at bounding box center [702, 35] width 123 height 31
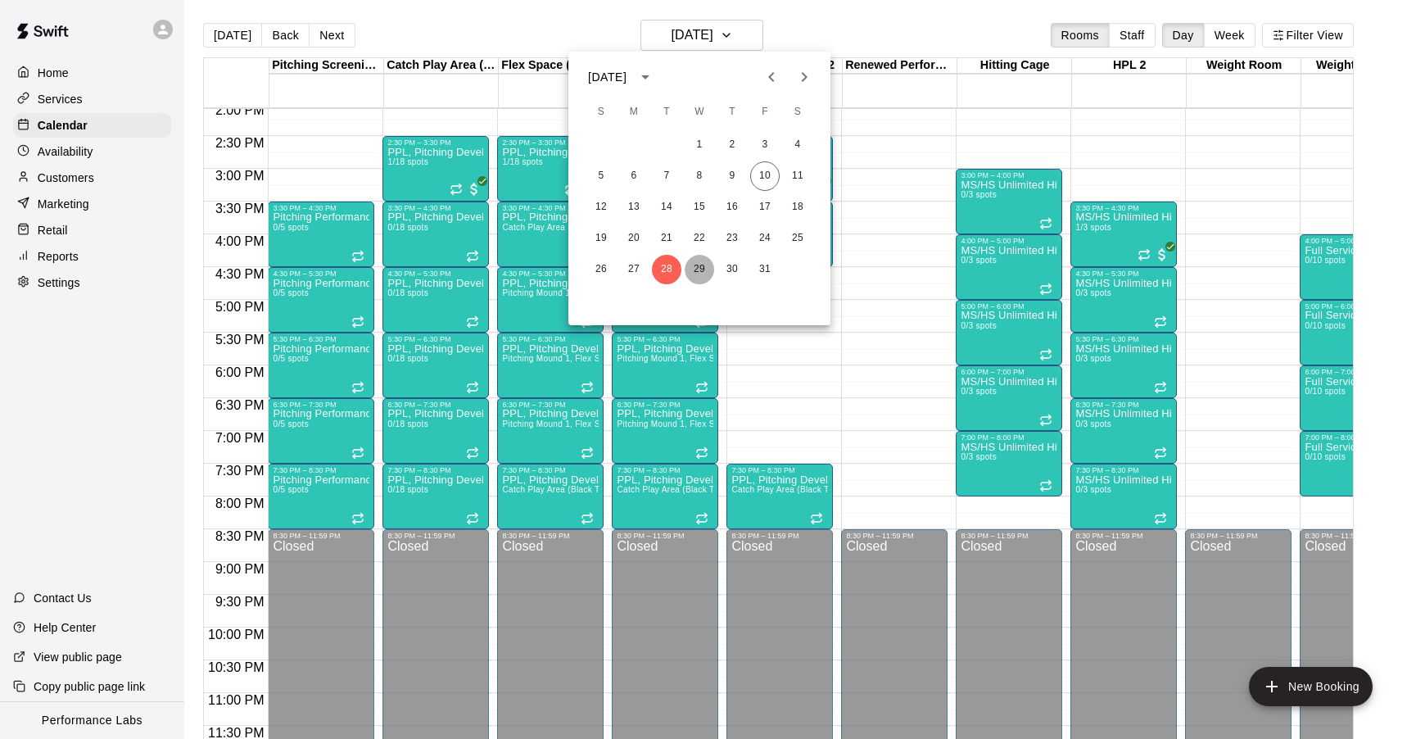
click at [695, 267] on button "29" at bounding box center [699, 269] width 29 height 29
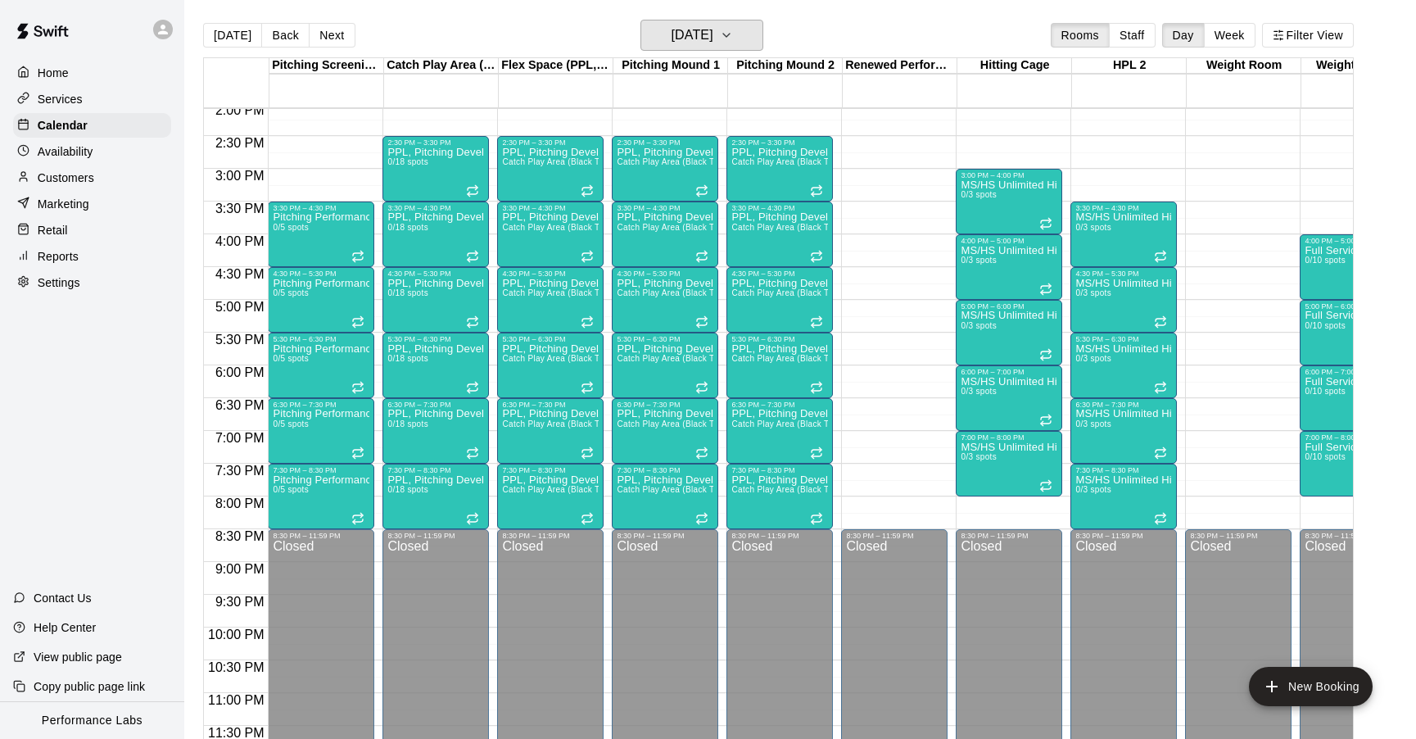
scroll to position [925, 0]
click at [767, 304] on div "PPL, Pitching Development Session Catch Play Area (Black Turf), [GEOGRAPHIC_DAT…" at bounding box center [779, 646] width 97 height 739
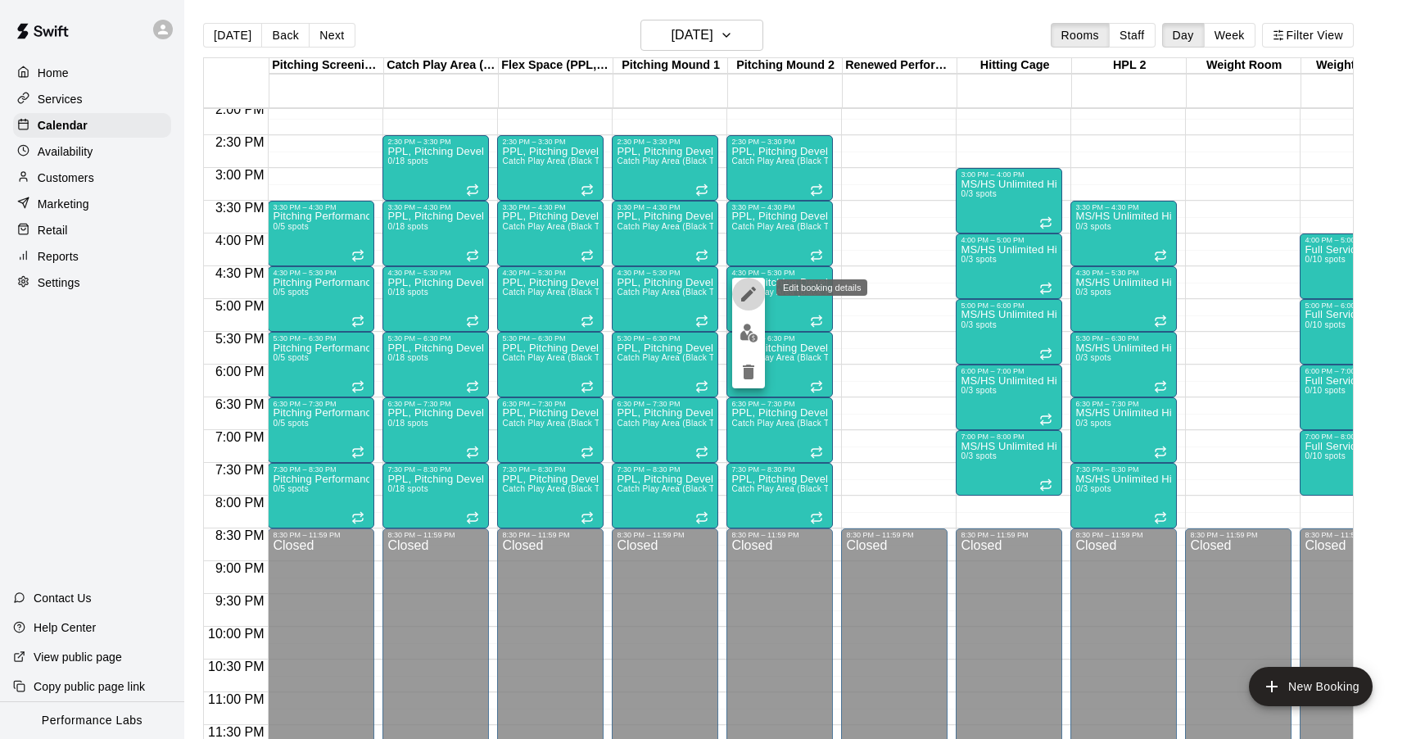
click at [754, 290] on icon "edit" at bounding box center [748, 294] width 15 height 15
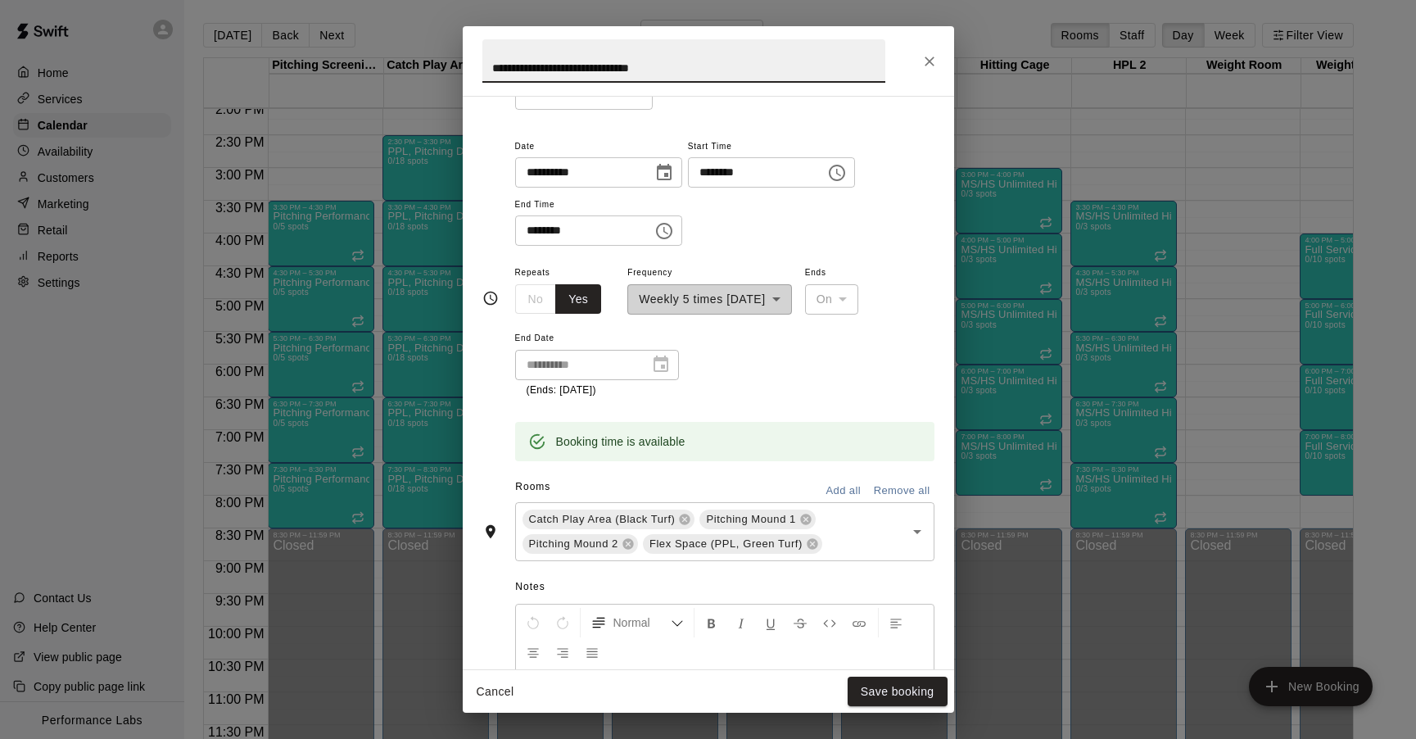
scroll to position [367, 0]
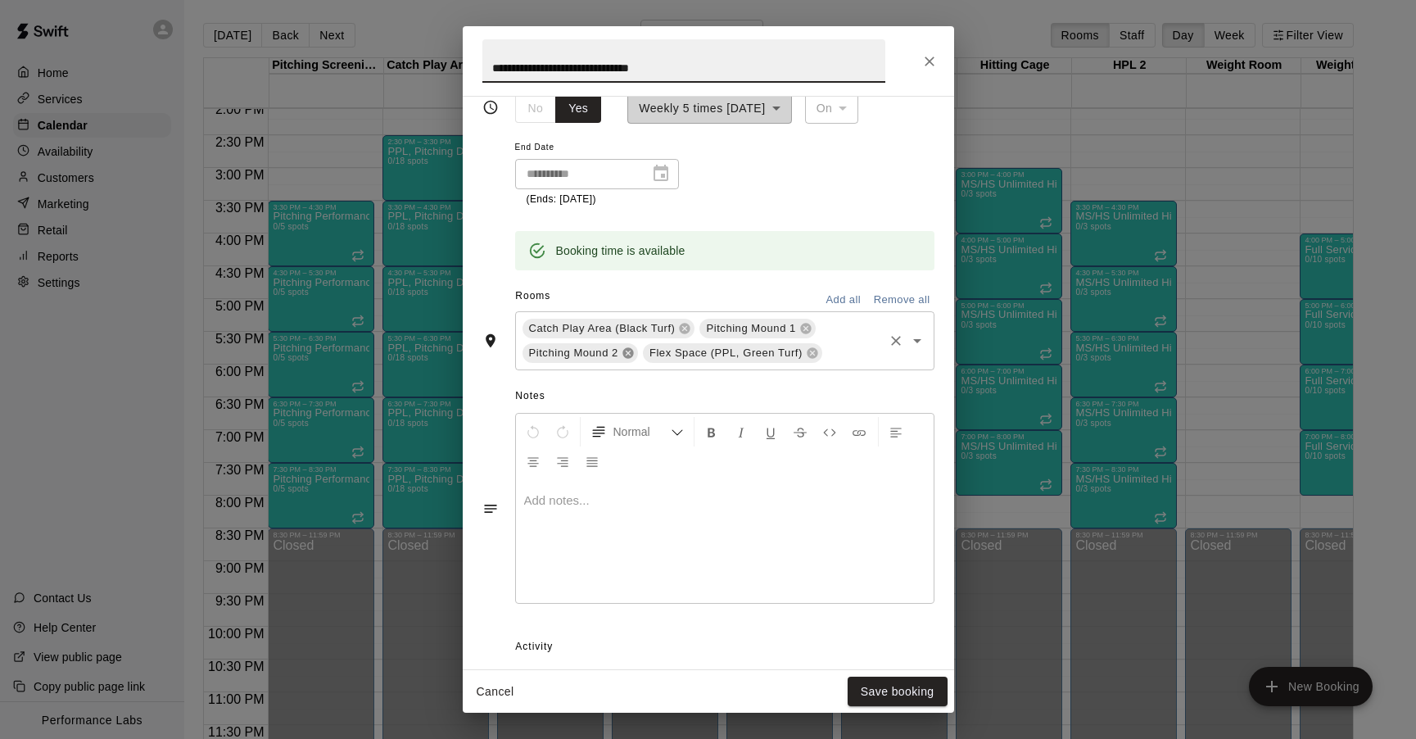
click at [629, 351] on icon at bounding box center [628, 352] width 13 height 13
click at [886, 687] on button "Save booking" at bounding box center [898, 692] width 100 height 30
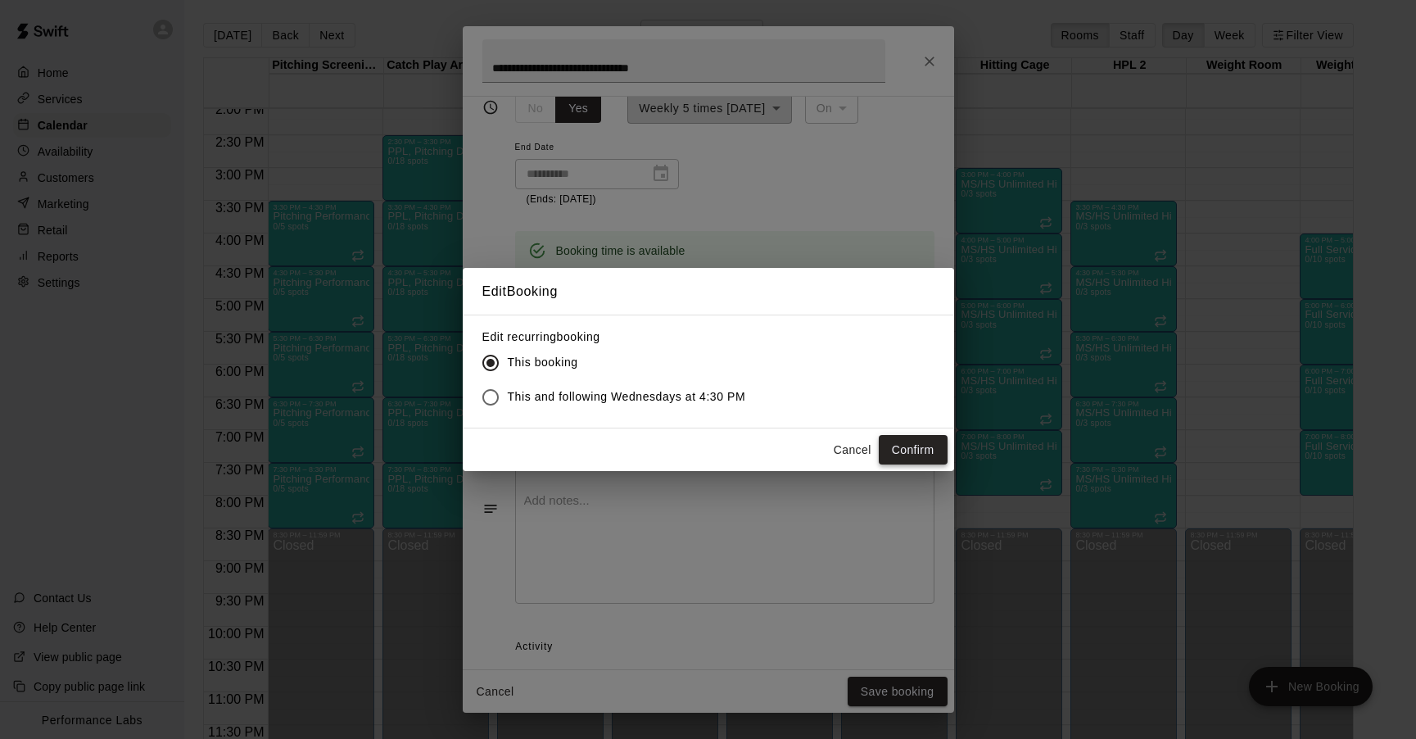
click at [899, 458] on button "Confirm" at bounding box center [913, 450] width 69 height 30
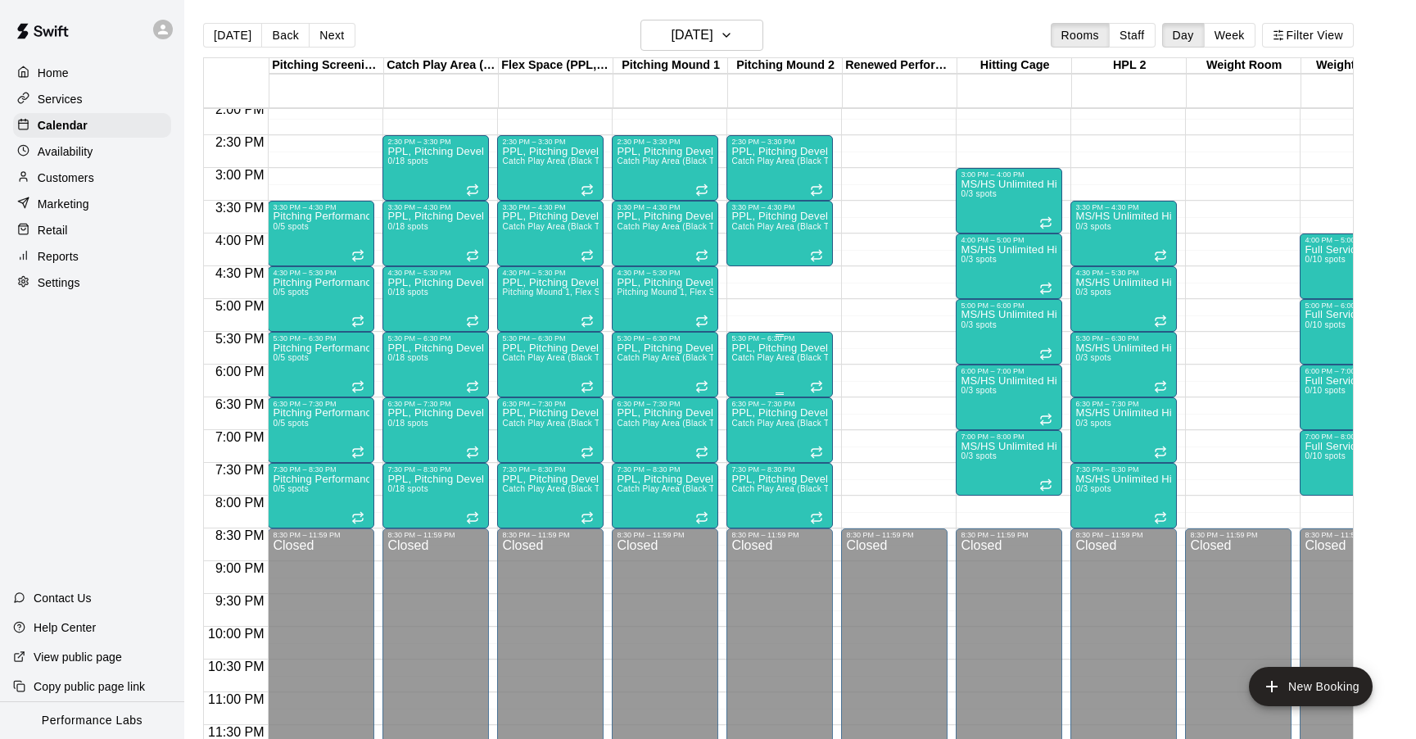
click at [790, 356] on span "Catch Play Area (Black Turf), [GEOGRAPHIC_DATA] 1, [GEOGRAPHIC_DATA], Flex Spac…" at bounding box center [945, 357] width 428 height 9
click at [742, 371] on icon "edit" at bounding box center [749, 370] width 20 height 20
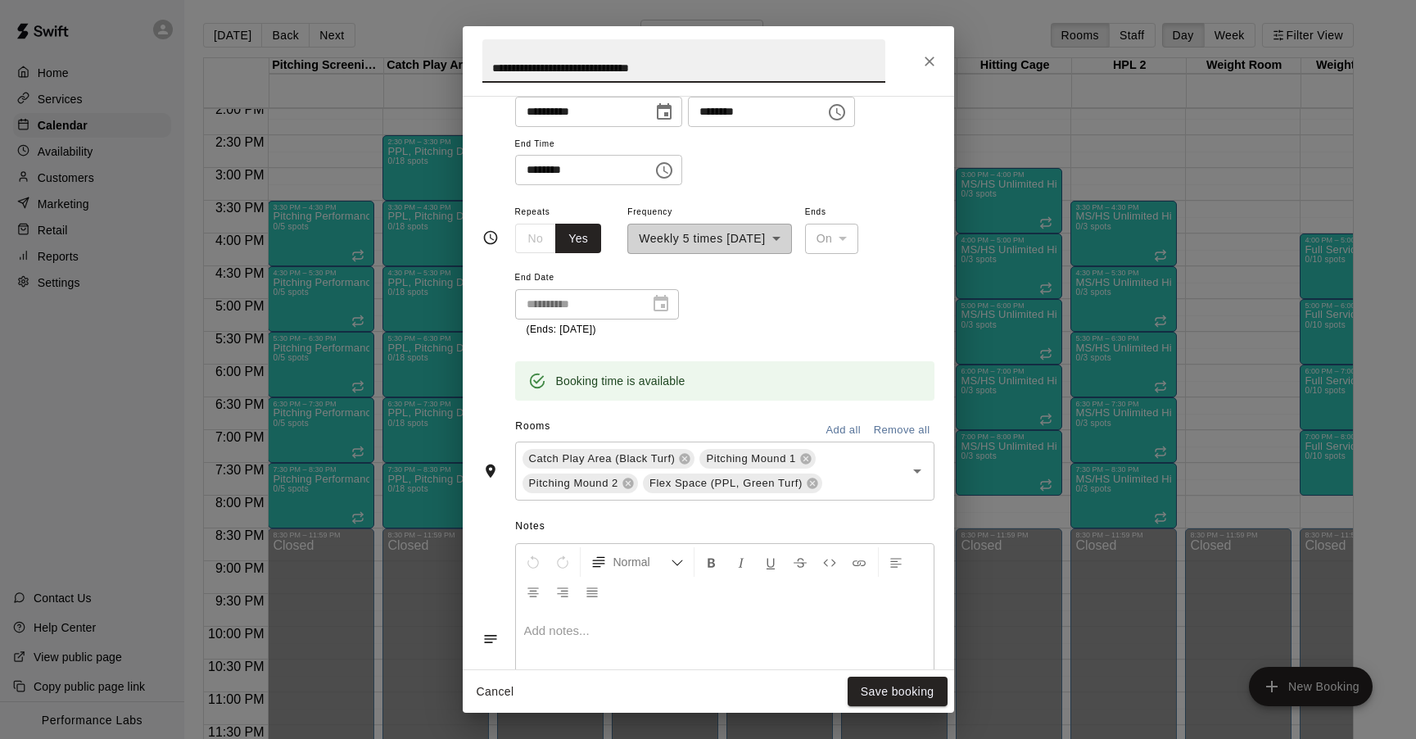
scroll to position [438, 0]
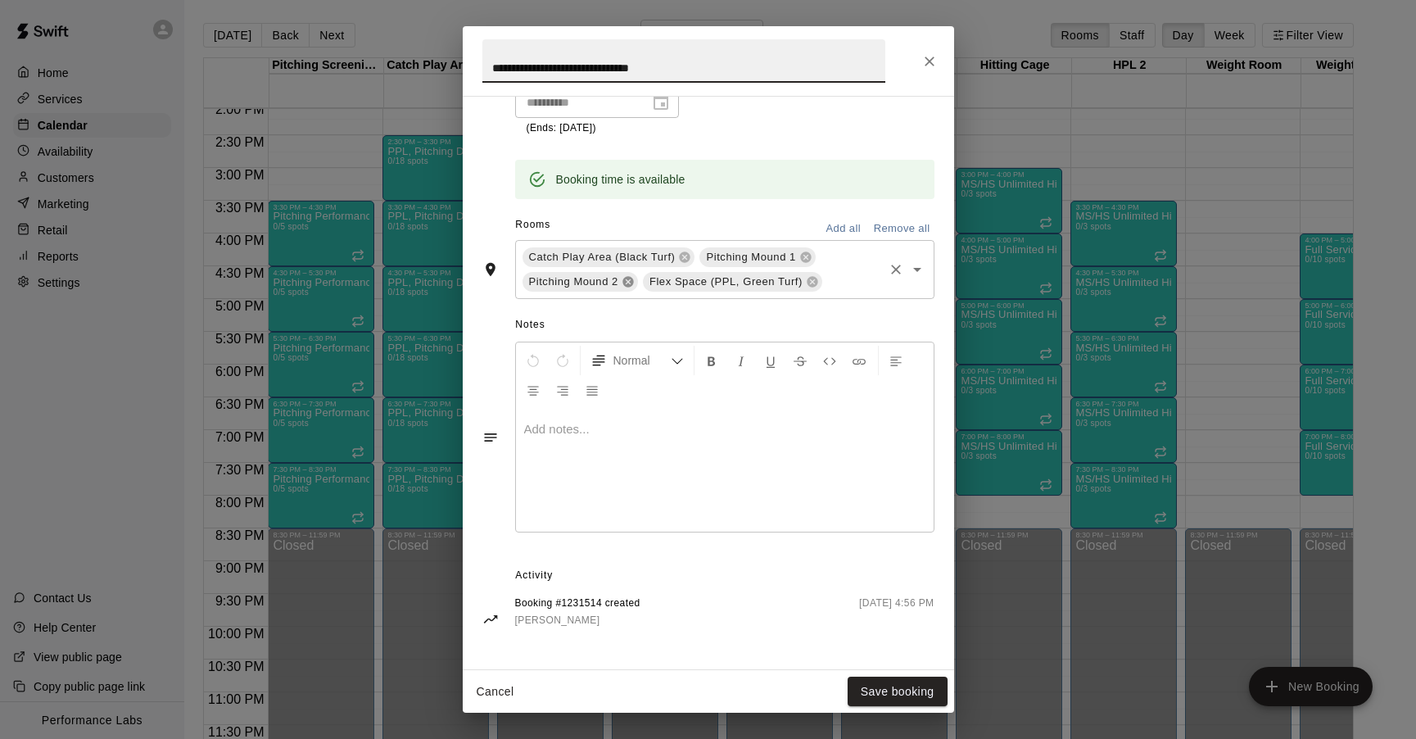
click at [627, 285] on icon at bounding box center [628, 281] width 11 height 11
click at [882, 694] on button "Save booking" at bounding box center [898, 692] width 100 height 30
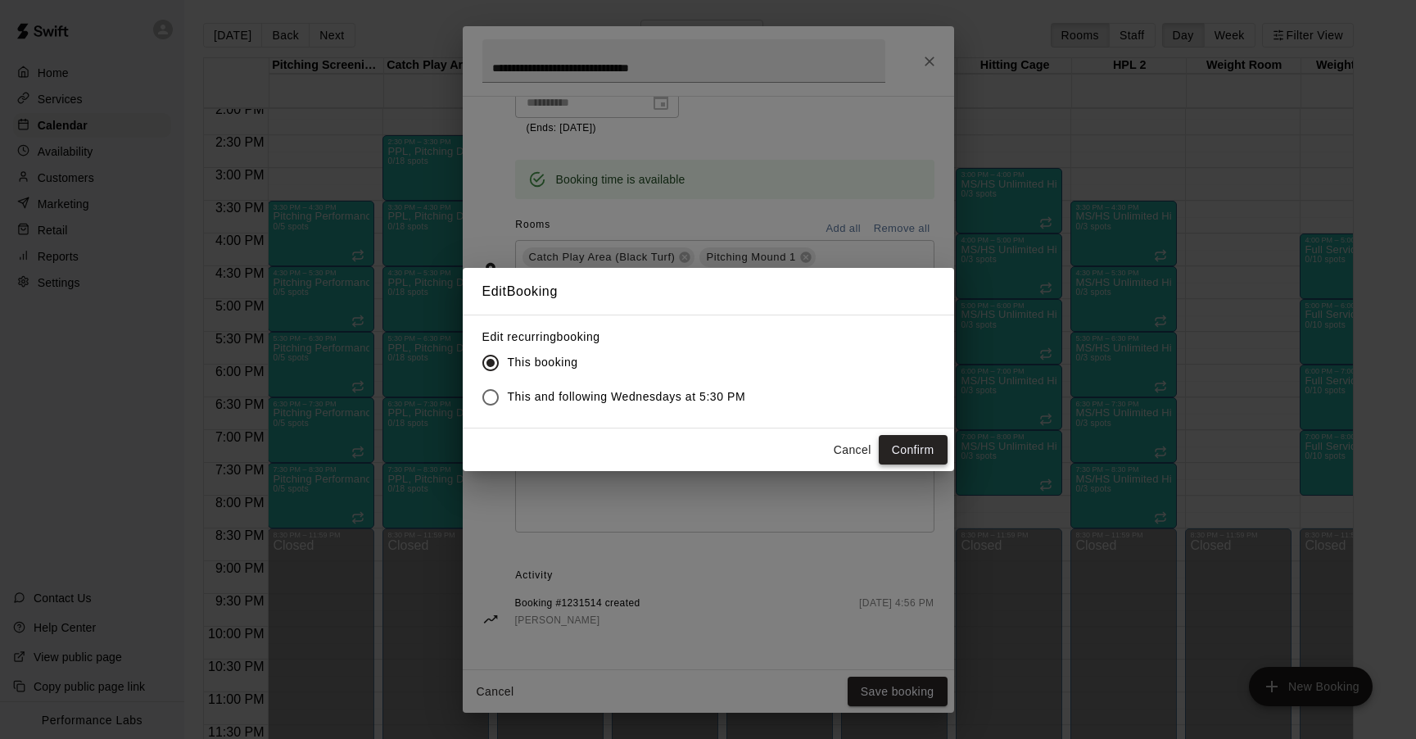
click at [894, 443] on button "Confirm" at bounding box center [913, 450] width 69 height 30
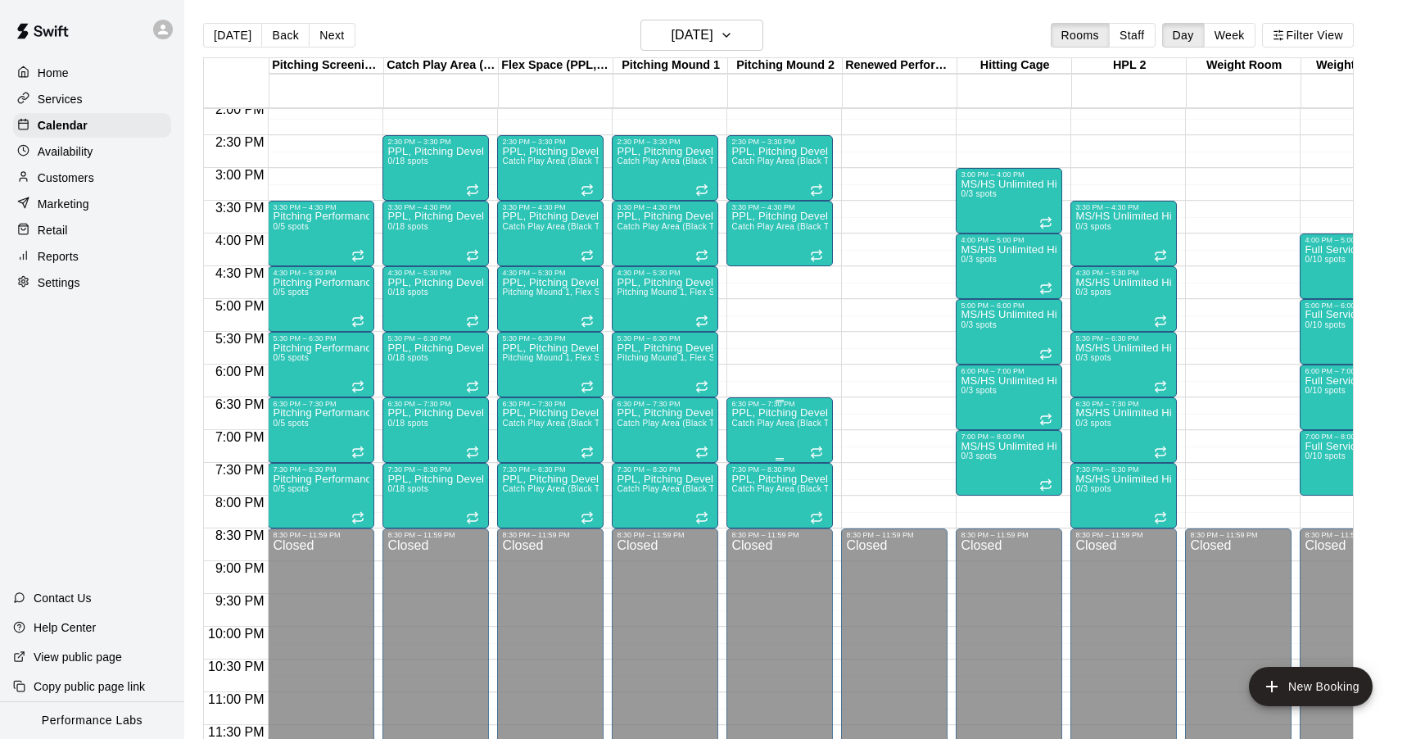
click at [790, 413] on p "PPL, Pitching Development Session" at bounding box center [779, 413] width 97 height 0
click at [755, 429] on icon "edit" at bounding box center [749, 430] width 20 height 20
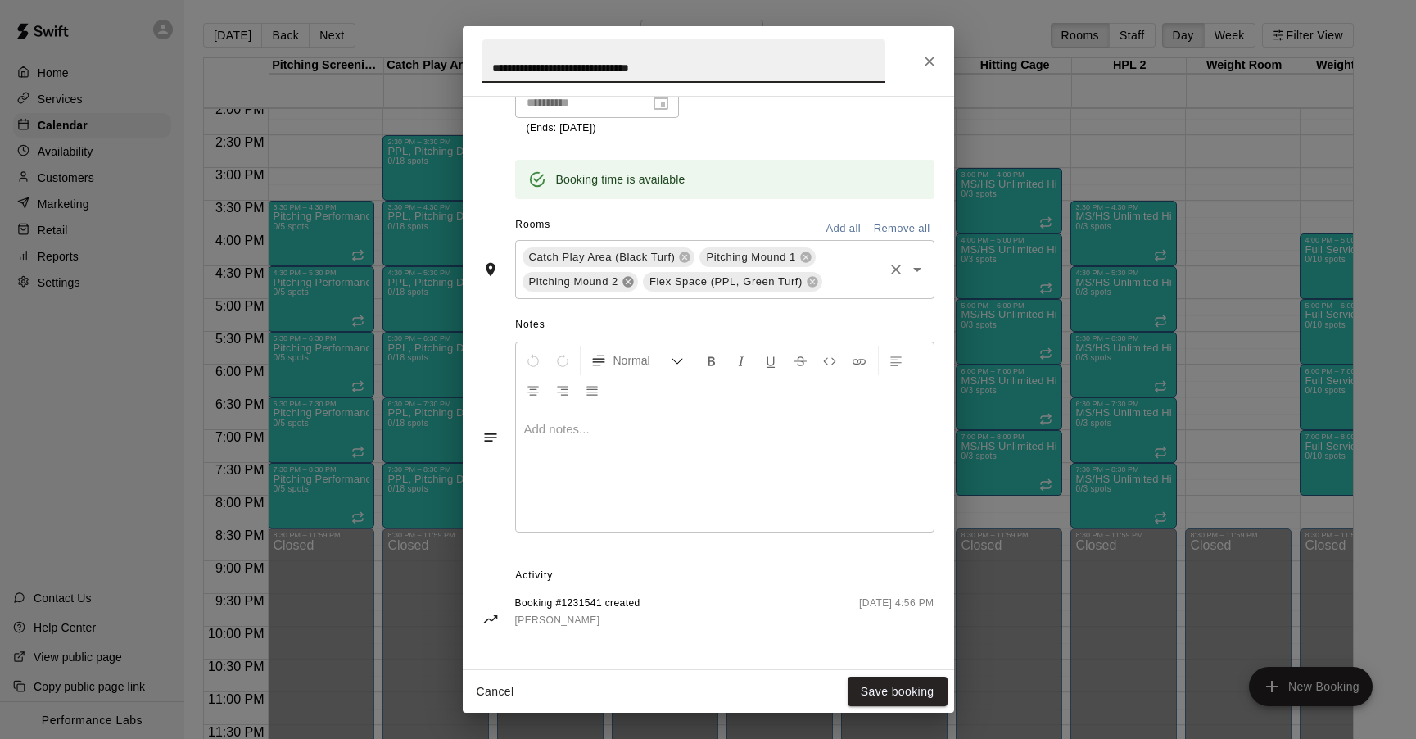
click at [626, 278] on icon at bounding box center [628, 281] width 13 height 13
click at [864, 695] on button "Save booking" at bounding box center [898, 692] width 100 height 30
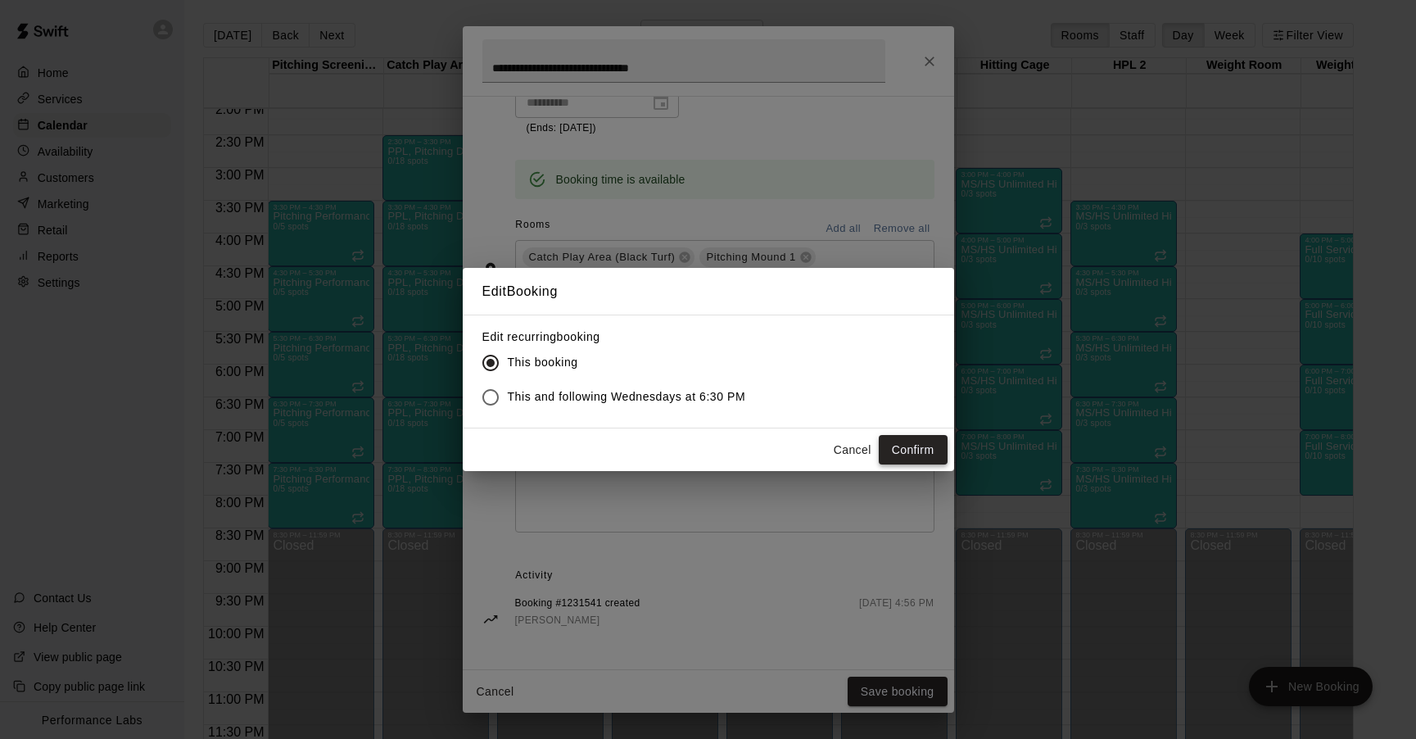
click at [908, 441] on button "Confirm" at bounding box center [913, 450] width 69 height 30
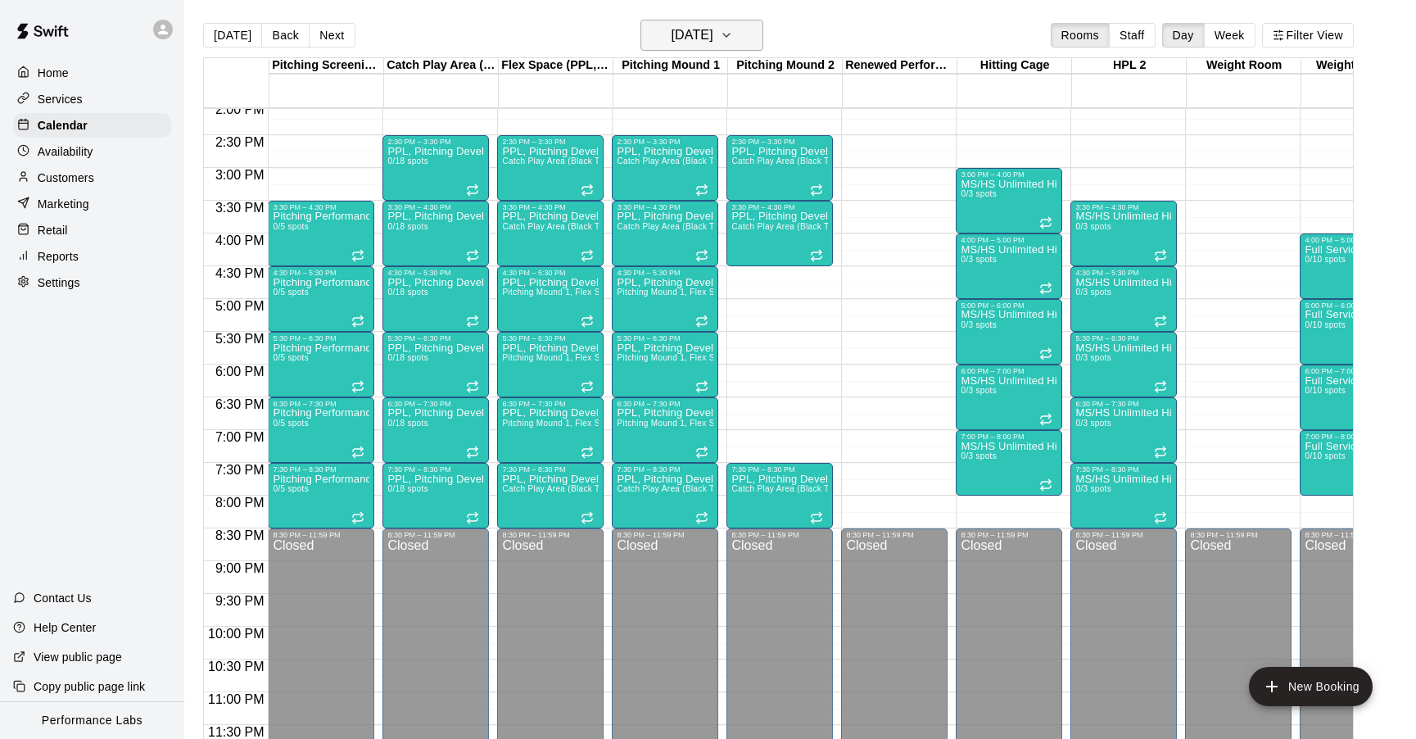
click at [713, 29] on h6 "[DATE]" at bounding box center [692, 35] width 42 height 23
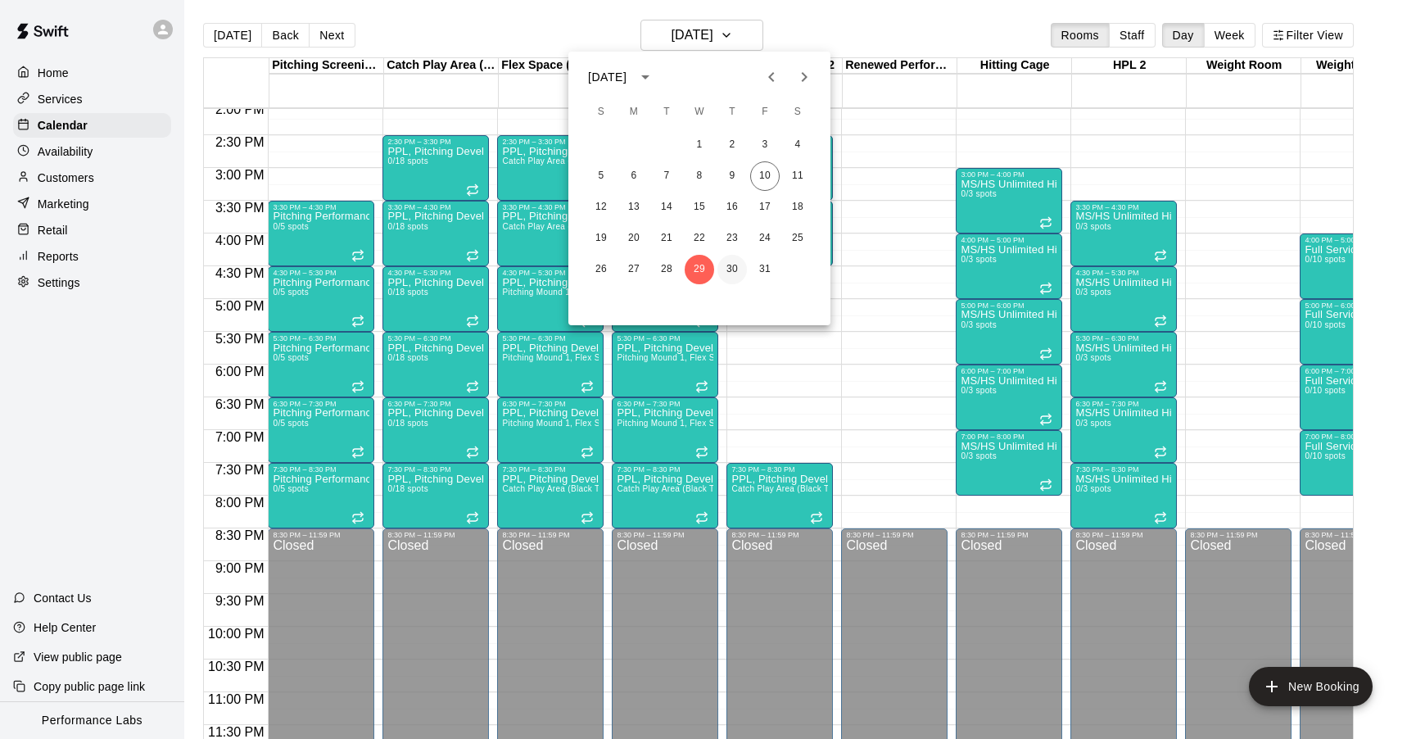
click at [732, 270] on button "30" at bounding box center [732, 269] width 29 height 29
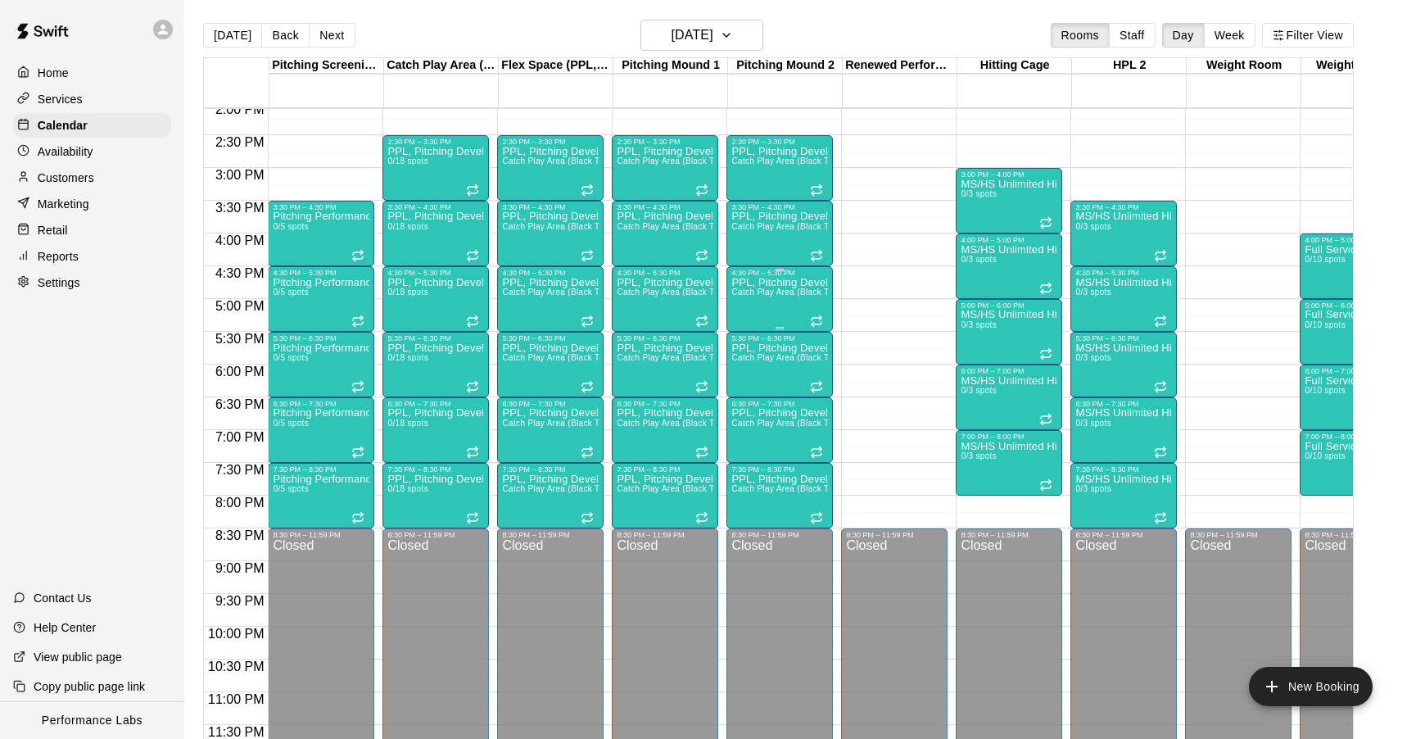
click at [776, 286] on div "PPL, Pitching Development Session Catch Play Area (Black Turf), [GEOGRAPHIC_DAT…" at bounding box center [779, 646] width 97 height 739
click at [746, 295] on icon "edit" at bounding box center [748, 294] width 15 height 15
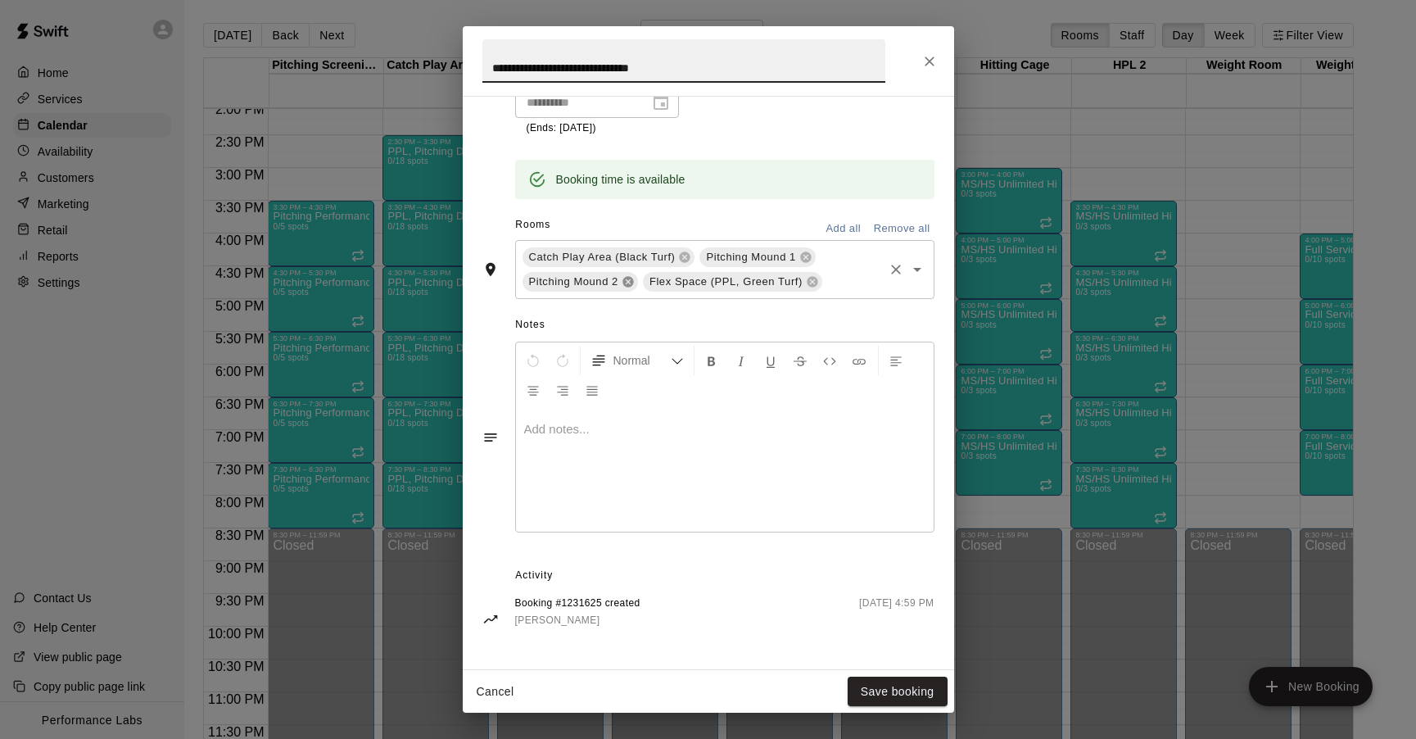
click at [630, 284] on icon at bounding box center [628, 281] width 11 height 11
click at [907, 690] on button "Save booking" at bounding box center [898, 692] width 100 height 30
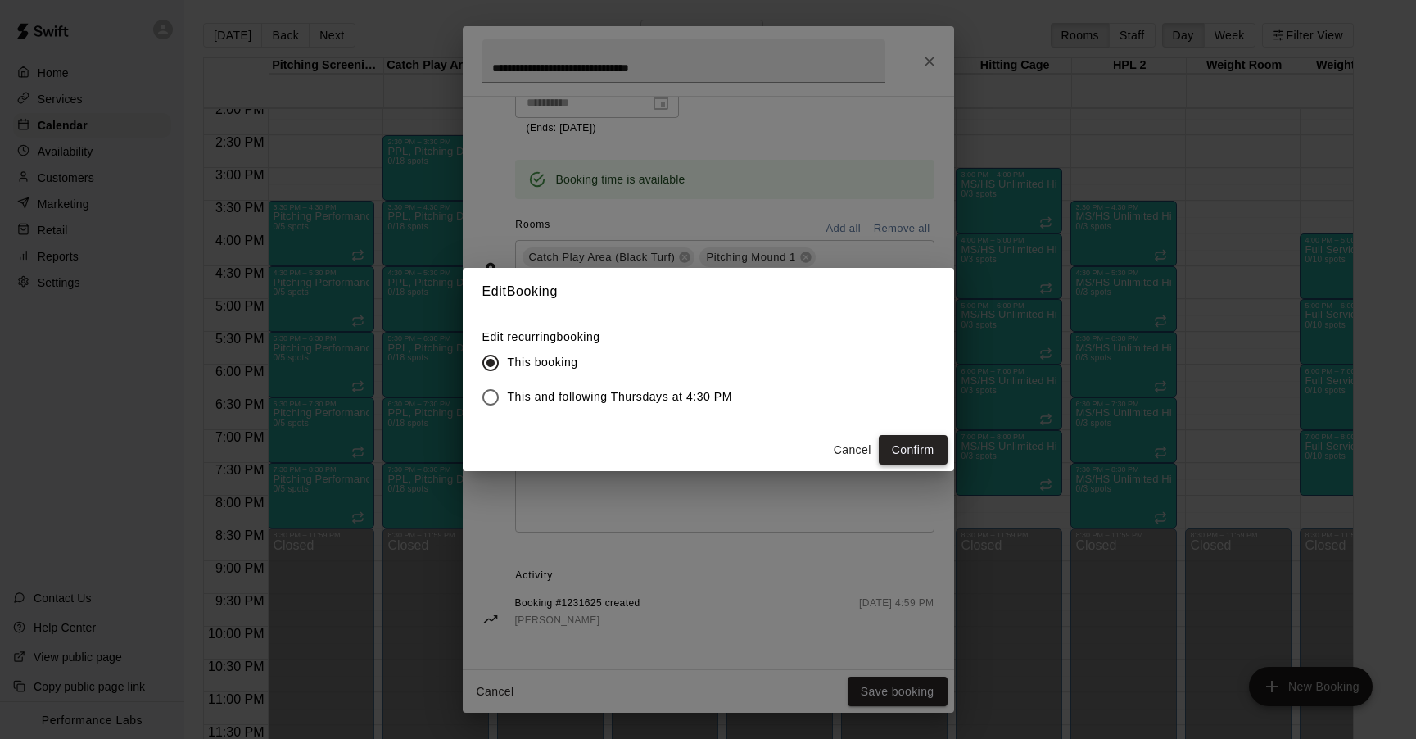
click at [905, 452] on button "Confirm" at bounding box center [913, 450] width 69 height 30
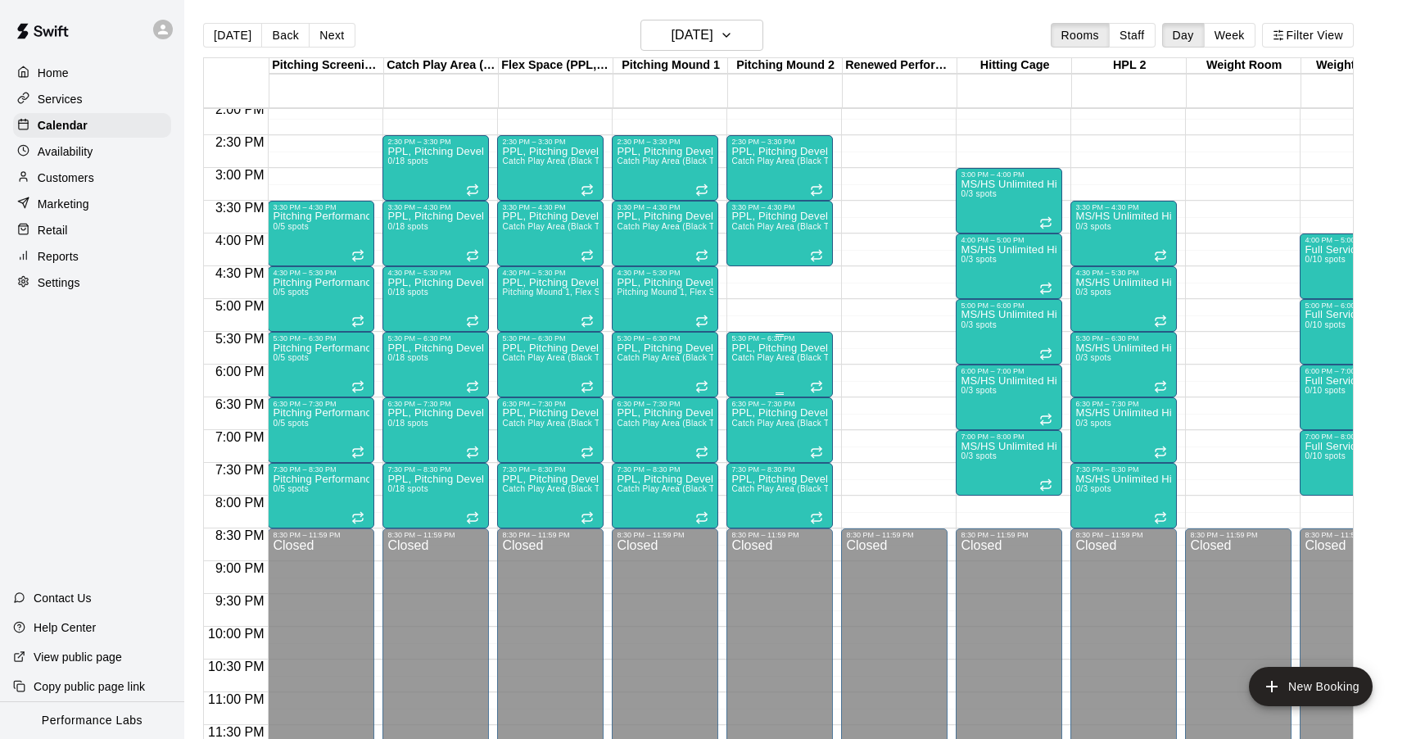
click at [772, 348] on p "PPL, Pitching Development Session" at bounding box center [779, 348] width 97 height 0
click at [749, 369] on icon "edit" at bounding box center [749, 365] width 20 height 20
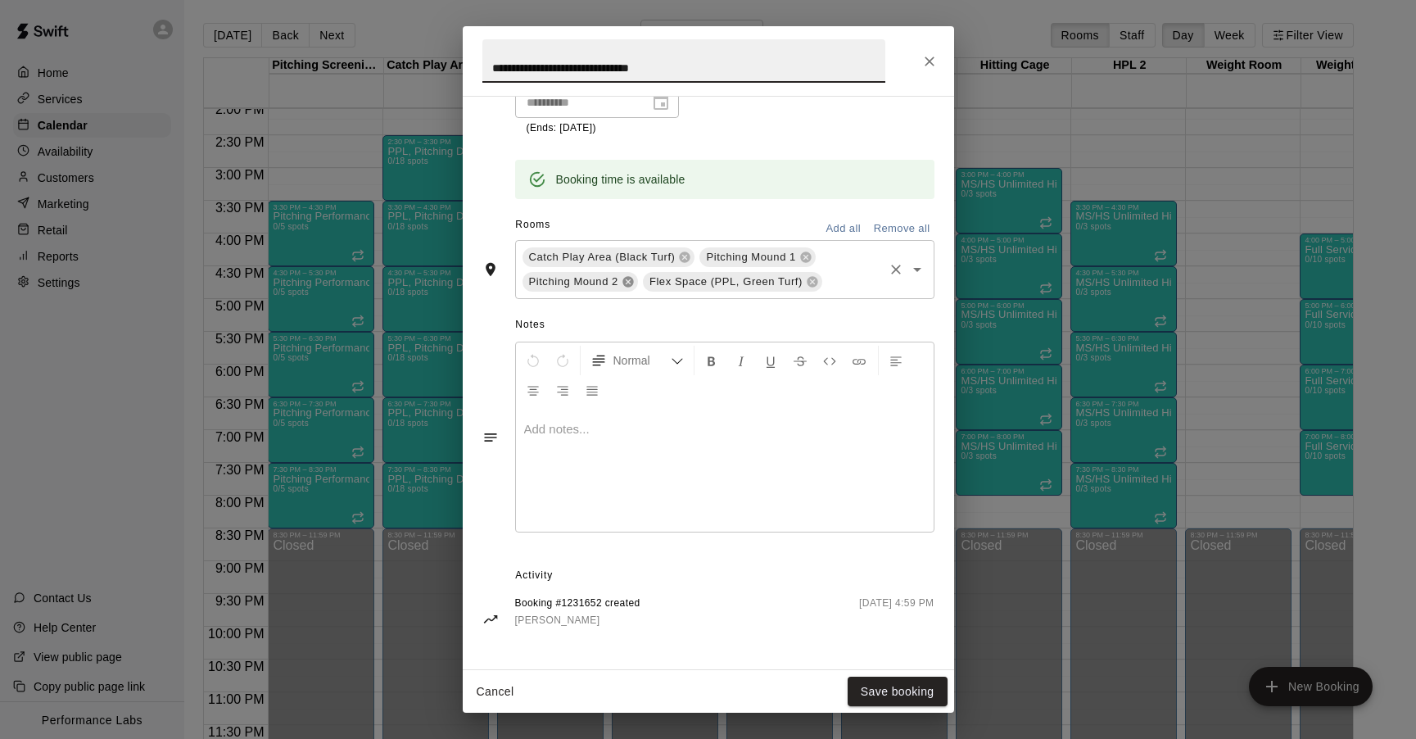
click at [630, 283] on icon at bounding box center [628, 281] width 11 height 11
click at [926, 699] on button "Save booking" at bounding box center [898, 692] width 100 height 30
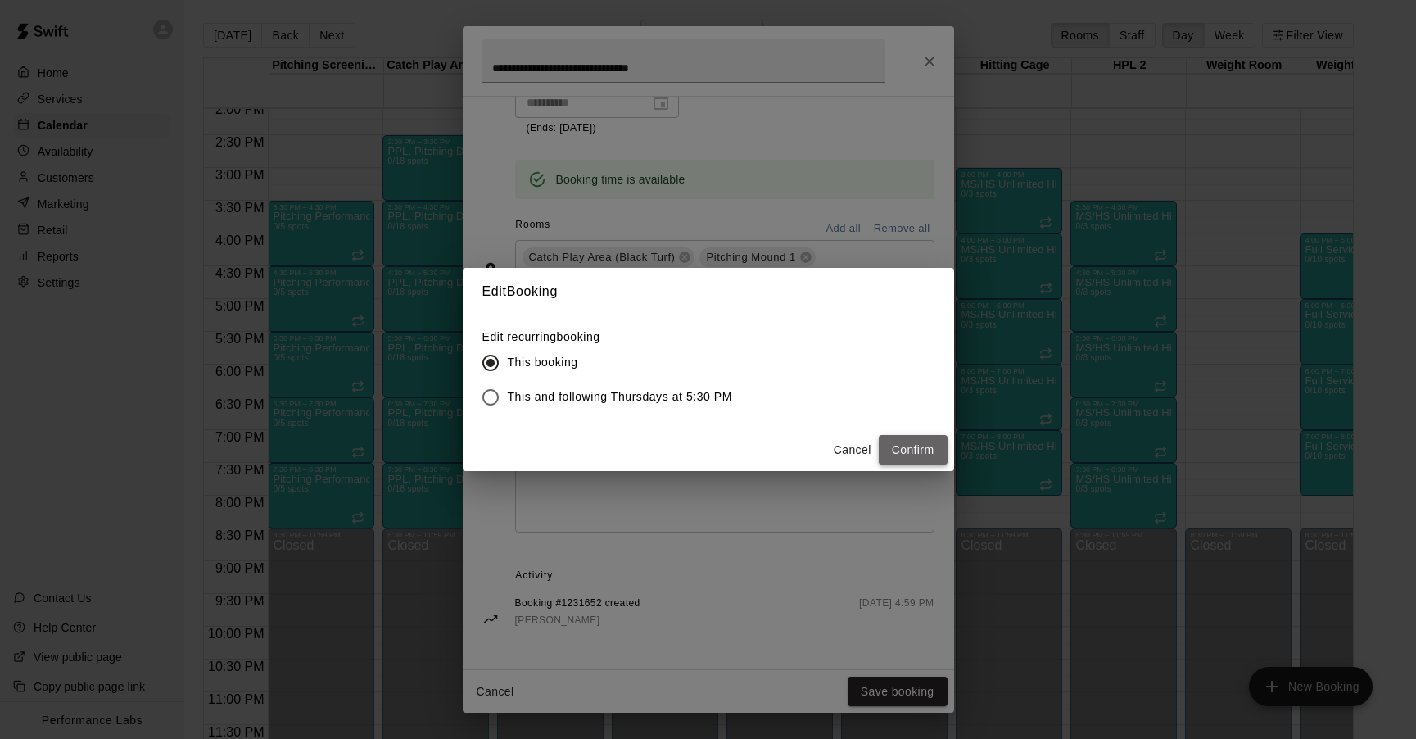
click at [920, 455] on button "Confirm" at bounding box center [913, 450] width 69 height 30
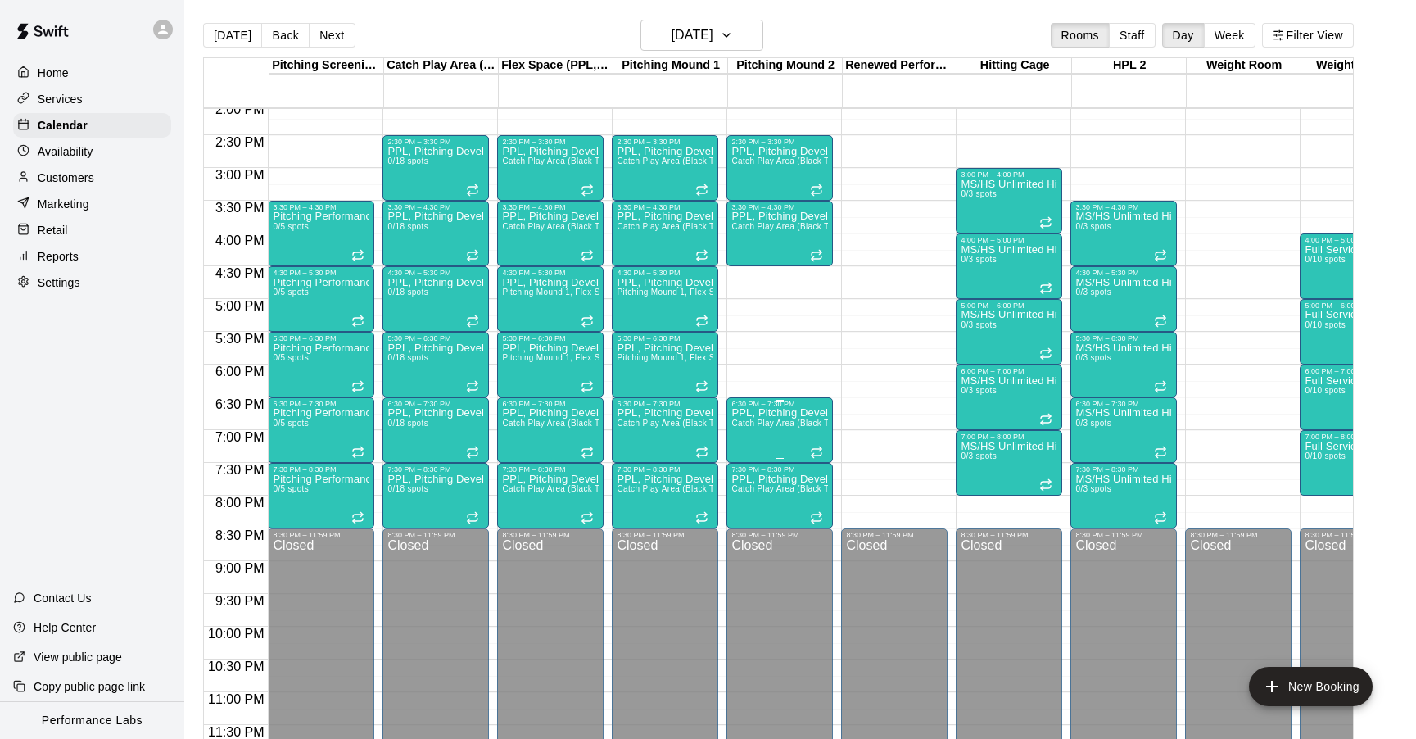
click at [792, 413] on p "PPL, Pitching Development Session" at bounding box center [779, 413] width 97 height 0
click at [751, 428] on icon "edit" at bounding box center [748, 430] width 15 height 15
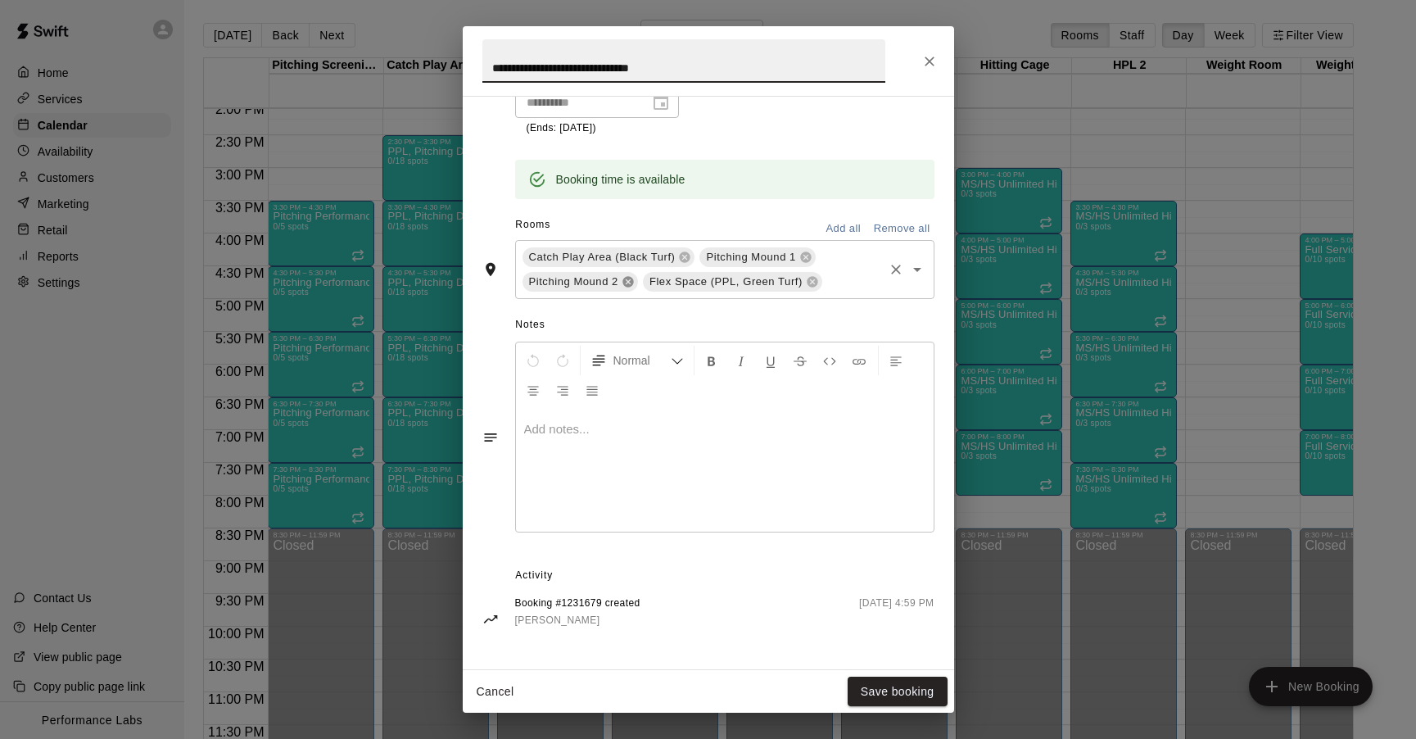
click at [631, 283] on icon at bounding box center [628, 281] width 11 height 11
click at [936, 718] on div "**********" at bounding box center [708, 369] width 1416 height 739
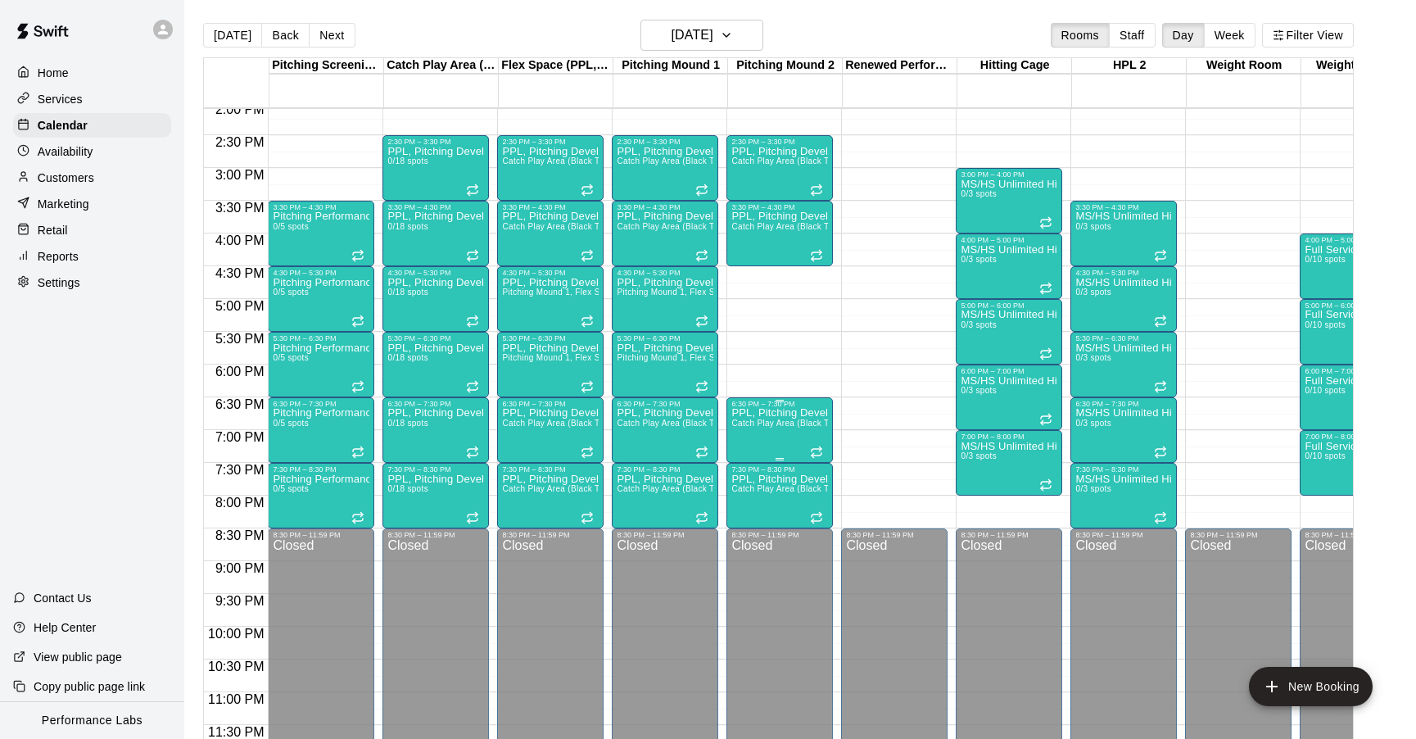
click at [765, 420] on span "Catch Play Area (Black Turf), [GEOGRAPHIC_DATA] 1, [GEOGRAPHIC_DATA], Flex Spac…" at bounding box center [945, 423] width 428 height 9
click at [743, 438] on icon "edit" at bounding box center [748, 435] width 15 height 15
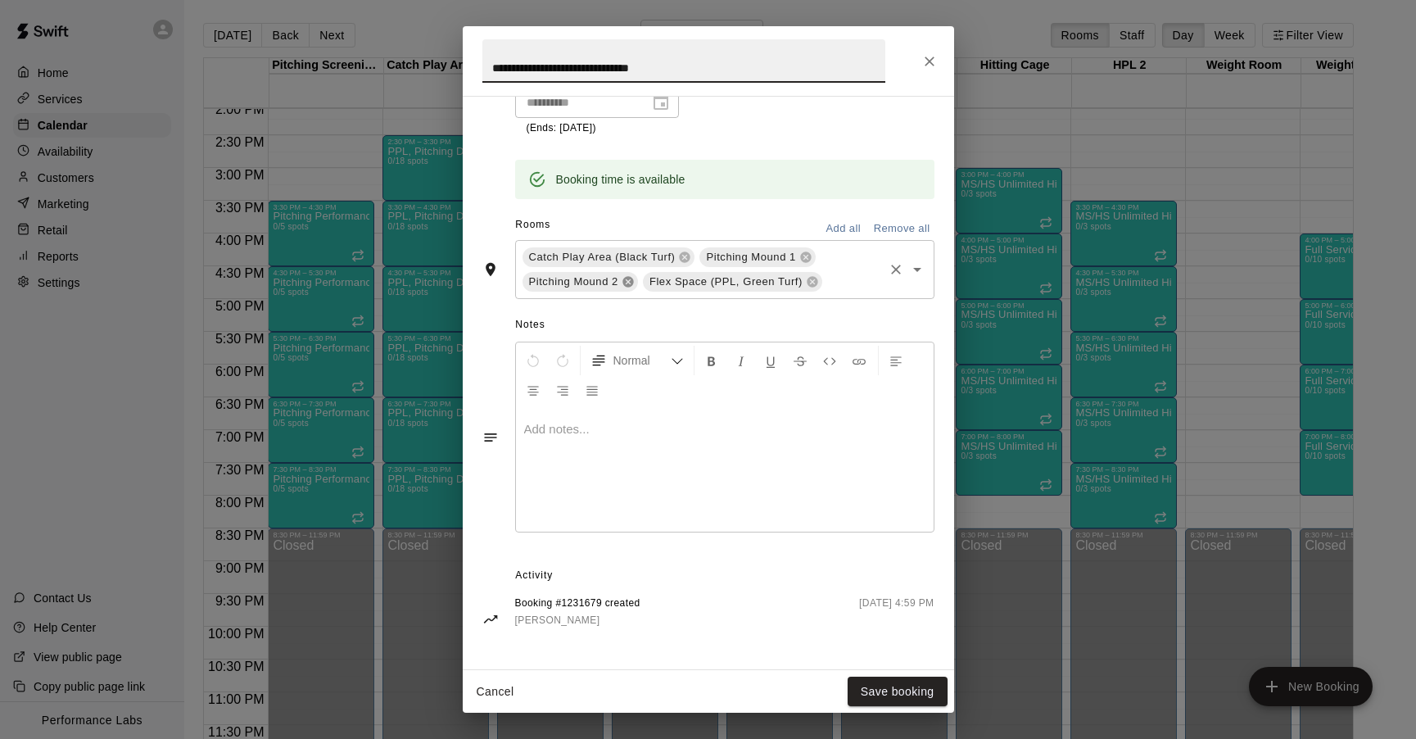
click at [631, 282] on icon at bounding box center [628, 281] width 11 height 11
click at [930, 720] on div "**********" at bounding box center [708, 369] width 1416 height 739
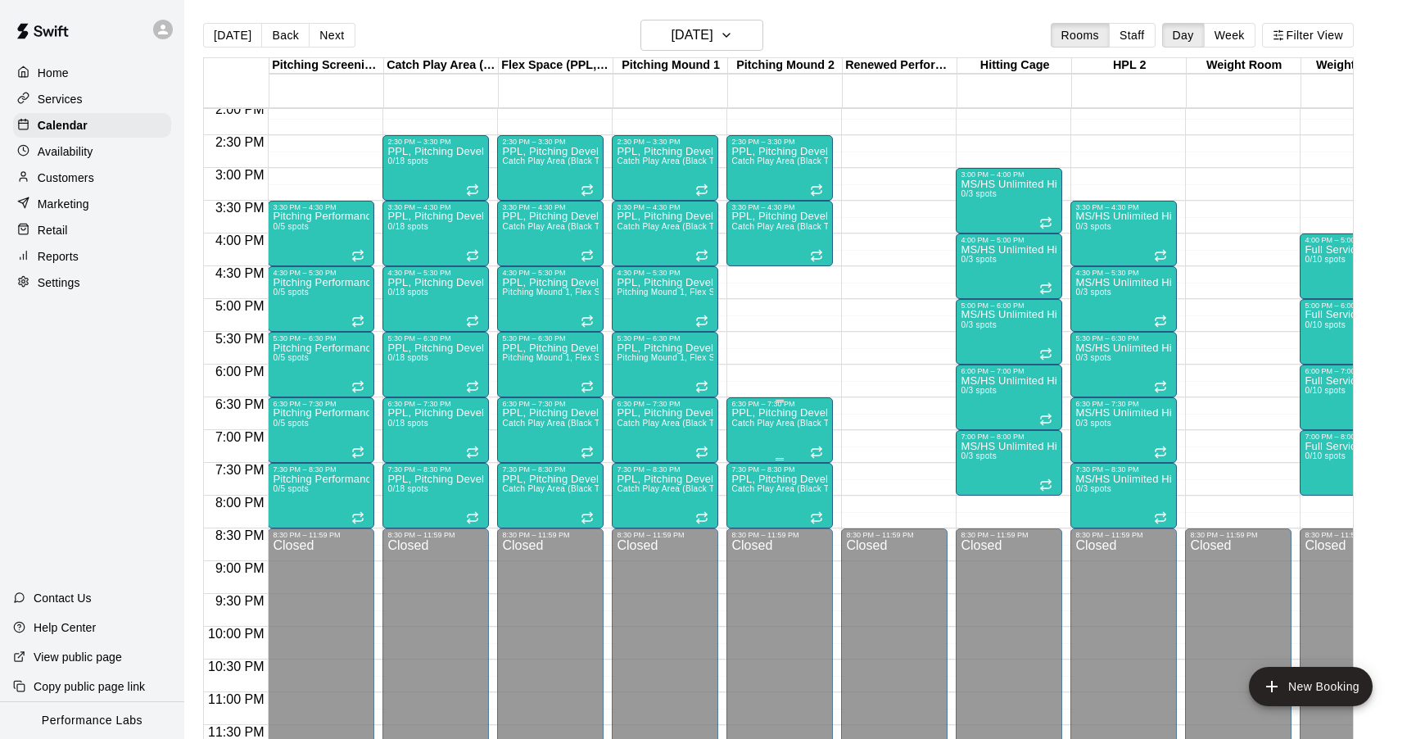
click at [772, 423] on span "Catch Play Area (Black Turf), [GEOGRAPHIC_DATA] 1, [GEOGRAPHIC_DATA], Flex Spac…" at bounding box center [945, 423] width 428 height 9
click at [749, 441] on icon "edit" at bounding box center [749, 436] width 20 height 20
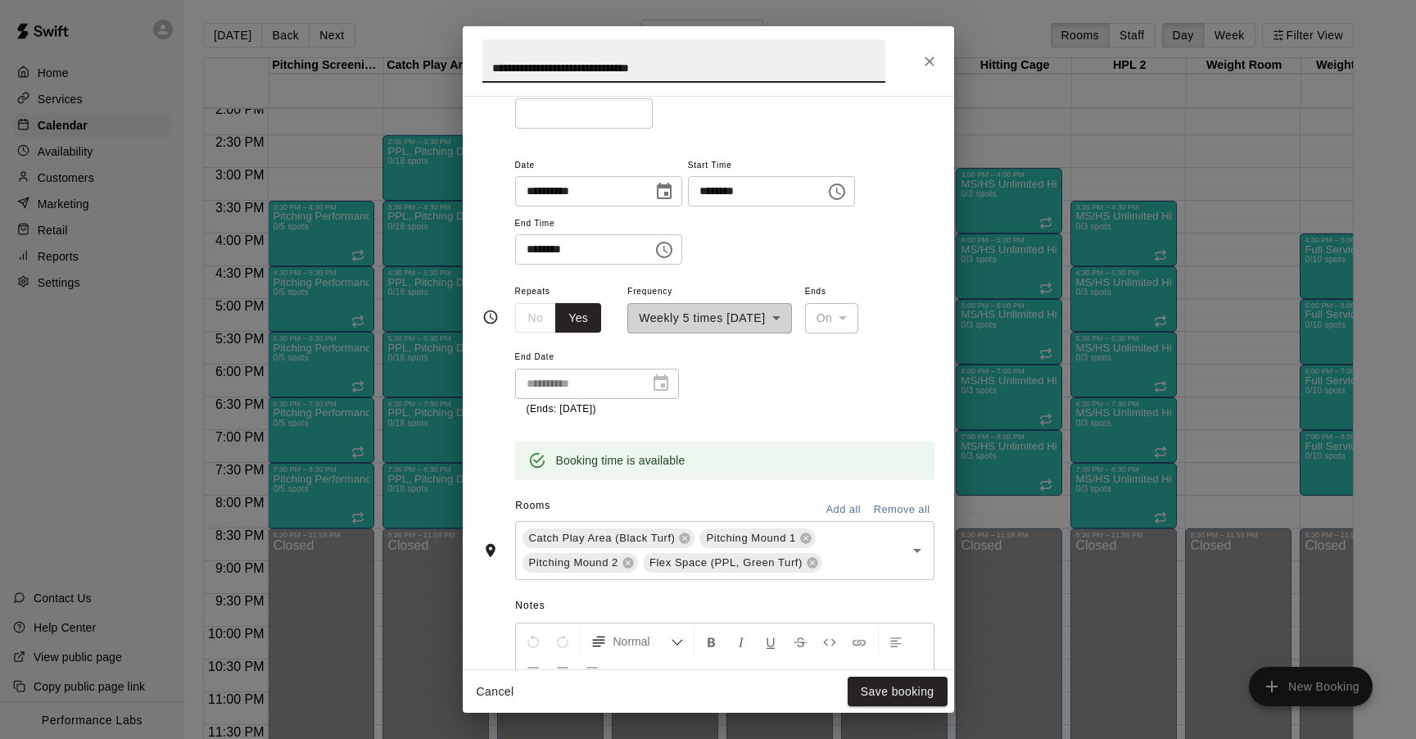
scroll to position [181, 0]
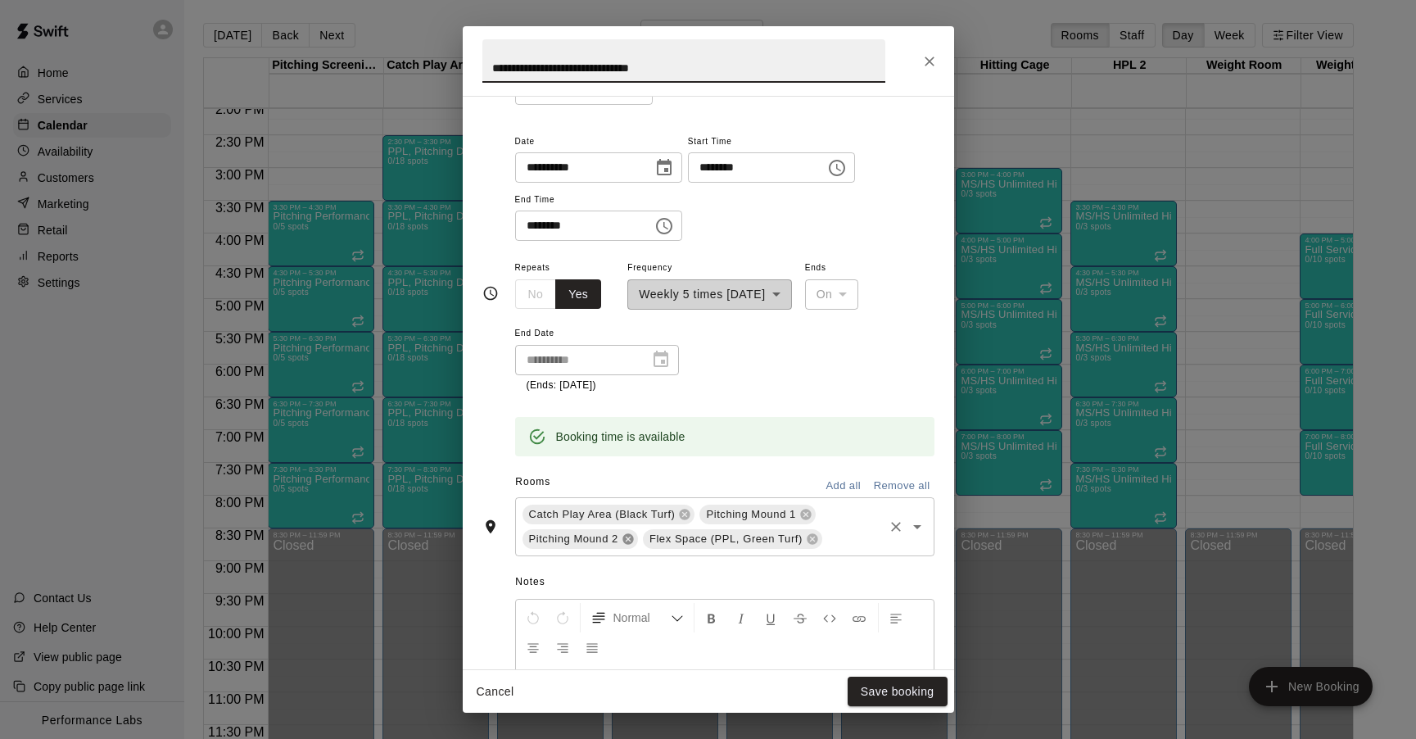
click at [629, 536] on icon at bounding box center [628, 538] width 13 height 13
click at [908, 682] on button "Save booking" at bounding box center [898, 692] width 100 height 30
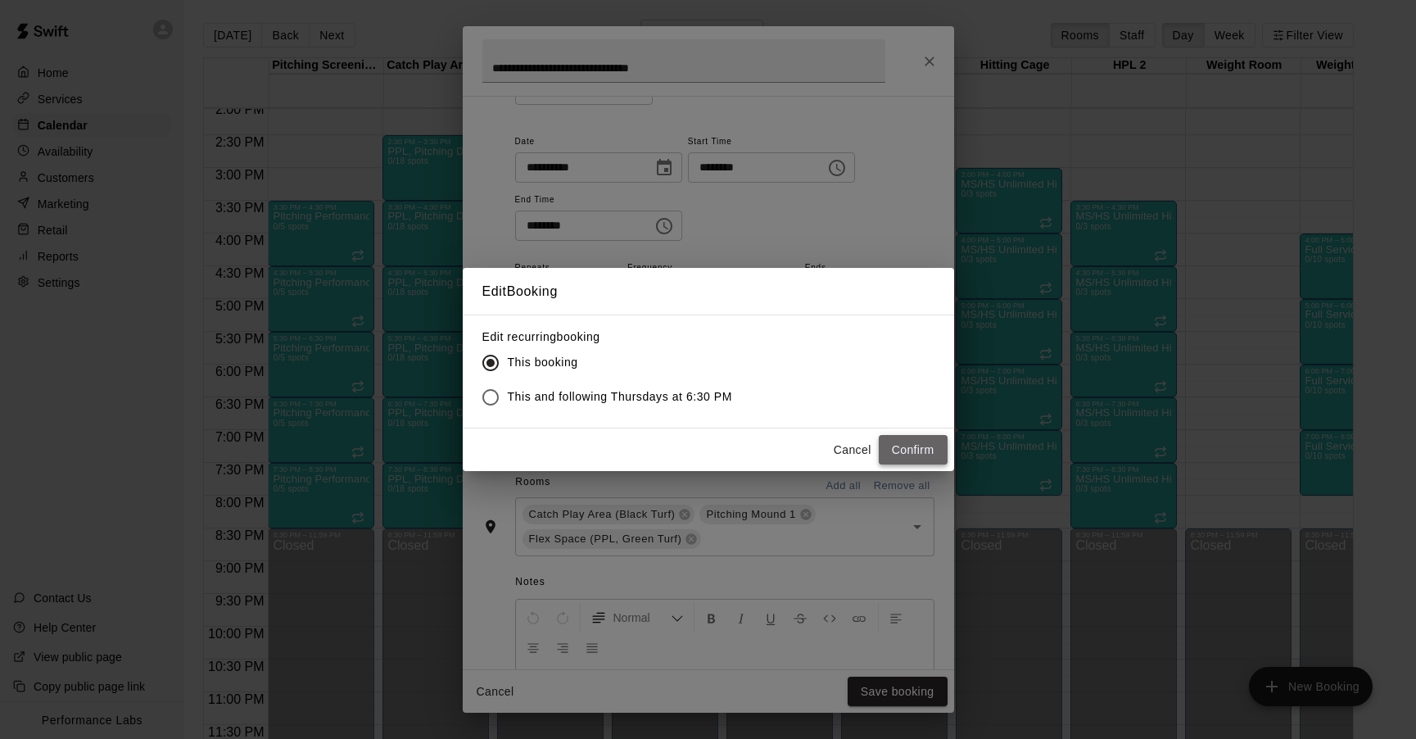
click at [904, 443] on button "Confirm" at bounding box center [913, 450] width 69 height 30
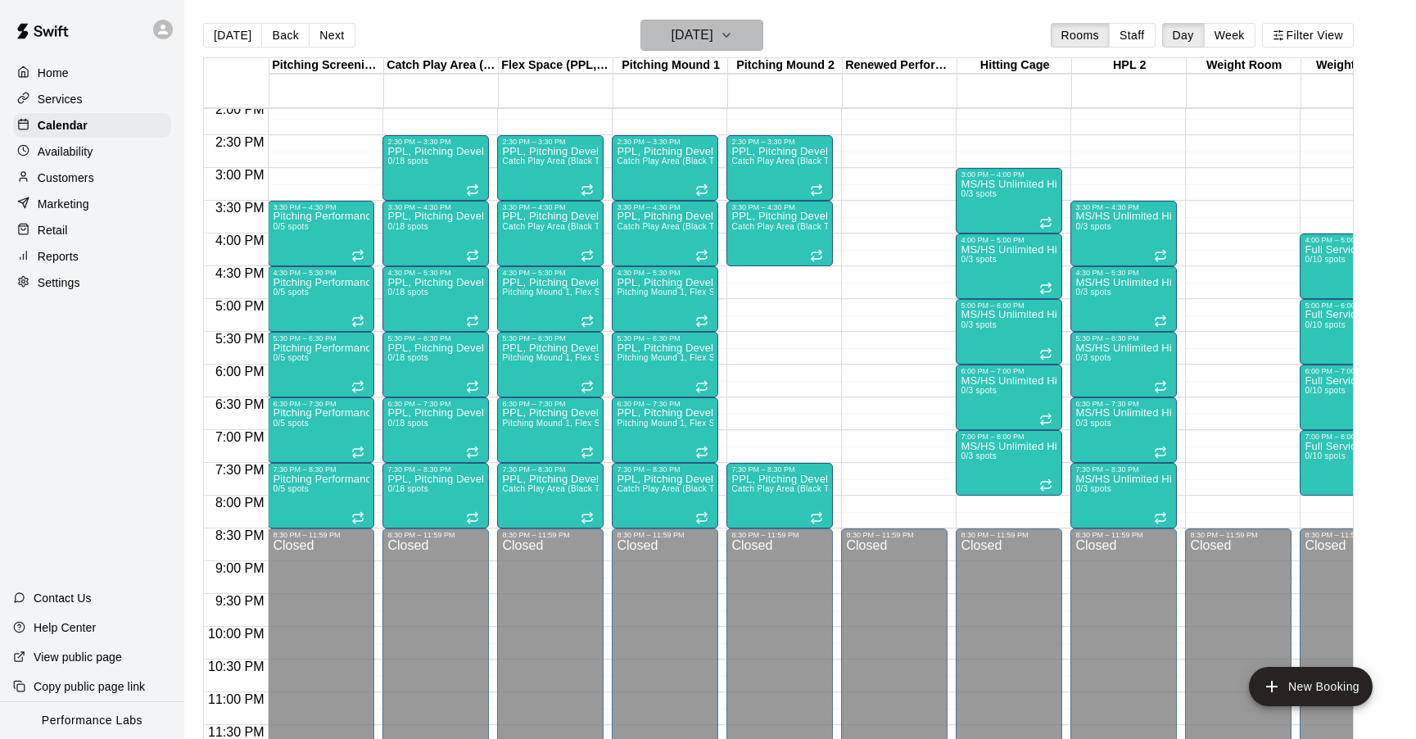
click at [742, 34] on button "[DATE]" at bounding box center [702, 35] width 123 height 31
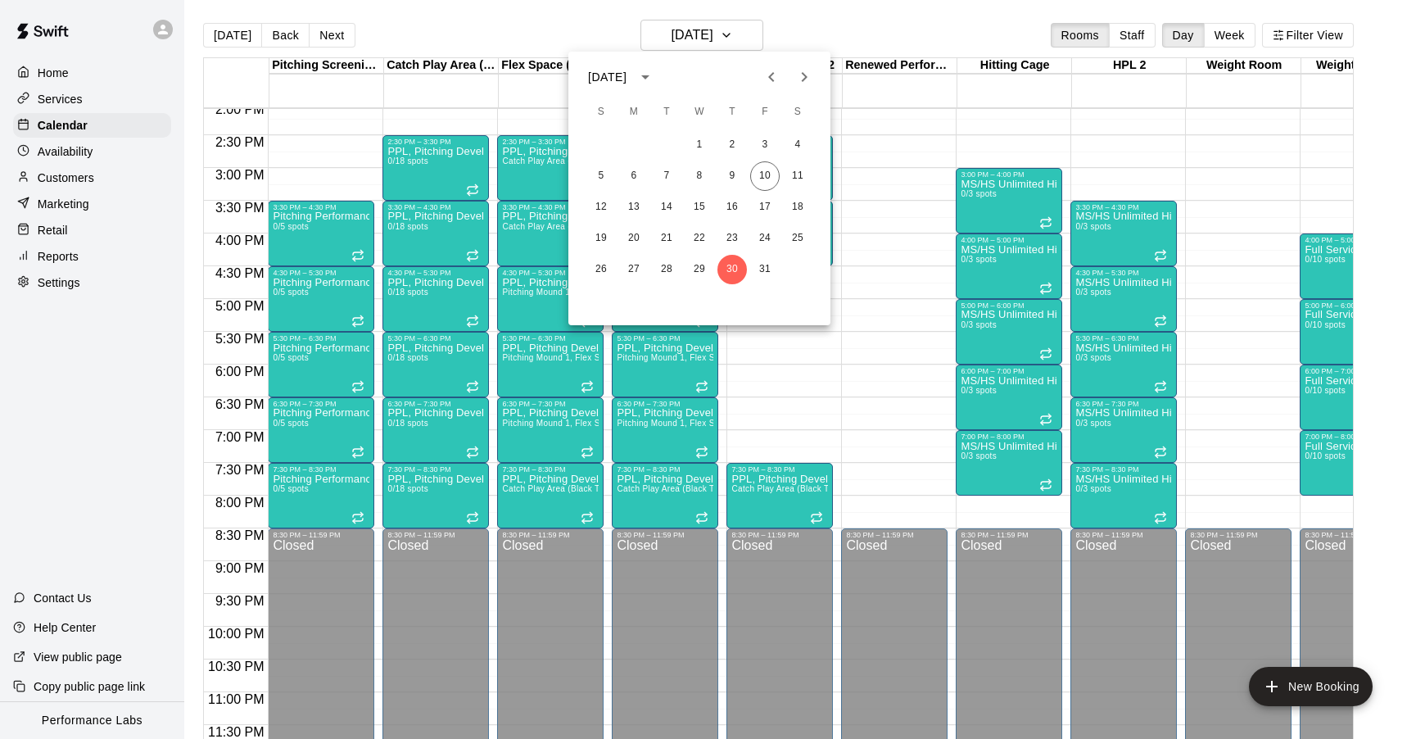
click at [850, 389] on div at bounding box center [708, 369] width 1416 height 739
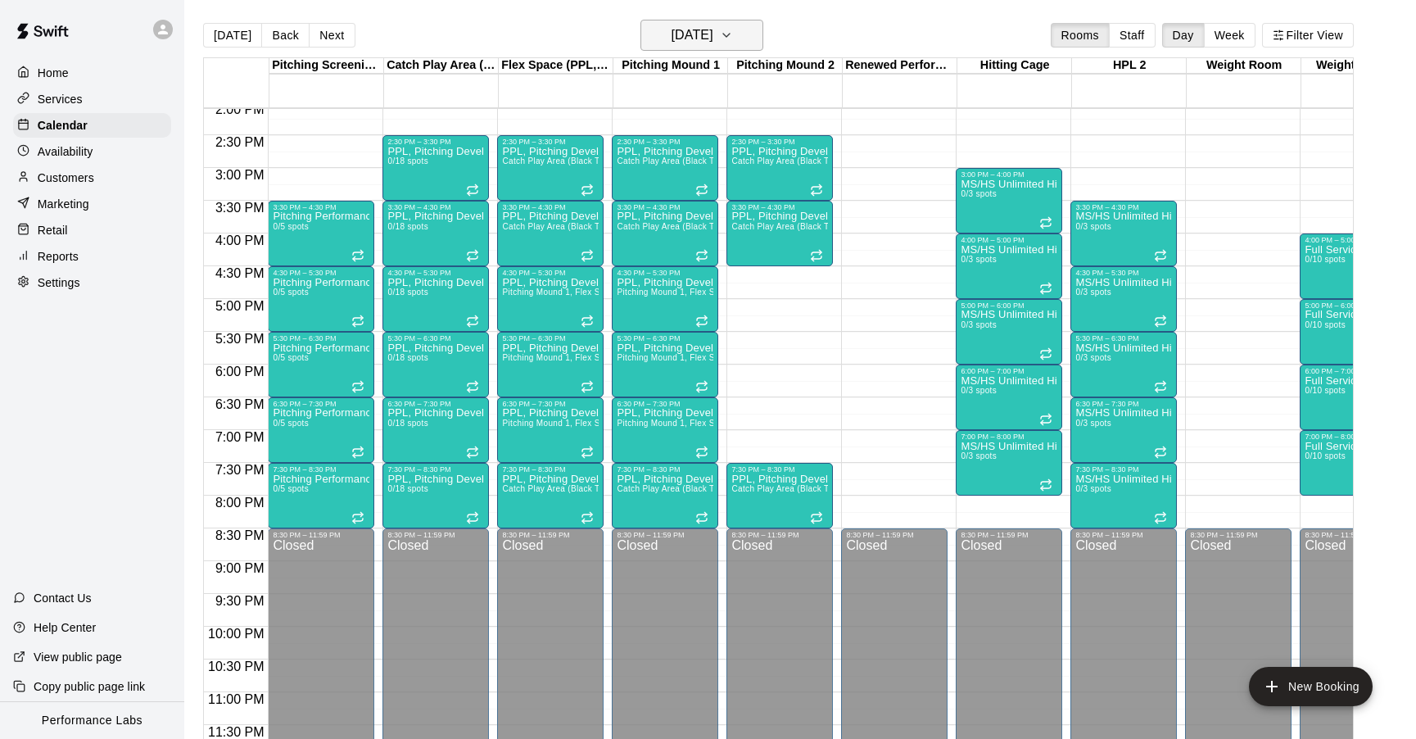
click at [713, 43] on h6 "[DATE]" at bounding box center [692, 35] width 42 height 23
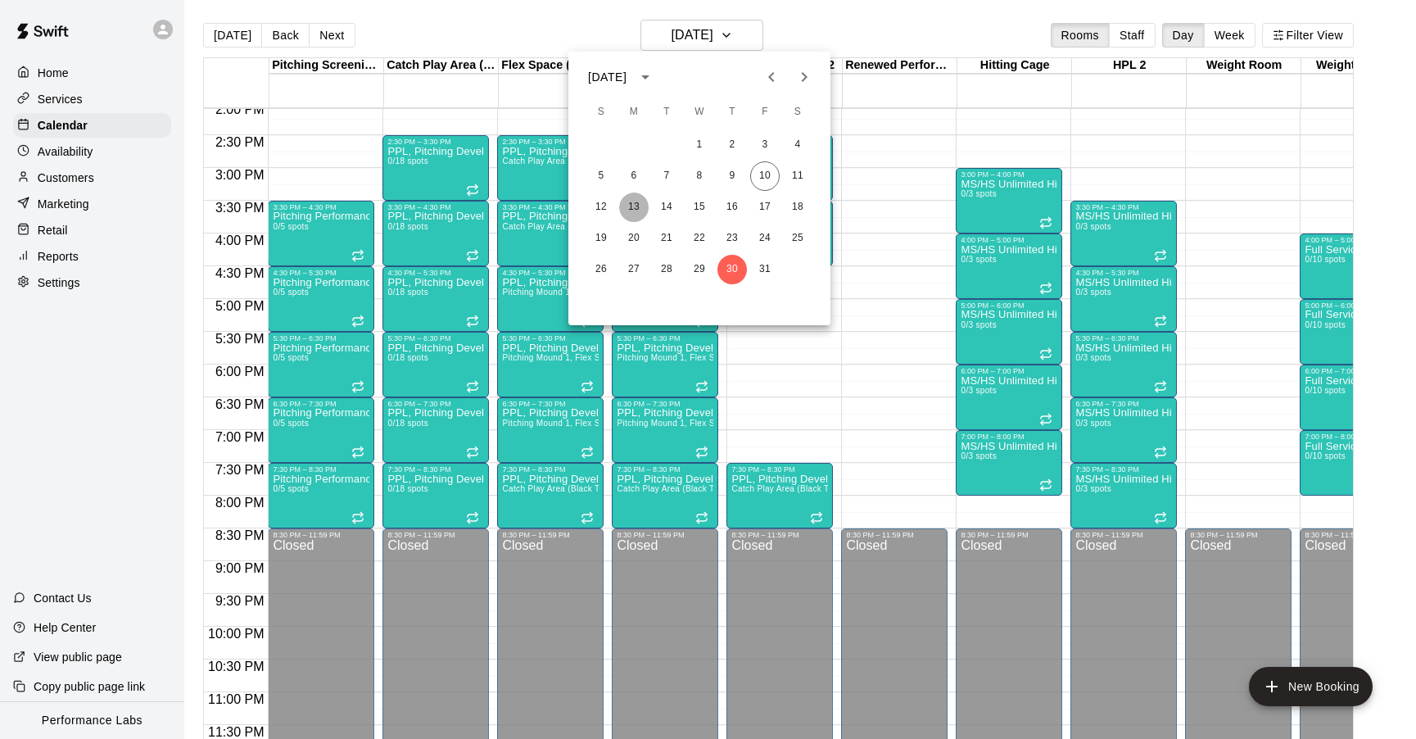
click at [640, 210] on button "13" at bounding box center [633, 206] width 29 height 29
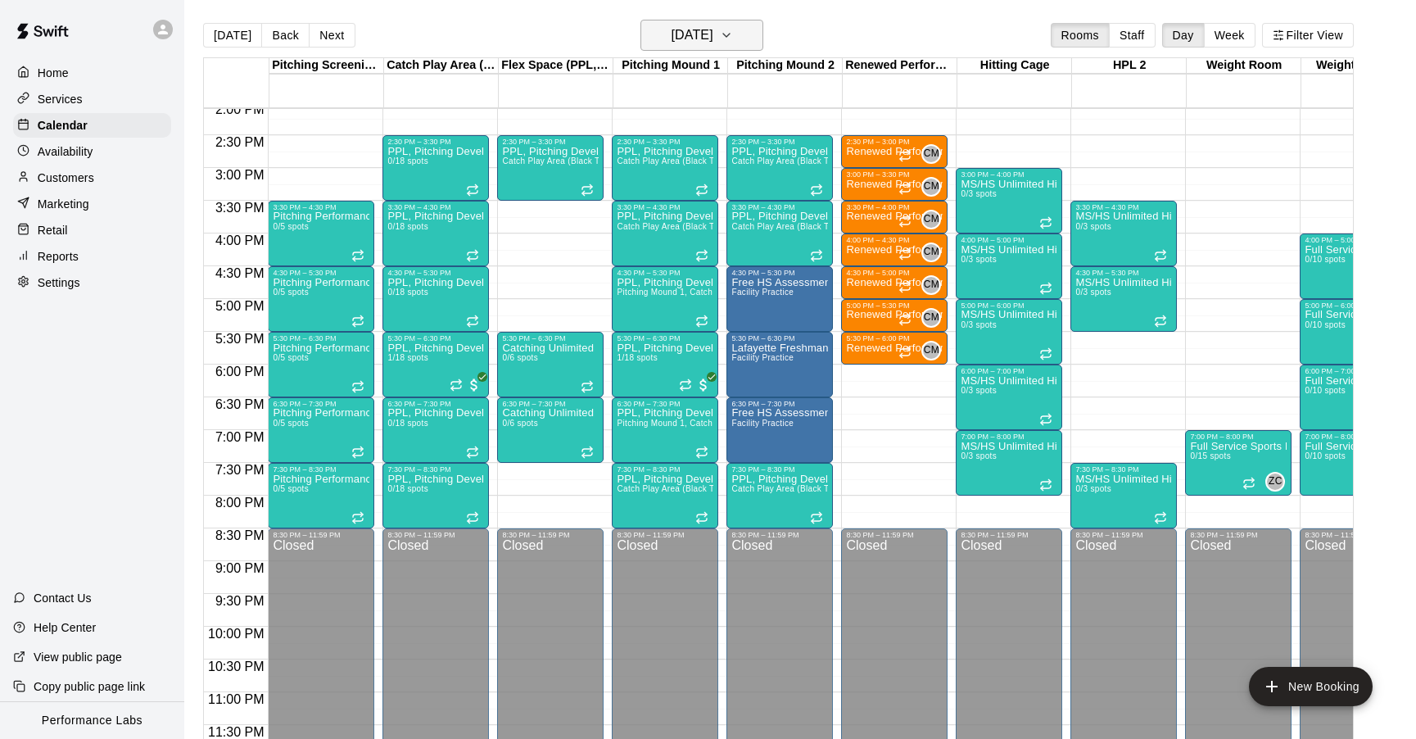
click at [713, 39] on h6 "[DATE]" at bounding box center [692, 35] width 42 height 23
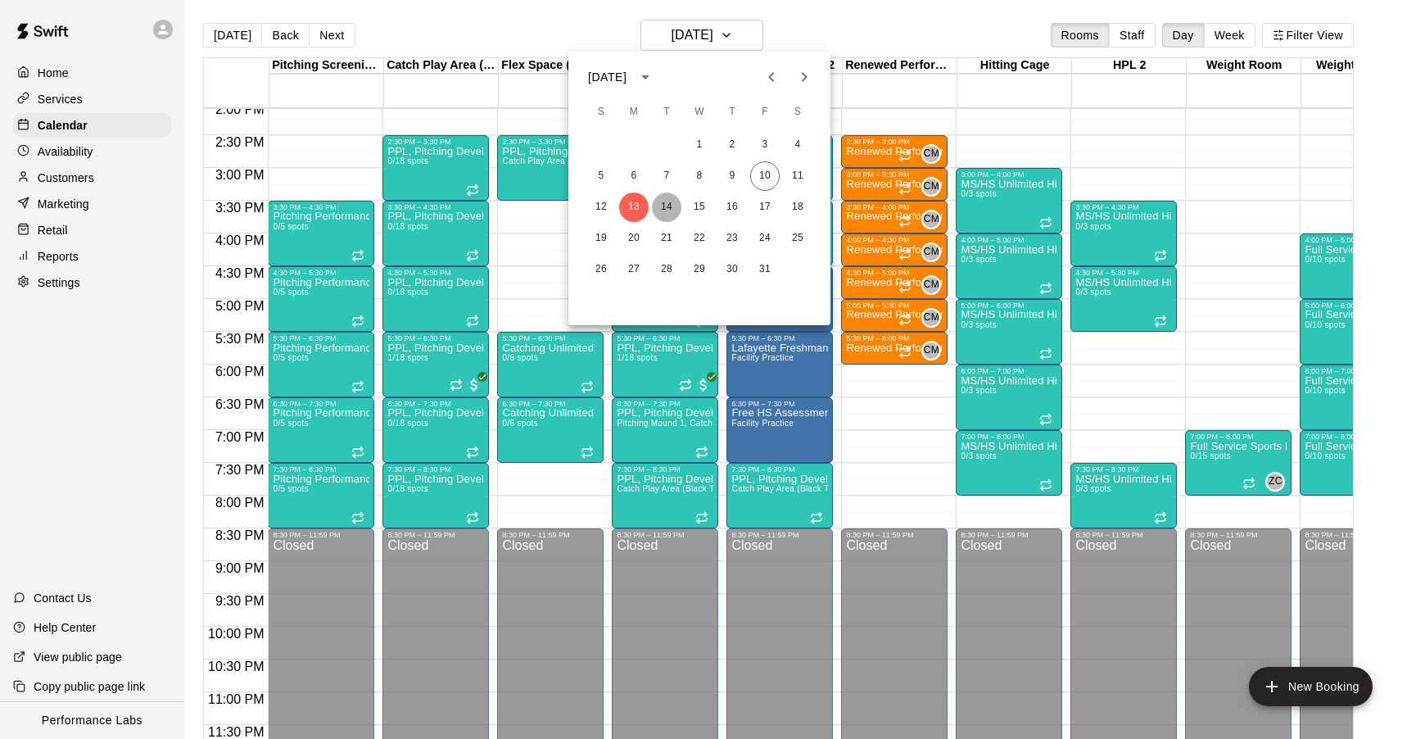
click at [671, 203] on button "14" at bounding box center [666, 206] width 29 height 29
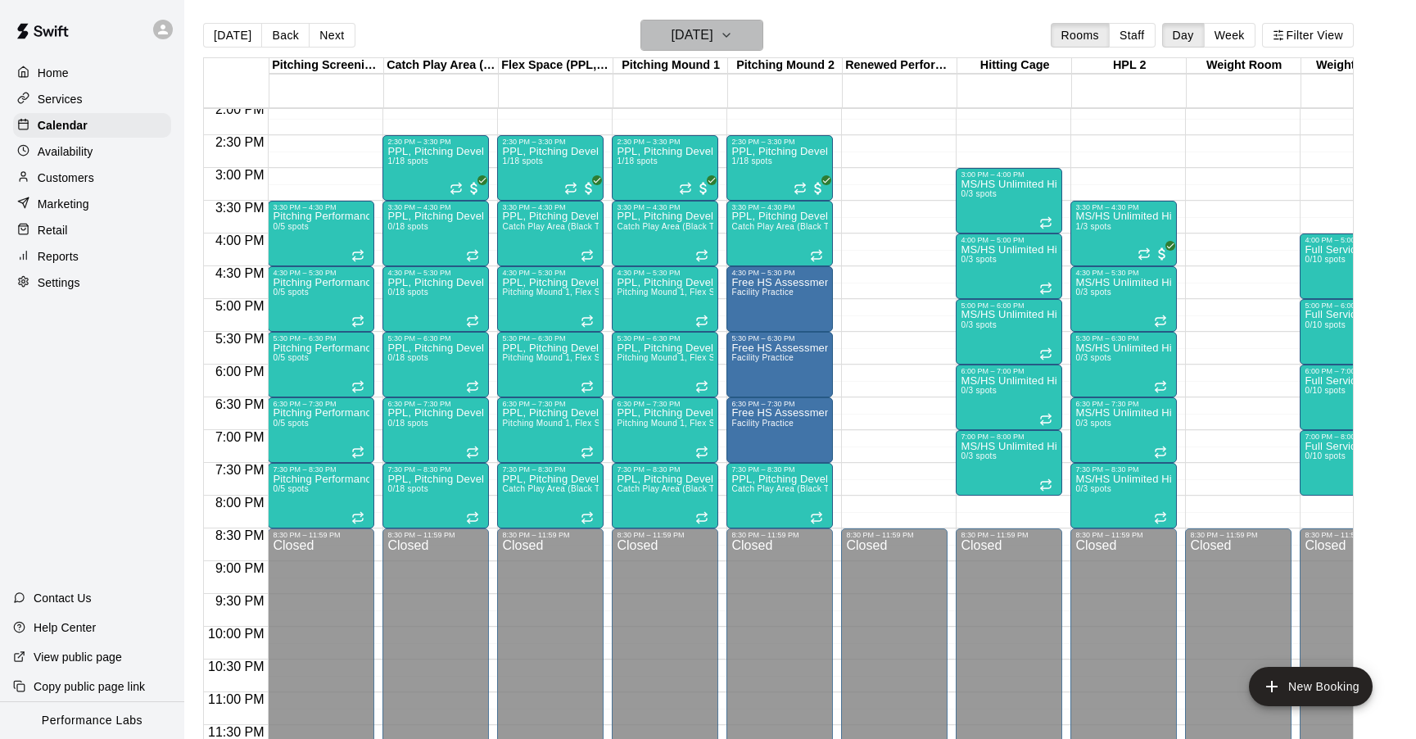
click at [698, 40] on h6 "[DATE]" at bounding box center [692, 35] width 42 height 23
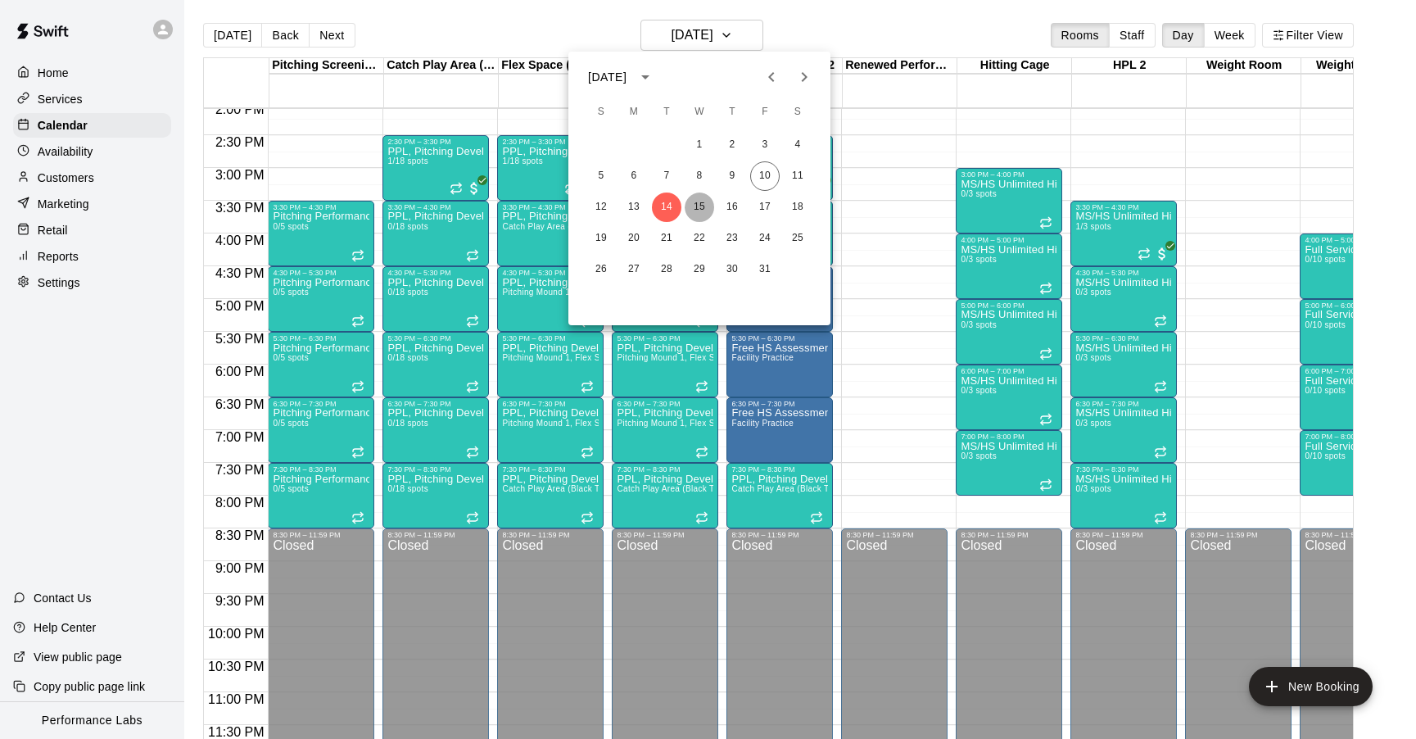
click at [709, 201] on button "15" at bounding box center [699, 206] width 29 height 29
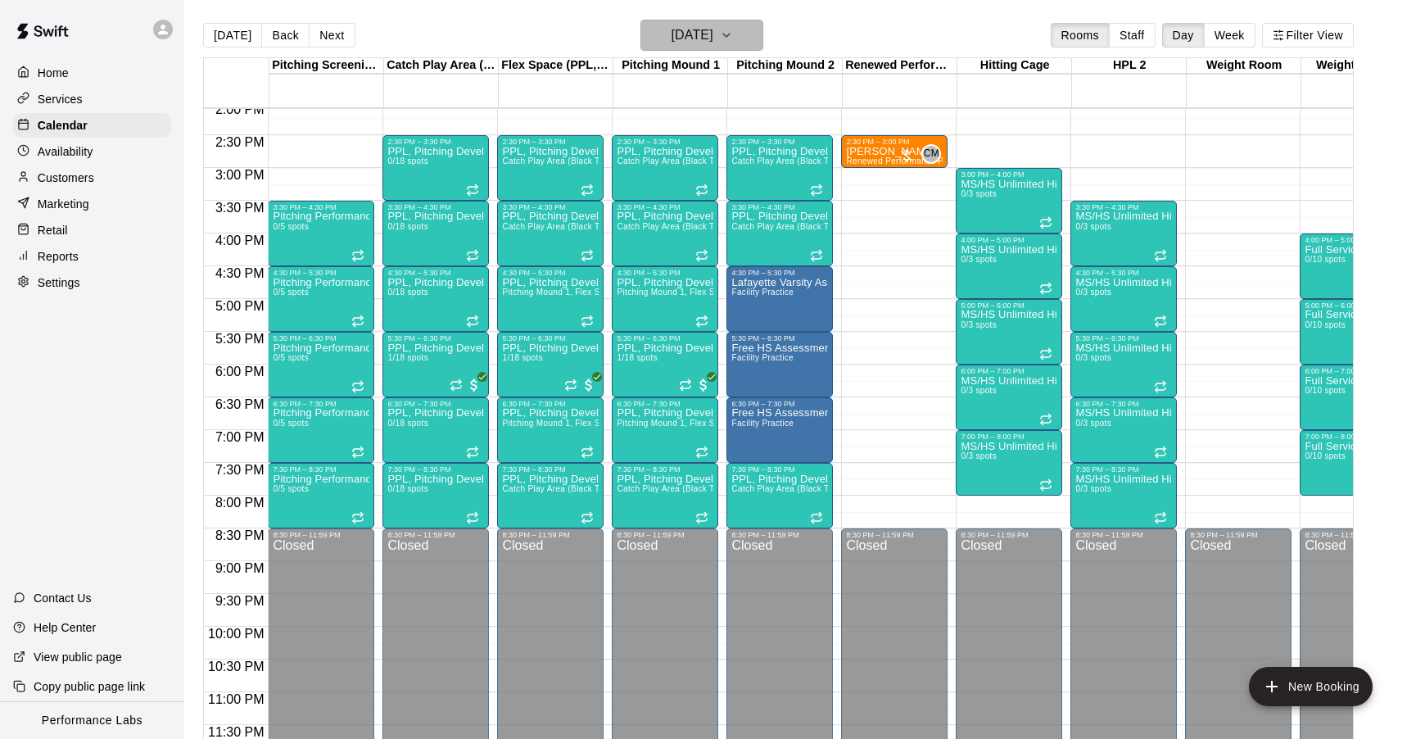
click at [713, 40] on h6 "[DATE]" at bounding box center [692, 35] width 42 height 23
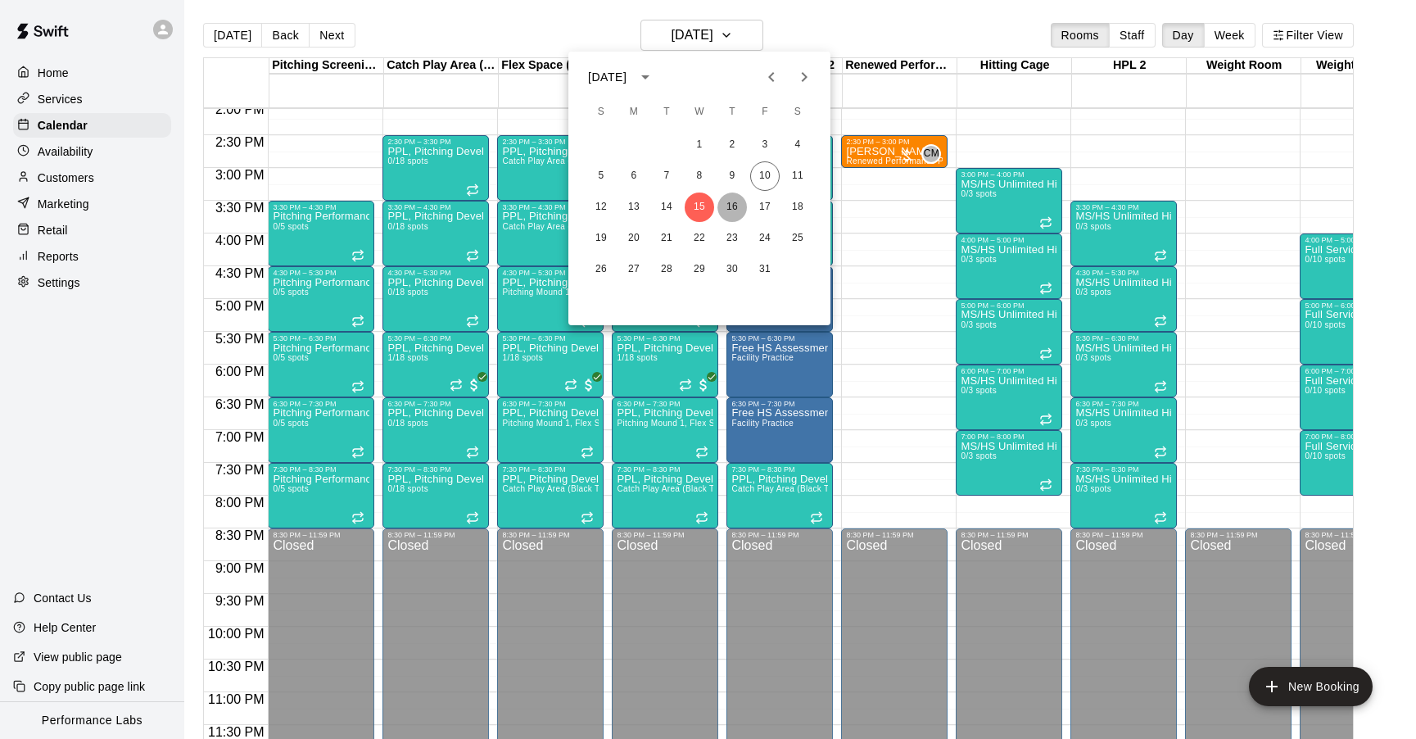
click at [735, 204] on button "16" at bounding box center [732, 206] width 29 height 29
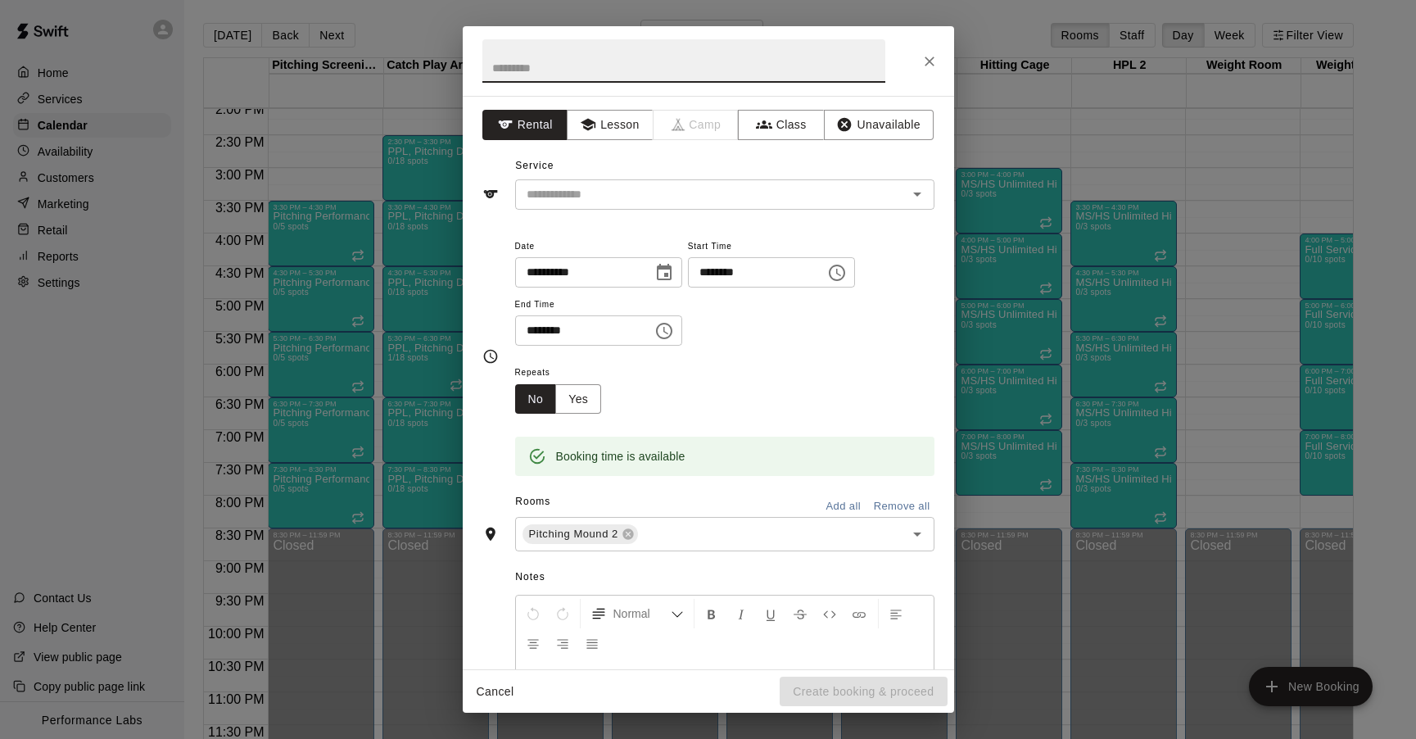
click at [546, 339] on input "********" at bounding box center [578, 330] width 126 height 30
click at [552, 333] on input "********" at bounding box center [578, 330] width 126 height 30
type input "********"
click at [548, 63] on input "text" at bounding box center [683, 60] width 403 height 43
paste input "**********"
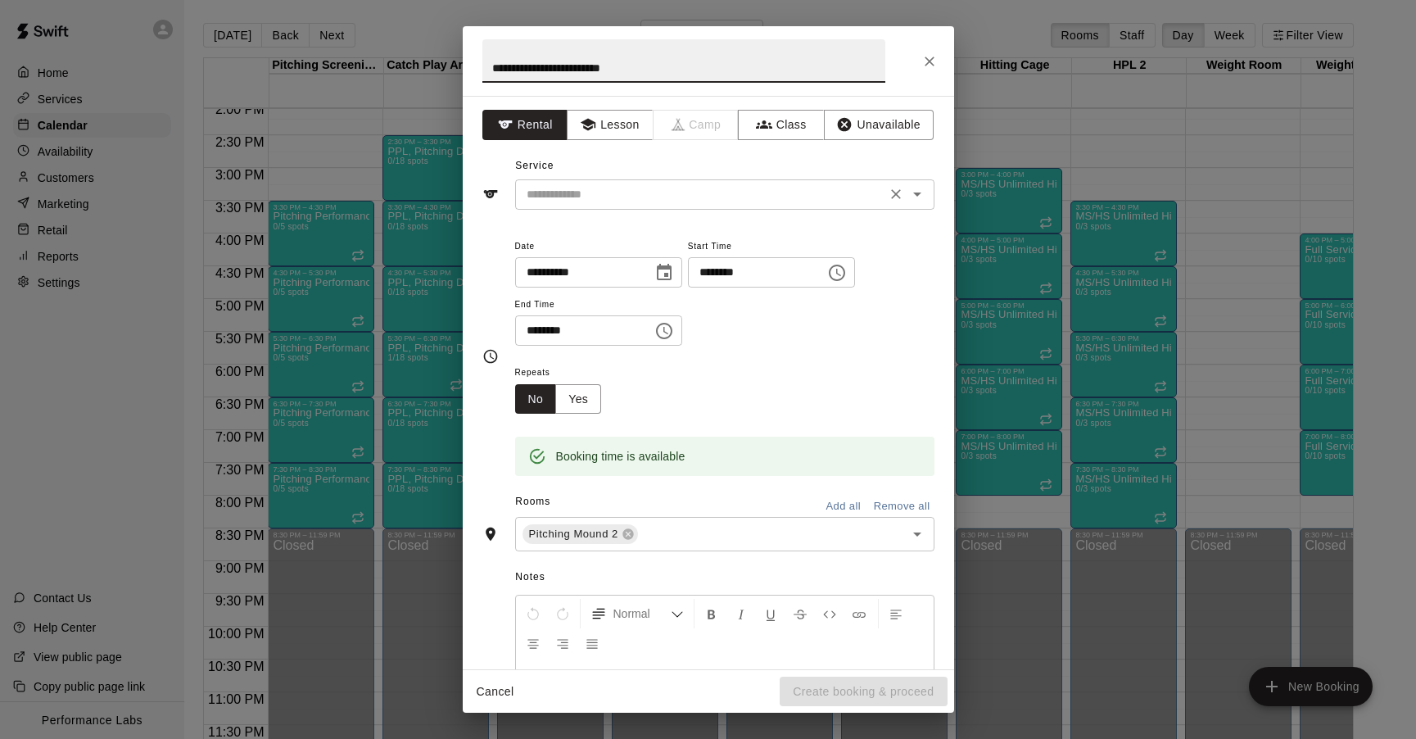
type input "**********"
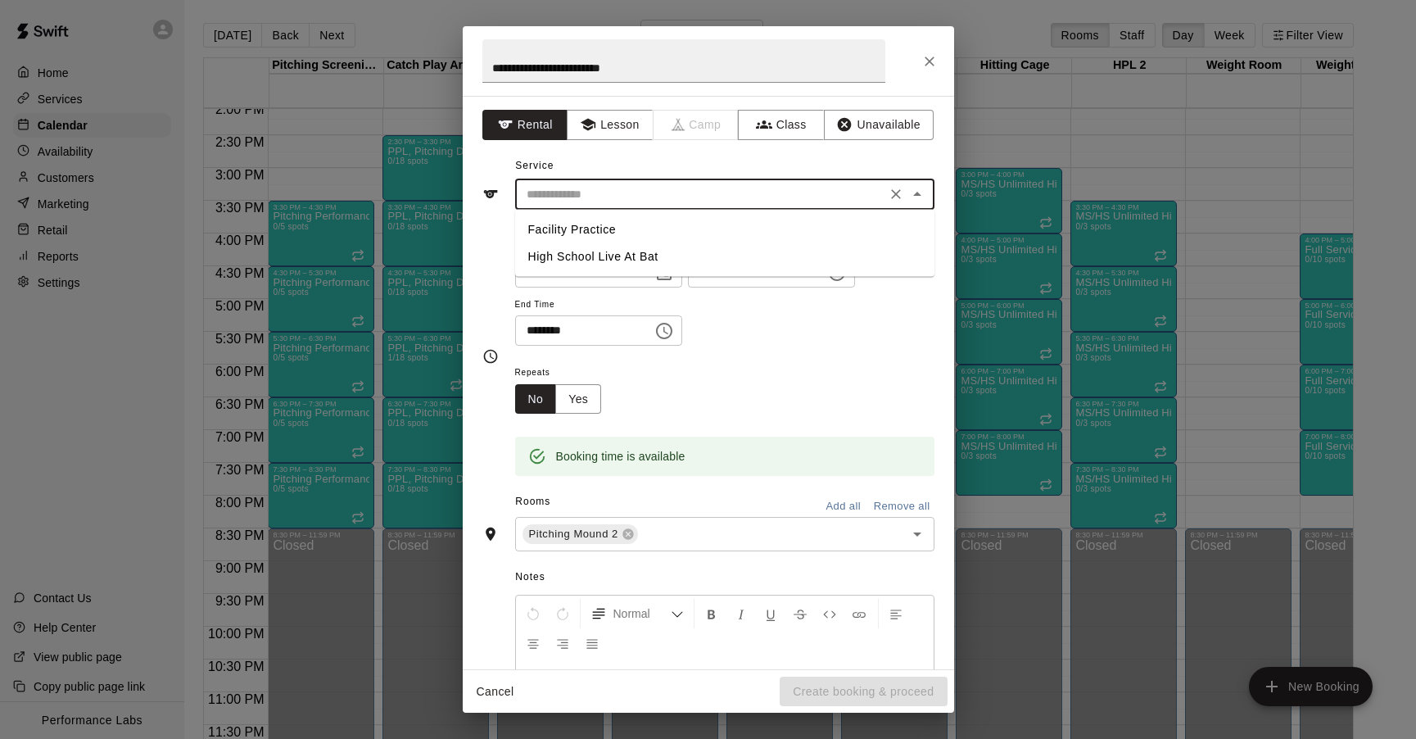
click at [624, 193] on input "text" at bounding box center [700, 194] width 361 height 20
click at [609, 218] on li "Facility Practice" at bounding box center [724, 229] width 419 height 27
type input "**********"
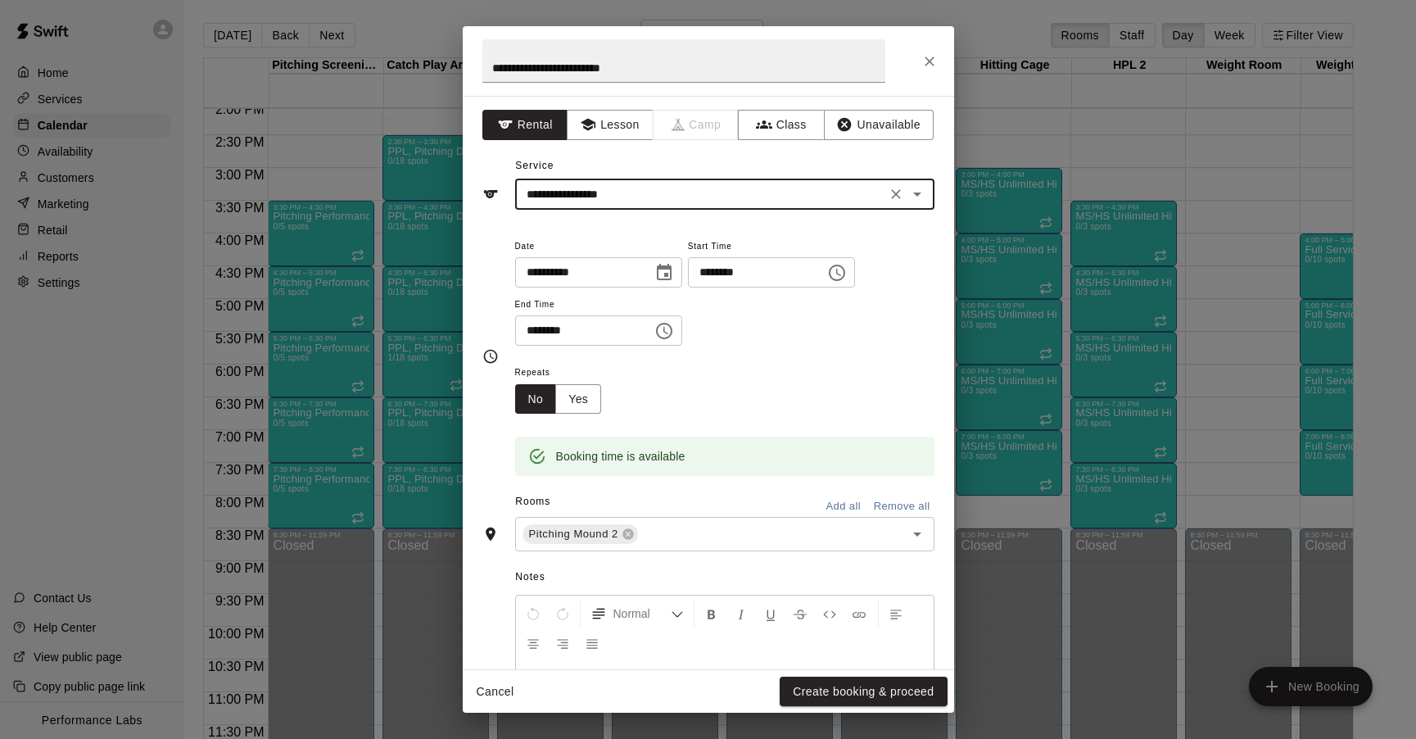
click at [749, 372] on div "Repeats No Yes" at bounding box center [724, 388] width 419 height 52
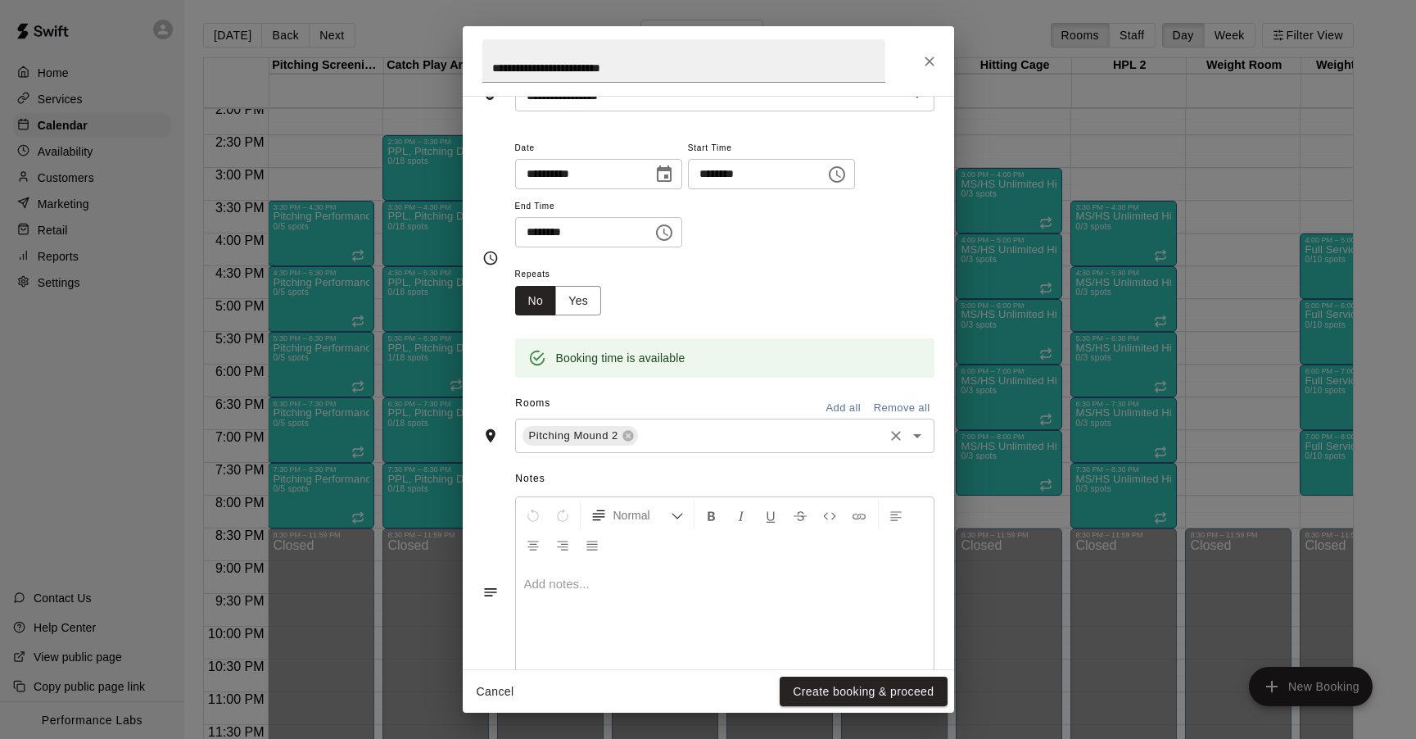
scroll to position [147, 0]
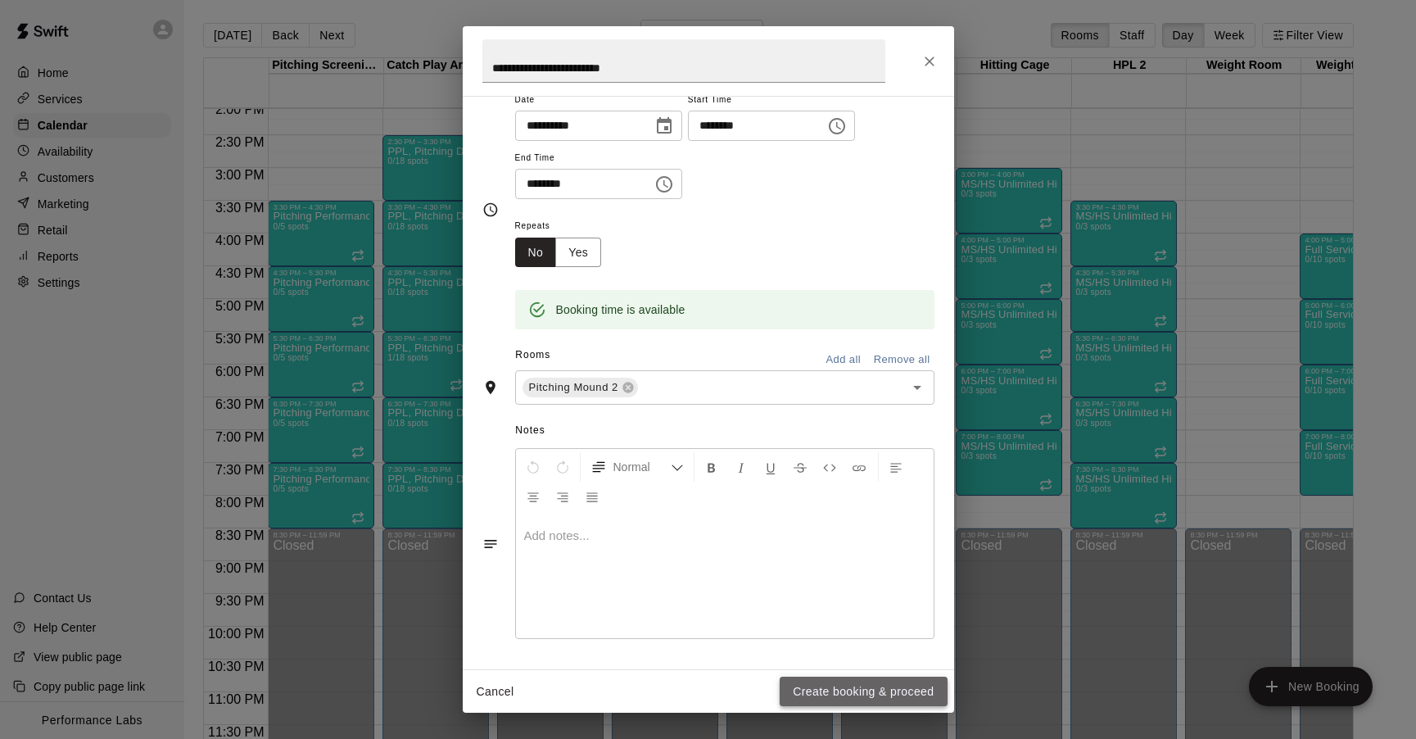
click at [872, 695] on button "Create booking & proceed" at bounding box center [863, 692] width 167 height 30
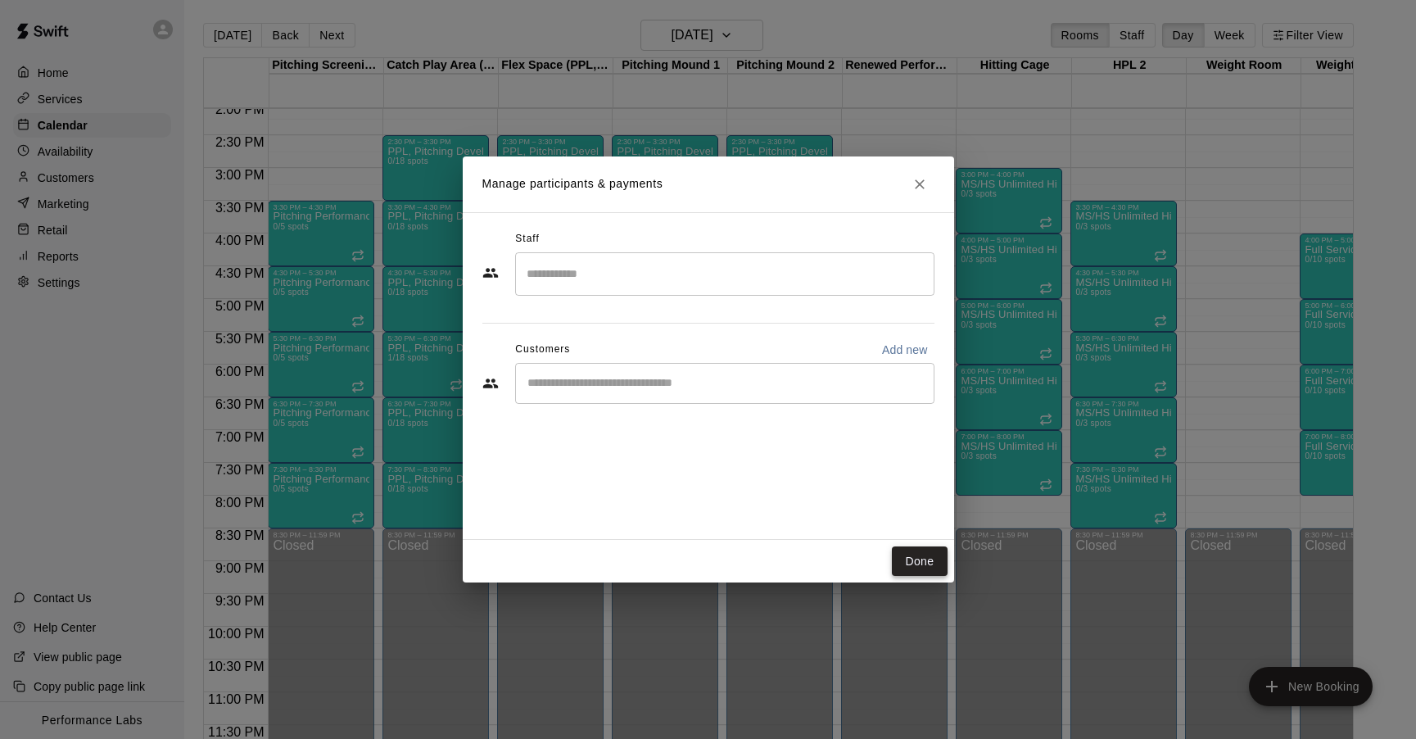
click at [921, 557] on button "Done" at bounding box center [919, 561] width 55 height 30
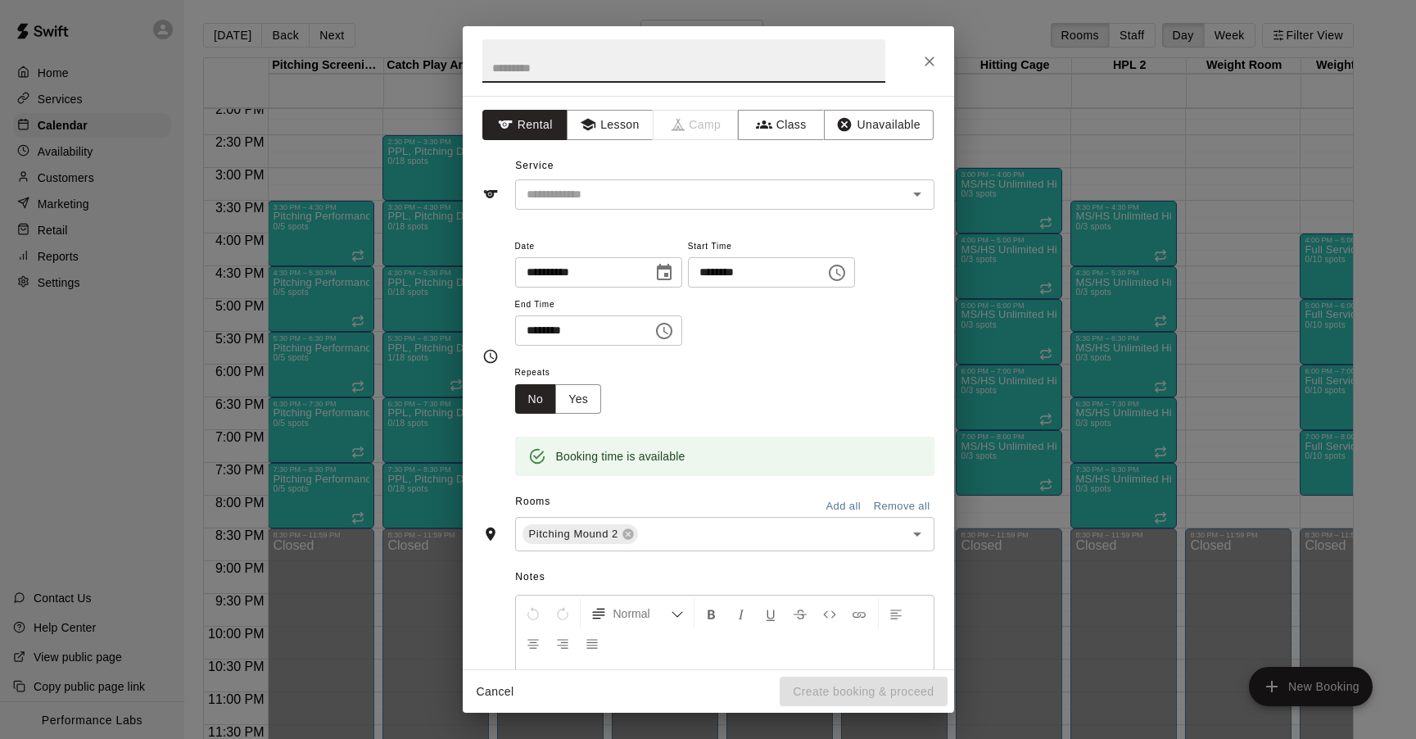
click at [520, 66] on input "text" at bounding box center [683, 60] width 403 height 43
type input "**********"
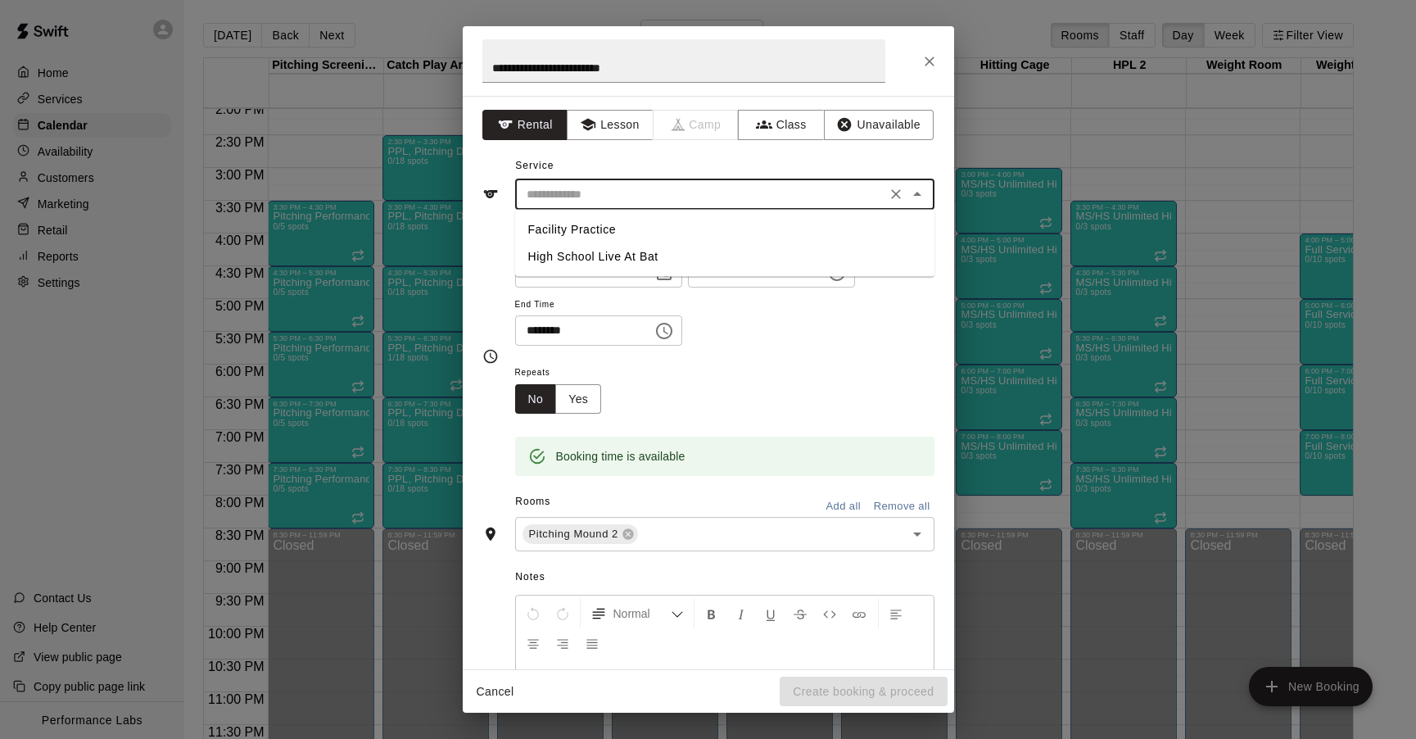
click at [562, 201] on input "text" at bounding box center [700, 194] width 361 height 20
click at [578, 227] on li "Facility Practice" at bounding box center [724, 229] width 419 height 27
type input "**********"
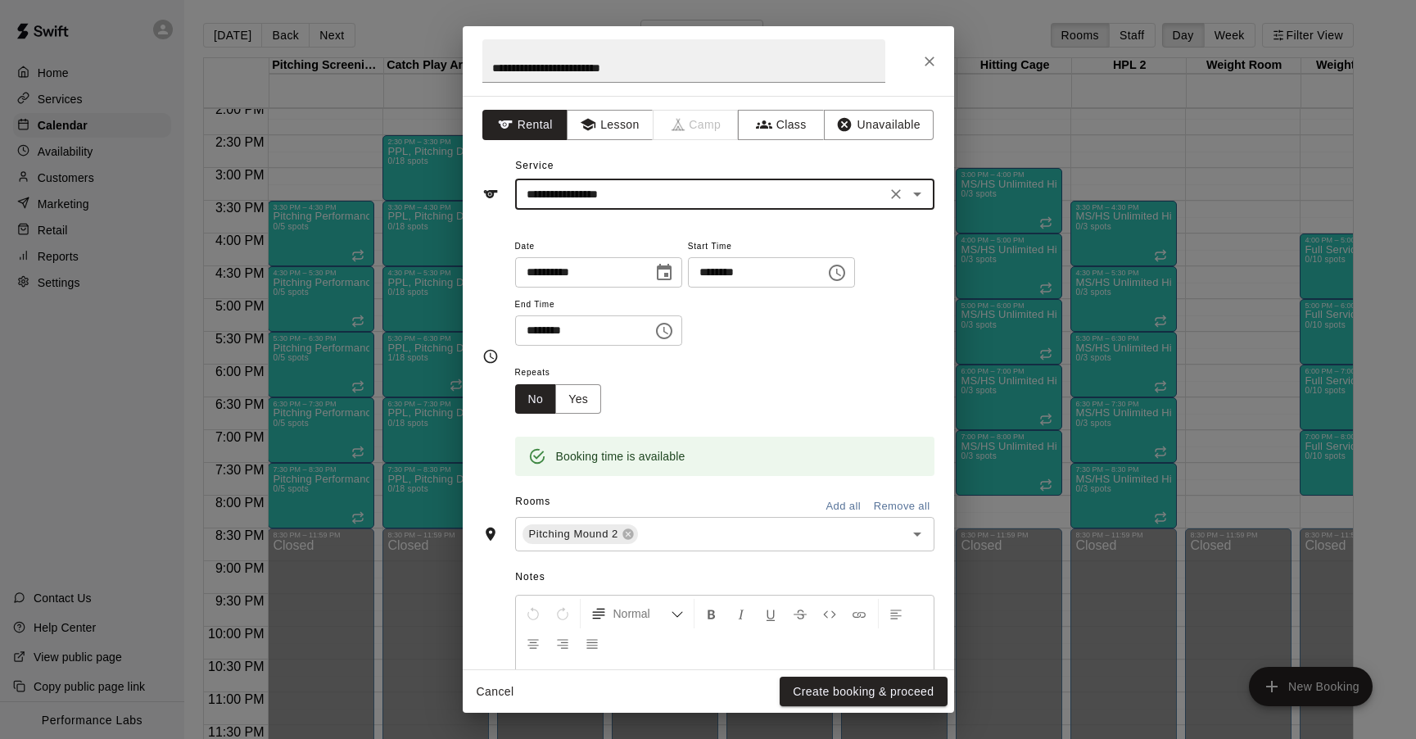
click at [551, 322] on input "********" at bounding box center [578, 330] width 126 height 30
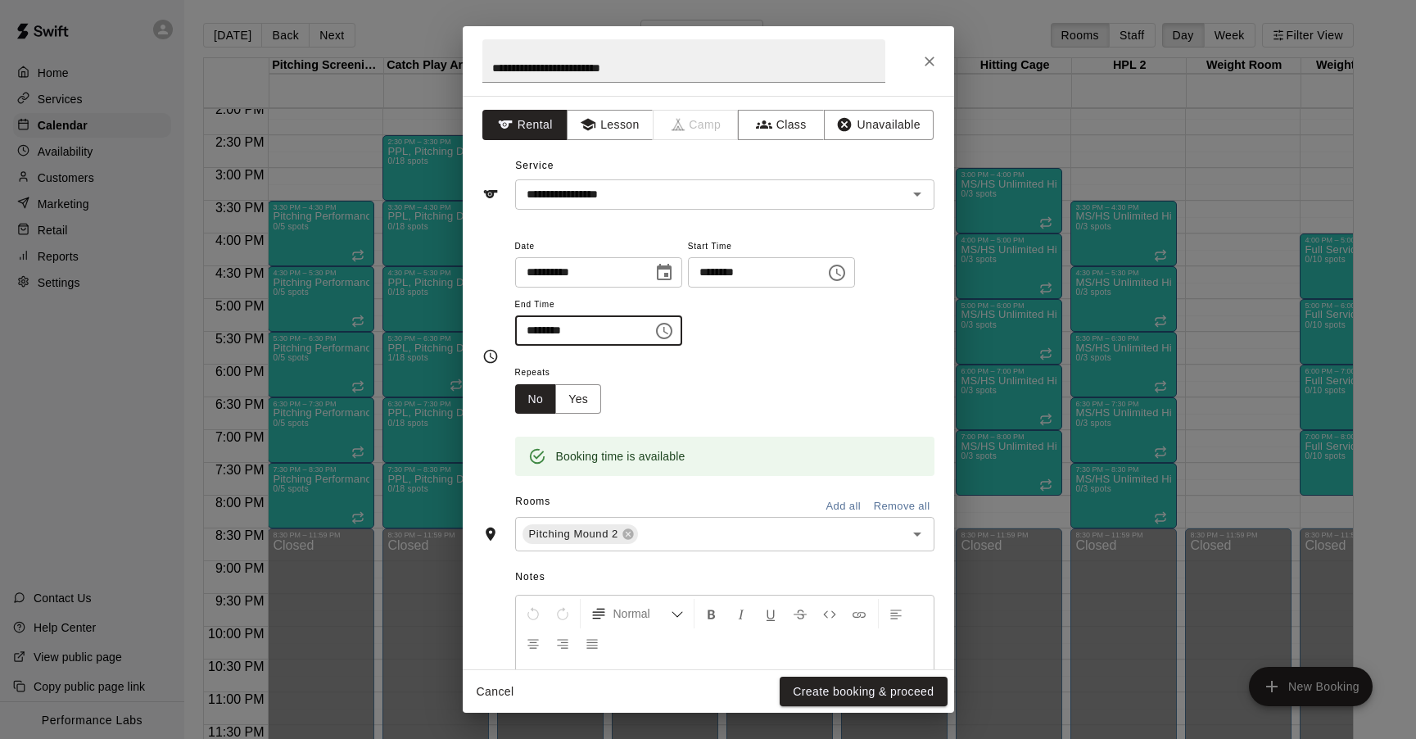
click at [545, 324] on input "********" at bounding box center [578, 330] width 126 height 30
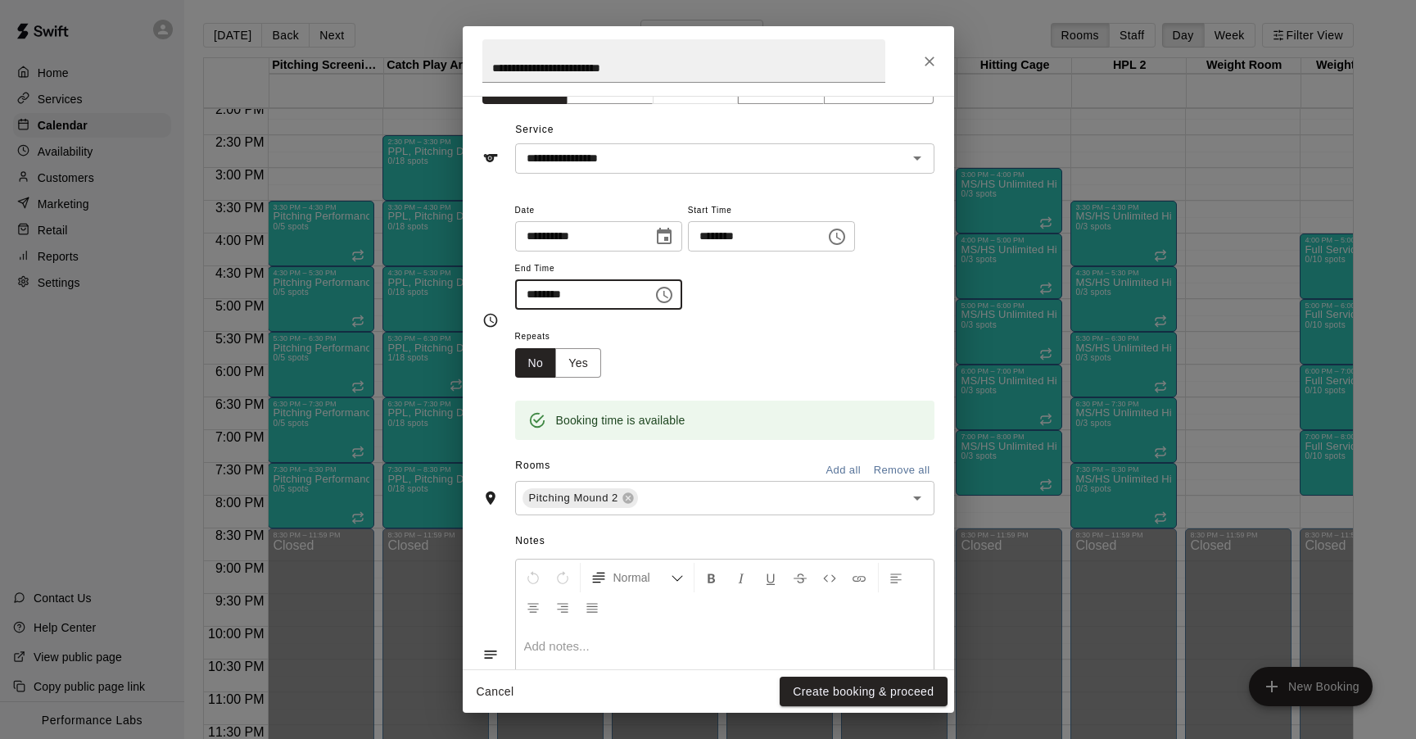
scroll to position [78, 0]
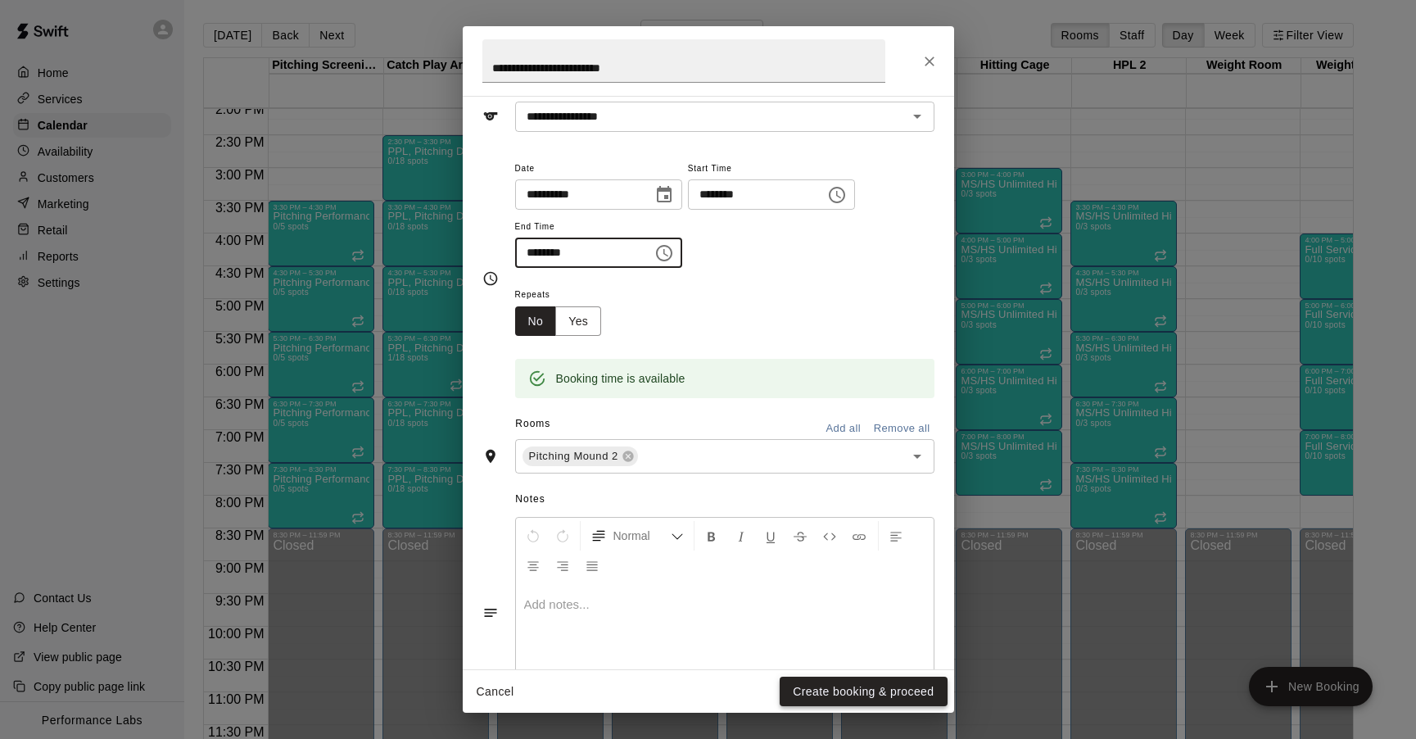
type input "********"
click at [865, 693] on button "Create booking & proceed" at bounding box center [863, 692] width 167 height 30
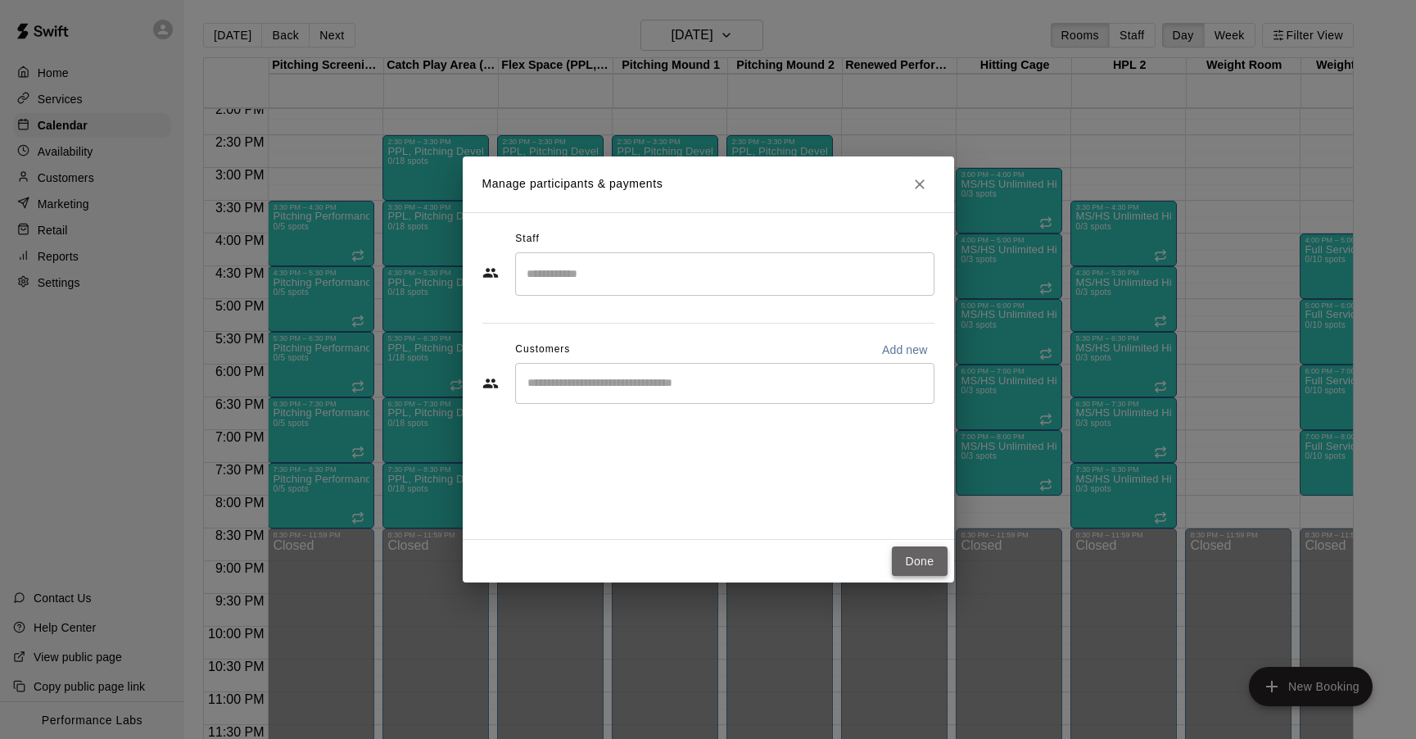
click at [918, 559] on button "Done" at bounding box center [919, 561] width 55 height 30
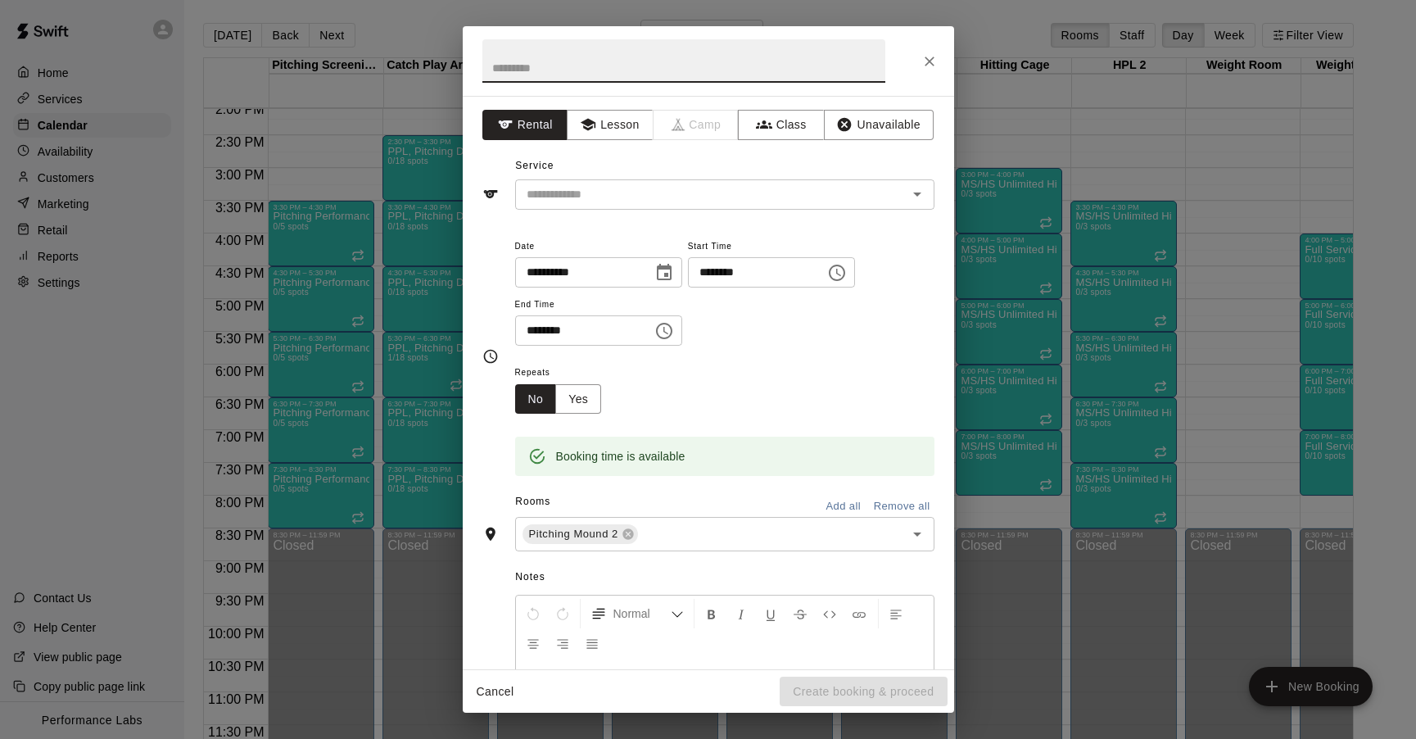
click at [588, 71] on input "text" at bounding box center [683, 60] width 403 height 43
type input "**********"
click at [570, 191] on input "text" at bounding box center [700, 194] width 361 height 20
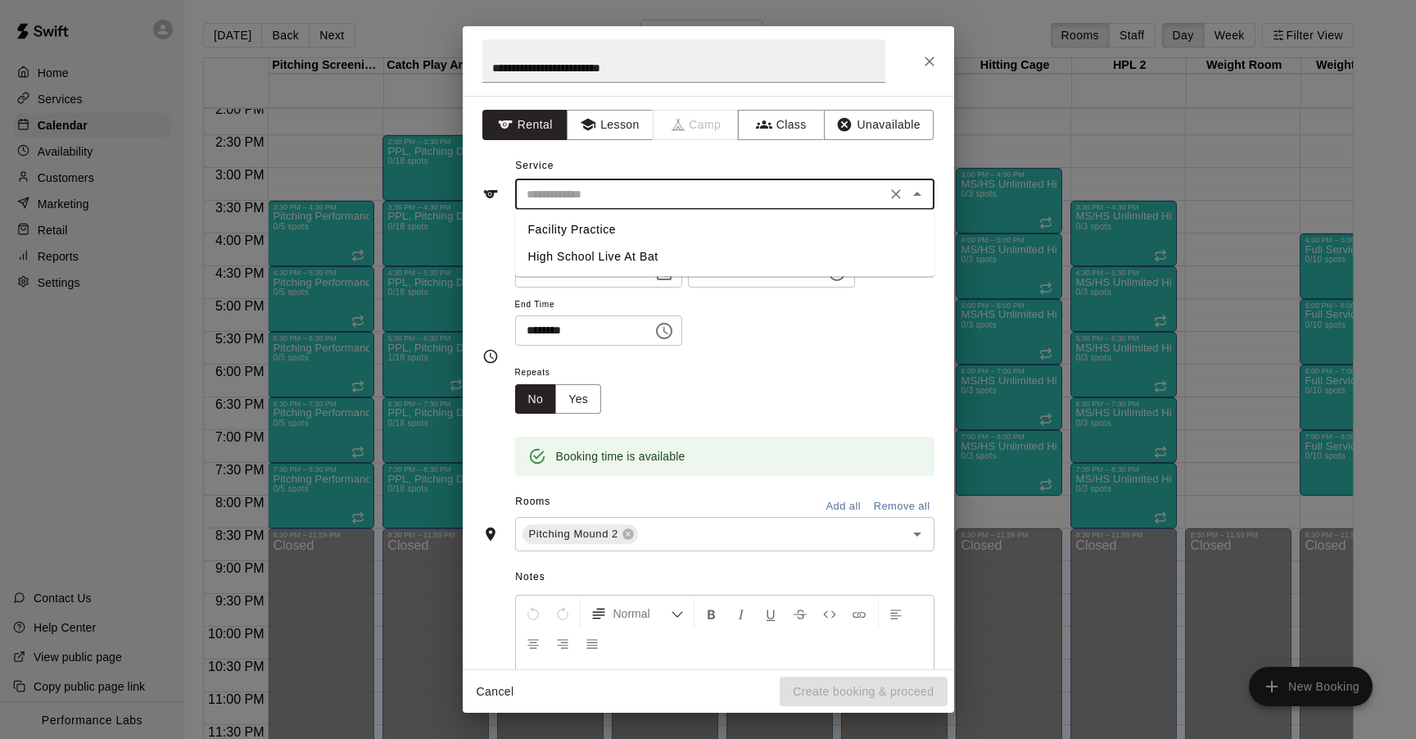
click at [573, 228] on li "Facility Practice" at bounding box center [724, 229] width 419 height 27
type input "**********"
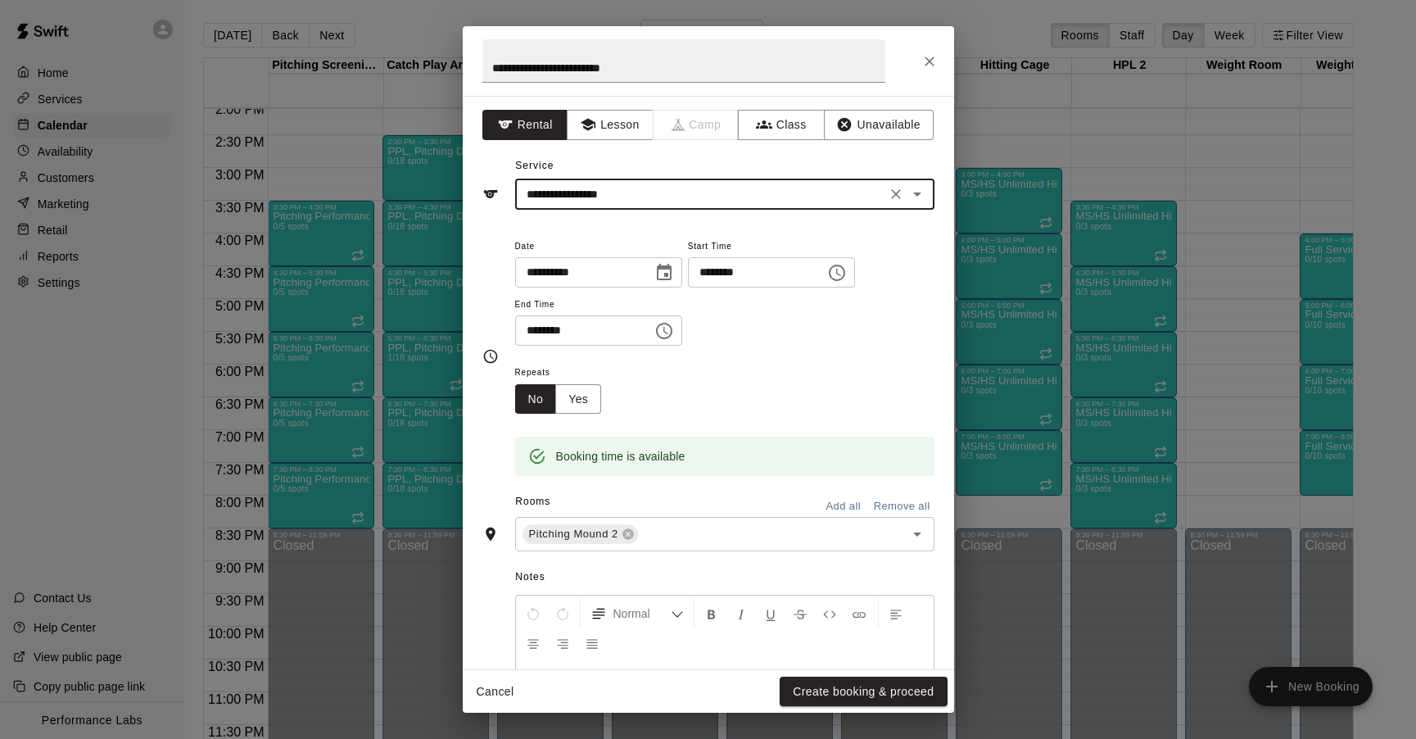
click at [548, 328] on input "********" at bounding box center [578, 330] width 126 height 30
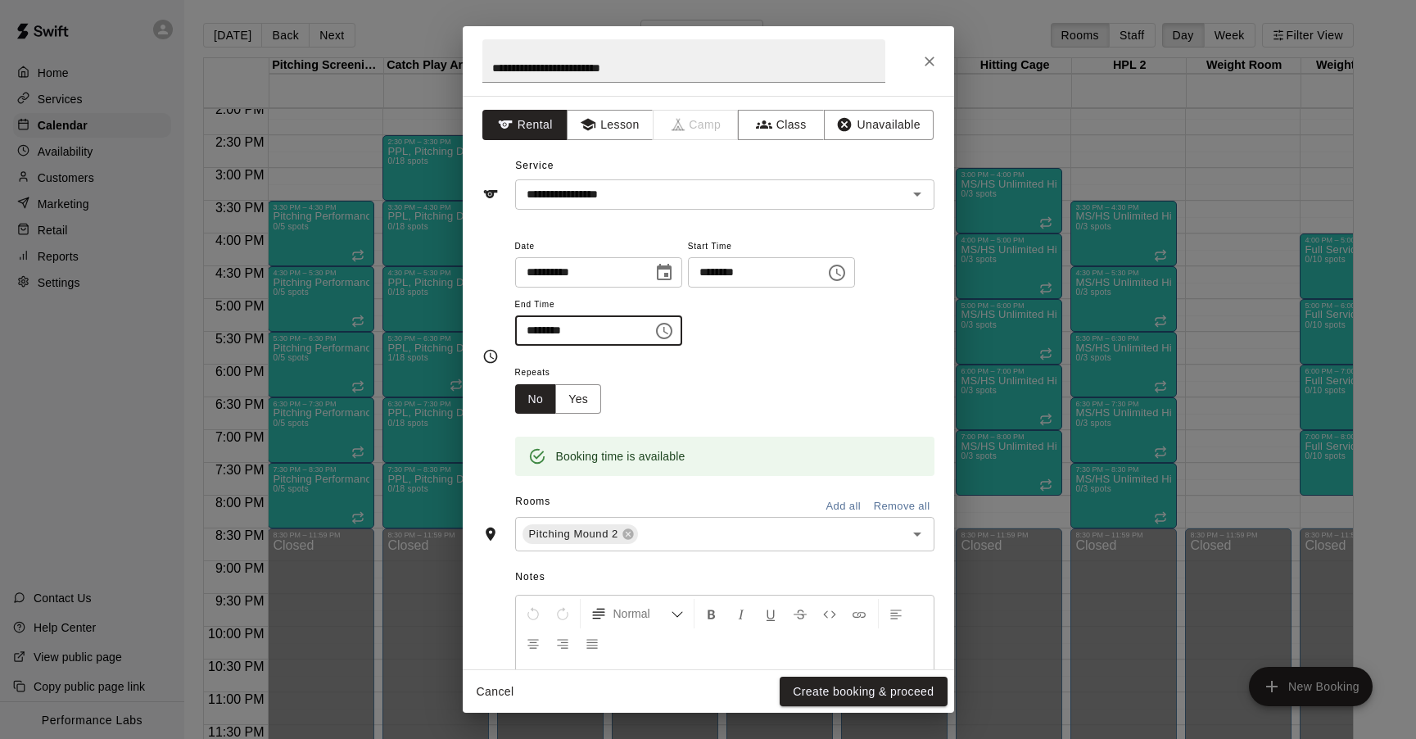
type input "********"
click at [731, 364] on div "Repeats No Yes" at bounding box center [724, 388] width 419 height 52
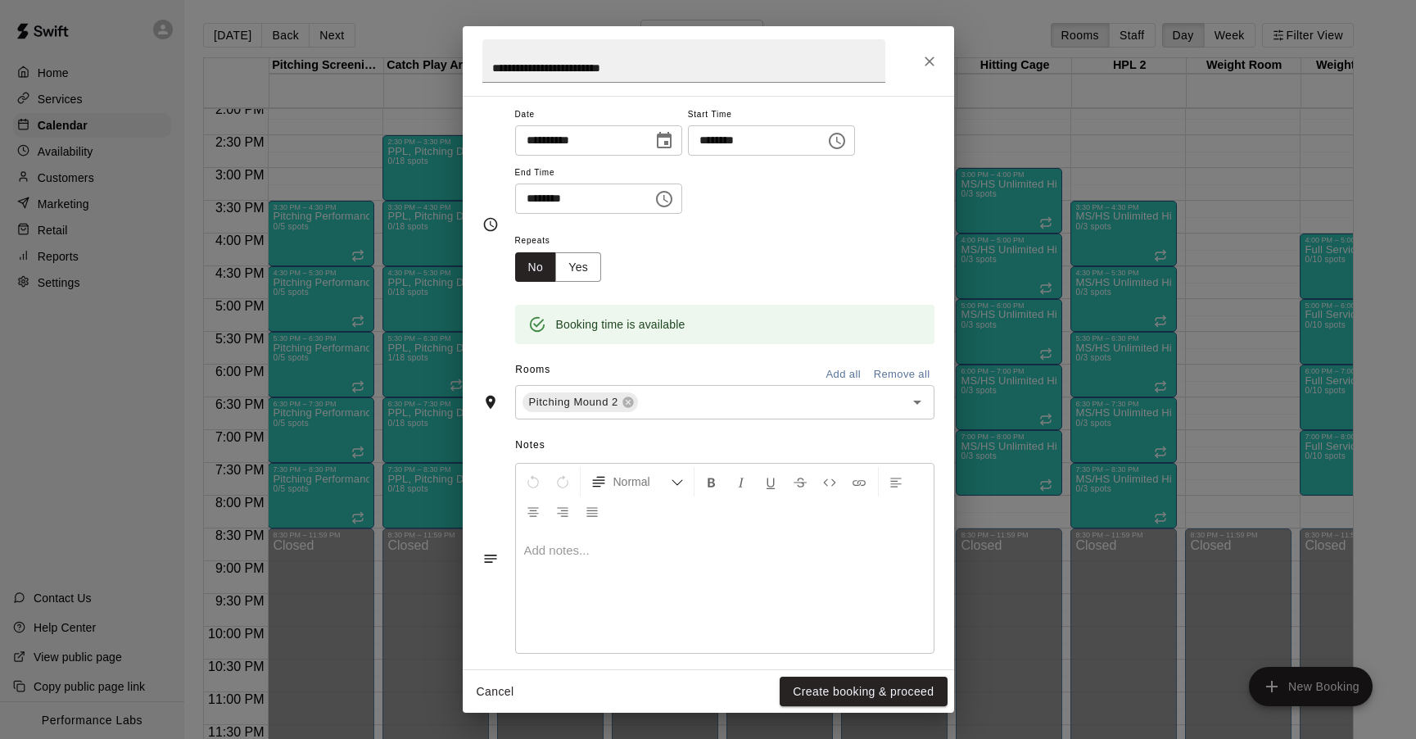
scroll to position [147, 0]
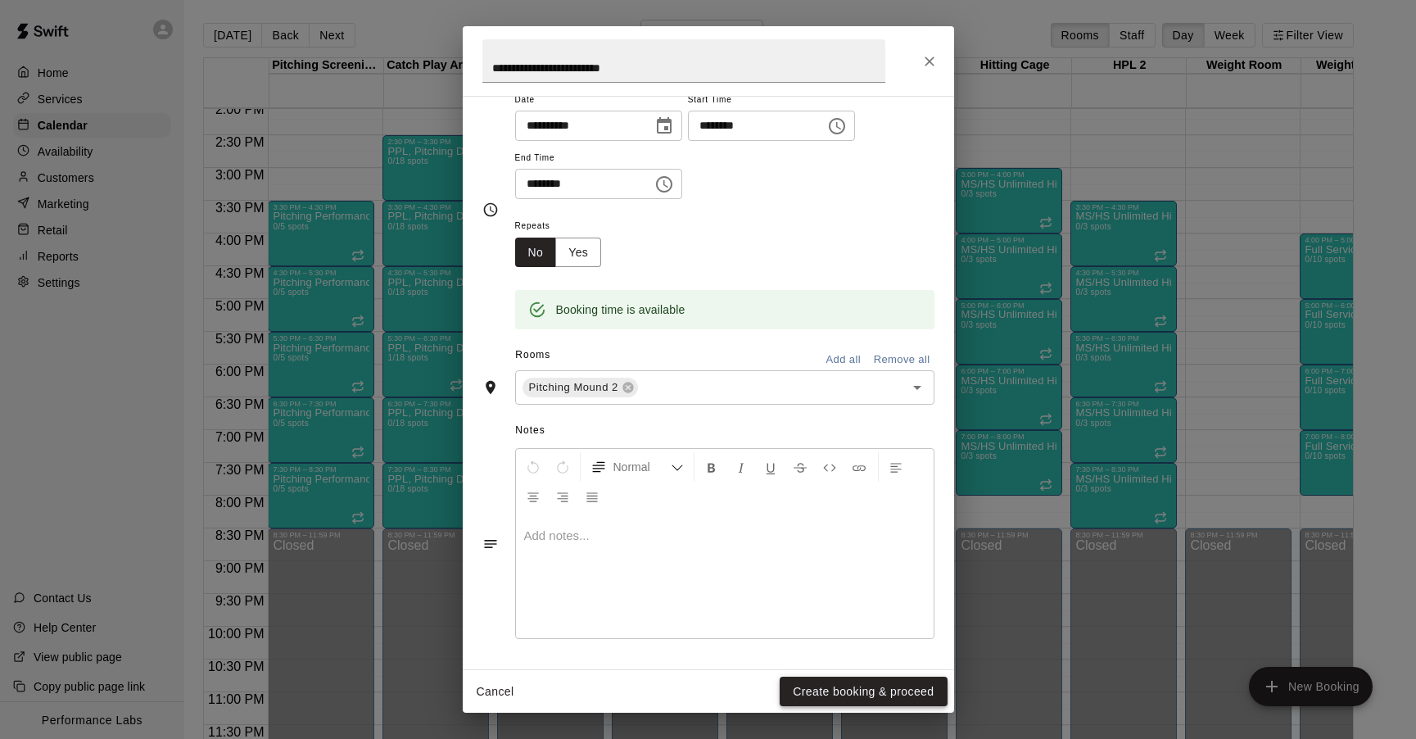
click at [887, 694] on button "Create booking & proceed" at bounding box center [863, 692] width 167 height 30
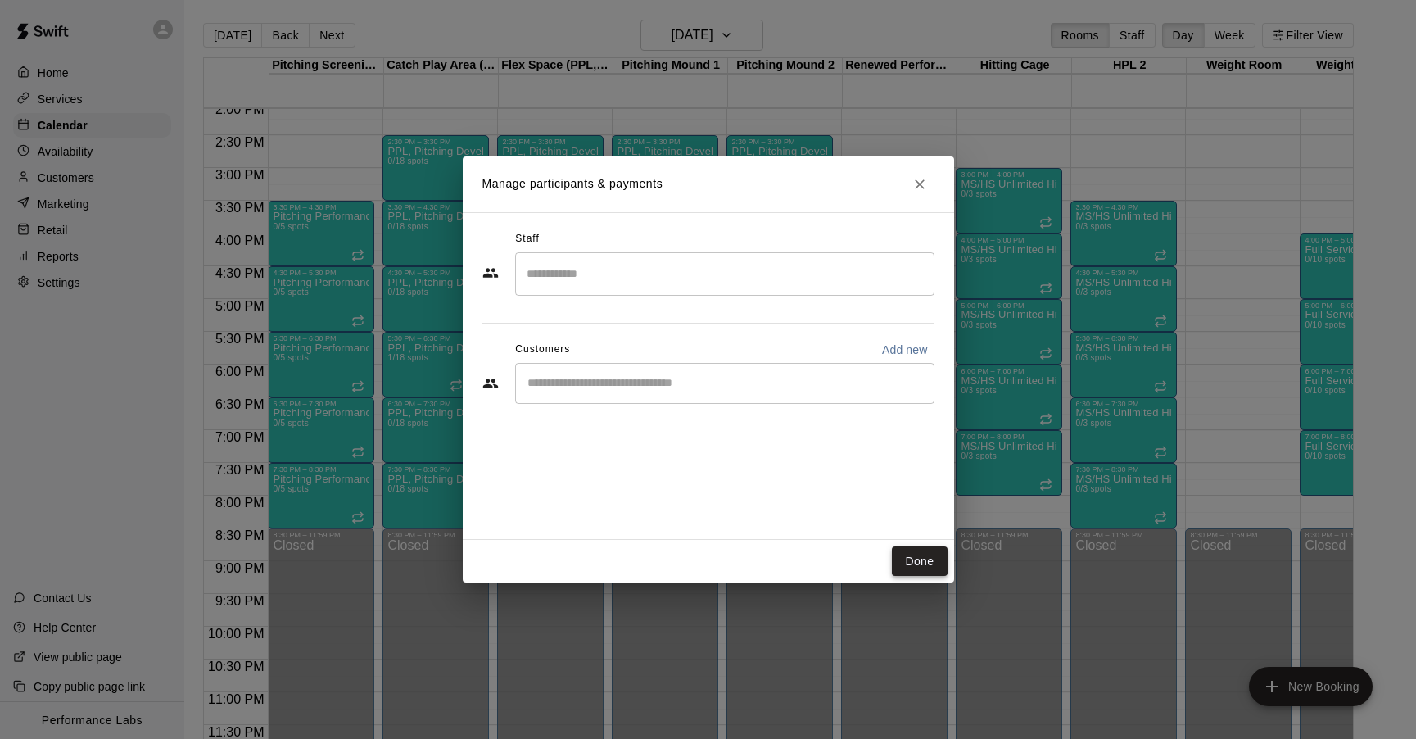
click at [908, 559] on button "Done" at bounding box center [919, 561] width 55 height 30
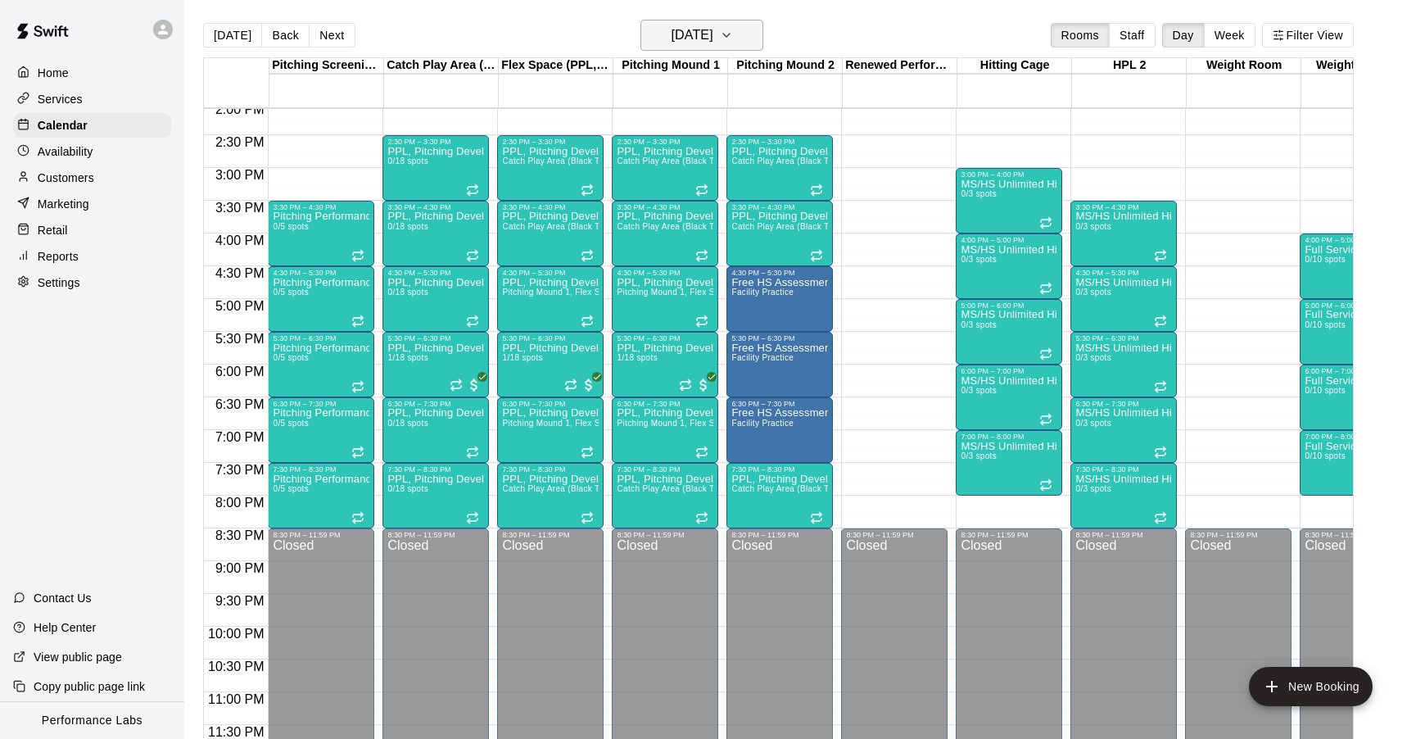
click at [733, 32] on icon "button" at bounding box center [726, 35] width 13 height 20
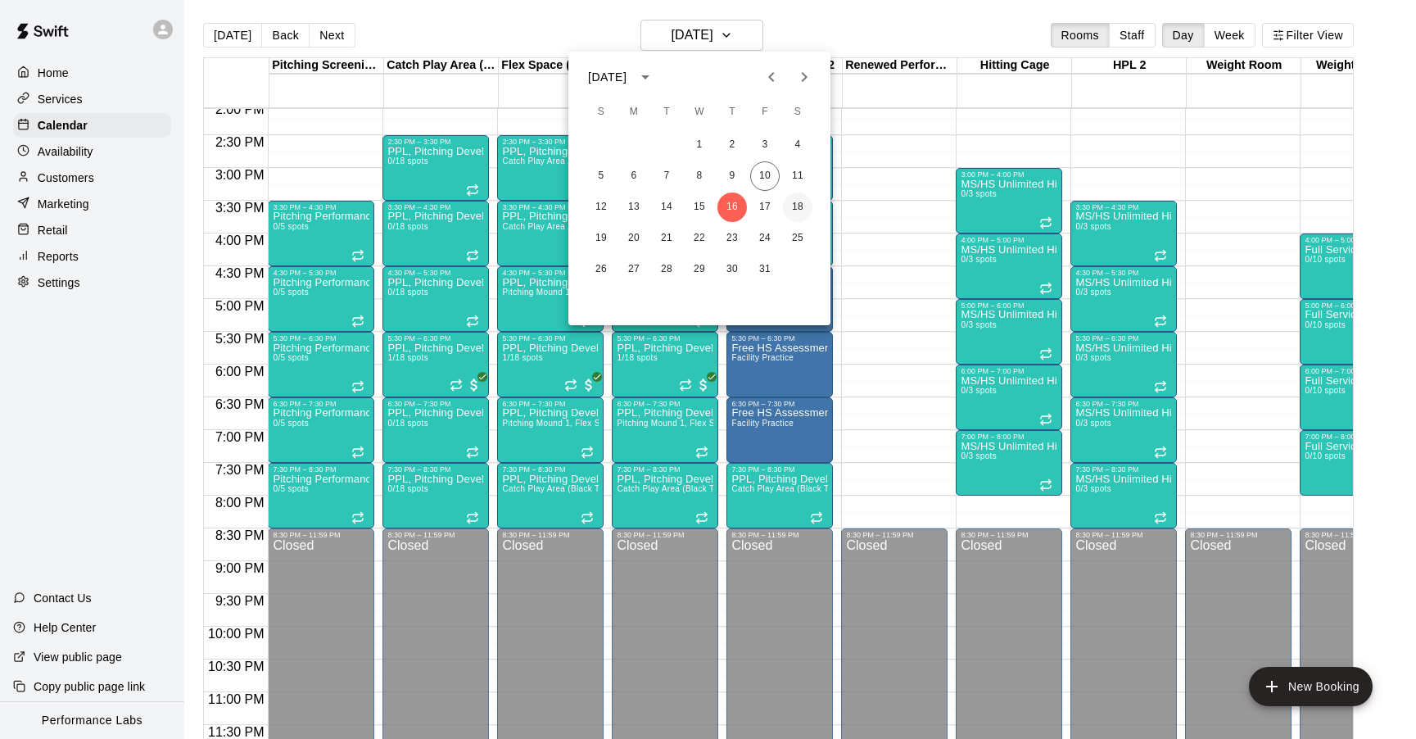
click at [798, 206] on button "18" at bounding box center [797, 206] width 29 height 29
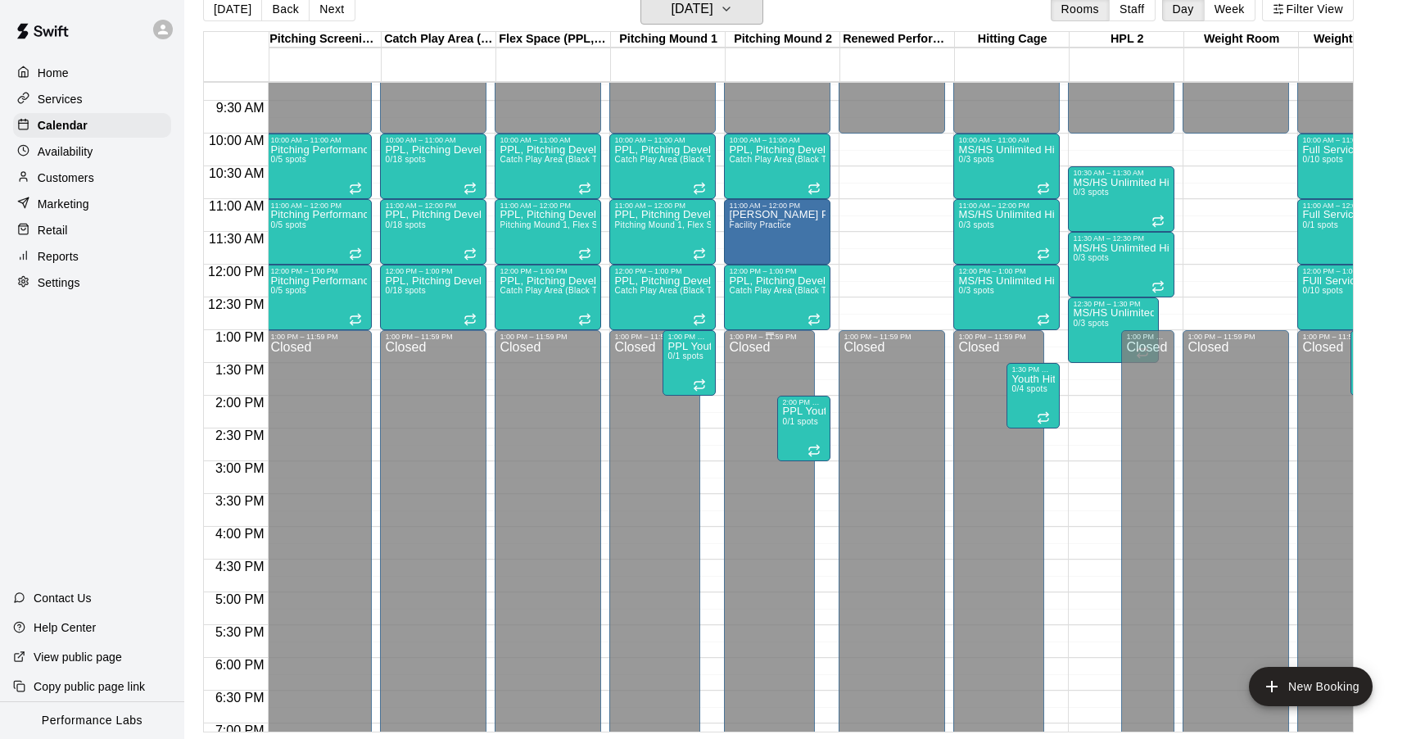
scroll to position [604, 2]
click at [681, 21] on button "[DATE]" at bounding box center [702, 8] width 123 height 31
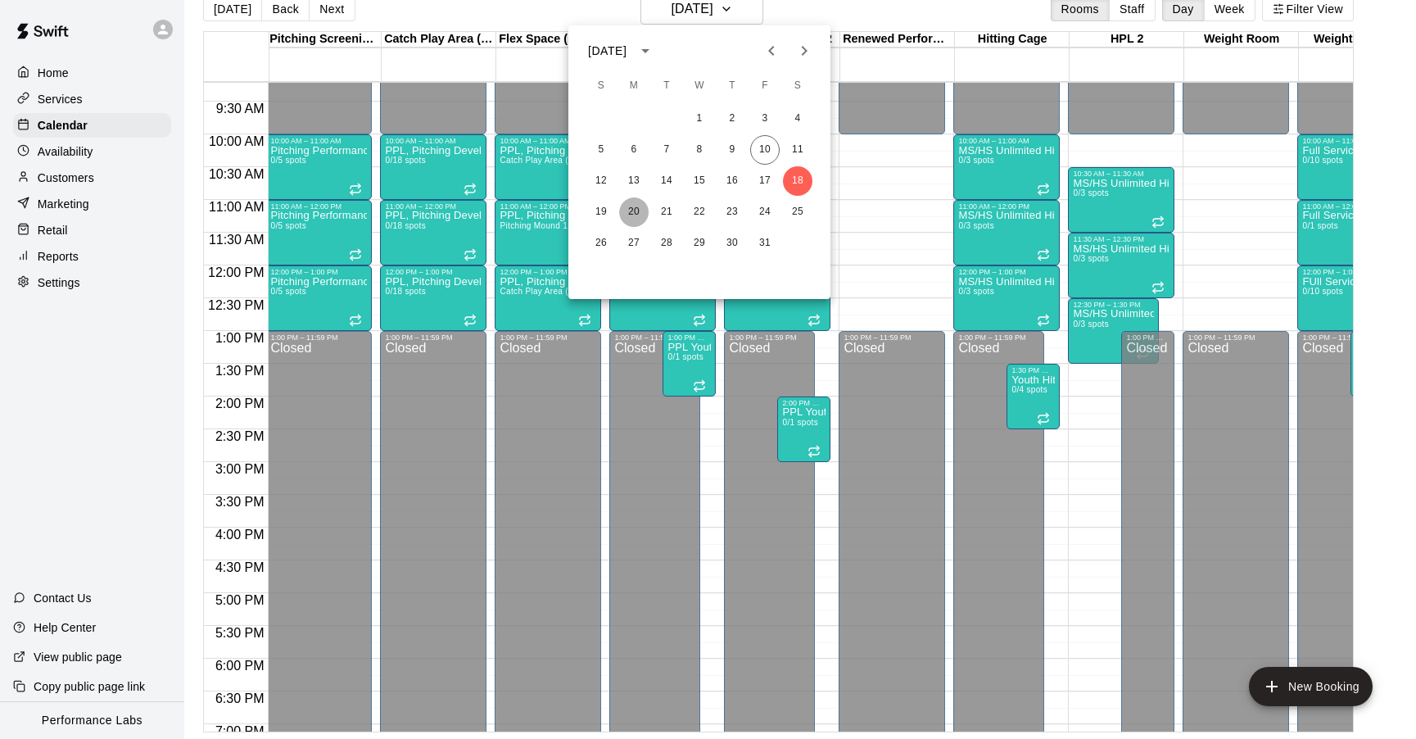
click at [633, 215] on button "20" at bounding box center [633, 211] width 29 height 29
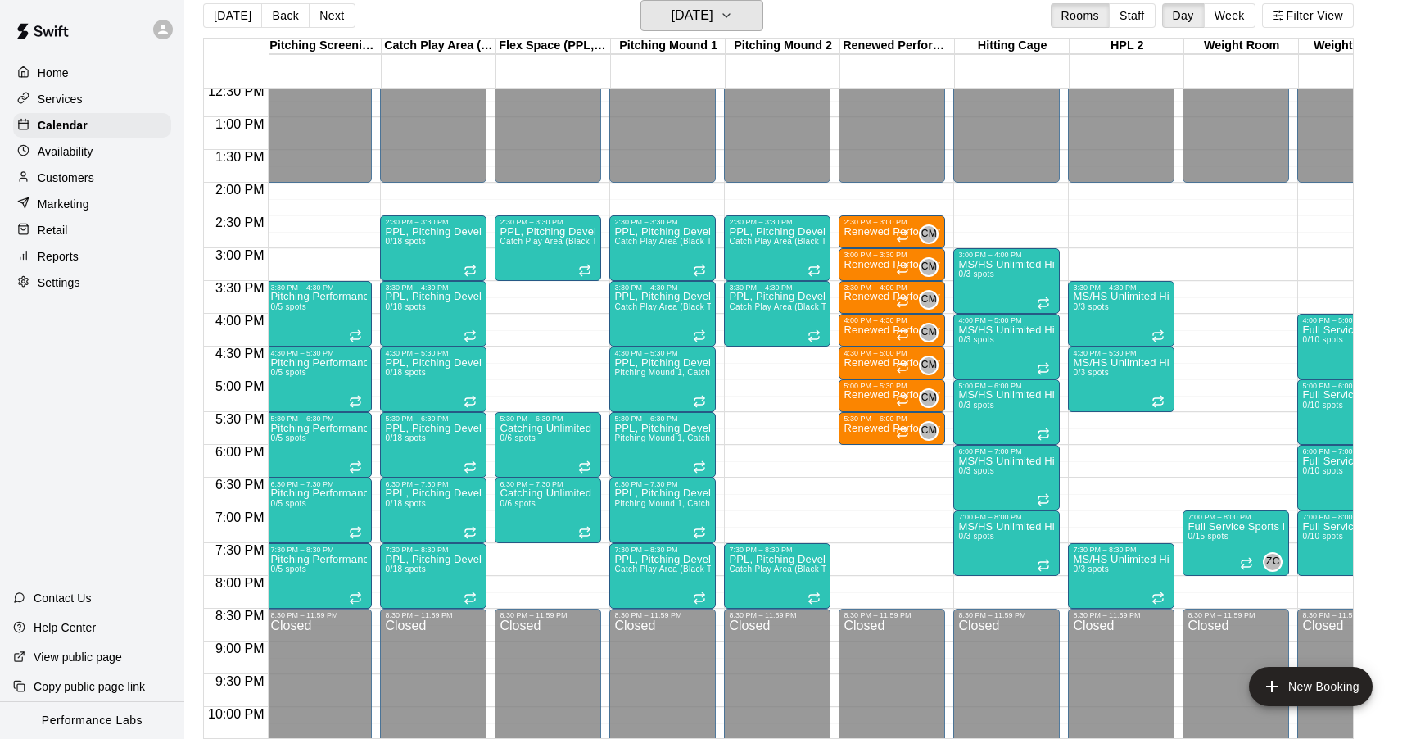
scroll to position [866, 2]
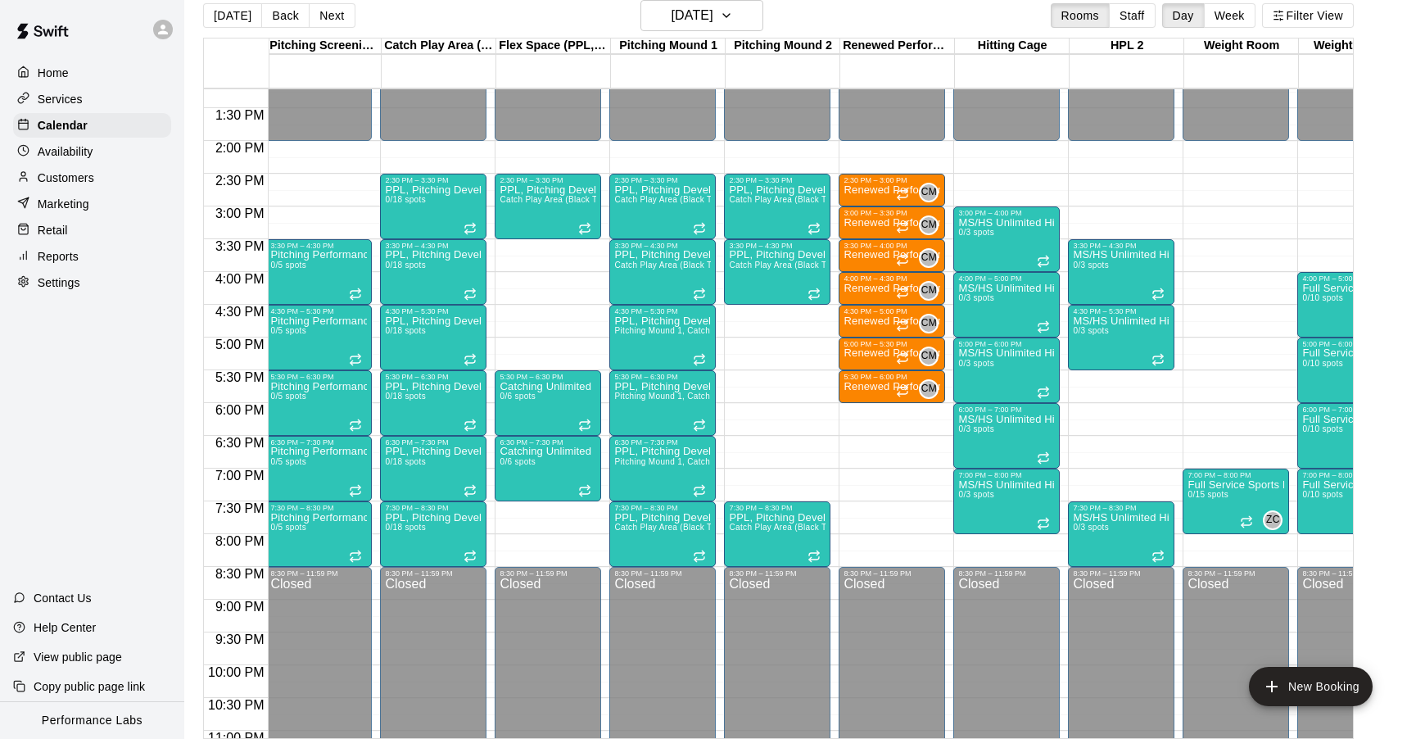
click at [763, 307] on div "12:00 AM – 2:00 PM Closed 2:30 PM – 3:30 PM PPL, Pitching Development Session C…" at bounding box center [777, 10] width 106 height 1573
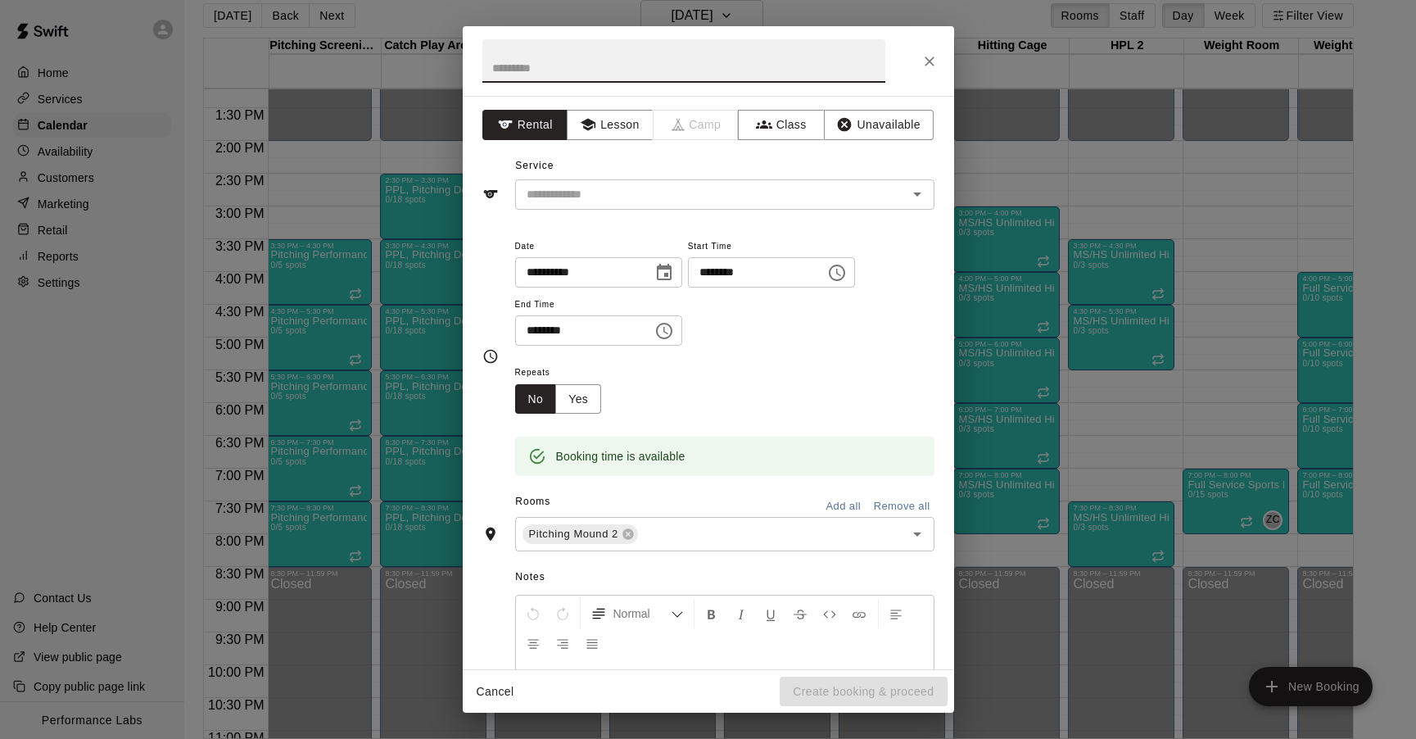
click at [568, 70] on input "text" at bounding box center [683, 60] width 403 height 43
type input "**********"
